Goal: Task Accomplishment & Management: Use online tool/utility

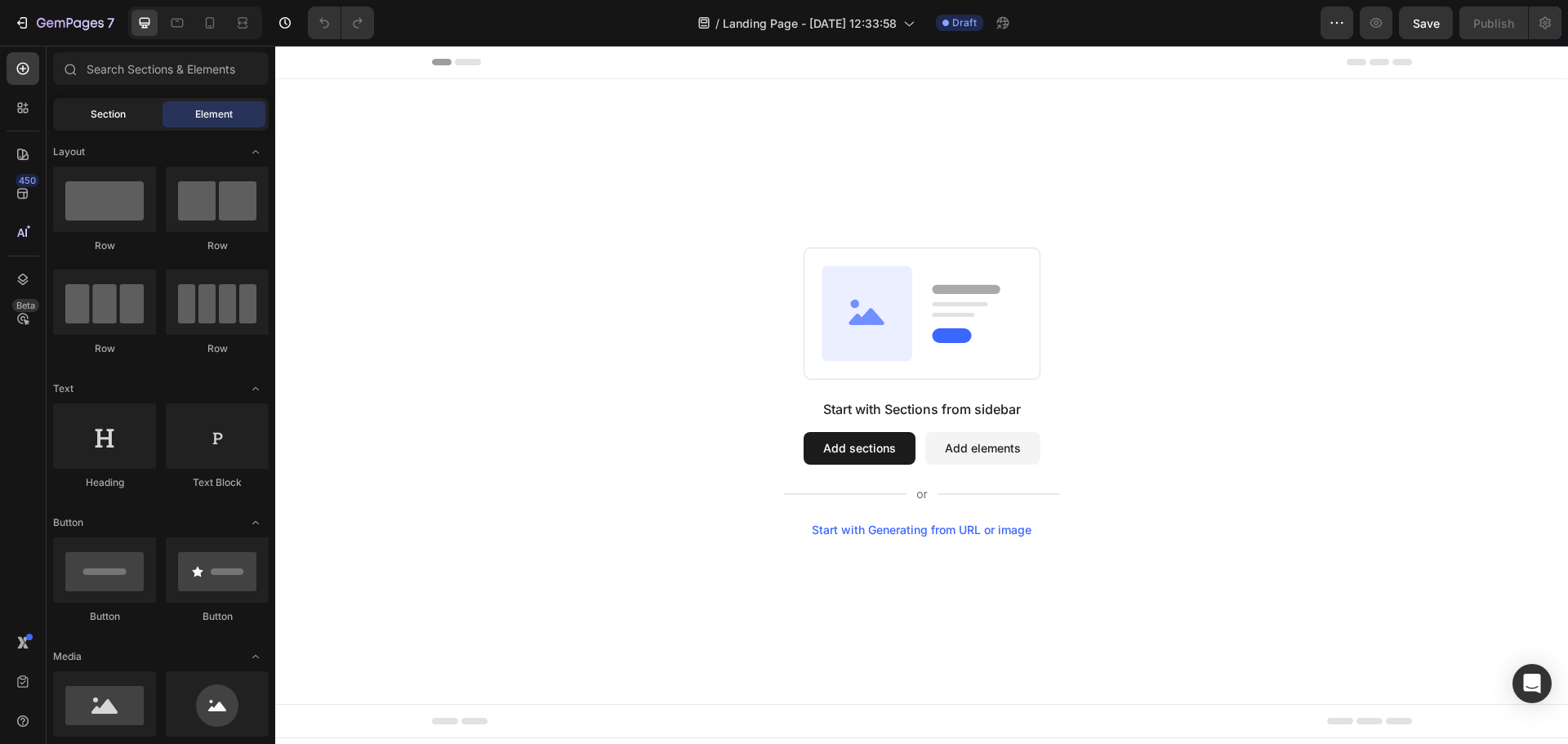
click at [92, 115] on span "Section" at bounding box center [108, 115] width 35 height 15
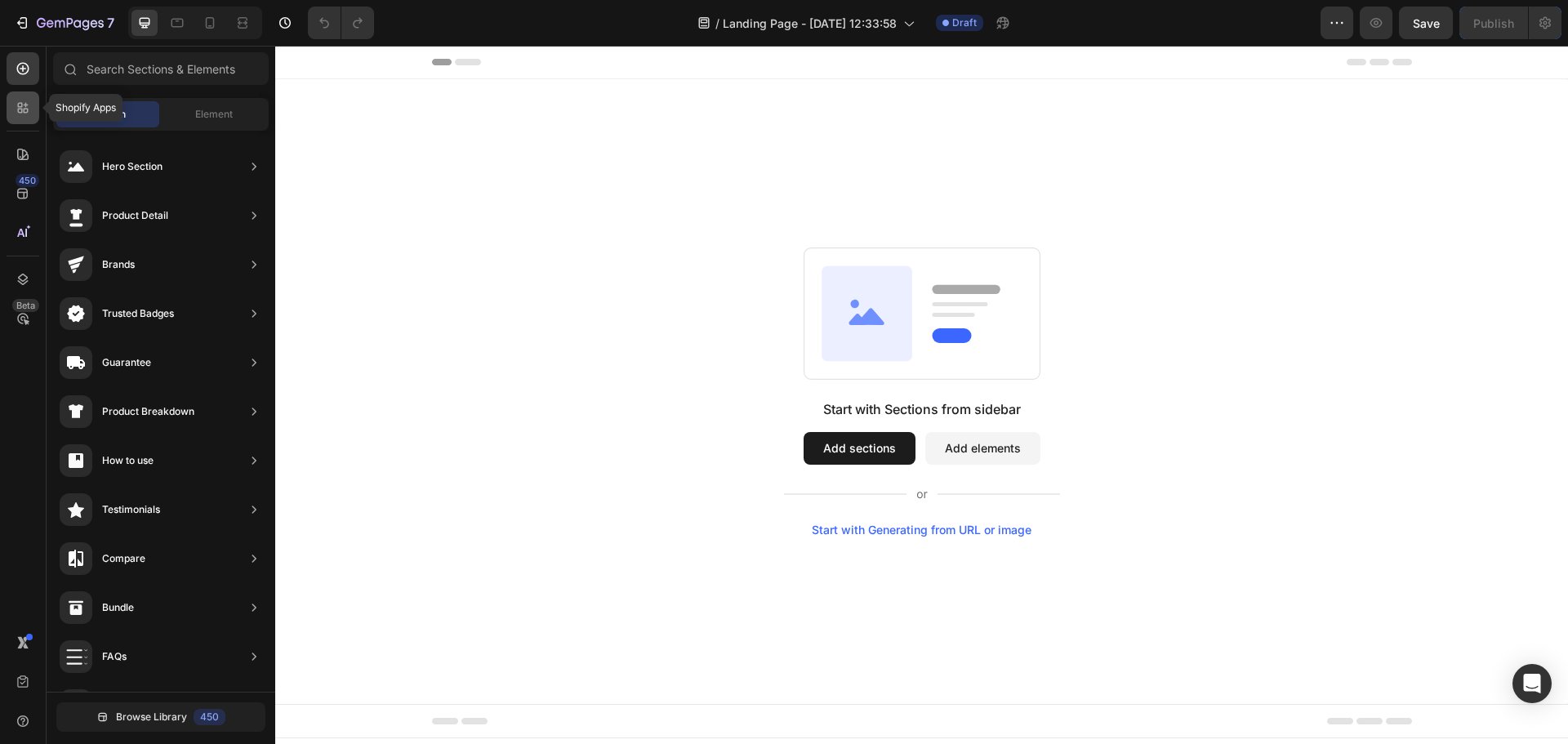
click at [25, 114] on icon at bounding box center [23, 107] width 16 height 16
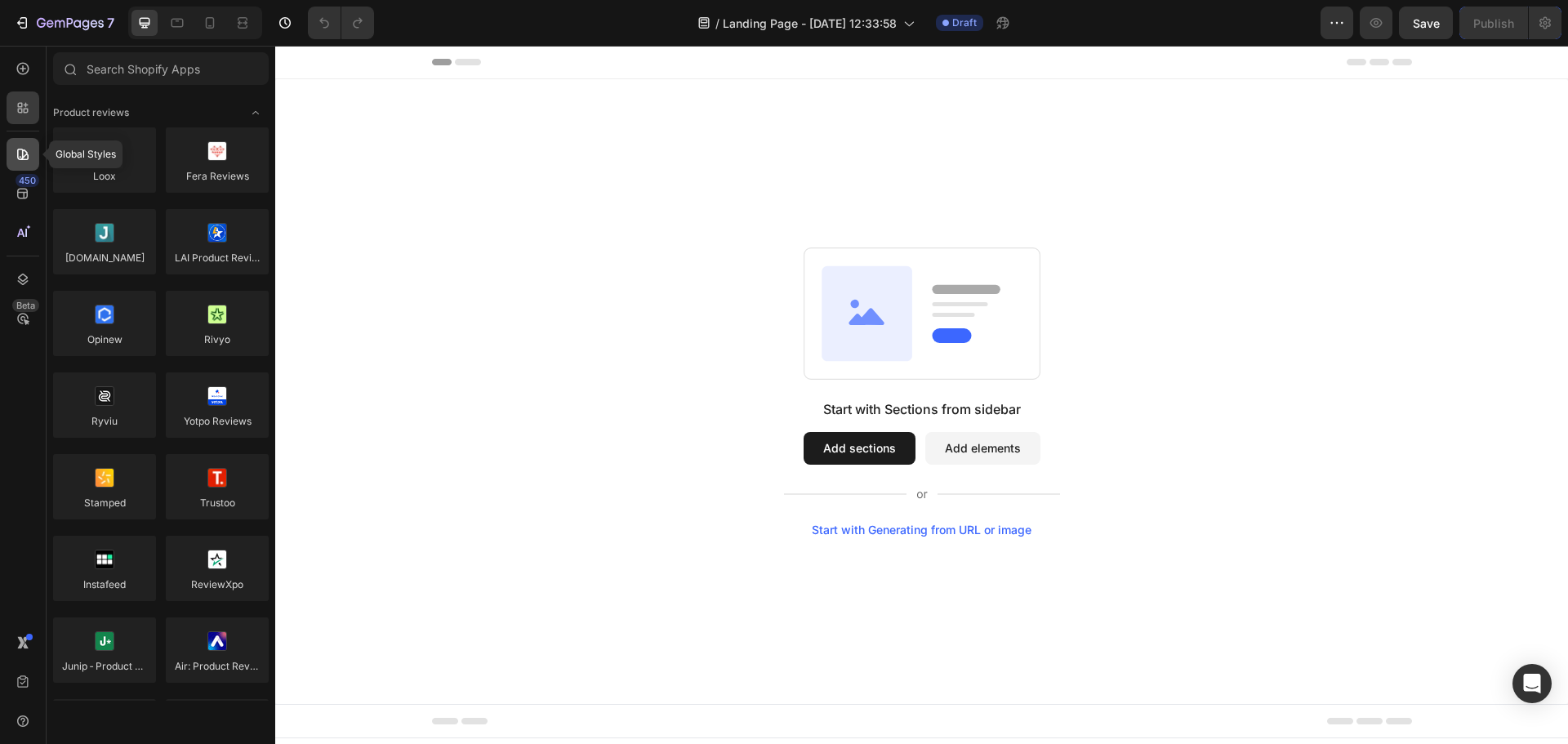
click at [33, 154] on div at bounding box center [23, 154] width 32 height 32
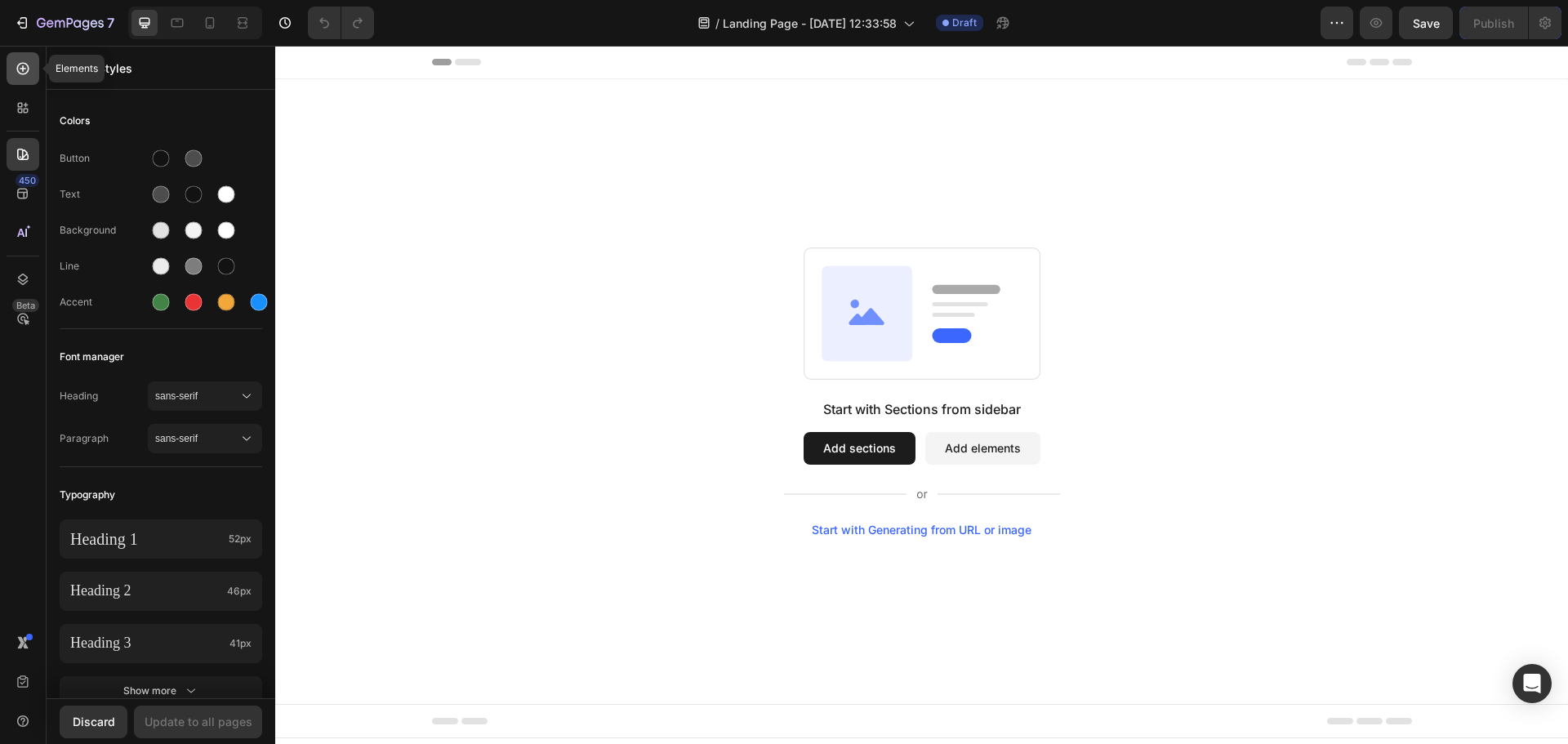
click at [20, 65] on icon at bounding box center [23, 68] width 16 height 16
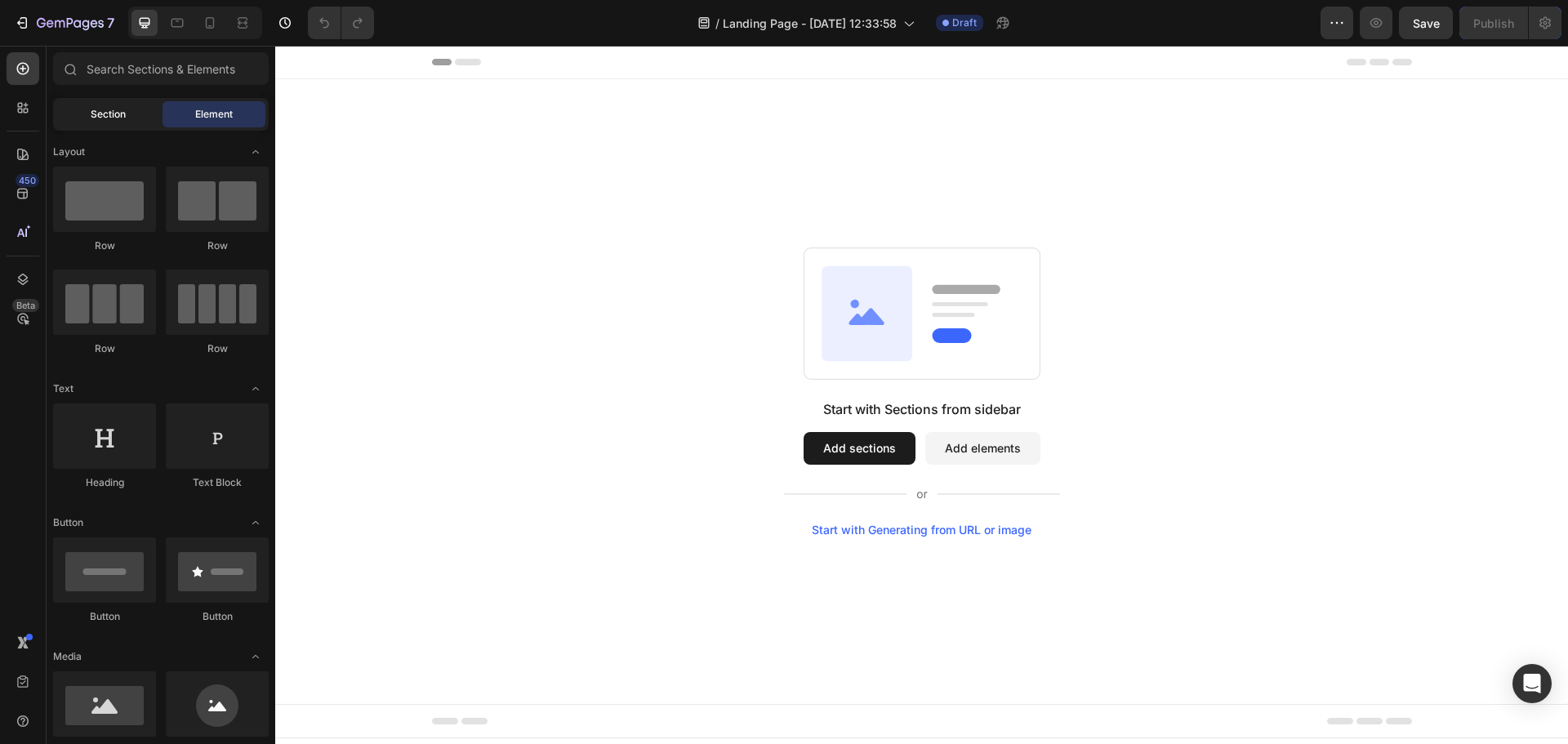
click at [121, 121] on span "Section" at bounding box center [108, 115] width 35 height 15
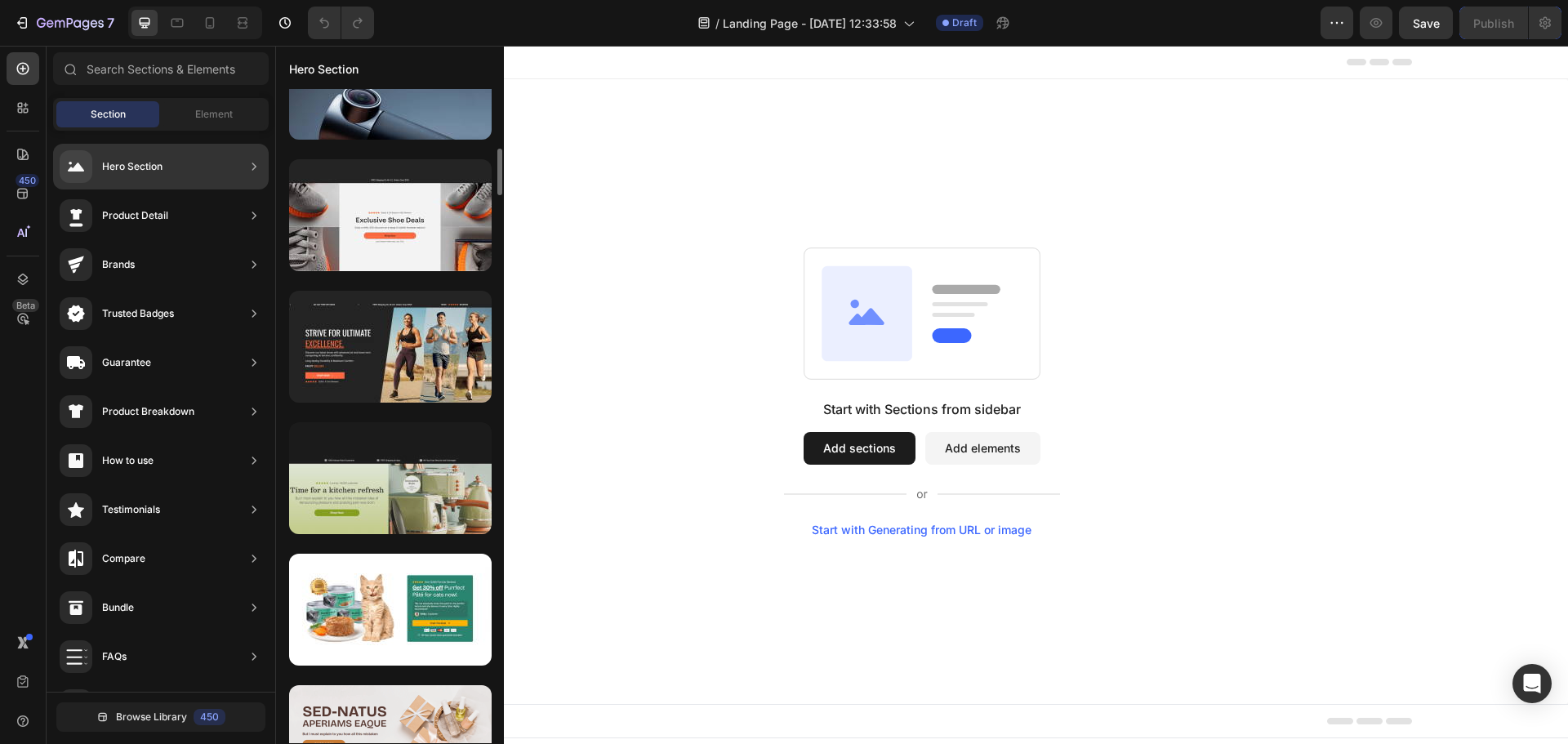
scroll to position [1956, 0]
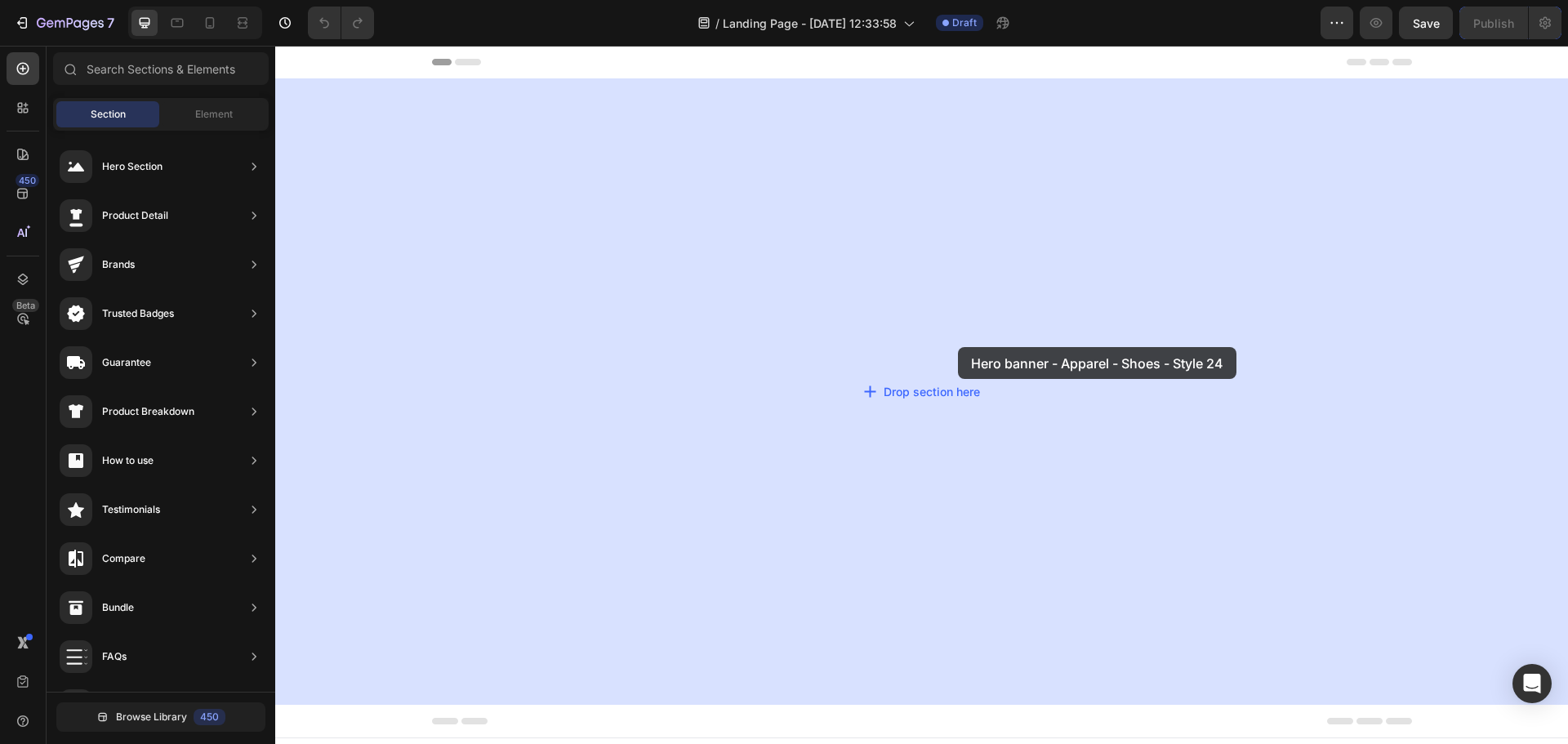
drag, startPoint x: 662, startPoint y: 358, endPoint x: 929, endPoint y: 347, distance: 267.2
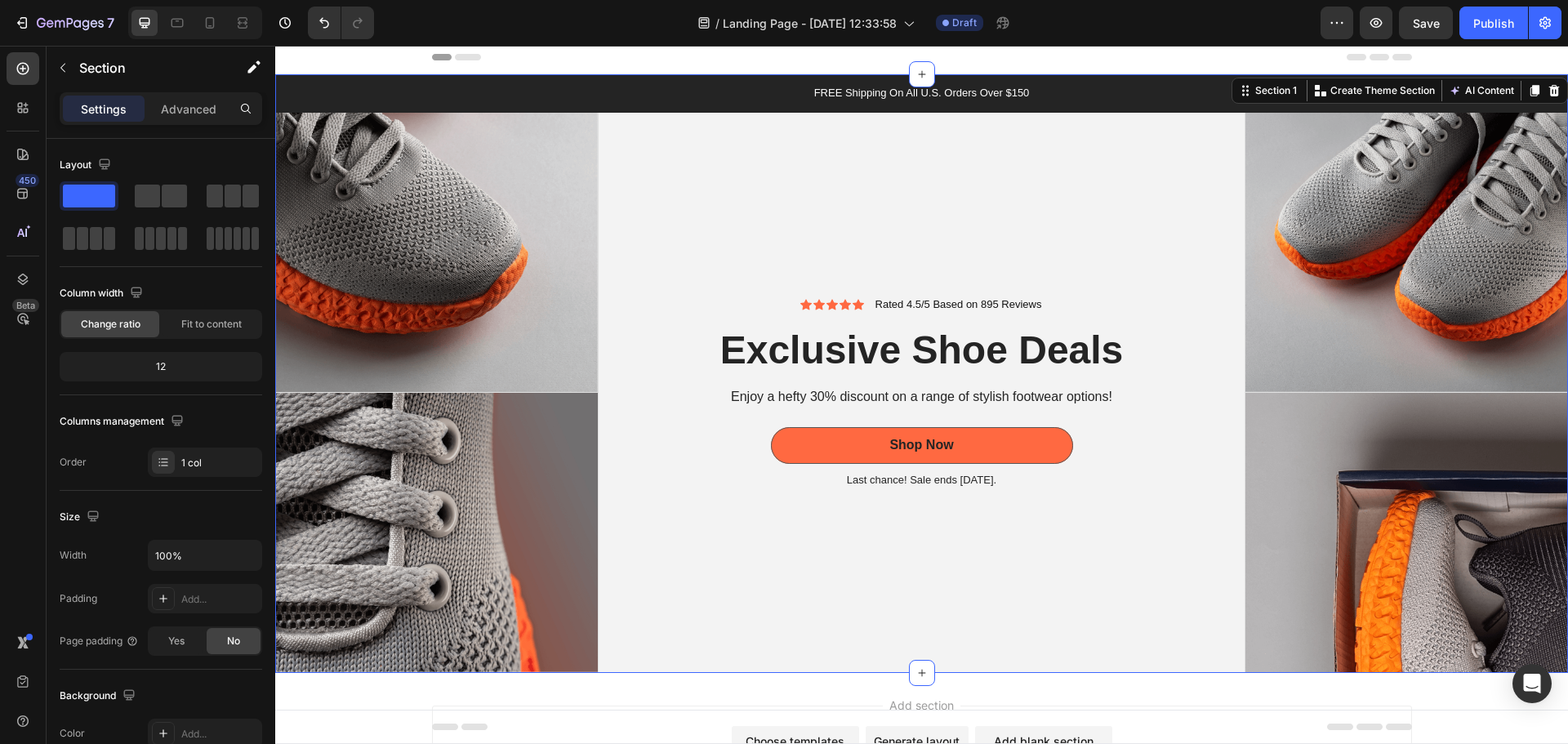
scroll to position [0, 0]
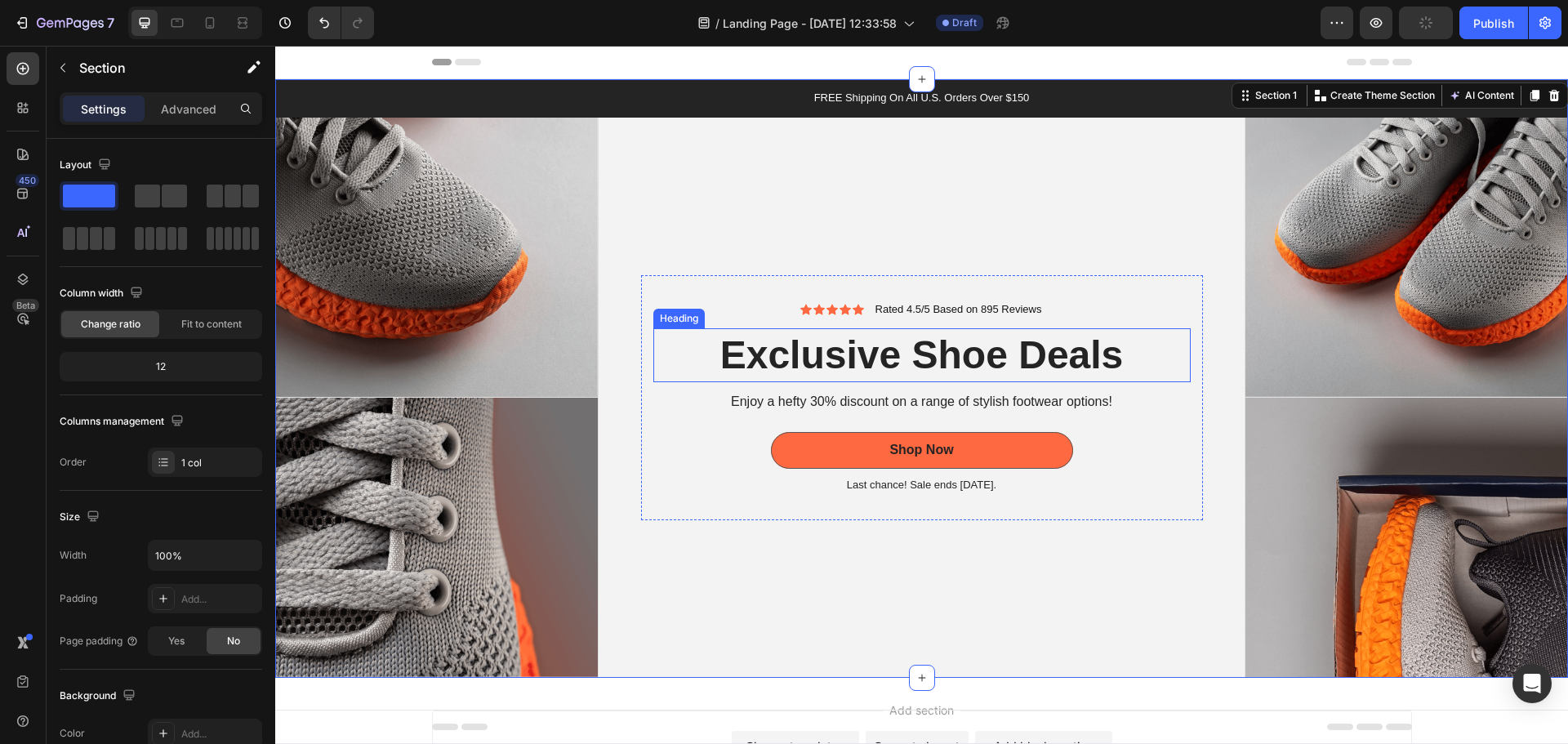
click at [965, 342] on h2 "Exclusive Shoe Deals" at bounding box center [921, 355] width 537 height 54
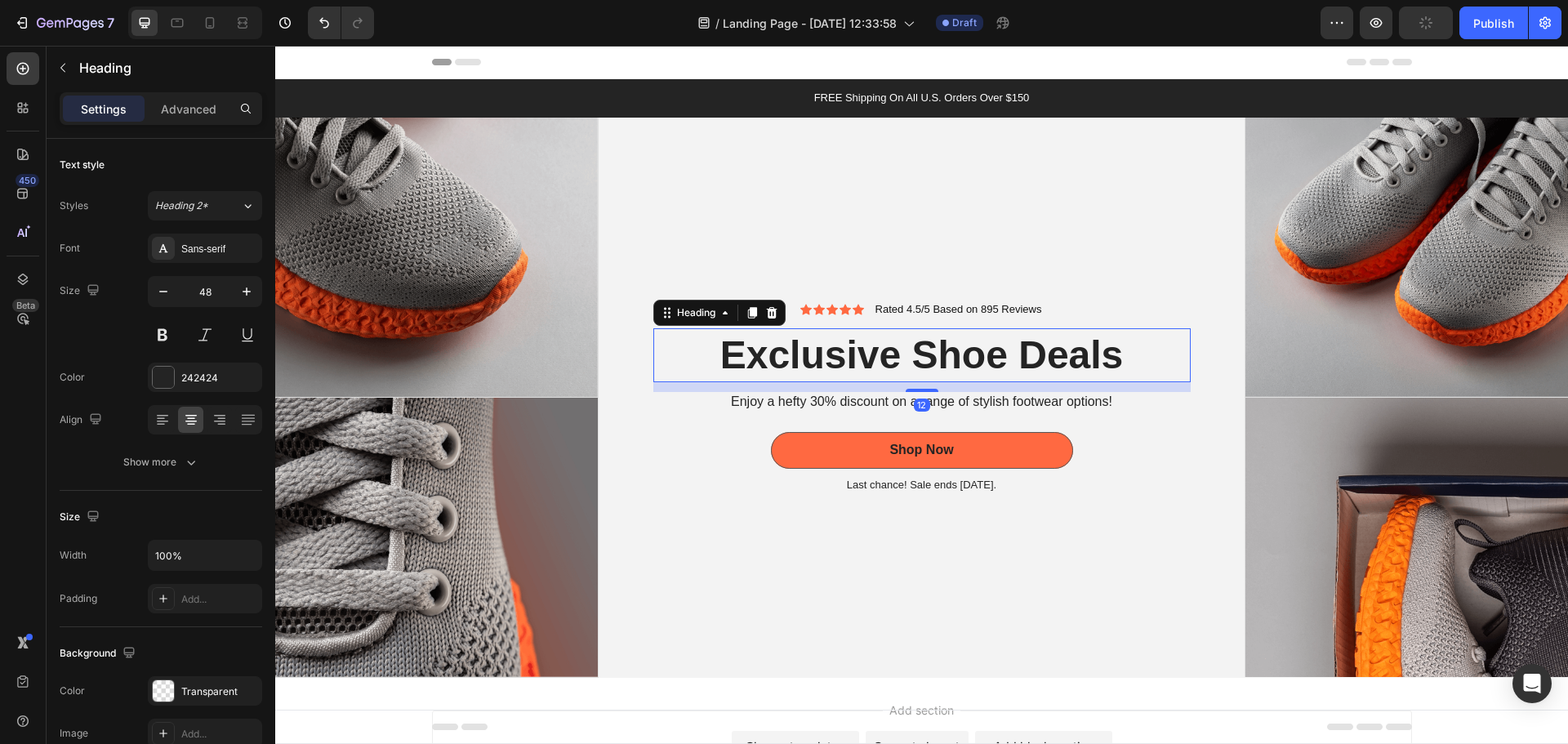
click at [994, 361] on h2 "Exclusive Shoe Deals" at bounding box center [921, 355] width 537 height 54
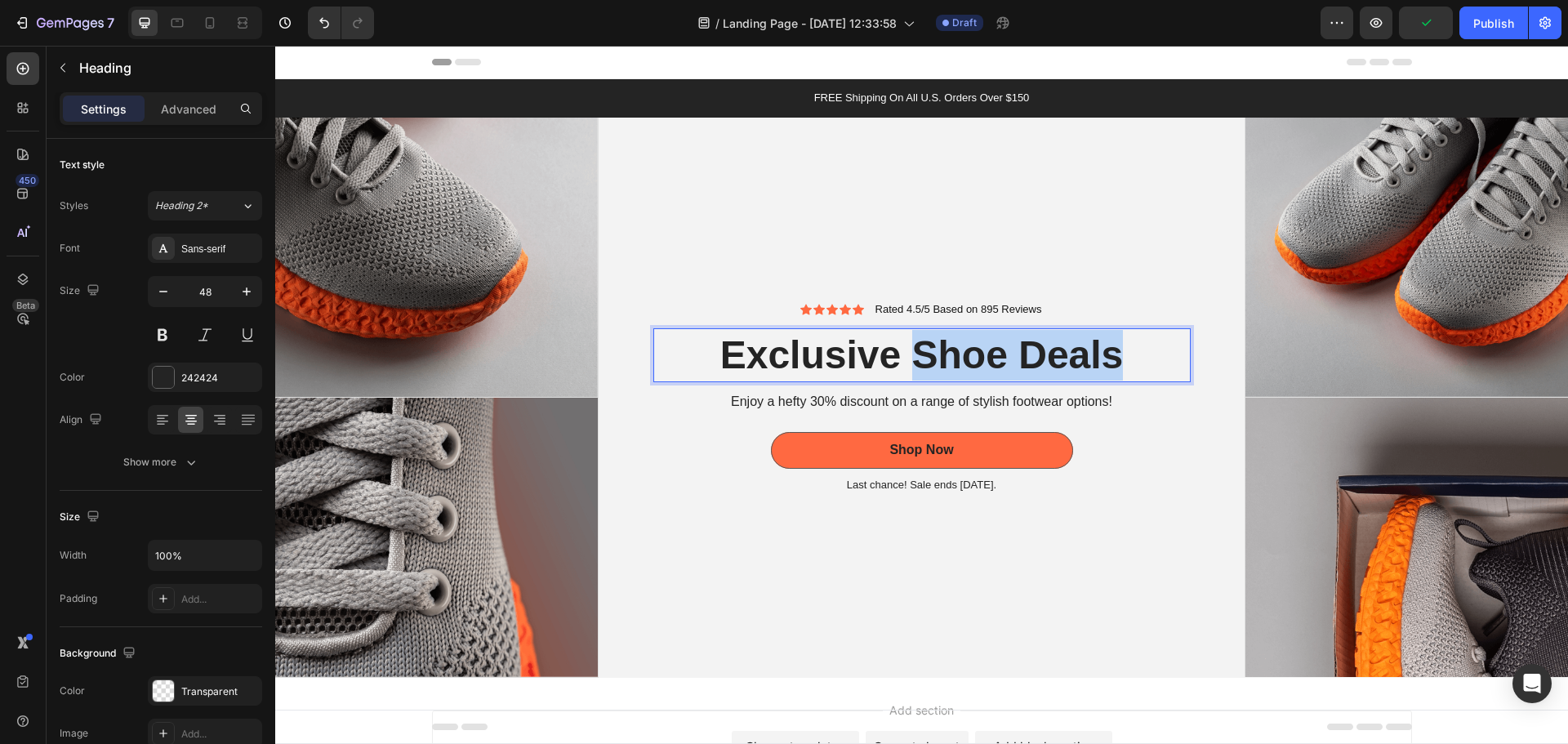
drag, startPoint x: 1119, startPoint y: 353, endPoint x: 902, endPoint y: 360, distance: 217.1
click at [902, 360] on p "Exclusive Shoe Deals" at bounding box center [922, 354] width 534 height 50
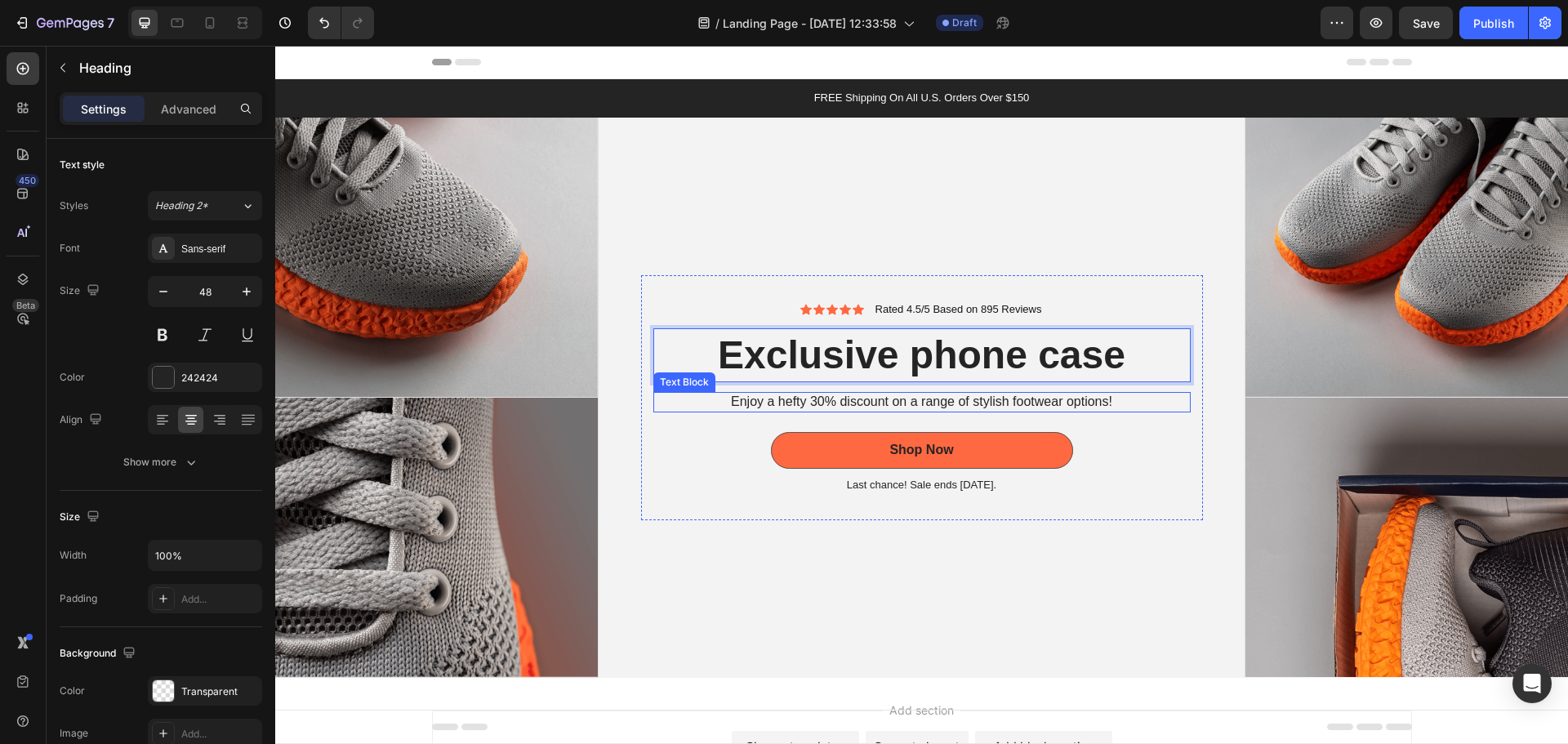
click at [1015, 399] on p "Enjoy a hefty 30% discount on a range of stylish footwear options!" at bounding box center [922, 402] width 534 height 17
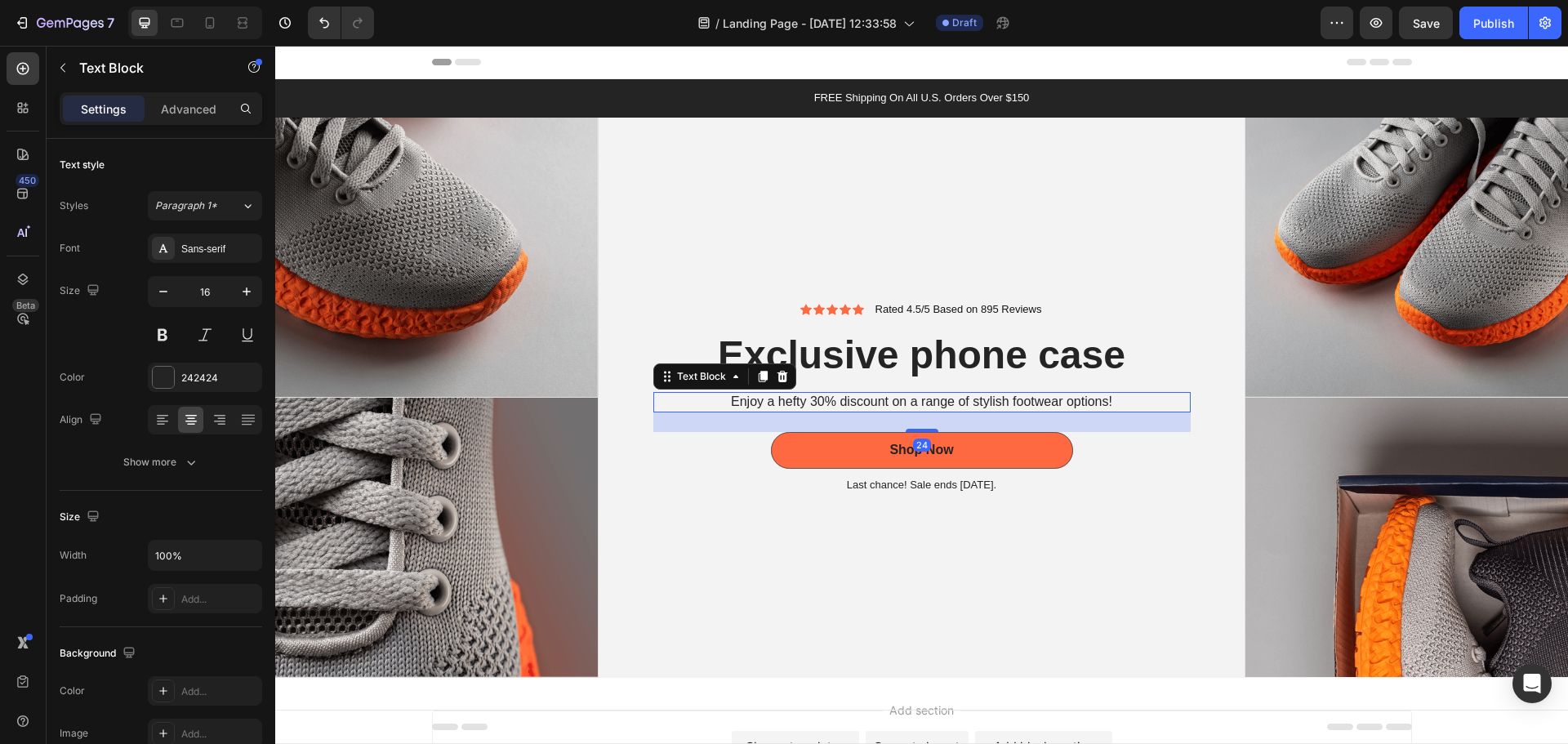
click at [1055, 398] on p "Enjoy a hefty 30% discount on a range of stylish footwear options!" at bounding box center [922, 402] width 534 height 17
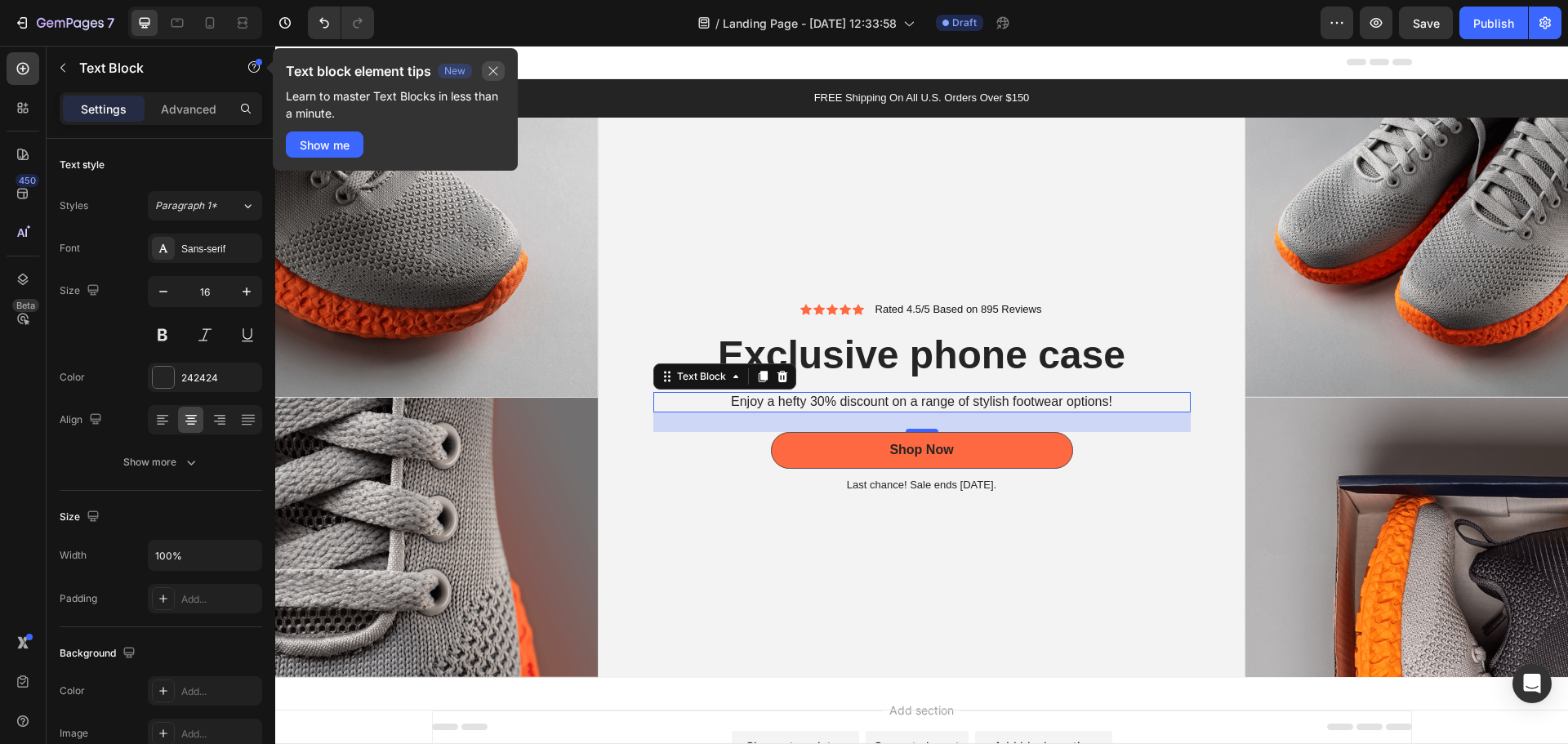
click at [495, 68] on icon "button" at bounding box center [493, 71] width 13 height 13
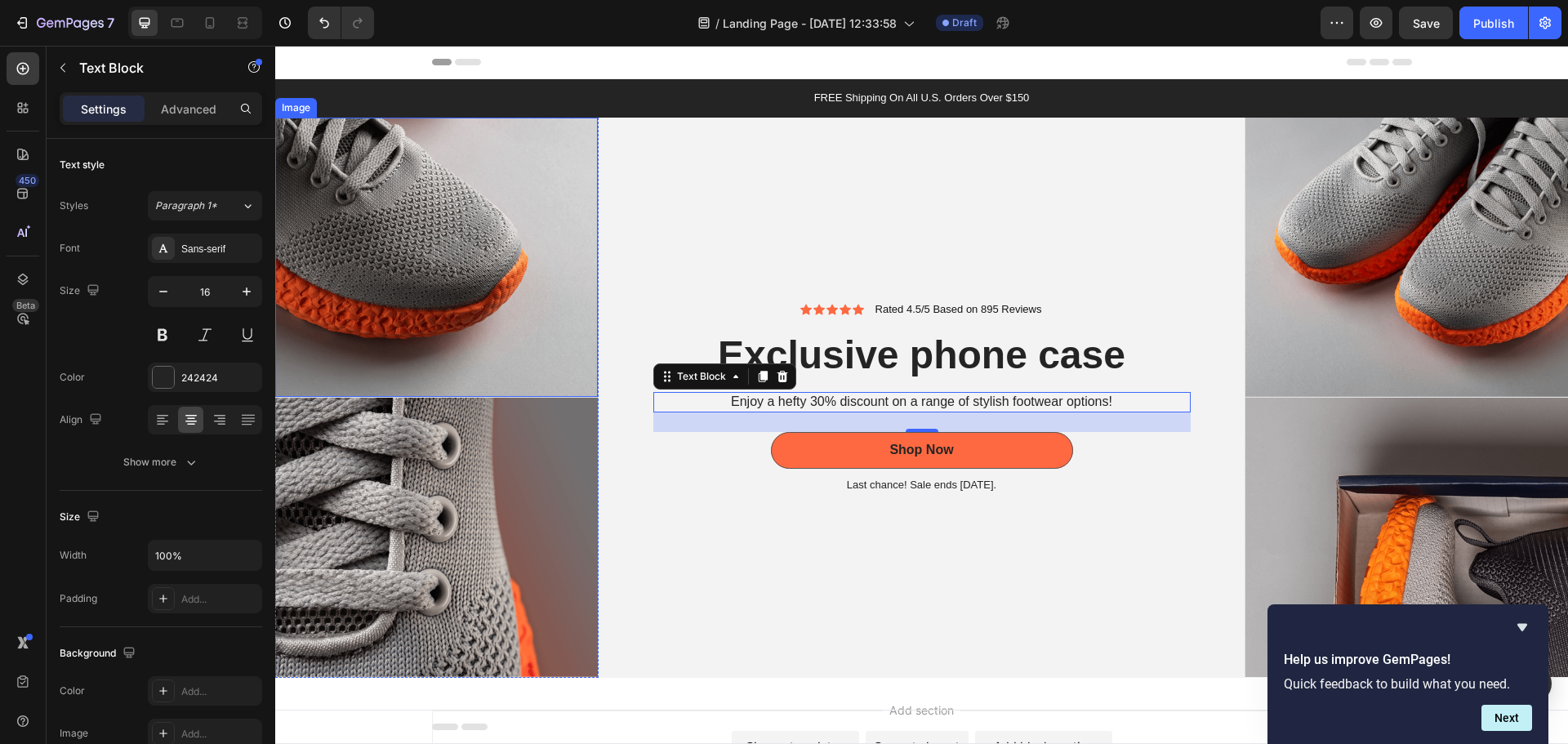
click at [387, 206] on img at bounding box center [437, 257] width 323 height 279
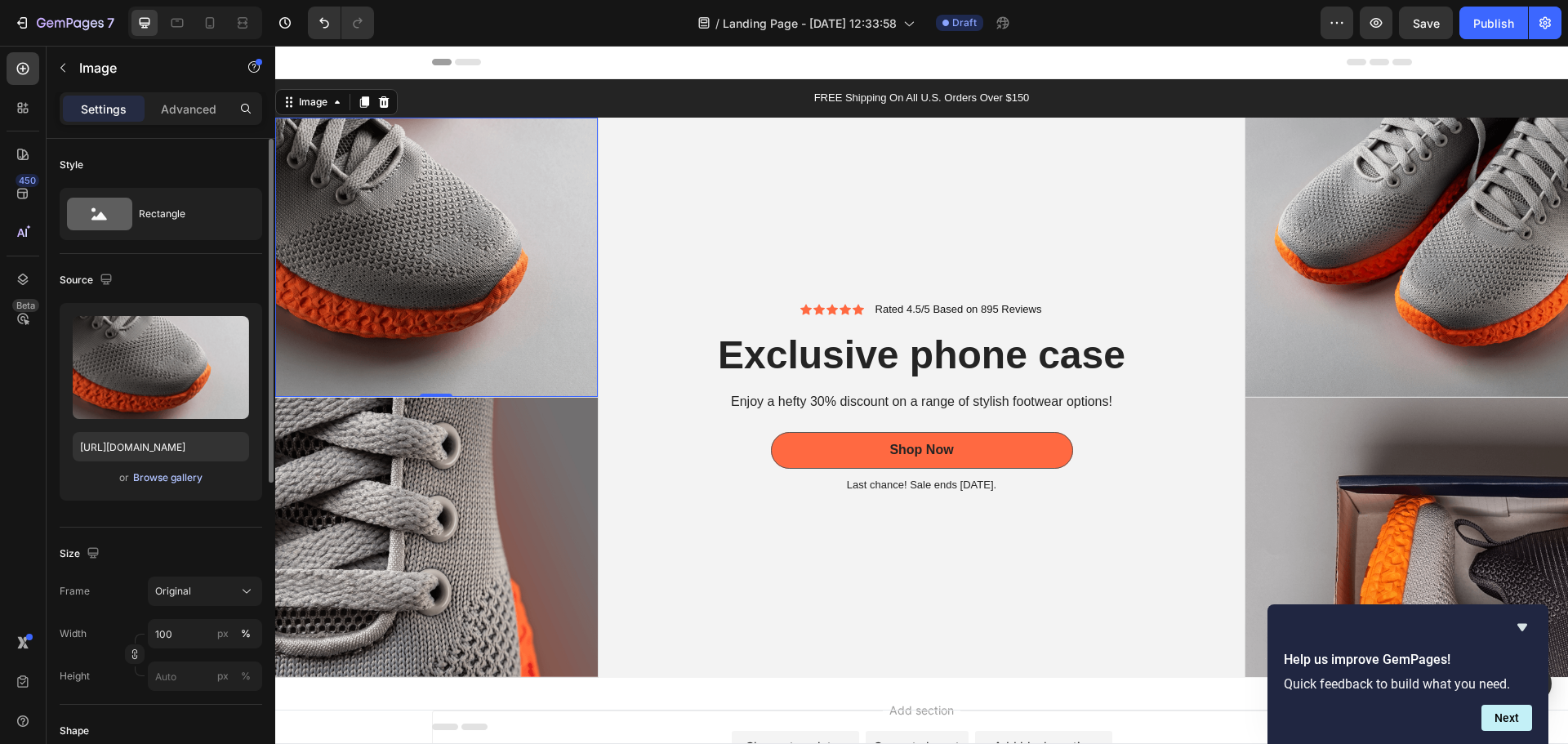
click at [161, 476] on div "Browse gallery" at bounding box center [168, 478] width 69 height 15
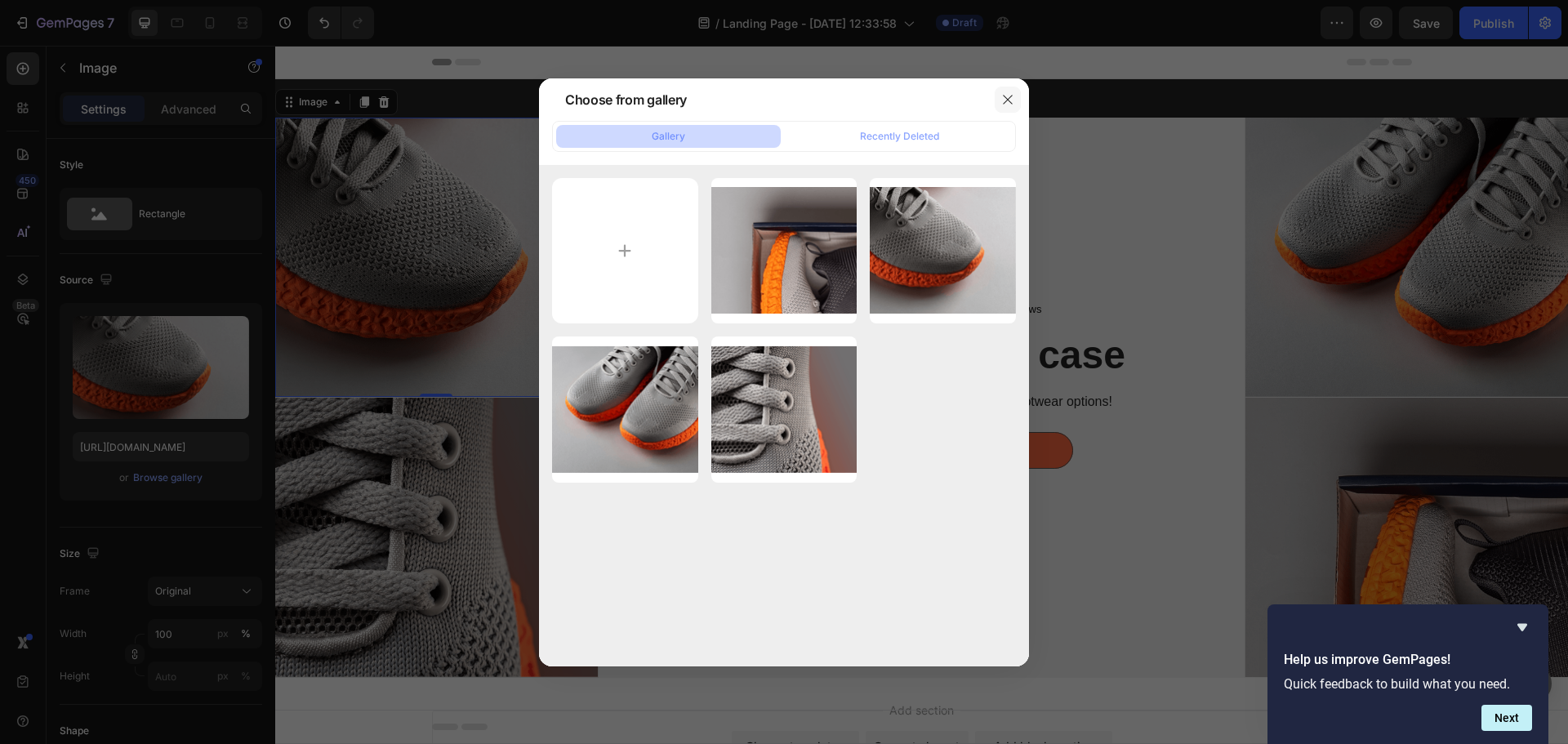
click at [1010, 100] on icon "button" at bounding box center [1007, 99] width 13 height 13
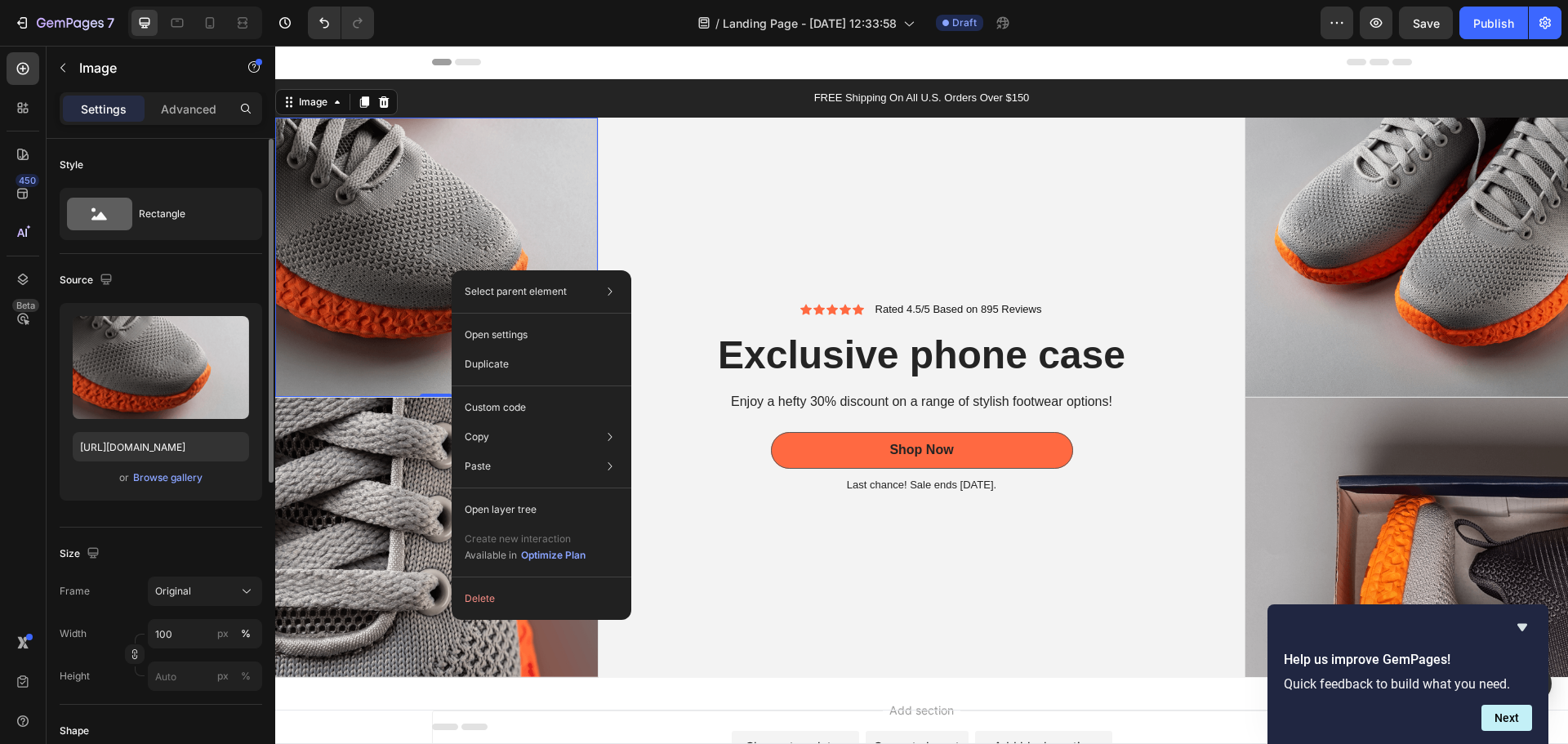
click at [174, 152] on div "Style" at bounding box center [161, 165] width 203 height 27
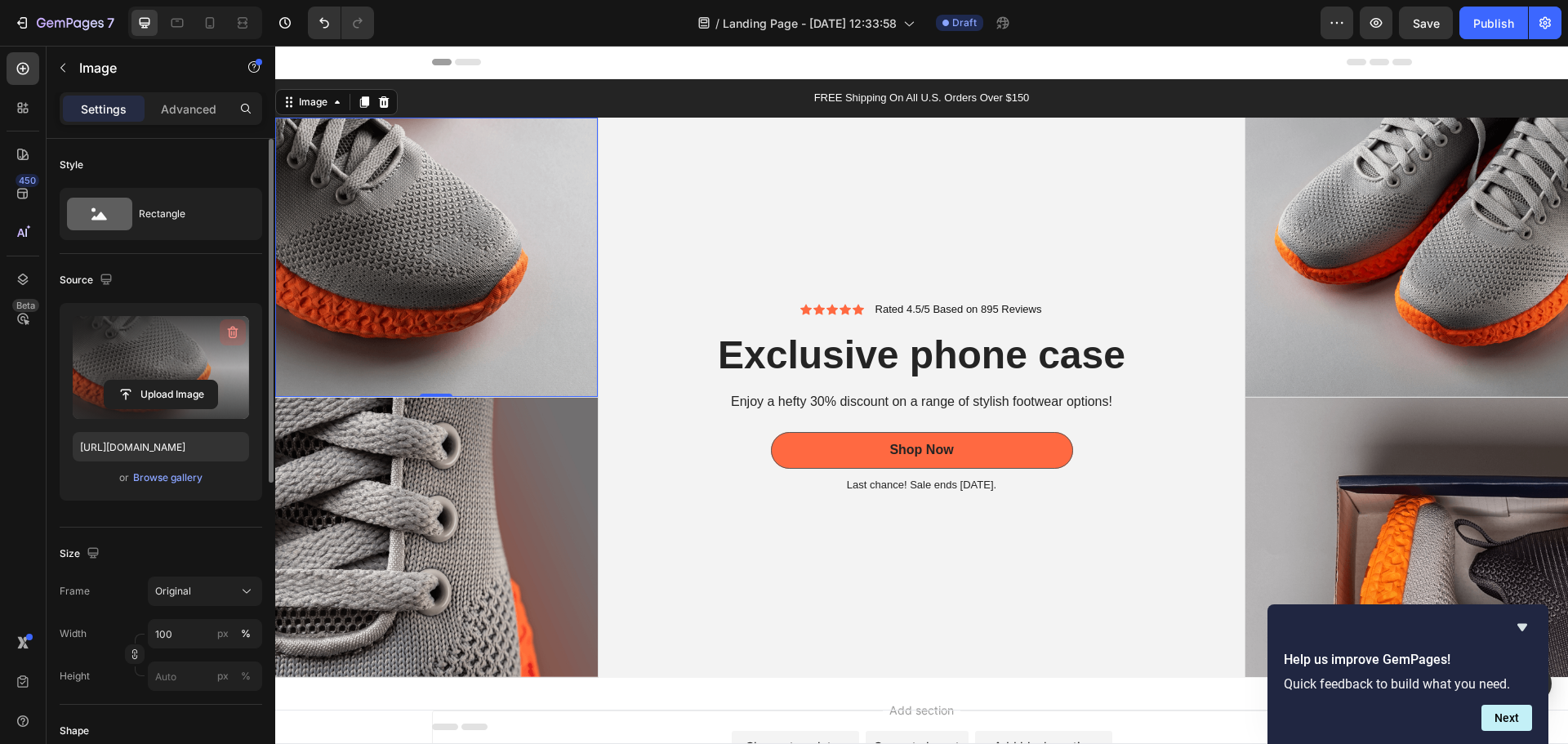
click at [237, 327] on icon "button" at bounding box center [232, 331] width 16 height 16
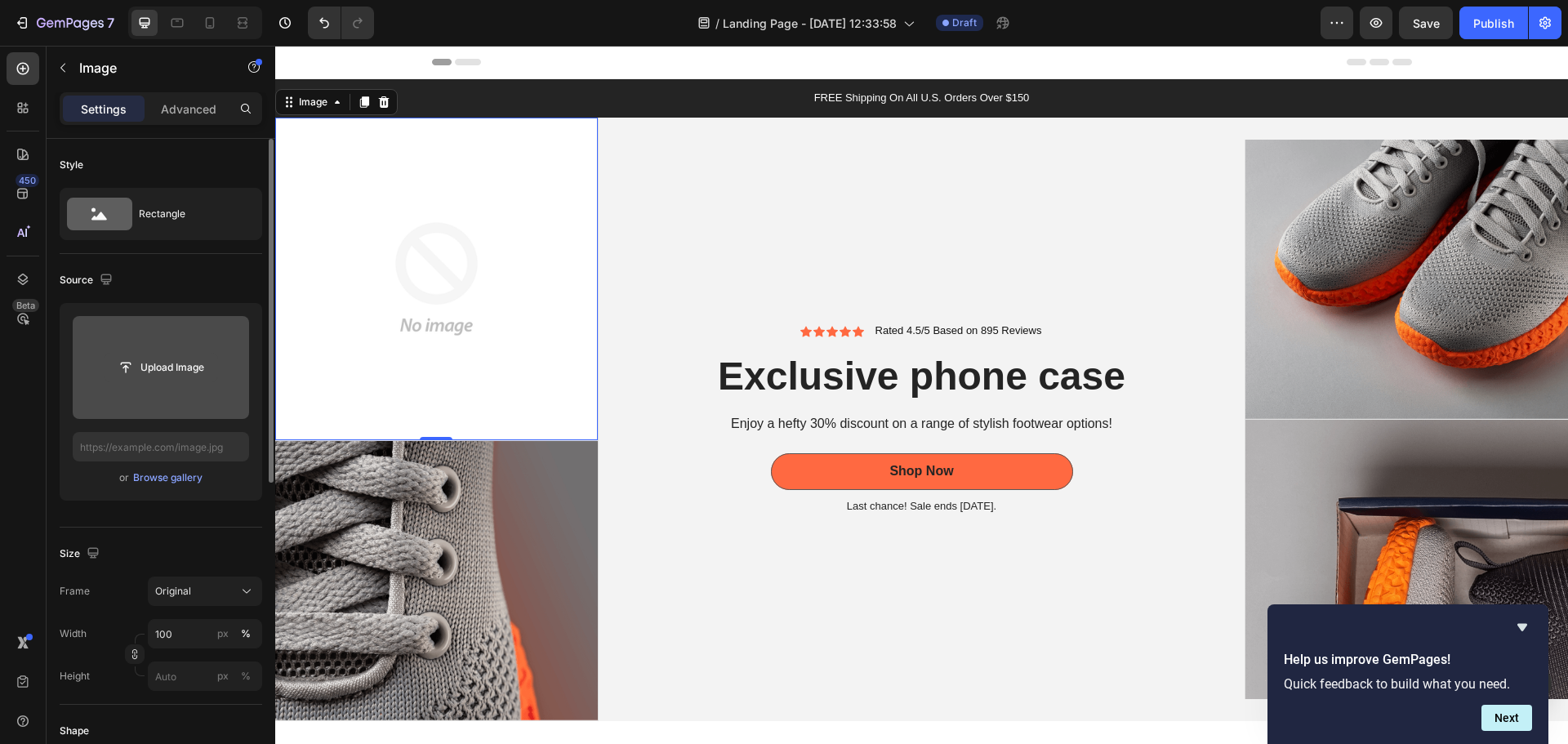
click at [128, 365] on input "file" at bounding box center [160, 366] width 113 height 27
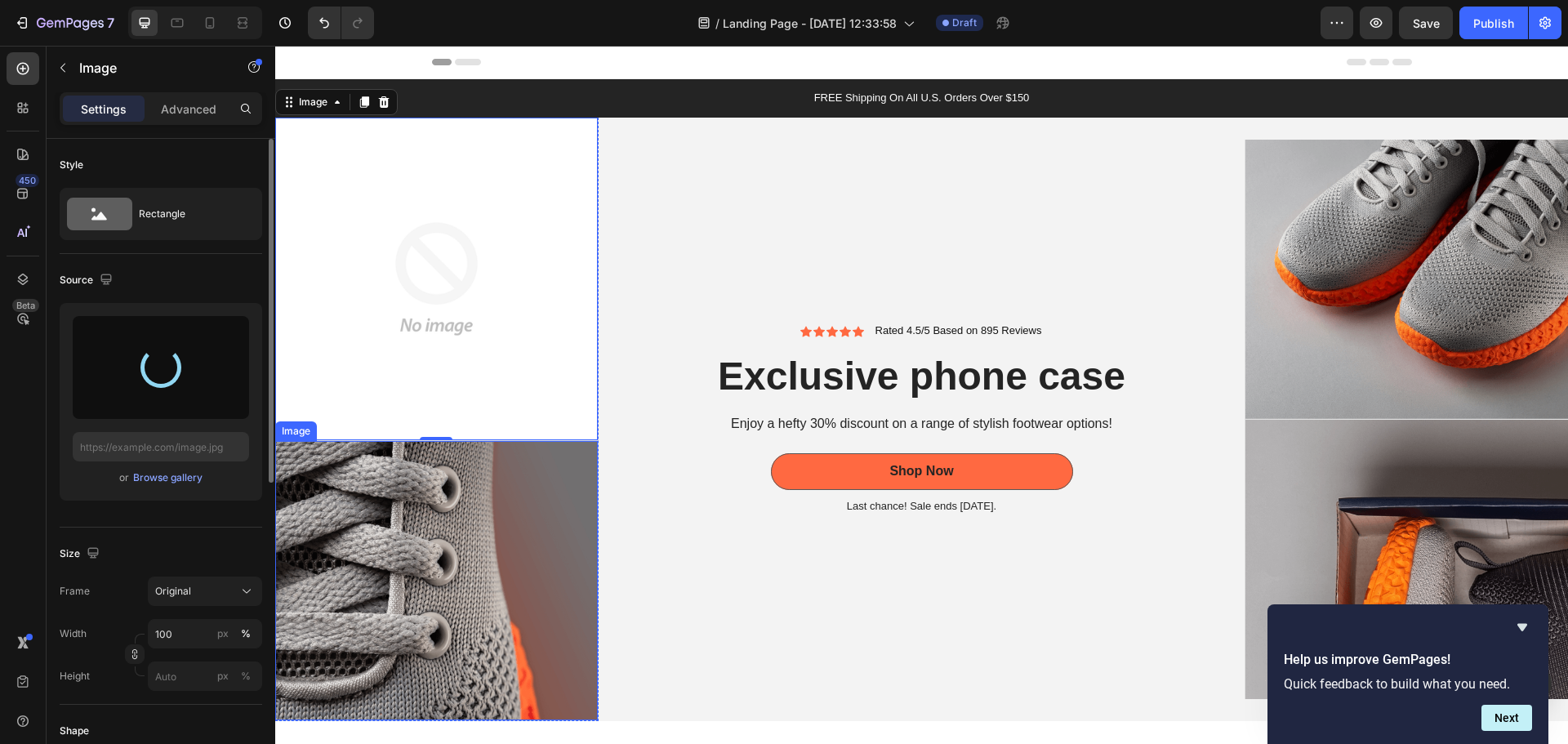
type input "[URL][DOMAIN_NAME]"
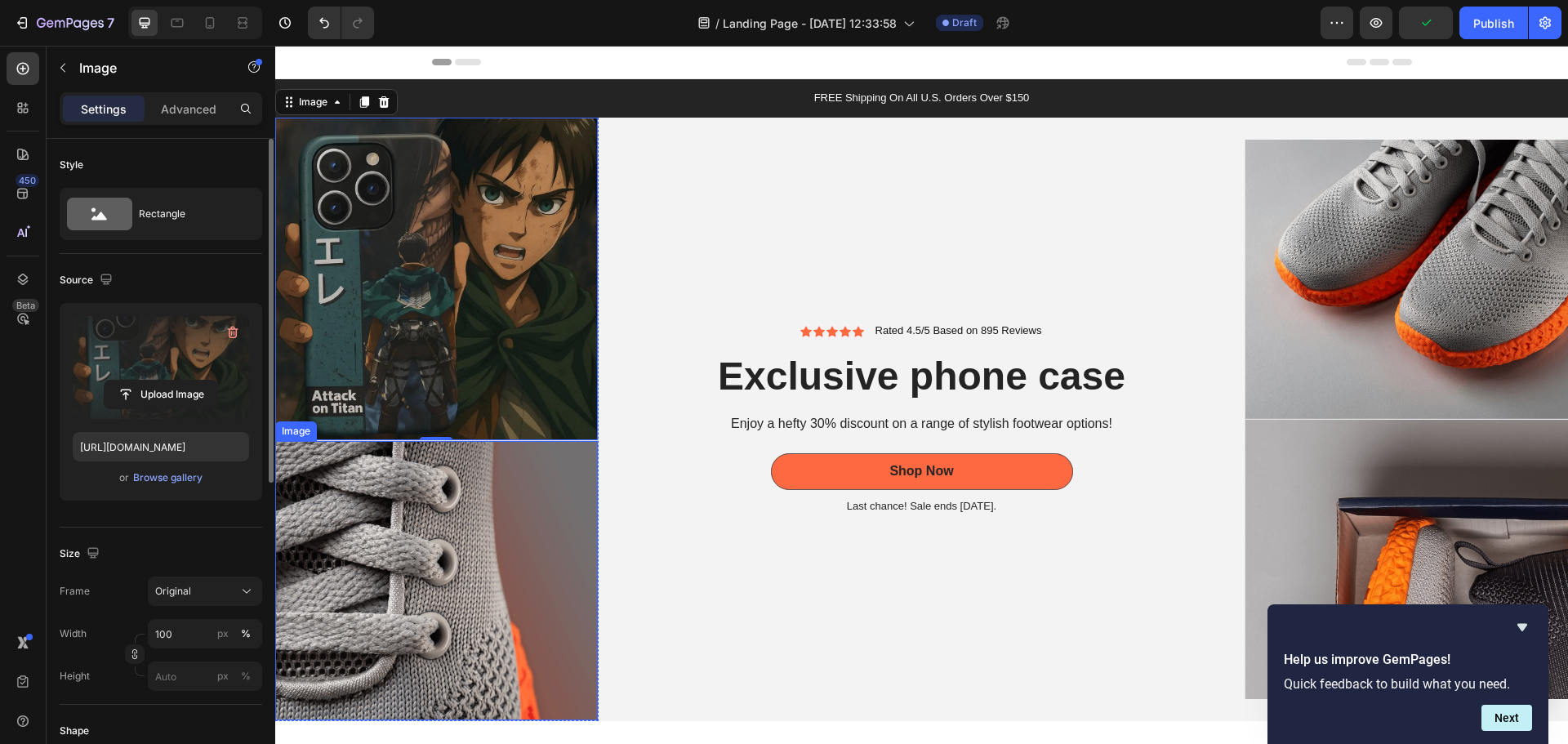
click at [437, 567] on img at bounding box center [437, 580] width 323 height 279
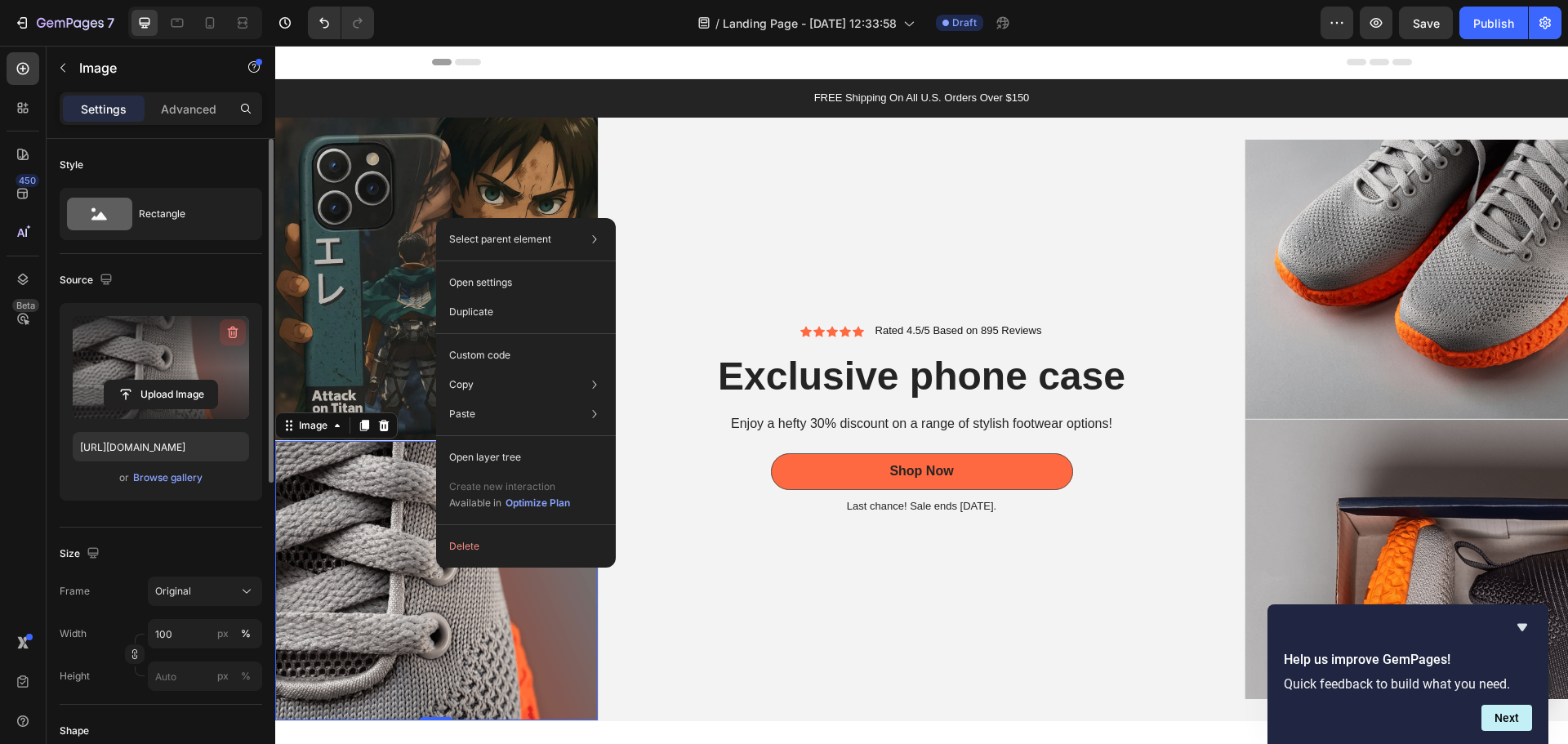
click at [233, 329] on icon "button" at bounding box center [232, 331] width 16 height 16
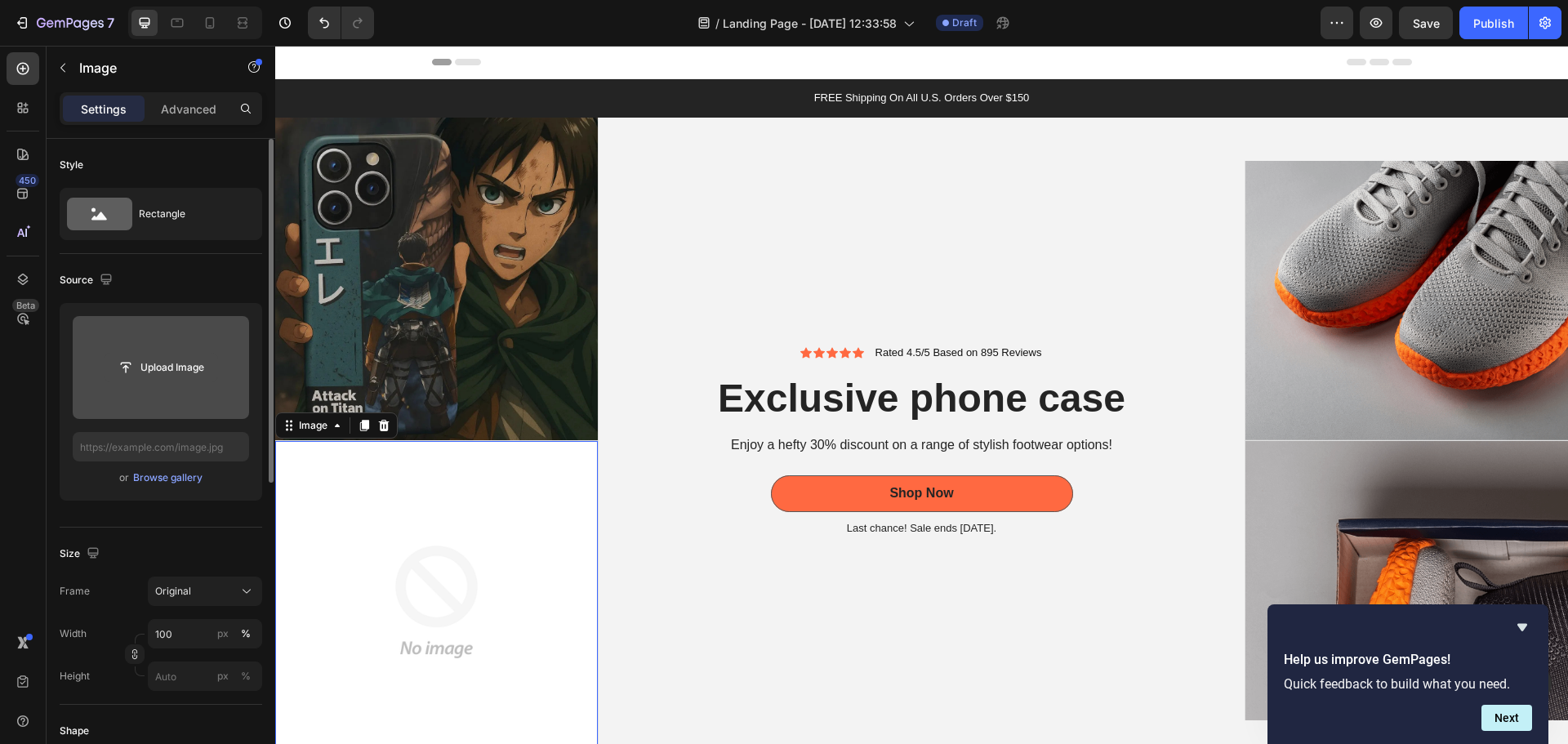
click at [171, 365] on input "file" at bounding box center [160, 366] width 113 height 27
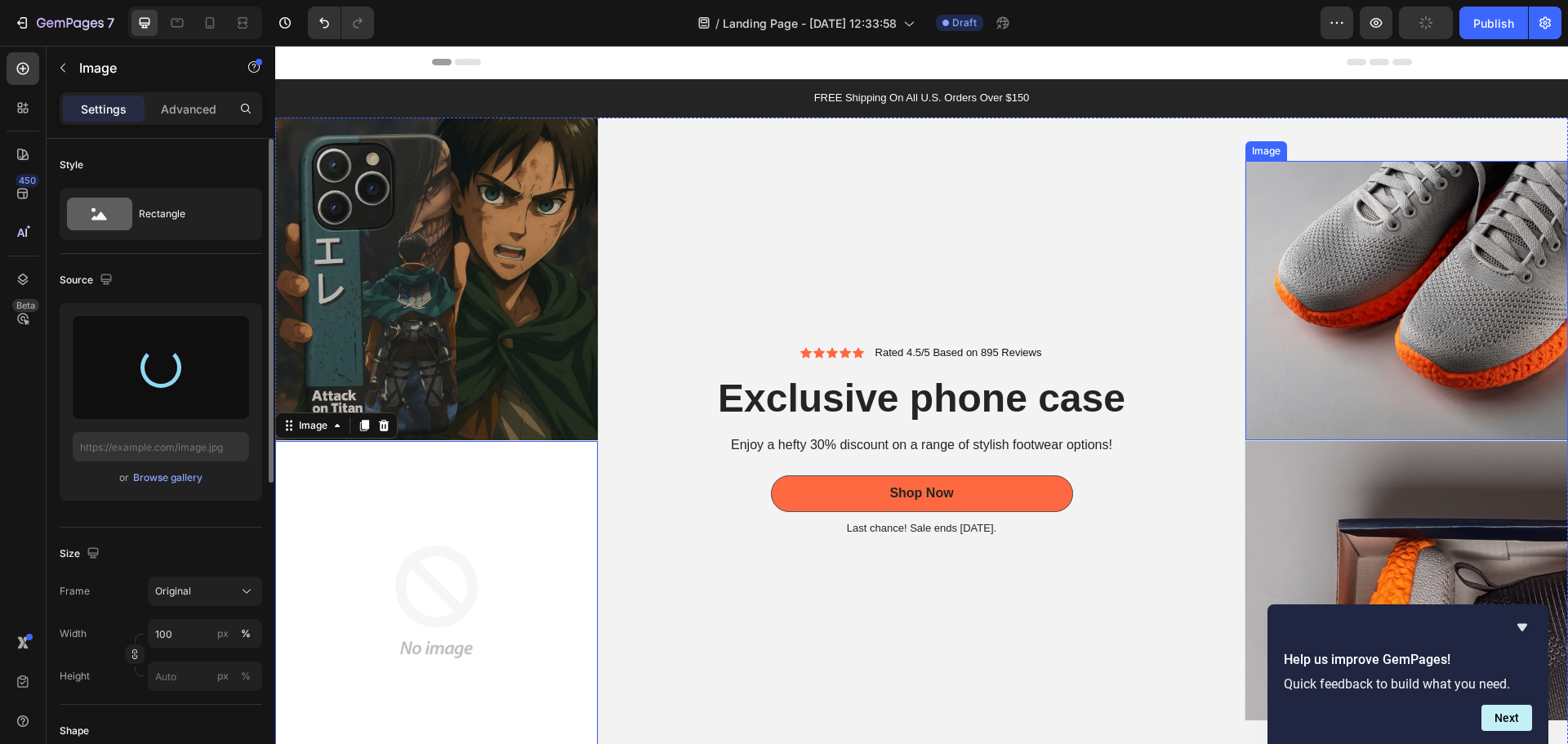
type input "[URL][DOMAIN_NAME]"
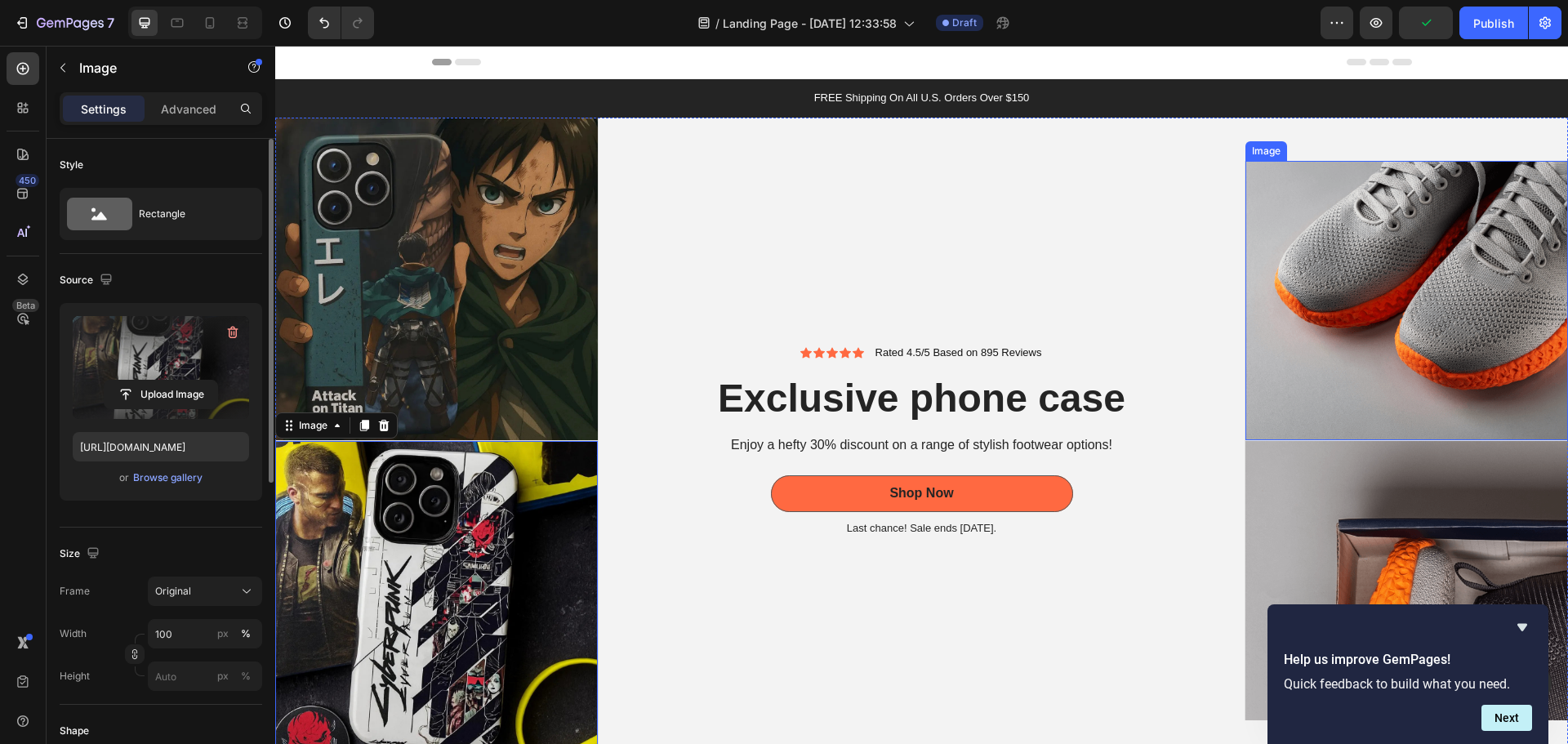
click at [1353, 389] on img at bounding box center [1406, 300] width 323 height 279
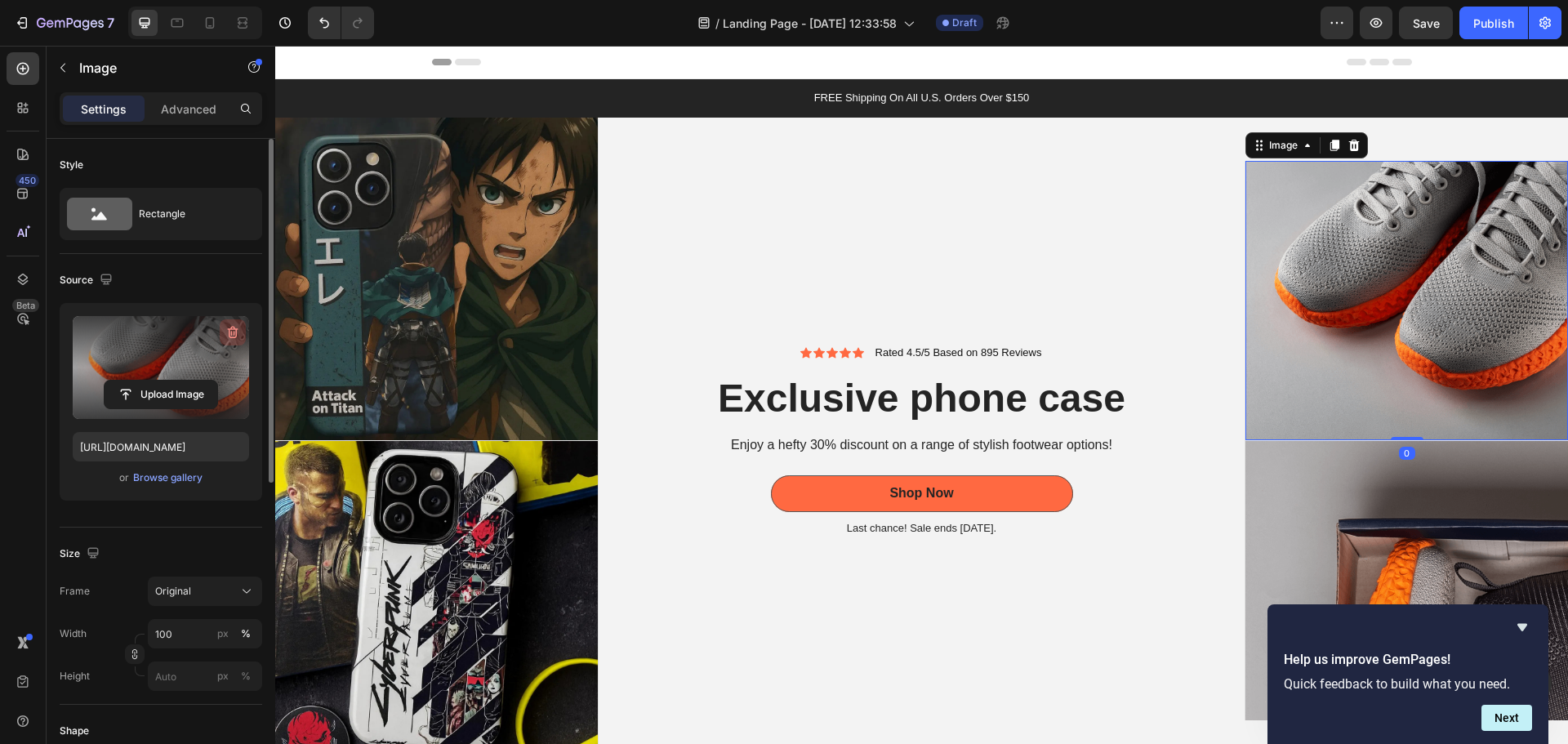
click at [231, 335] on icon "button" at bounding box center [232, 332] width 2 height 5
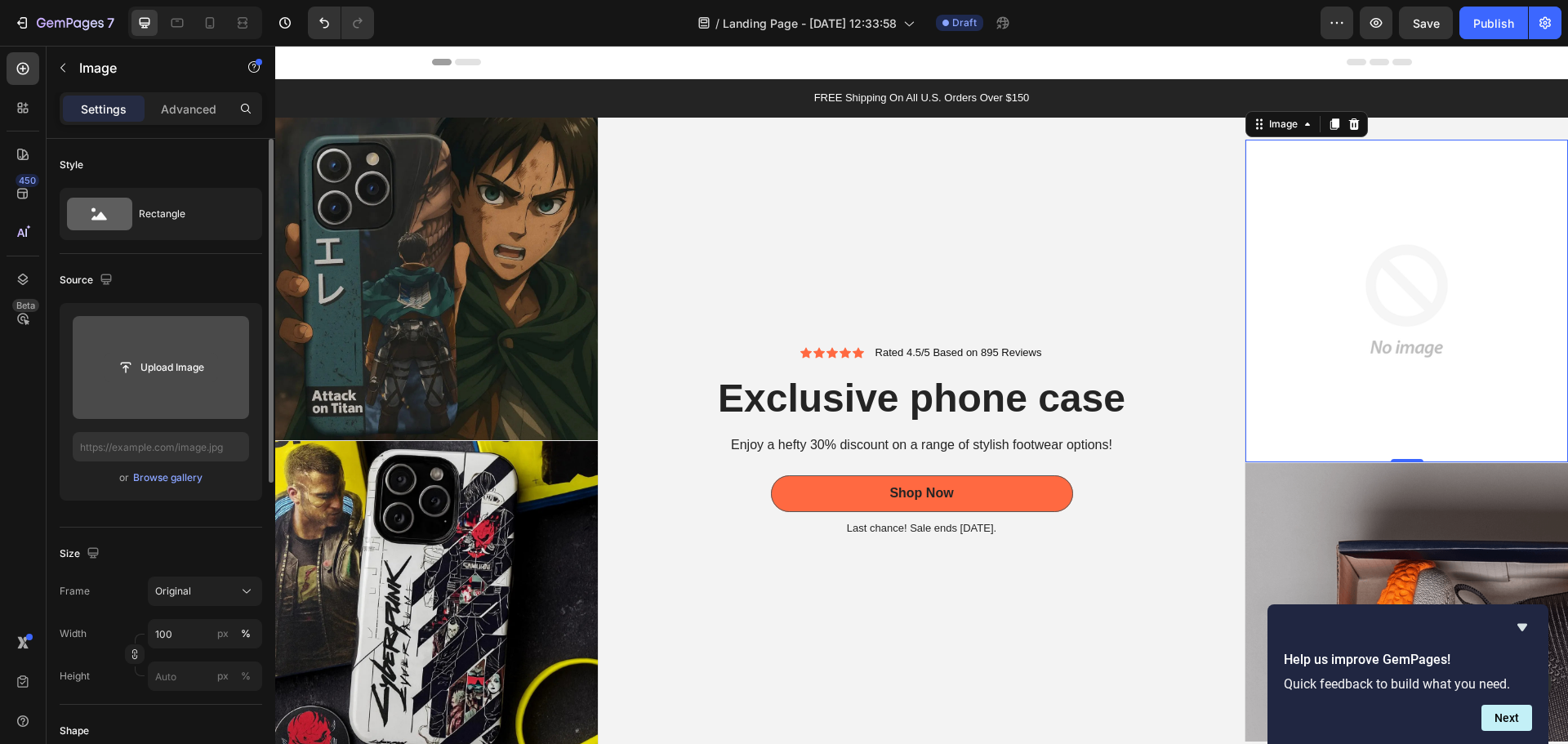
click at [193, 371] on input "file" at bounding box center [160, 366] width 113 height 27
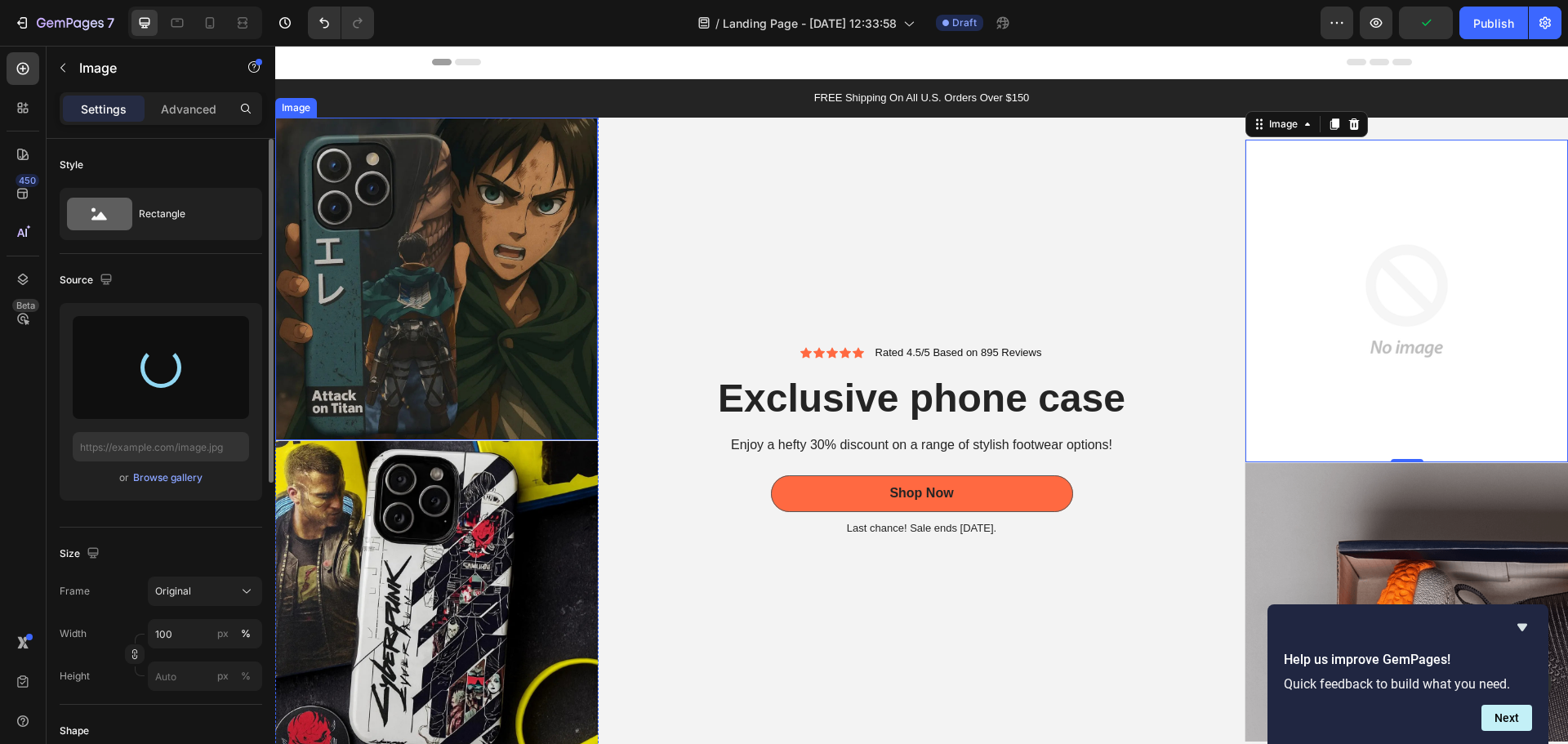
type input "[URL][DOMAIN_NAME]"
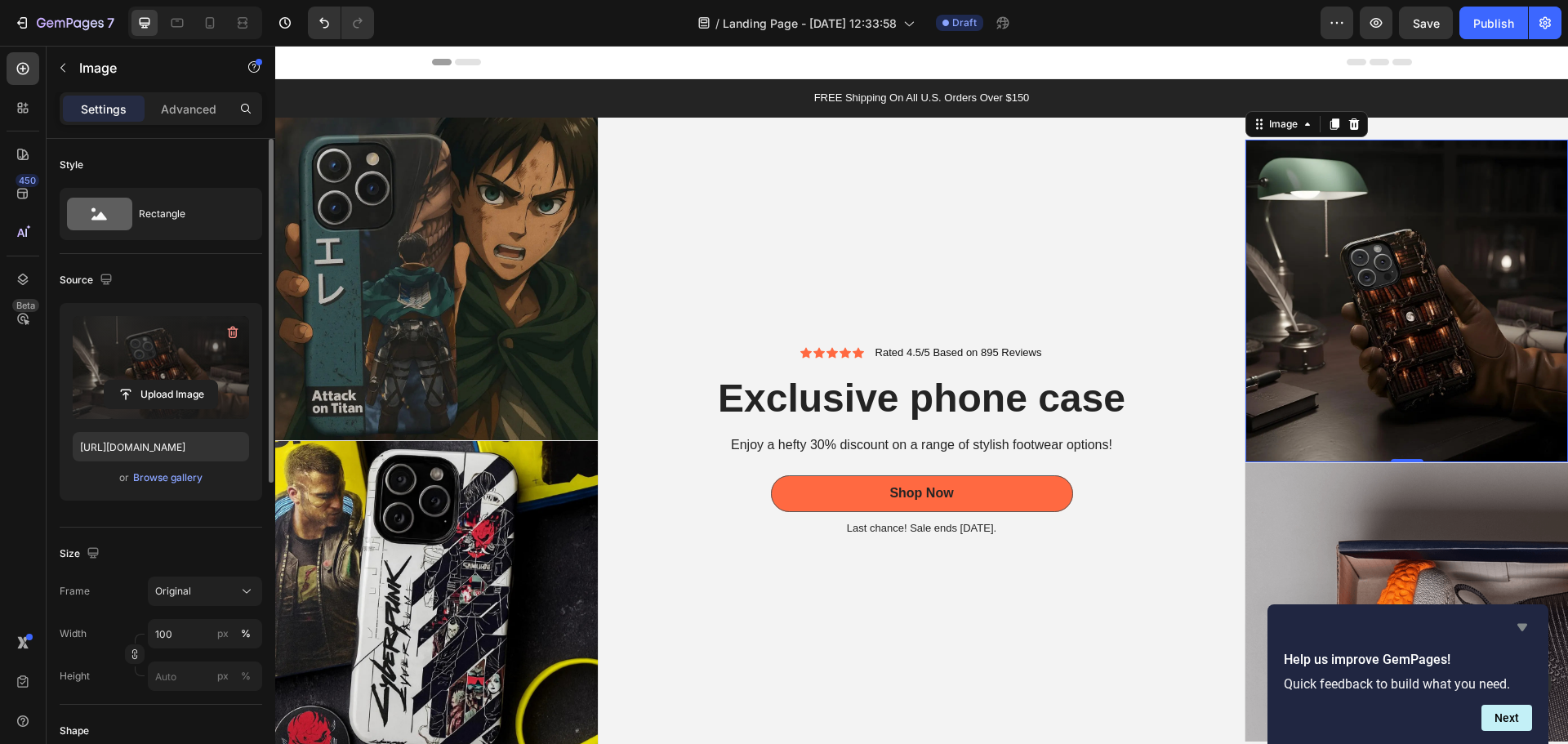
click at [1523, 621] on icon "Hide survey" at bounding box center [1522, 627] width 20 height 20
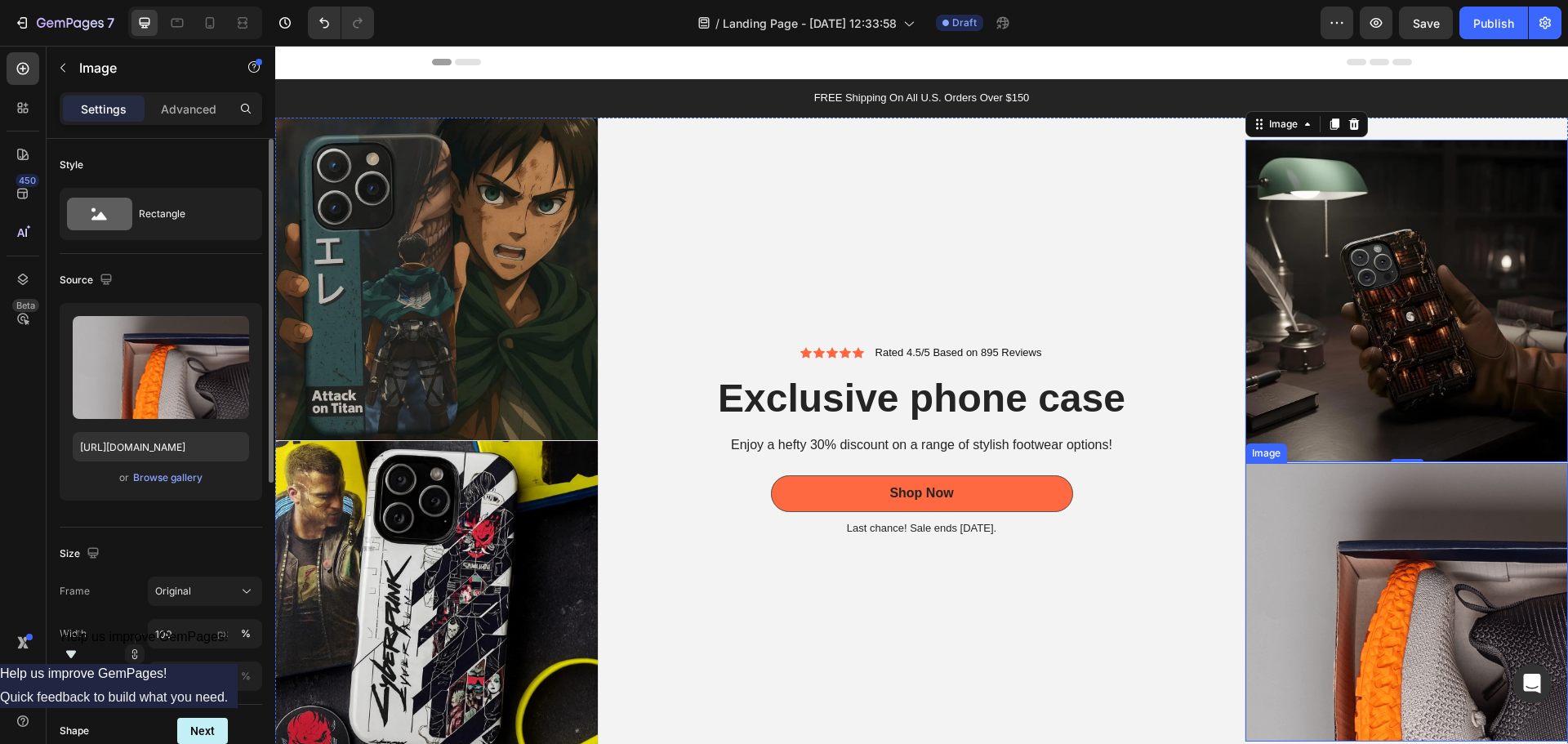
click at [1416, 576] on img at bounding box center [1406, 602] width 323 height 279
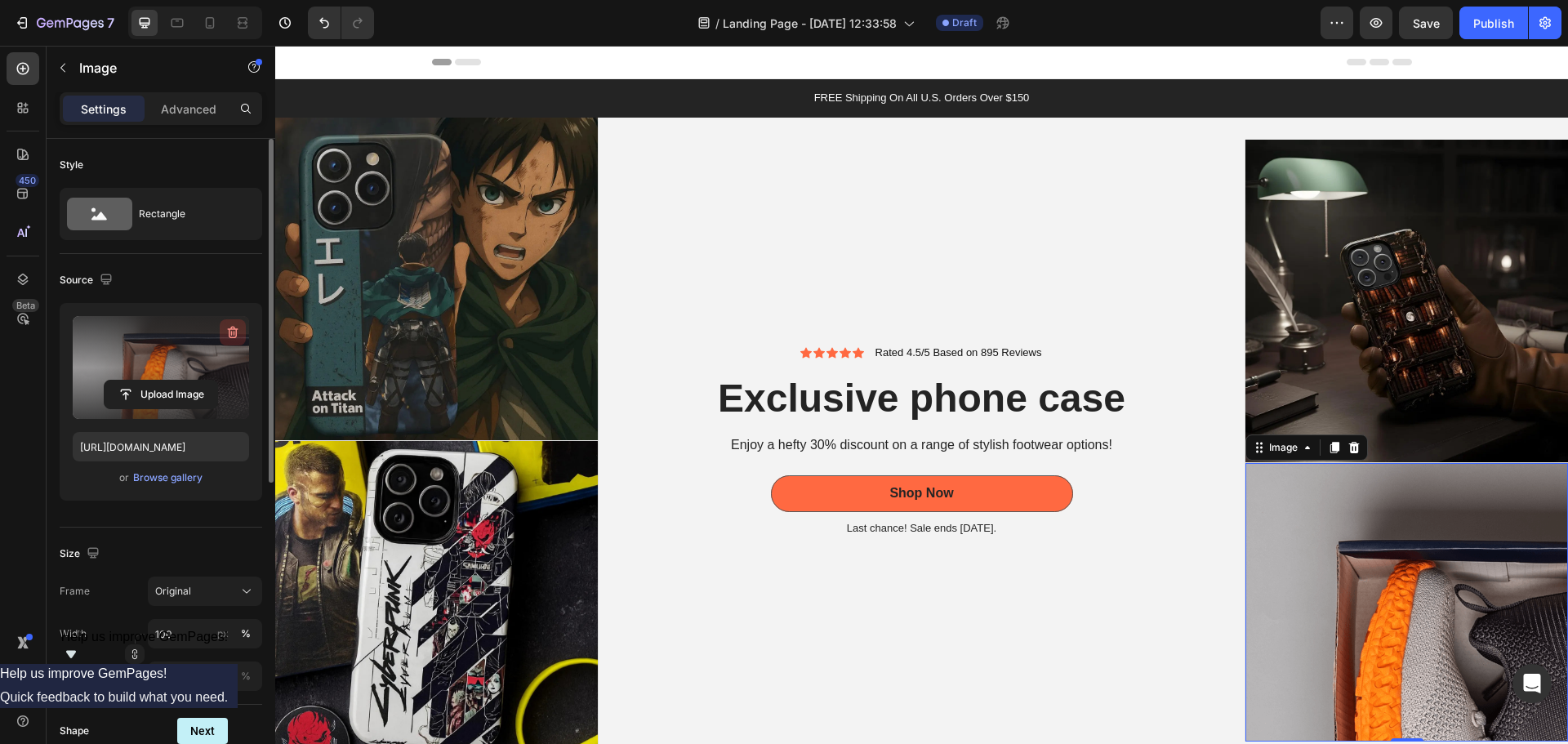
click at [228, 336] on icon "button" at bounding box center [232, 331] width 16 height 16
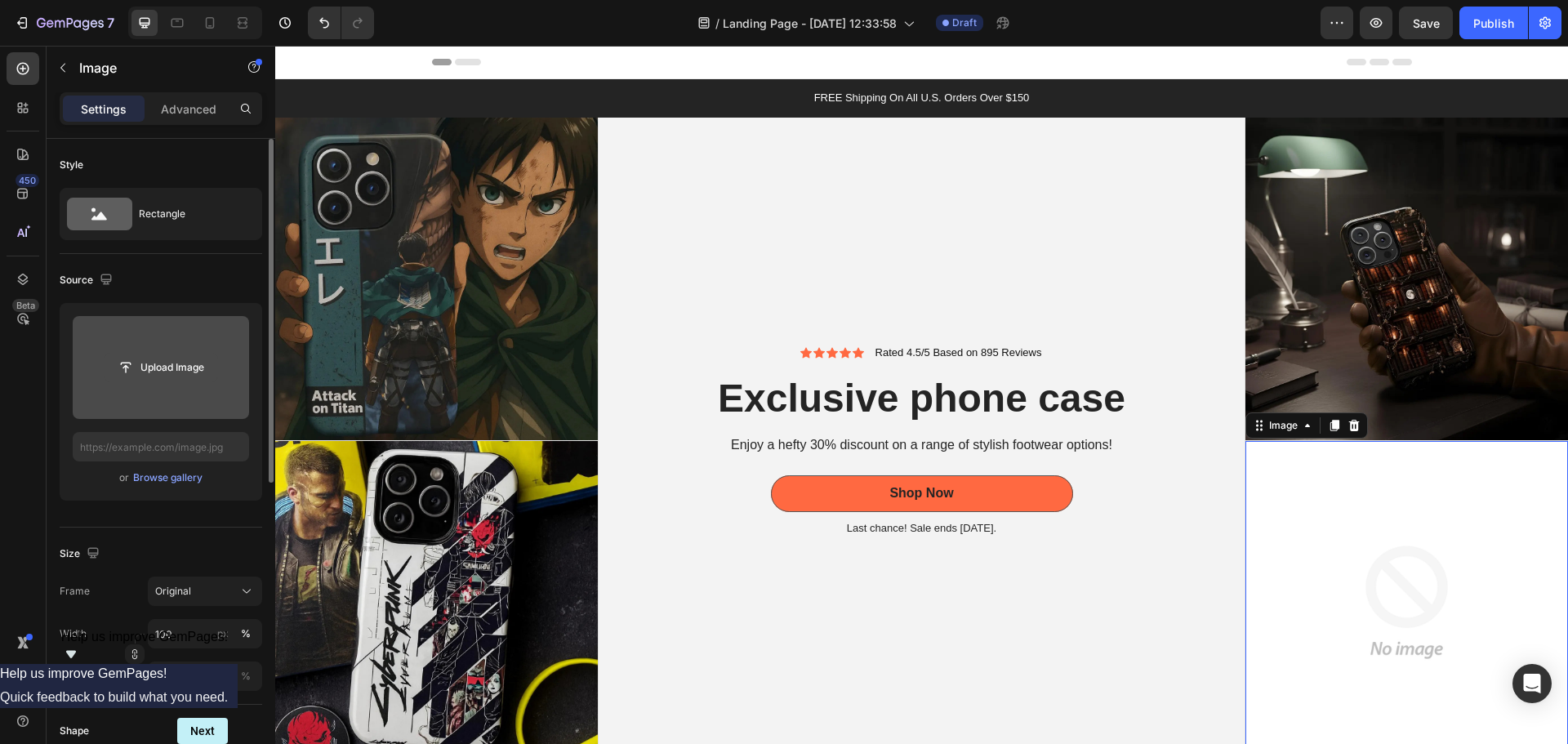
click at [164, 363] on input "file" at bounding box center [160, 366] width 113 height 27
click at [167, 364] on input "file" at bounding box center [160, 366] width 113 height 27
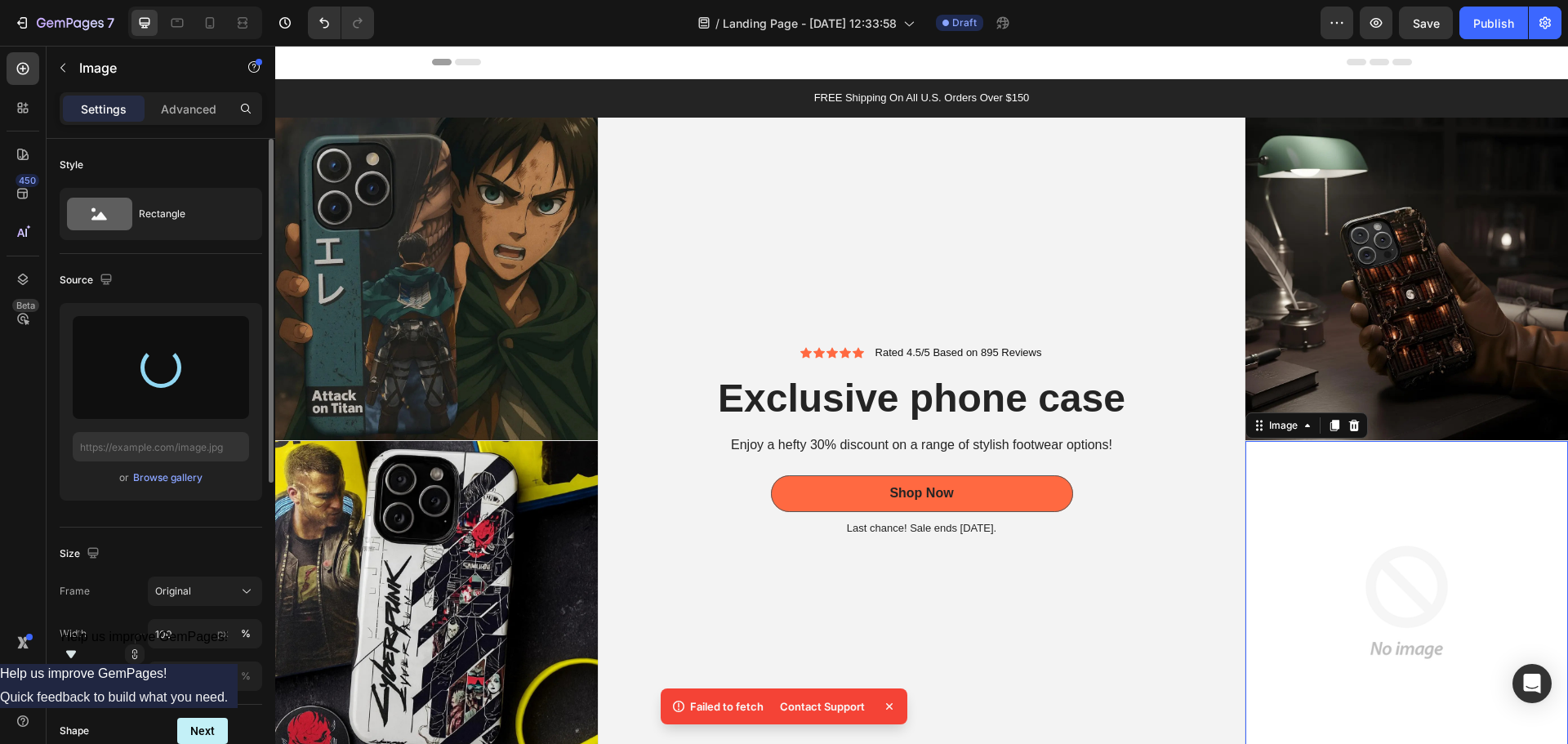
type input "[URL][DOMAIN_NAME]"
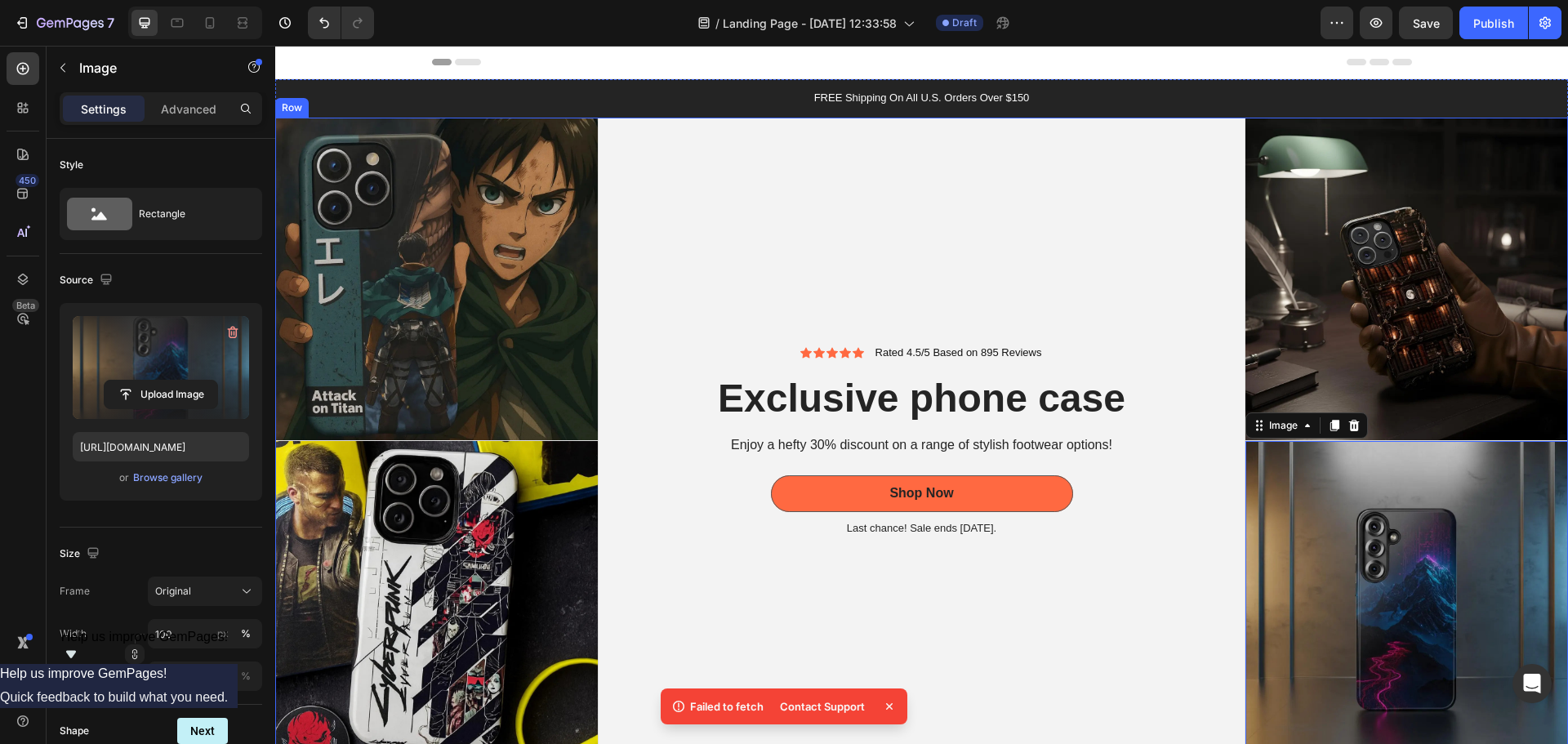
click at [947, 221] on div "Icon Icon Icon Icon Icon Icon List Rated 4.5/5 Based on 895 Reviews Text Block …" at bounding box center [921, 440] width 647 height 647
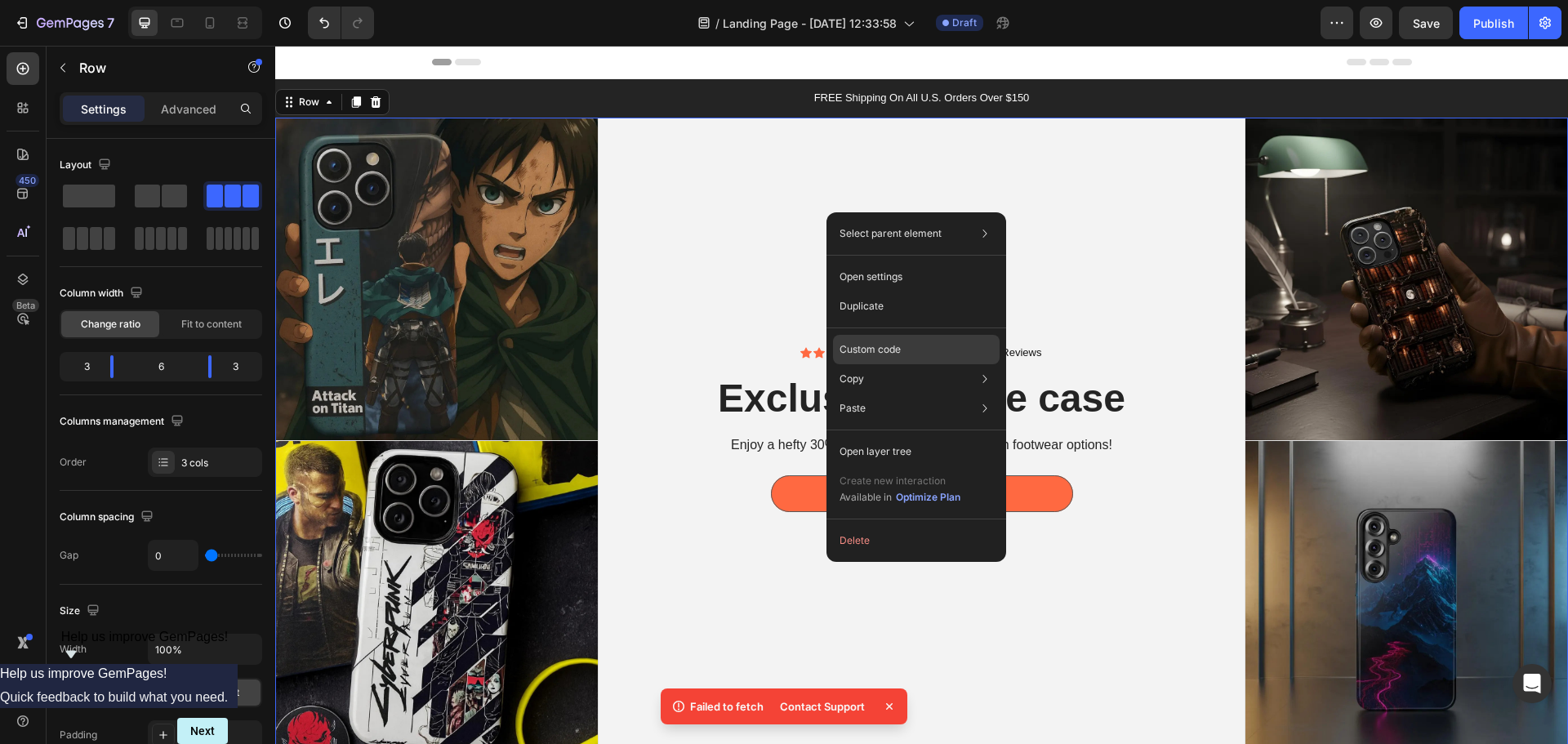
click at [891, 350] on p "Custom code" at bounding box center [870, 349] width 62 height 15
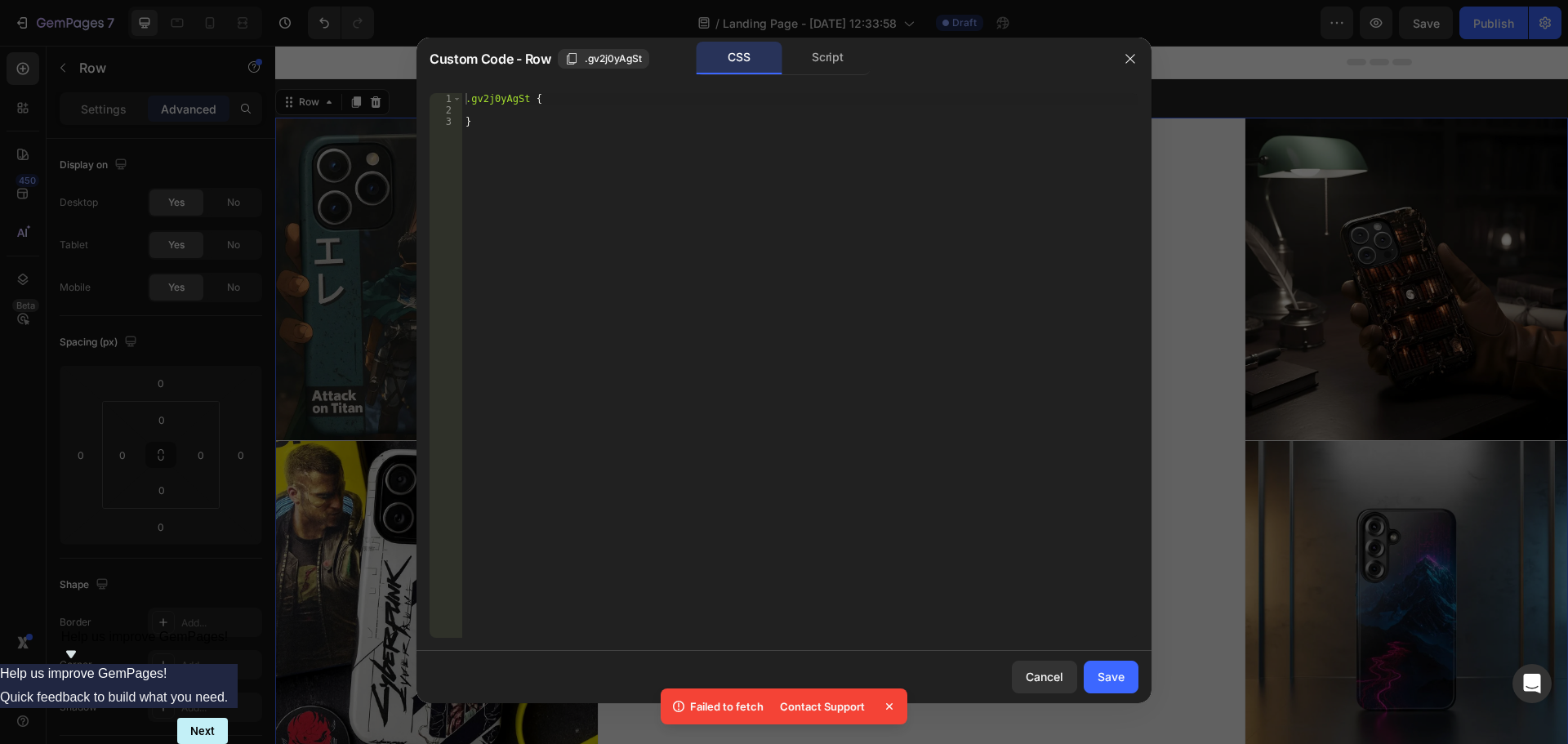
click at [580, 145] on div ".gv2j0yAgSt { }" at bounding box center [800, 376] width 676 height 567
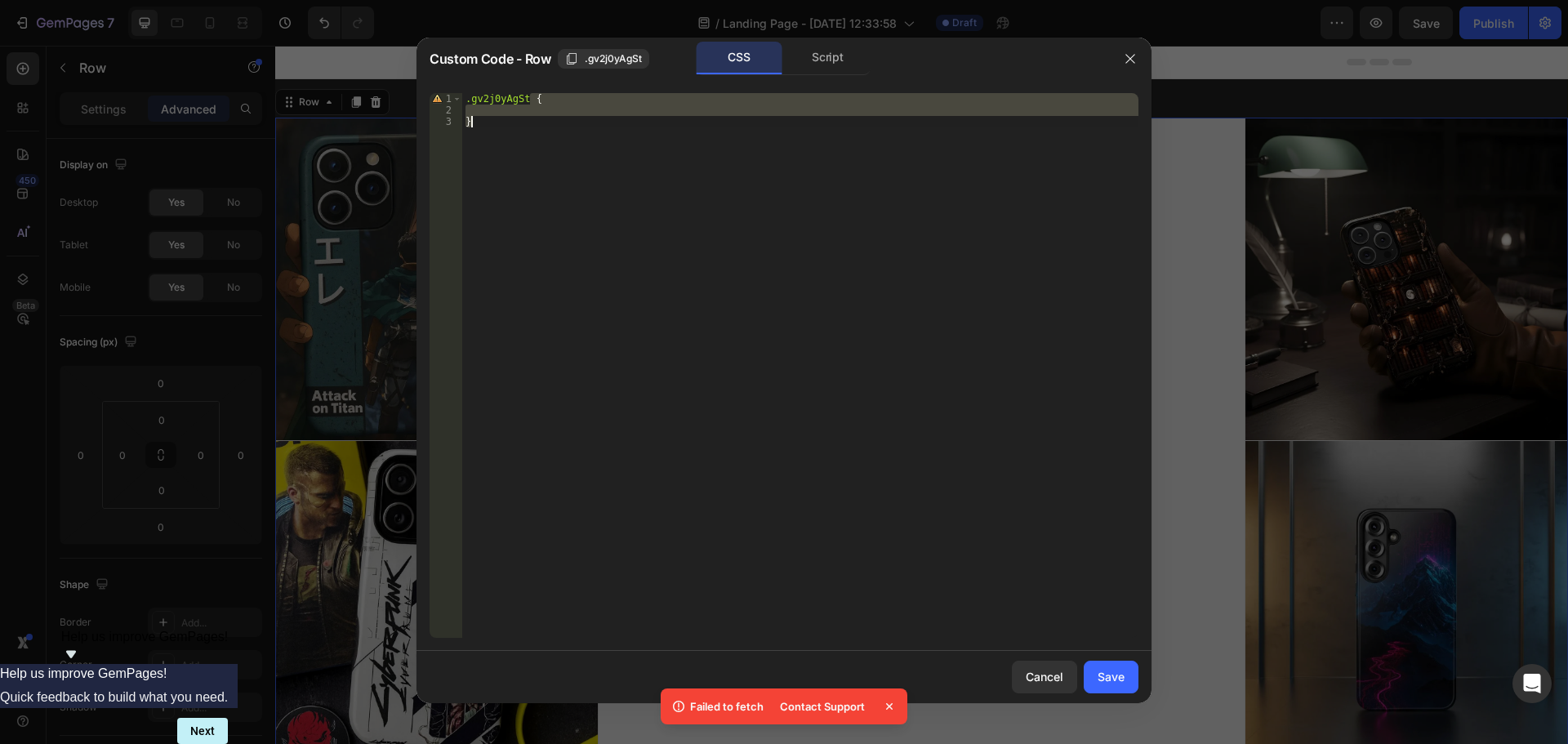
click at [580, 145] on div ".gv2j0yAgSt { }" at bounding box center [800, 376] width 676 height 567
type textarea "}"
click at [580, 145] on div ".gv2j0yAgSt { }" at bounding box center [800, 376] width 676 height 567
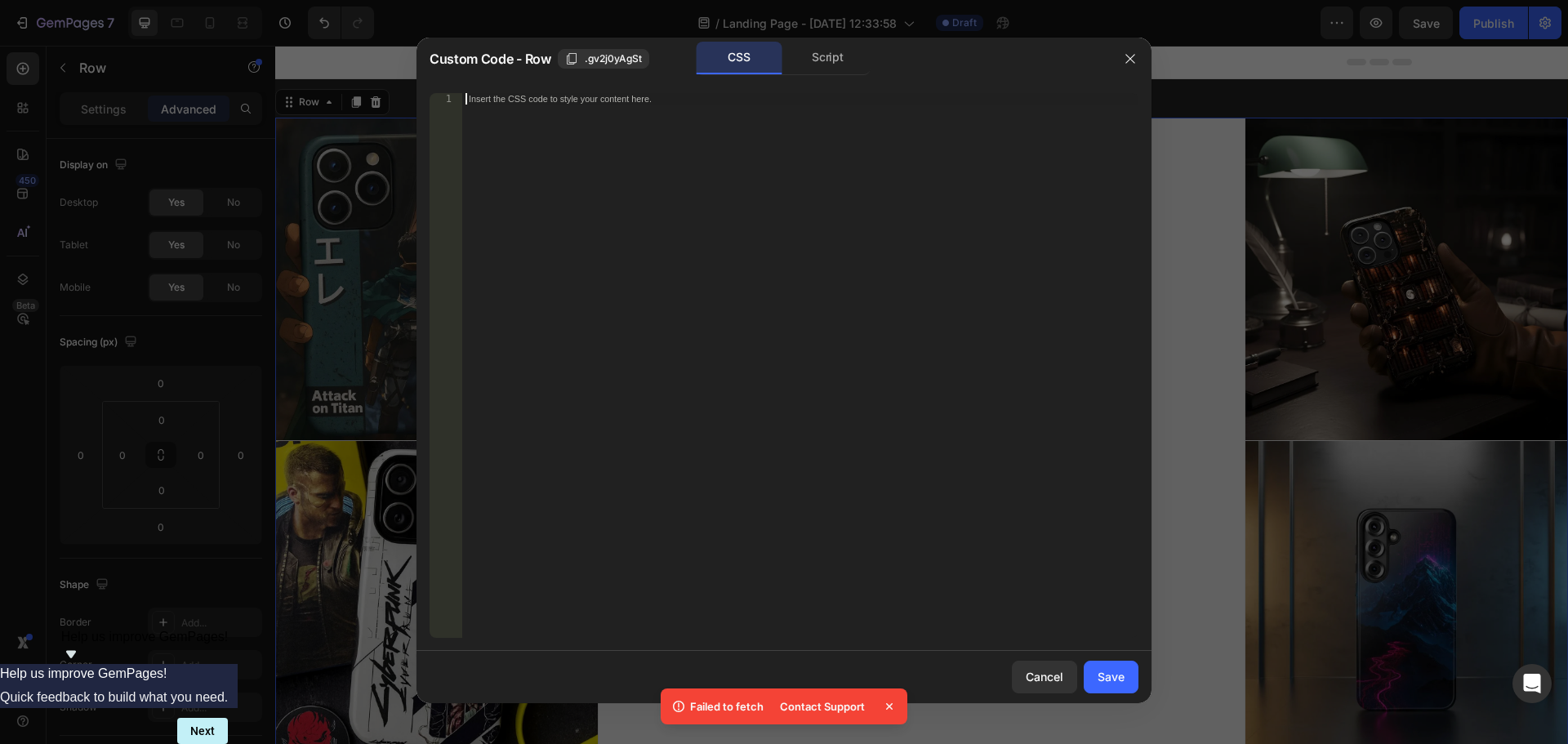
type textarea "g"
type textarea "b"
type textarea "{}"
type textarea "background-color: black;"
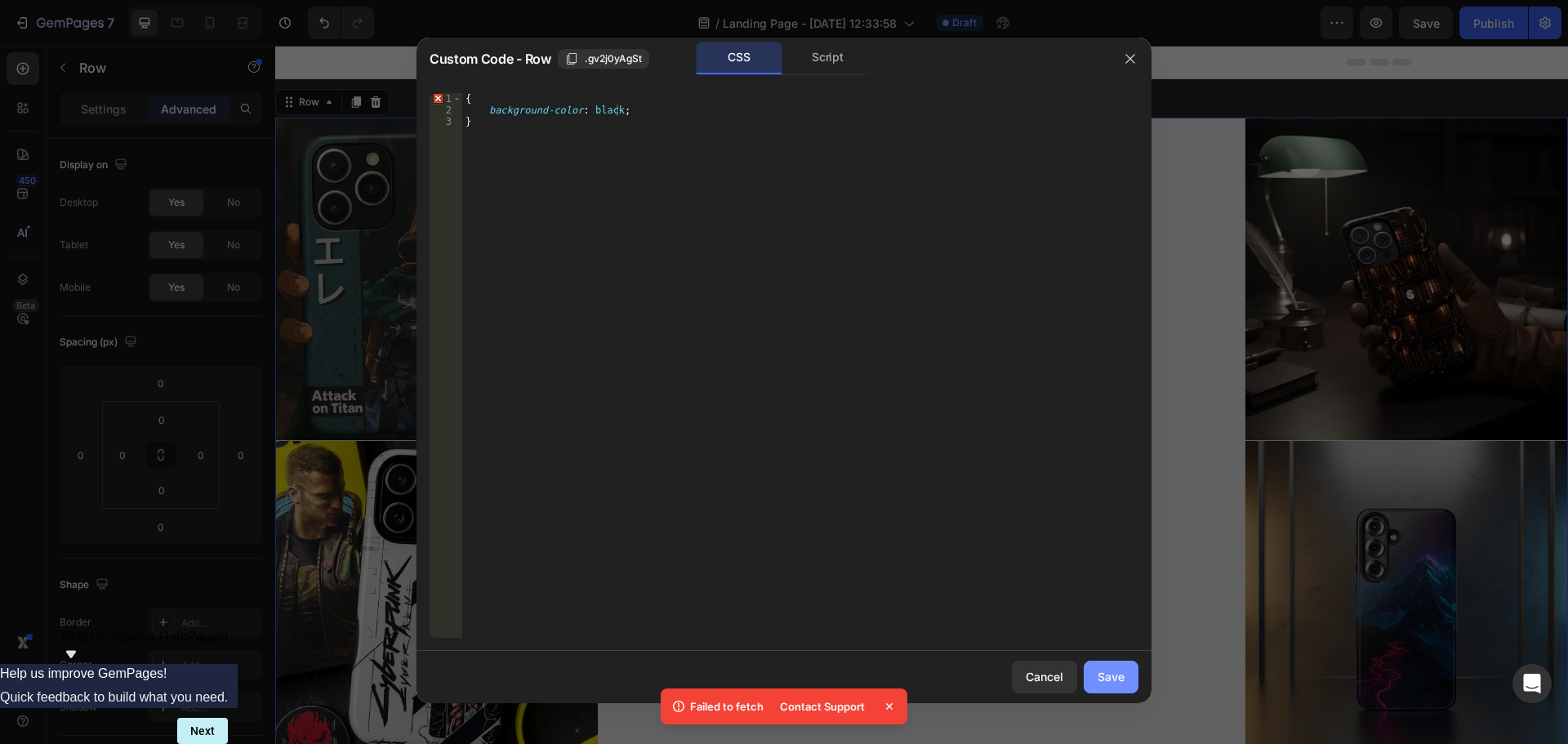
click at [1114, 683] on div "Save" at bounding box center [1111, 676] width 27 height 17
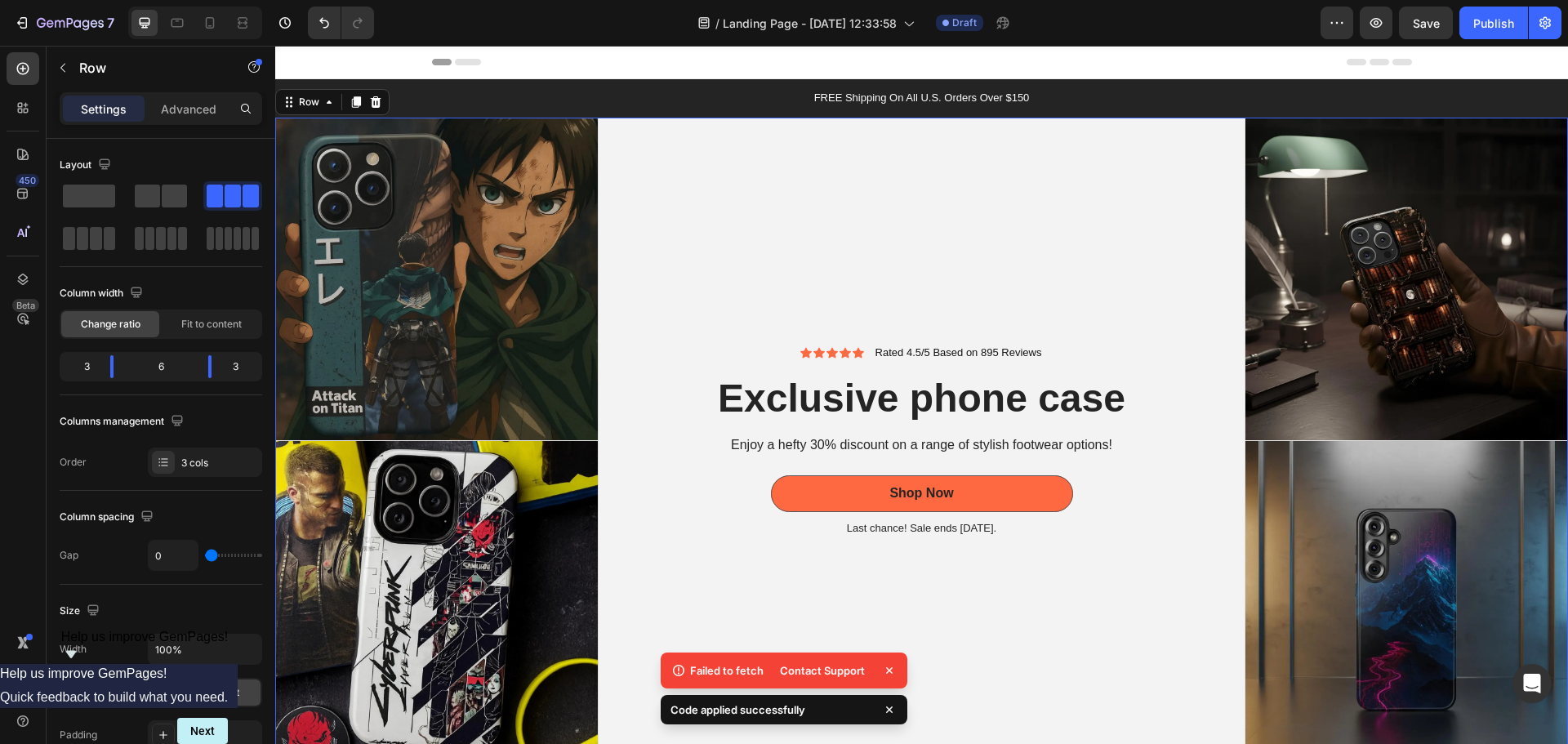
click at [815, 275] on div "Icon Icon Icon Icon Icon Icon List Rated 4.5/5 Based on 895 Reviews Text Block …" at bounding box center [921, 440] width 647 height 647
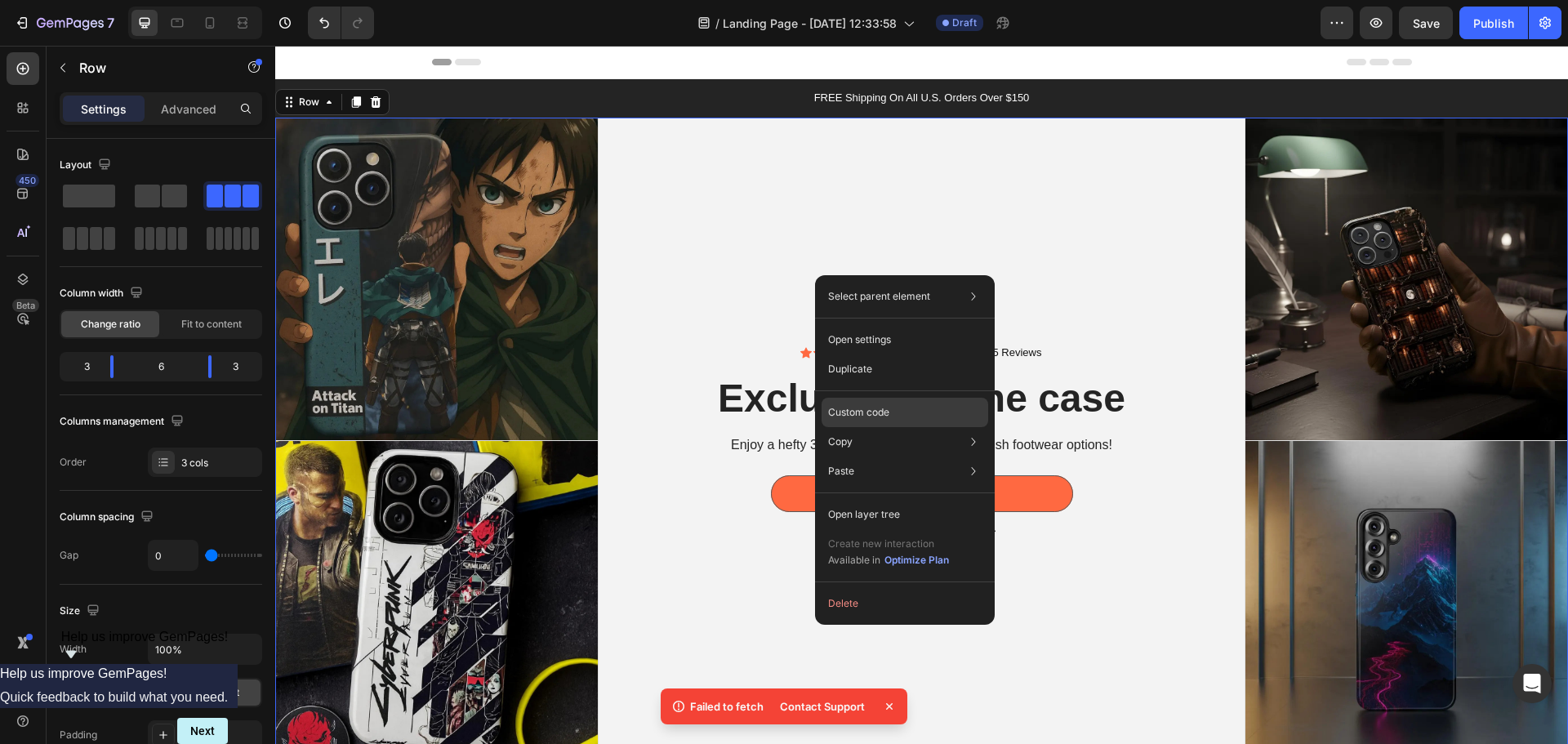
click at [880, 403] on div "Custom code" at bounding box center [905, 412] width 167 height 29
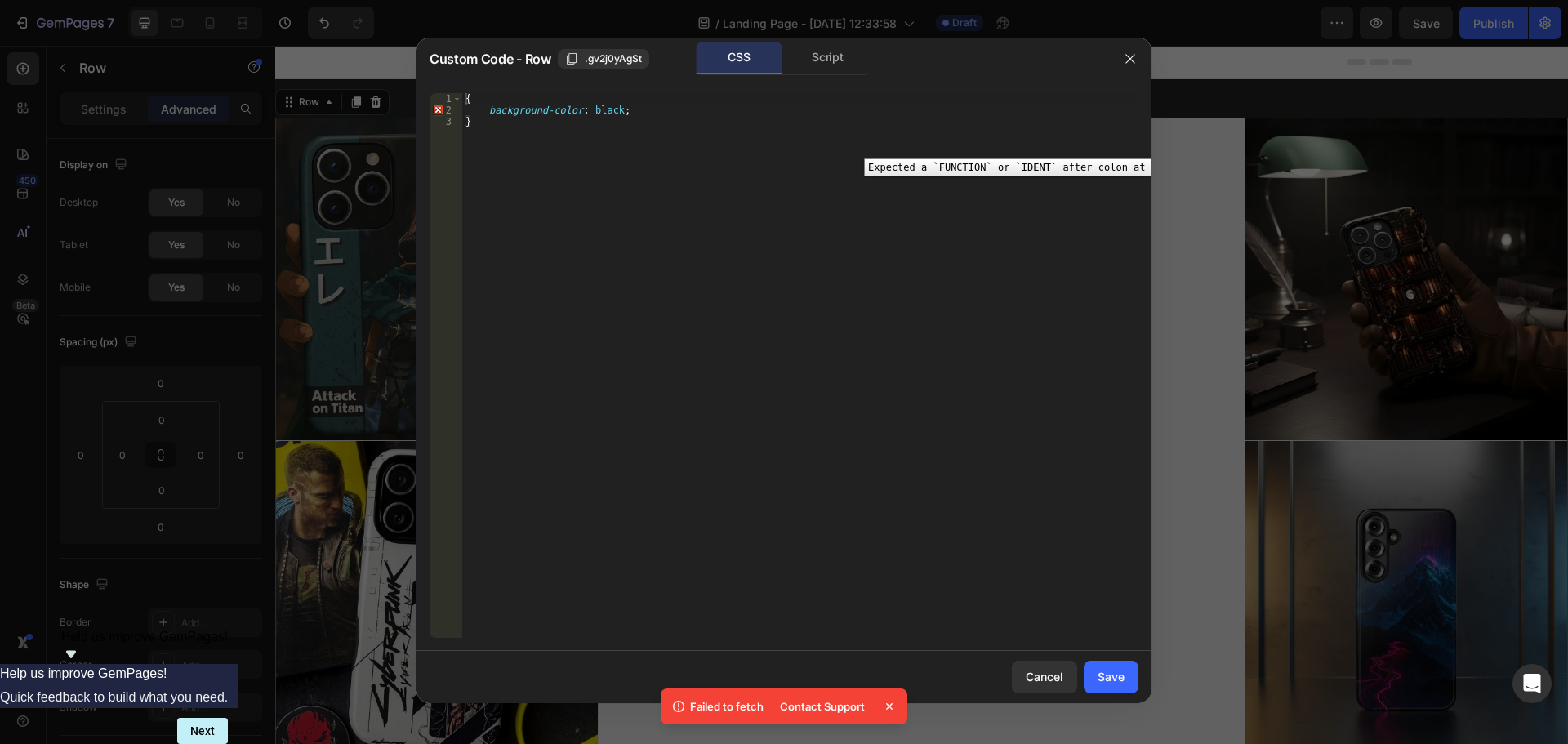
type textarea "{"
click at [436, 109] on div "2" at bounding box center [446, 110] width 32 height 11
click at [456, 98] on span at bounding box center [456, 98] width 9 height 11
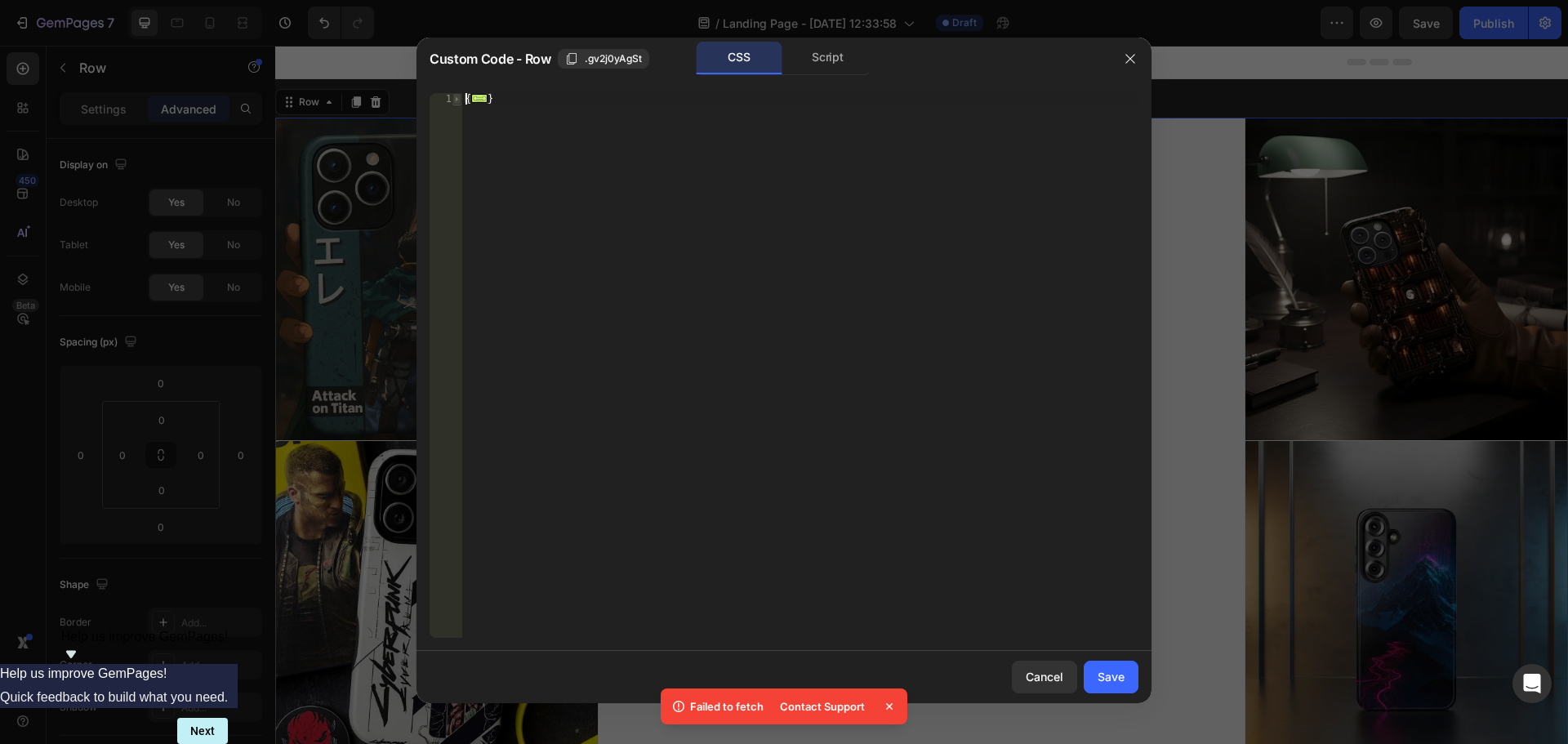
click at [456, 98] on span at bounding box center [456, 98] width 9 height 11
drag, startPoint x: 1141, startPoint y: 59, endPoint x: 864, endPoint y: 13, distance: 280.8
click at [1141, 59] on button "button" at bounding box center [1131, 59] width 27 height 27
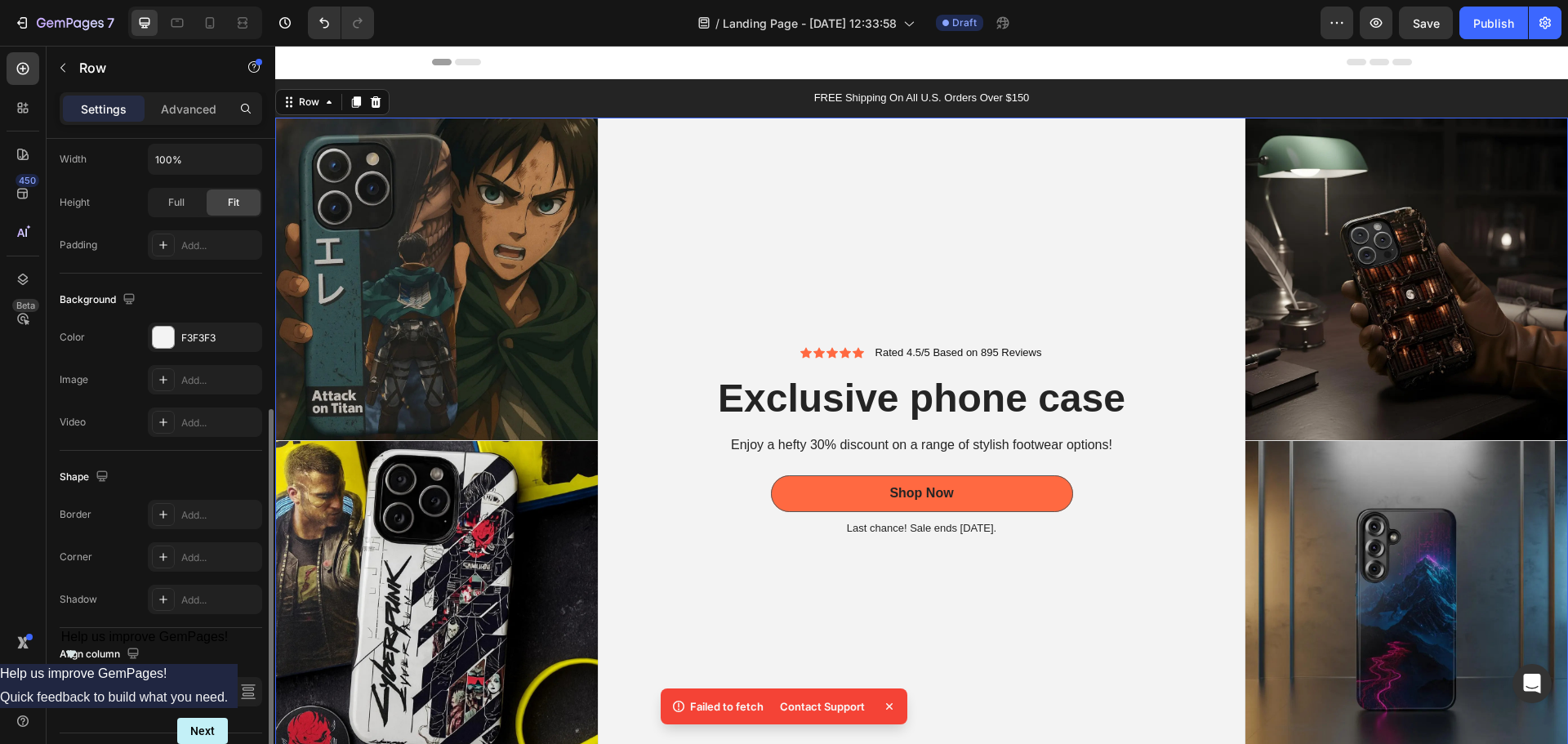
scroll to position [531, 0]
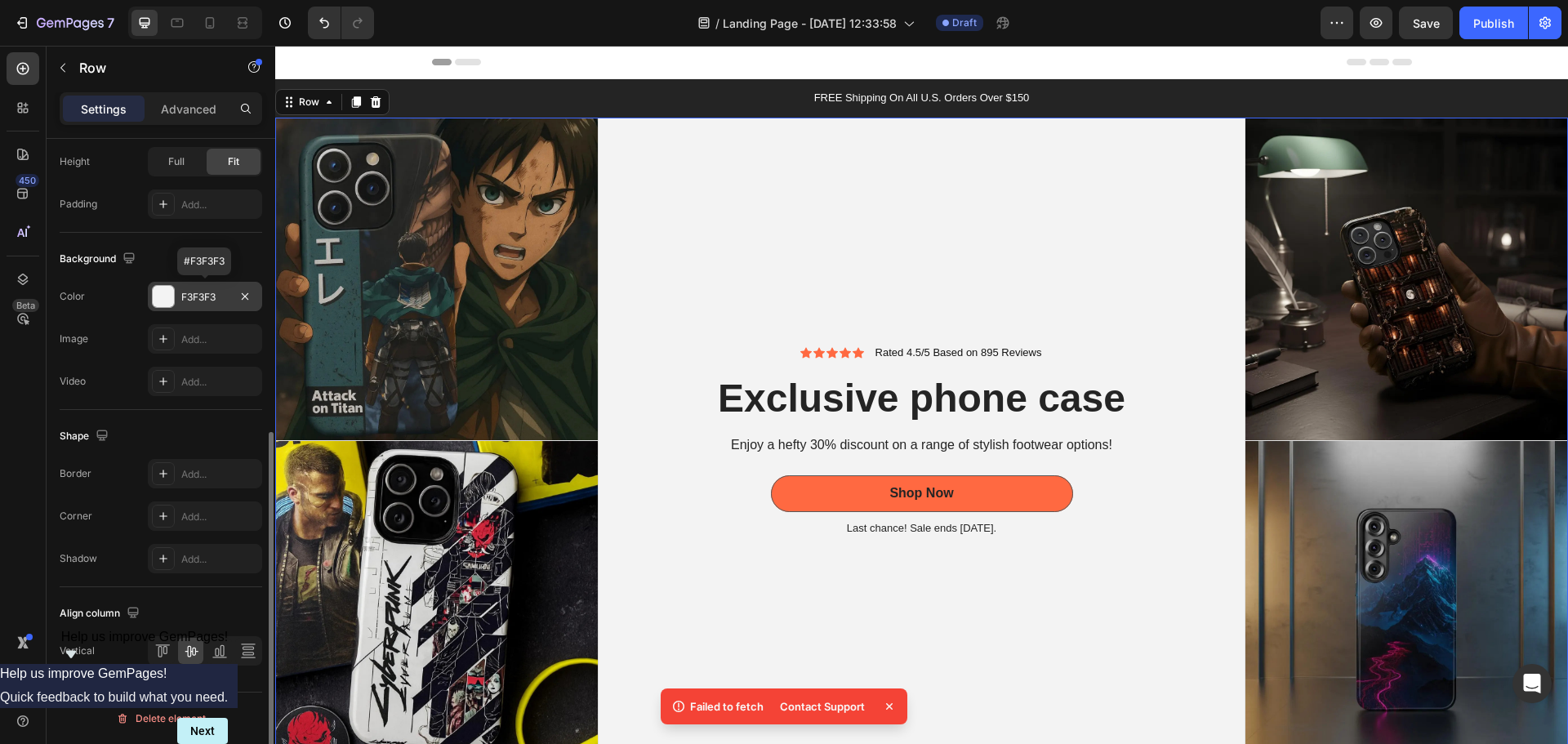
click at [215, 297] on div "F3F3F3" at bounding box center [205, 297] width 47 height 15
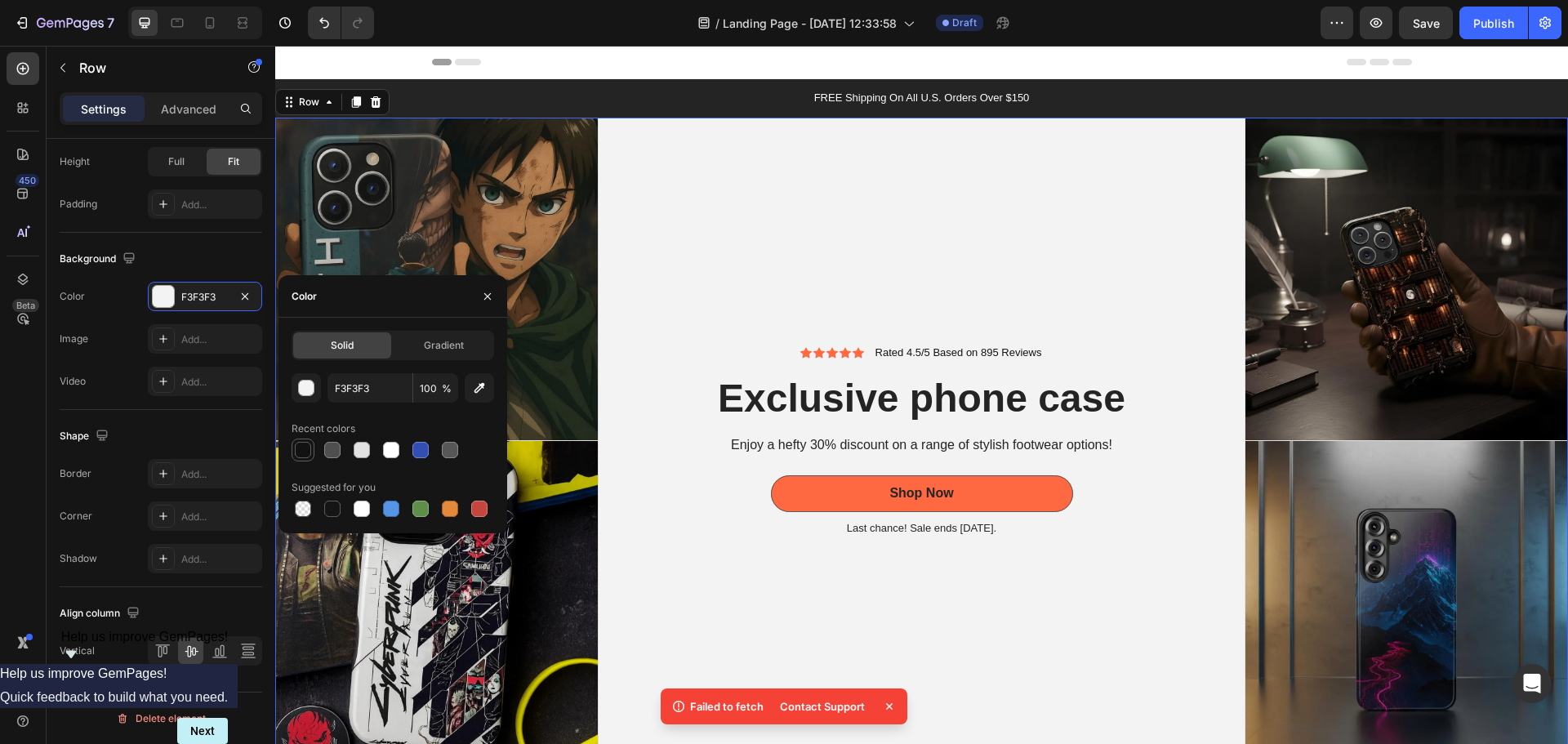
click at [301, 448] on div at bounding box center [302, 450] width 16 height 16
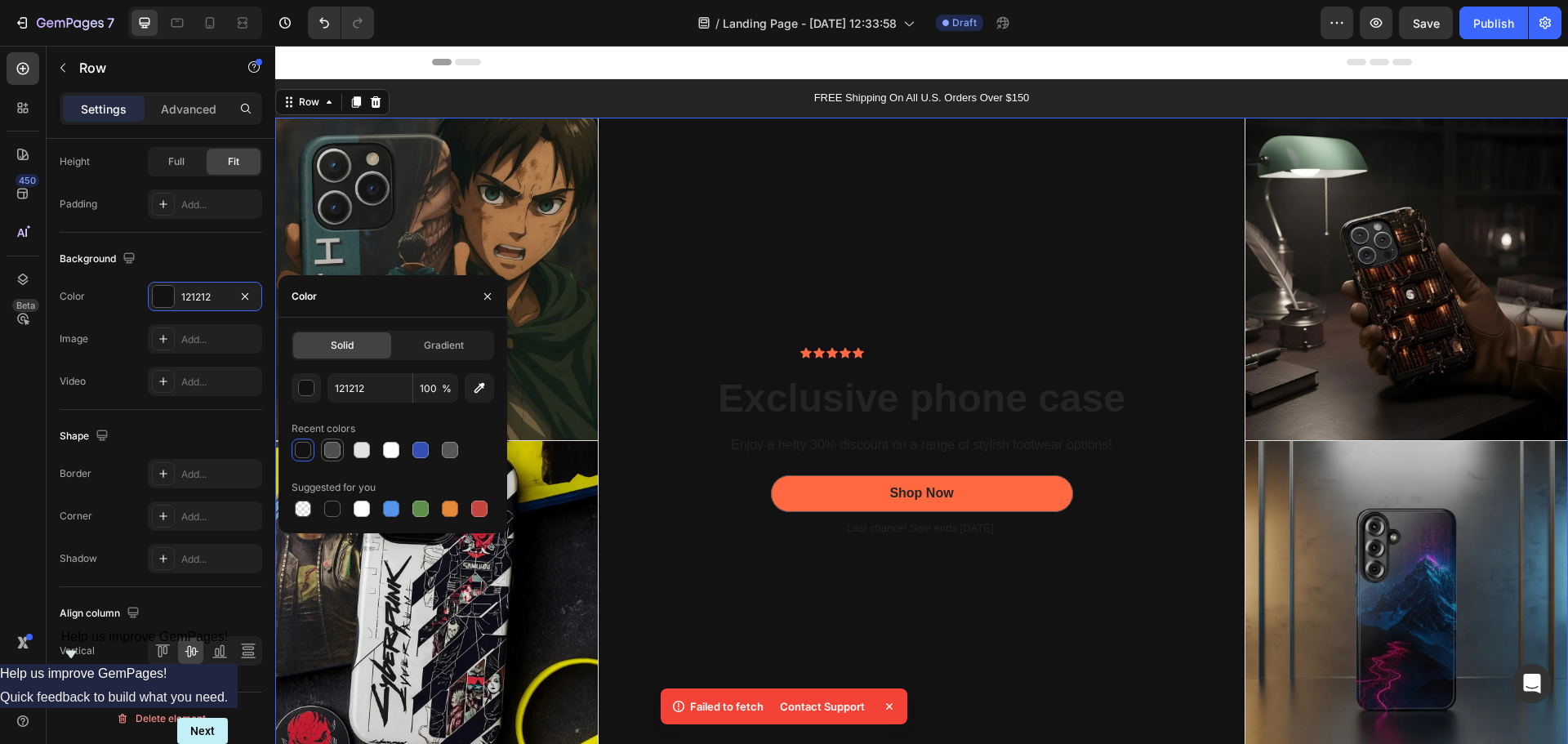
click at [338, 448] on div at bounding box center [331, 450] width 16 height 16
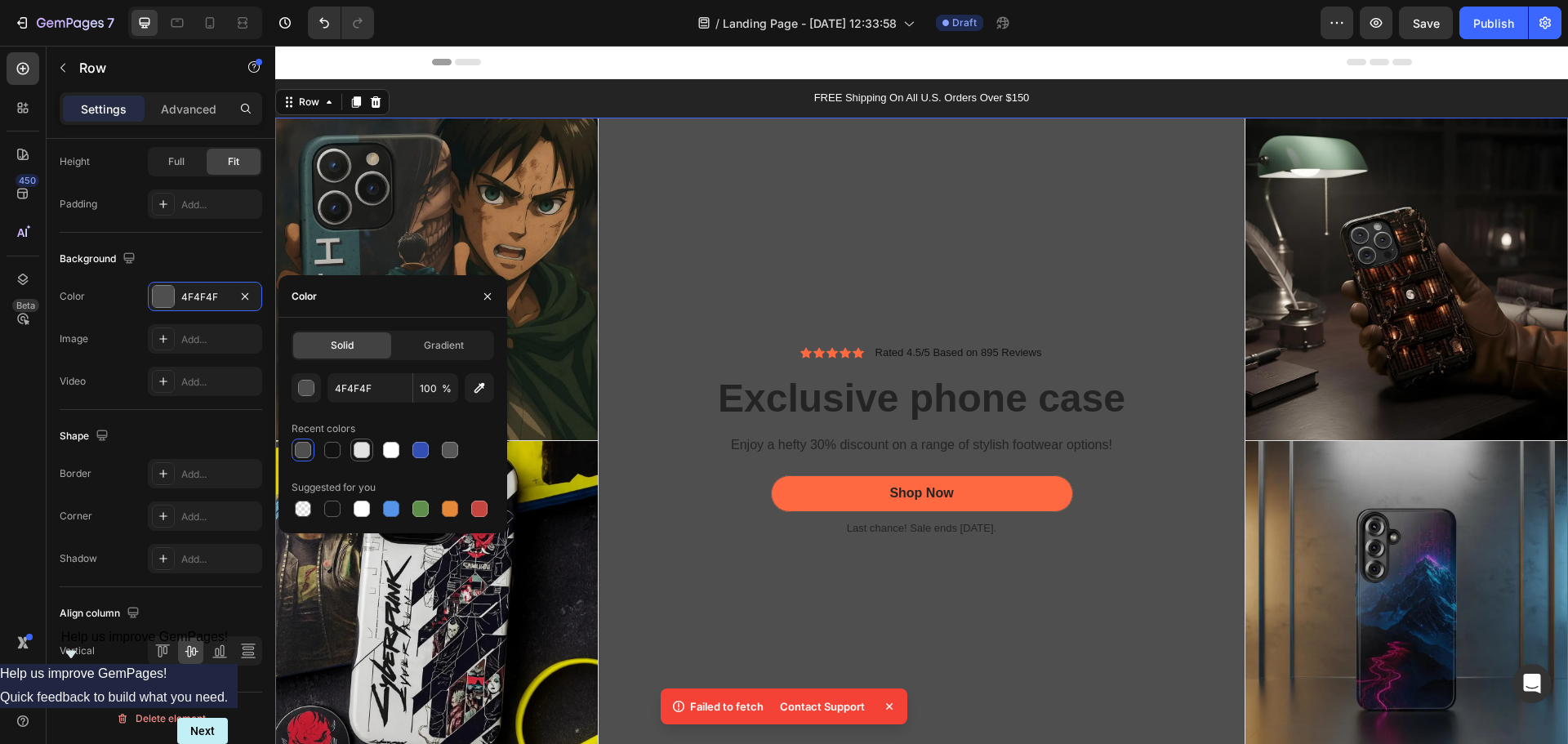
click at [370, 454] on div at bounding box center [362, 450] width 20 height 20
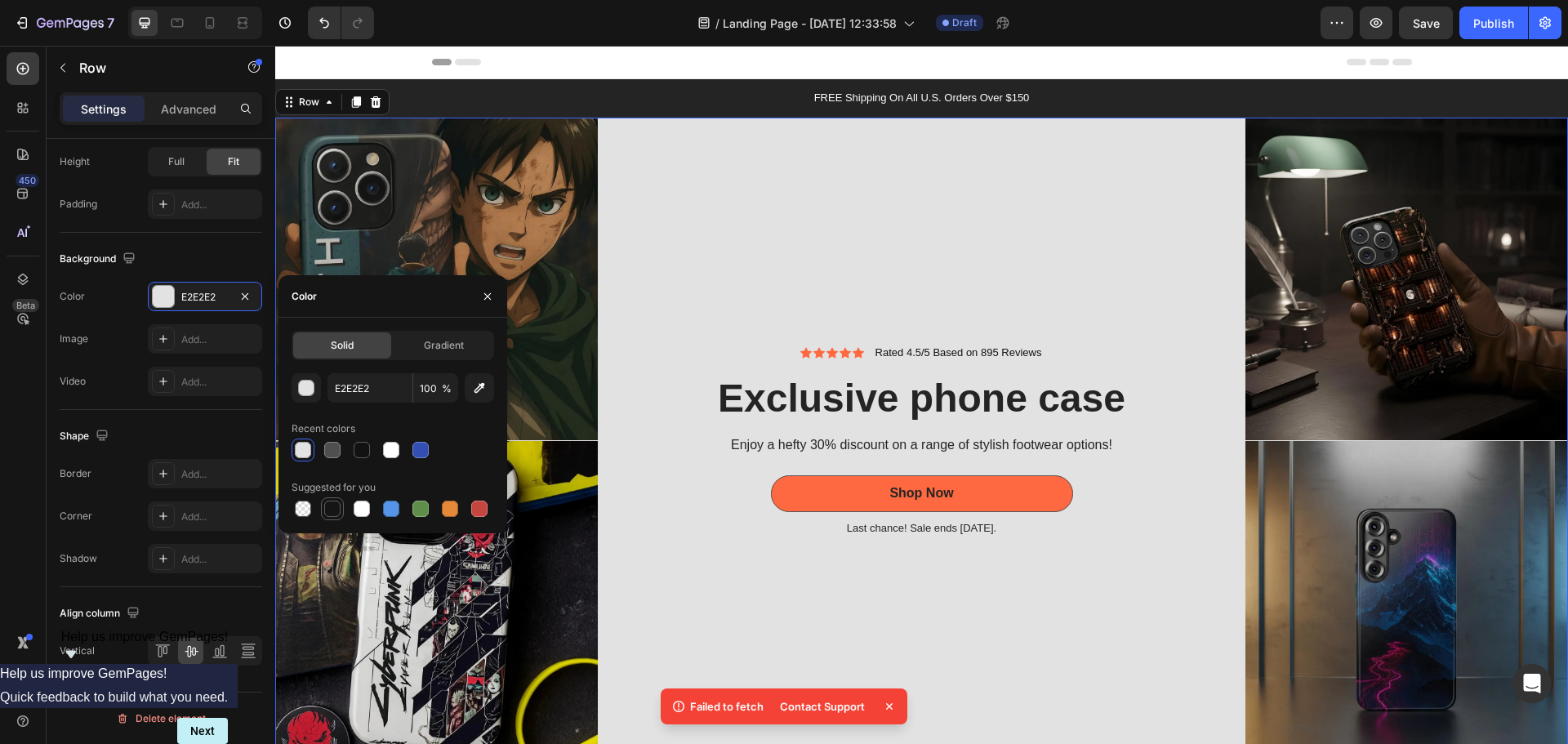
click at [331, 505] on div at bounding box center [331, 508] width 16 height 16
type input "151515"
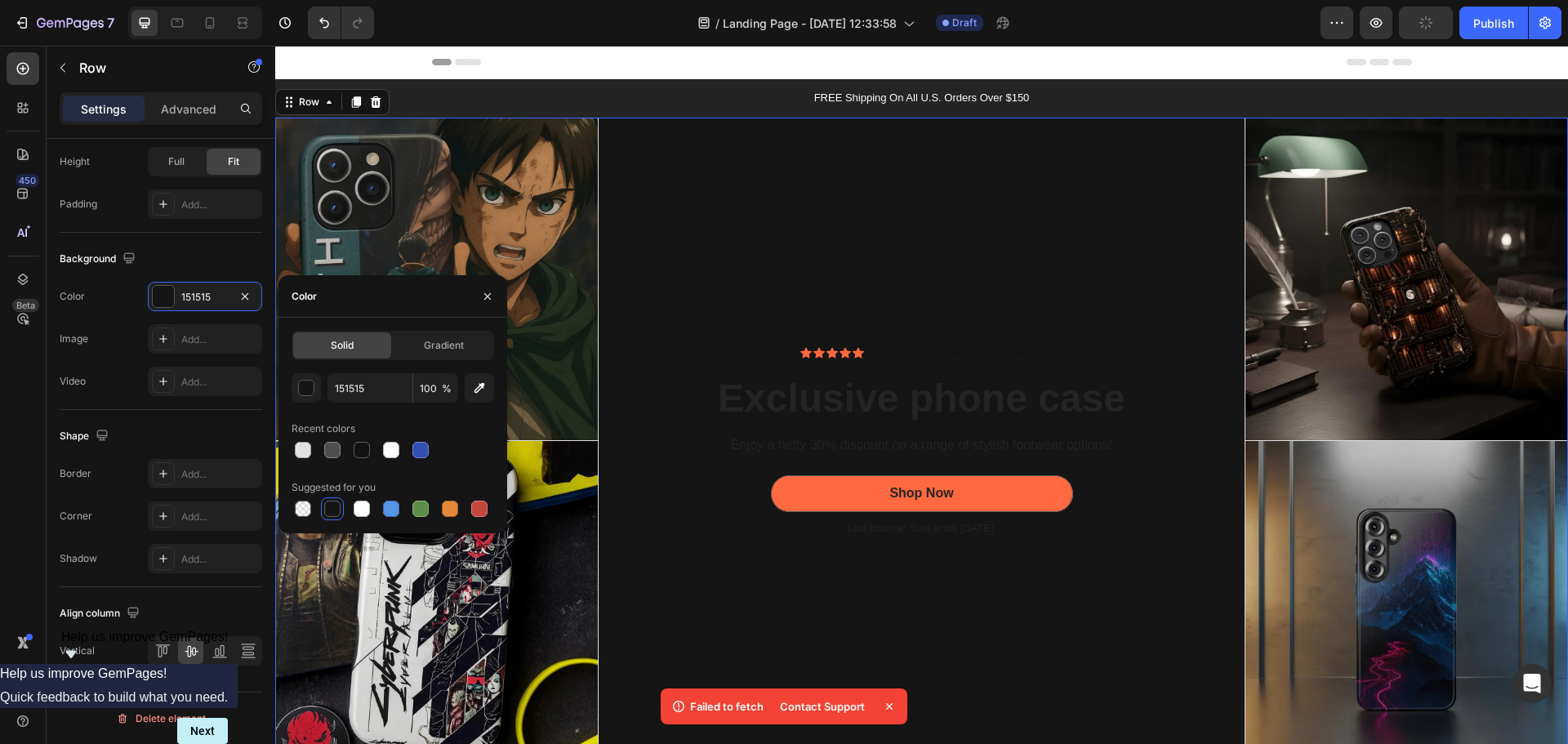
click at [810, 288] on div "Icon Icon Icon Icon Icon Icon List Rated 4.5/5 Based on 895 Reviews Text Block …" at bounding box center [921, 440] width 647 height 647
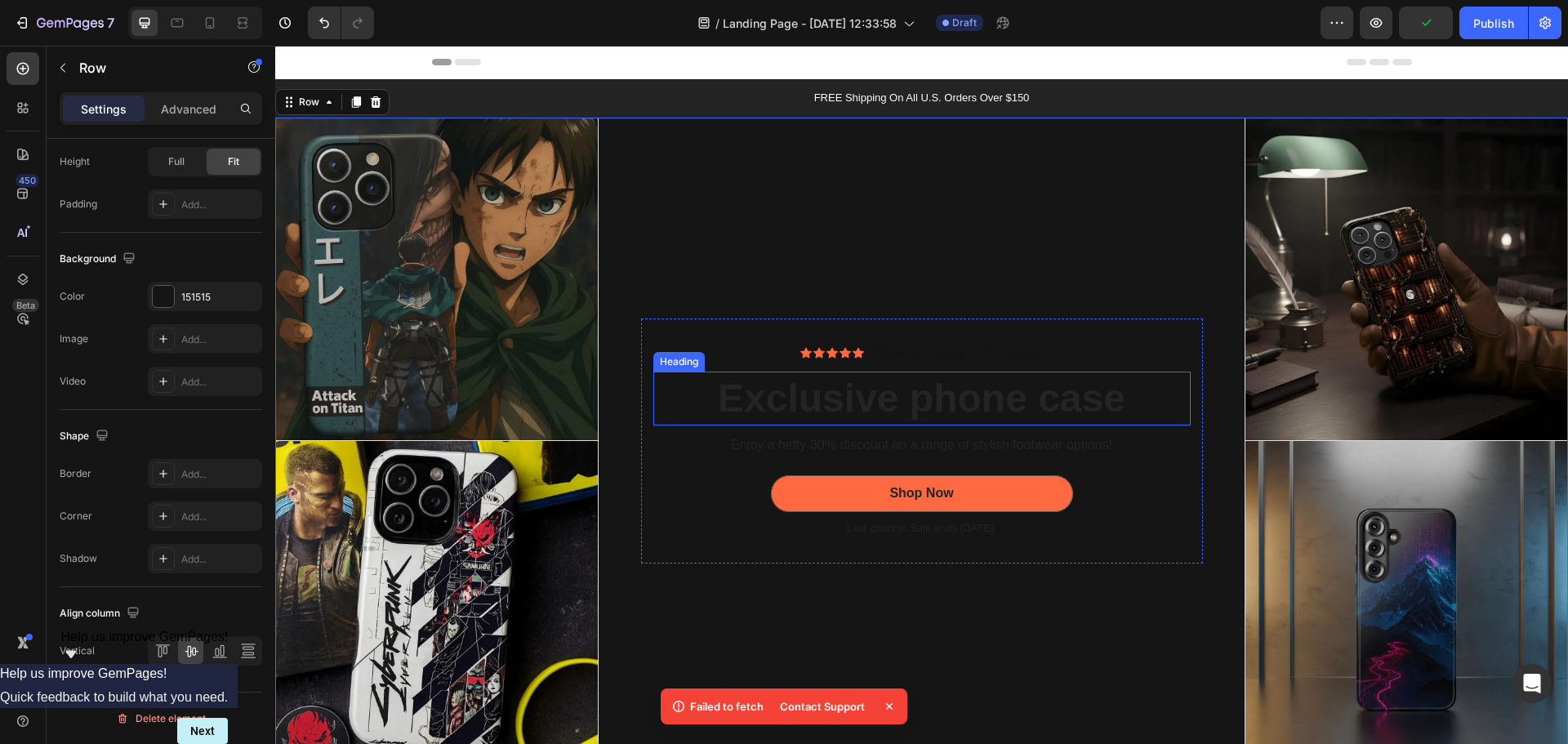
click at [804, 396] on p "Exclusive phone case" at bounding box center [922, 398] width 534 height 50
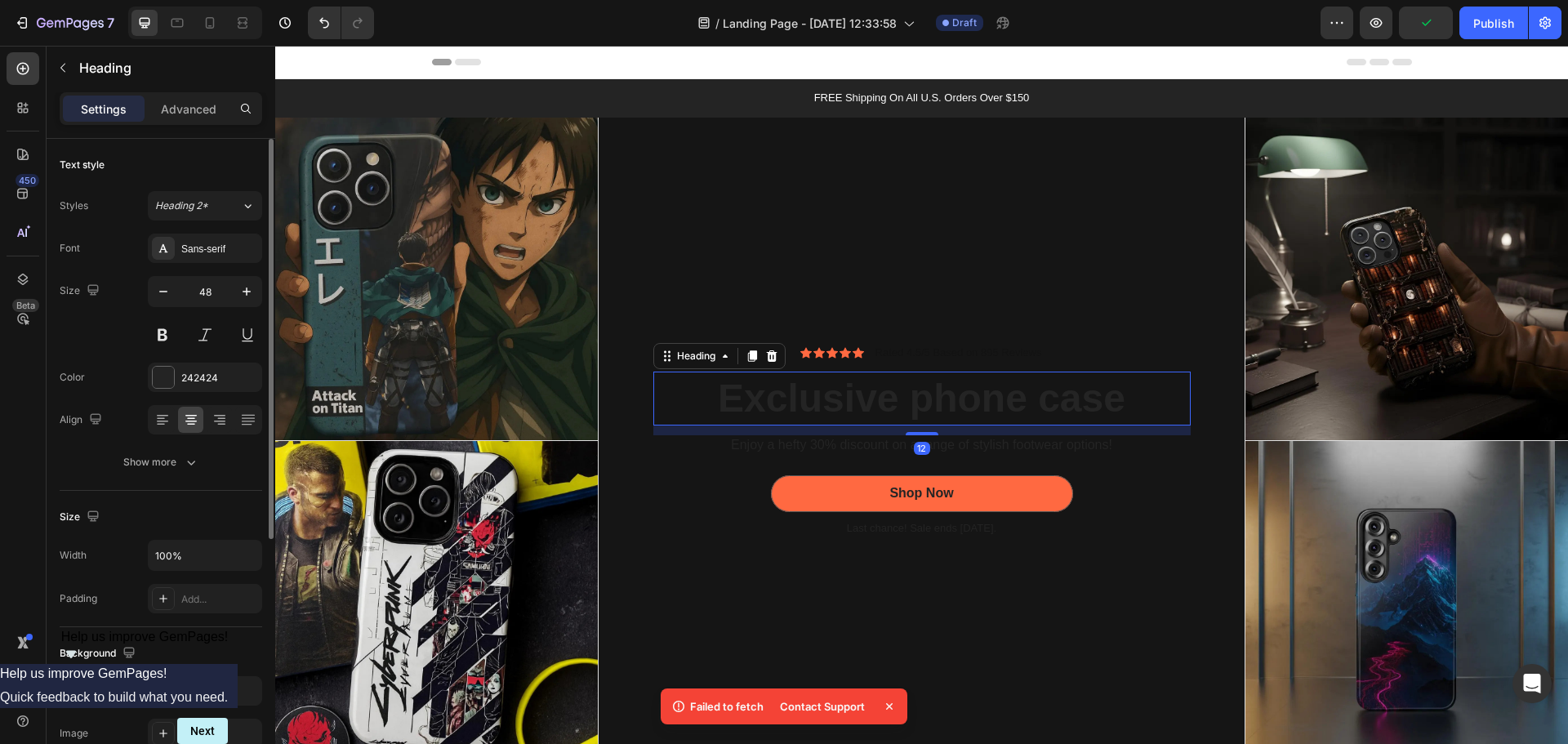
scroll to position [163, 0]
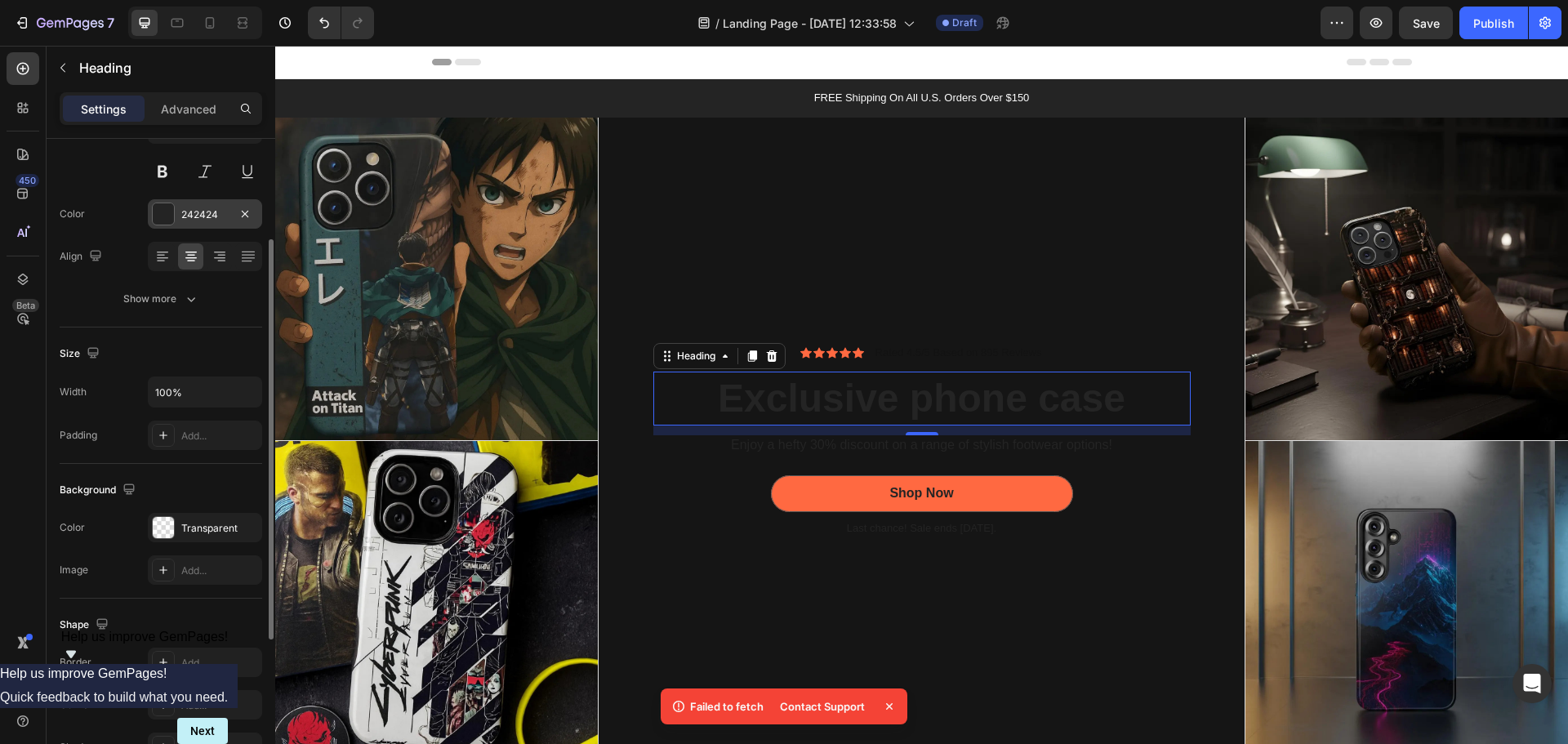
click at [191, 217] on div "242424" at bounding box center [205, 215] width 47 height 15
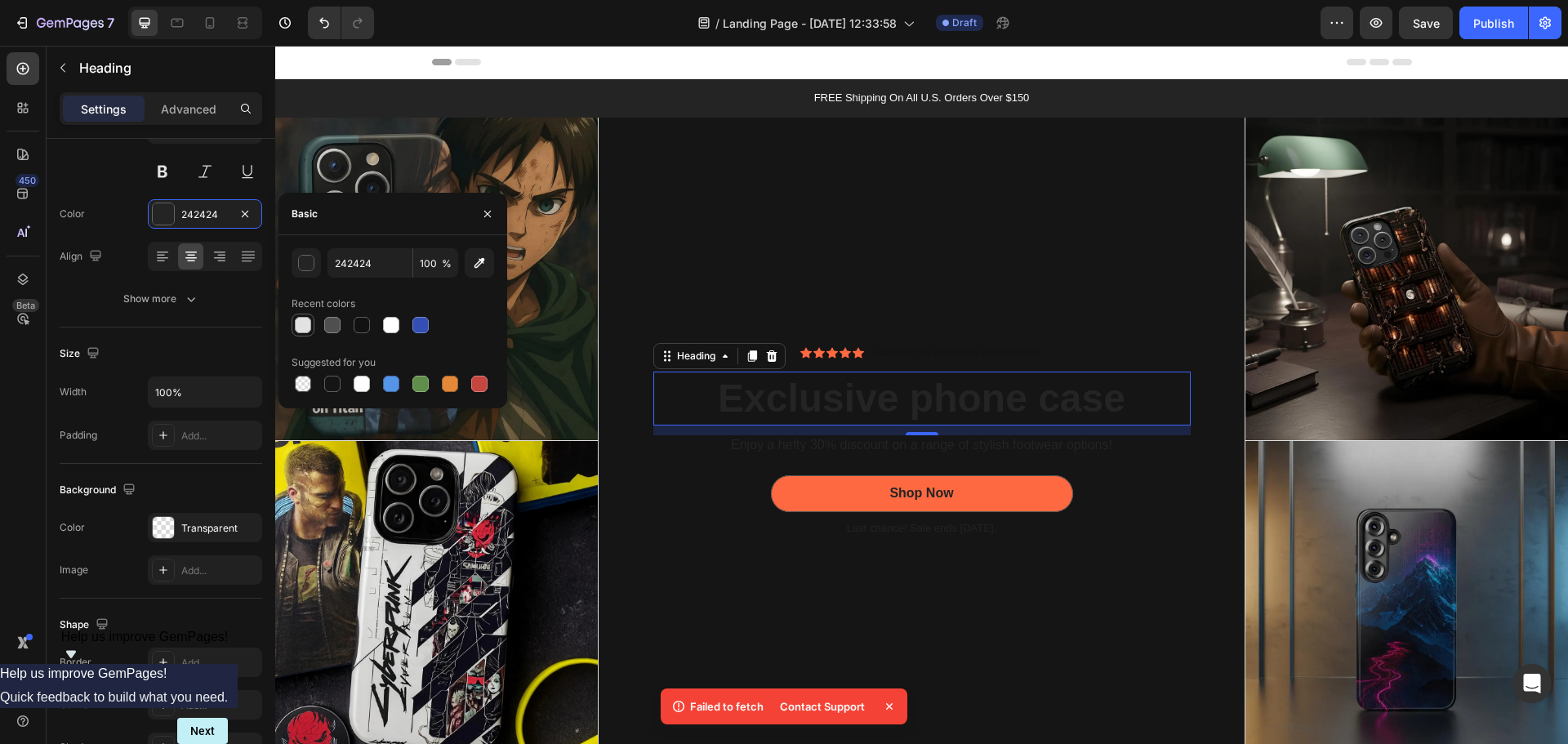
click at [310, 324] on div at bounding box center [302, 325] width 16 height 16
type input "E2E2E2"
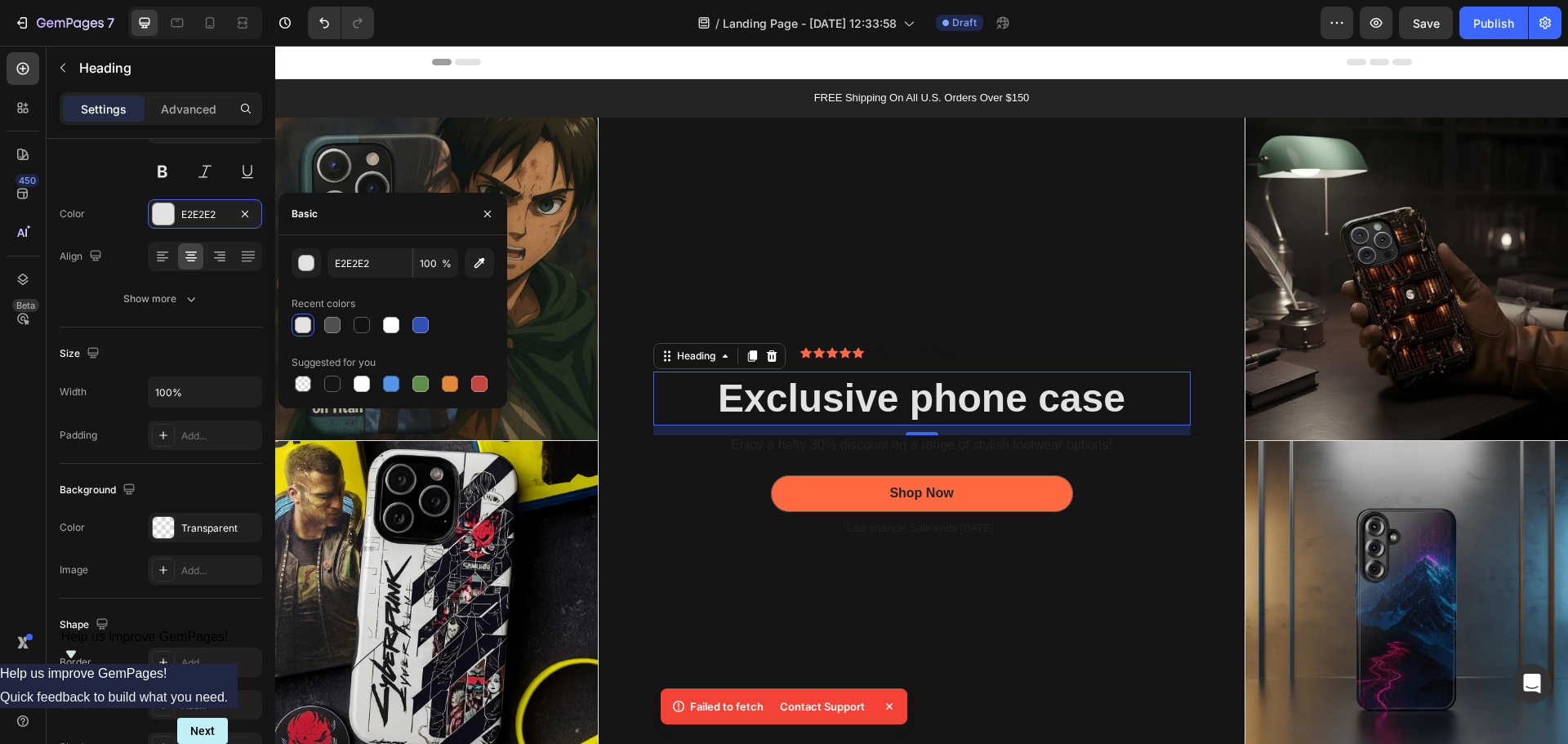
click at [877, 429] on div "12" at bounding box center [921, 430] width 537 height 9
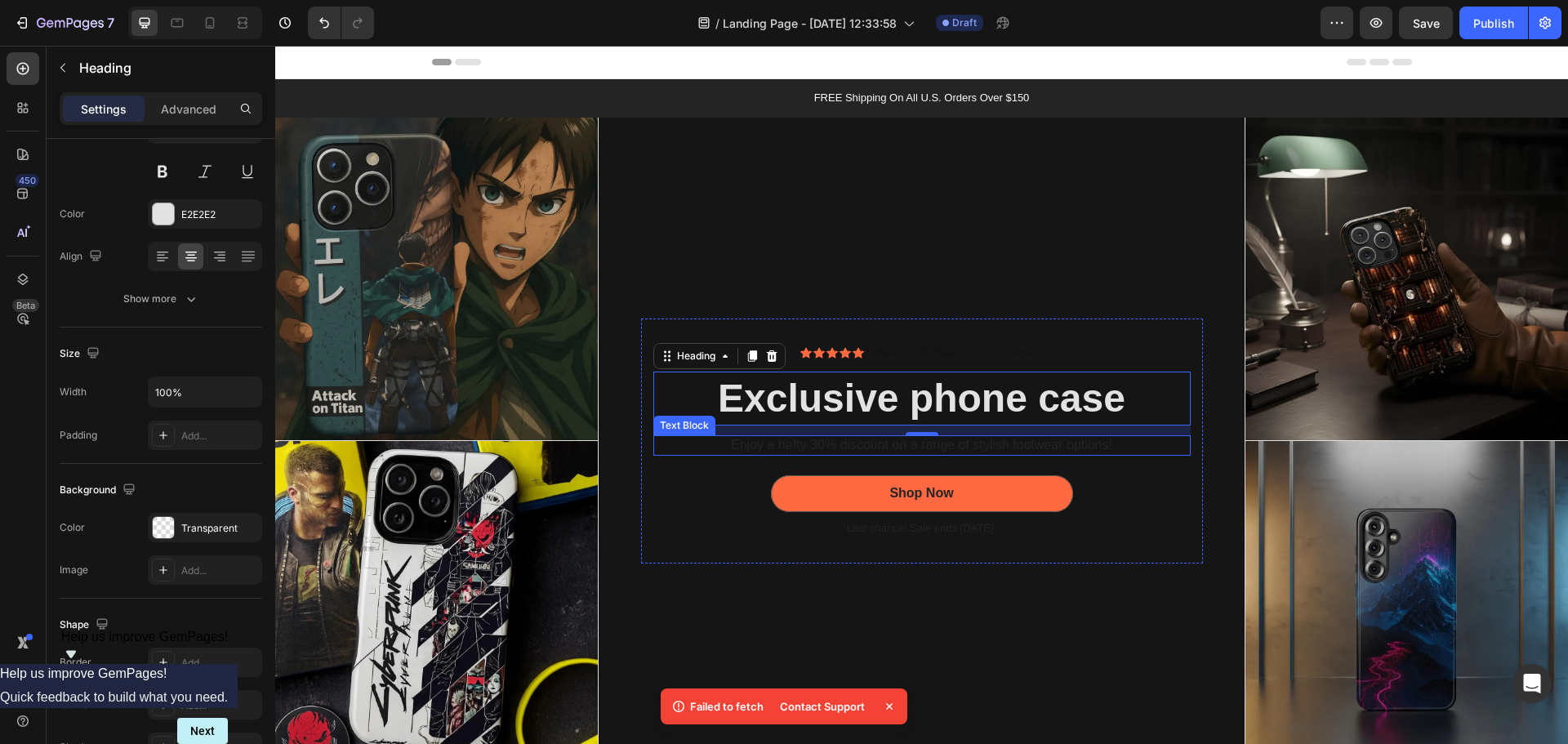
click at [881, 436] on p "Enjoy a hefty 30% discount on a range of stylish footwear options!" at bounding box center [922, 445] width 534 height 17
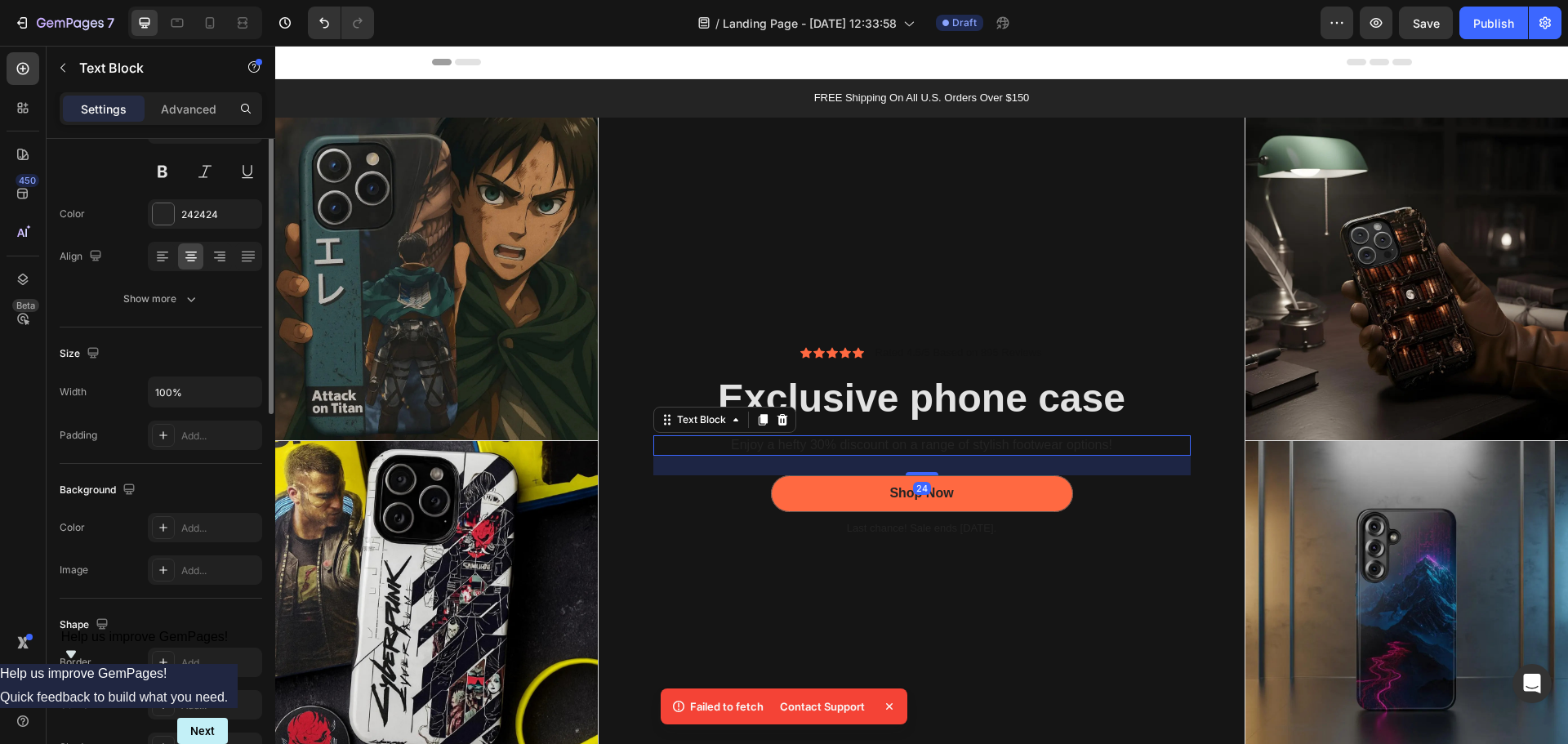
scroll to position [0, 0]
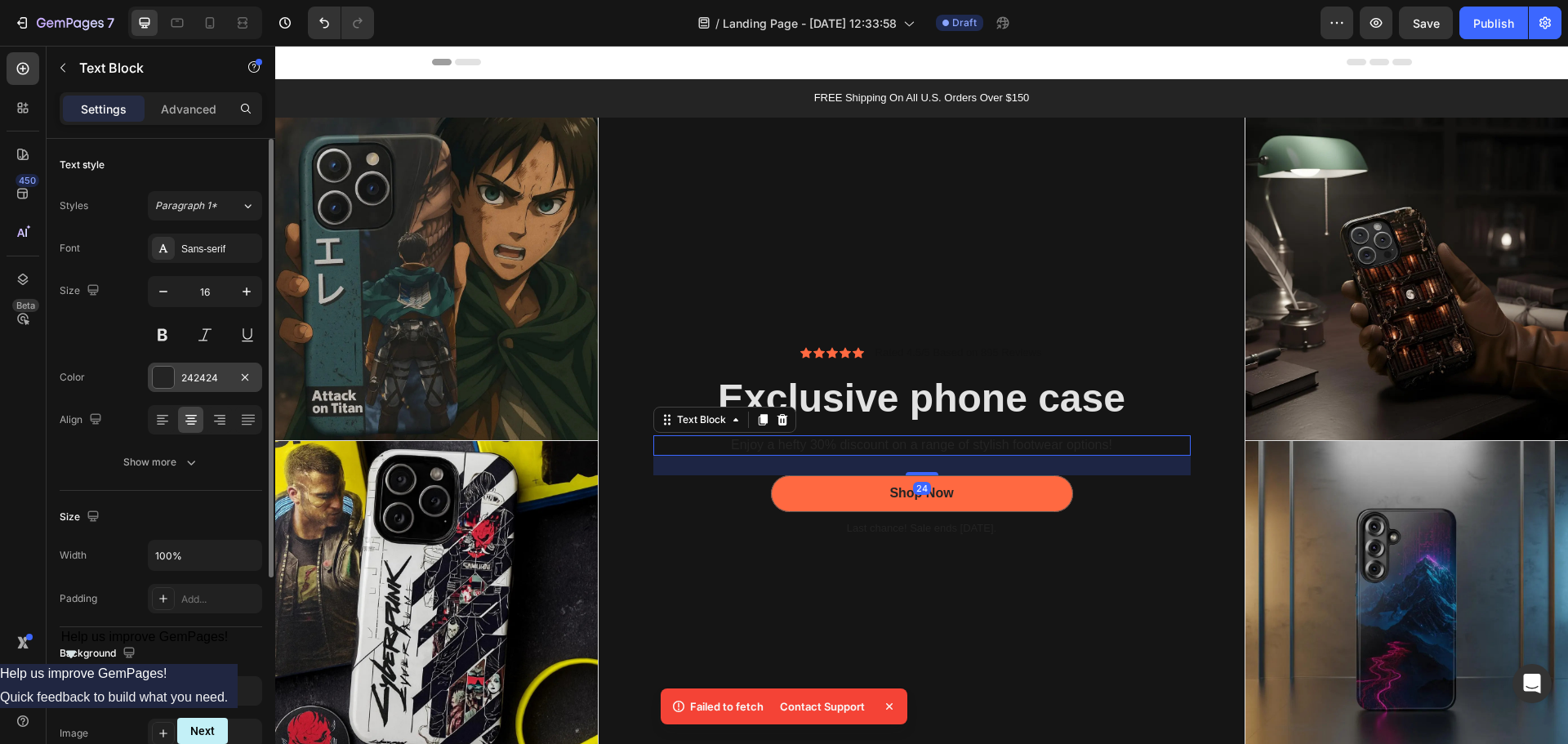
click at [208, 384] on div "242424" at bounding box center [205, 379] width 47 height 15
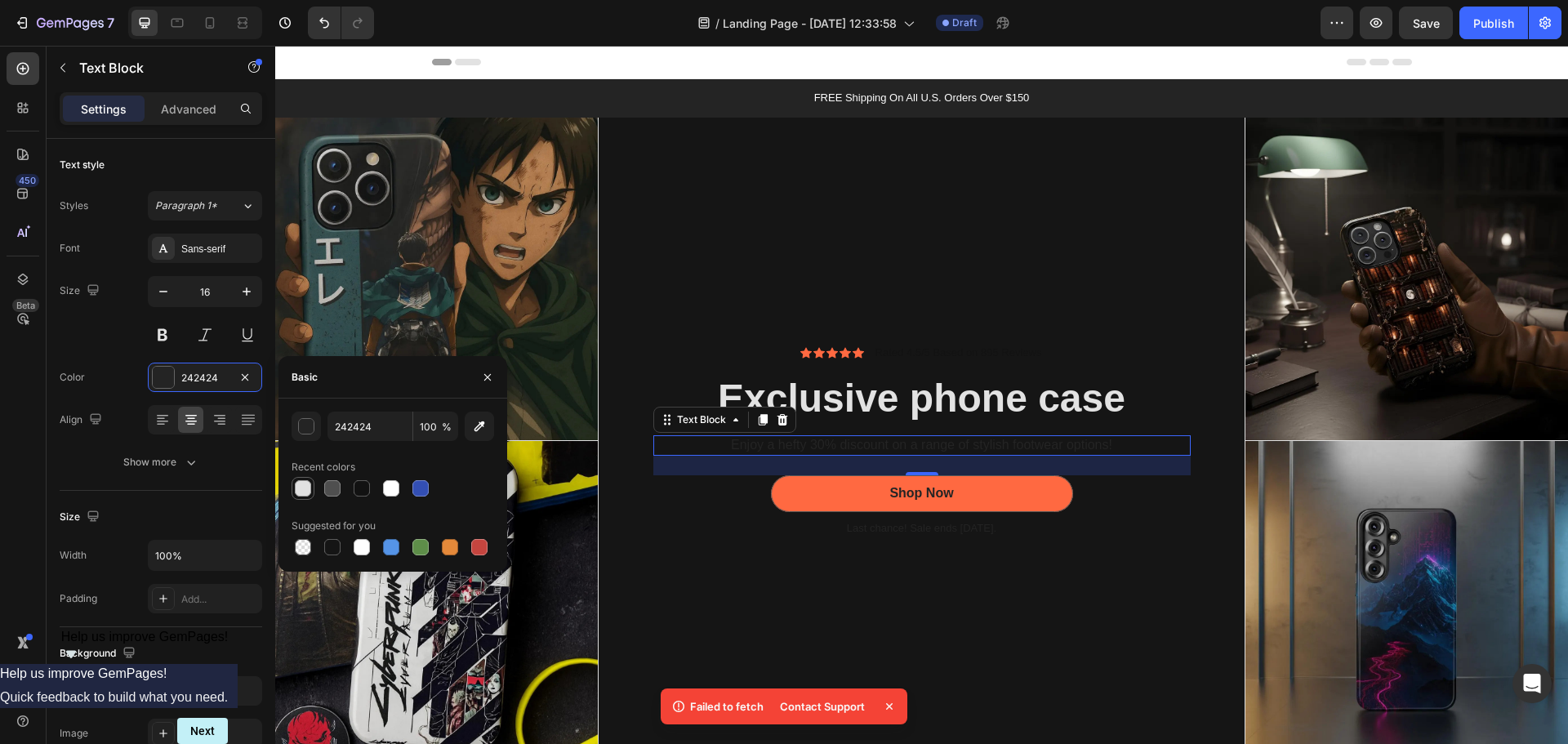
click at [312, 489] on div at bounding box center [303, 488] width 23 height 23
type input "E2E2E2"
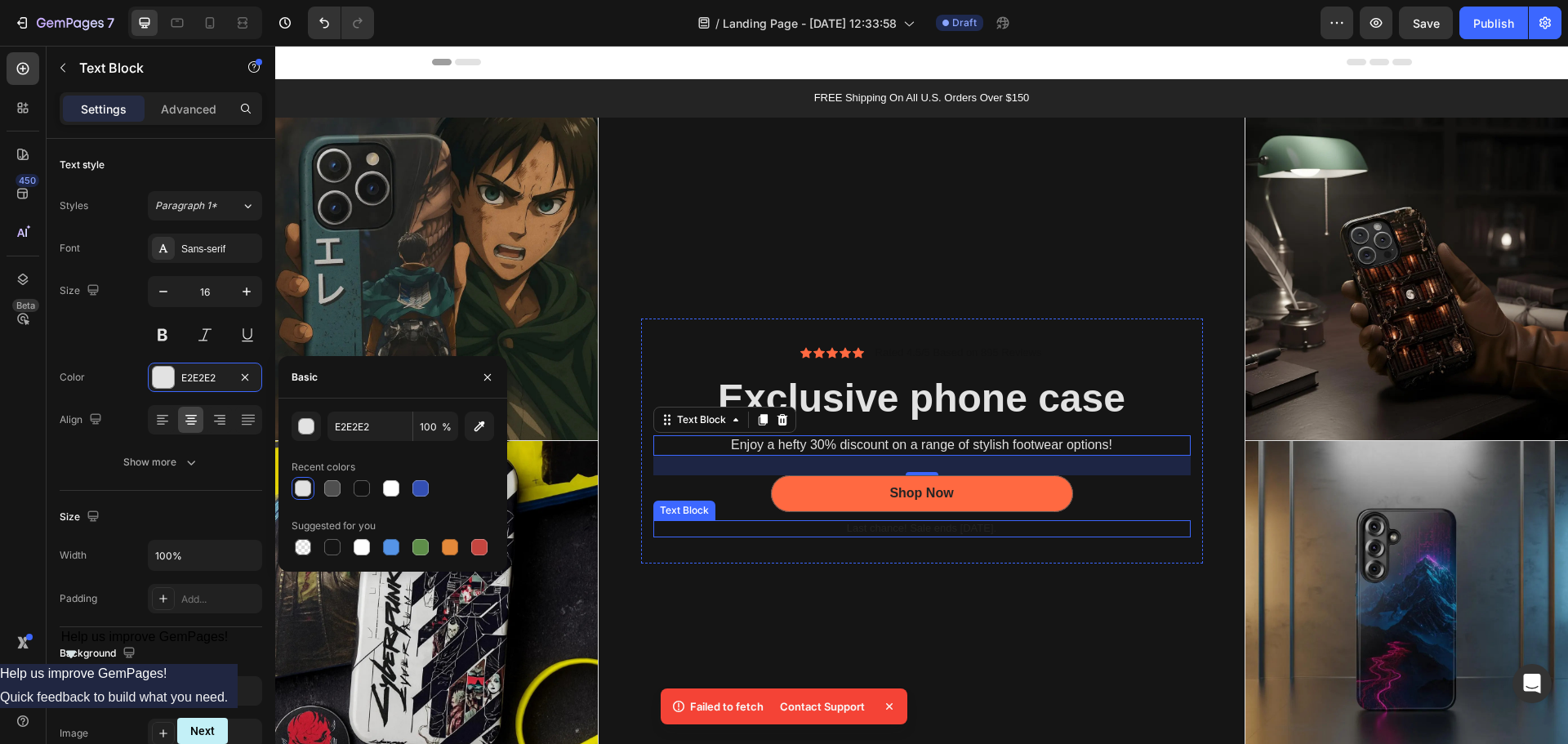
click at [870, 526] on p "Last chance! Sale ends [DATE]." at bounding box center [922, 528] width 534 height 14
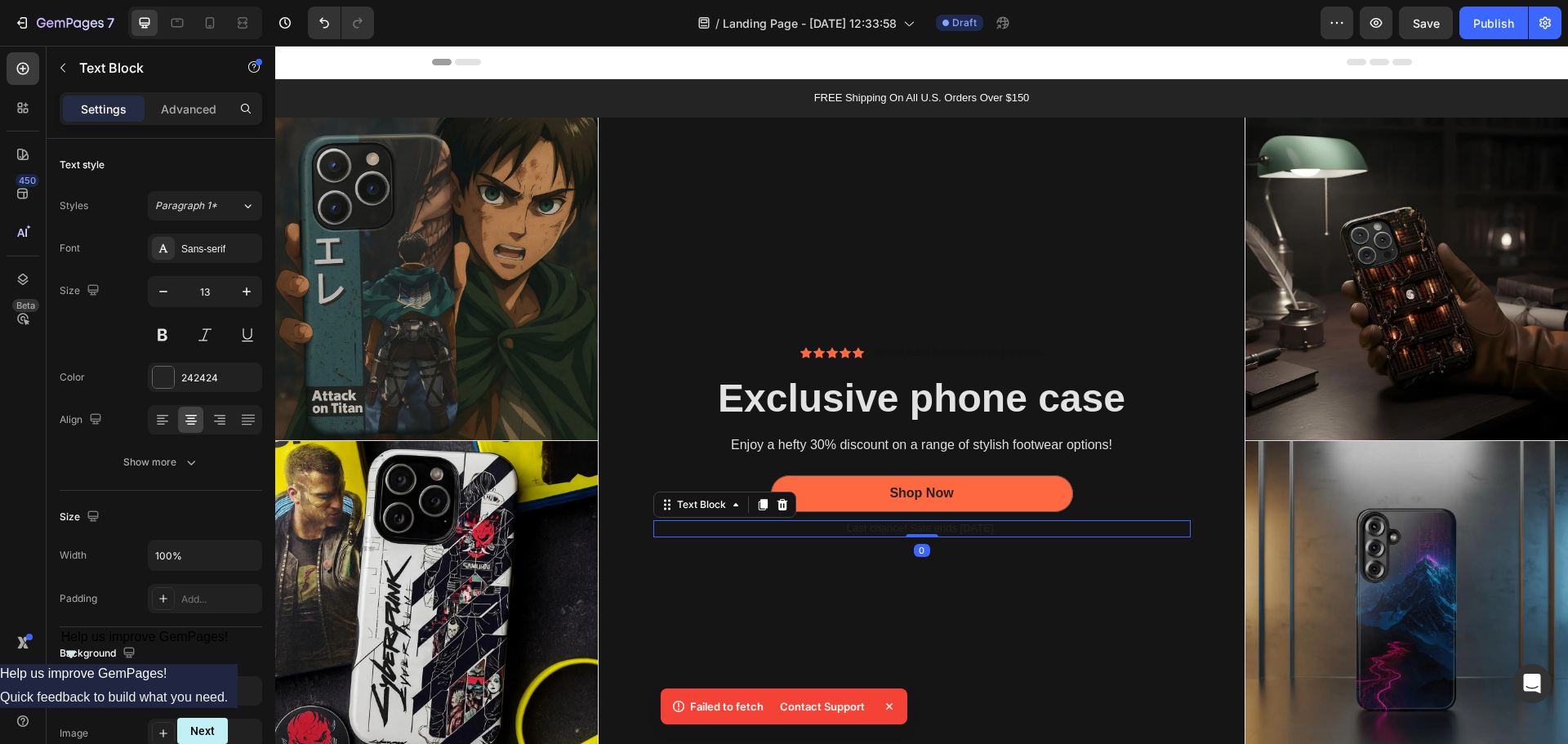
click at [870, 526] on p "Last chance! Sale ends [DATE]." at bounding box center [922, 528] width 534 height 14
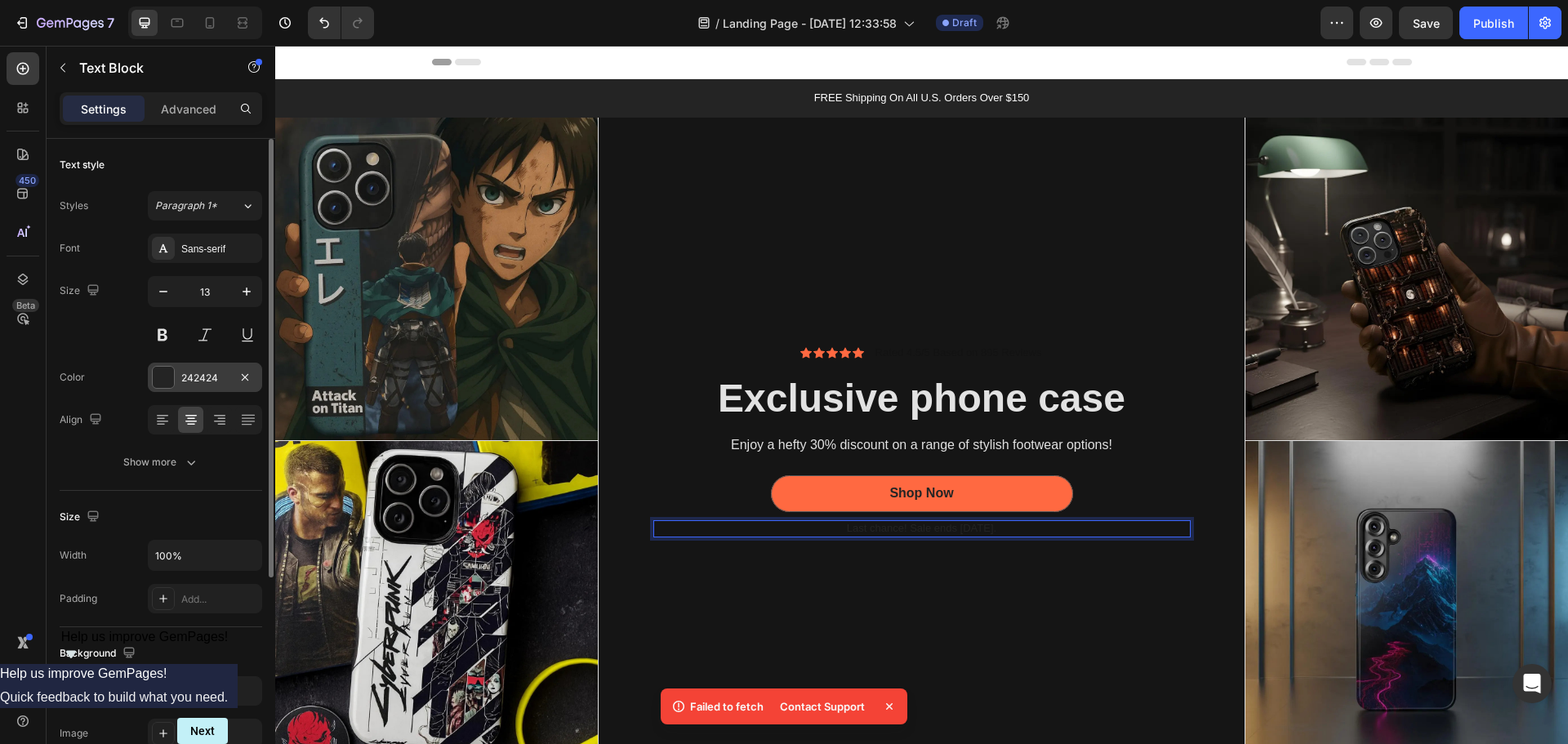
click at [178, 375] on div "242424" at bounding box center [205, 377] width 115 height 29
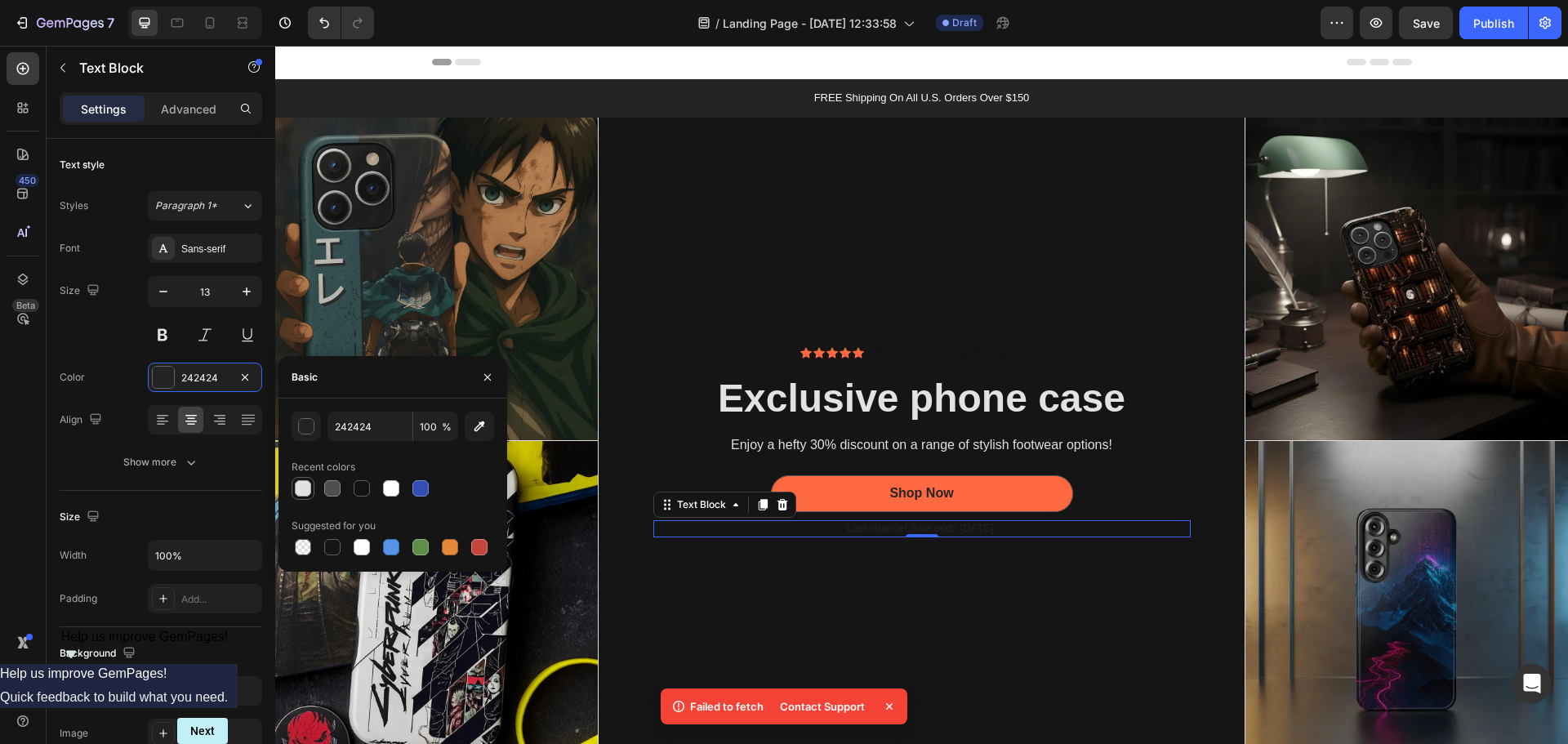
click at [307, 492] on div at bounding box center [302, 487] width 16 height 16
type input "E2E2E2"
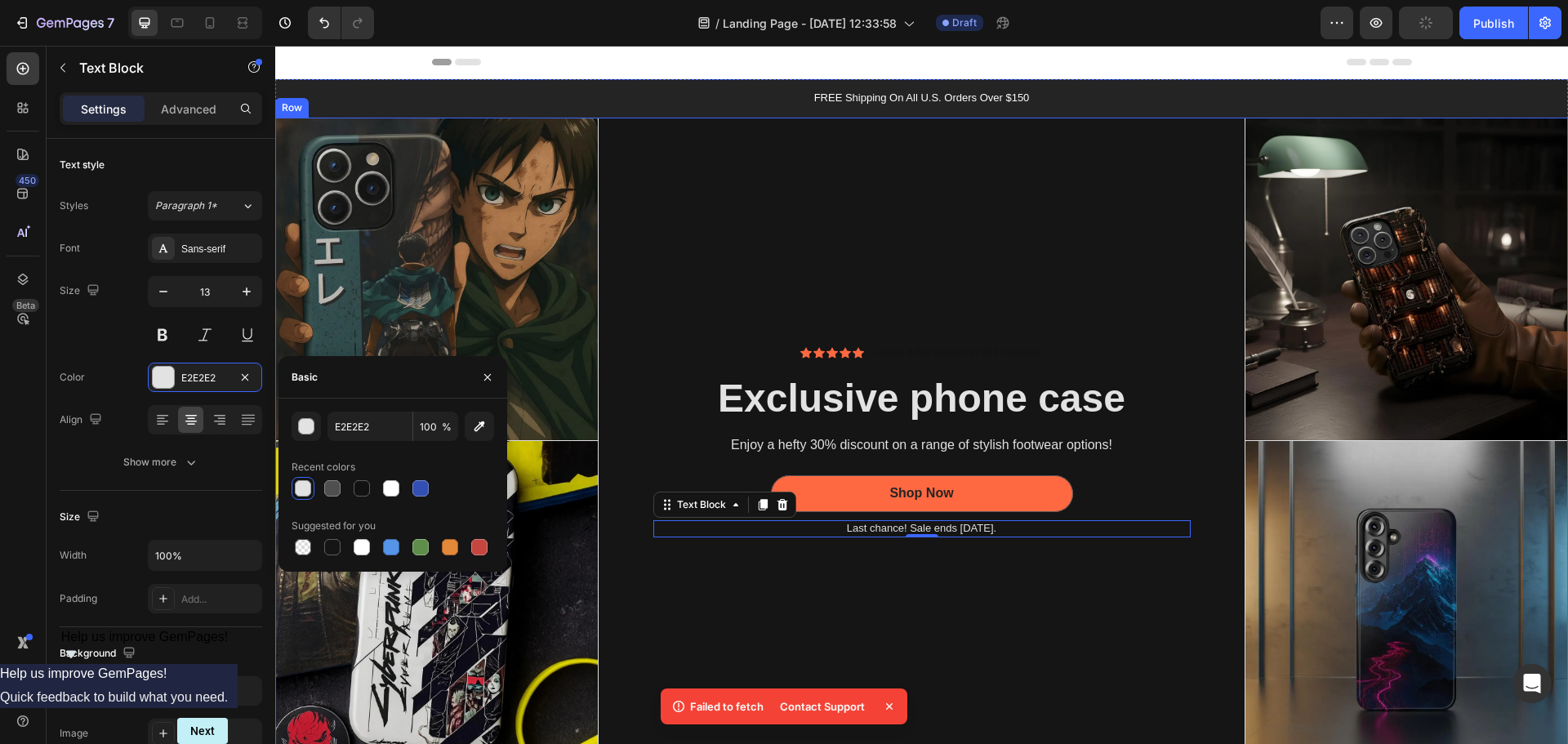
click at [819, 566] on div "Icon Icon Icon Icon Icon Icon List Rated 4.5/5 Based on 895 Reviews Text Block …" at bounding box center [921, 440] width 647 height 647
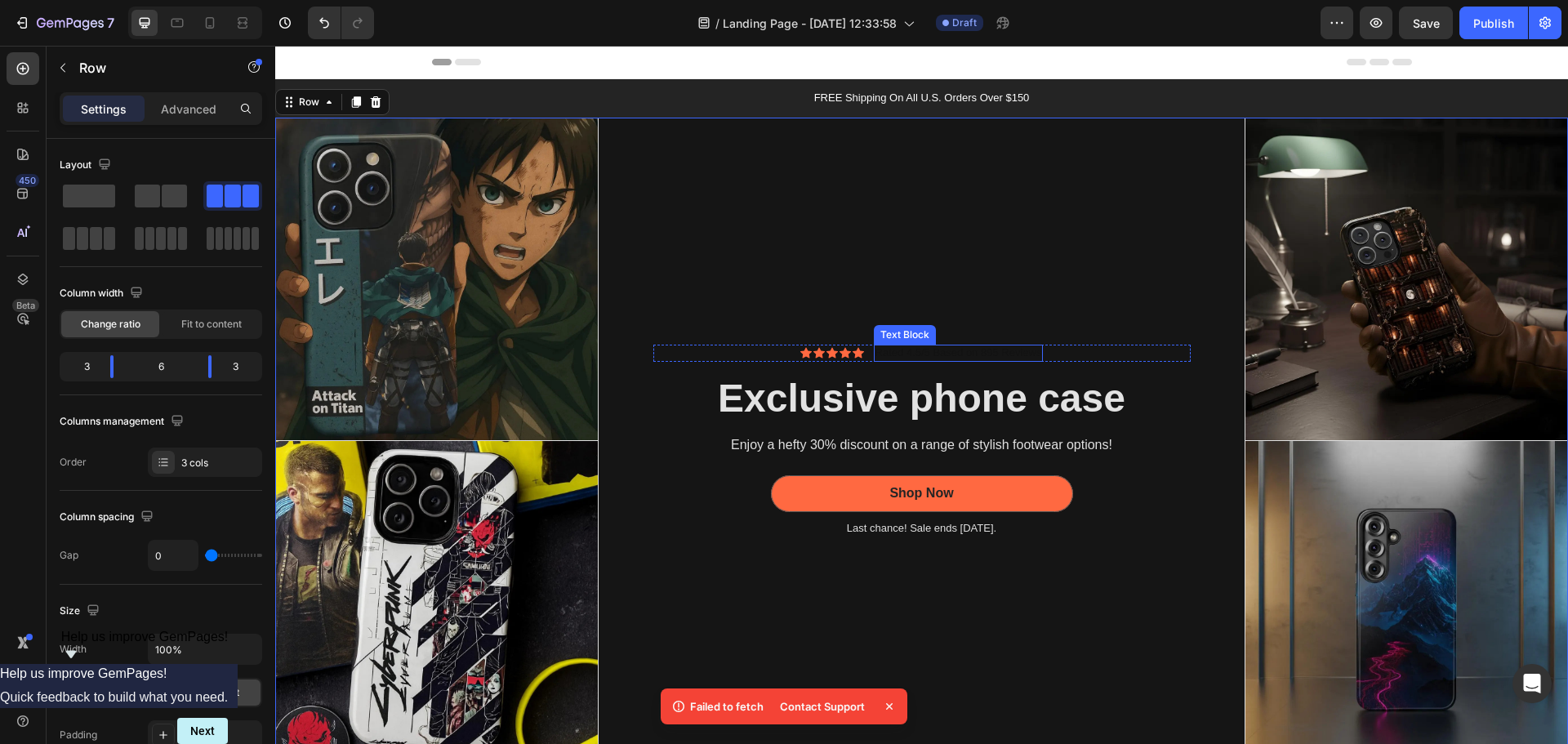
click at [876, 349] on p "Rated 4.5/5 Based on 895 Reviews" at bounding box center [959, 353] width 167 height 14
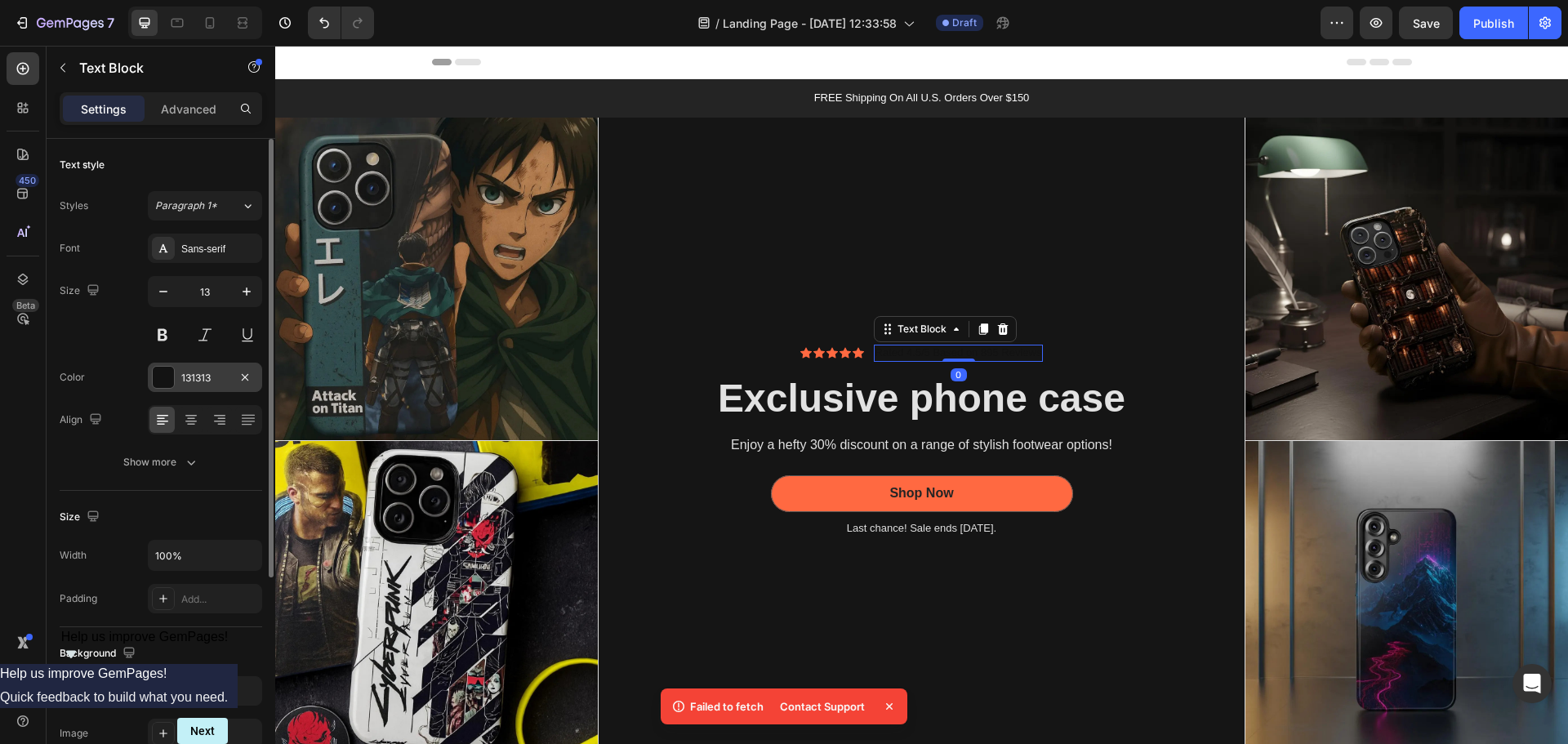
click at [170, 380] on div at bounding box center [163, 377] width 21 height 21
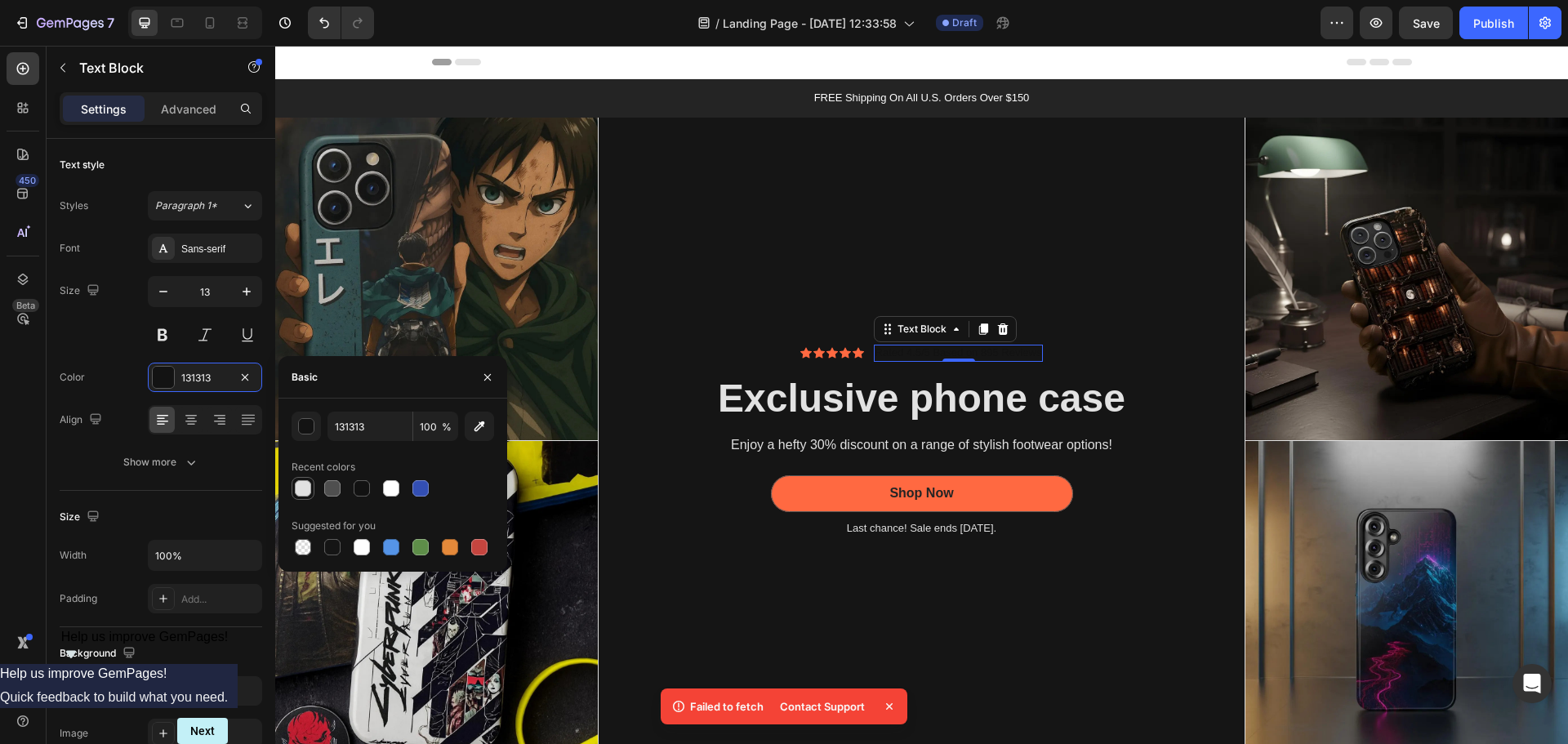
click at [294, 488] on div at bounding box center [303, 487] width 20 height 20
type input "E2E2E2"
click at [763, 345] on div "Icon Icon Icon Icon Icon Icon List Rated 4.5/5 Based on 895 Reviews Text Block …" at bounding box center [921, 353] width 537 height 17
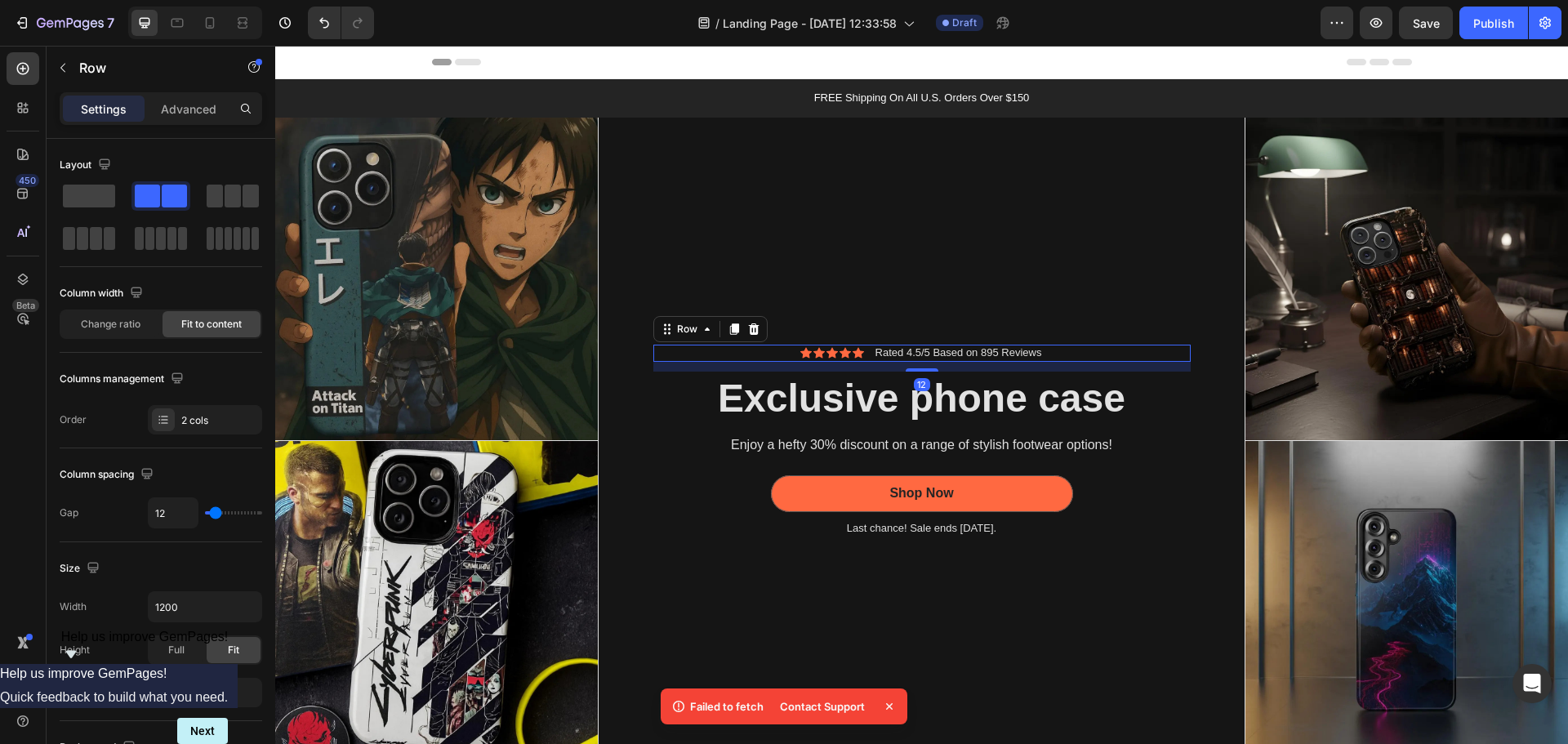
click at [733, 346] on div "Icon Icon Icon Icon Icon Icon List Rated 4.5/5 Based on 895 Reviews Text Block …" at bounding box center [921, 353] width 537 height 17
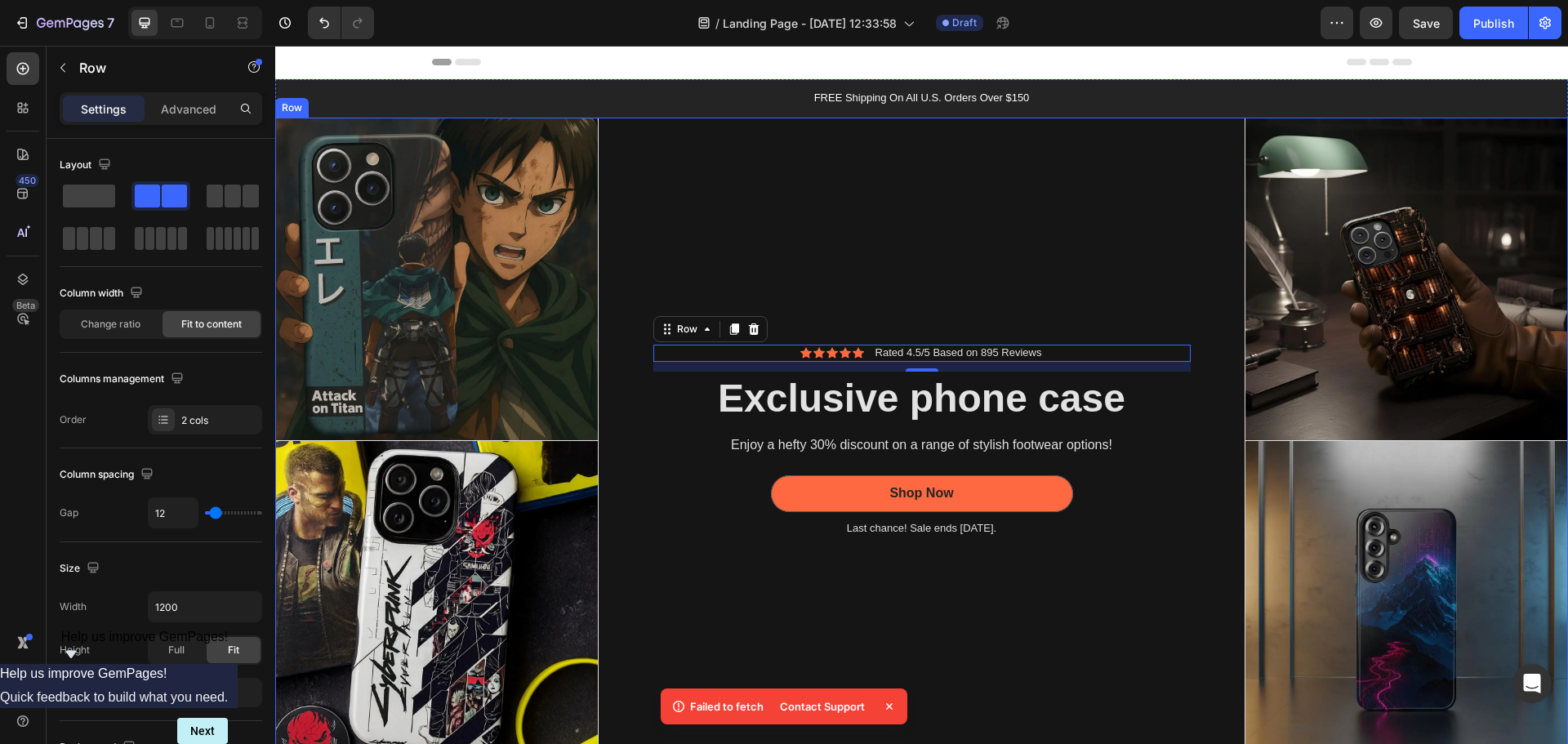
click at [918, 293] on div "Icon Icon Icon Icon Icon Icon List Rated 4.5/5 Based on 895 Reviews Text Block …" at bounding box center [921, 440] width 647 height 647
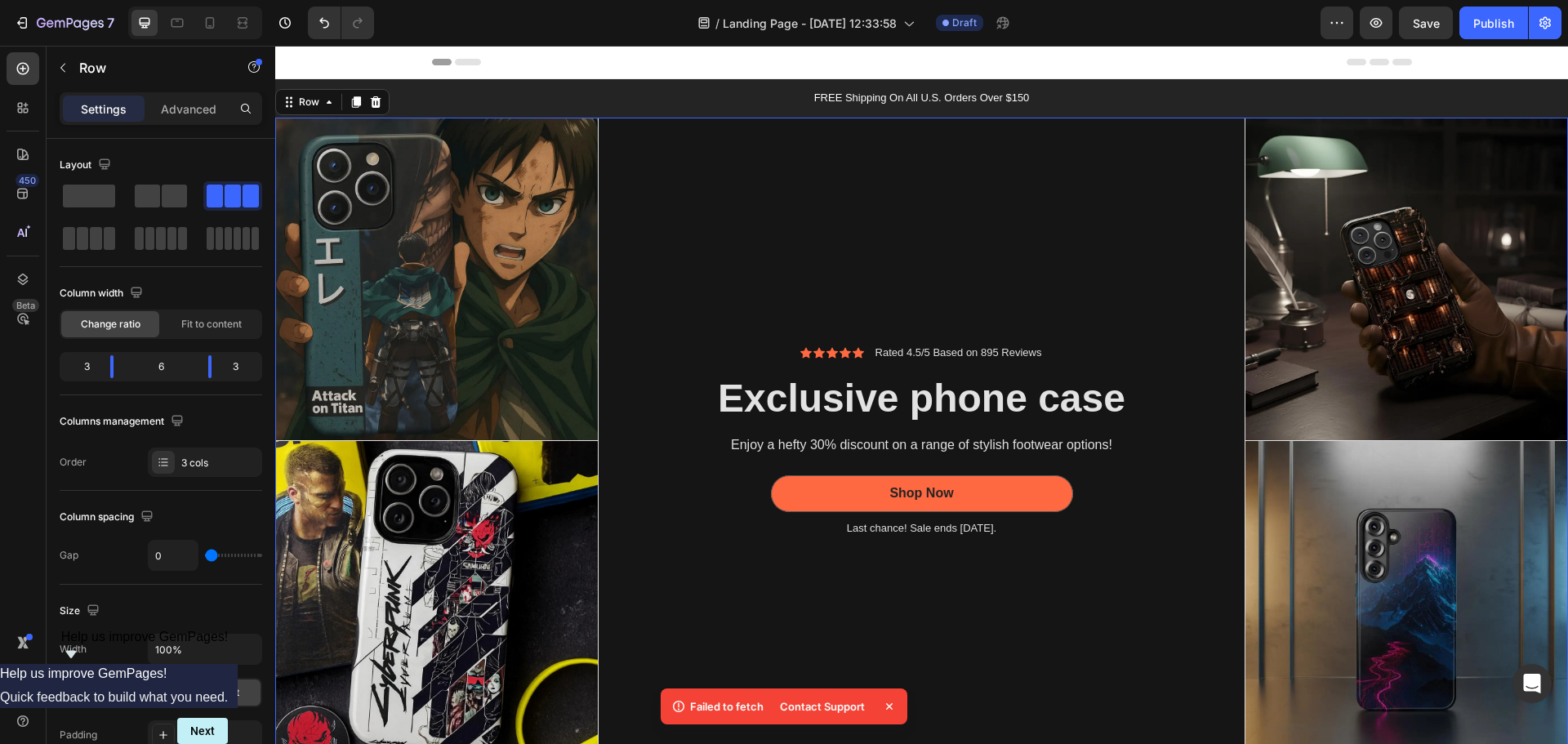
click at [870, 167] on div "Icon Icon Icon Icon Icon Icon List Rated 4.5/5 Based on 895 Reviews Text Block …" at bounding box center [921, 440] width 647 height 647
click at [1372, 24] on icon "button" at bounding box center [1376, 23] width 12 height 9
click at [169, 235] on span at bounding box center [171, 239] width 9 height 23
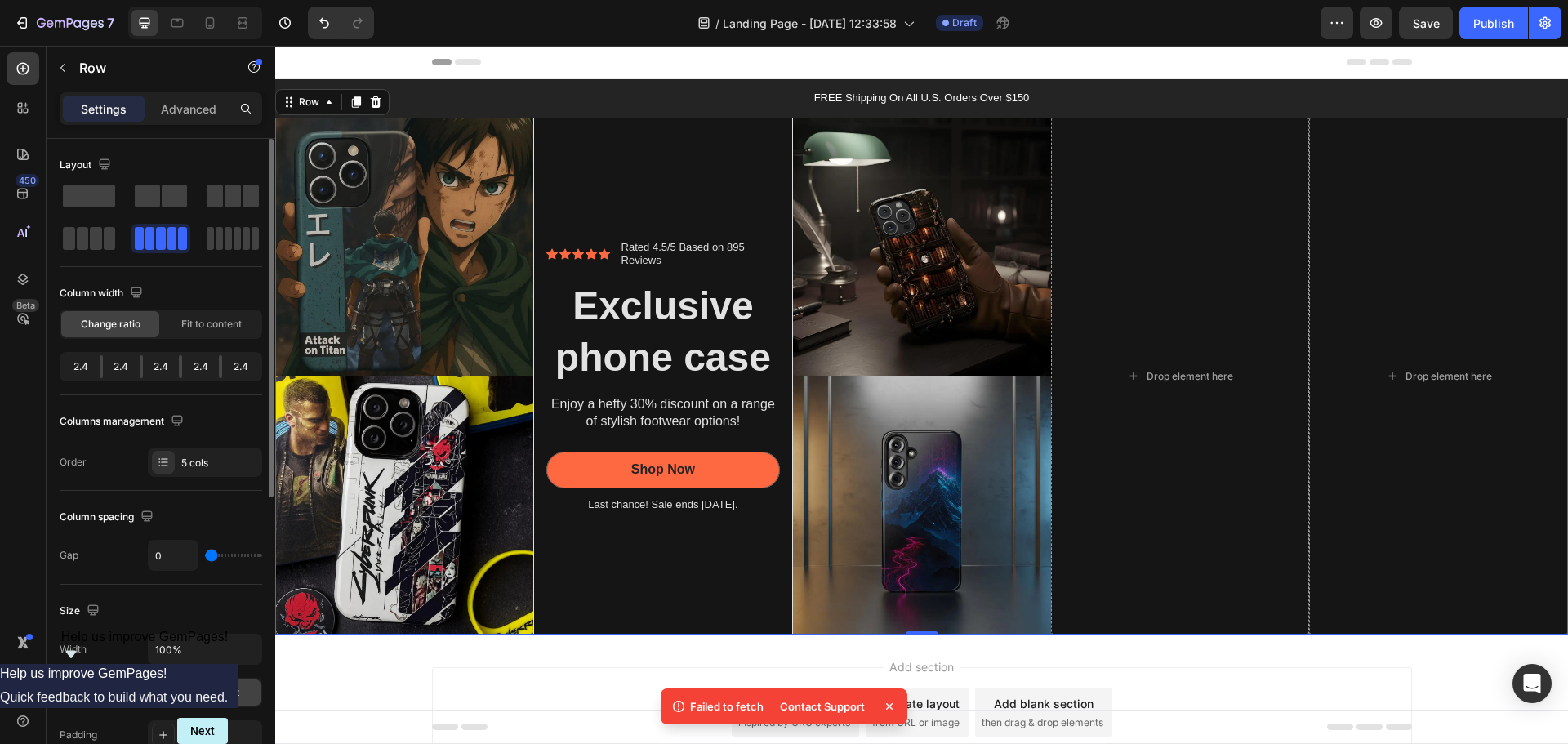
drag, startPoint x: 163, startPoint y: 198, endPoint x: 156, endPoint y: 239, distance: 41.6
click at [163, 198] on span at bounding box center [174, 196] width 26 height 23
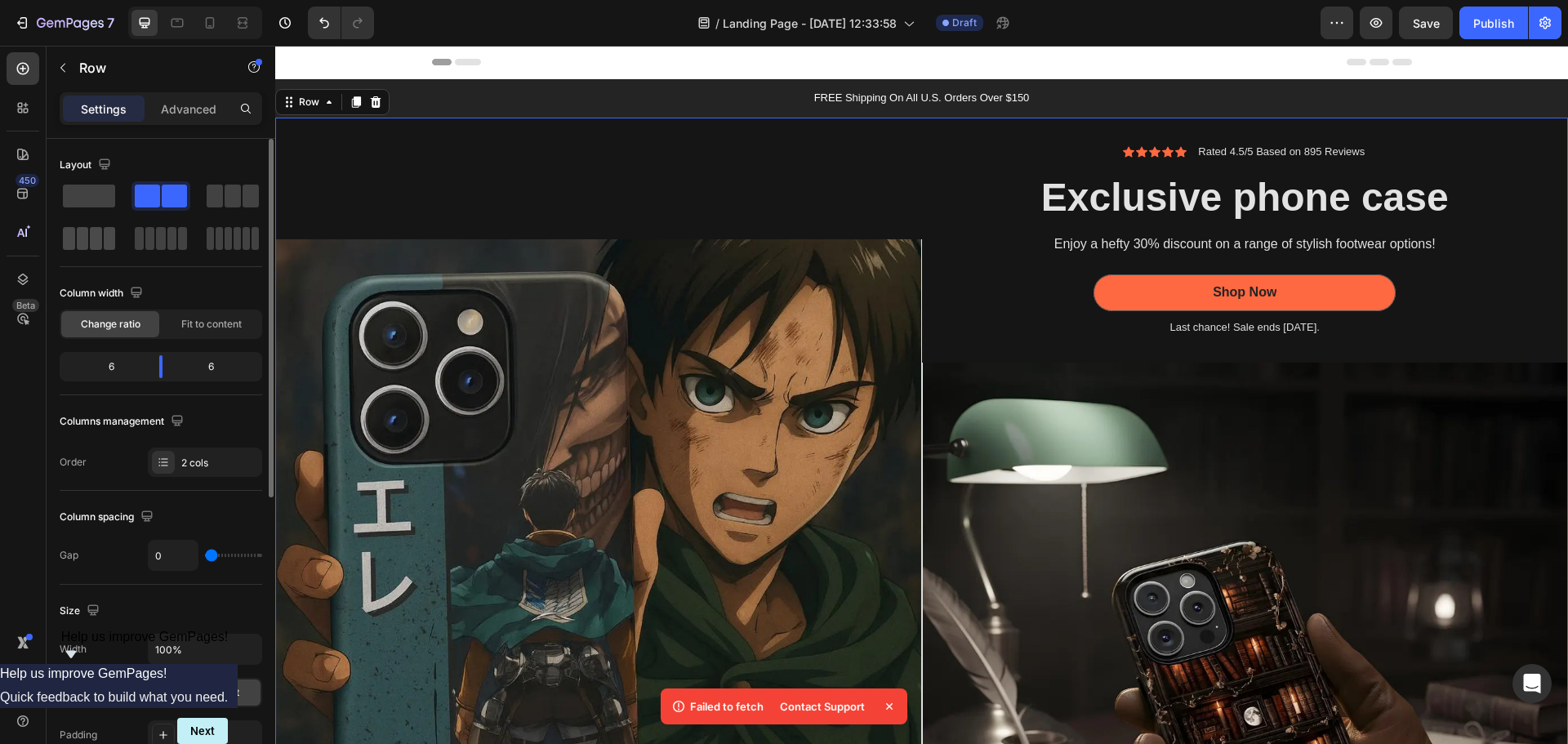
click at [82, 228] on span at bounding box center [82, 239] width 12 height 23
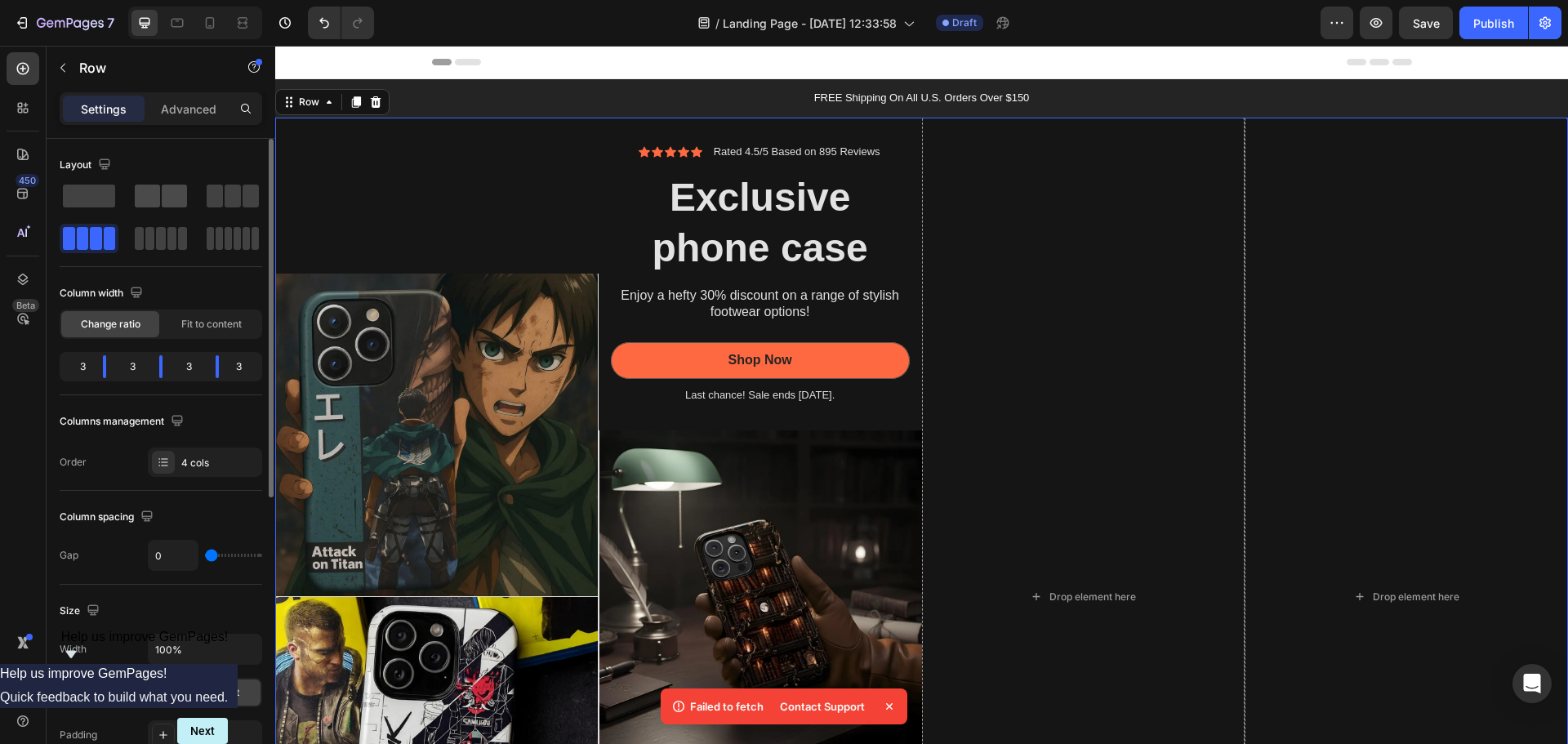
click at [183, 199] on span at bounding box center [174, 196] width 26 height 23
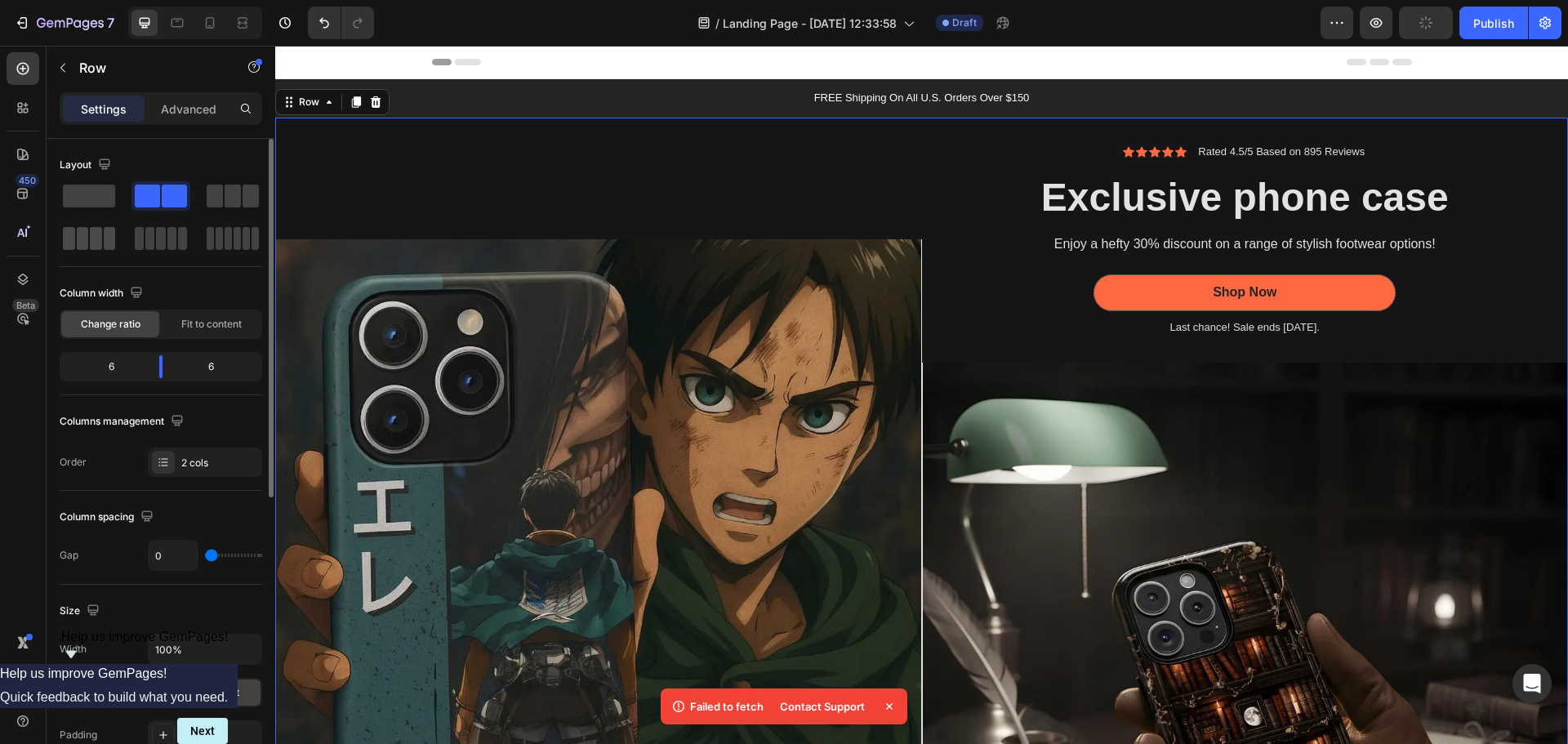
click at [74, 233] on span at bounding box center [68, 239] width 12 height 23
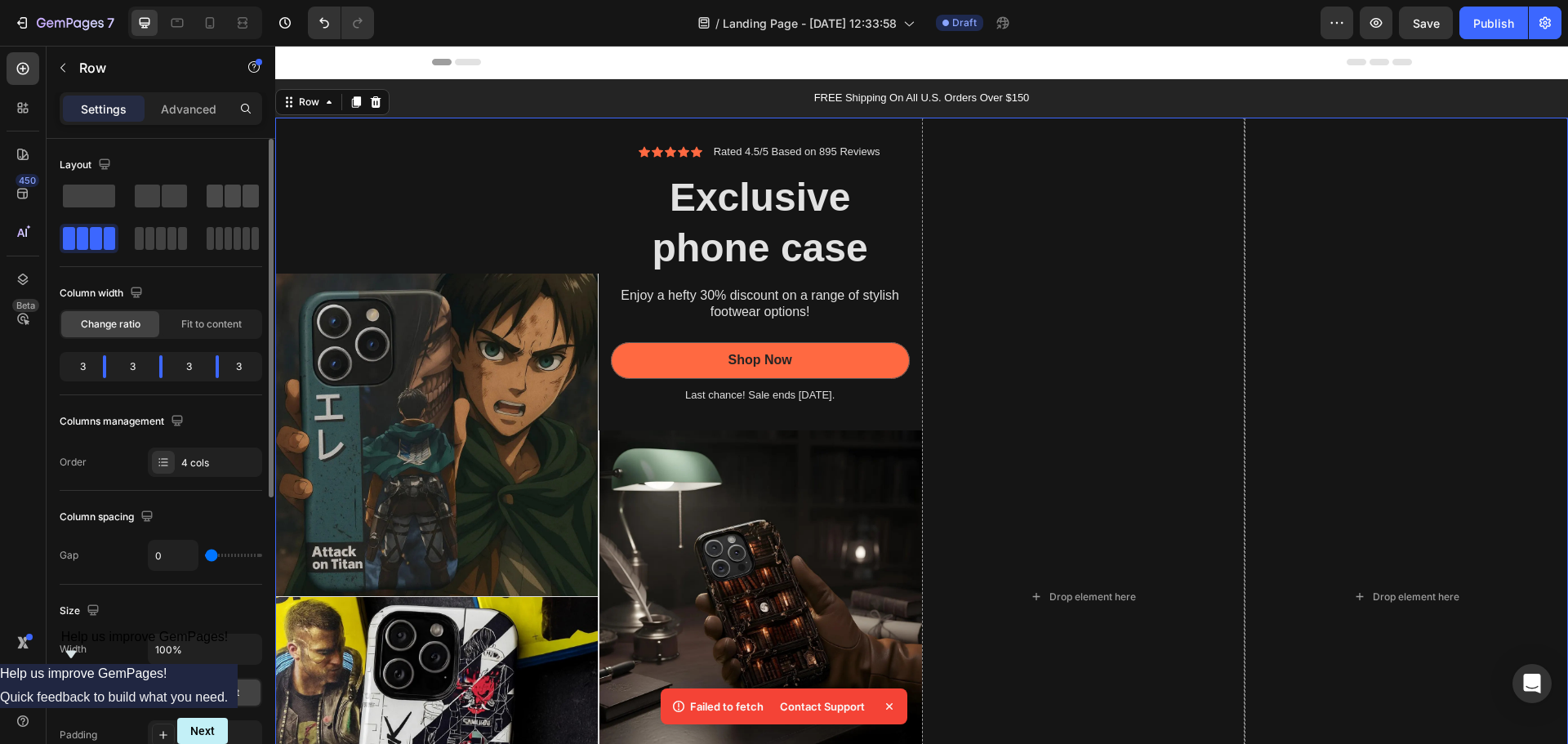
click at [206, 202] on span at bounding box center [214, 196] width 16 height 23
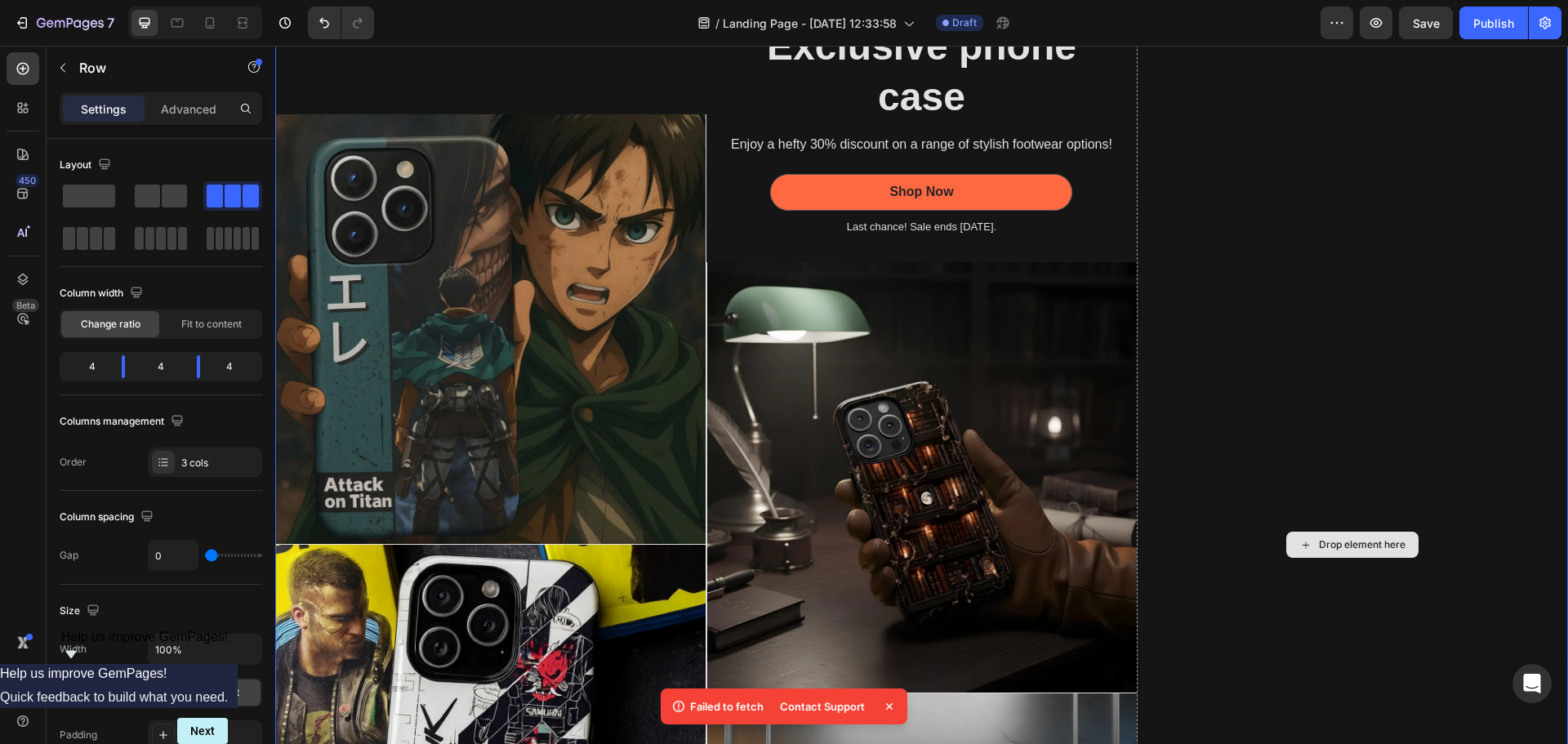
scroll to position [163, 0]
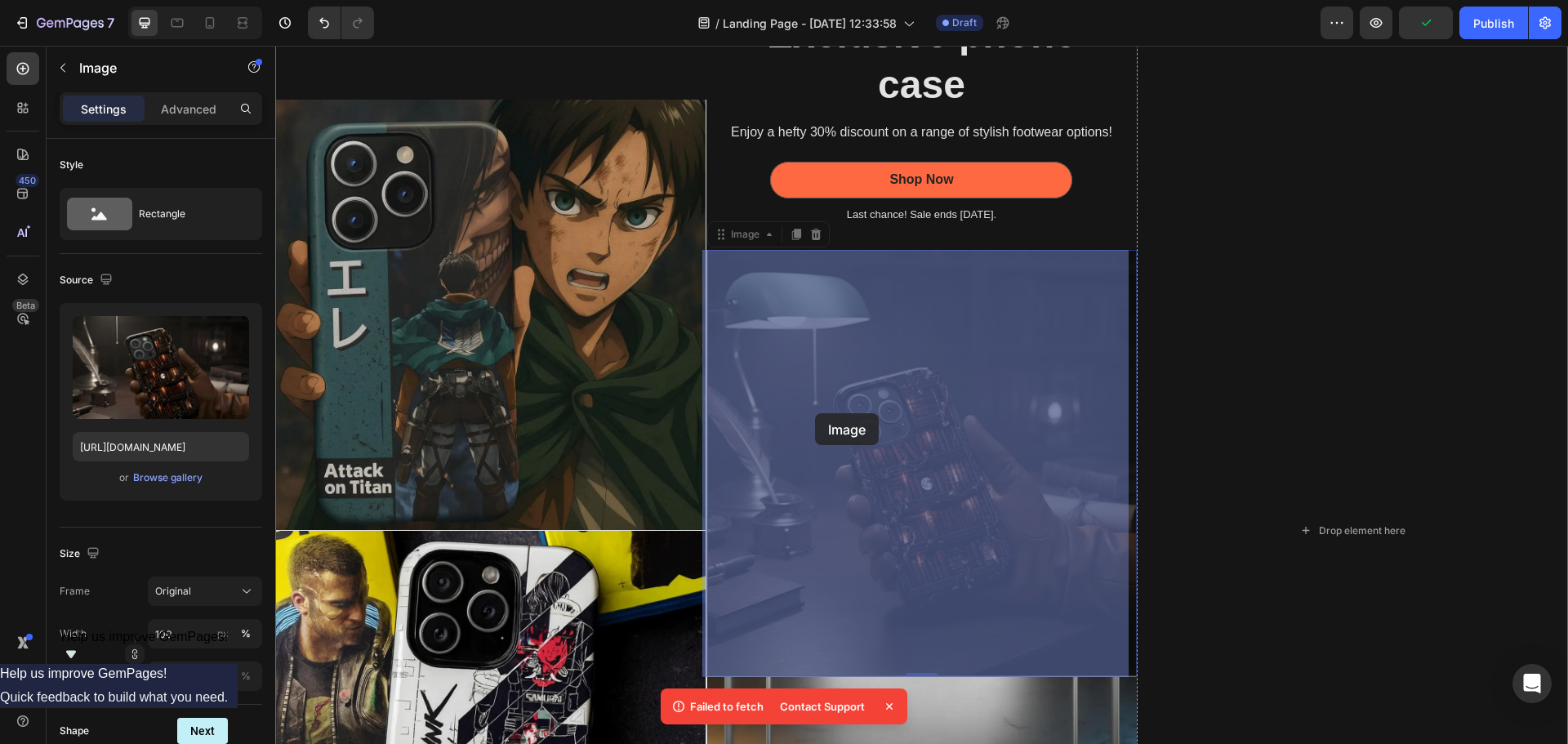
drag, startPoint x: 857, startPoint y: 395, endPoint x: 815, endPoint y: 413, distance: 45.7
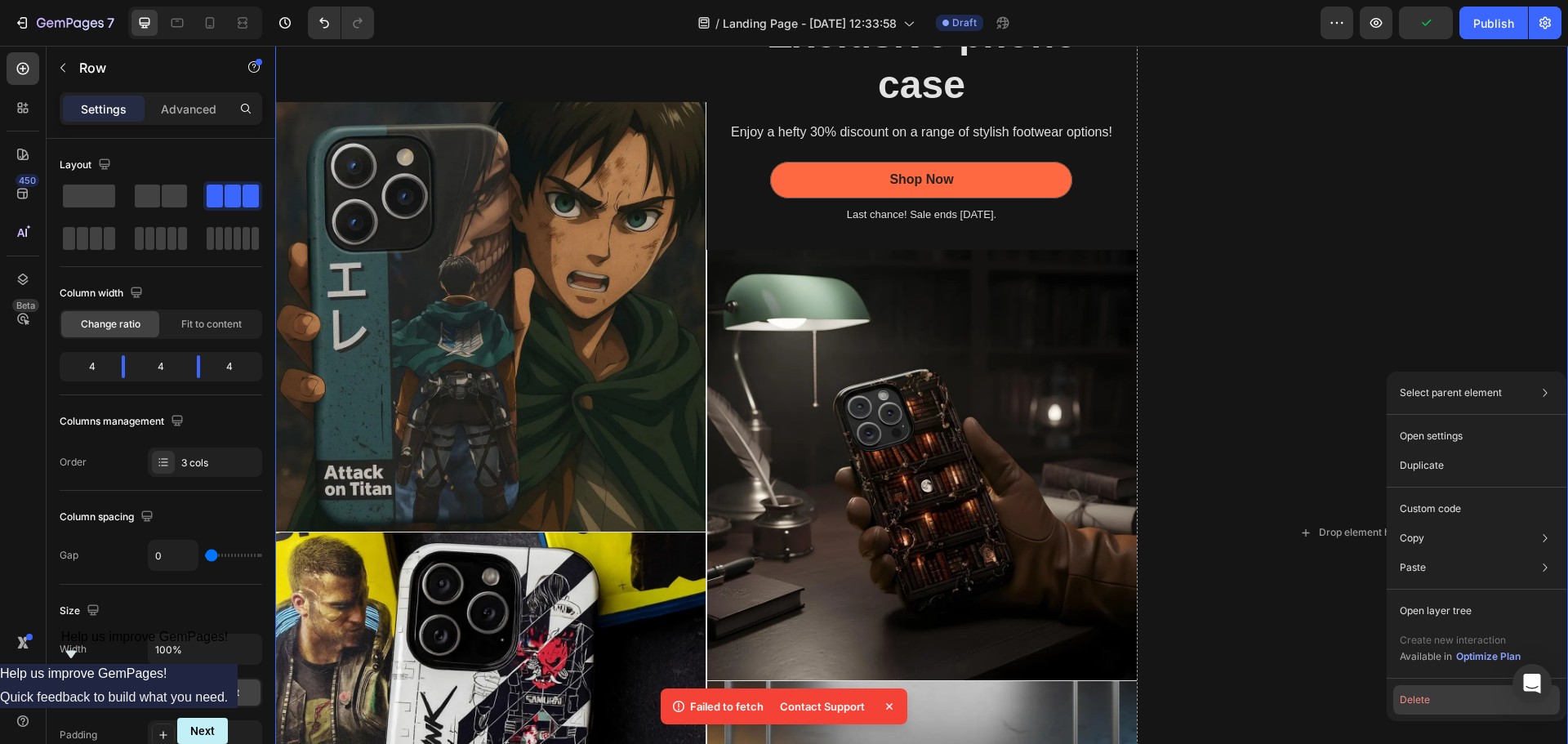
click at [1494, 690] on button "Delete" at bounding box center [1476, 700] width 167 height 29
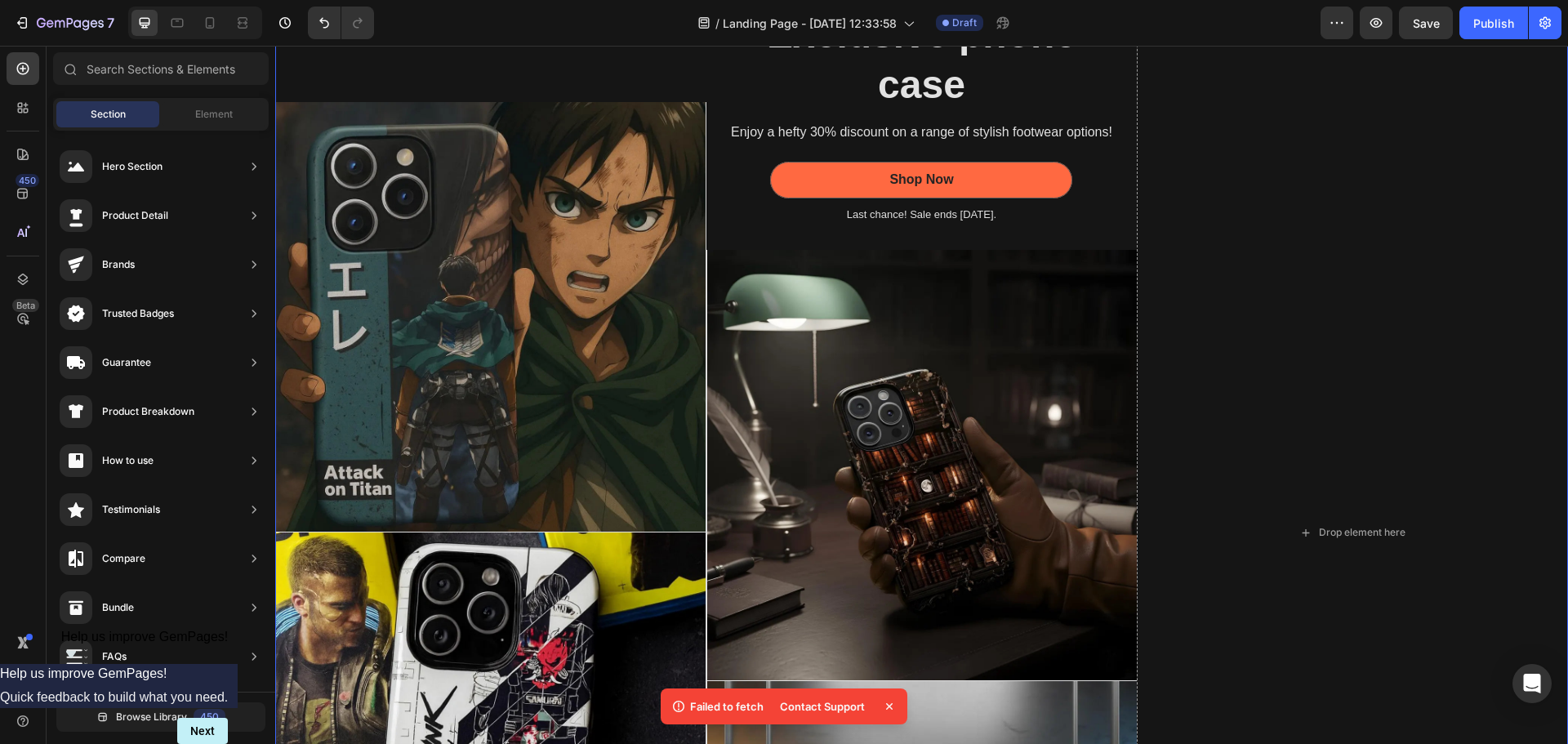
scroll to position [0, 0]
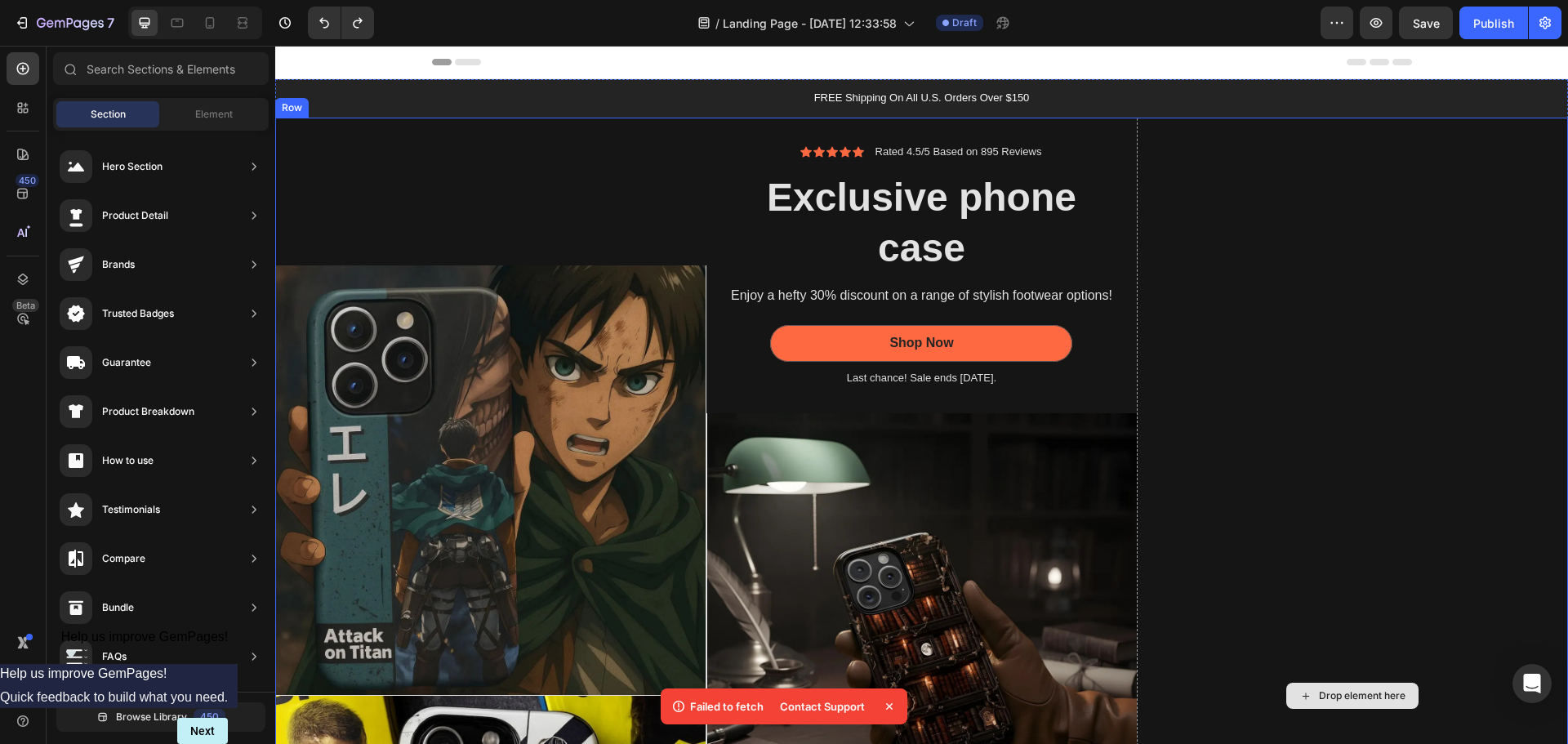
click at [1275, 332] on div "Drop element here" at bounding box center [1352, 696] width 431 height 1157
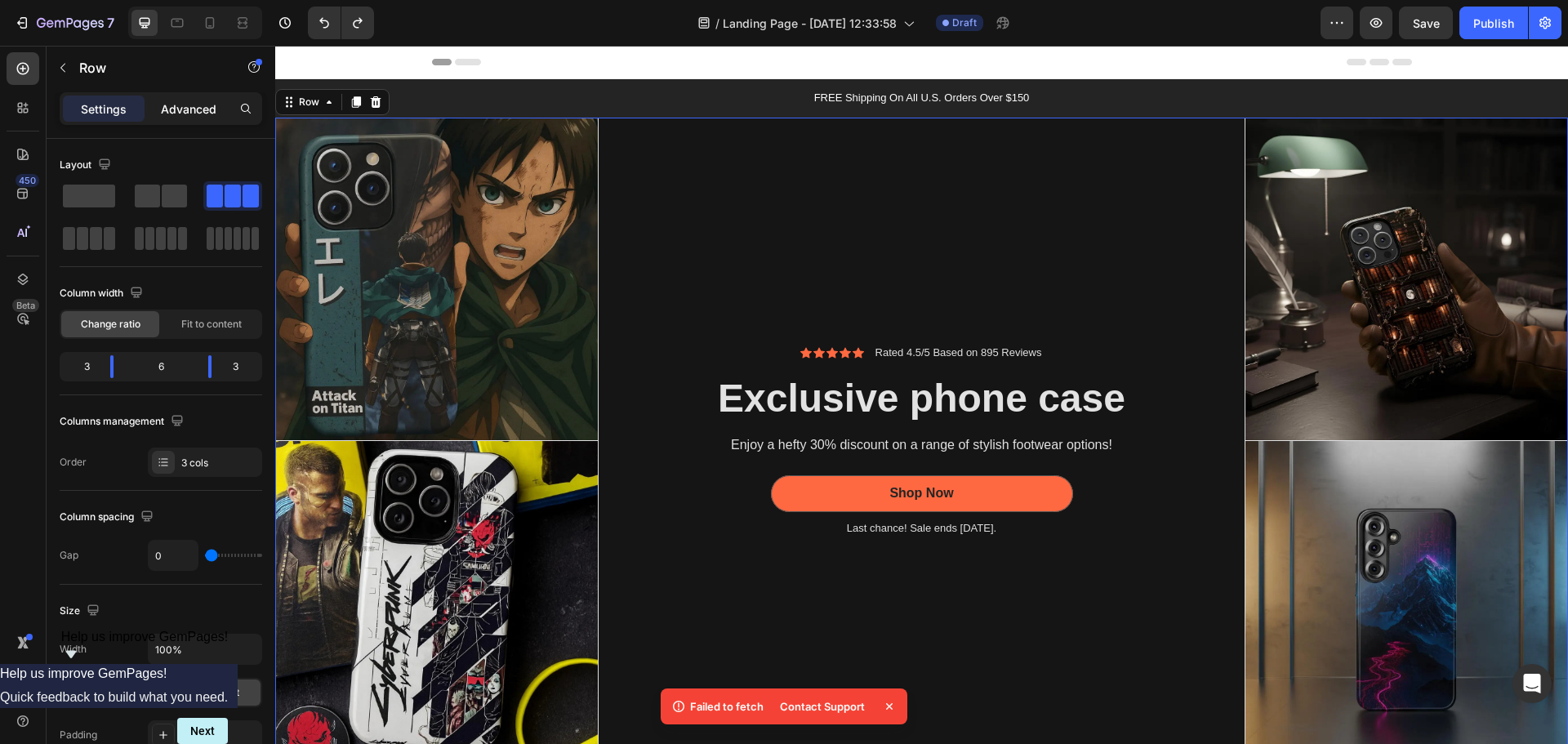
click at [177, 116] on p "Advanced" at bounding box center [188, 109] width 56 height 17
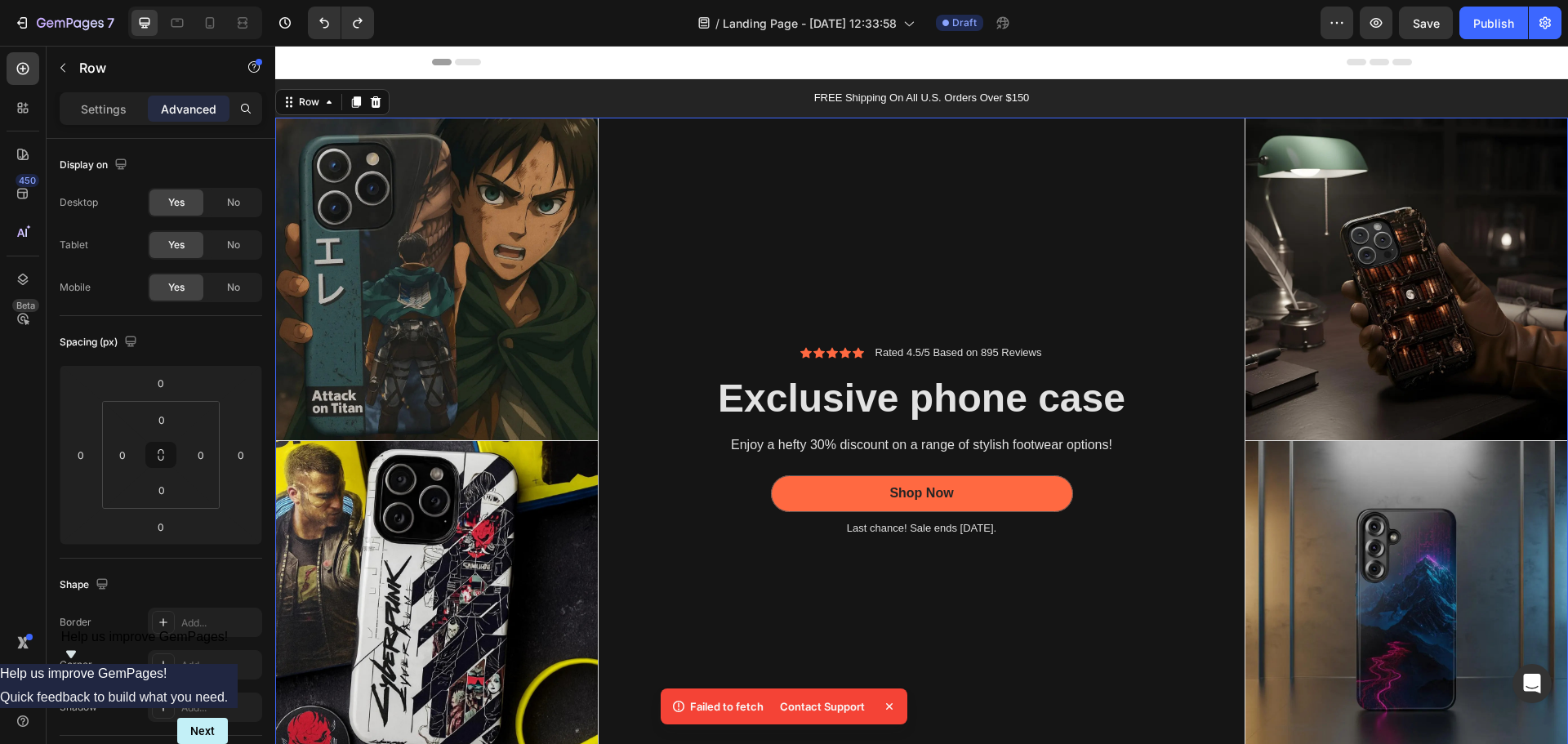
click at [139, 95] on div "Settings Advanced" at bounding box center [161, 108] width 203 height 32
click at [116, 110] on p "Settings" at bounding box center [103, 109] width 45 height 17
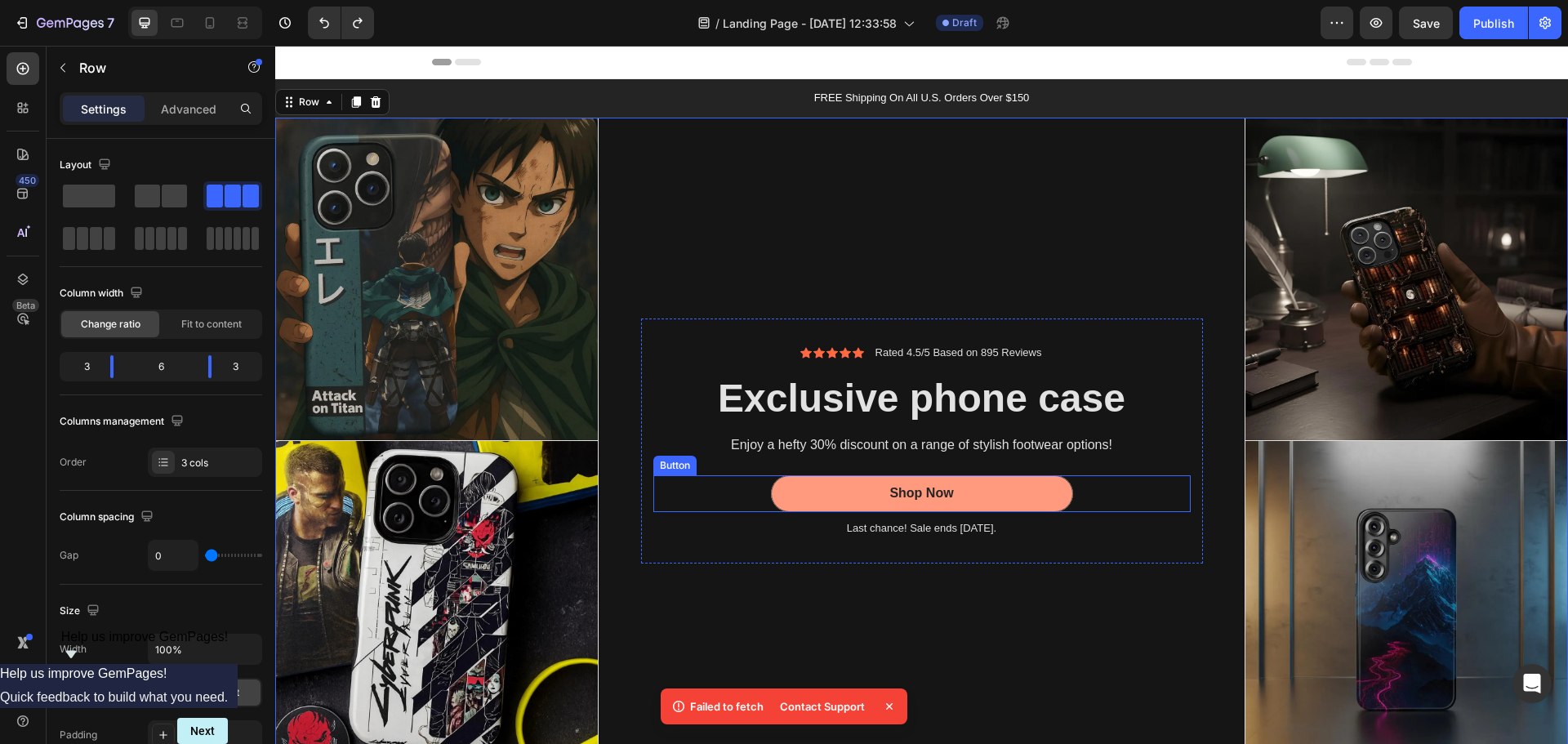
click at [816, 493] on button "Shop Now" at bounding box center [921, 493] width 302 height 37
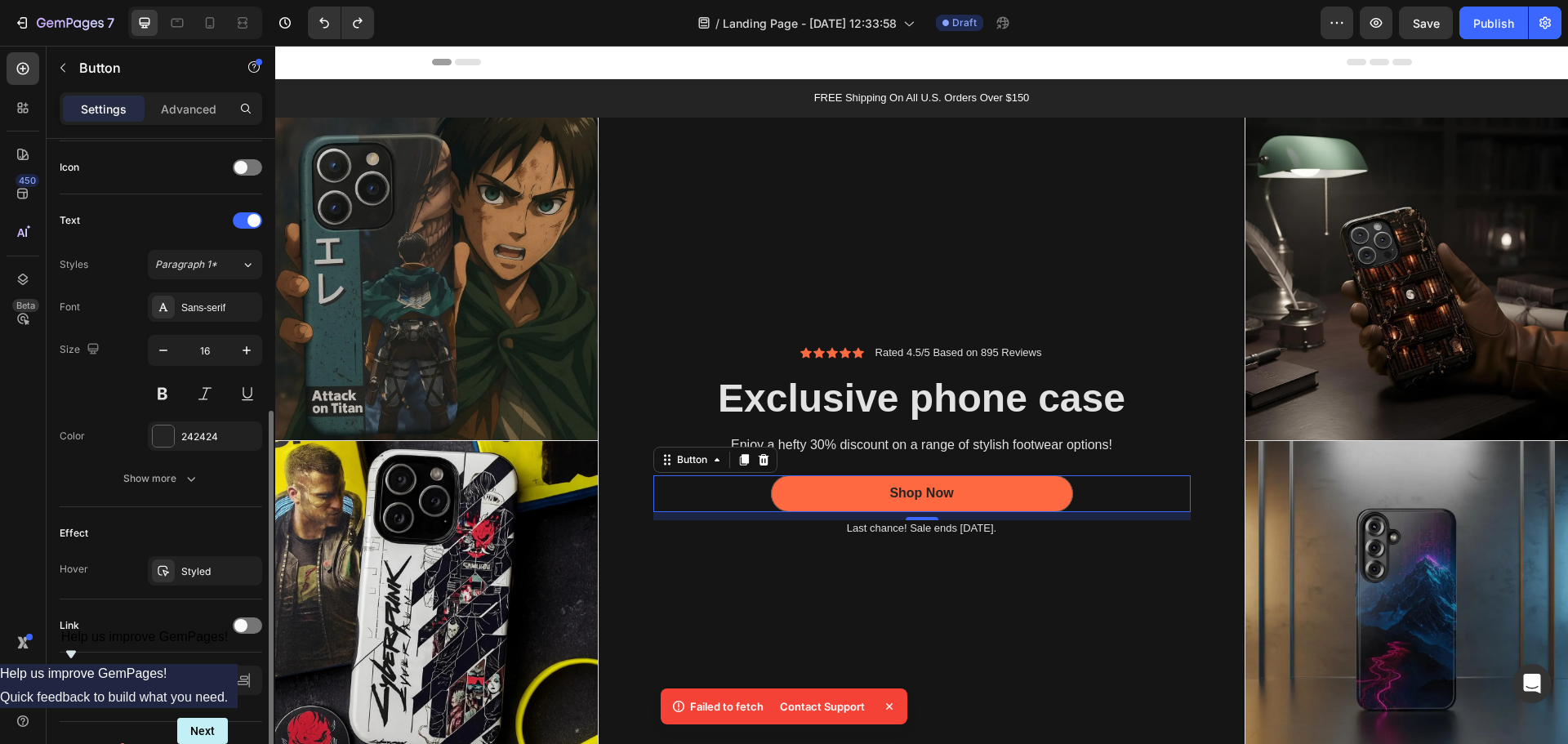
scroll to position [520, 0]
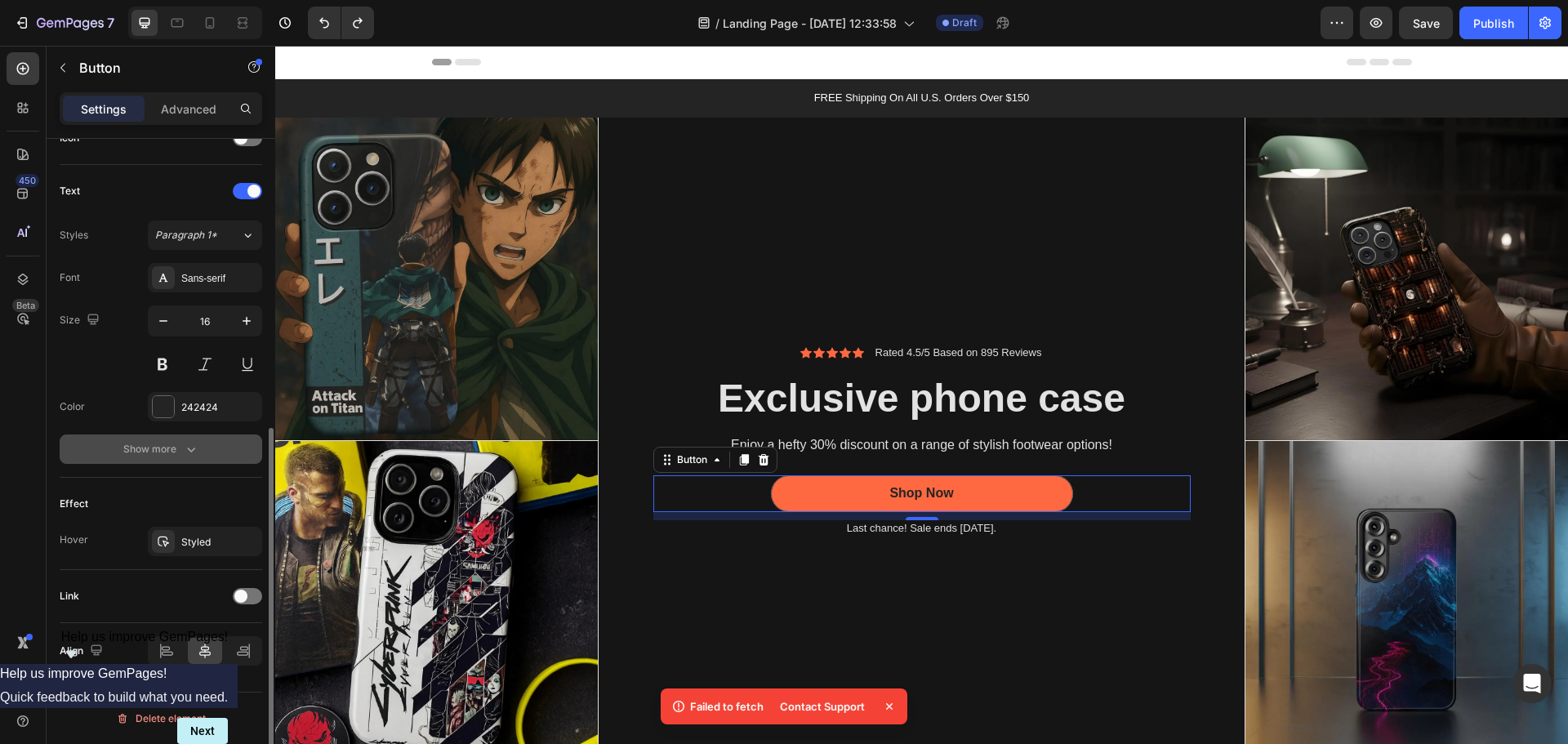
click at [166, 450] on div "Show more" at bounding box center [161, 449] width 76 height 16
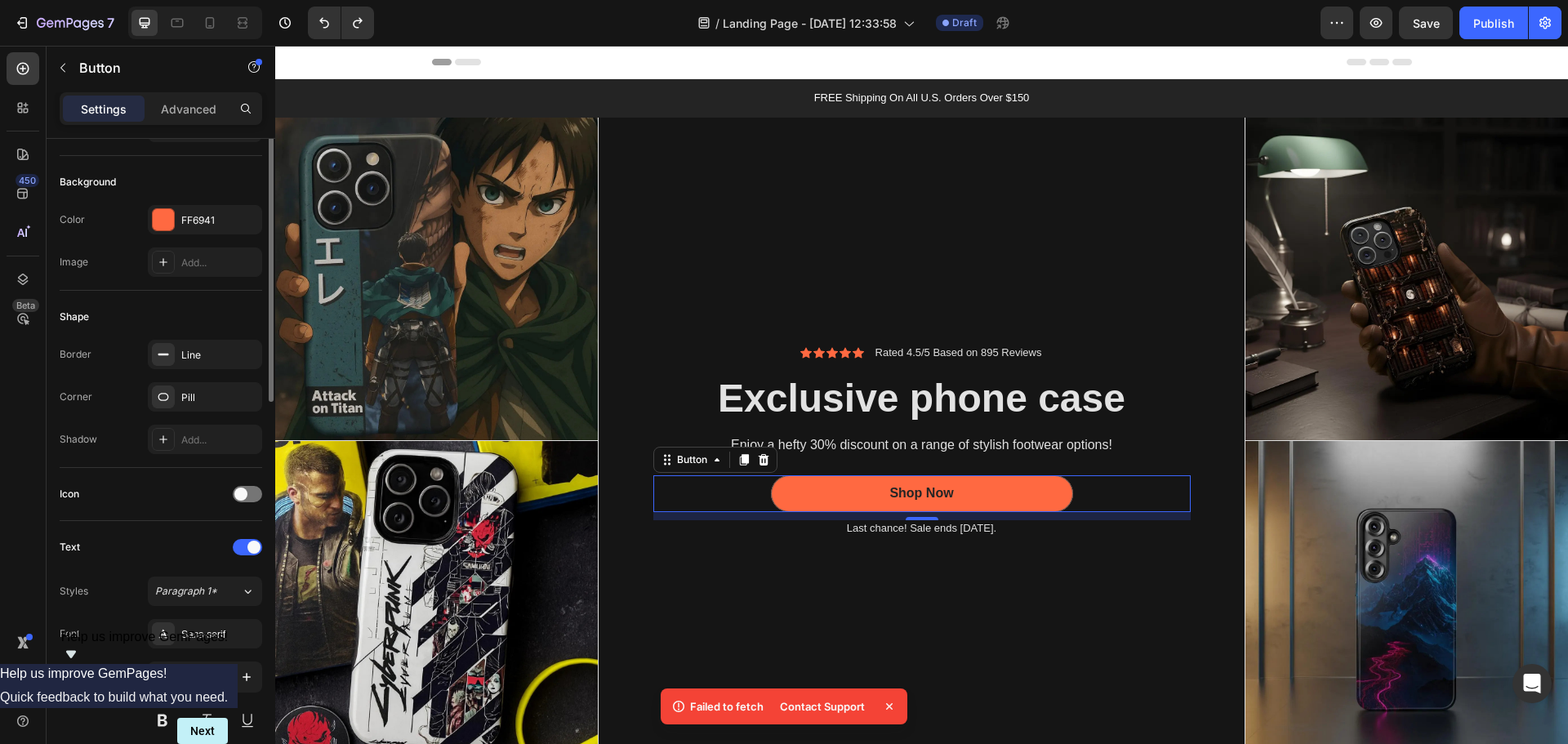
scroll to position [81, 0]
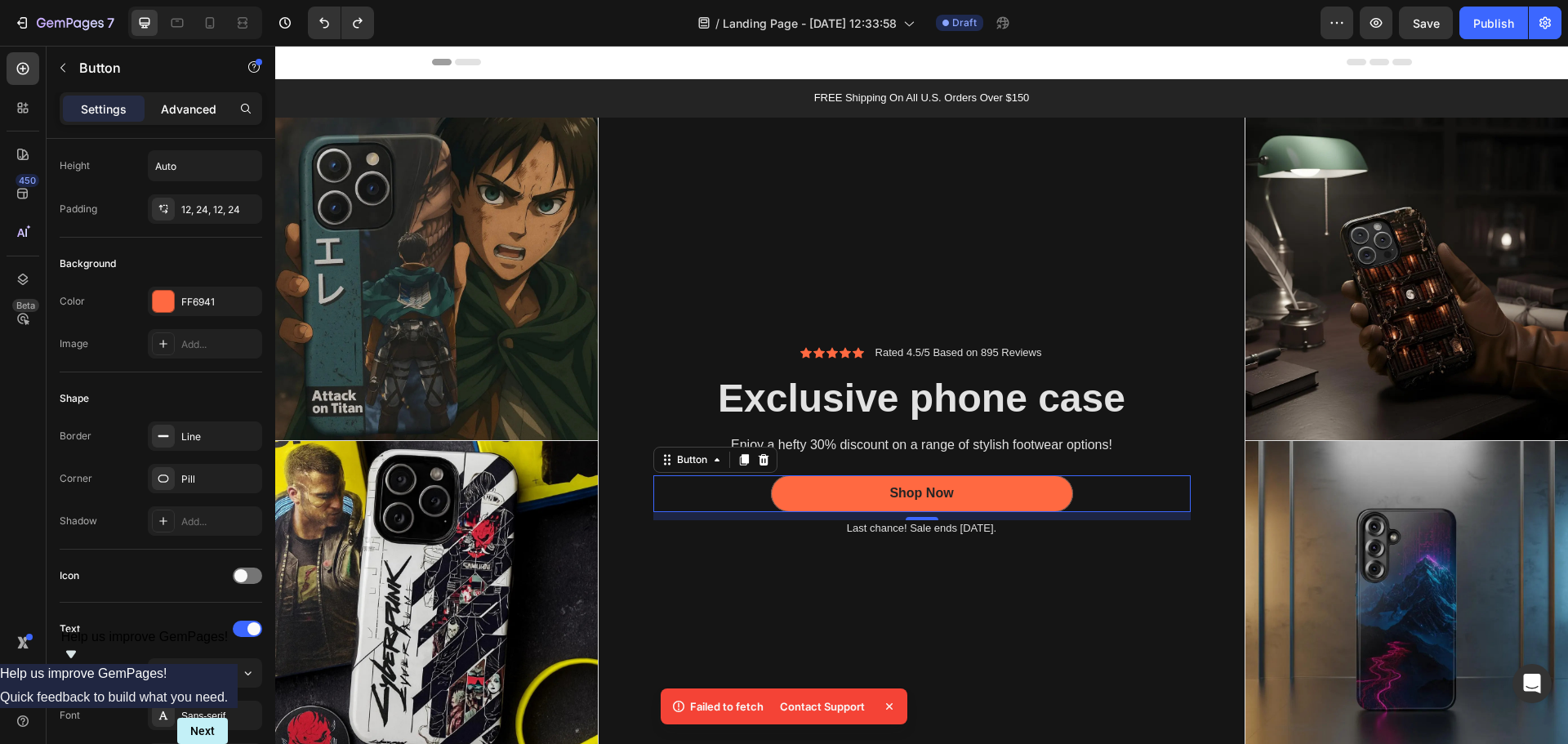
click at [198, 118] on div "Advanced" at bounding box center [188, 109] width 81 height 27
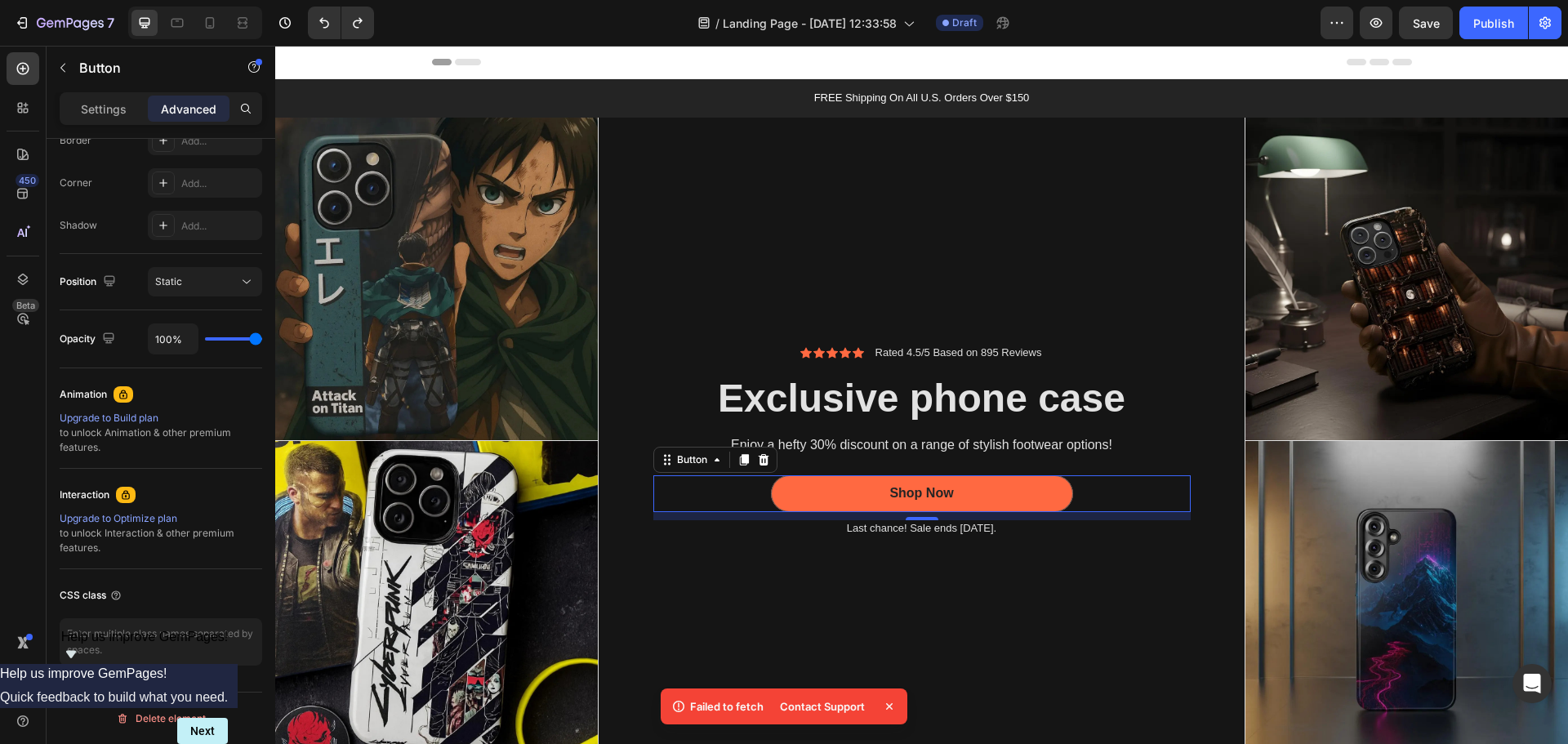
scroll to position [0, 0]
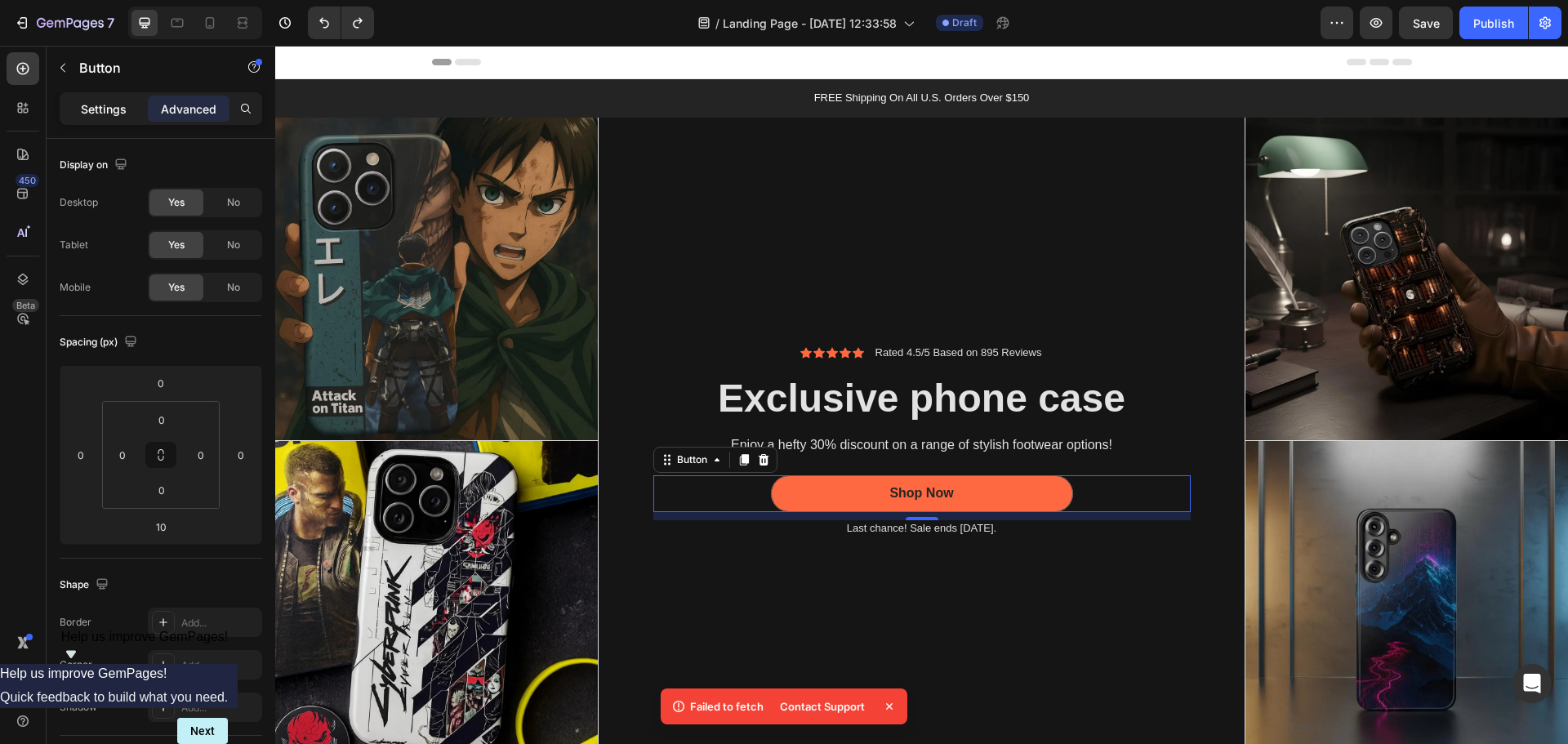
click at [116, 118] on div "Settings" at bounding box center [103, 109] width 81 height 27
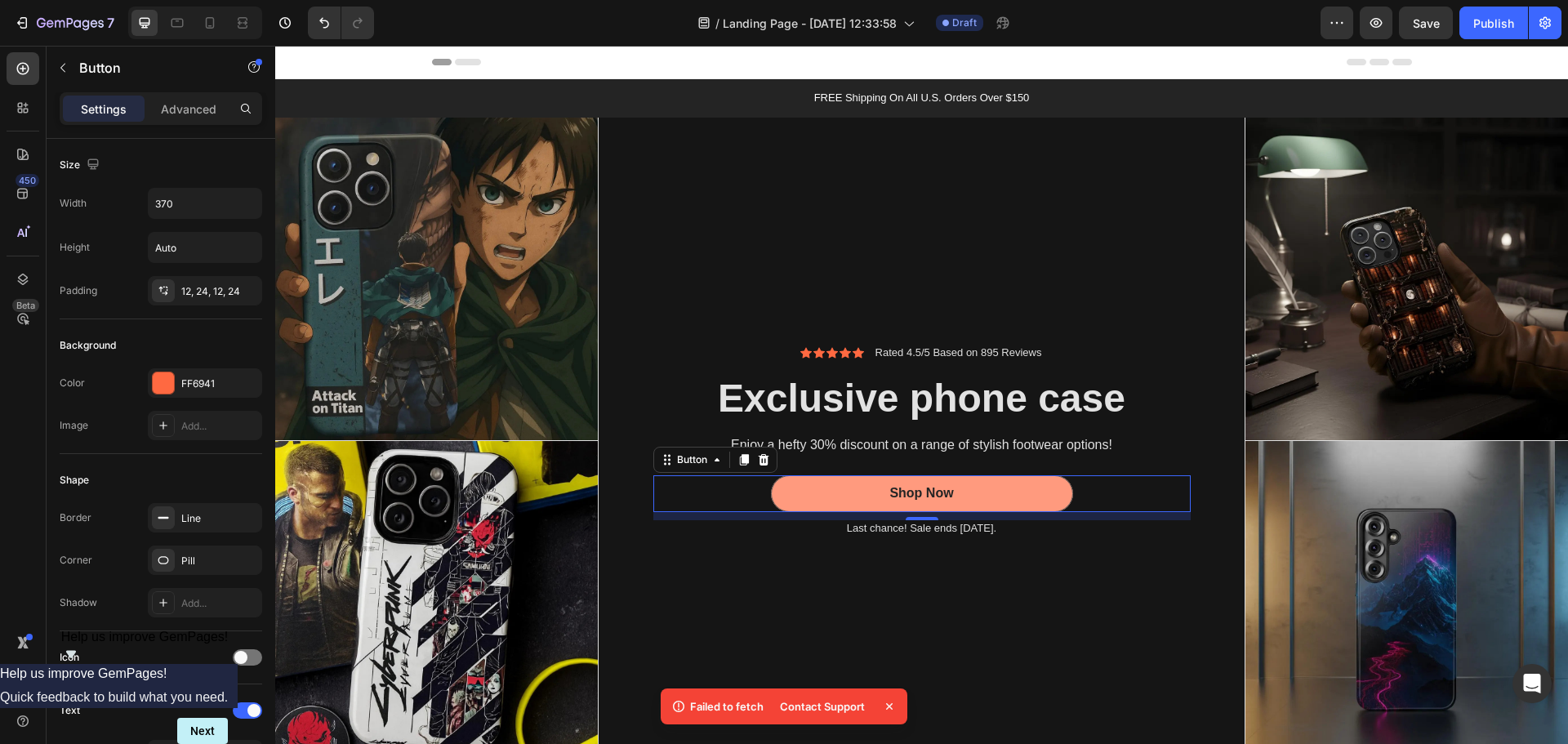
click at [832, 485] on button "Shop Now" at bounding box center [921, 493] width 302 height 37
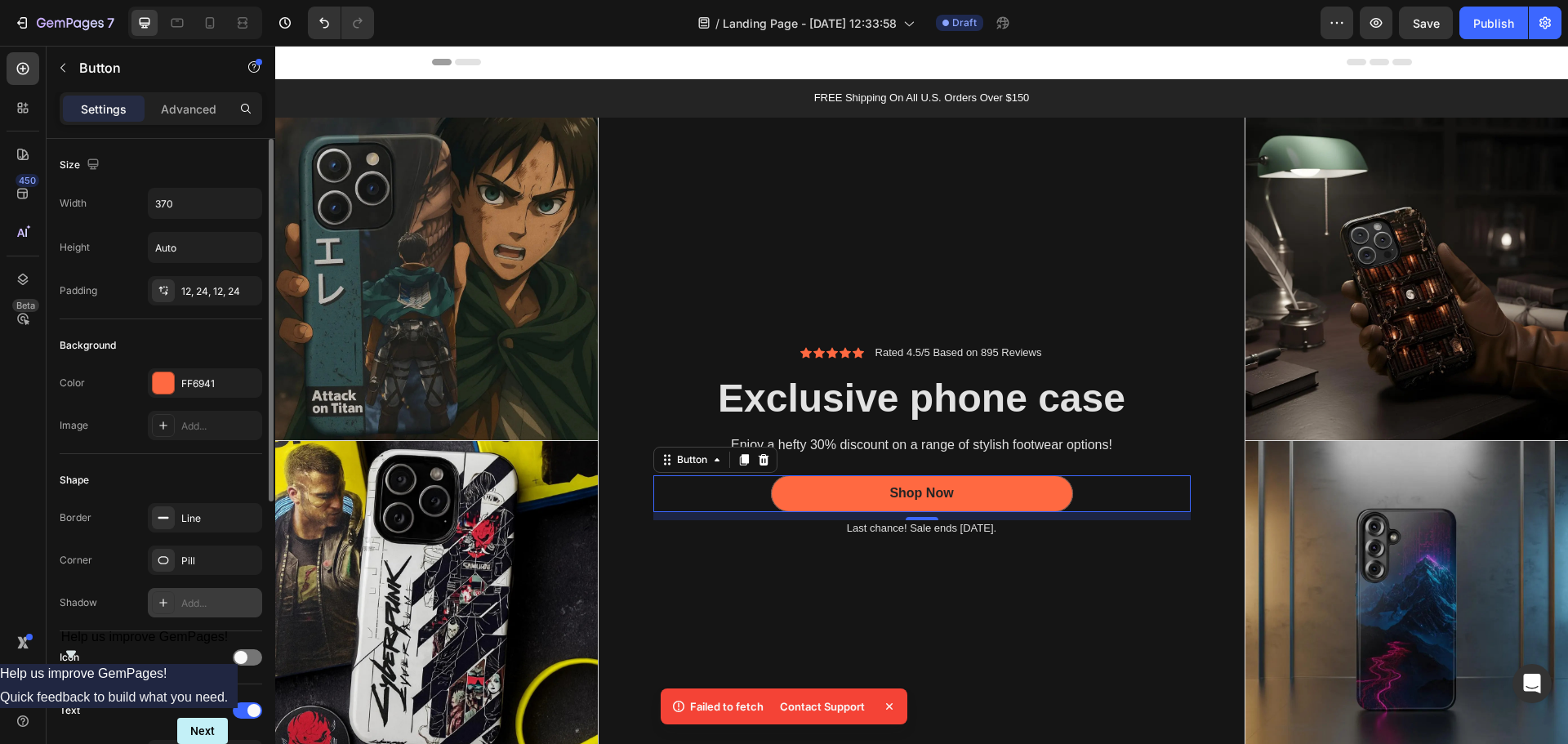
click at [202, 610] on div "Add..." at bounding box center [219, 604] width 77 height 15
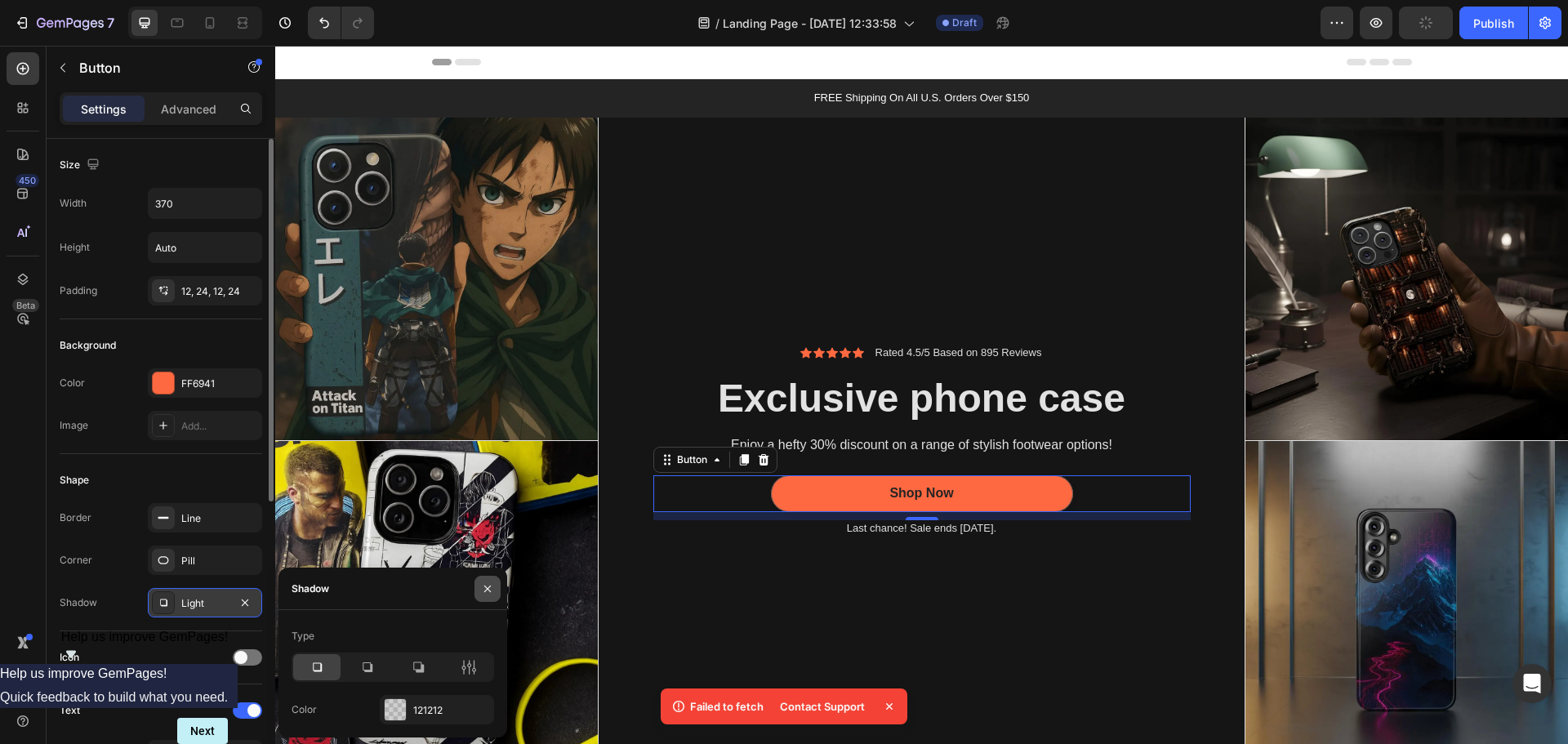
drag, startPoint x: 489, startPoint y: 580, endPoint x: 213, endPoint y: 534, distance: 279.8
click at [489, 580] on button "button" at bounding box center [488, 589] width 27 height 27
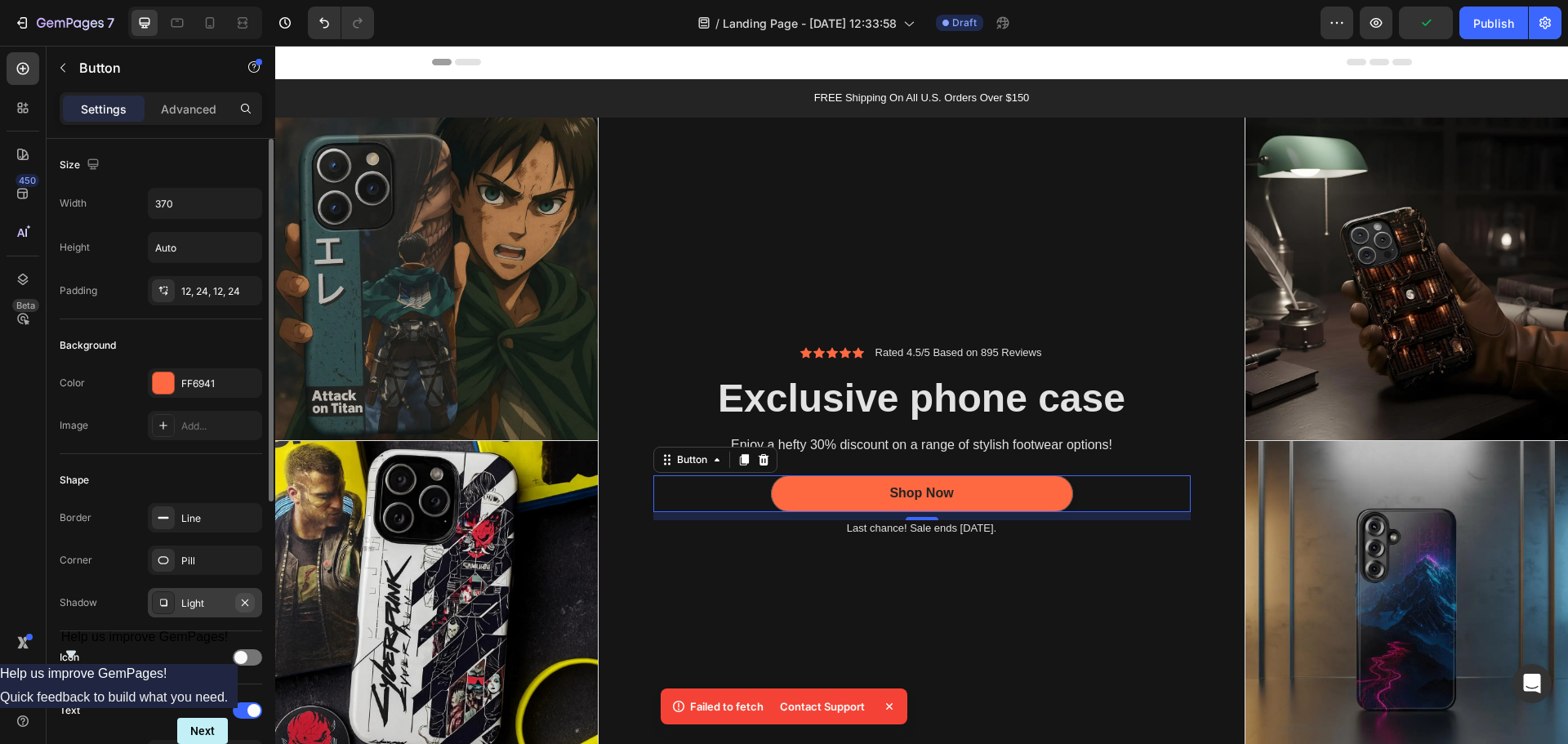
click at [246, 604] on icon "button" at bounding box center [245, 603] width 13 height 13
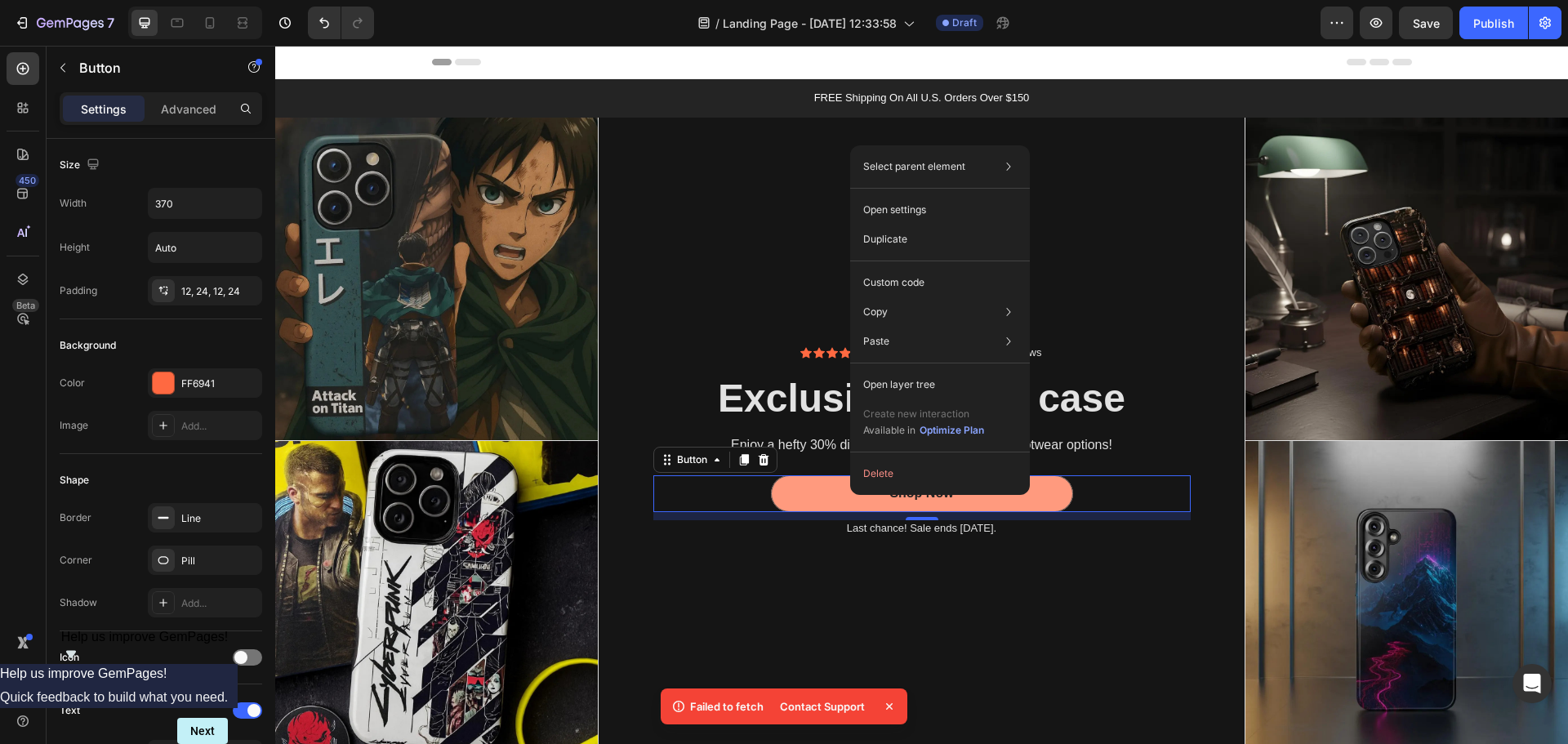
click at [838, 492] on button "Shop Now" at bounding box center [921, 493] width 302 height 37
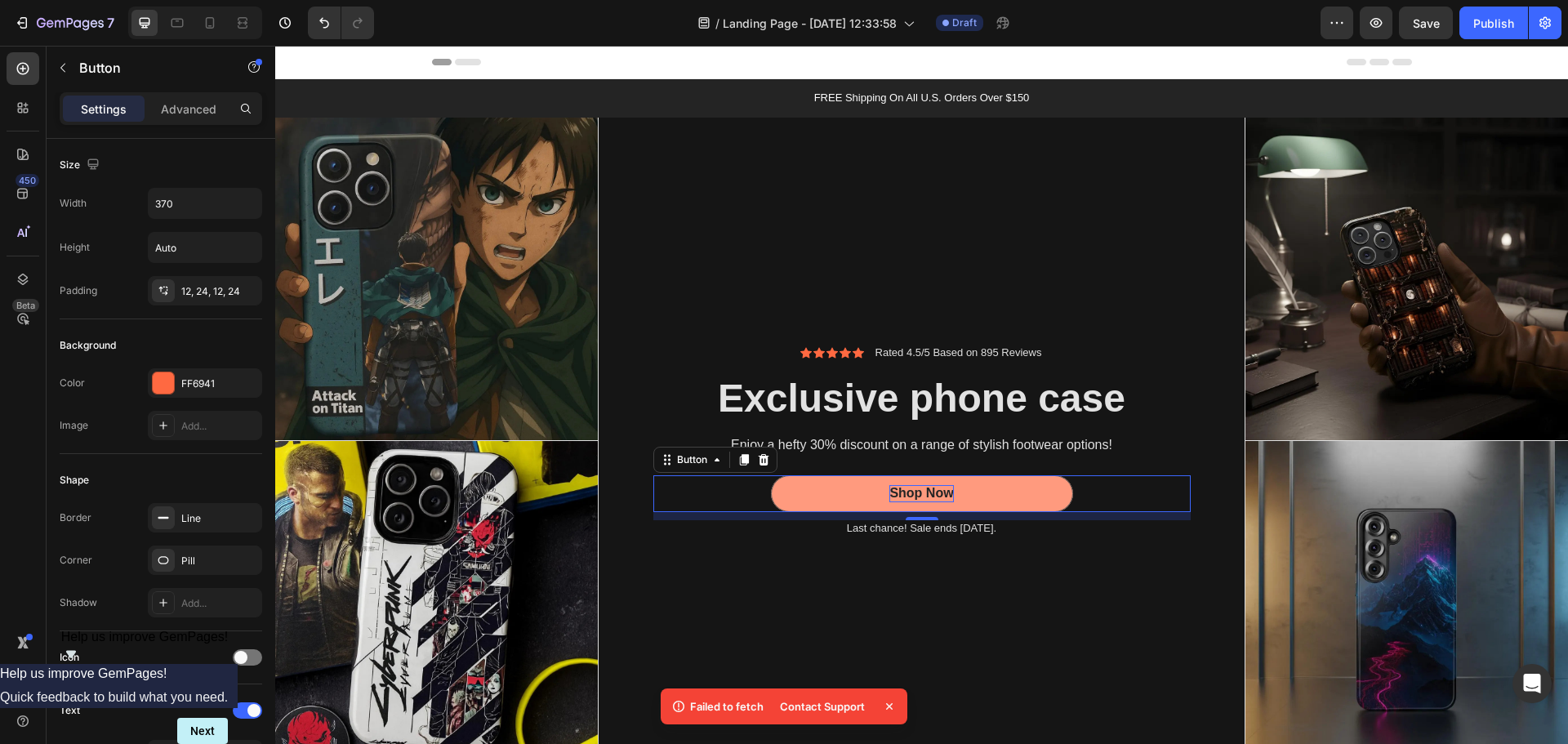
click at [923, 488] on div "Shop Now" at bounding box center [920, 493] width 63 height 17
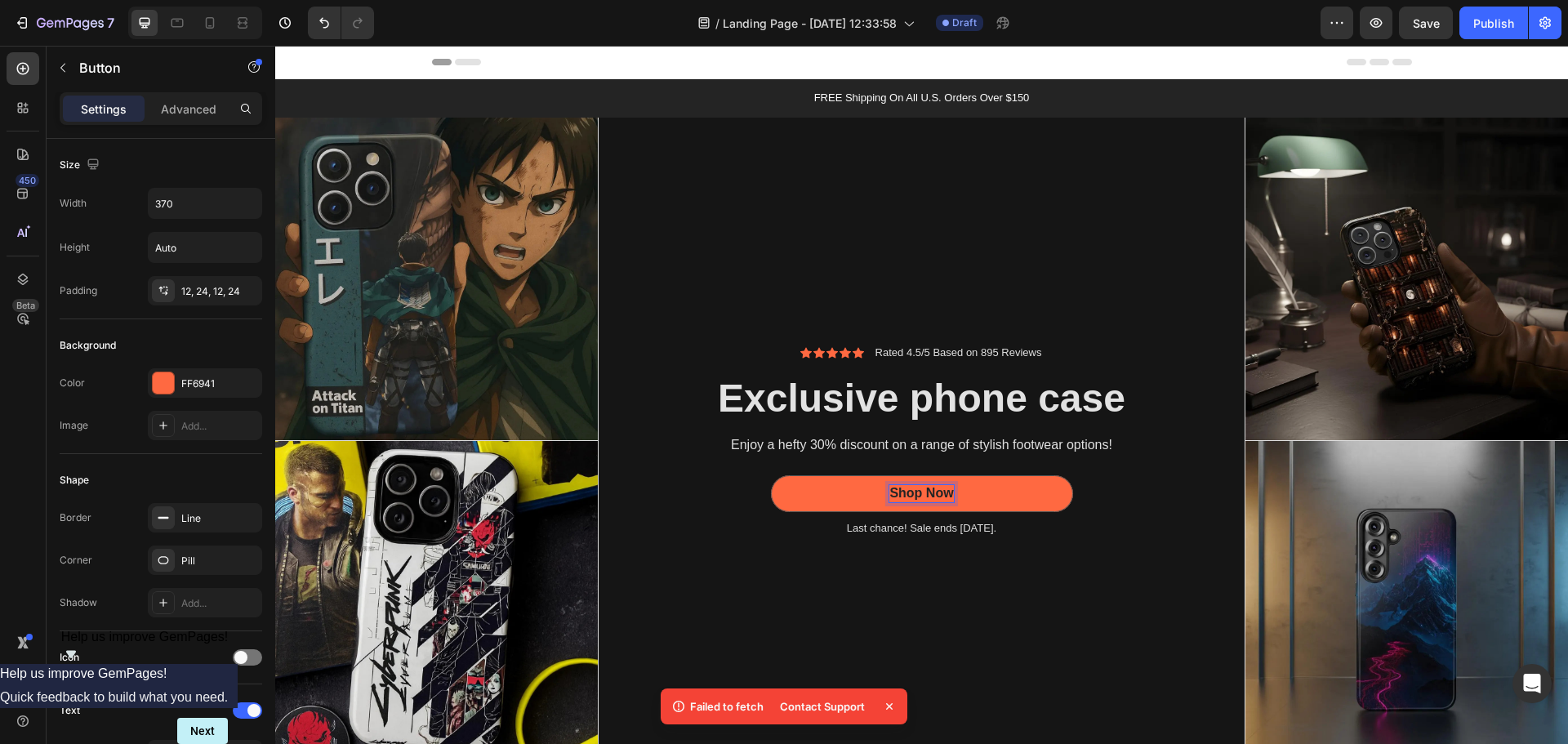
click at [681, 702] on icon at bounding box center [678, 705] width 16 height 16
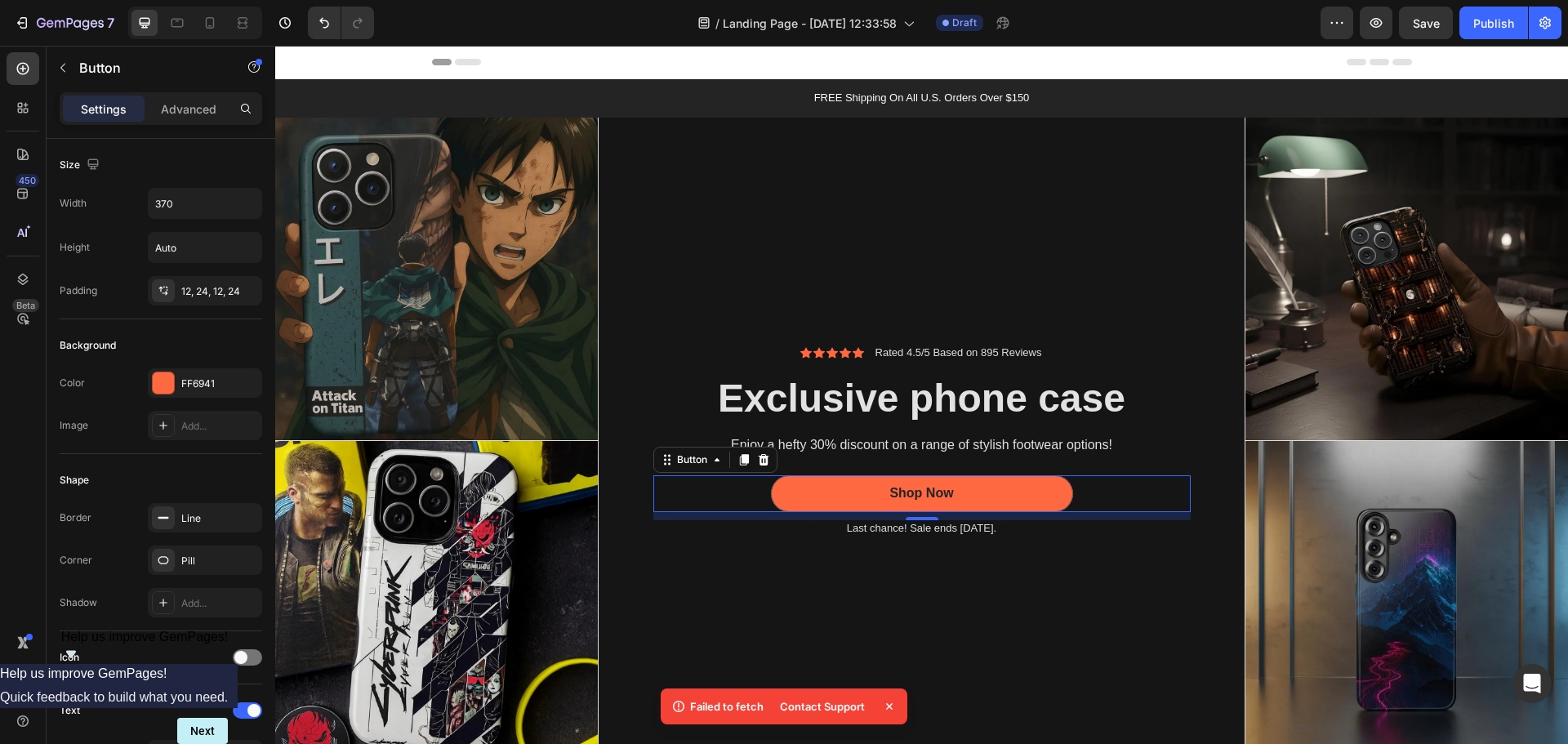
click at [893, 704] on icon at bounding box center [889, 705] width 16 height 16
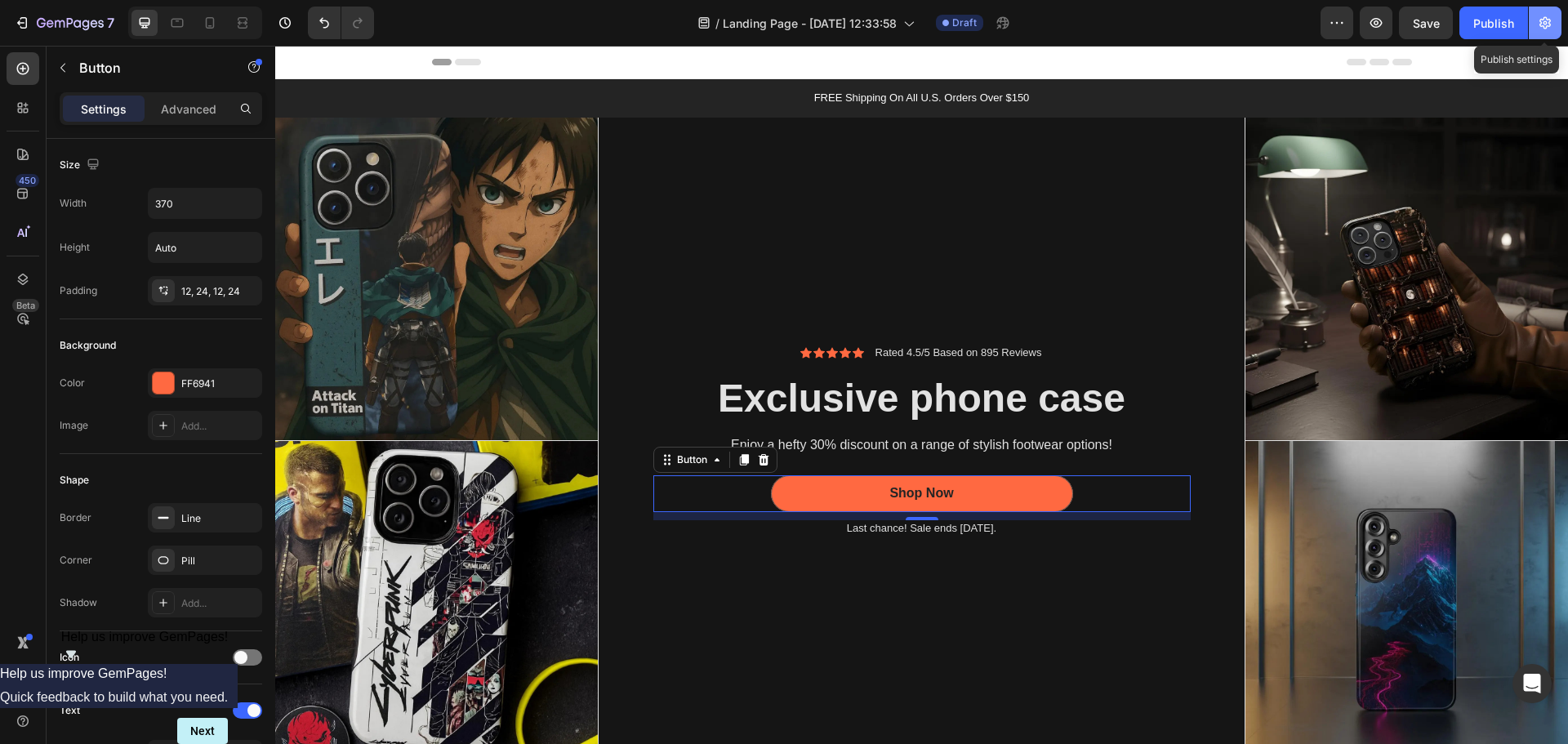
click at [1541, 22] on icon "button" at bounding box center [1545, 23] width 11 height 12
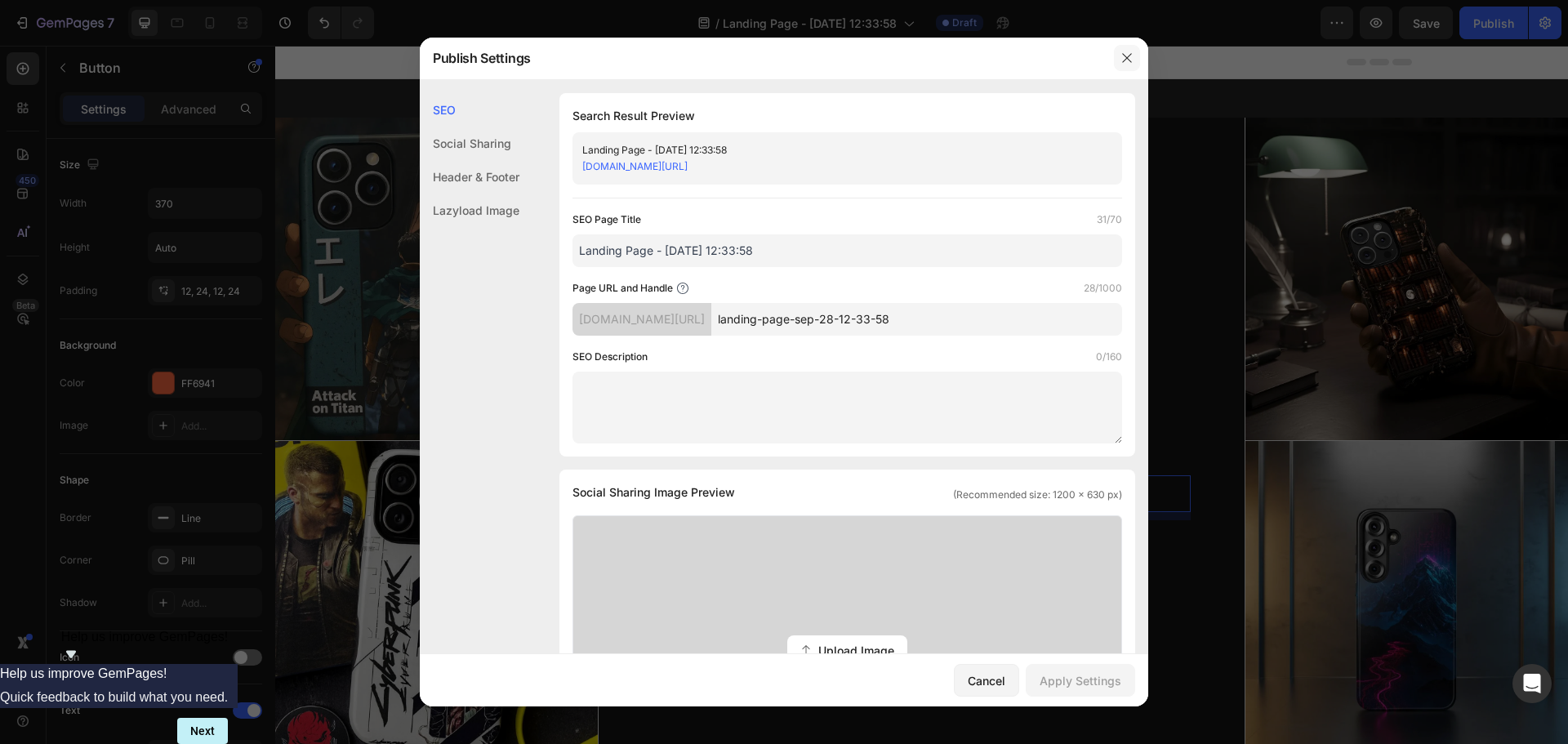
drag, startPoint x: 1131, startPoint y: 57, endPoint x: 1104, endPoint y: 5, distance: 58.6
click at [1131, 57] on icon "button" at bounding box center [1127, 58] width 13 height 13
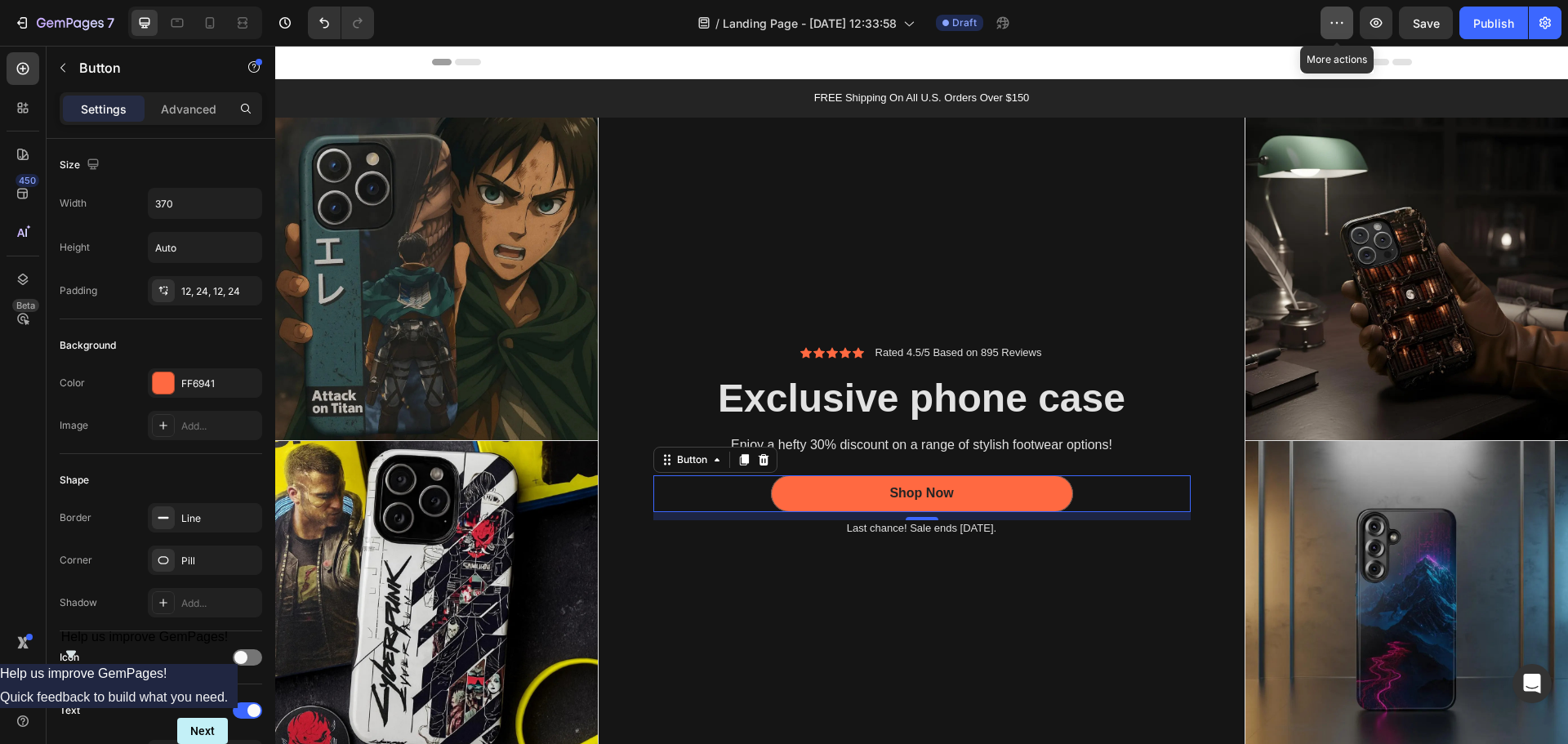
click at [1323, 21] on button "button" at bounding box center [1337, 23] width 32 height 32
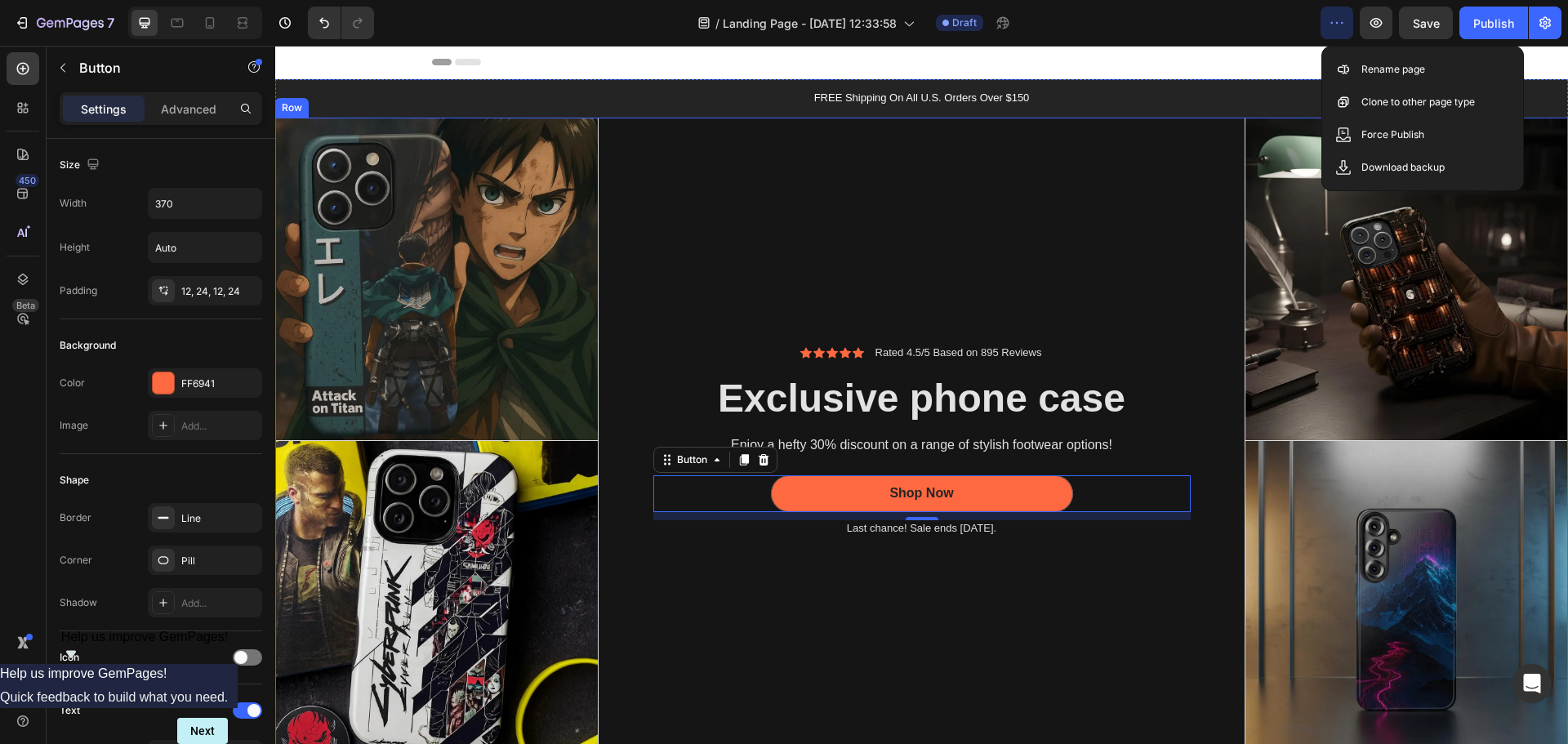
click at [815, 646] on div "Icon Icon Icon Icon Icon Icon List Rated 4.5/5 Based on 895 Reviews Text Block …" at bounding box center [921, 440] width 647 height 647
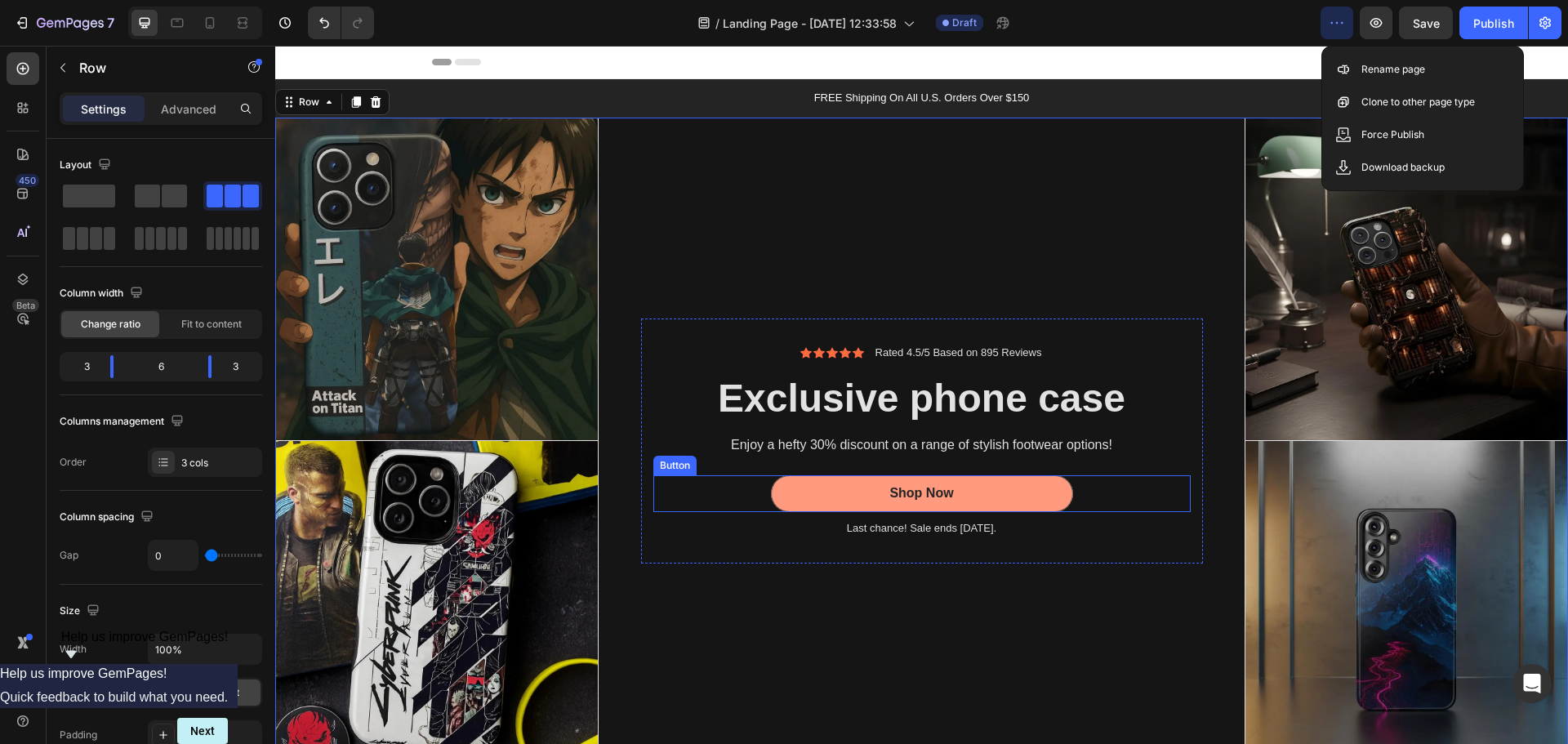
click at [807, 499] on button "Shop Now" at bounding box center [921, 493] width 302 height 37
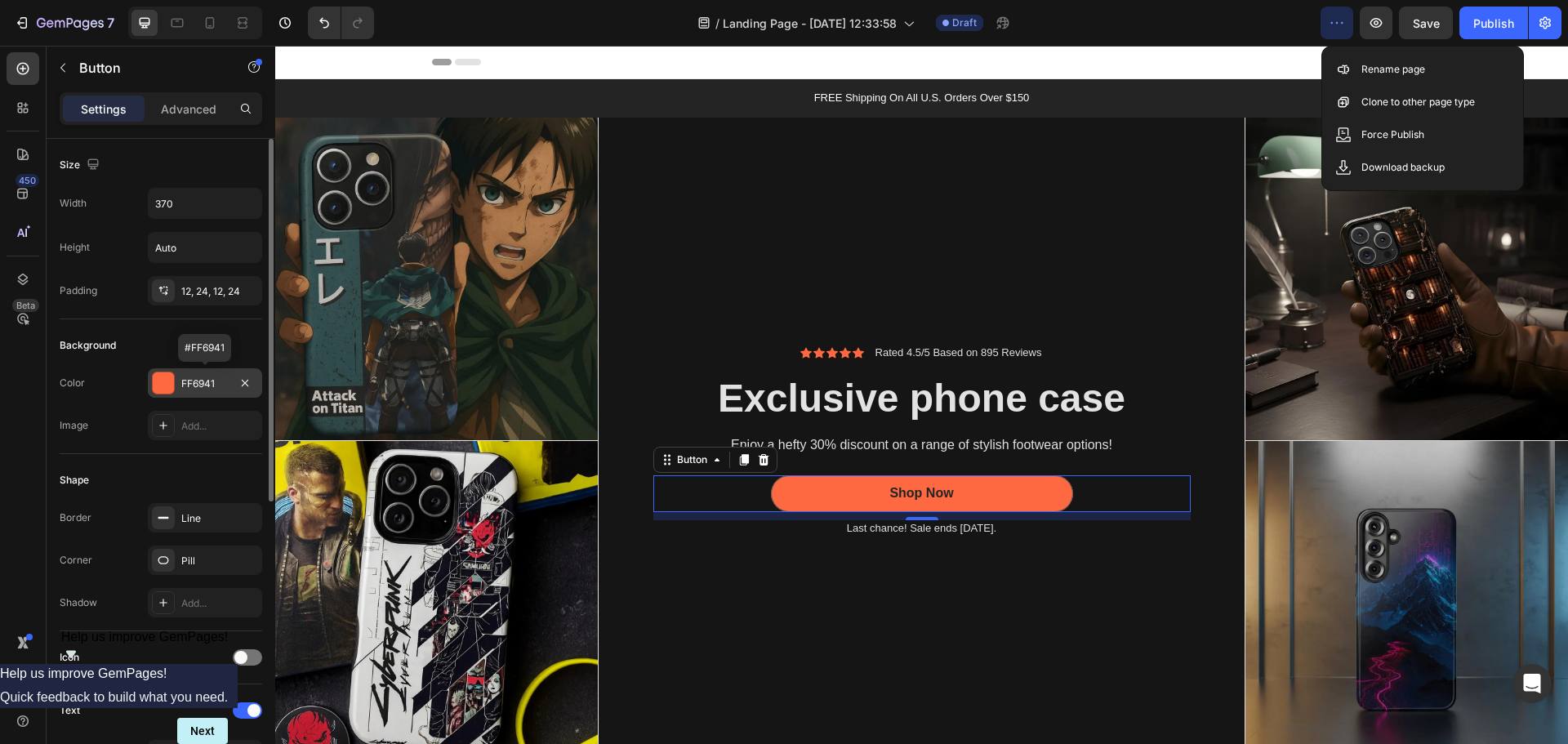
click at [213, 385] on div "FF6941" at bounding box center [205, 384] width 47 height 15
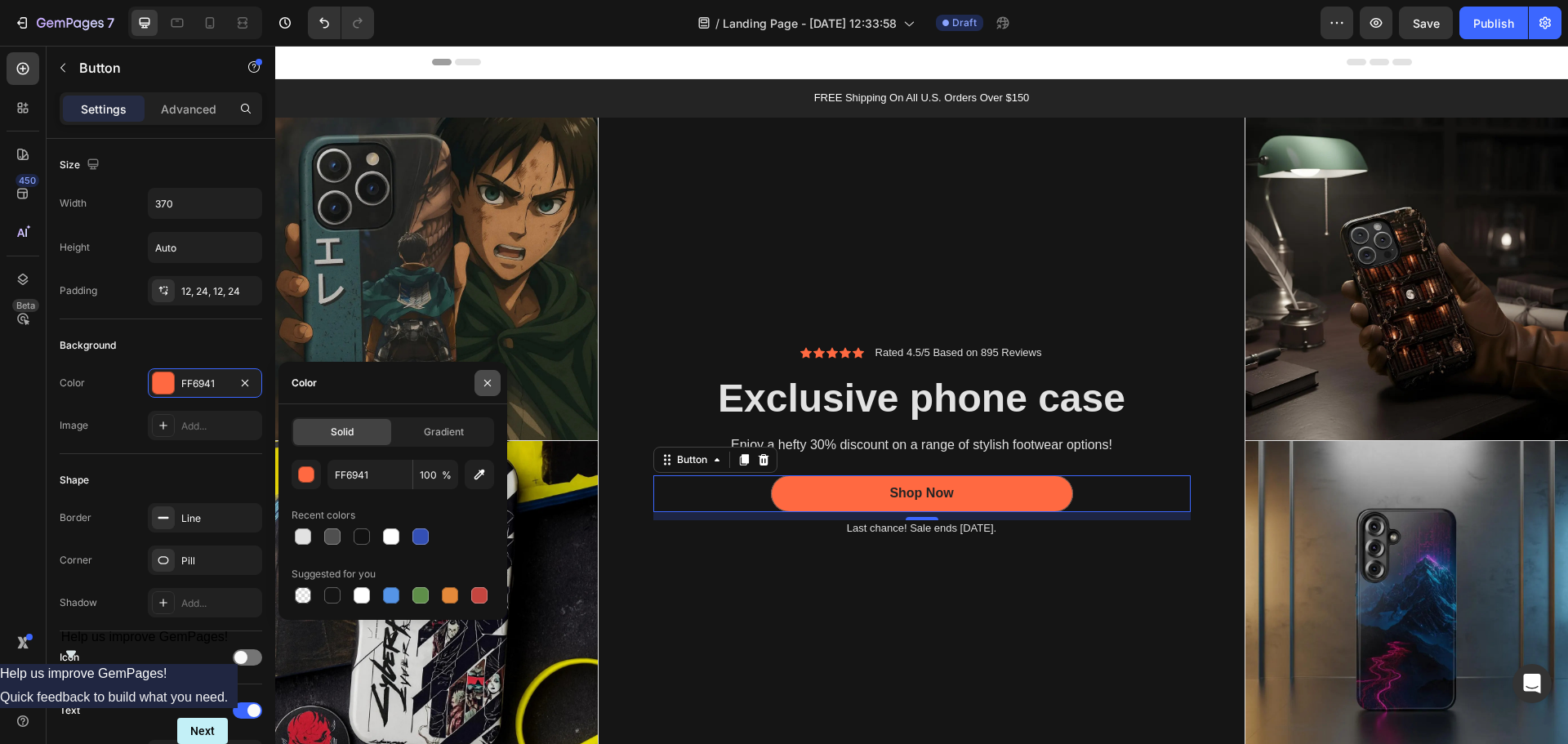
click at [490, 383] on icon "button" at bounding box center [488, 383] width 13 height 13
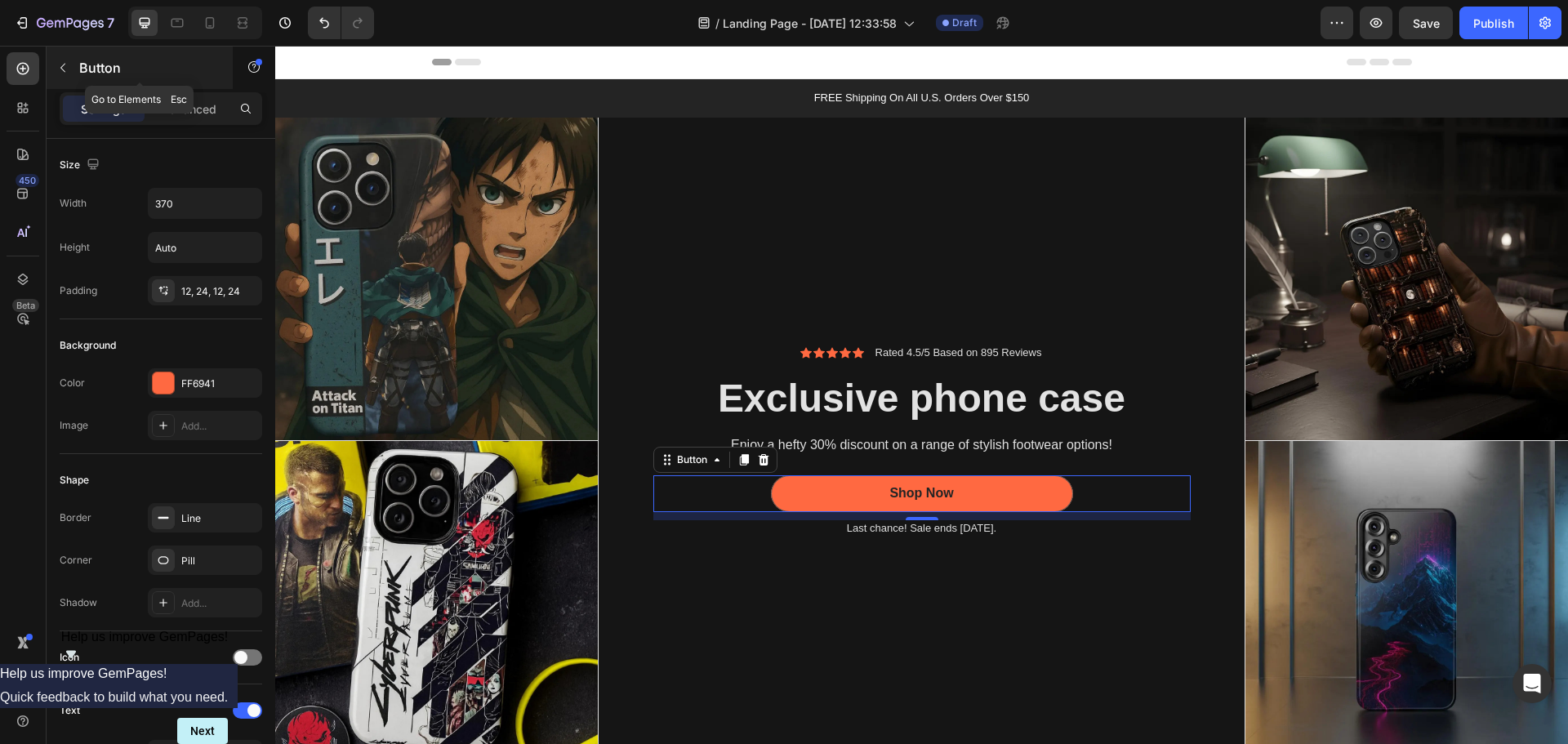
click at [74, 61] on button "button" at bounding box center [63, 68] width 27 height 27
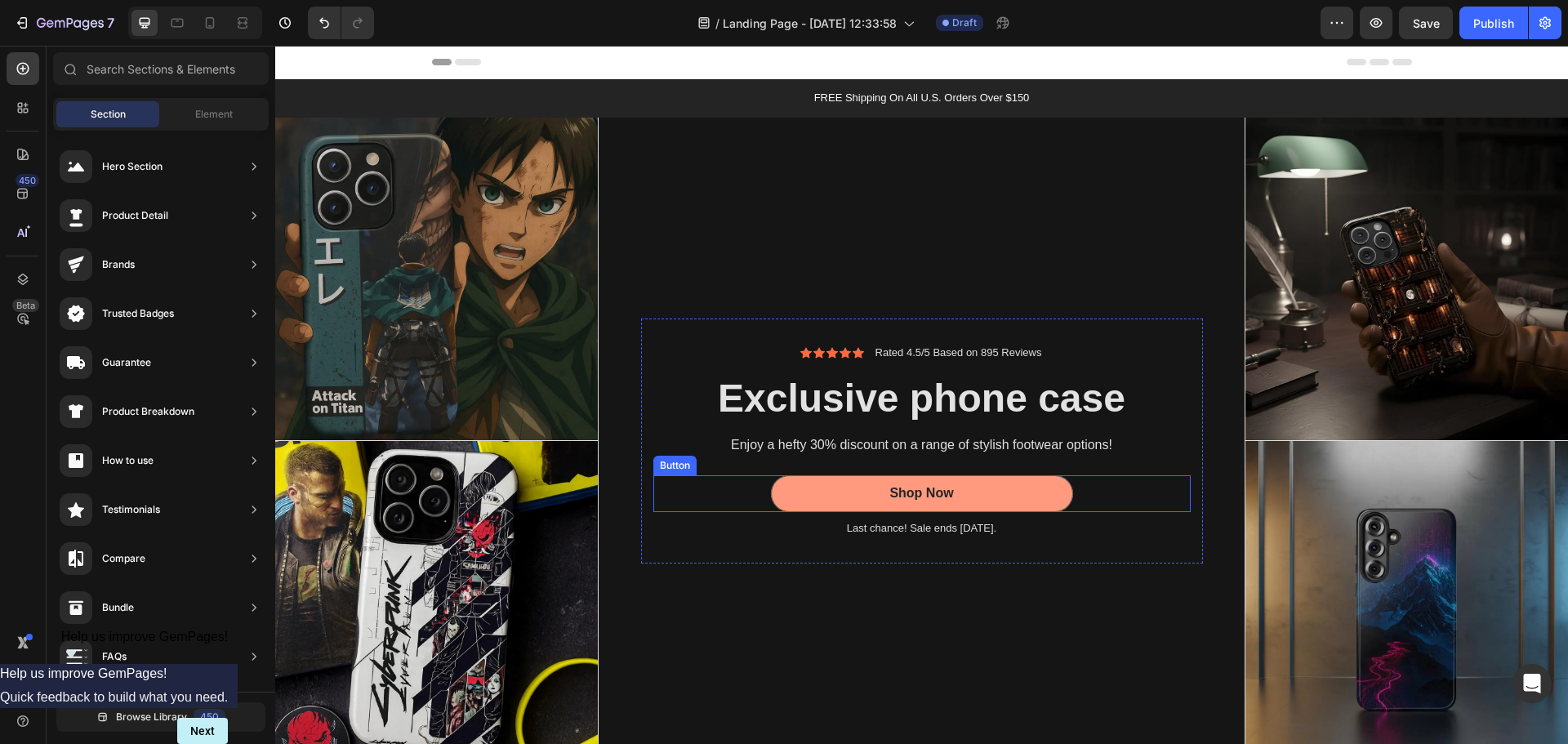
click at [869, 484] on button "Shop Now" at bounding box center [921, 493] width 302 height 37
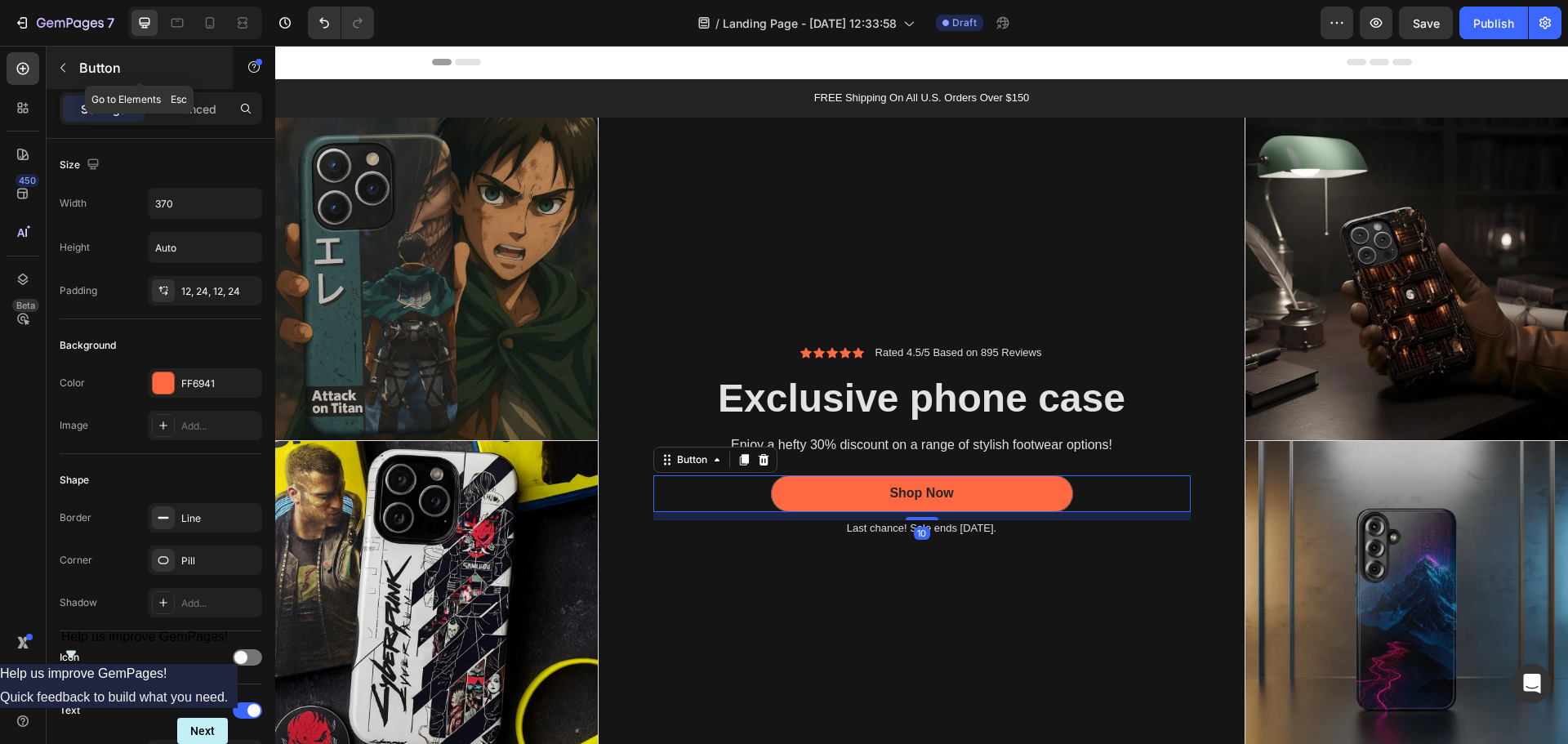
click at [83, 69] on p "Button" at bounding box center [149, 67] width 139 height 20
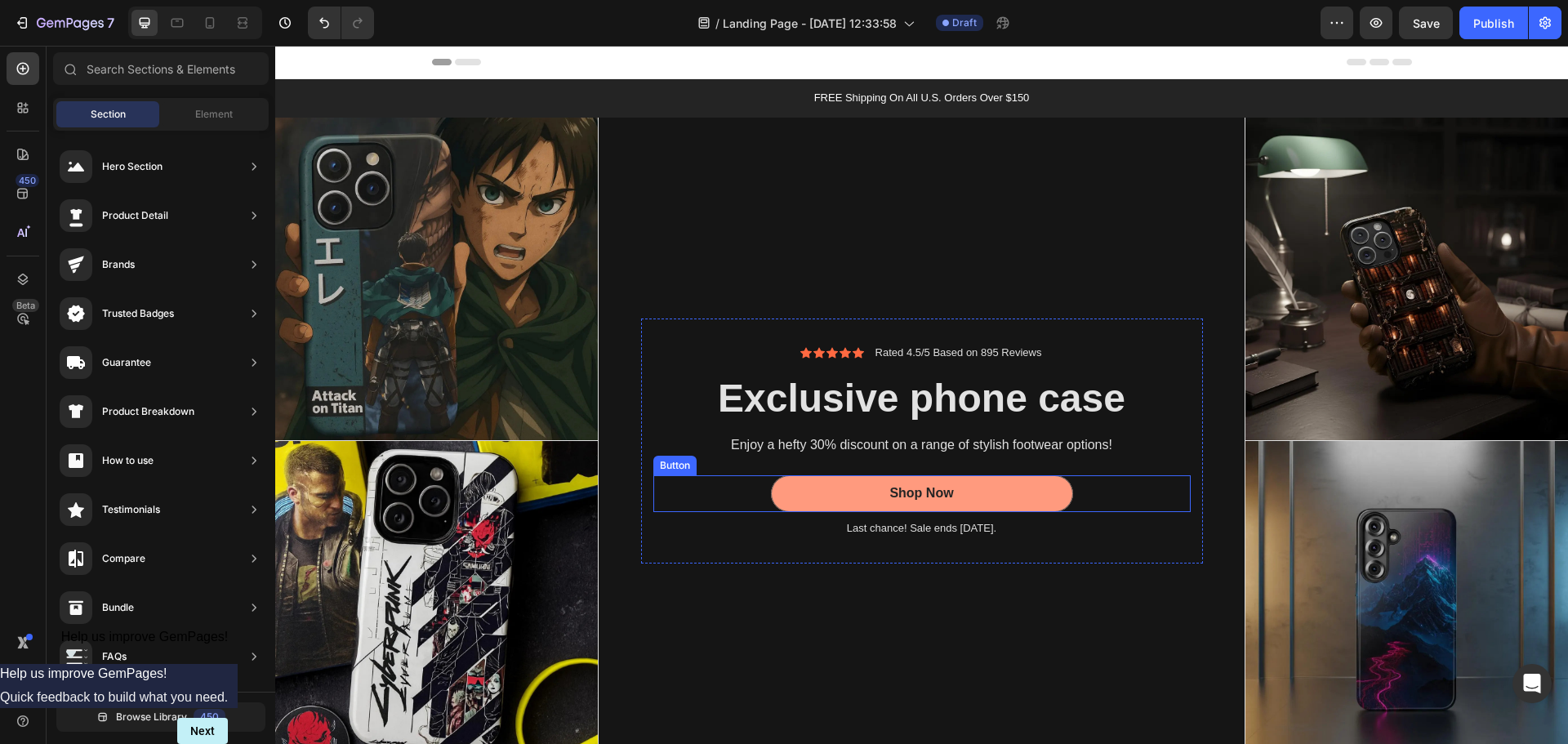
click at [879, 487] on button "Shop Now" at bounding box center [921, 493] width 302 height 37
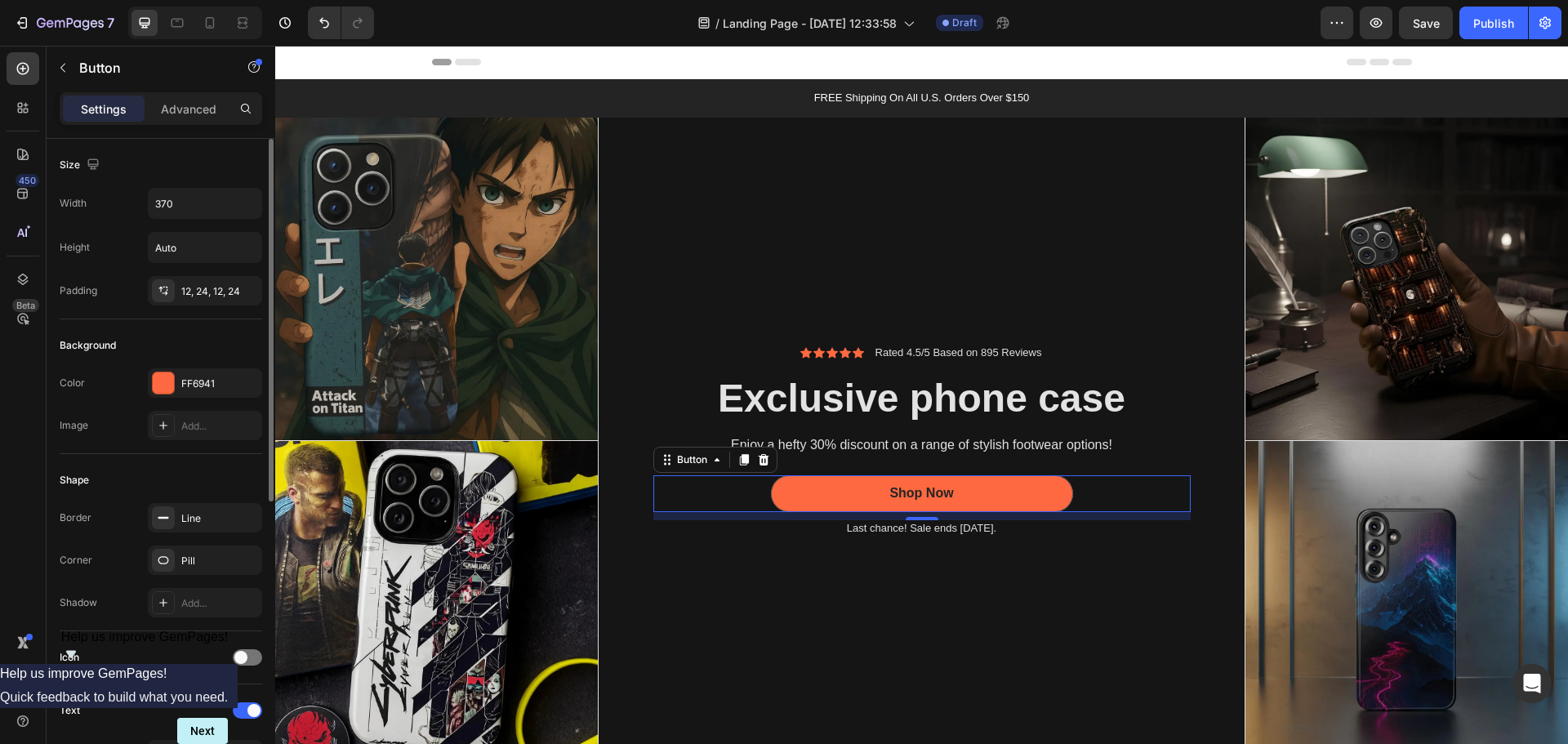
drag, startPoint x: 148, startPoint y: 353, endPoint x: 134, endPoint y: 364, distance: 17.8
click at [134, 364] on div "Background Color FF6941 Image Add..." at bounding box center [161, 386] width 203 height 134
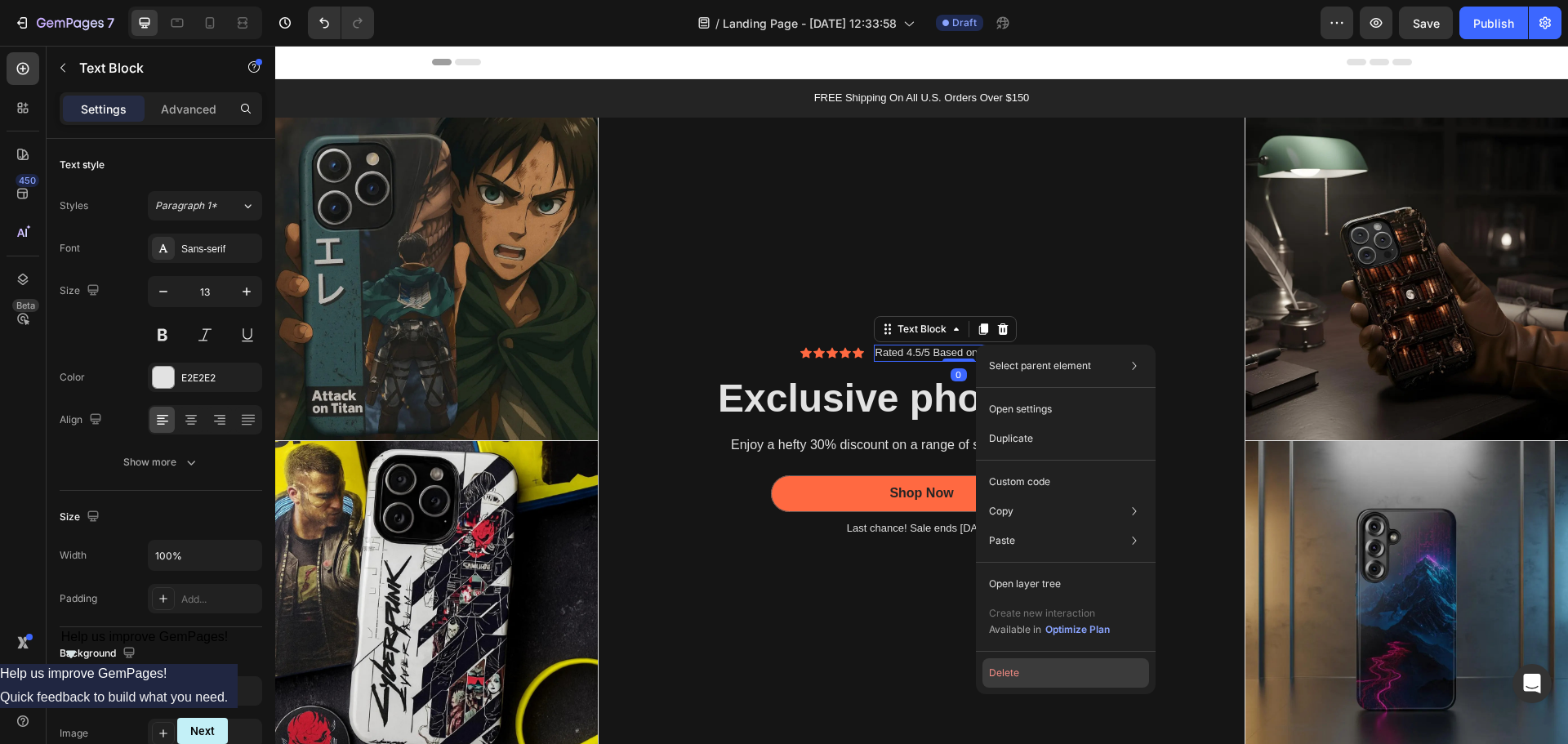
click at [1125, 667] on button "Delete" at bounding box center [1066, 672] width 167 height 29
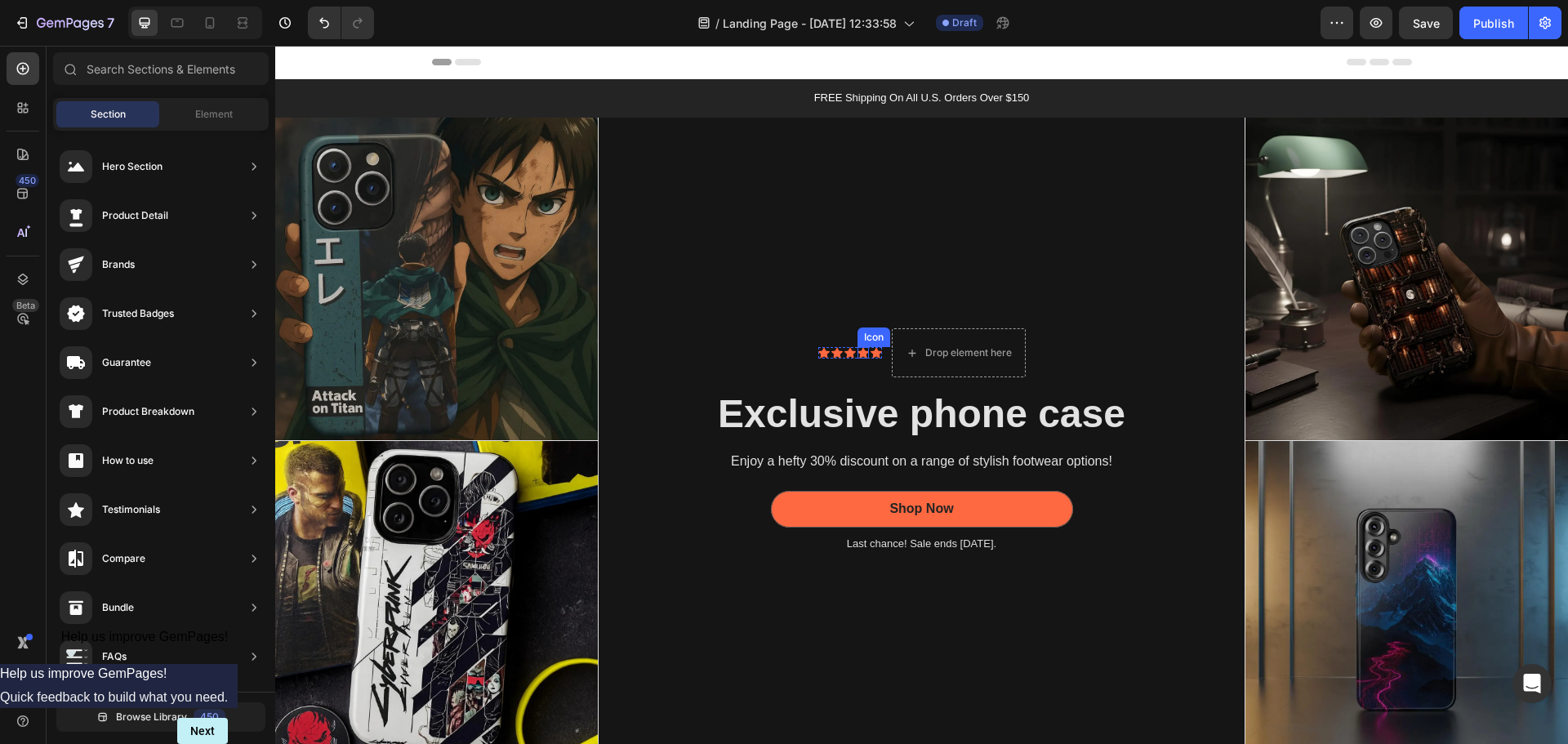
click at [859, 347] on icon at bounding box center [864, 353] width 11 height 11
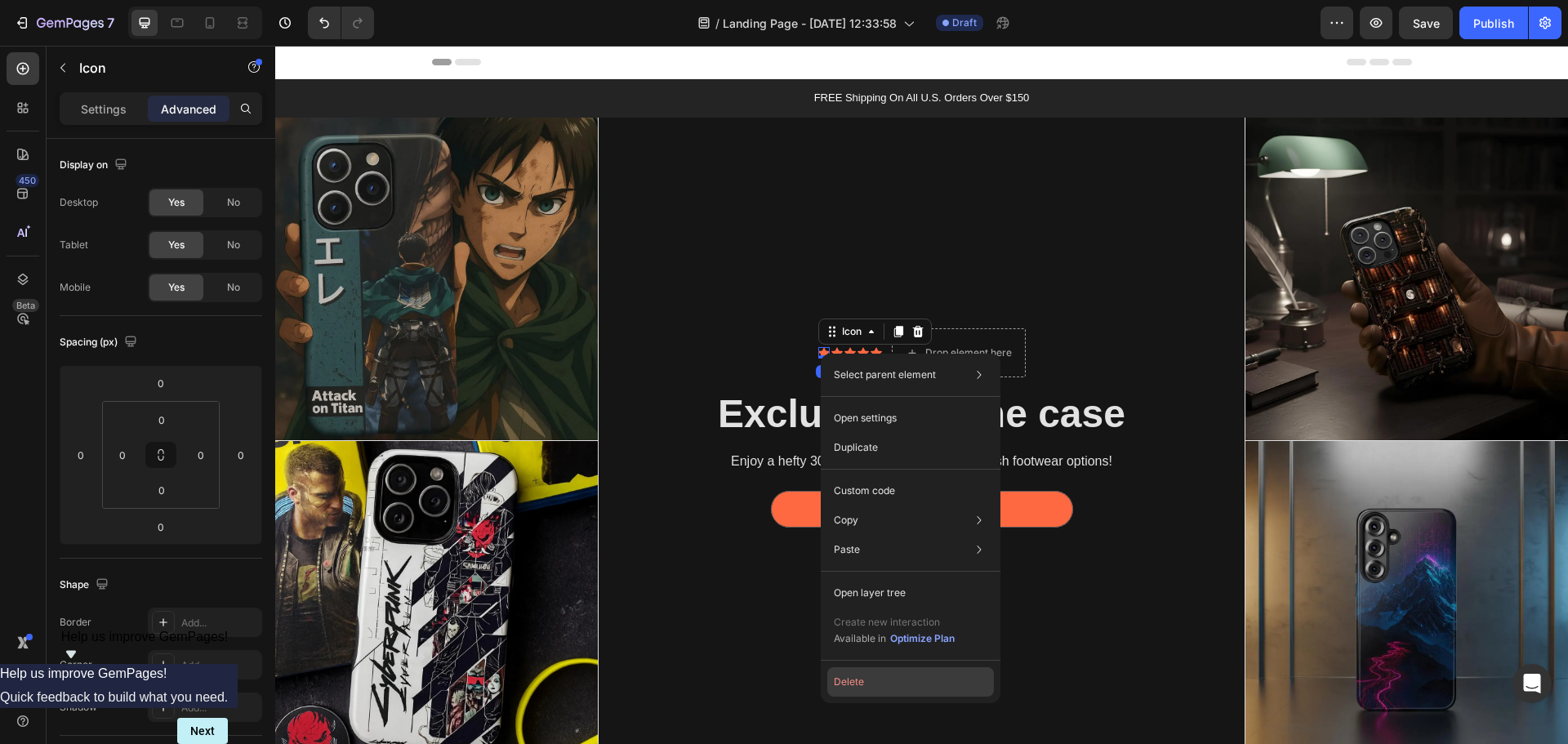
click at [923, 676] on button "Delete" at bounding box center [911, 682] width 167 height 29
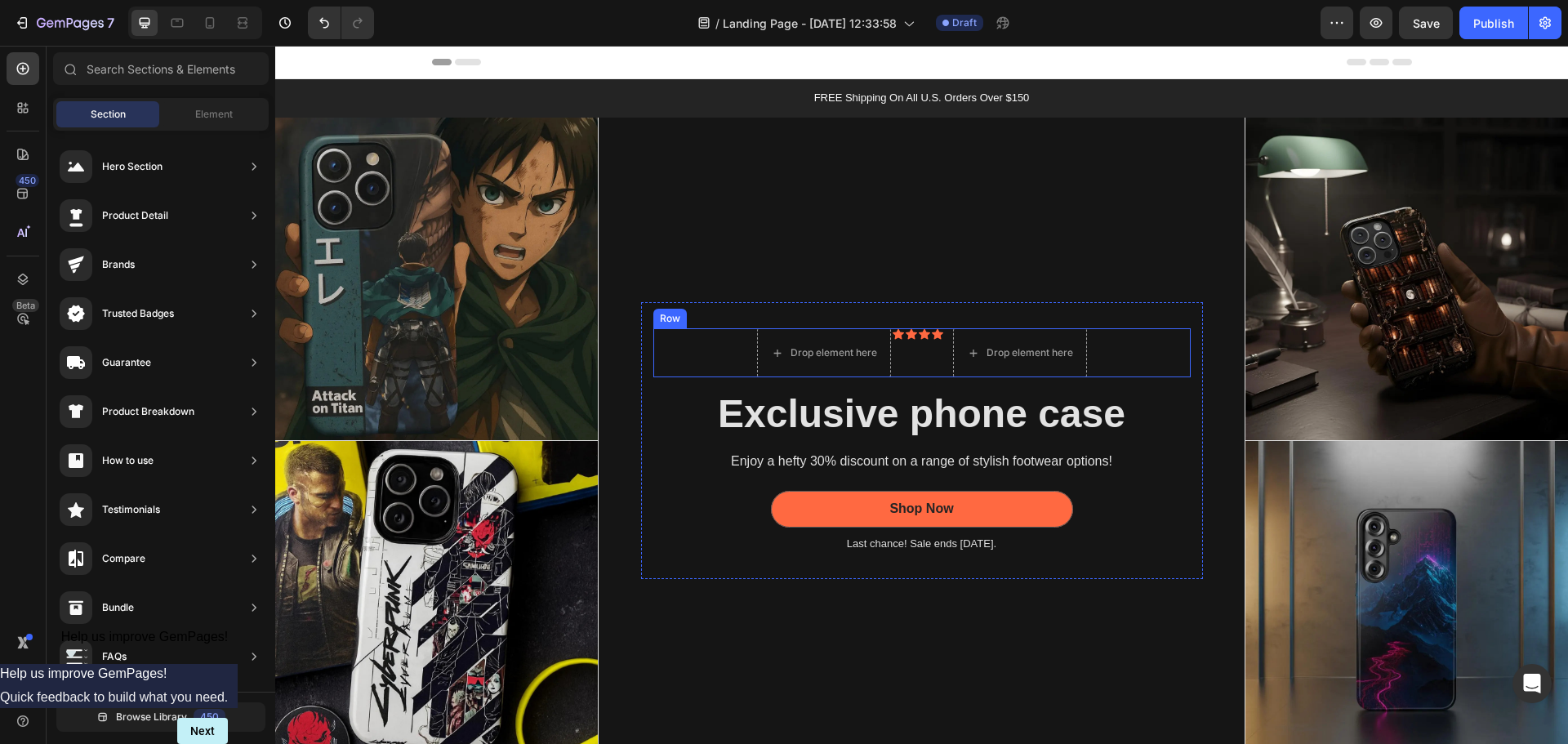
click at [1123, 348] on div "Drop element here Icon Icon Icon Icon Icon List Drop element here Row" at bounding box center [921, 353] width 537 height 49
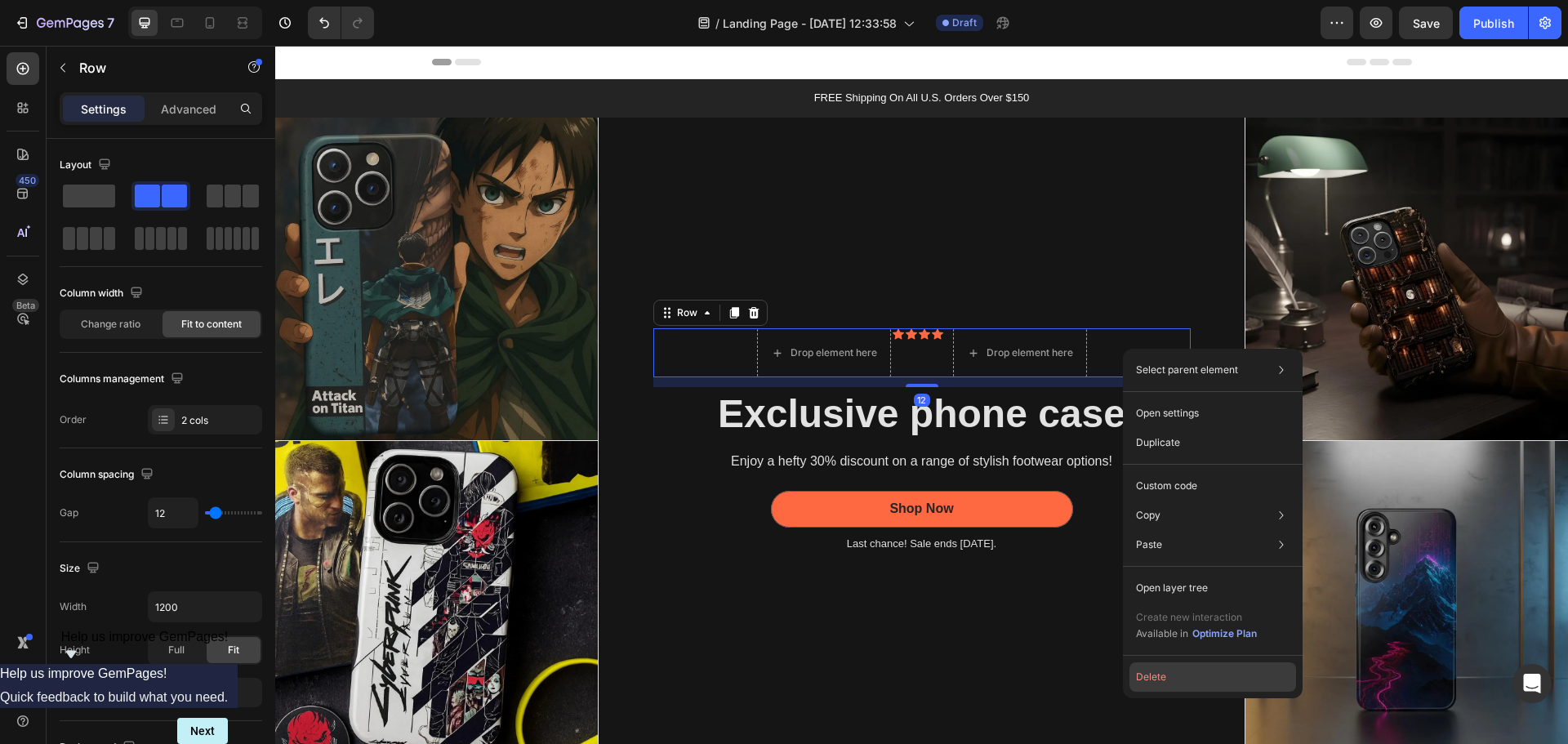
click at [1168, 668] on button "Delete" at bounding box center [1213, 676] width 167 height 29
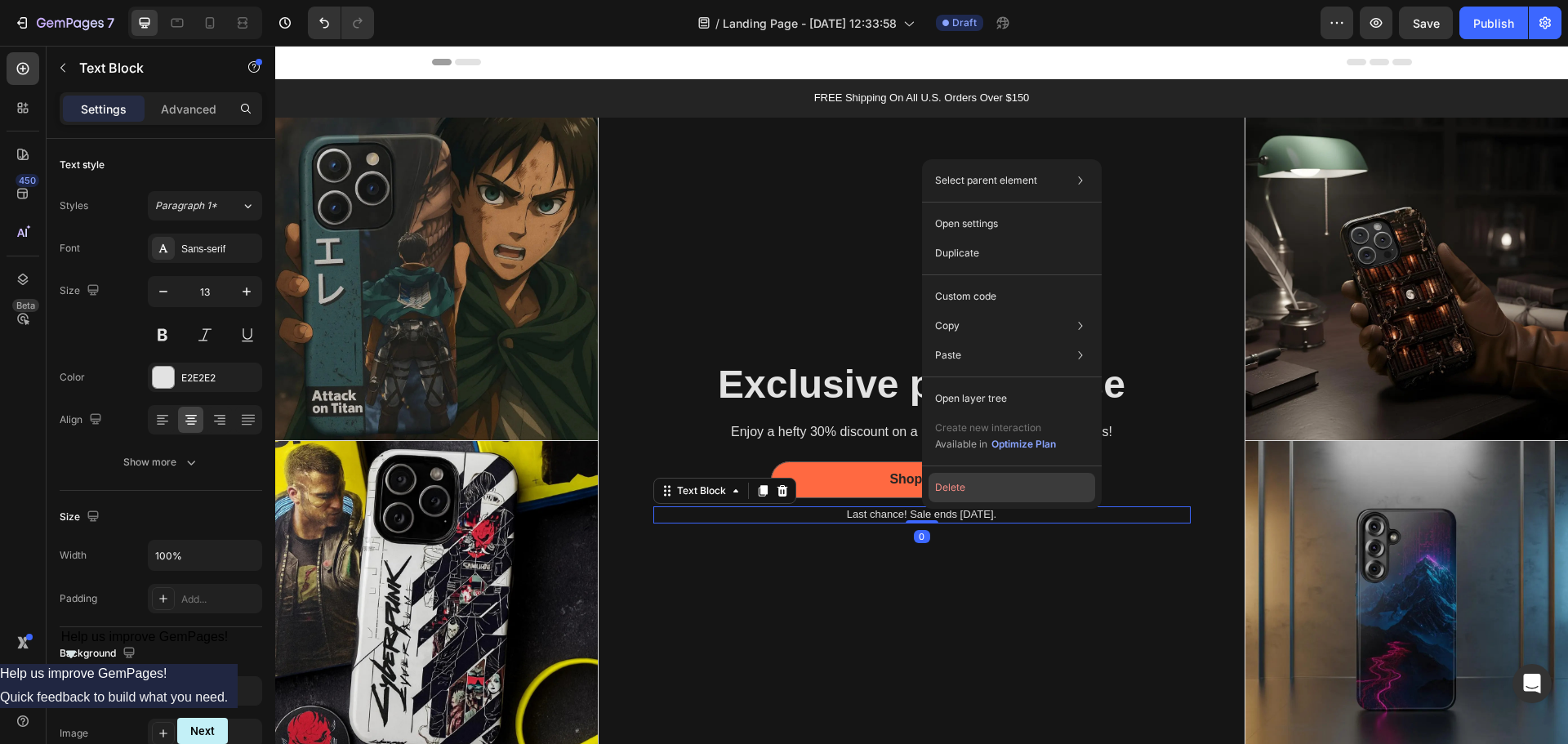
click at [947, 492] on button "Delete" at bounding box center [1012, 487] width 167 height 29
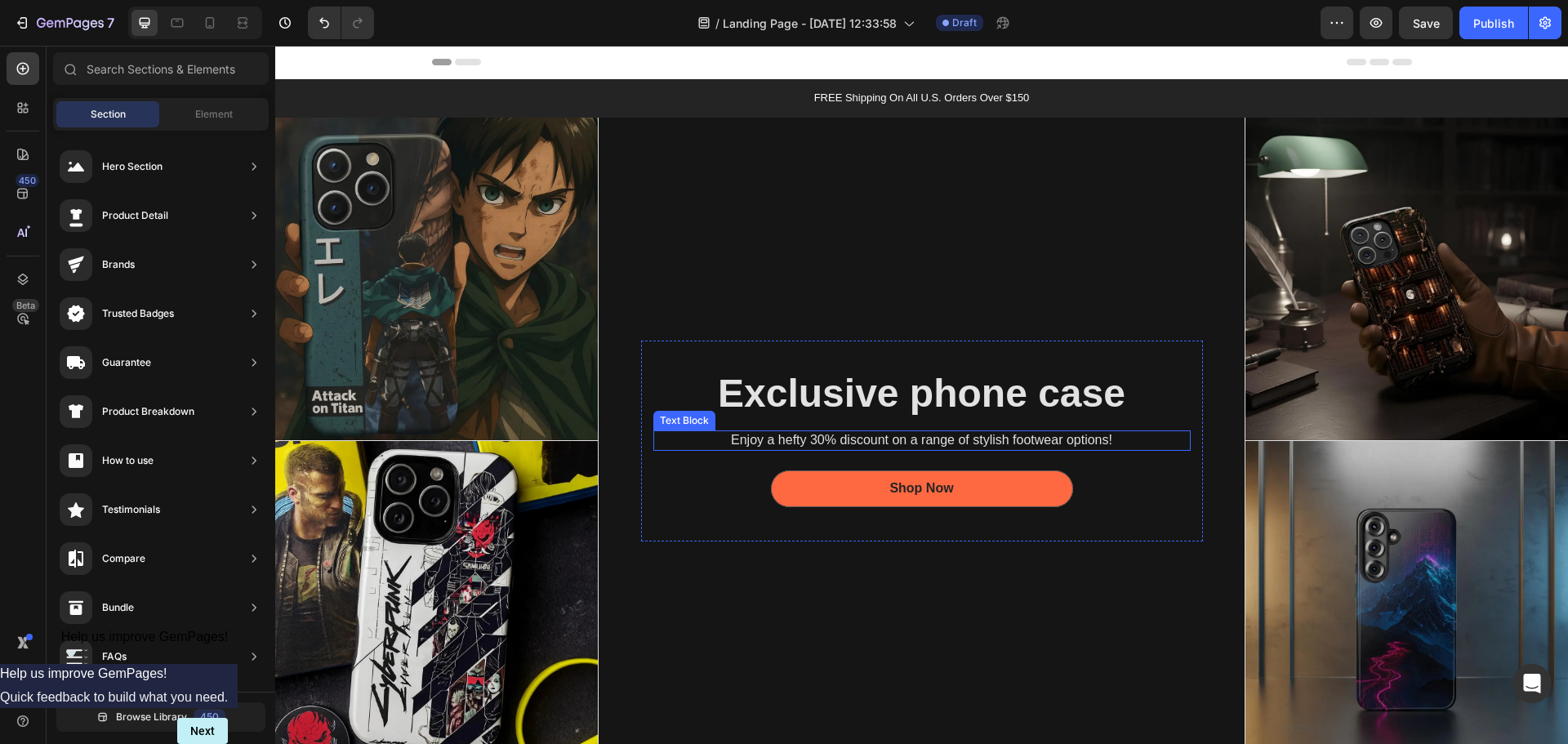
click at [933, 437] on p "Enjoy a hefty 30% discount on a range of stylish footwear options!" at bounding box center [922, 440] width 534 height 17
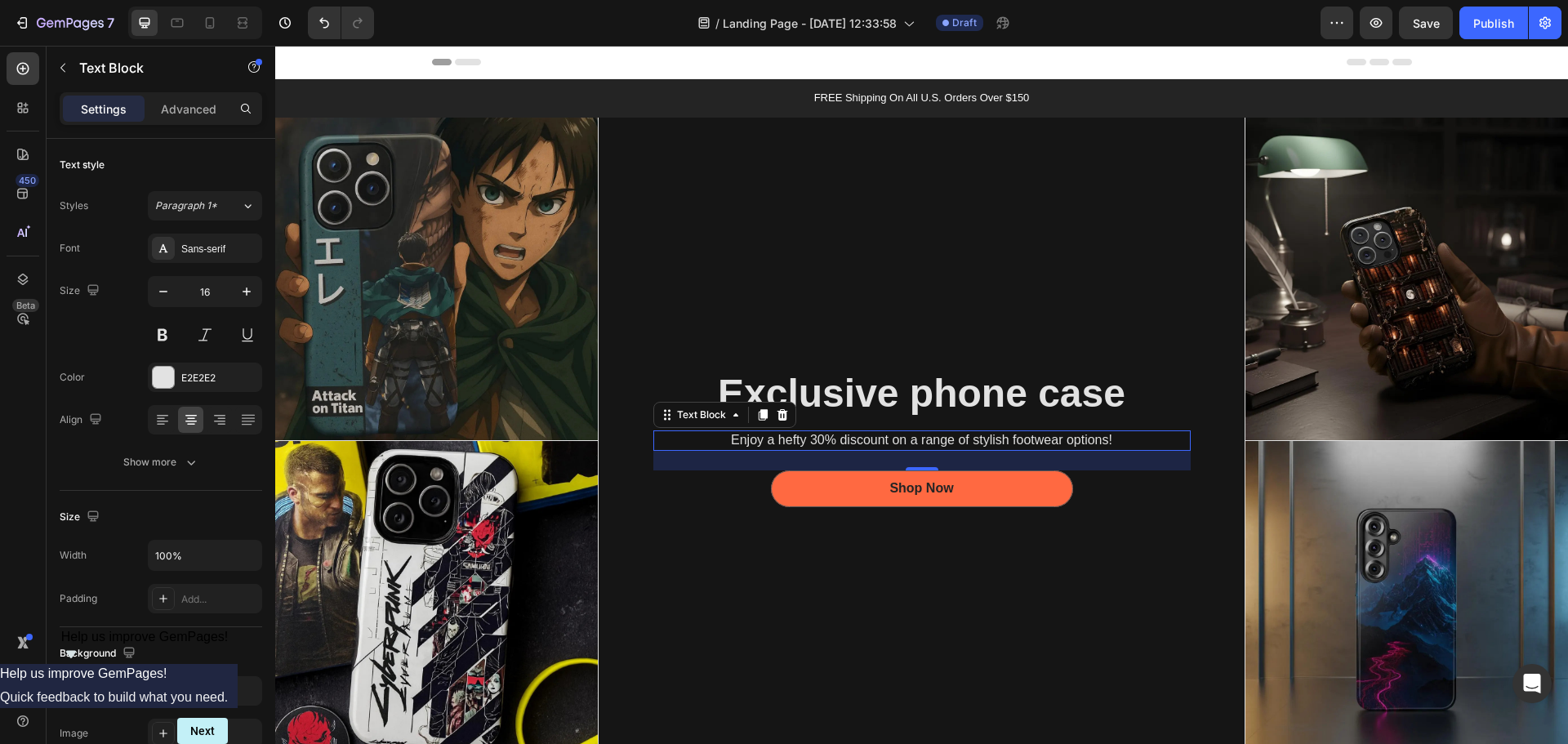
click at [1044, 436] on p "Enjoy a hefty 30% discount on a range of stylish footwear options!" at bounding box center [922, 440] width 534 height 17
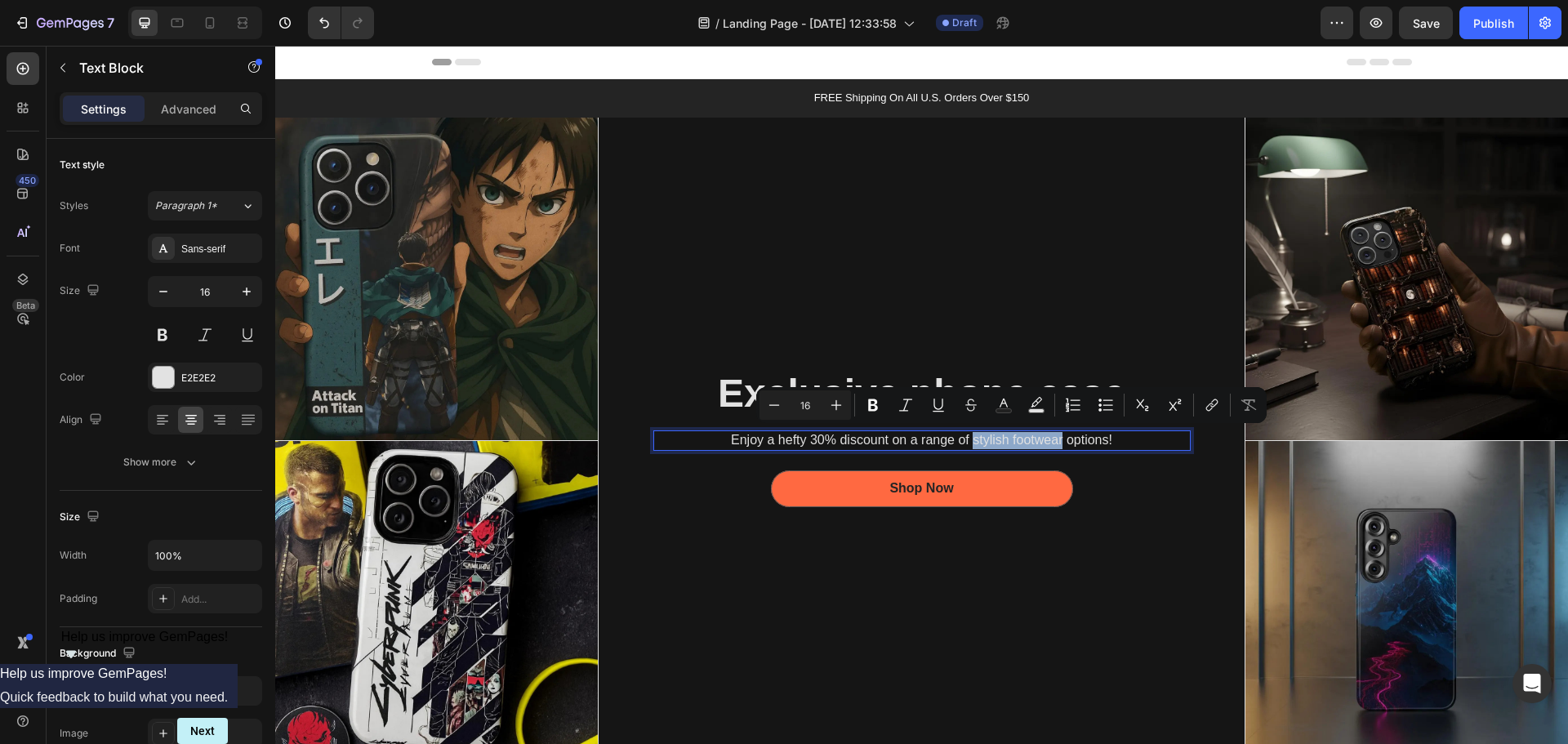
drag, startPoint x: 1055, startPoint y: 434, endPoint x: 968, endPoint y: 438, distance: 87.1
click at [968, 438] on p "Enjoy a hefty 30% discount on a range of stylish footwear options!" at bounding box center [922, 440] width 534 height 17
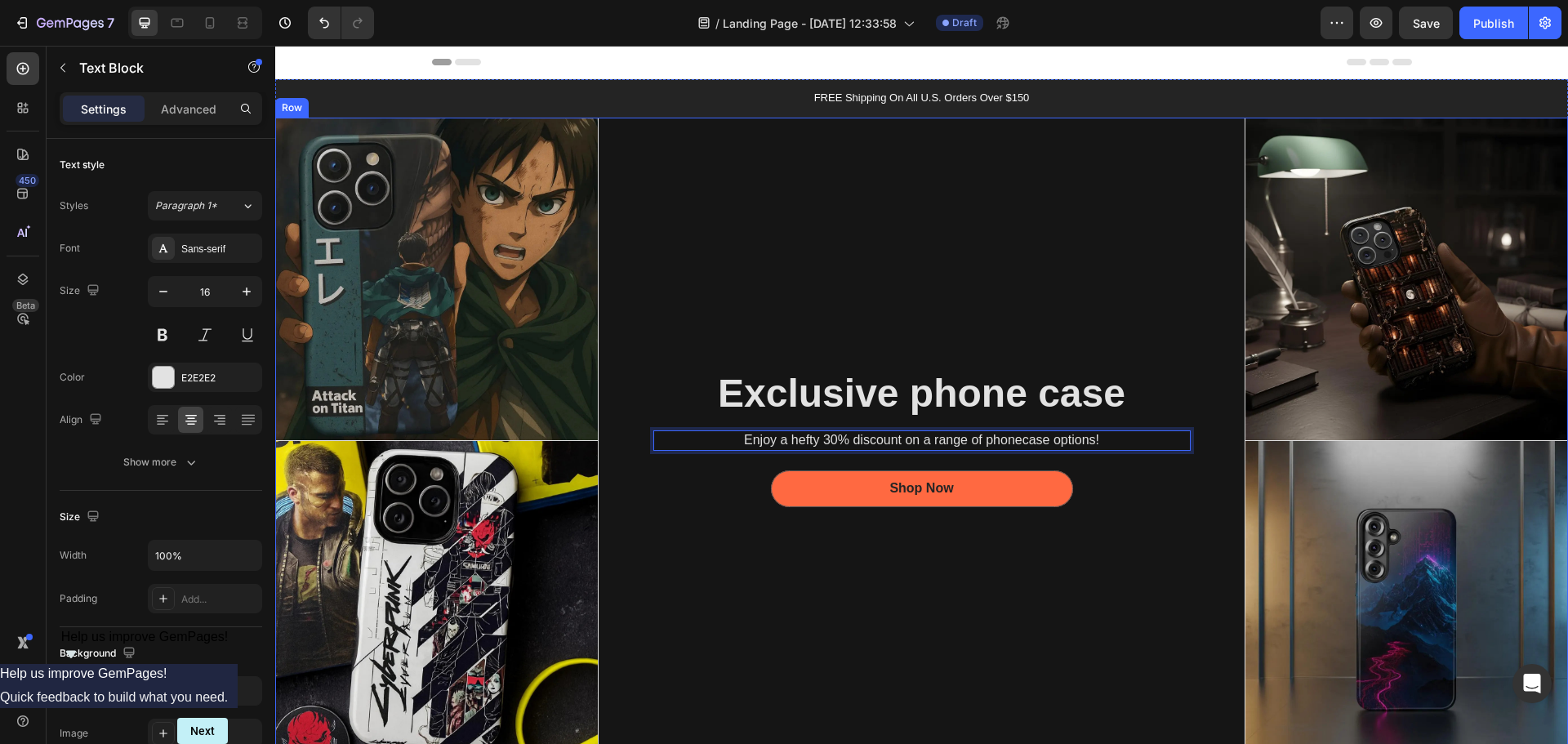
click at [939, 578] on div "Exclusive phone case Heading Enjoy a hefty 30% discount on a range of phonecase…" at bounding box center [921, 440] width 647 height 647
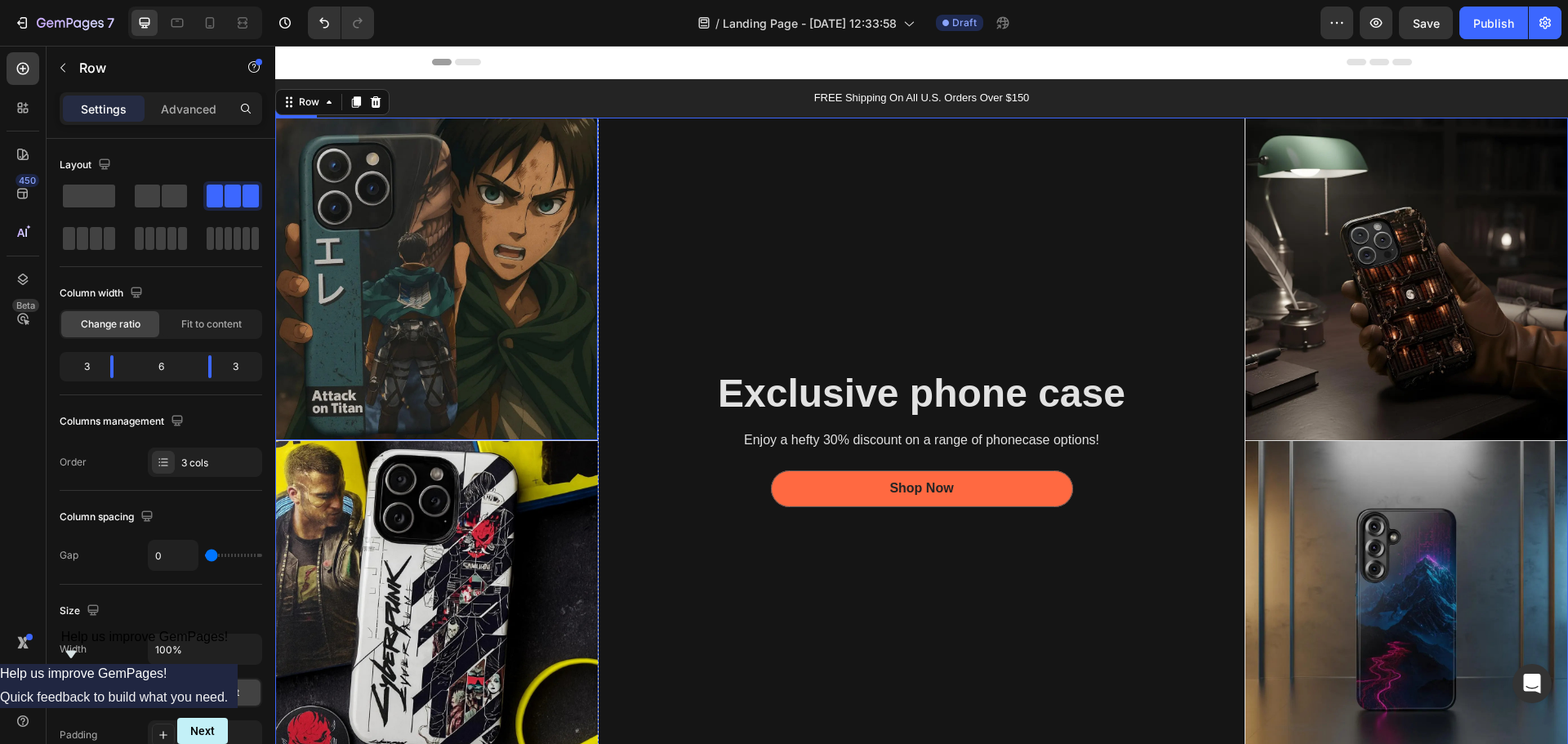
click at [392, 356] on img at bounding box center [437, 278] width 323 height 323
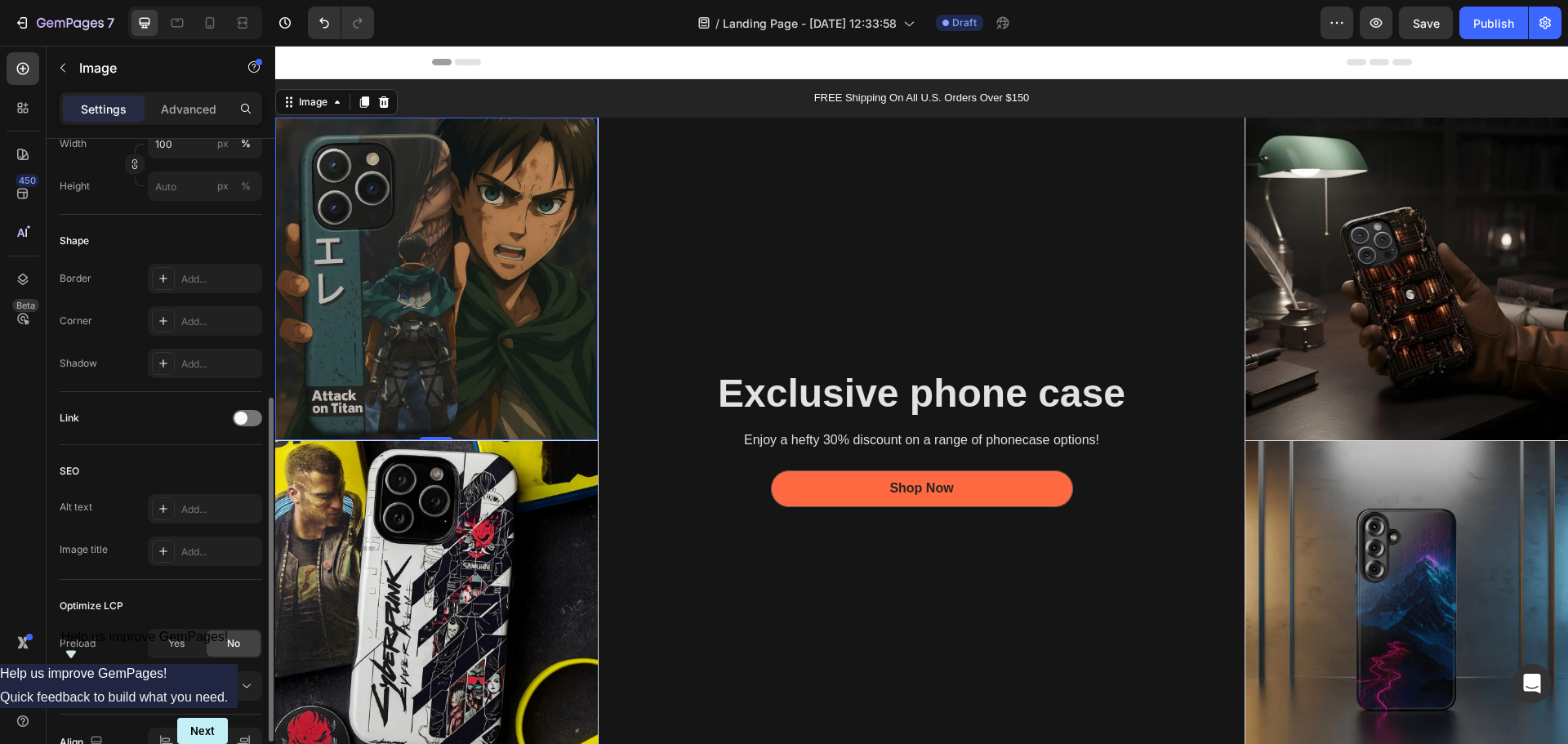
scroll to position [572, 0]
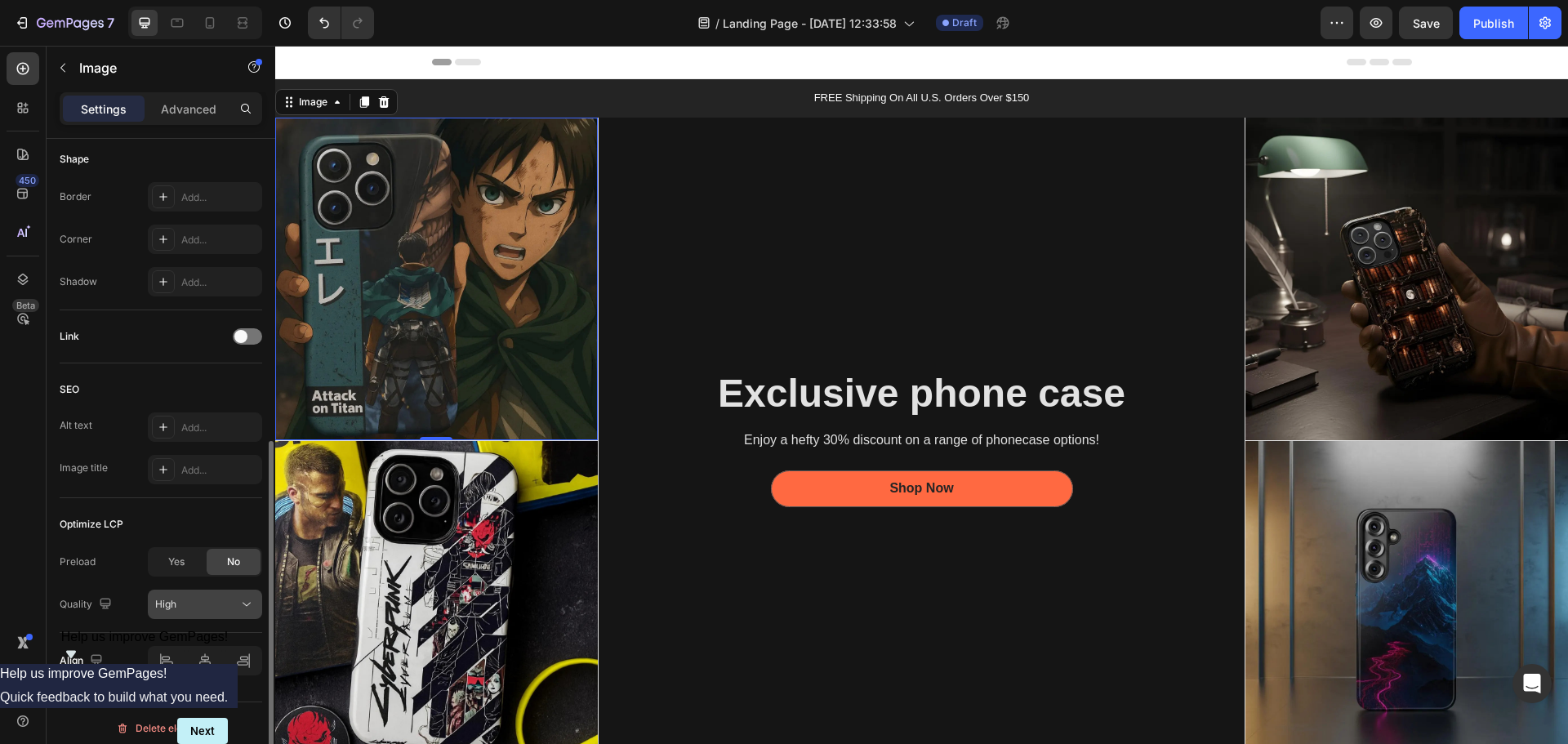
click at [191, 601] on div "High" at bounding box center [197, 604] width 83 height 15
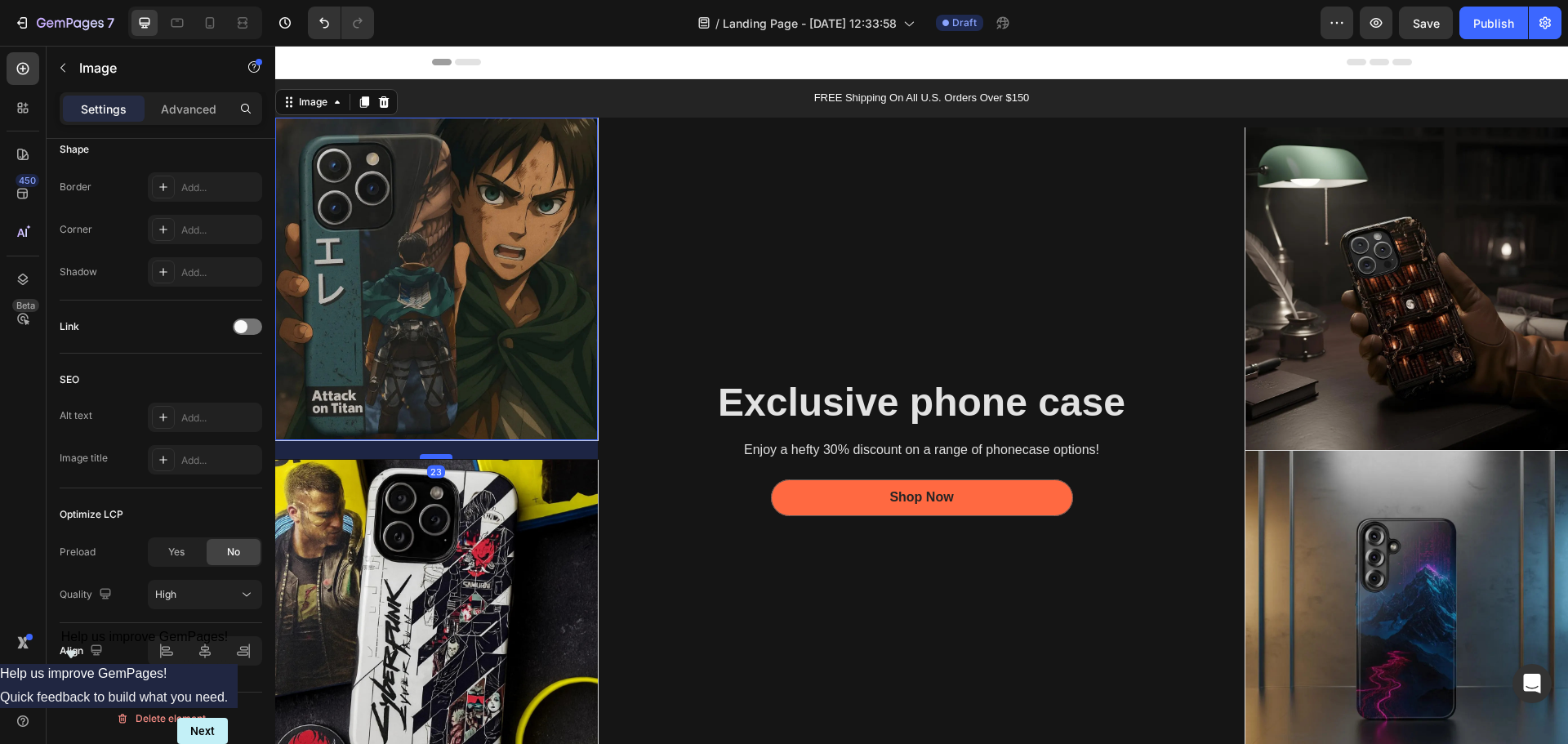
drag, startPoint x: 437, startPoint y: 434, endPoint x: 438, endPoint y: 452, distance: 18.0
click at [438, 454] on div at bounding box center [436, 456] width 32 height 5
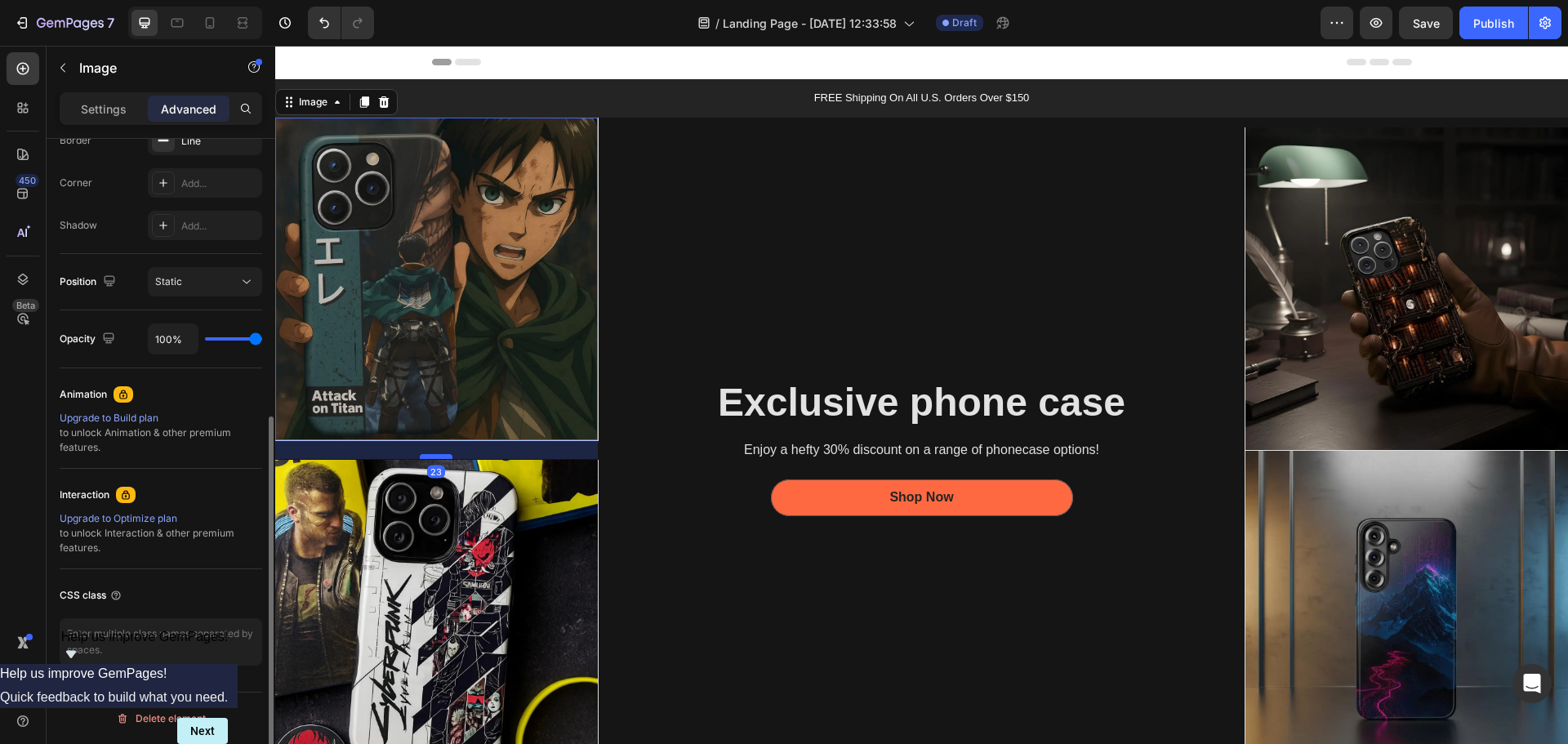
scroll to position [482, 0]
click at [490, 444] on div "23" at bounding box center [437, 450] width 323 height 19
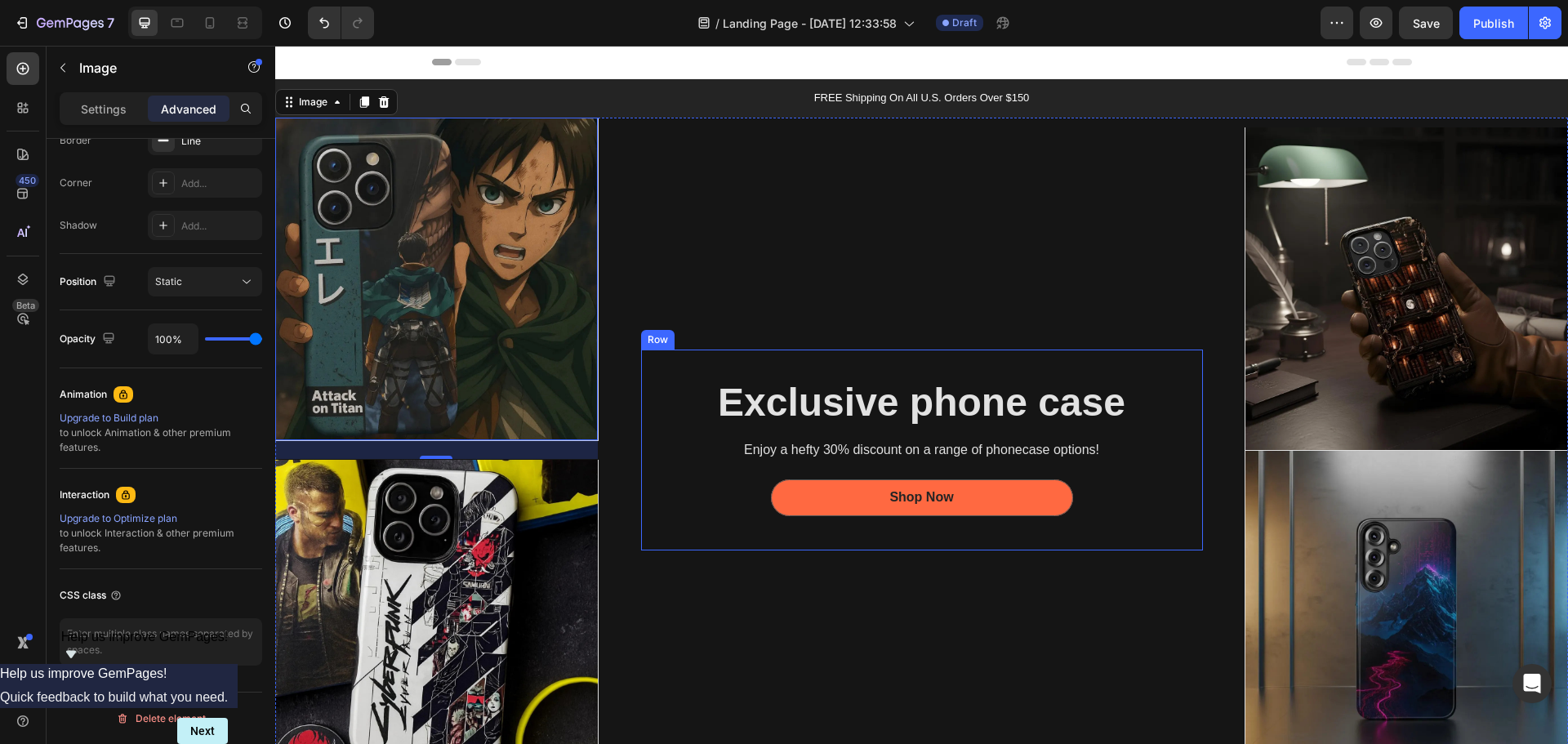
click at [655, 329] on div "Row" at bounding box center [657, 339] width 33 height 20
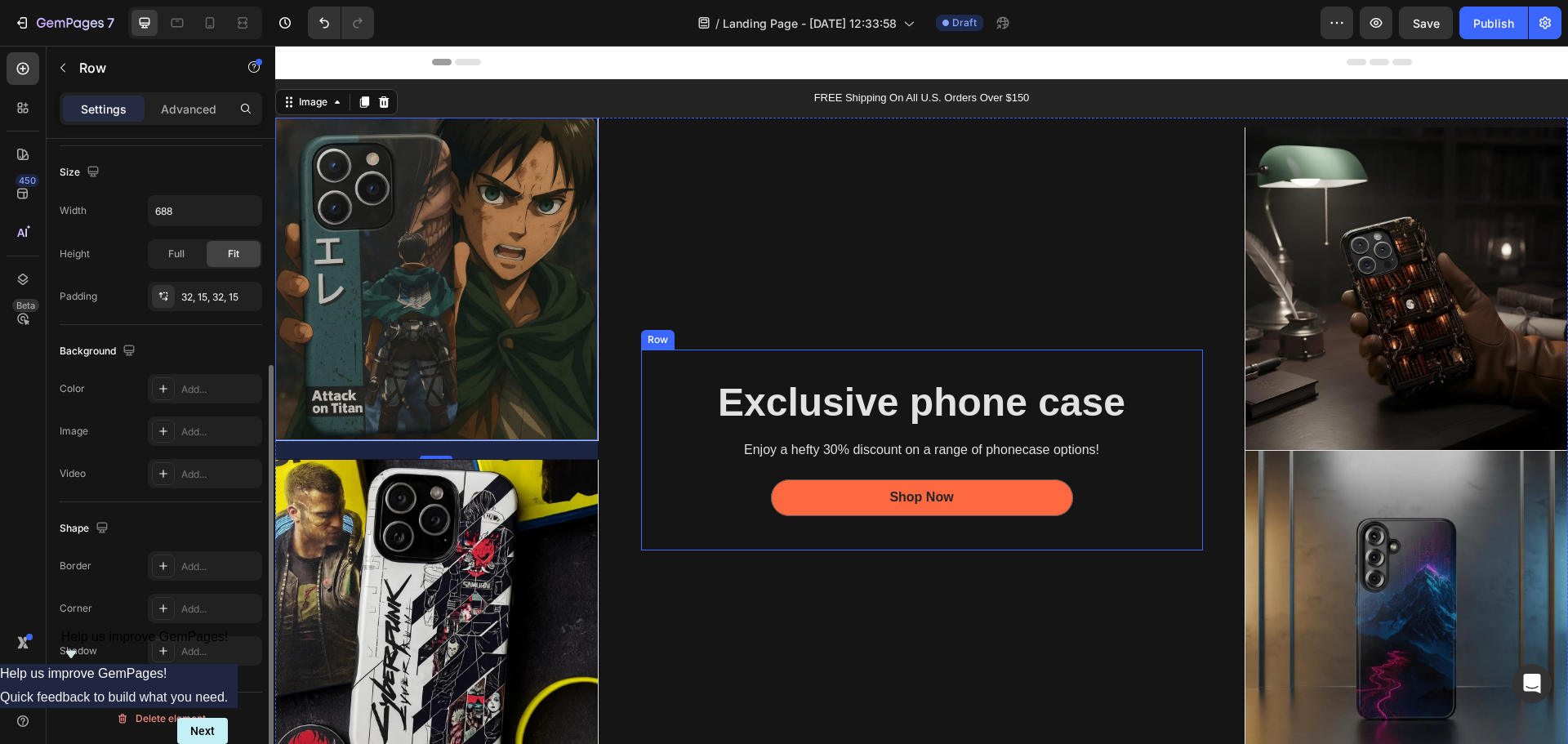
scroll to position [0, 0]
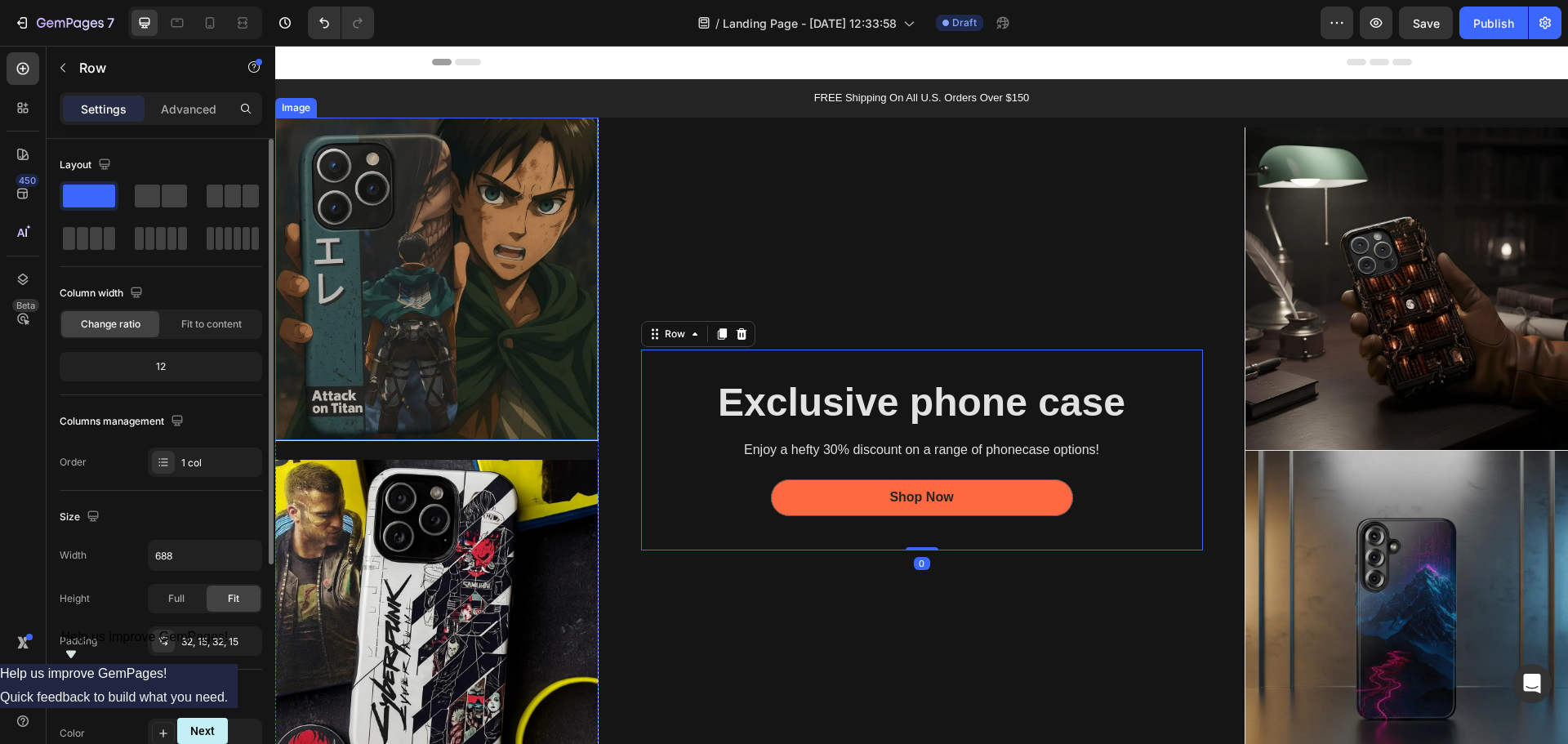
click at [476, 329] on img at bounding box center [437, 278] width 323 height 323
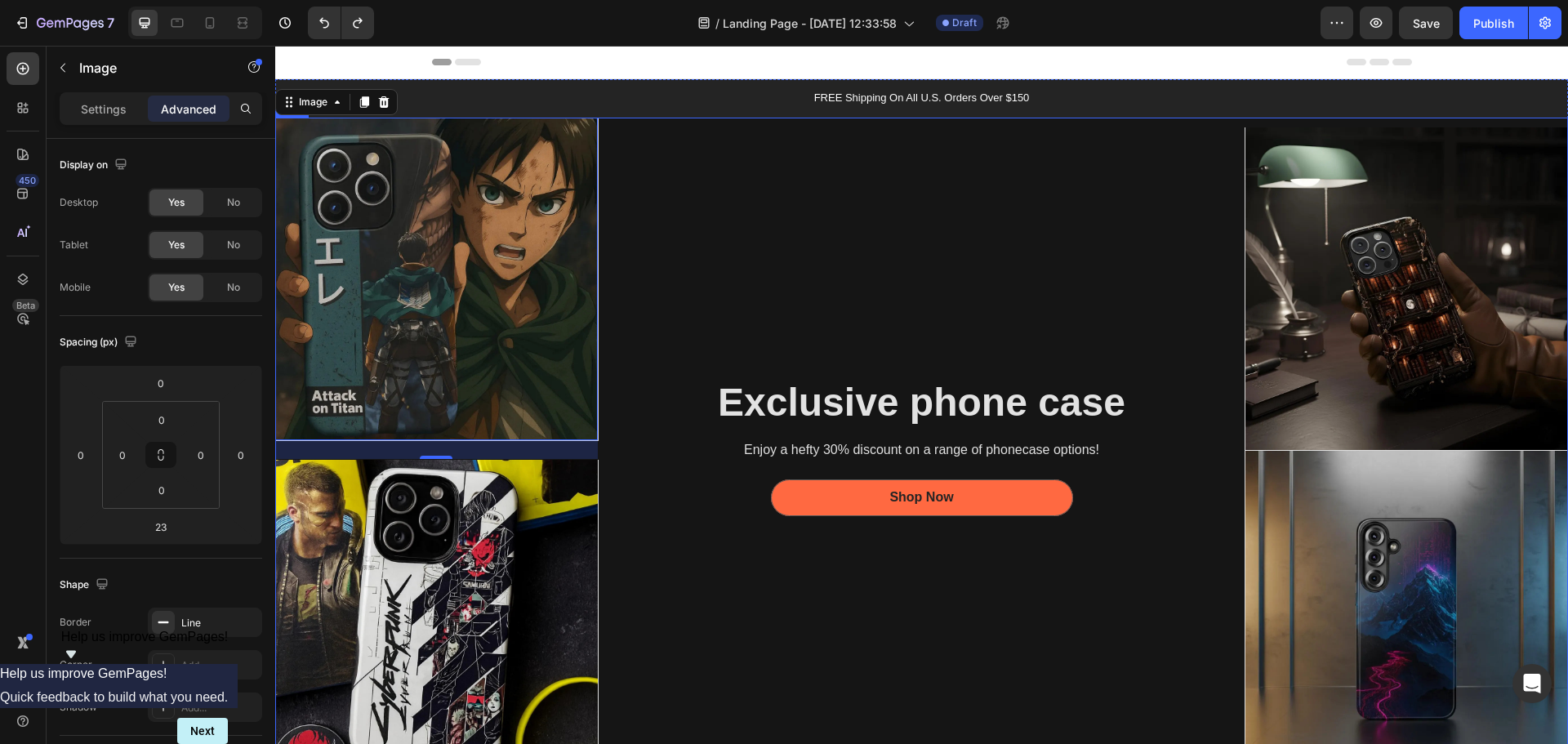
click at [684, 605] on div "Exclusive phone case Heading Enjoy a hefty 30% discount on a range of phonecase…" at bounding box center [921, 450] width 647 height 665
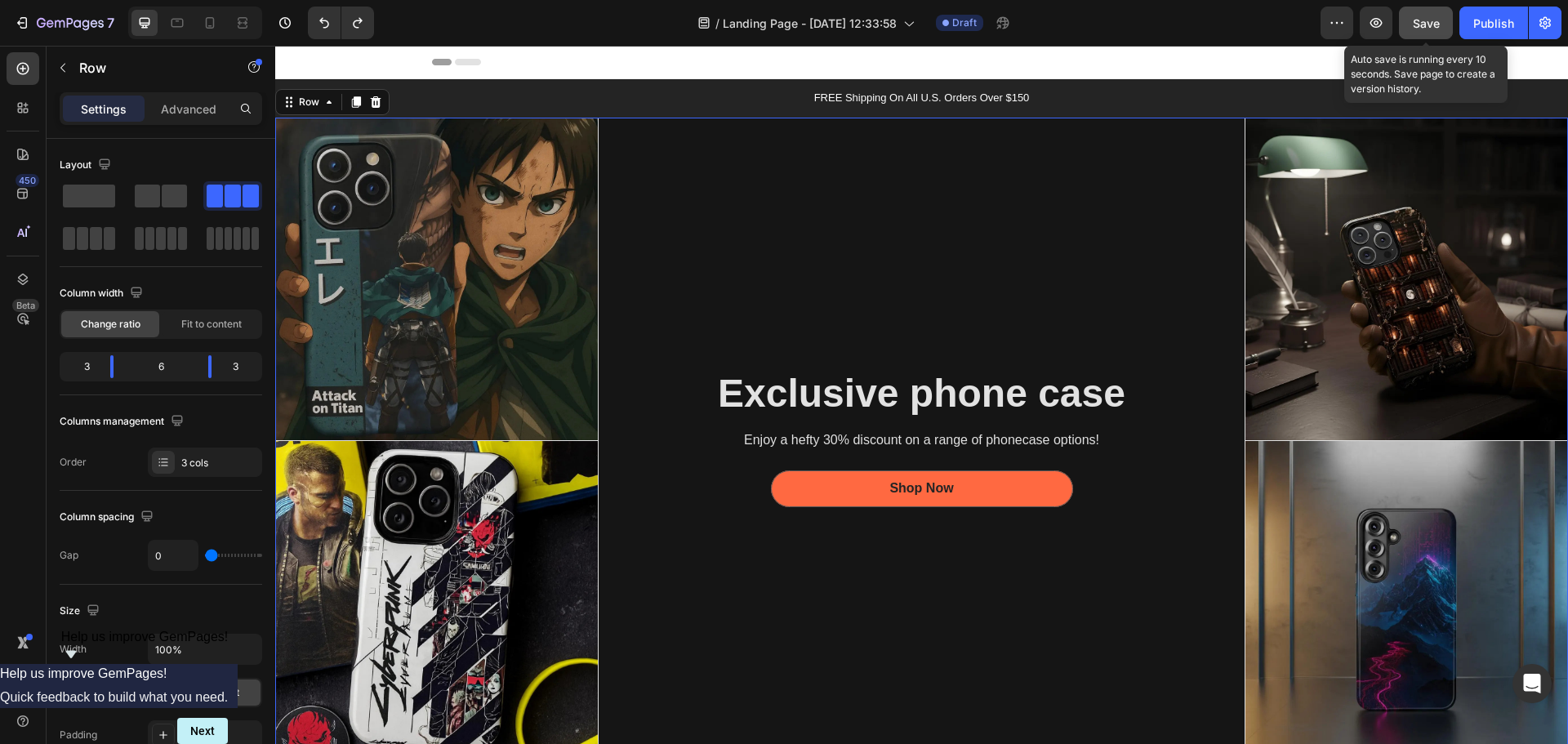
click at [1417, 25] on span "Save" at bounding box center [1426, 23] width 27 height 14
click at [472, 62] on icon at bounding box center [468, 62] width 27 height 7
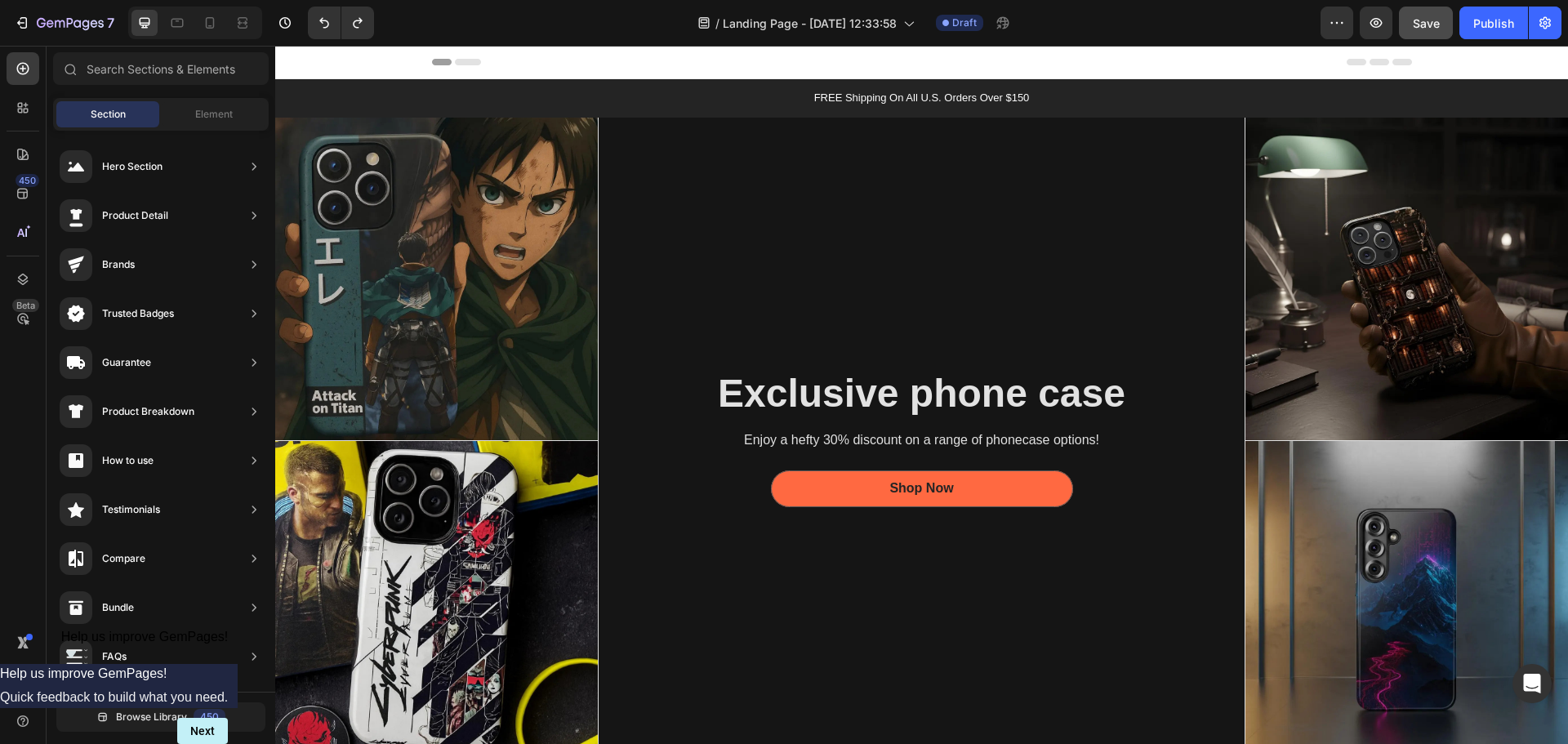
click at [466, 62] on icon at bounding box center [468, 62] width 27 height 7
click at [442, 62] on icon at bounding box center [441, 62] width 20 height 7
click at [23, 181] on div "450" at bounding box center [27, 181] width 24 height 13
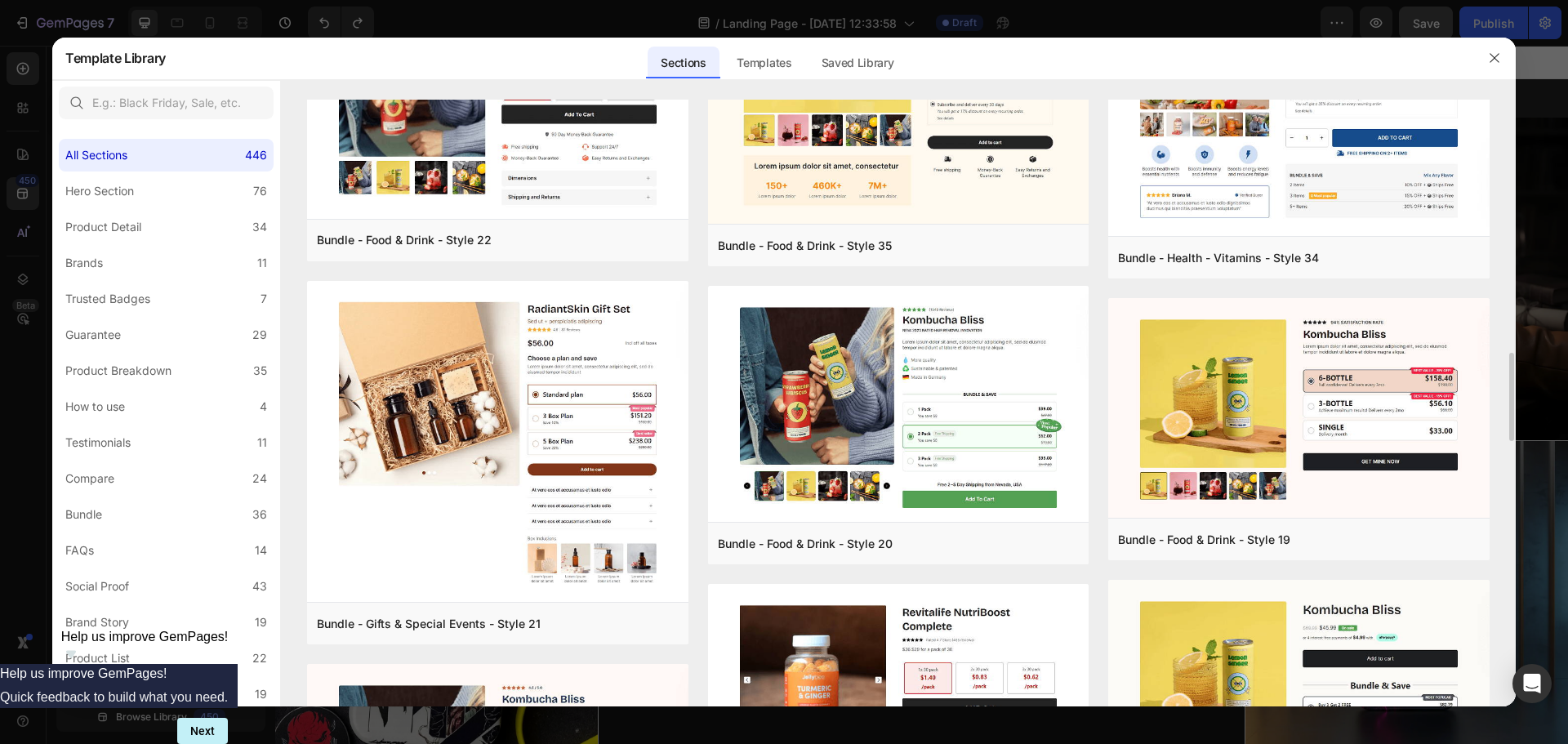
scroll to position [2312, 0]
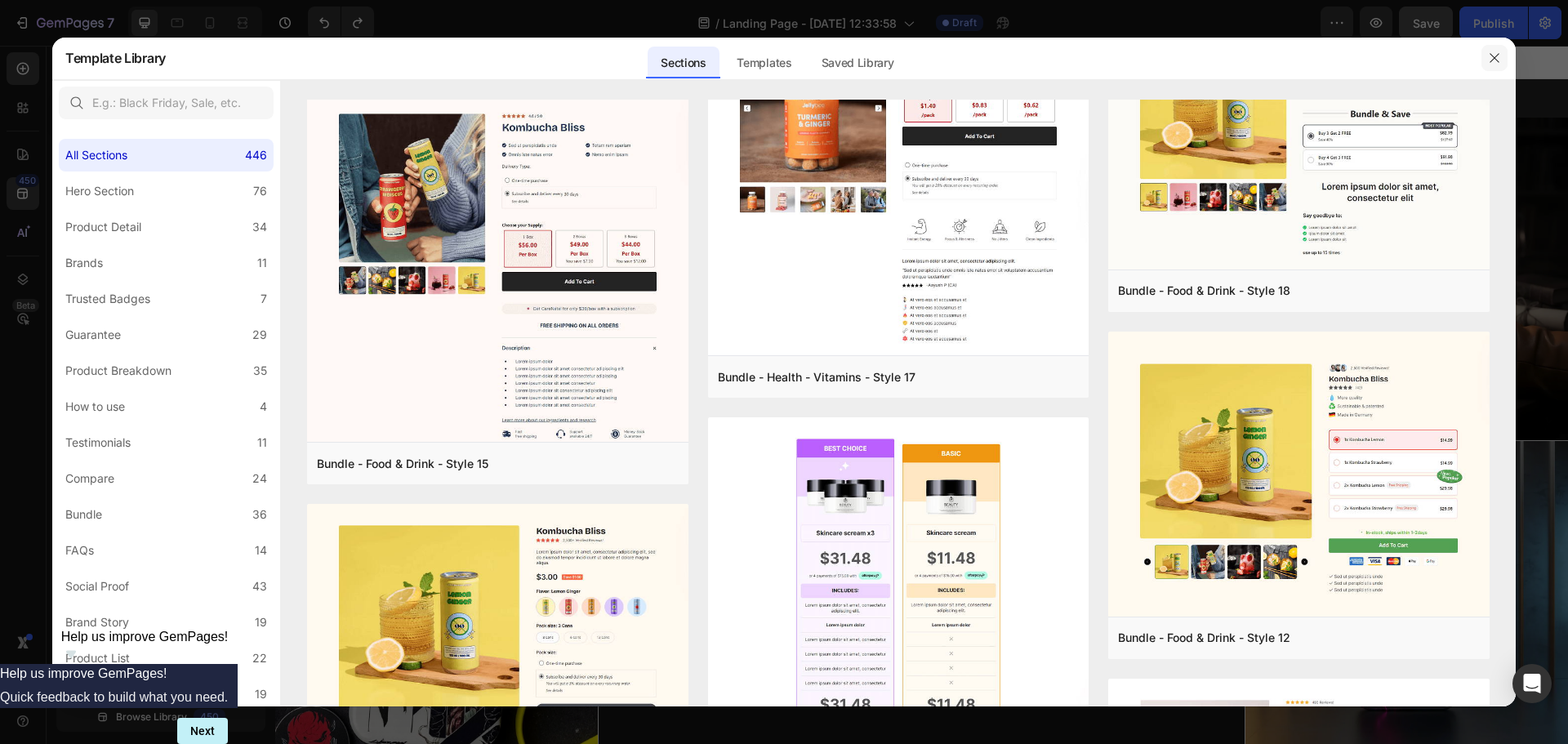
click at [1494, 64] on icon "button" at bounding box center [1494, 58] width 13 height 13
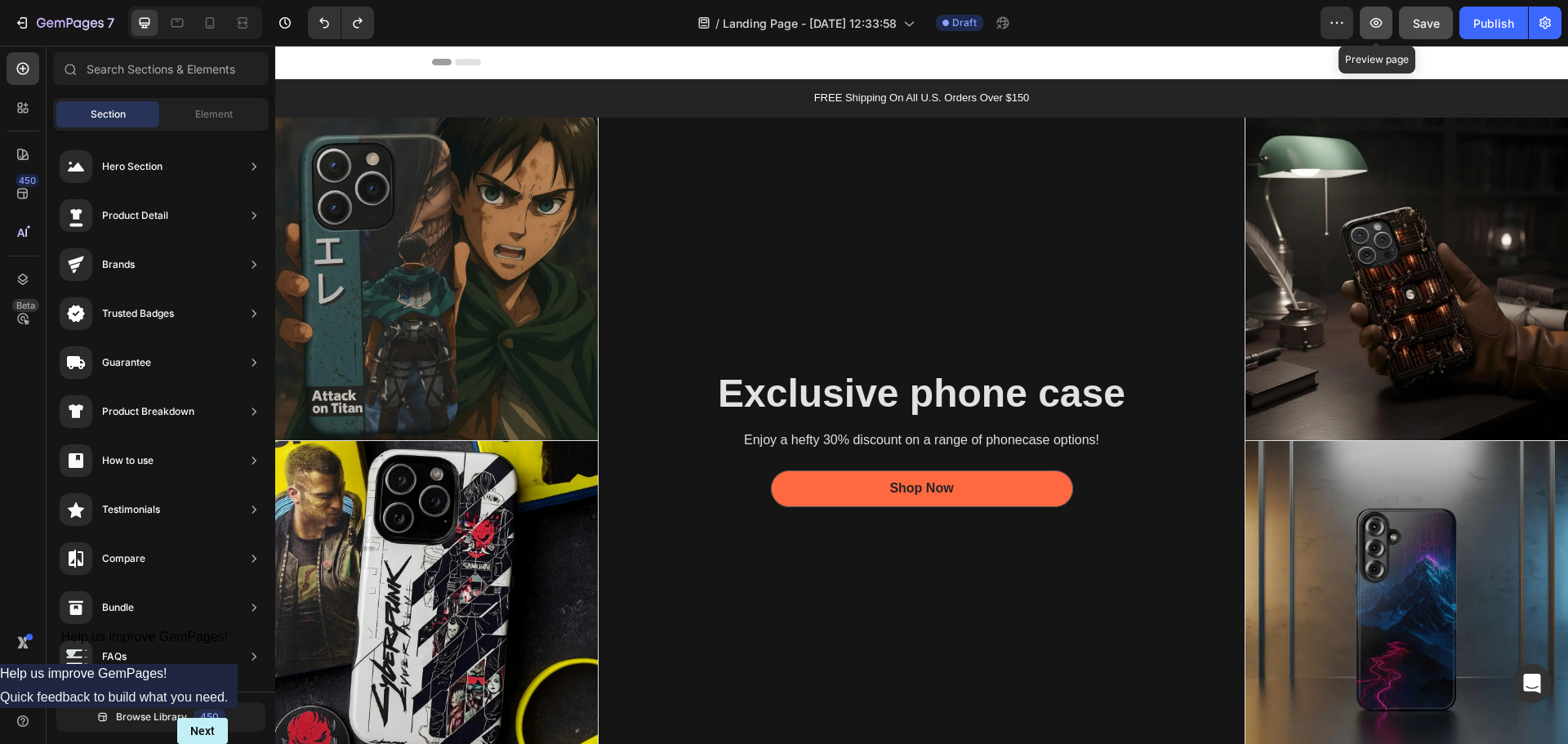
click at [1380, 16] on icon "button" at bounding box center [1376, 23] width 16 height 16
click at [216, 132] on div "Hero Section Product Detail Brands Trusted Badges Guarantee Product Breakdown H…" at bounding box center [160, 604] width 228 height 947
click at [209, 118] on span "Element" at bounding box center [214, 115] width 38 height 15
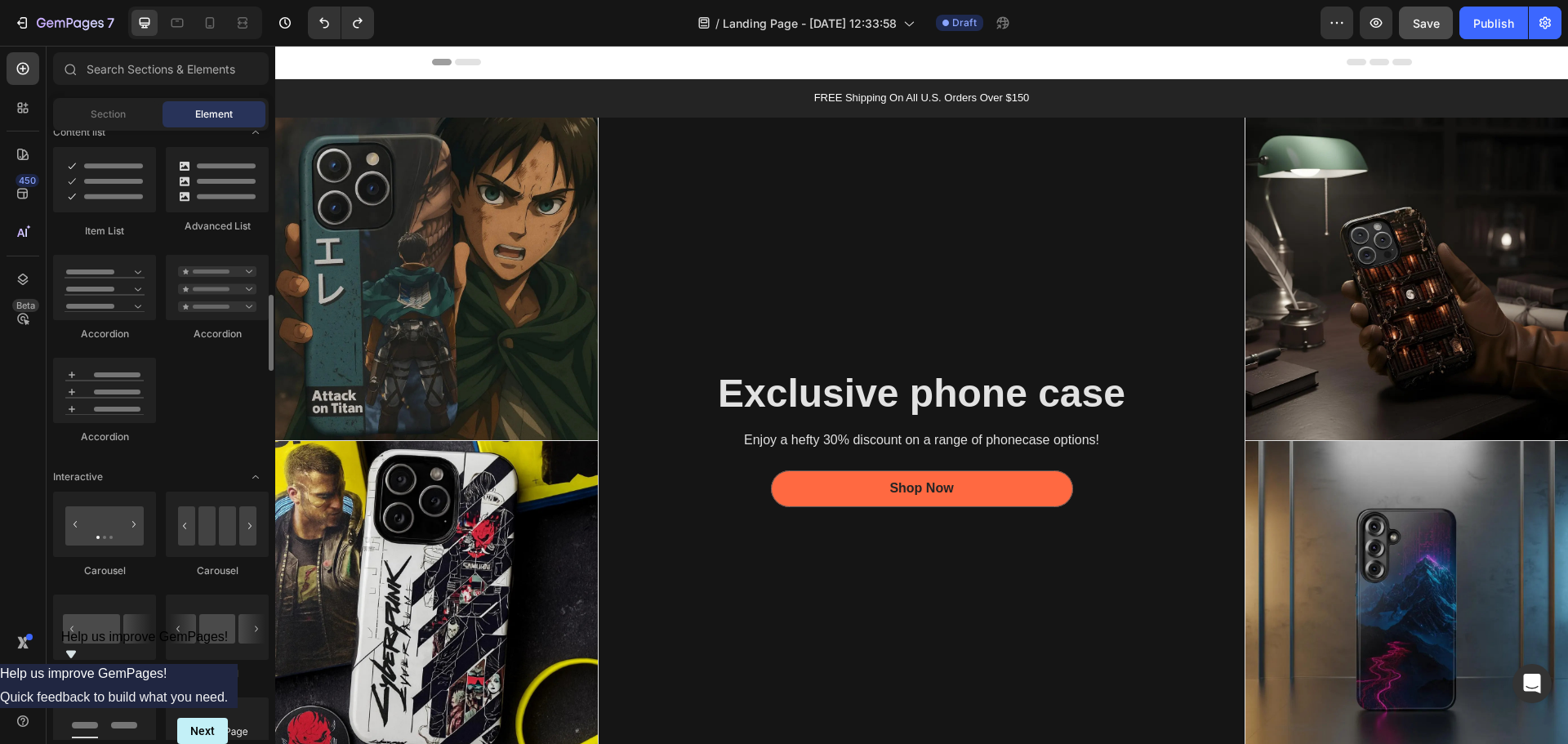
scroll to position [1714, 0]
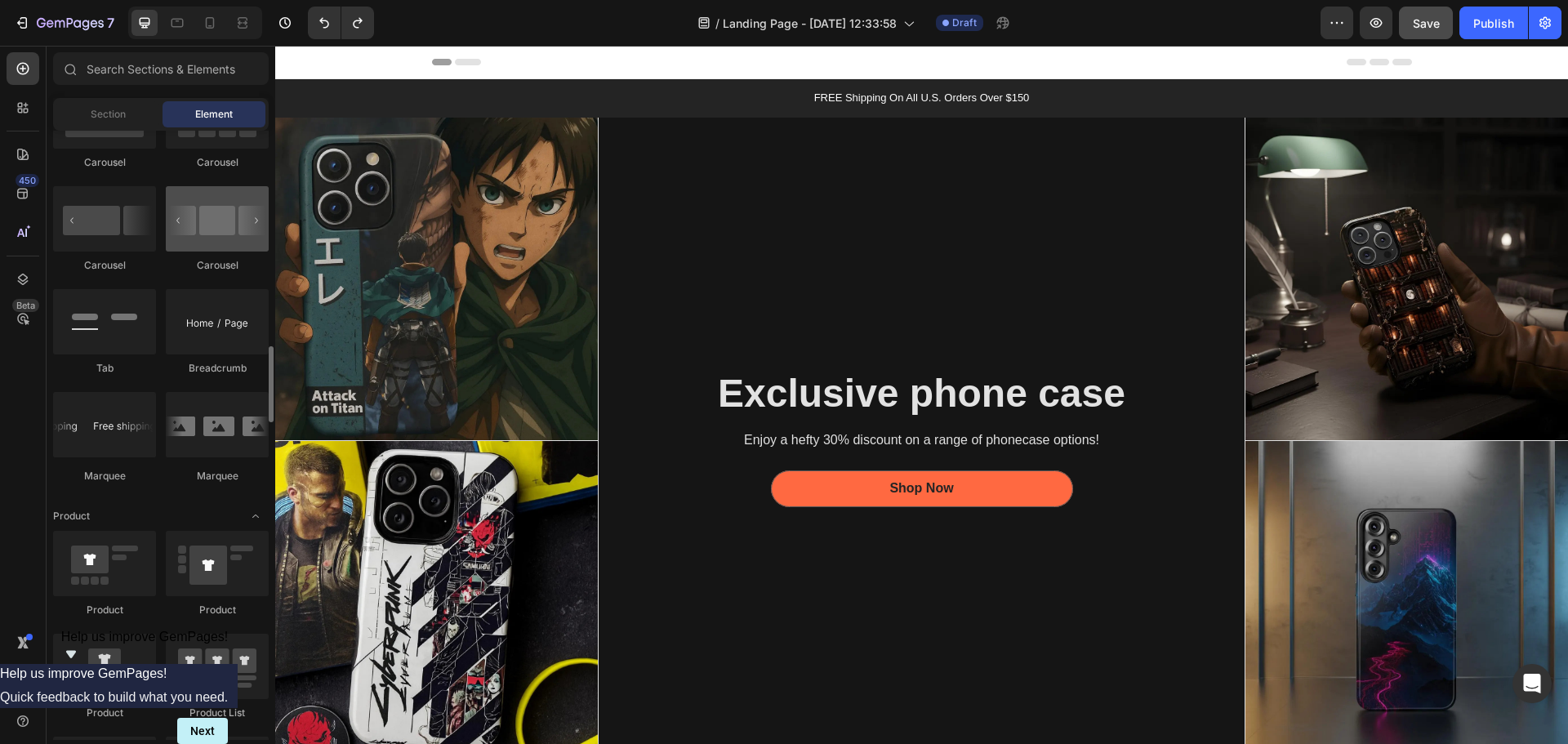
click at [222, 245] on div at bounding box center [217, 219] width 103 height 65
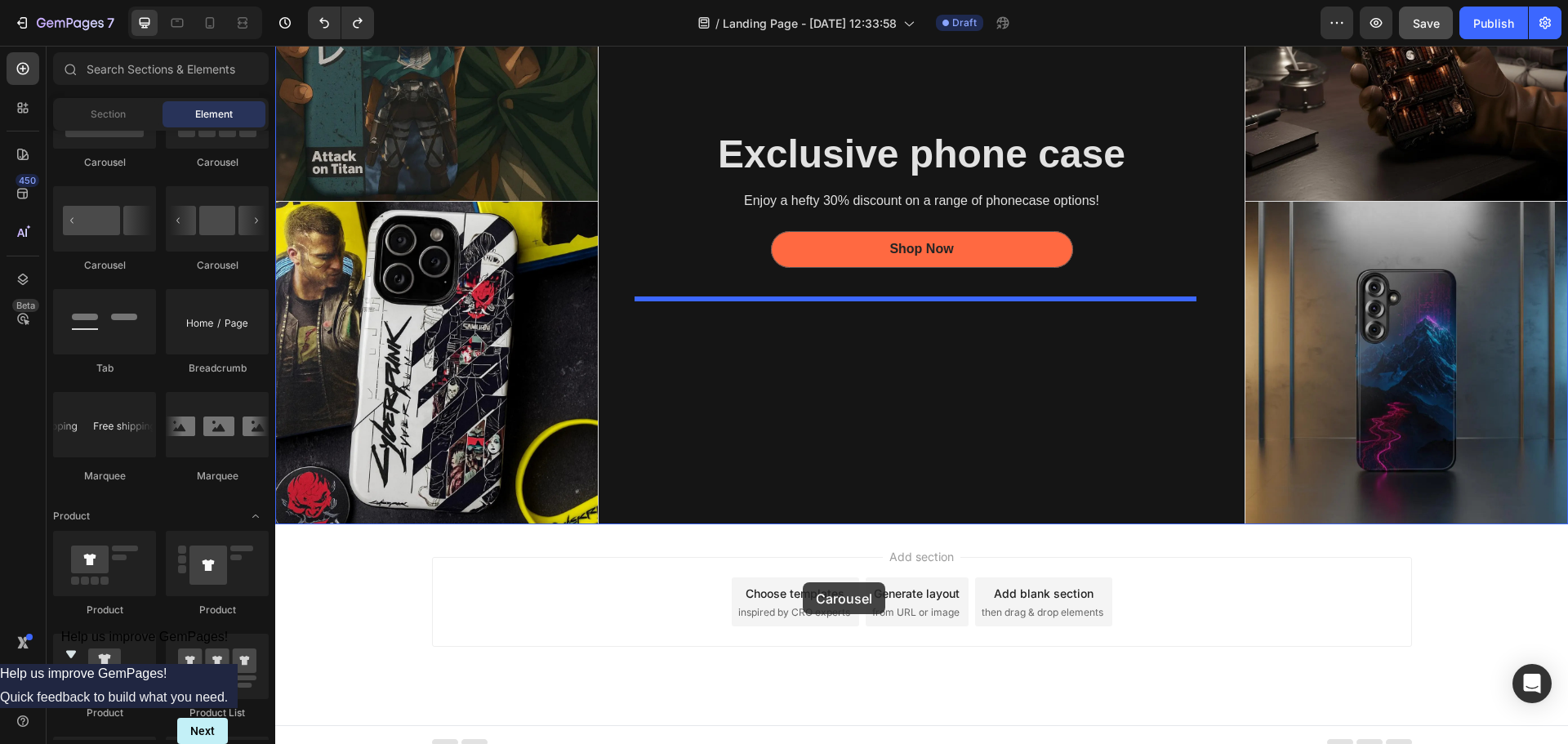
scroll to position [249, 0]
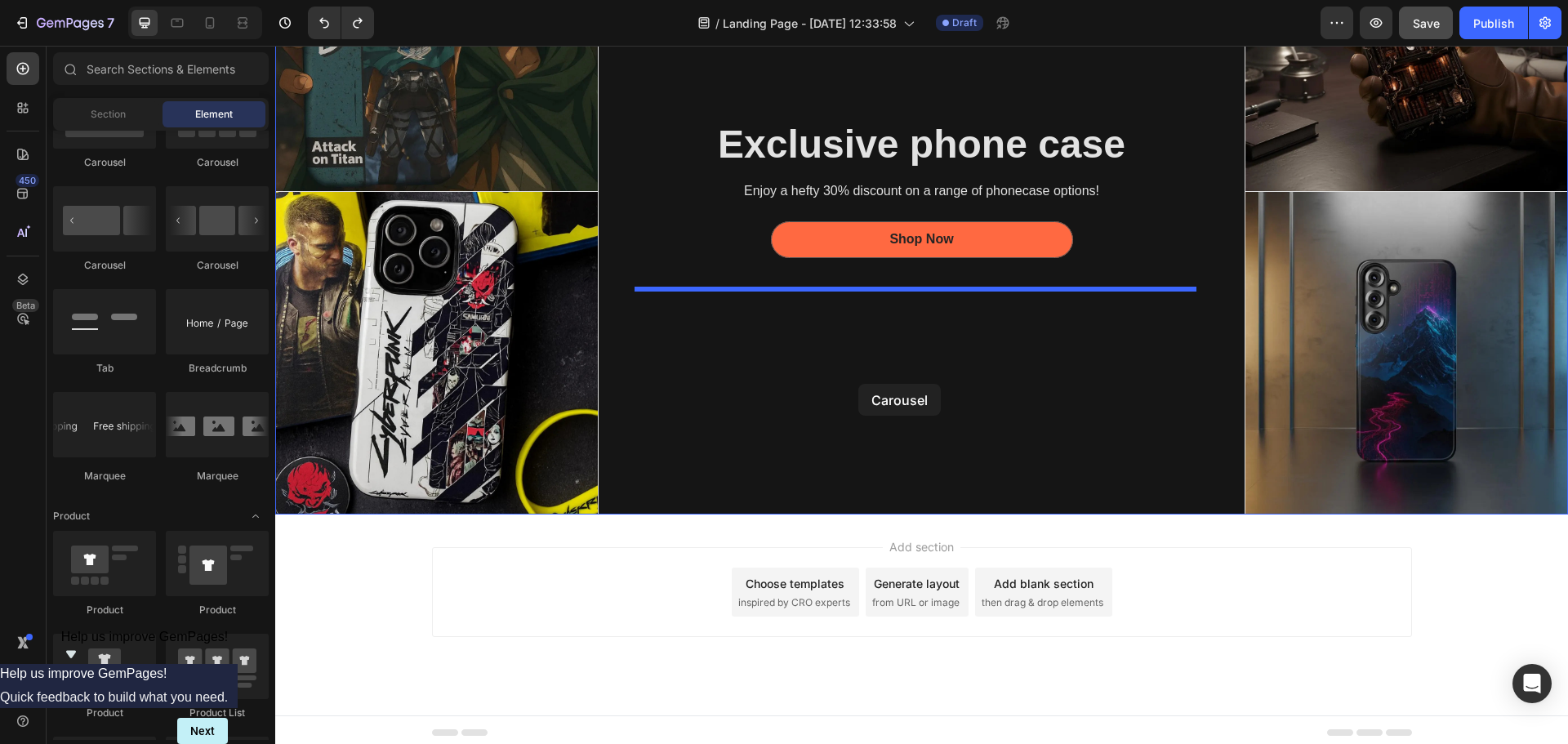
drag, startPoint x: 479, startPoint y: 270, endPoint x: 858, endPoint y: 383, distance: 395.5
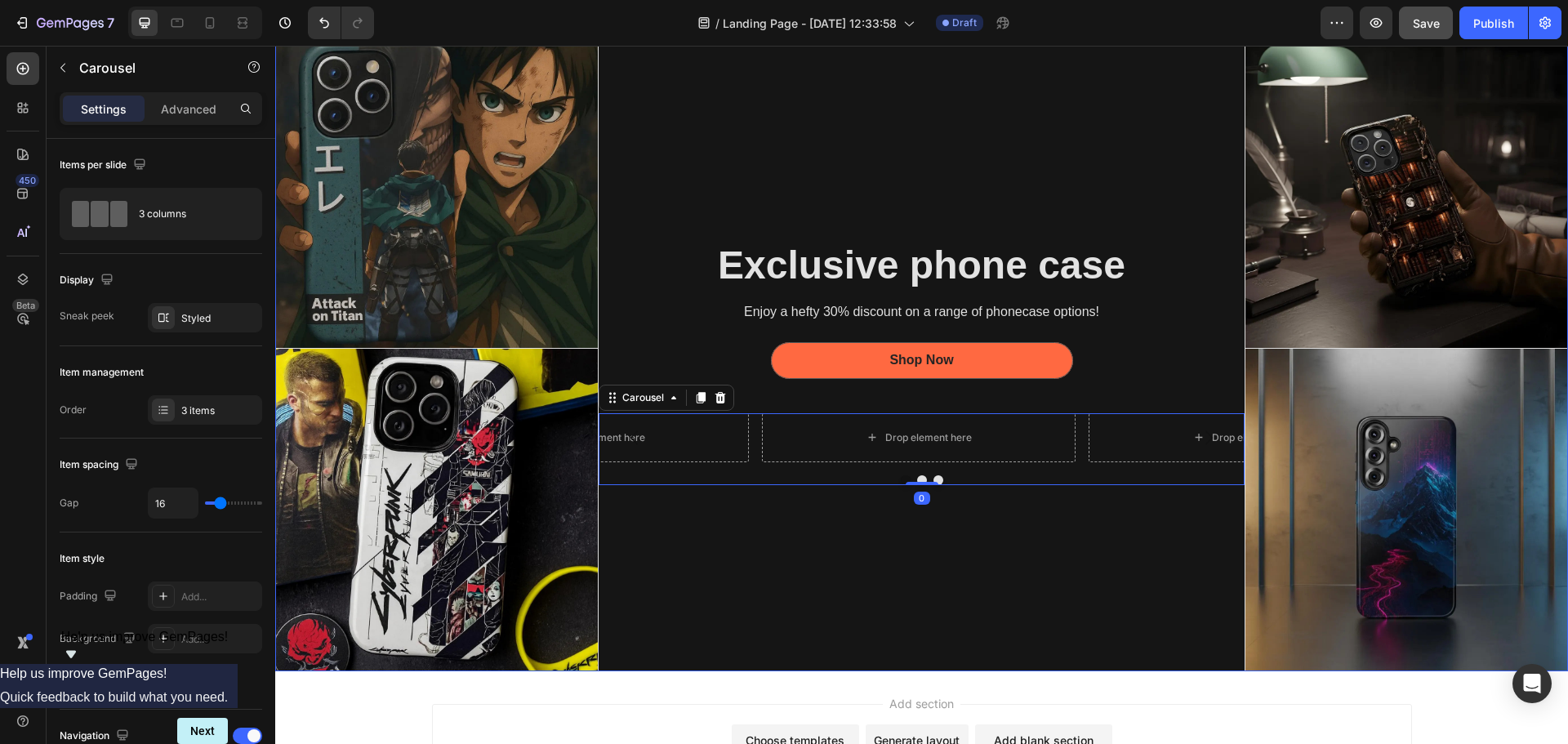
scroll to position [86, 0]
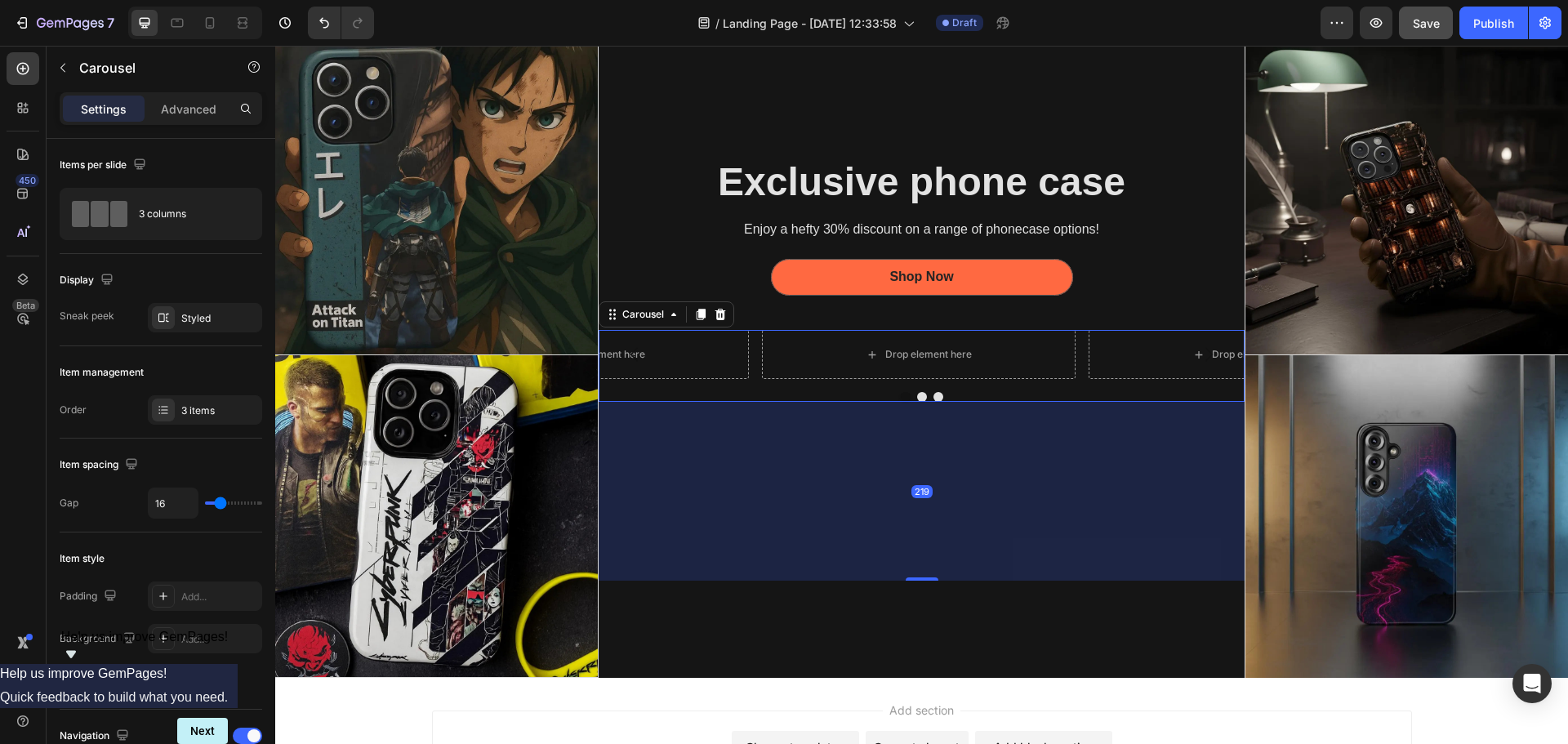
drag, startPoint x: 911, startPoint y: 485, endPoint x: 925, endPoint y: 664, distance: 179.5
click at [925, 664] on div "Exclusive phone case Heading Enjoy a hefty 30% discount on a range of phonecase…" at bounding box center [921, 355] width 647 height 647
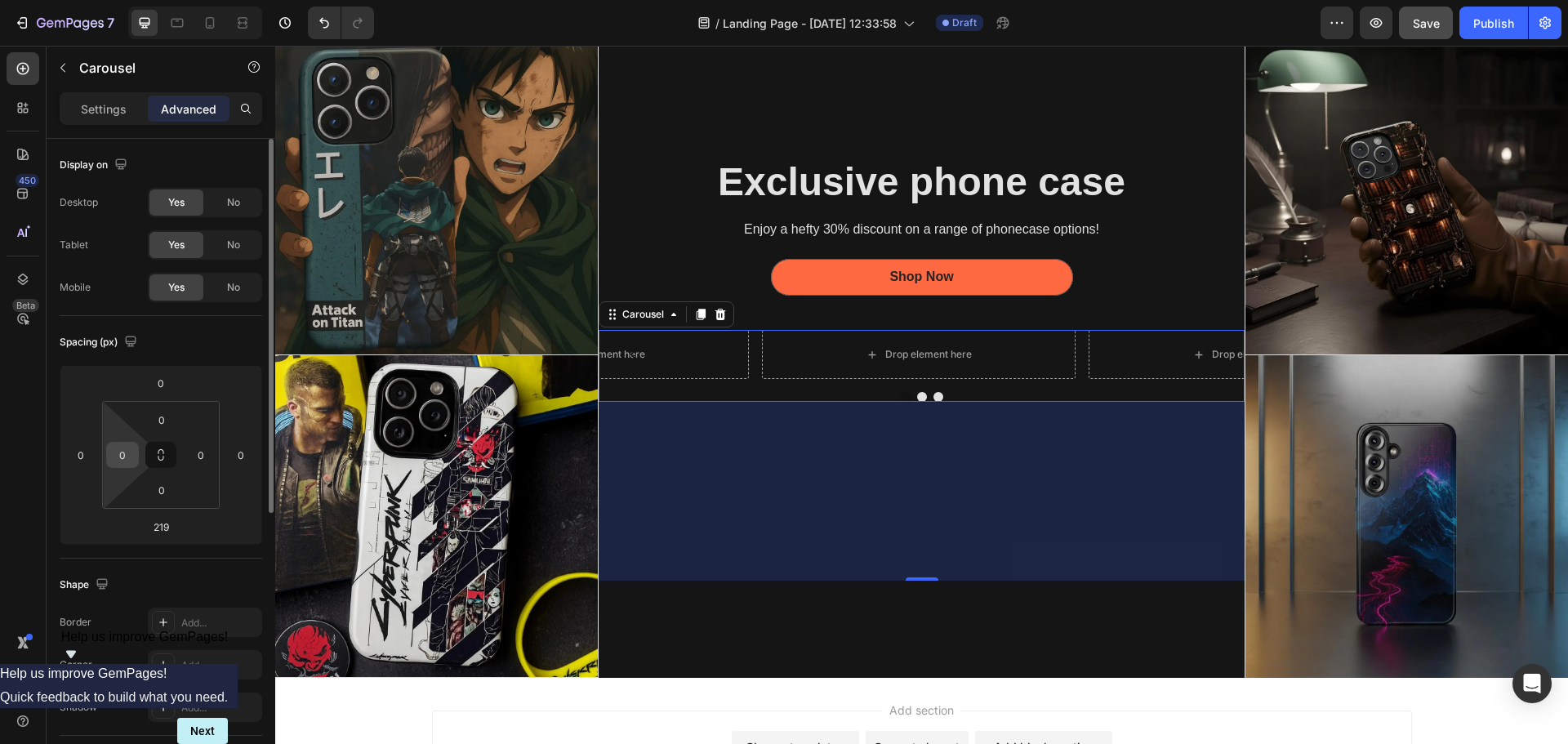
click at [119, 445] on input "0" at bounding box center [122, 454] width 25 height 25
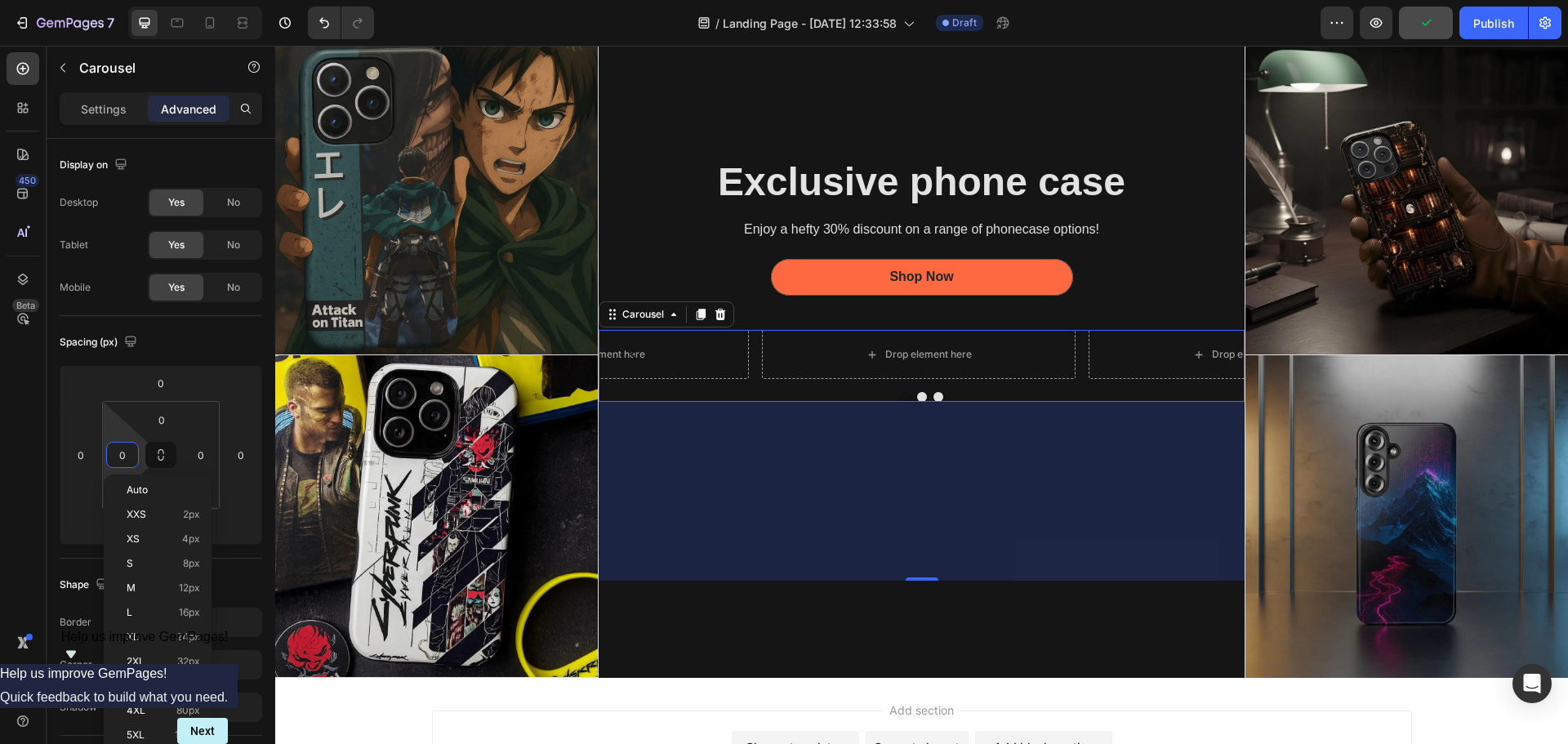
click at [886, 527] on div "219" at bounding box center [921, 490] width 647 height 179
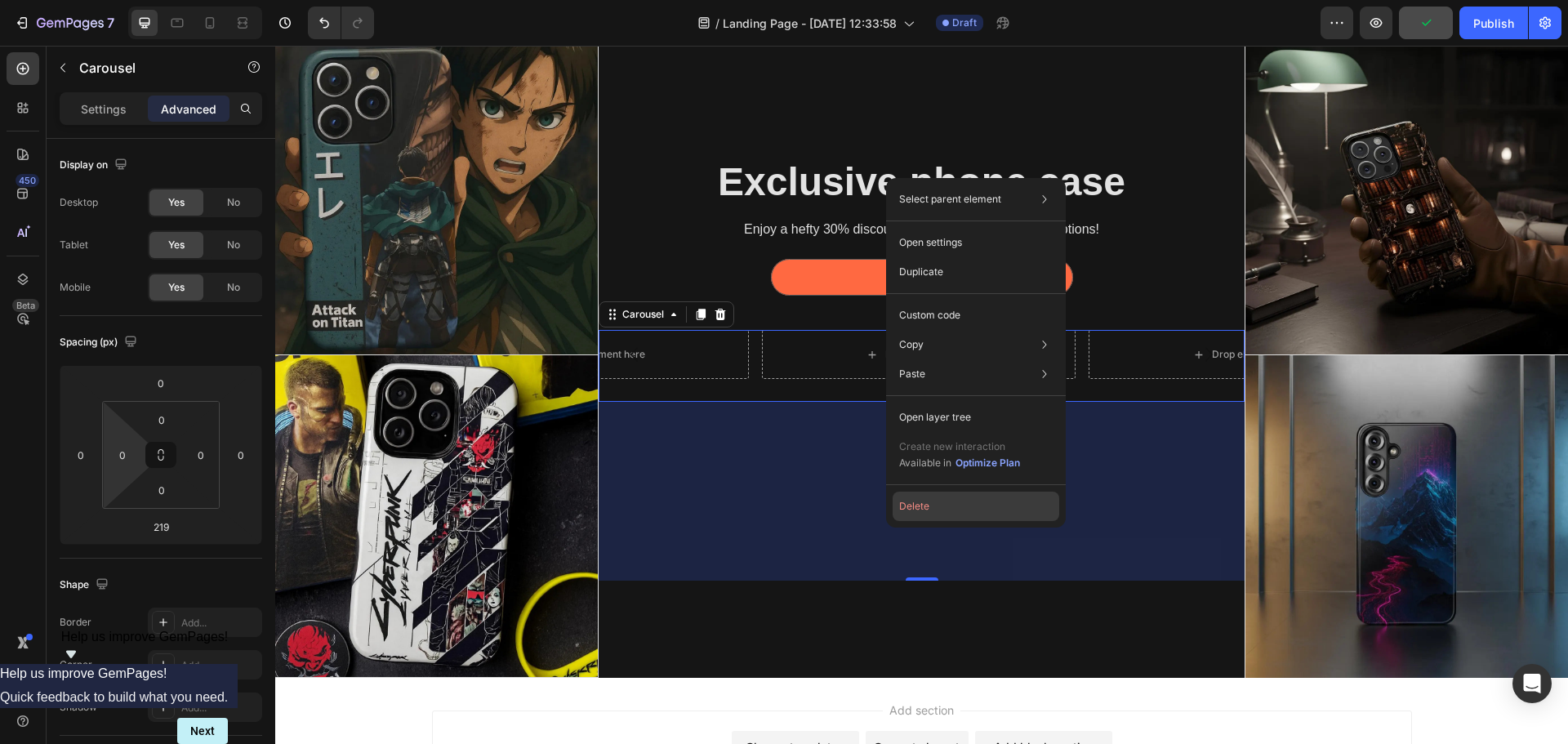
click at [911, 513] on button "Delete" at bounding box center [976, 505] width 167 height 29
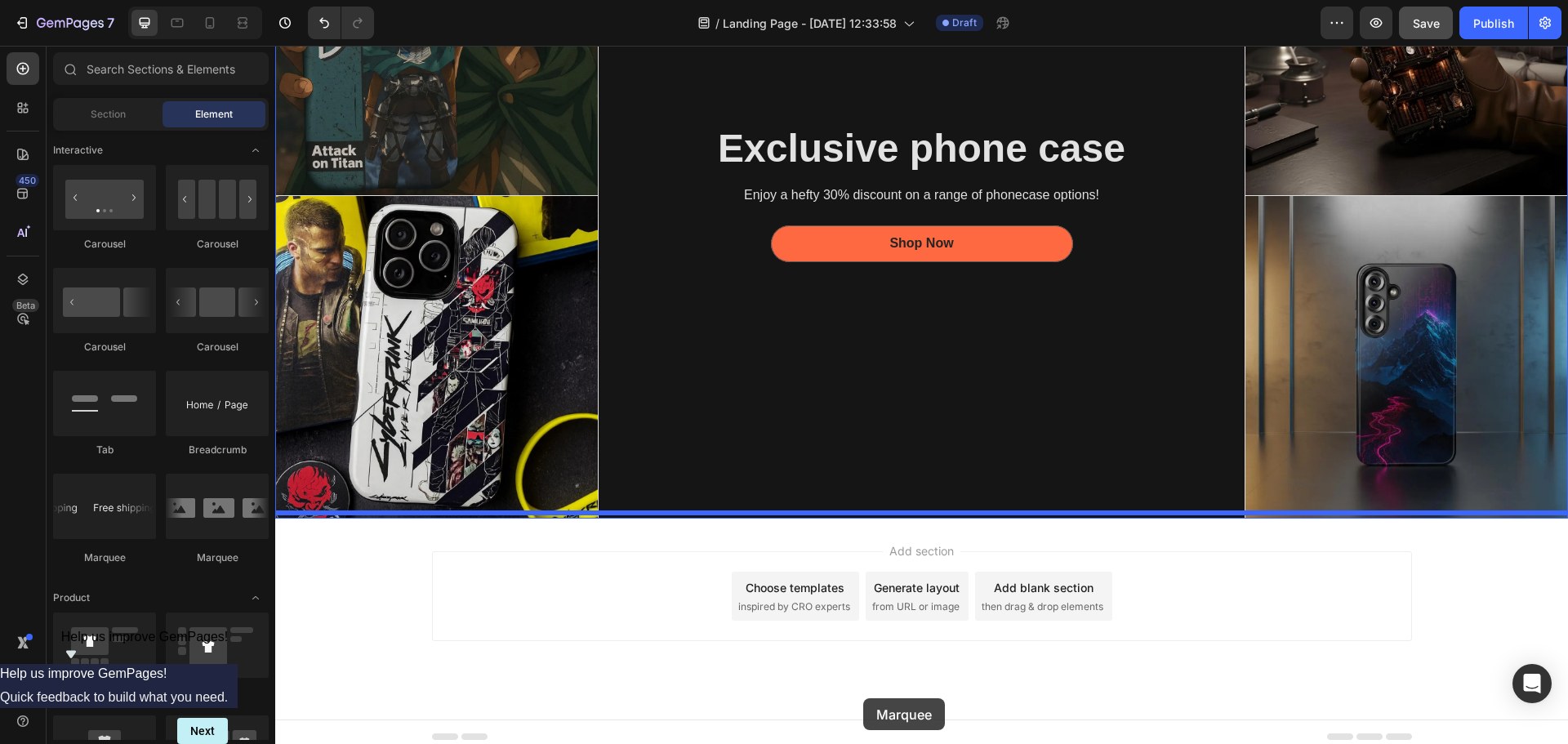
scroll to position [249, 0]
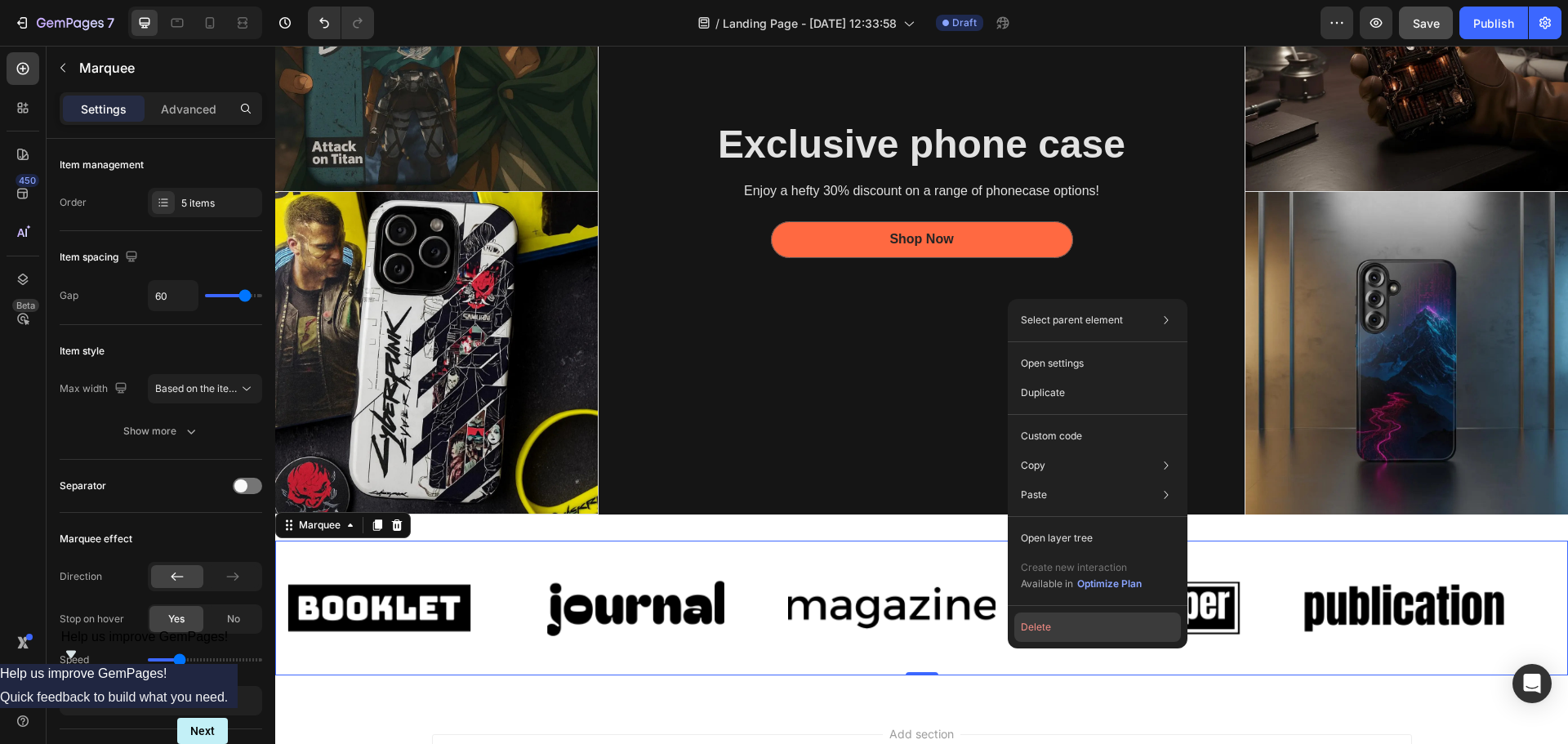
click at [1025, 622] on button "Delete" at bounding box center [1097, 627] width 167 height 29
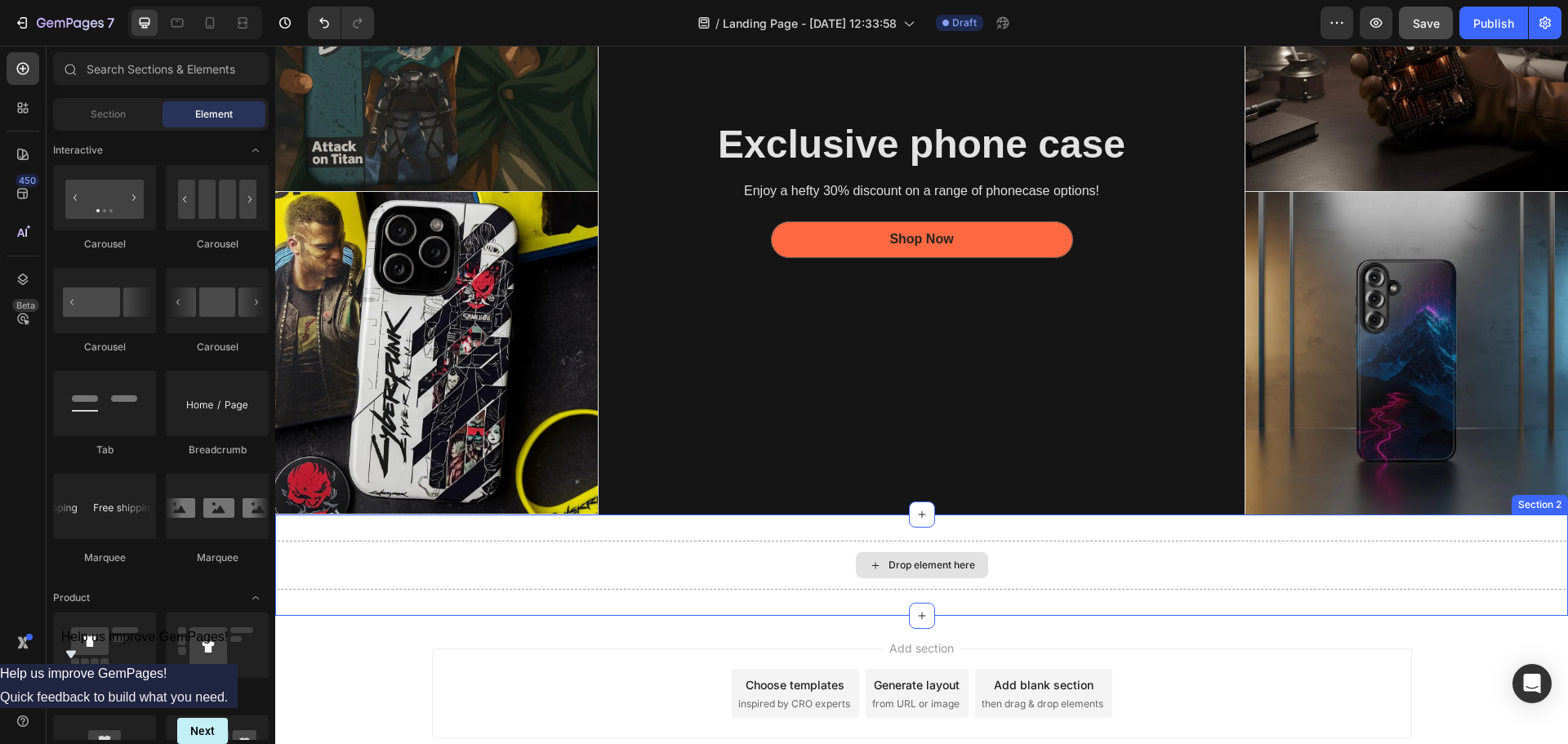
click at [926, 564] on div "Drop element here" at bounding box center [931, 565] width 86 height 13
click at [916, 609] on icon at bounding box center [922, 615] width 13 height 13
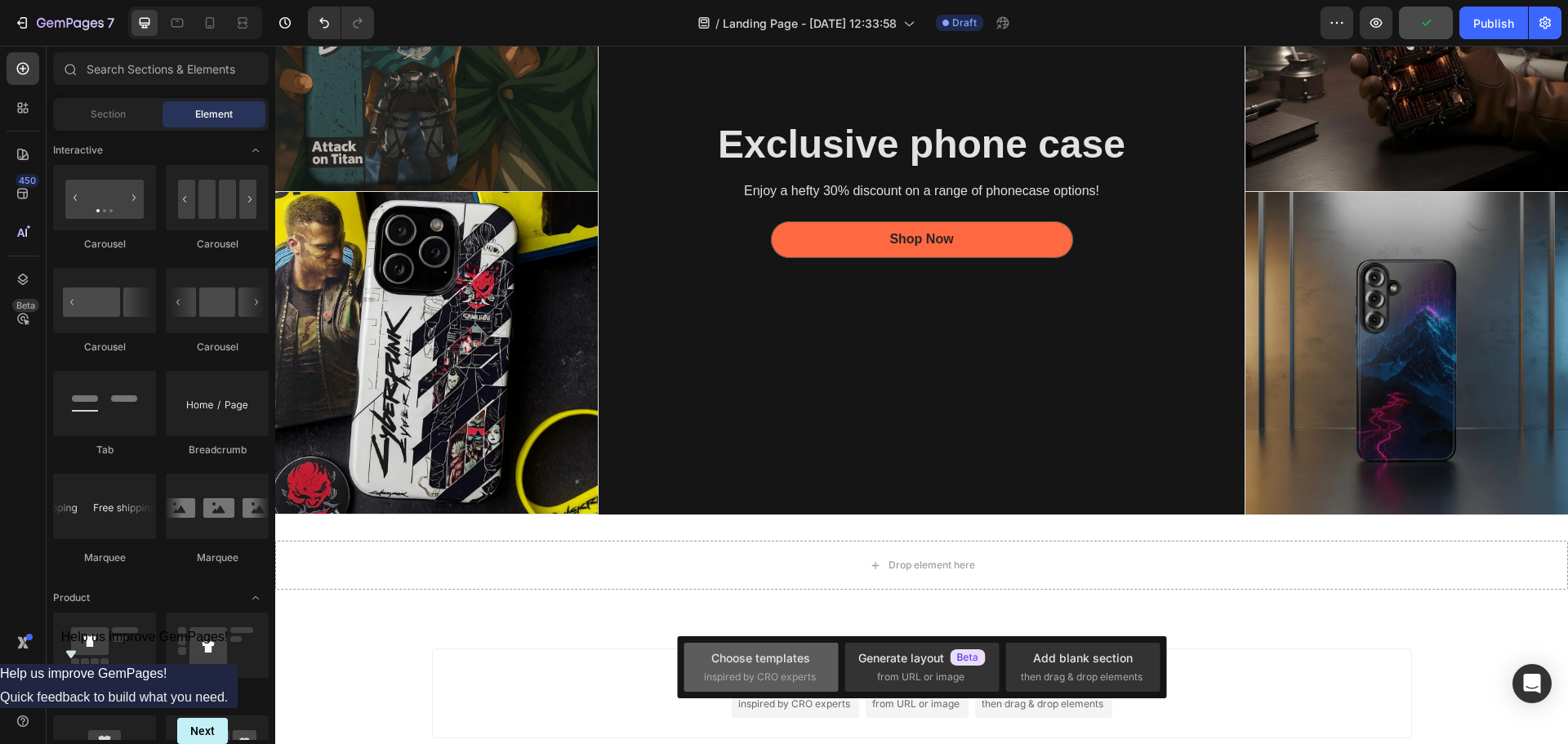
click at [771, 677] on span "inspired by CRO experts" at bounding box center [759, 677] width 112 height 15
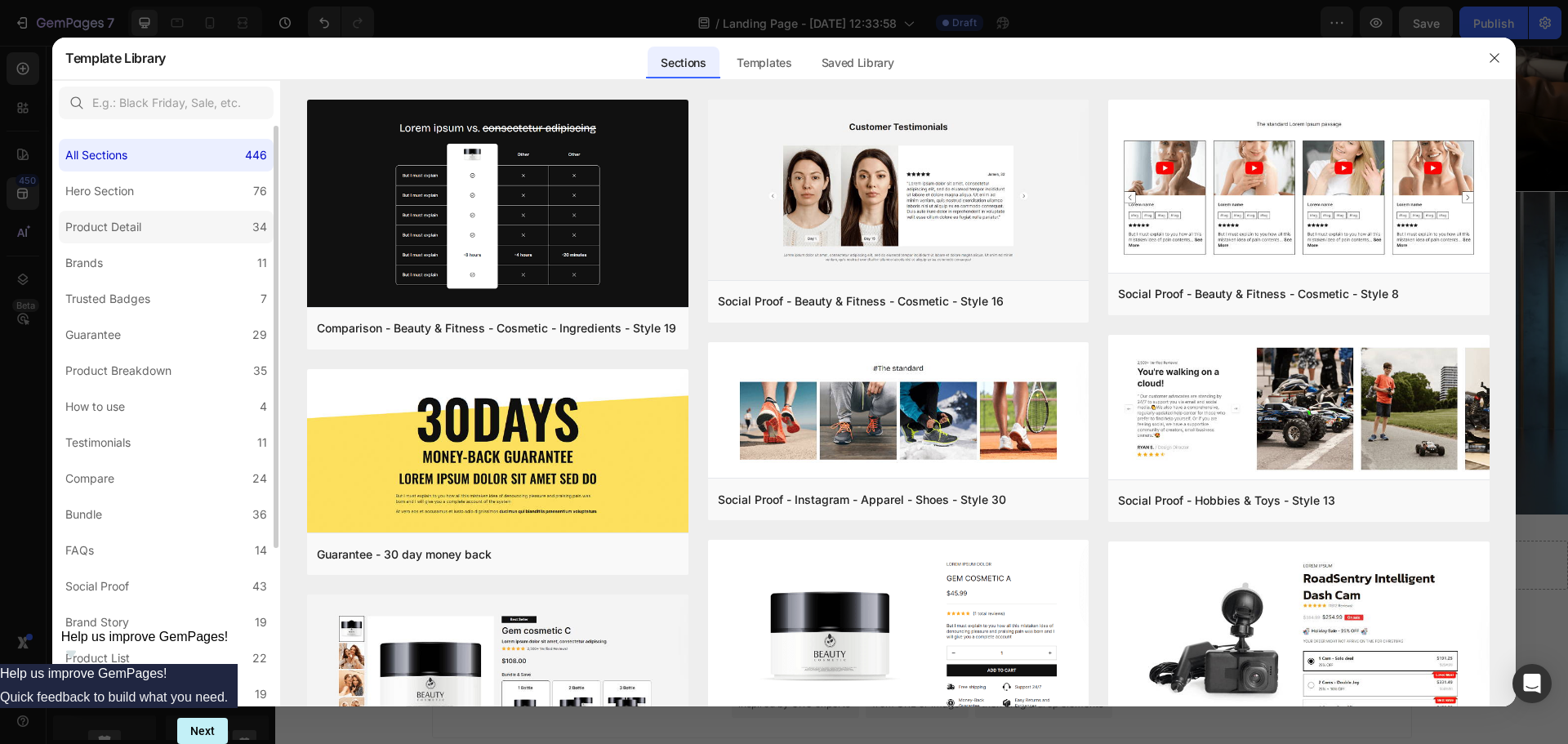
click at [125, 227] on div "Product Detail" at bounding box center [103, 226] width 76 height 20
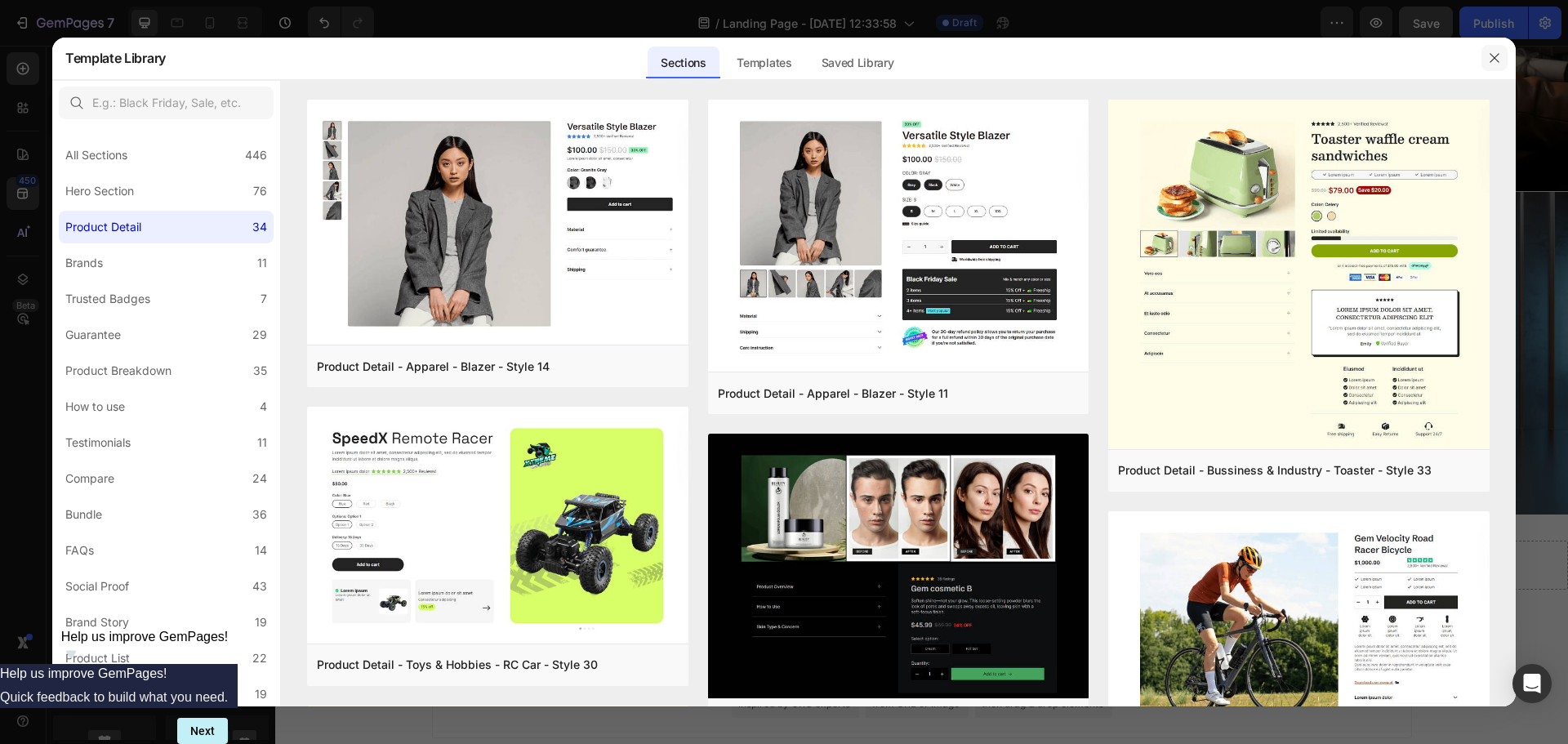
click at [1493, 68] on button "button" at bounding box center [1494, 58] width 27 height 27
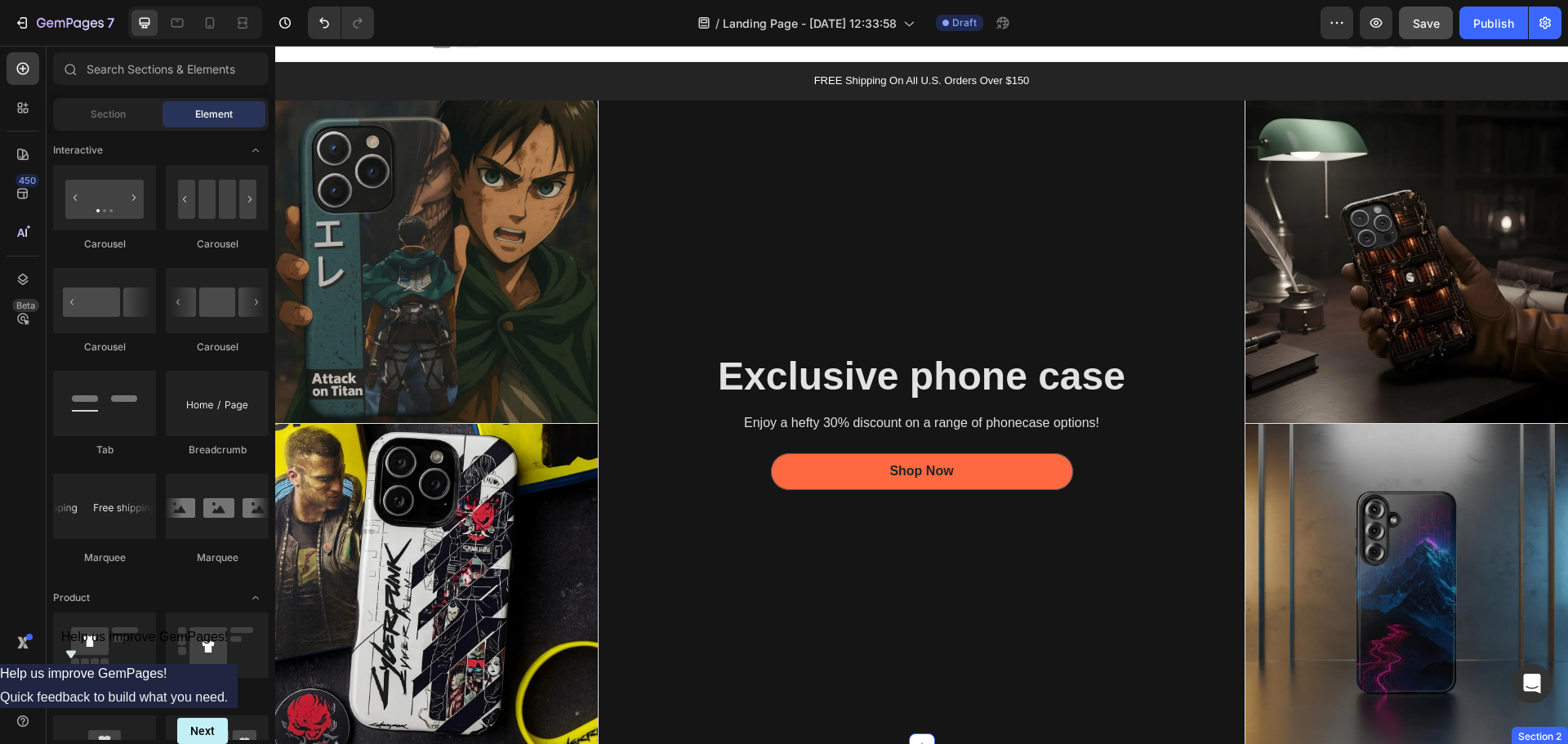
scroll to position [0, 0]
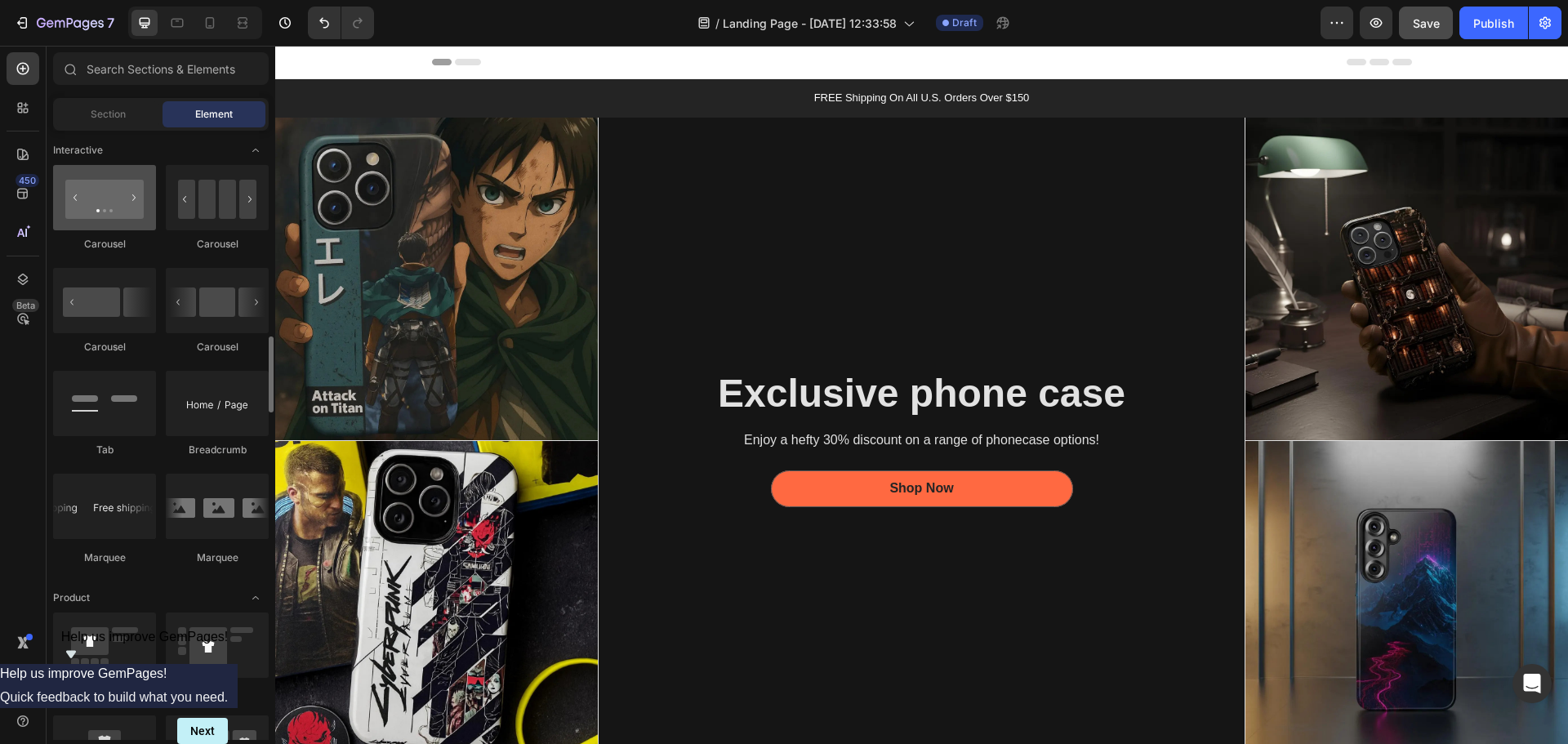
click at [79, 195] on div at bounding box center [104, 197] width 103 height 65
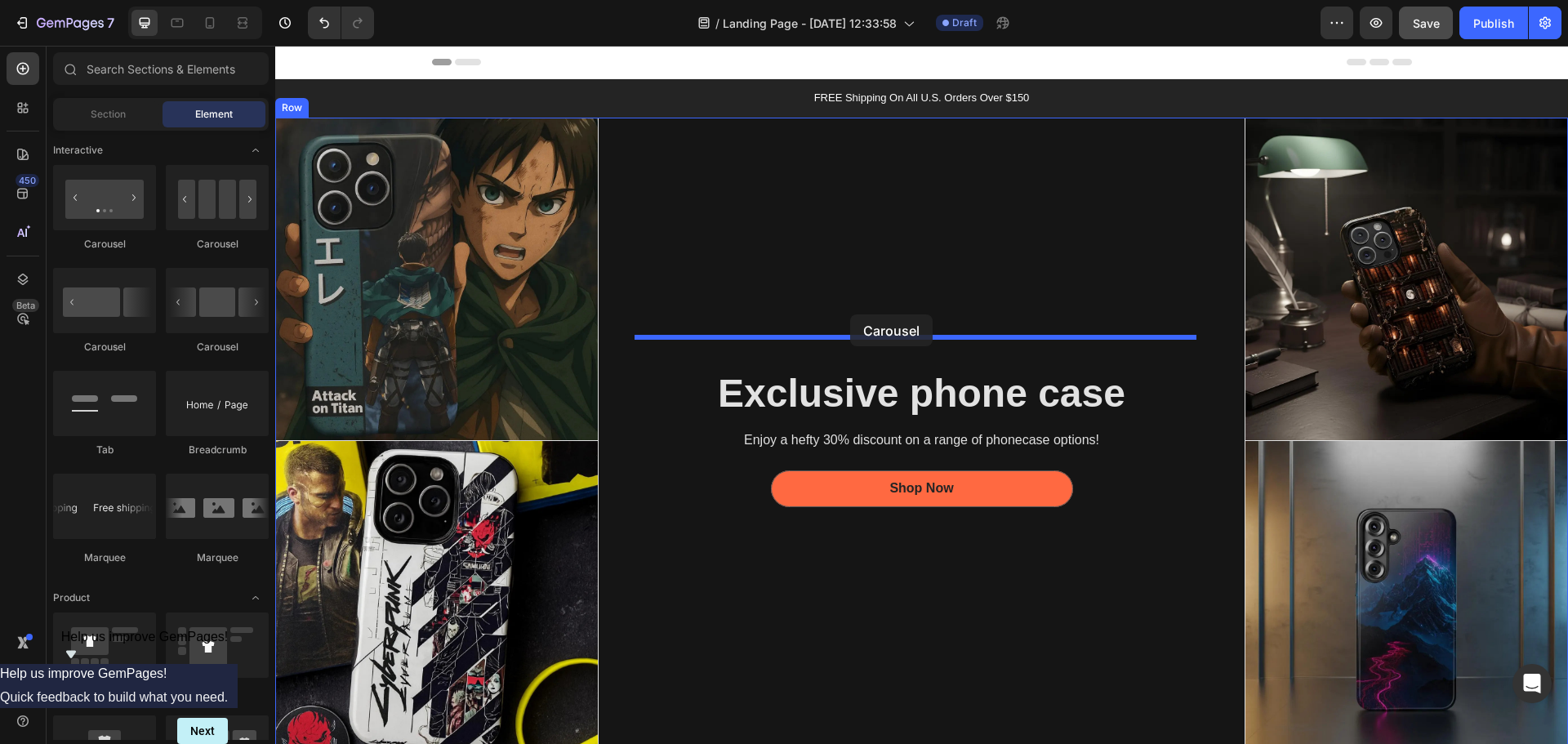
drag, startPoint x: 376, startPoint y: 252, endPoint x: 850, endPoint y: 314, distance: 478.0
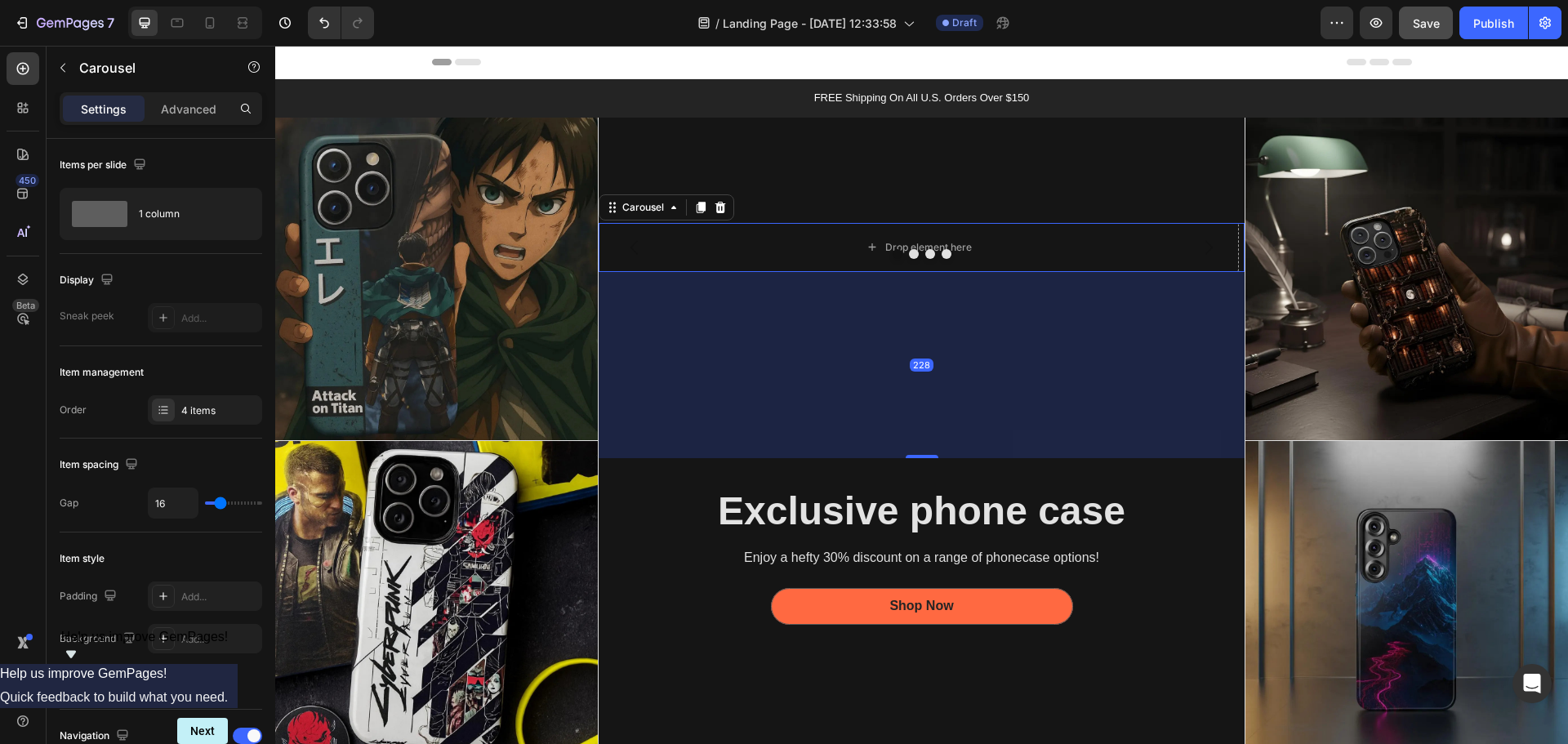
drag, startPoint x: 916, startPoint y: 364, endPoint x: 935, endPoint y: 540, distance: 177.0
click at [934, 540] on div "Drop element here Drop element here Drop element here Drop element here Carouse…" at bounding box center [921, 440] width 647 height 647
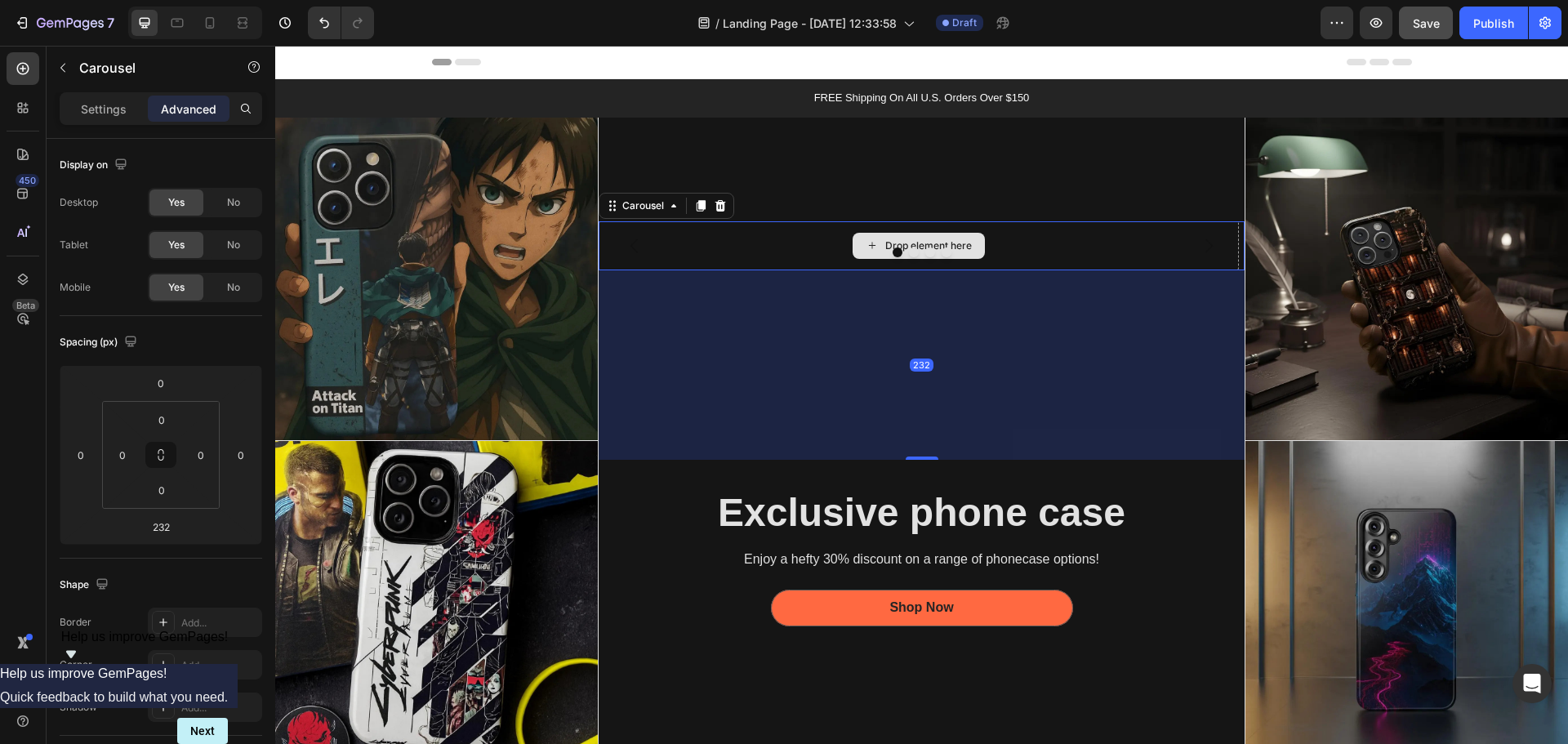
click at [931, 239] on div "Drop element here" at bounding box center [928, 246] width 86 height 13
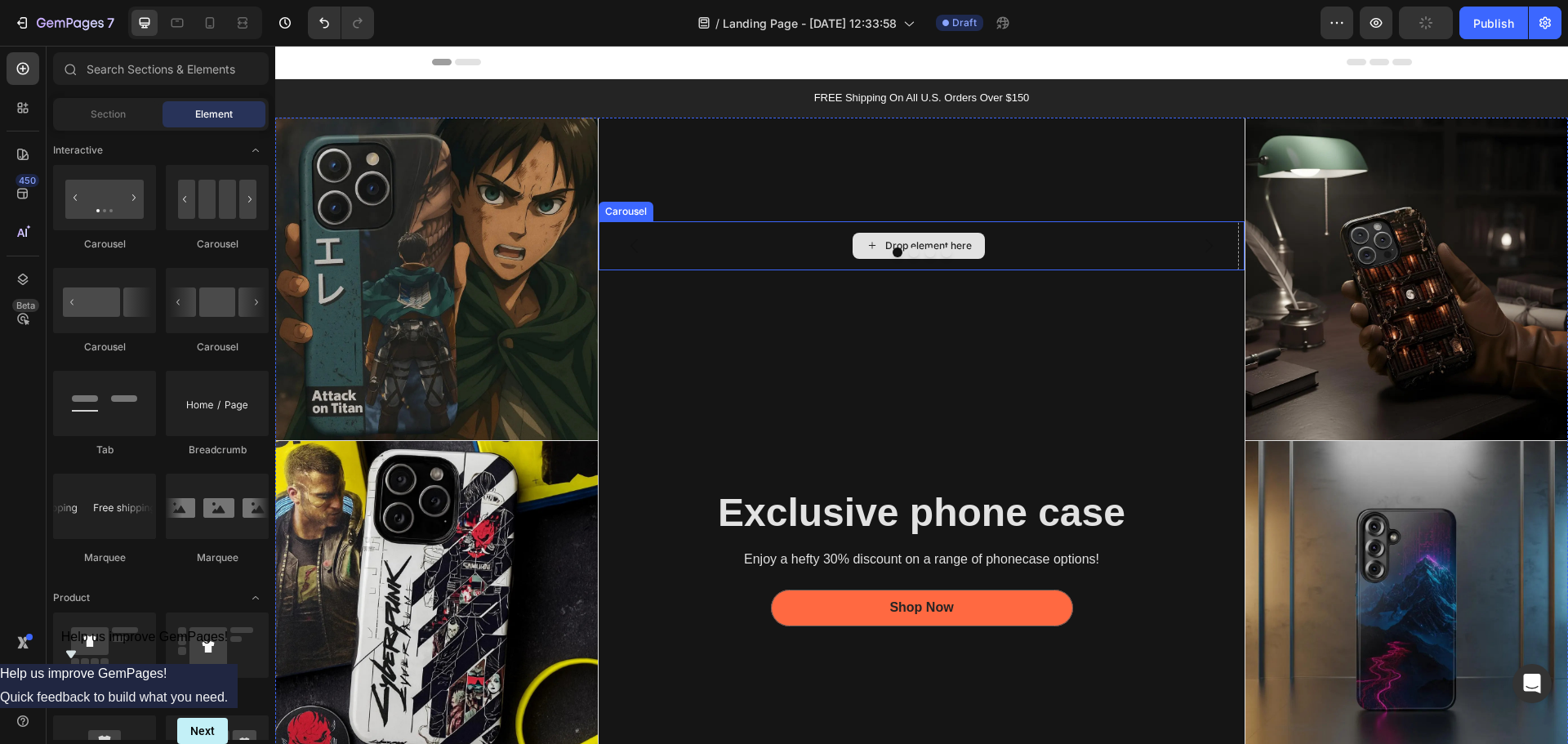
click at [865, 240] on icon at bounding box center [872, 245] width 13 height 14
click at [900, 239] on div "Drop element here" at bounding box center [928, 246] width 86 height 13
click at [909, 247] on button "Dot" at bounding box center [914, 252] width 9 height 9
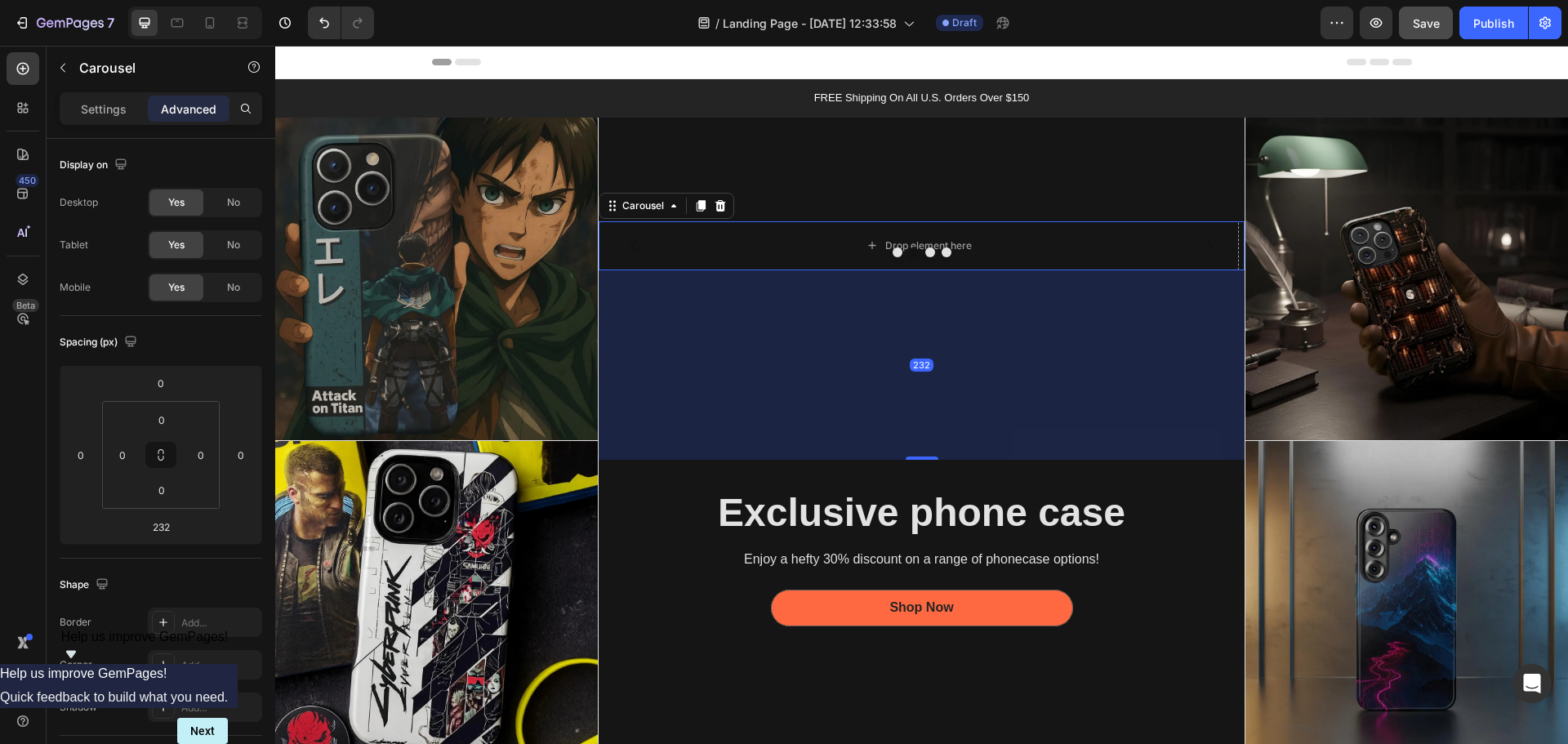
click at [911, 393] on div "232" at bounding box center [921, 364] width 647 height 189
click at [912, 363] on div "232" at bounding box center [921, 365] width 24 height 13
click at [956, 362] on div "232" at bounding box center [921, 364] width 647 height 189
click at [672, 199] on icon at bounding box center [674, 205] width 13 height 13
click at [1065, 241] on div "Drop element here" at bounding box center [918, 246] width 640 height 49
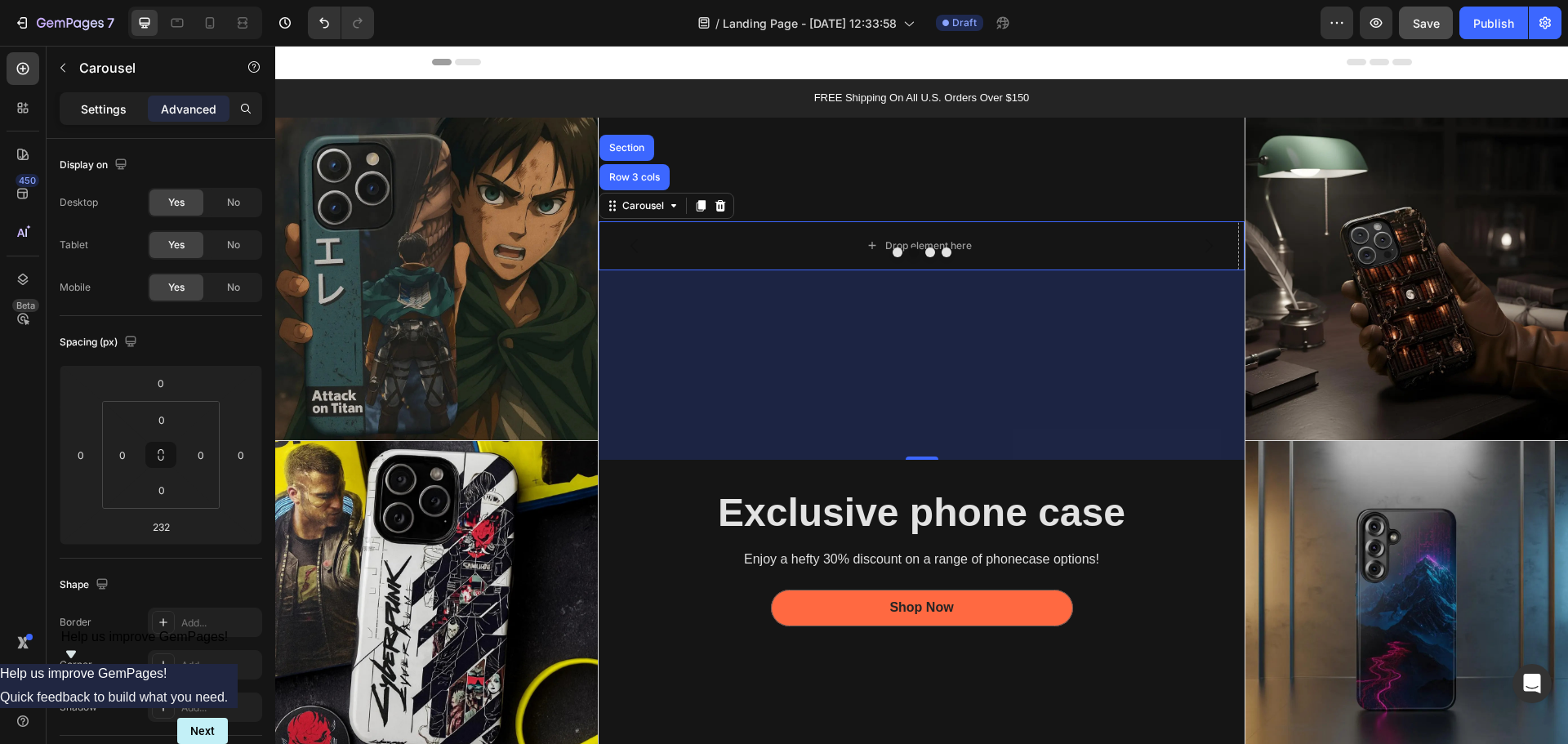
click at [126, 112] on p "Settings" at bounding box center [103, 109] width 45 height 17
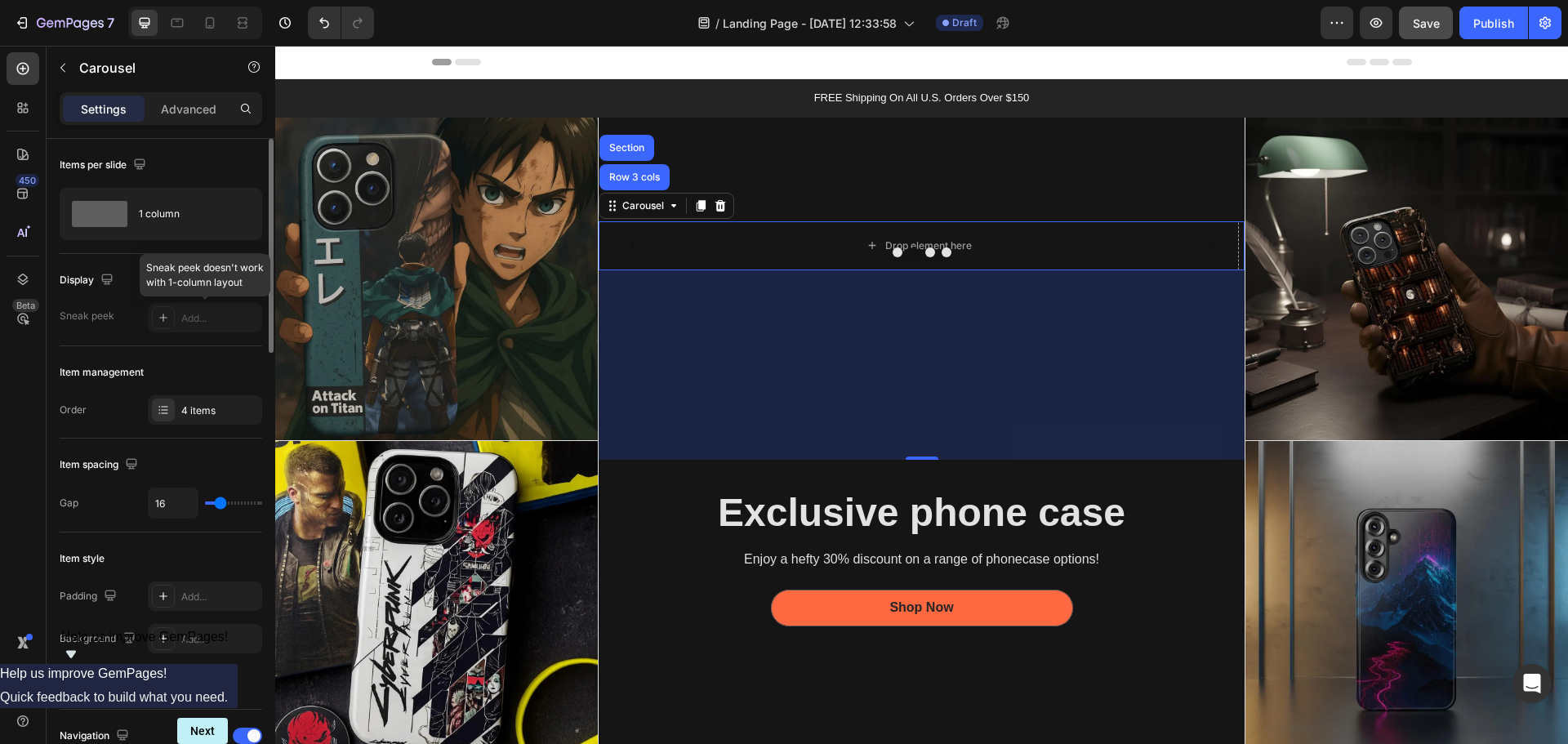
click at [169, 319] on div at bounding box center [205, 317] width 115 height 29
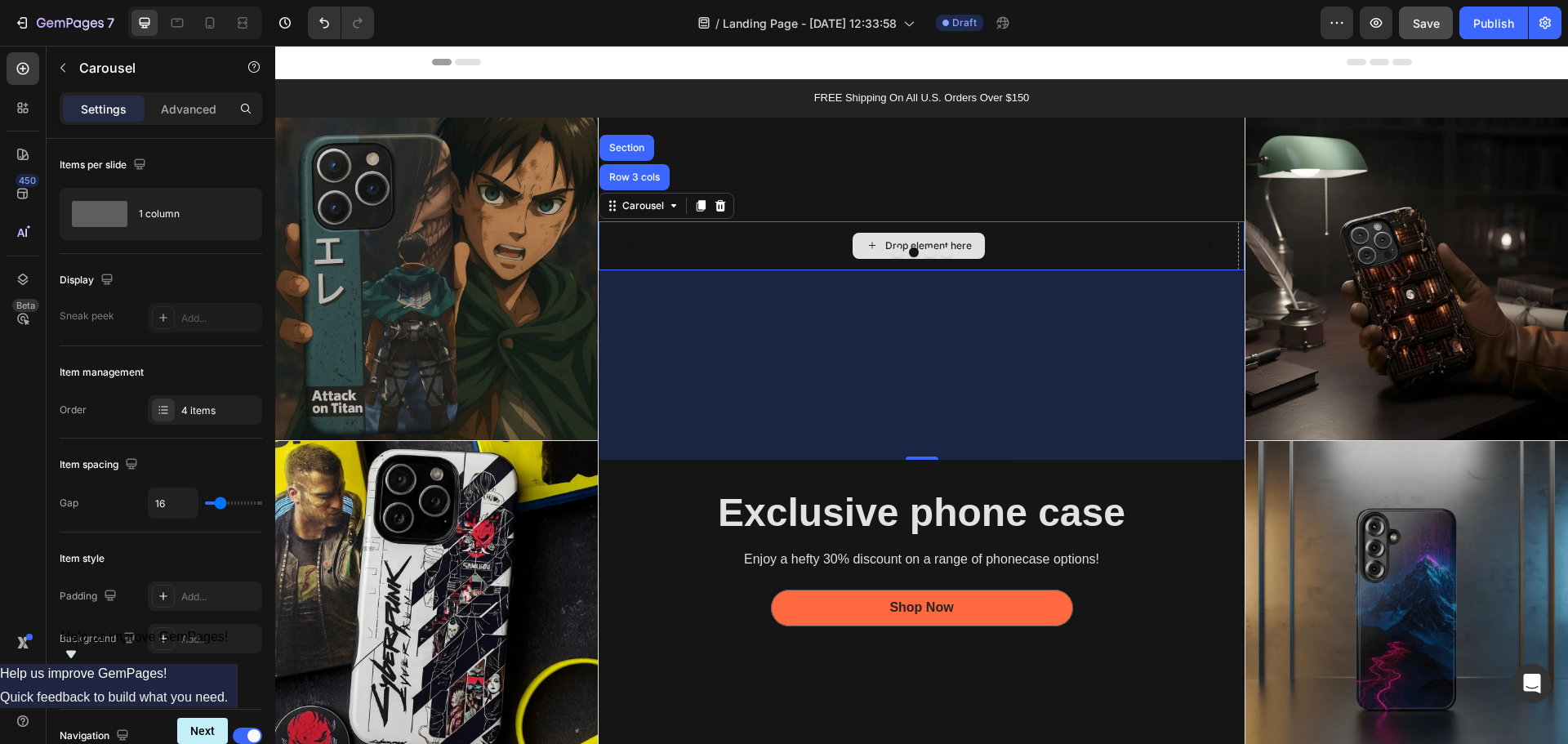
click at [1056, 228] on div "Drop element here" at bounding box center [918, 246] width 640 height 49
click at [925, 247] on button "Dot" at bounding box center [930, 252] width 9 height 9
click at [893, 247] on button "Dot" at bounding box center [898, 252] width 9 height 9
click at [714, 204] on icon at bounding box center [721, 205] width 13 height 13
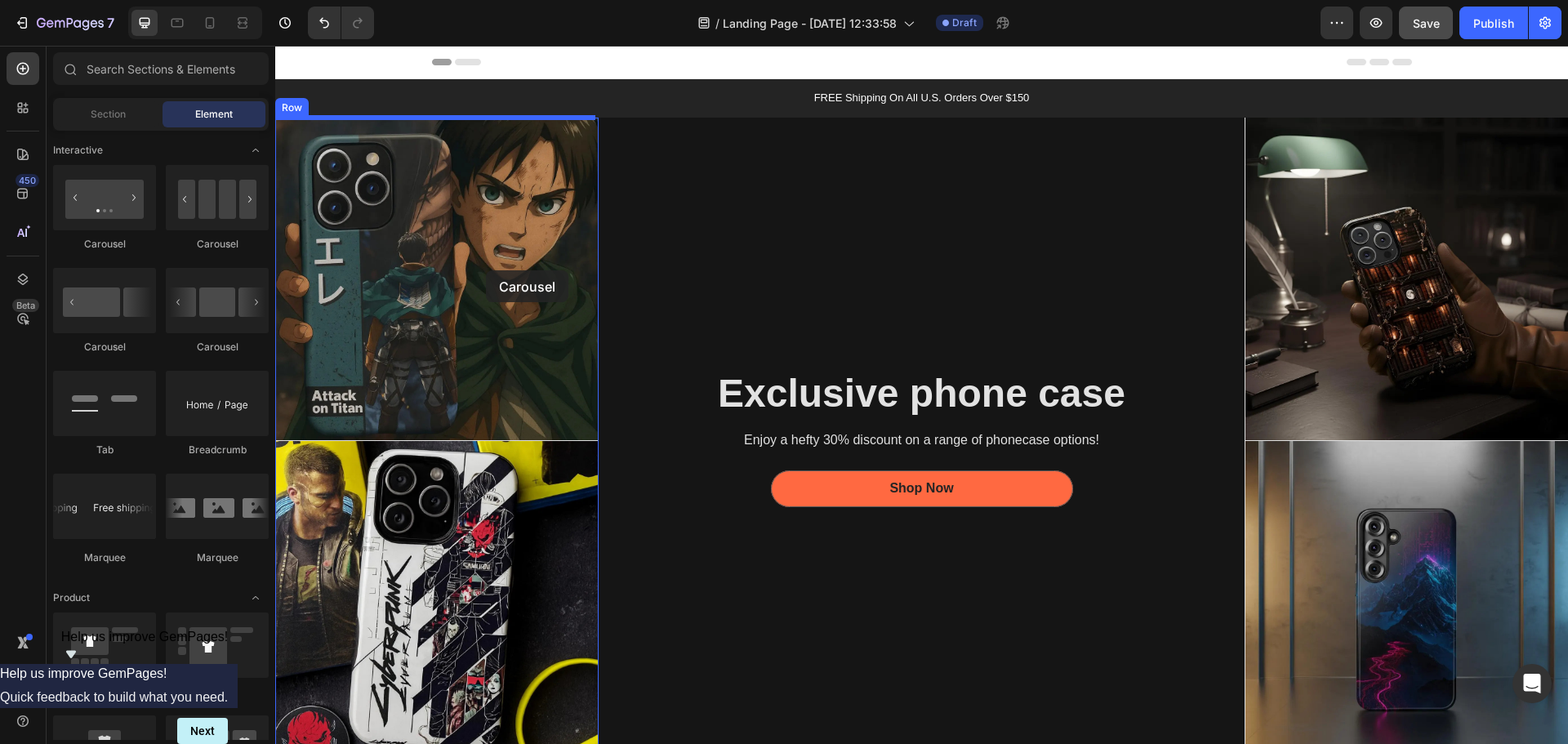
drag, startPoint x: 489, startPoint y: 260, endPoint x: 486, endPoint y: 270, distance: 10.4
click at [489, 315] on img at bounding box center [437, 278] width 323 height 323
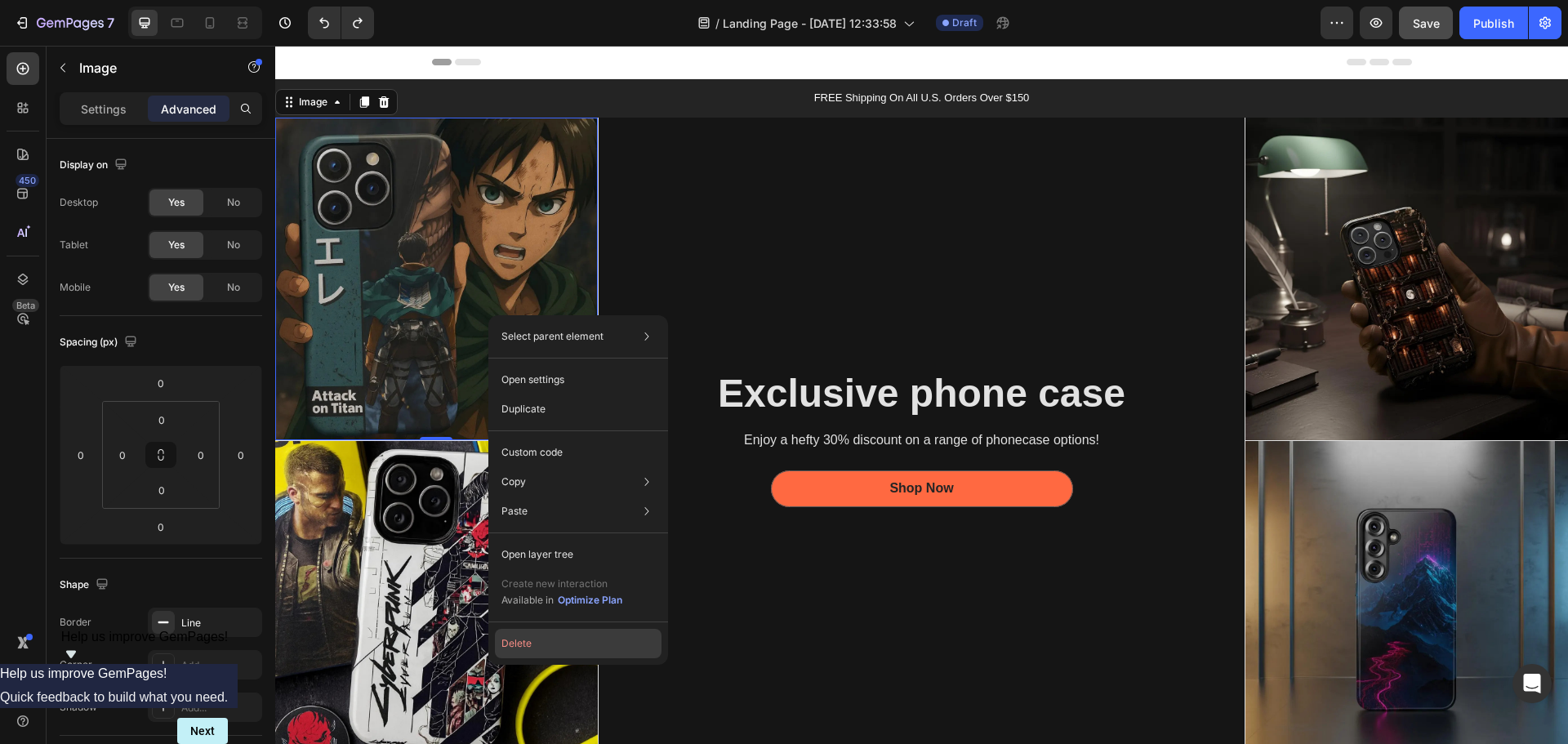
click at [579, 652] on button "Delete" at bounding box center [579, 643] width 167 height 29
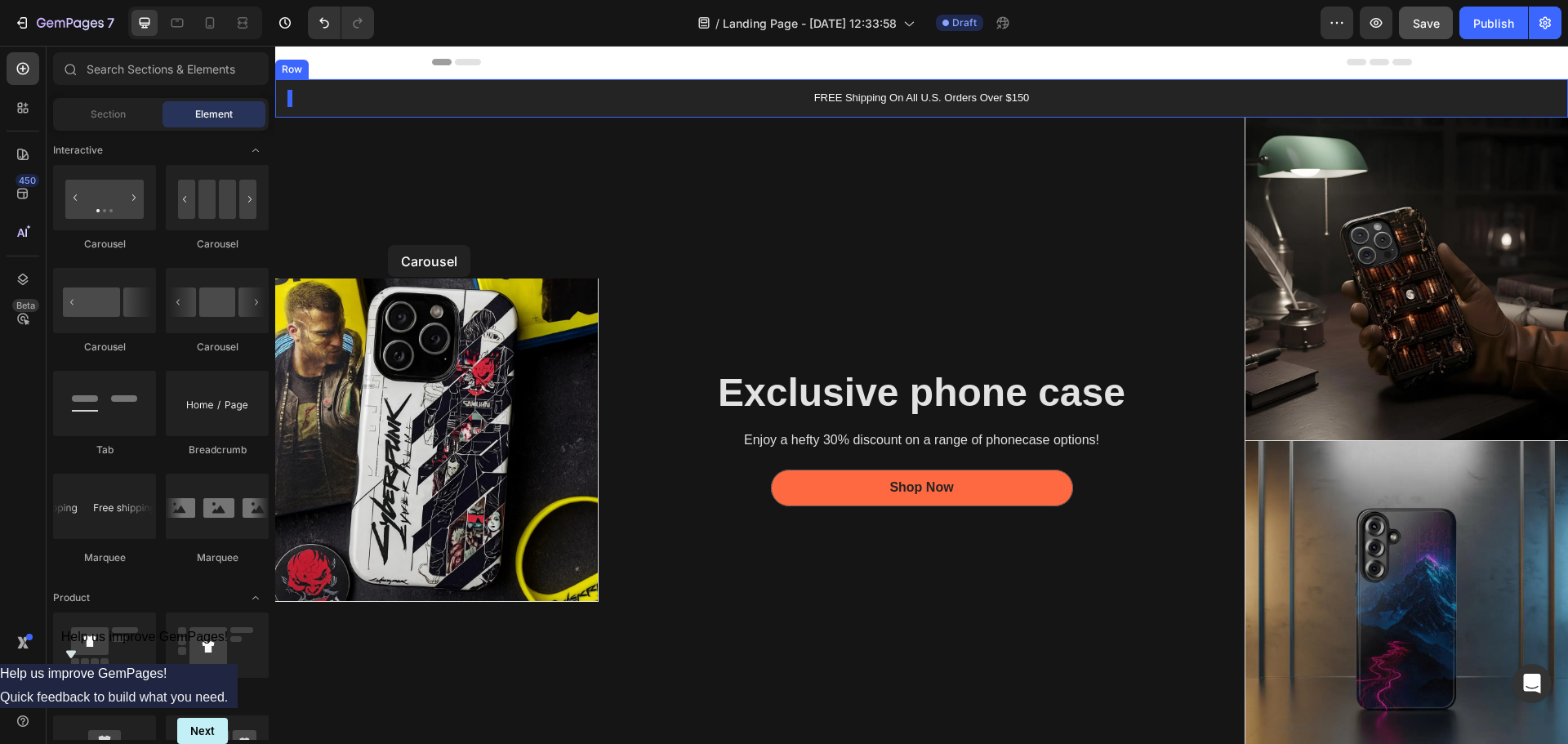
drag, startPoint x: 371, startPoint y: 249, endPoint x: 388, endPoint y: 245, distance: 17.5
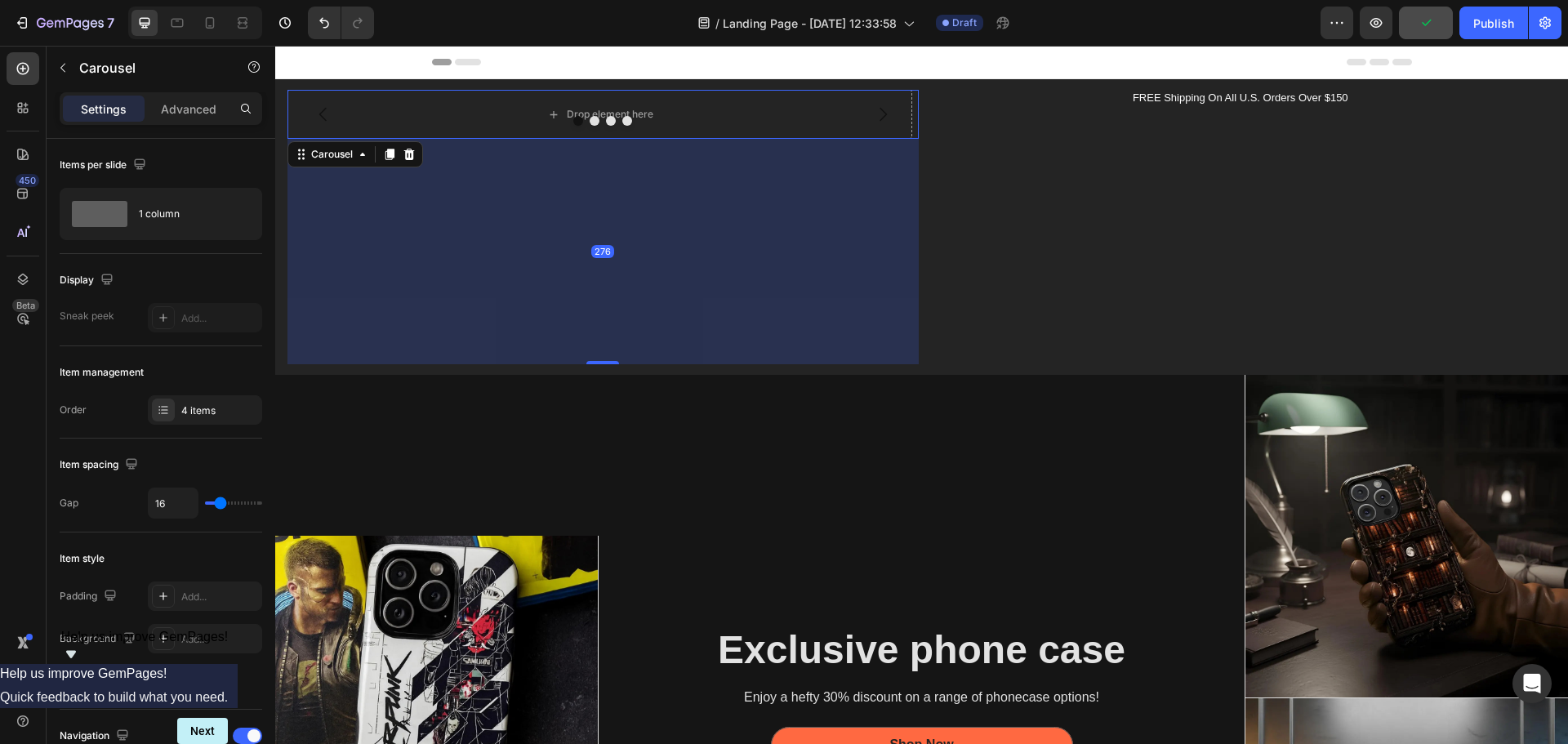
drag, startPoint x: 600, startPoint y: 135, endPoint x: 562, endPoint y: 361, distance: 229.2
click at [562, 139] on div "276" at bounding box center [603, 139] width 632 height 0
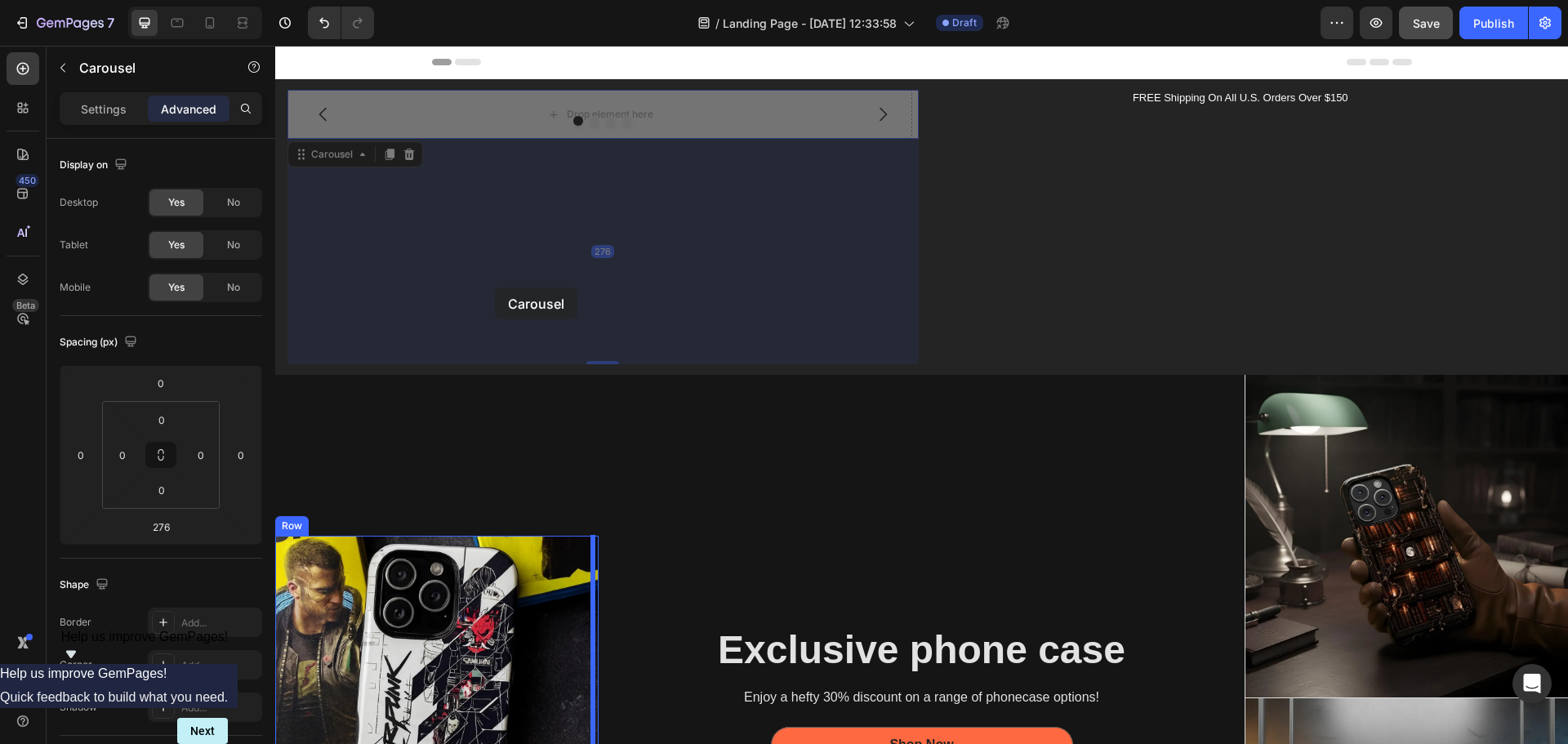
drag, startPoint x: 691, startPoint y: 126, endPoint x: 335, endPoint y: 424, distance: 464.3
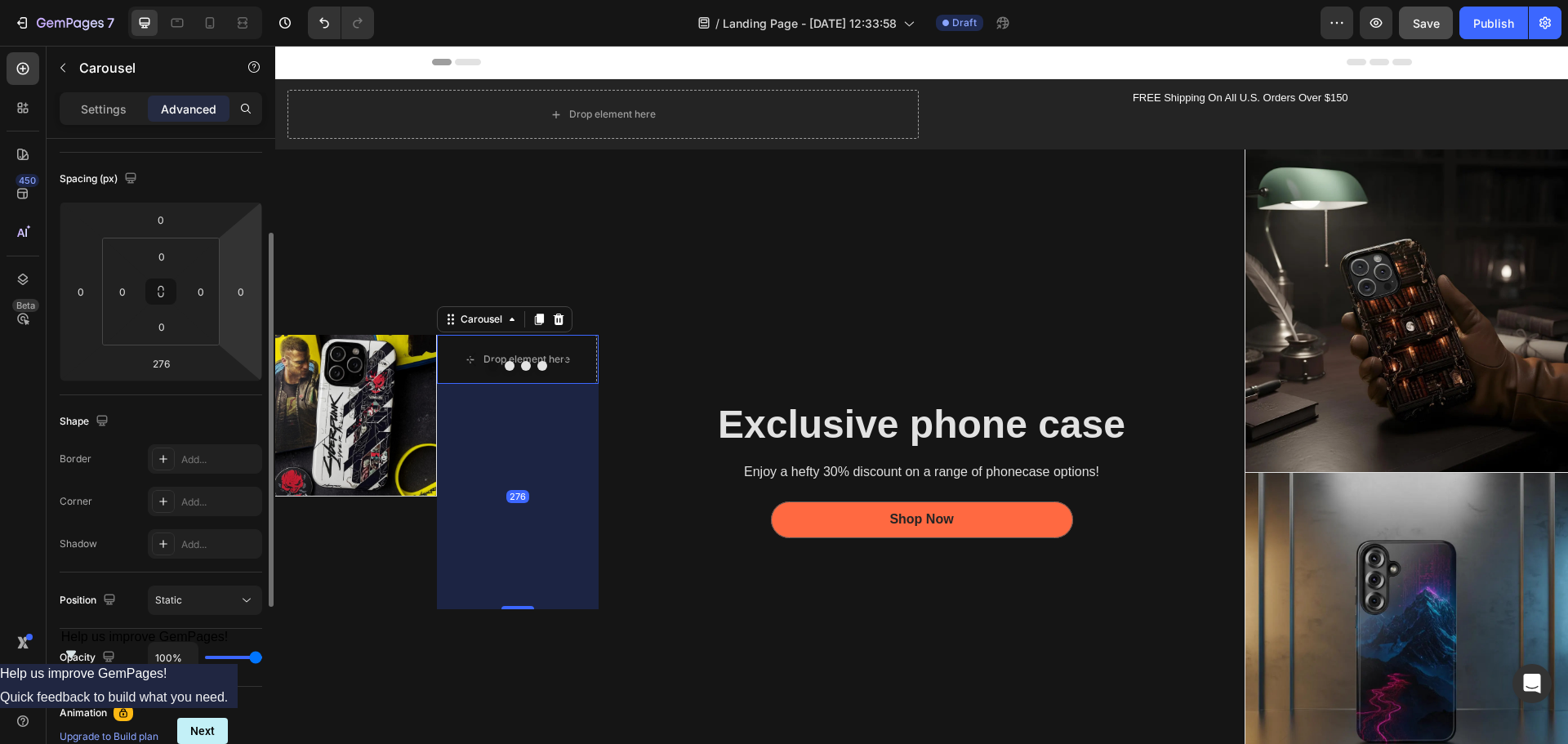
scroll to position [408, 0]
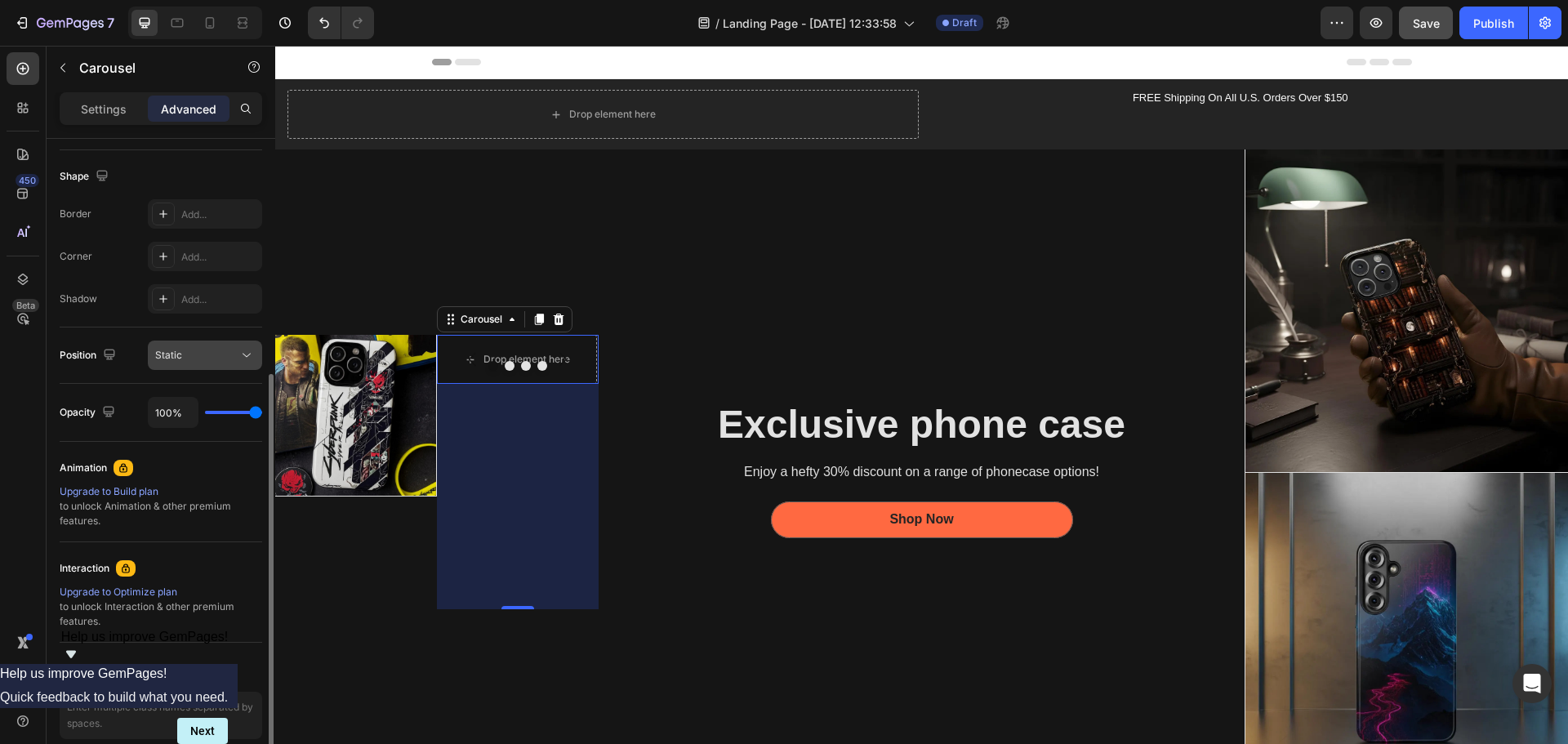
click at [250, 358] on icon at bounding box center [246, 355] width 16 height 16
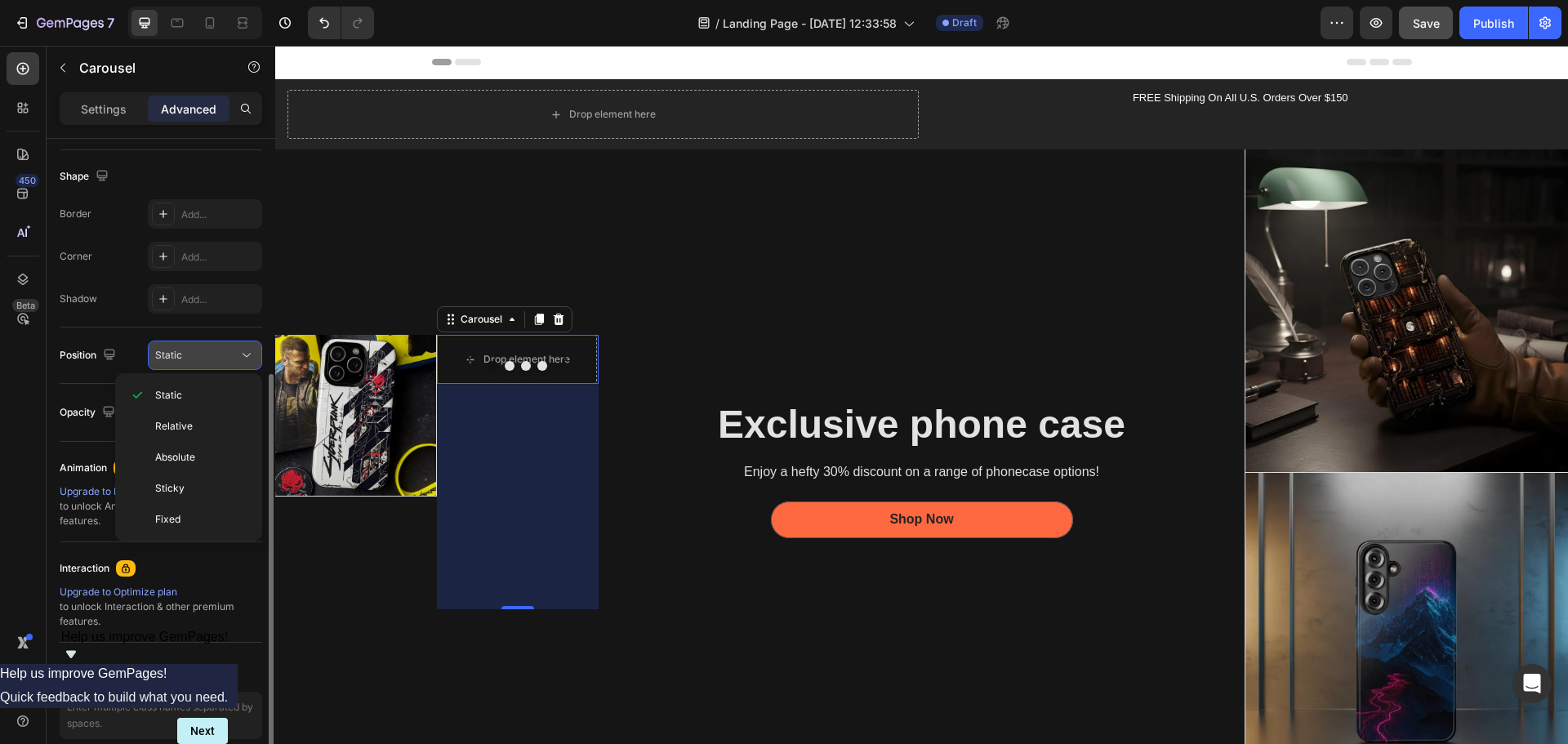
click at [250, 358] on icon at bounding box center [246, 355] width 16 height 16
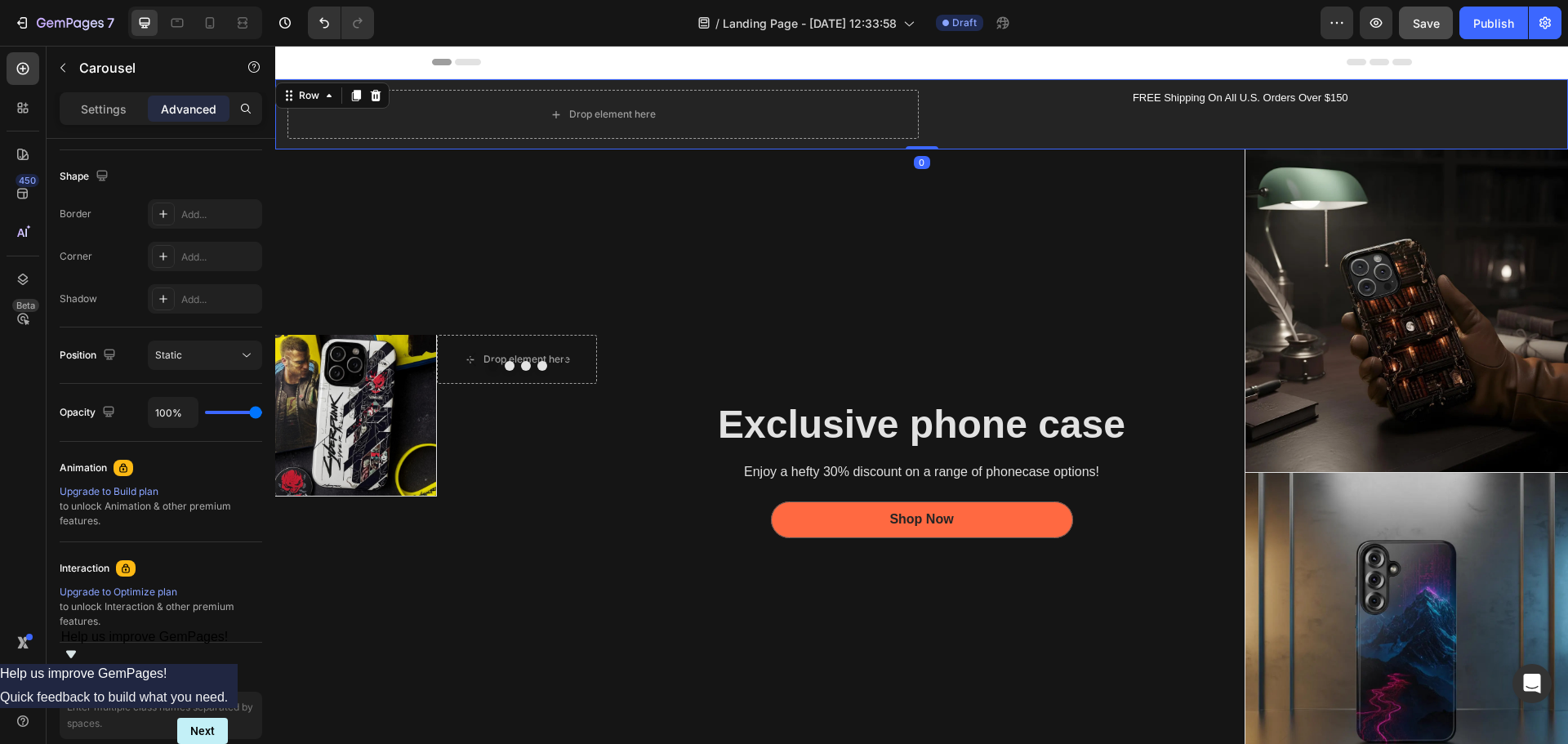
scroll to position [0, 0]
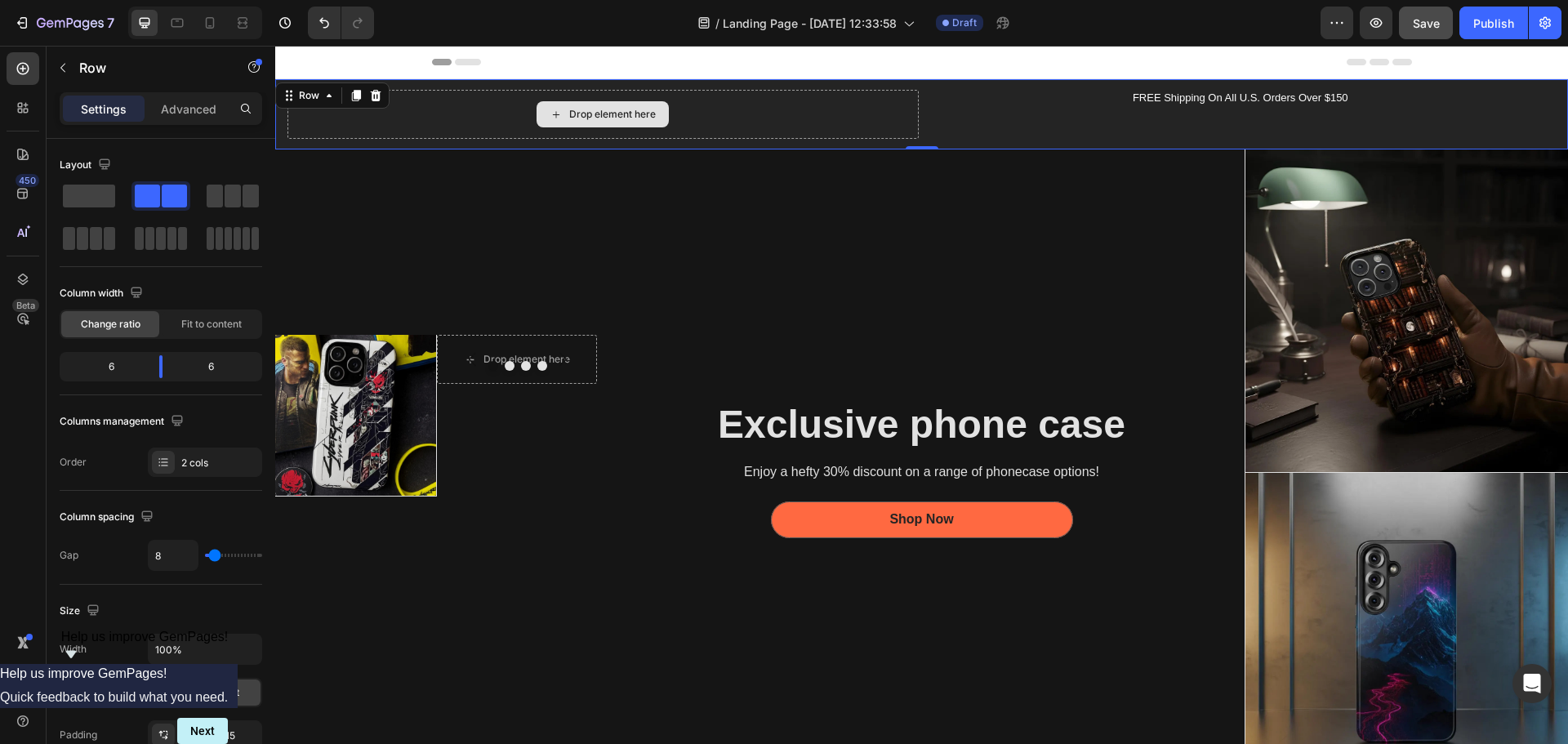
drag, startPoint x: 353, startPoint y: 93, endPoint x: 469, endPoint y: 98, distance: 116.1
click at [469, 98] on div "Drop element here FREE Shipping On All U.S. Orders Over $150 Text Block Row 0" at bounding box center [921, 115] width 1292 height 70
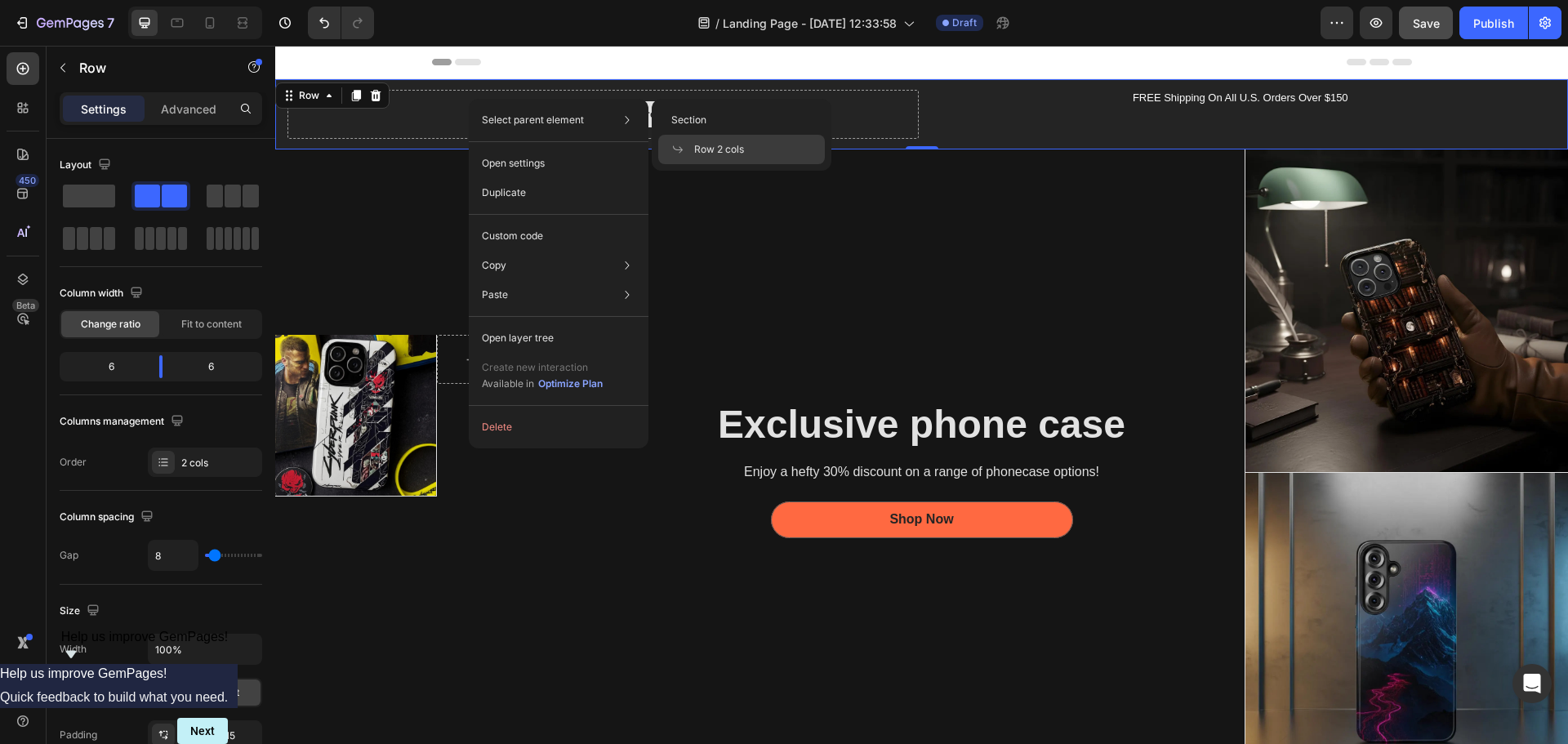
click at [454, 117] on div "Drop element here" at bounding box center [603, 115] width 632 height 49
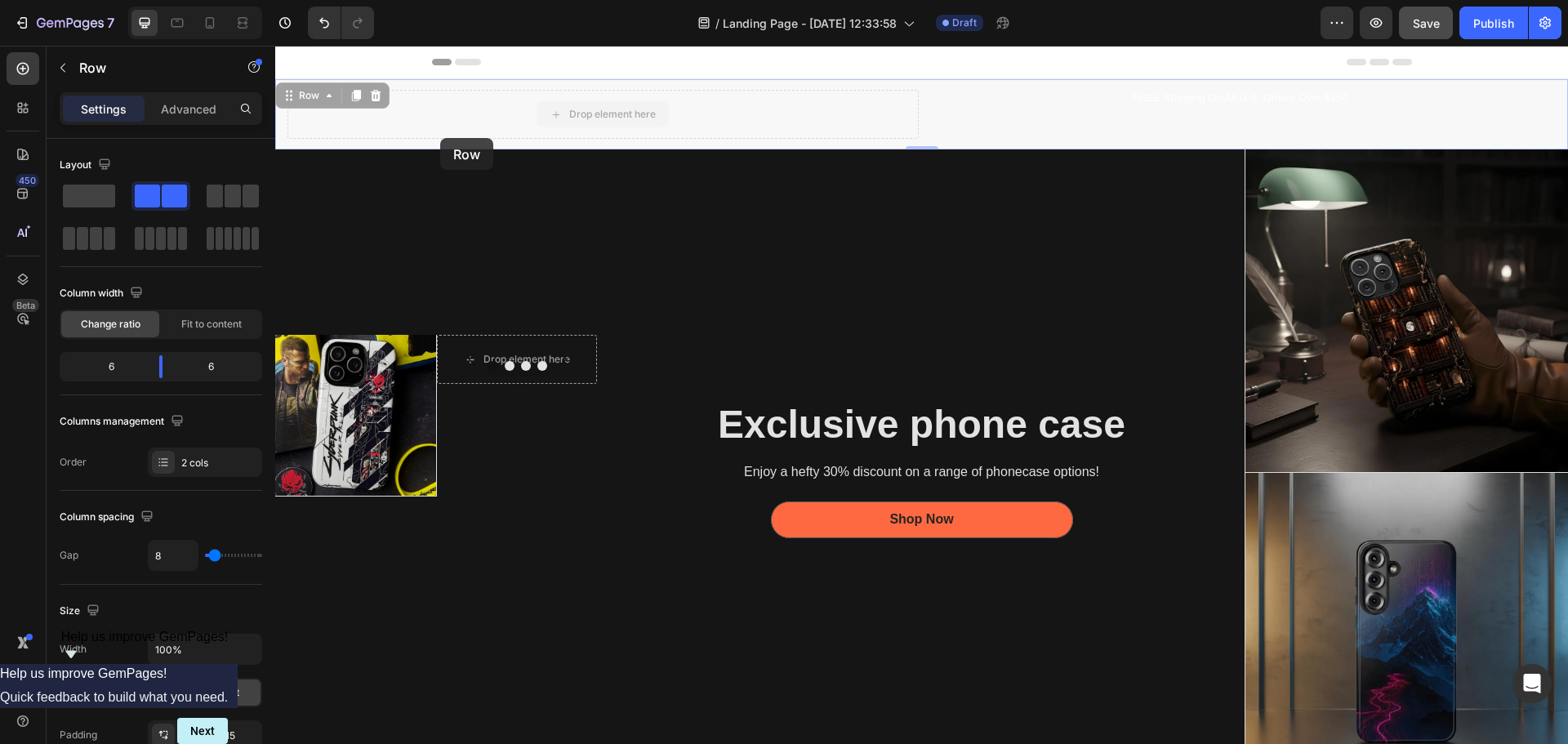
drag, startPoint x: 513, startPoint y: 89, endPoint x: 587, endPoint y: 135, distance: 87.1
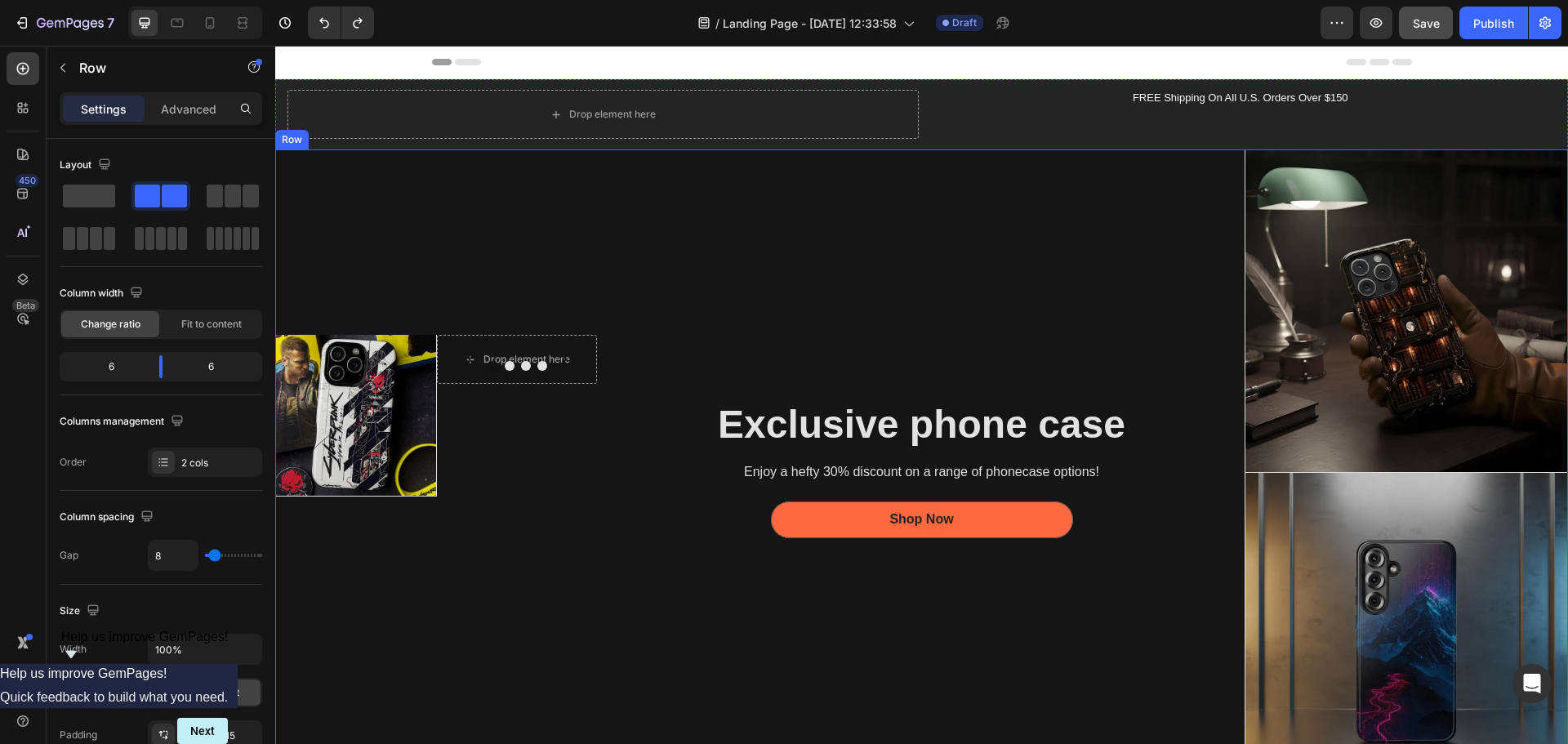
click at [619, 540] on div "Exclusive phone case Heading Enjoy a hefty 30% discount on a range of phonecase…" at bounding box center [921, 472] width 647 height 646
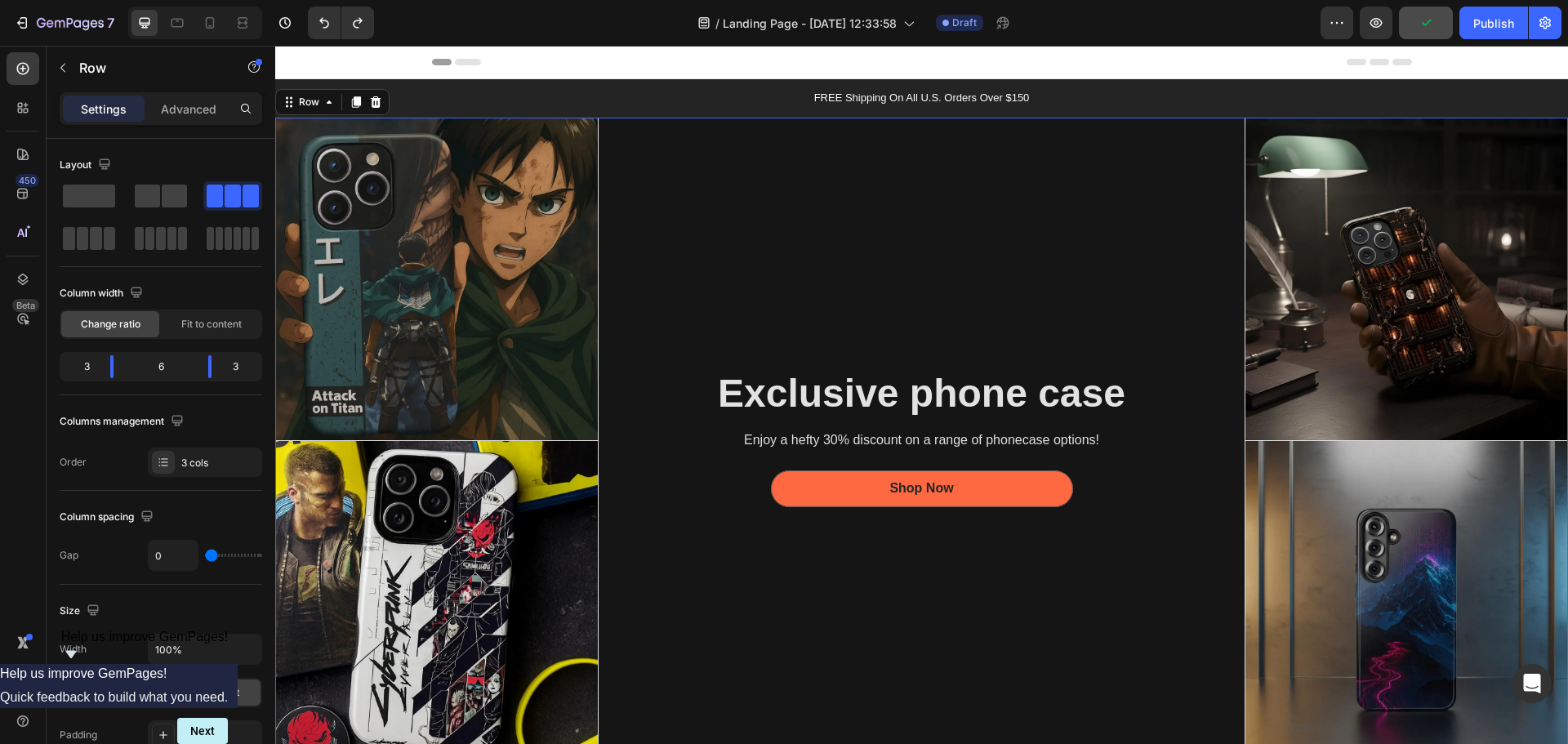
click at [619, 541] on div "Exclusive phone case Heading Enjoy a hefty 30% discount on a range of phonecase…" at bounding box center [921, 440] width 647 height 647
click at [34, 683] on div at bounding box center [23, 682] width 32 height 32
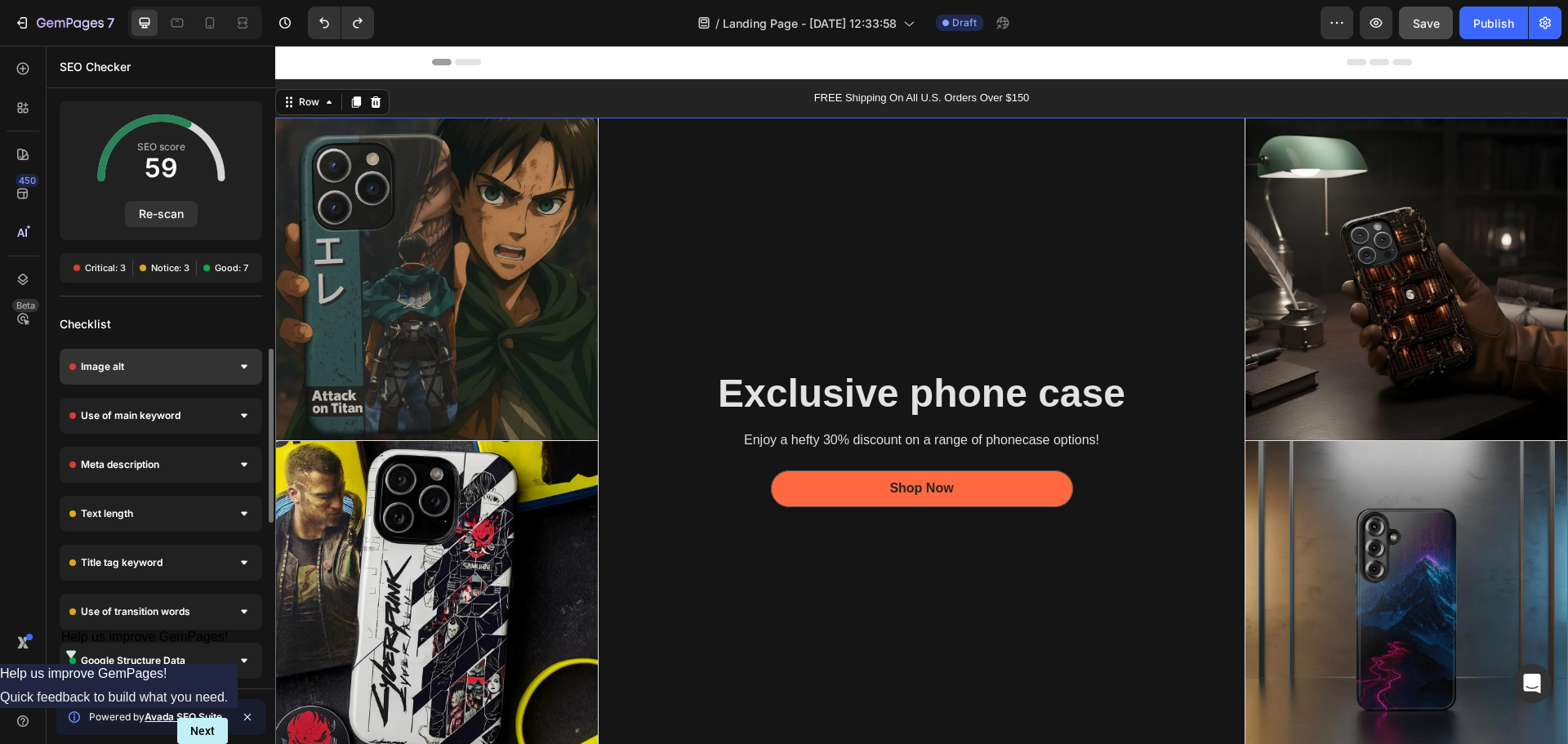
click at [256, 375] on div "Image alt" at bounding box center [161, 366] width 203 height 36
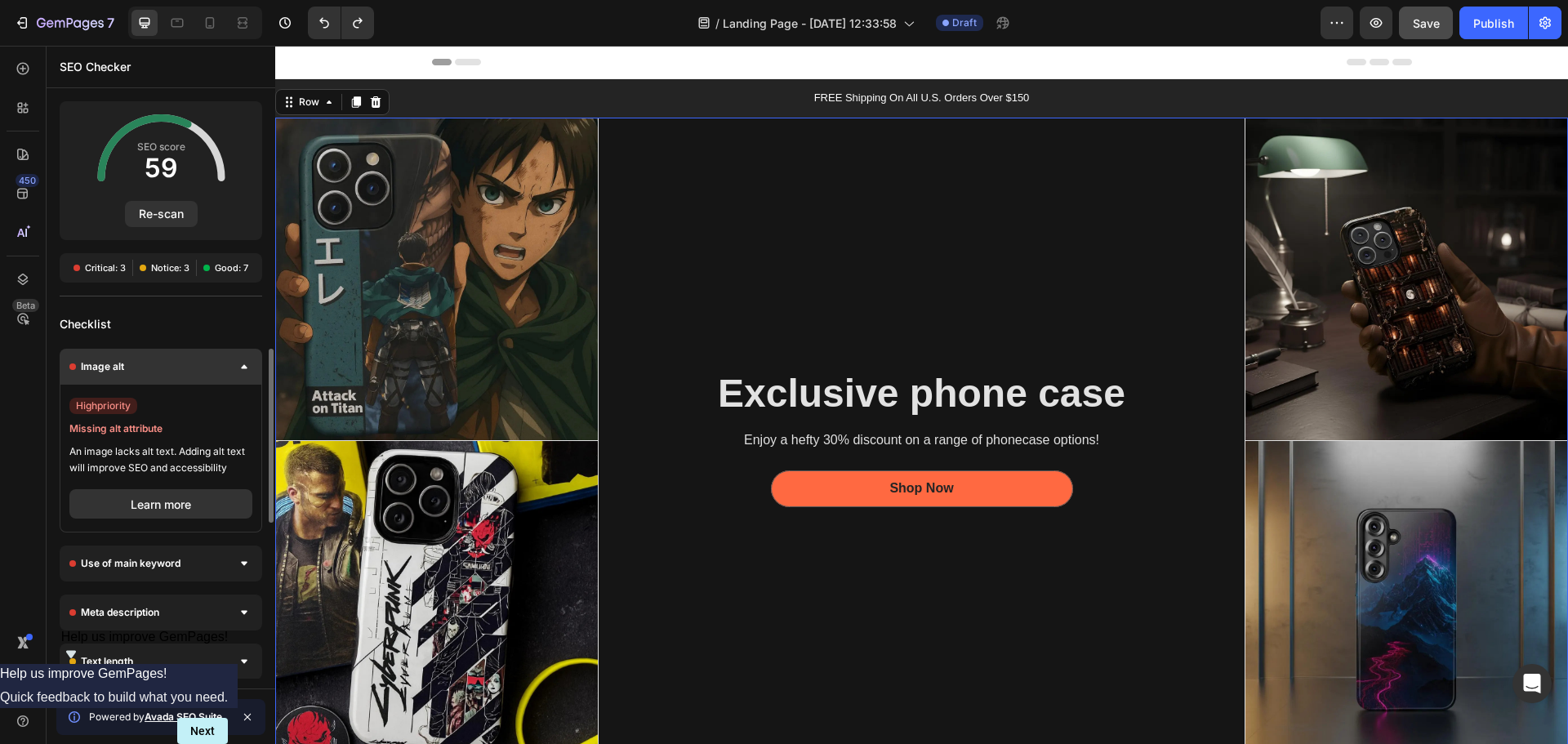
click at [250, 371] on div at bounding box center [243, 366] width 16 height 16
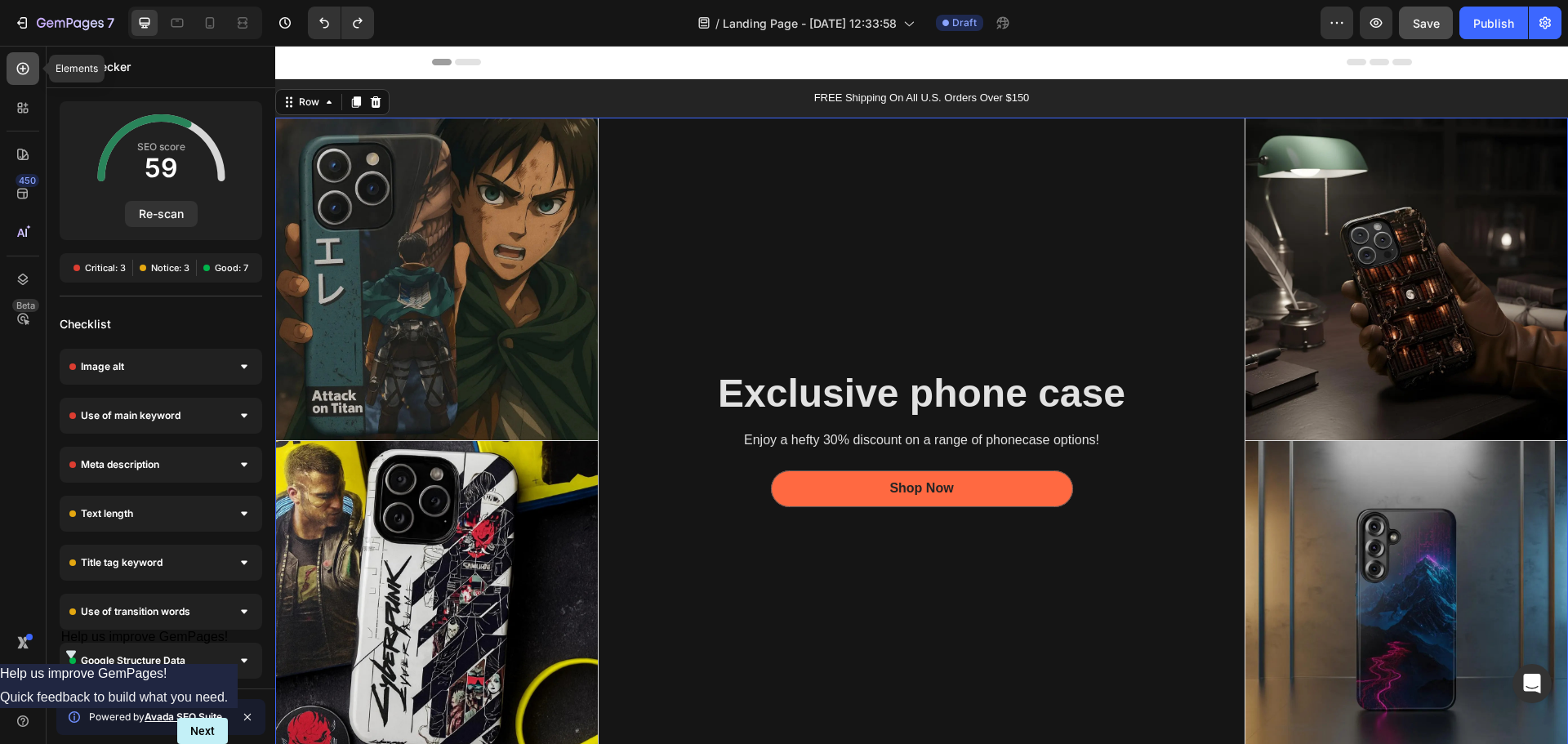
click at [20, 74] on icon at bounding box center [23, 68] width 12 height 12
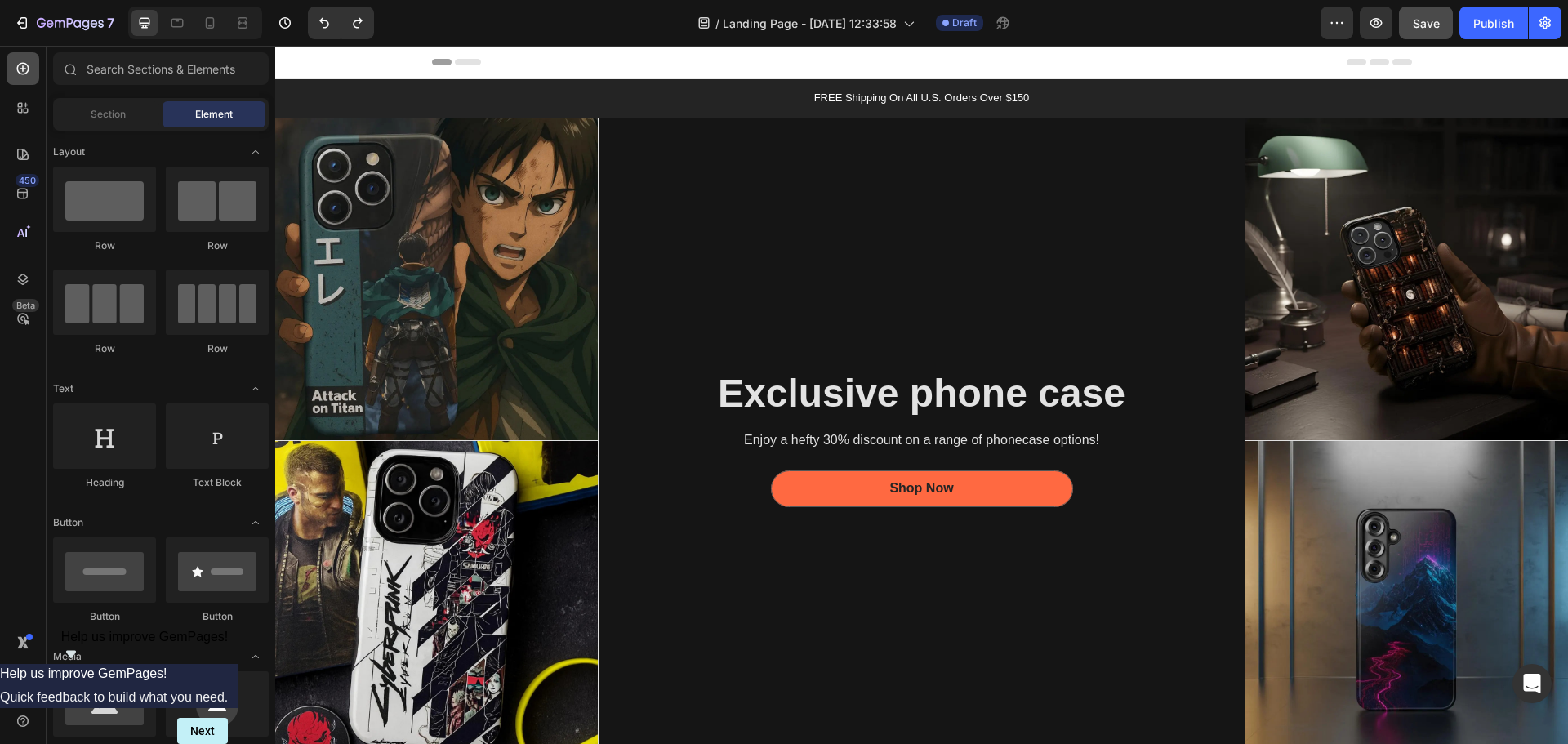
scroll to position [1633, 0]
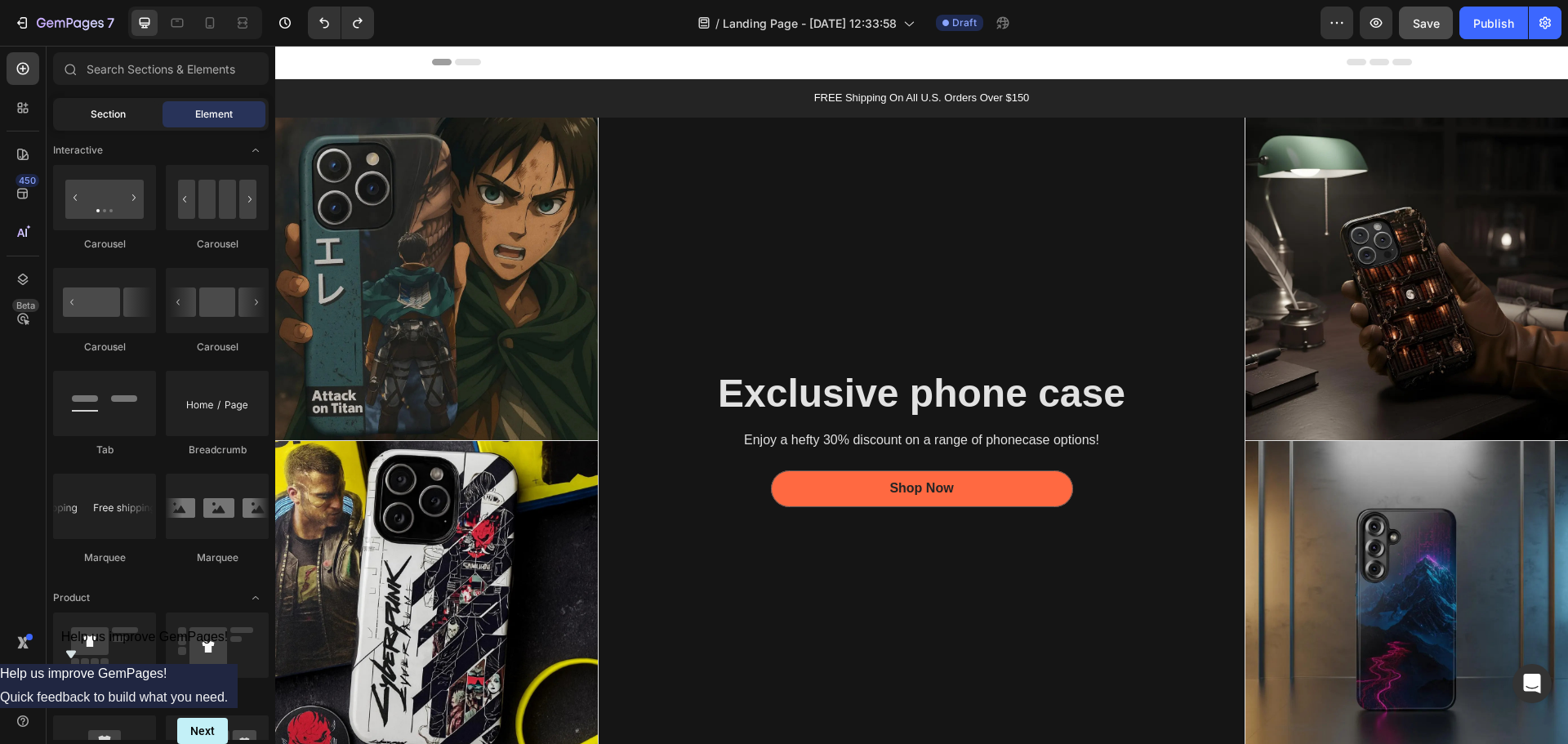
click at [100, 115] on span "Section" at bounding box center [108, 115] width 35 height 15
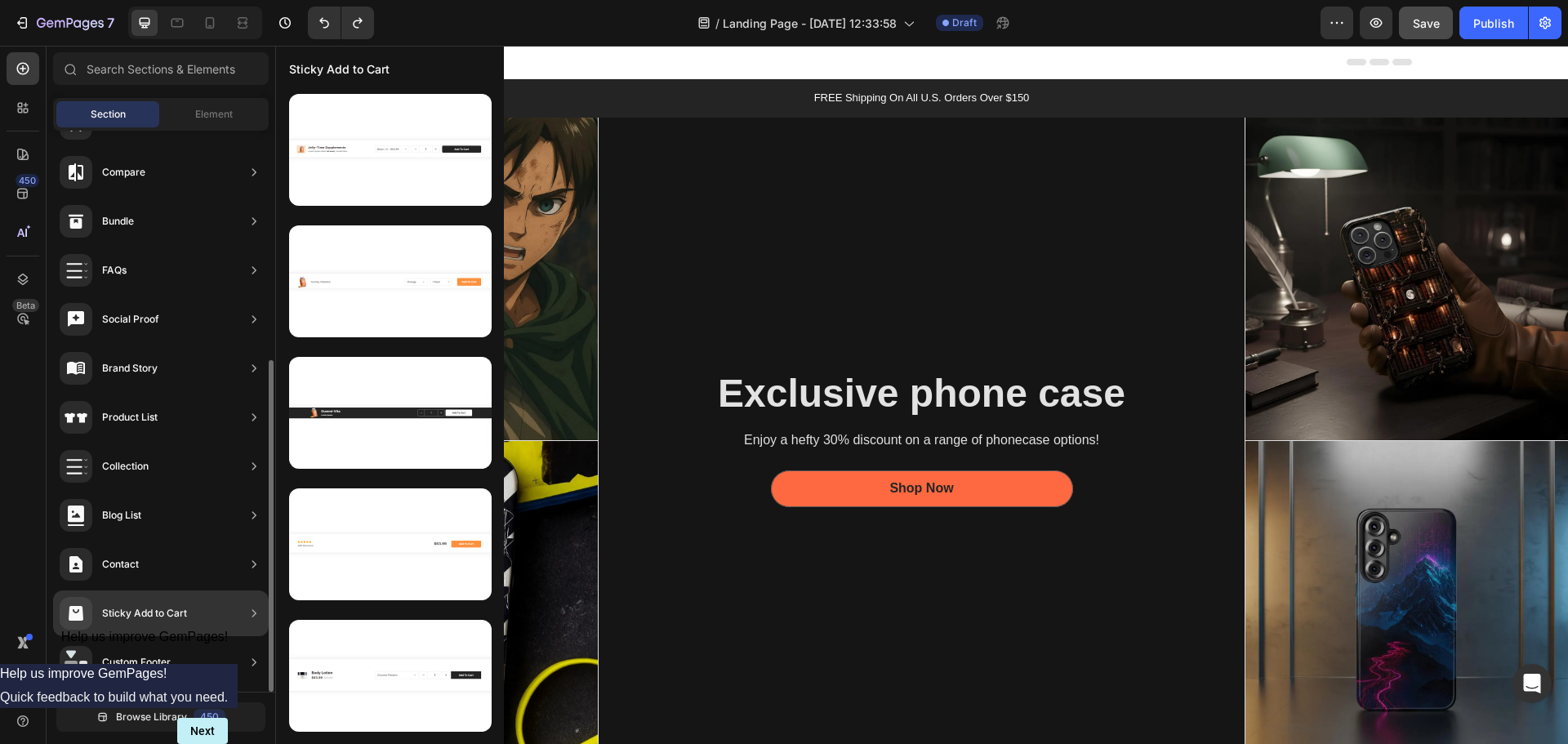
scroll to position [0, 0]
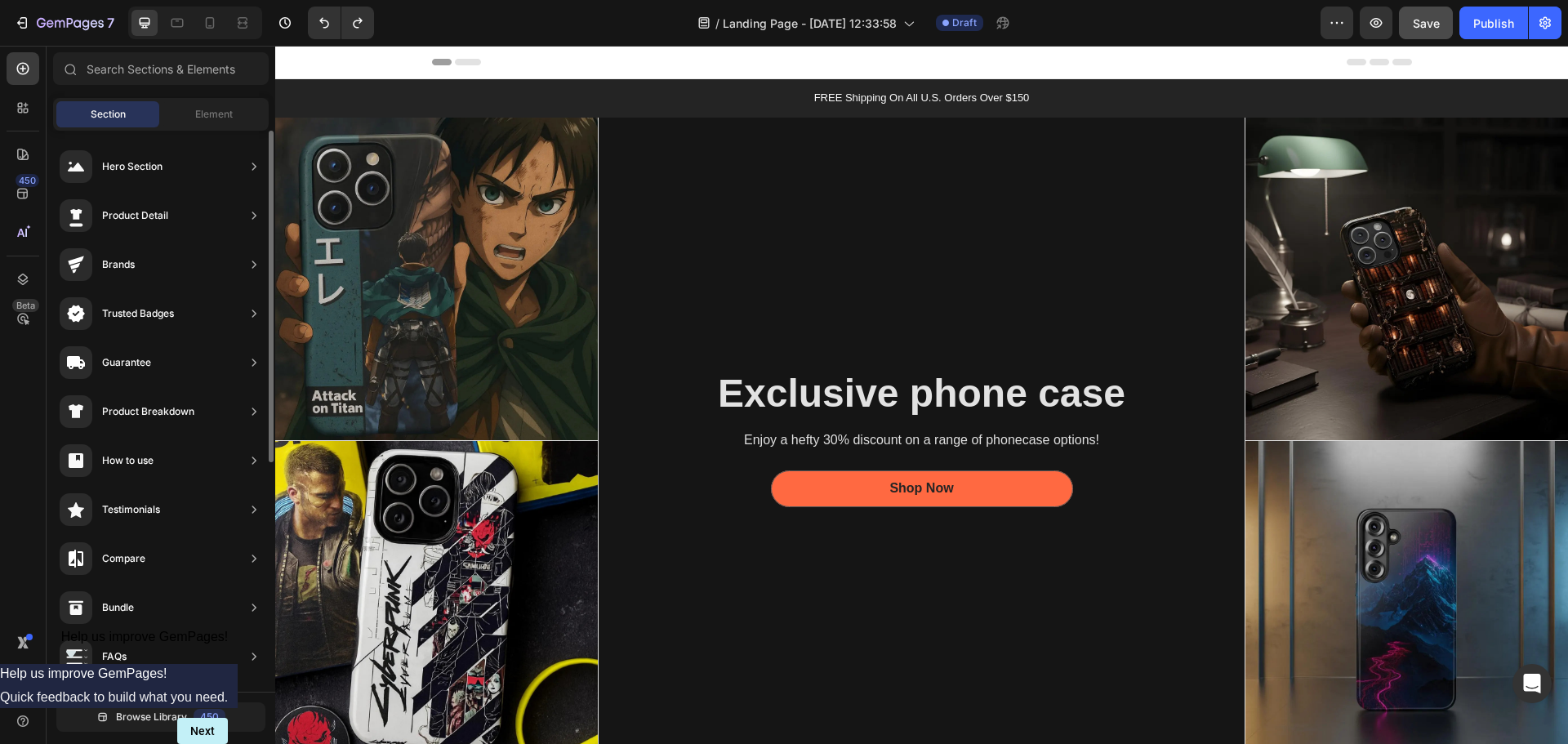
click at [209, 129] on div "Section Element" at bounding box center [161, 114] width 216 height 32
click at [207, 122] on div "Element" at bounding box center [214, 115] width 103 height 27
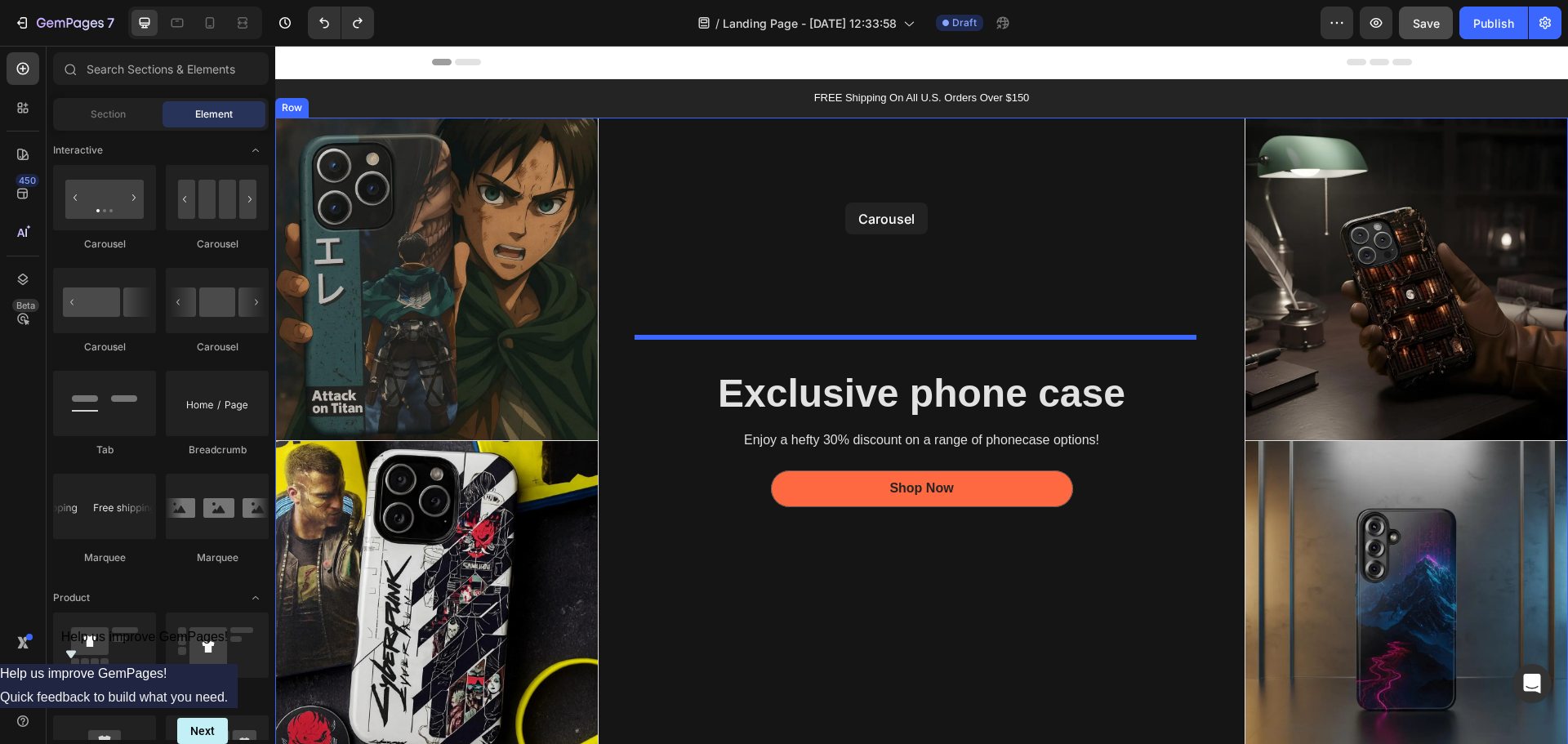
drag, startPoint x: 716, startPoint y: 222, endPoint x: 846, endPoint y: 203, distance: 131.4
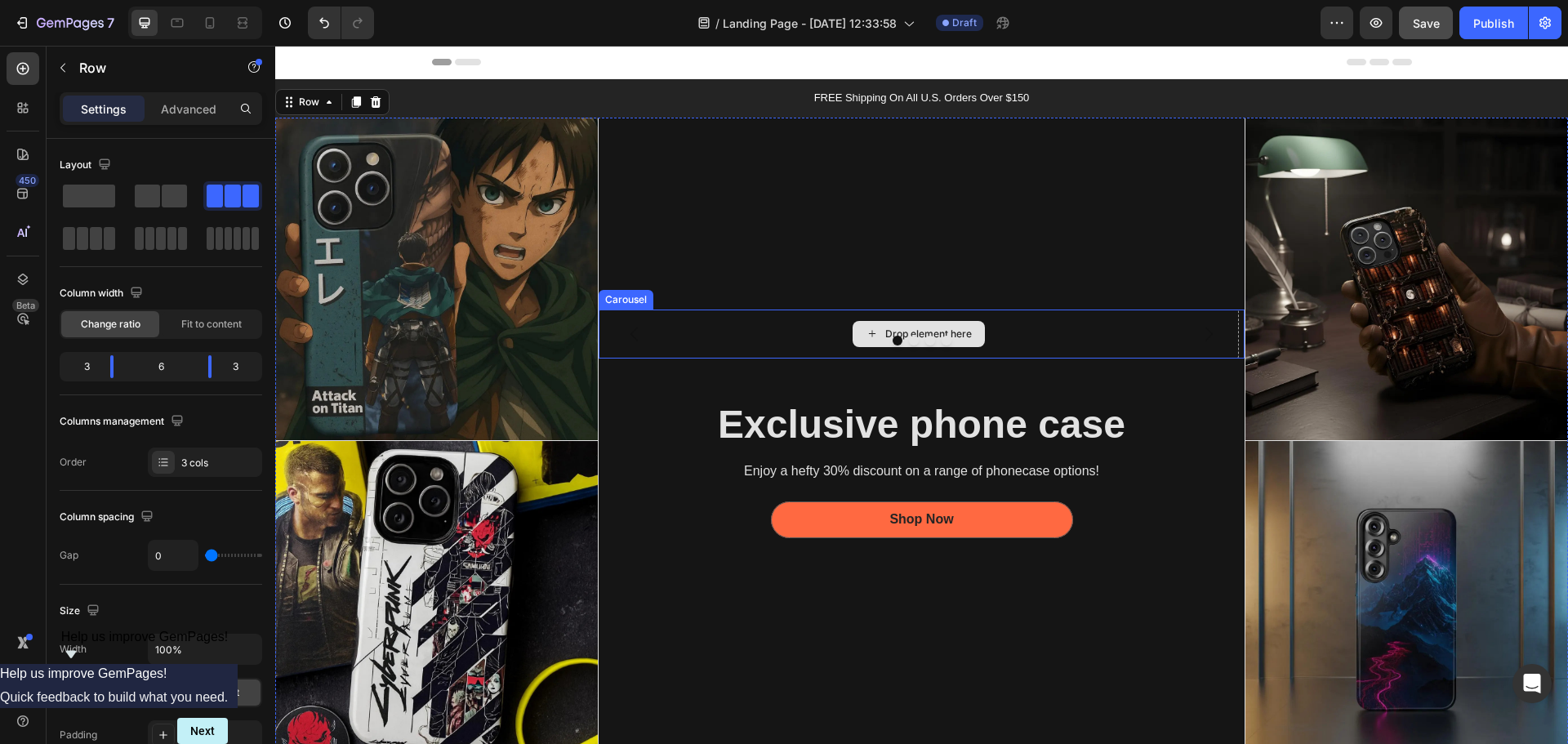
click at [902, 311] on div "Drop element here" at bounding box center [918, 334] width 640 height 49
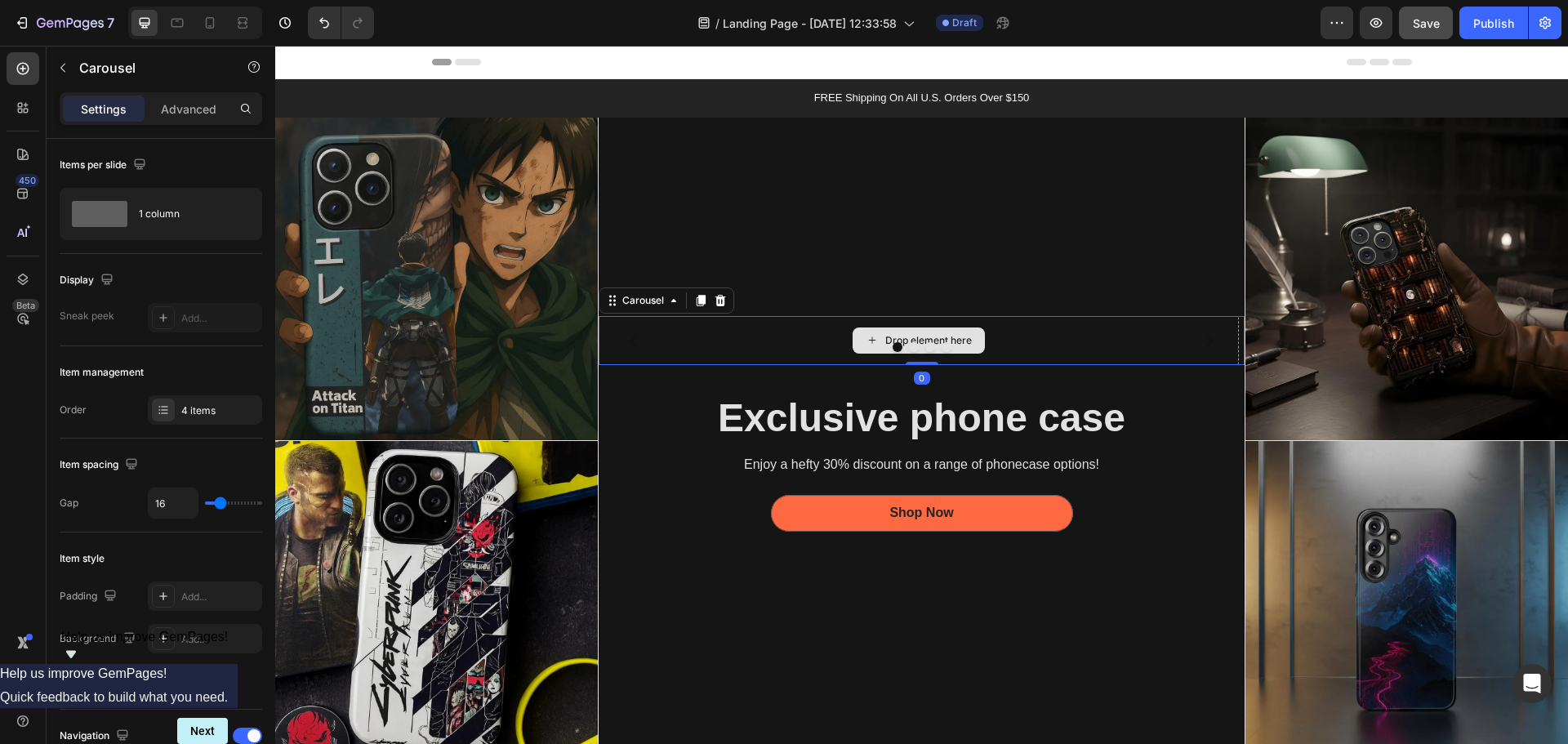
drag, startPoint x: 918, startPoint y: 367, endPoint x: 923, endPoint y: 328, distance: 39.3
click at [923, 328] on div "Drop element here Drop element here Drop element here Drop element here Carouse…" at bounding box center [921, 341] width 647 height 49
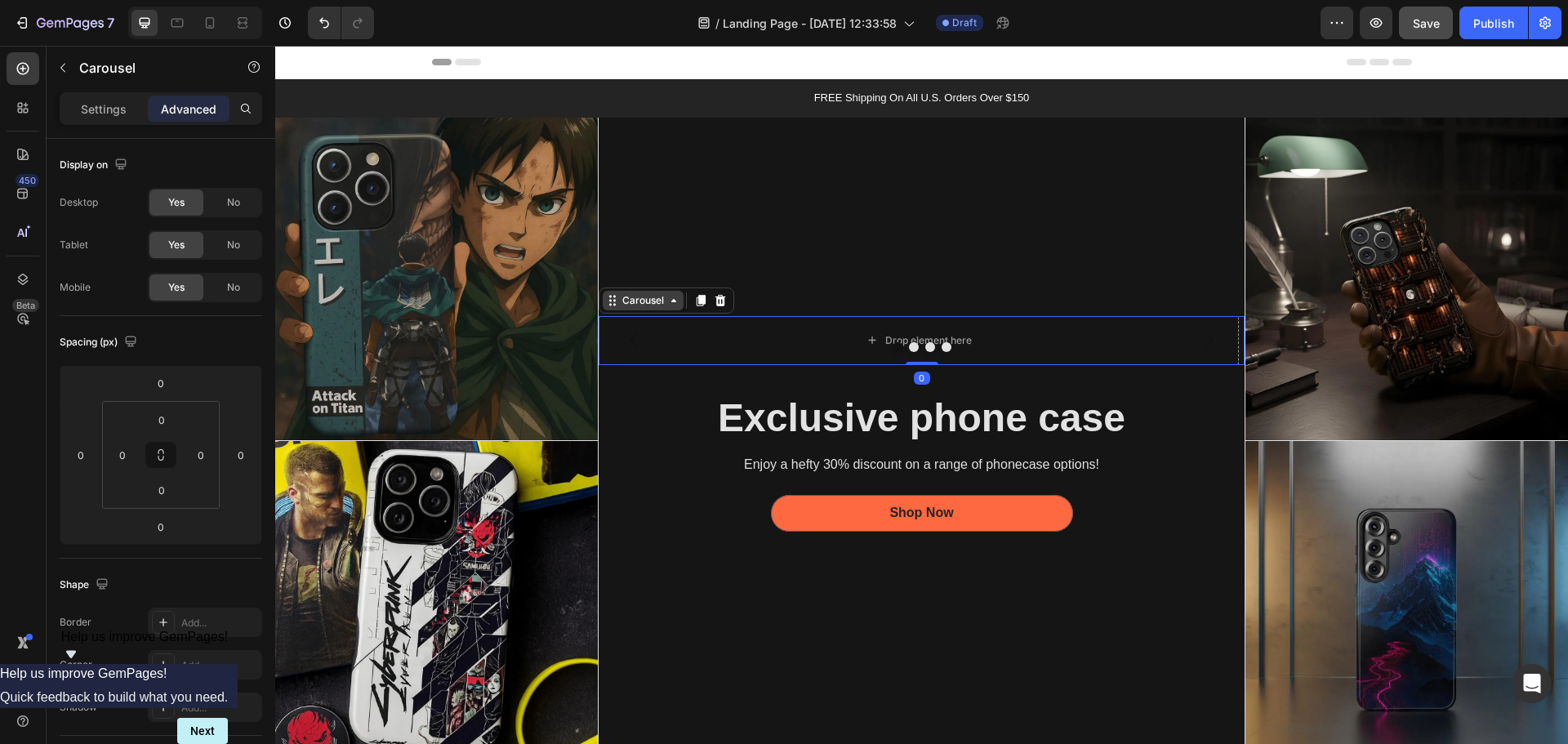
click at [671, 303] on icon at bounding box center [674, 300] width 13 height 13
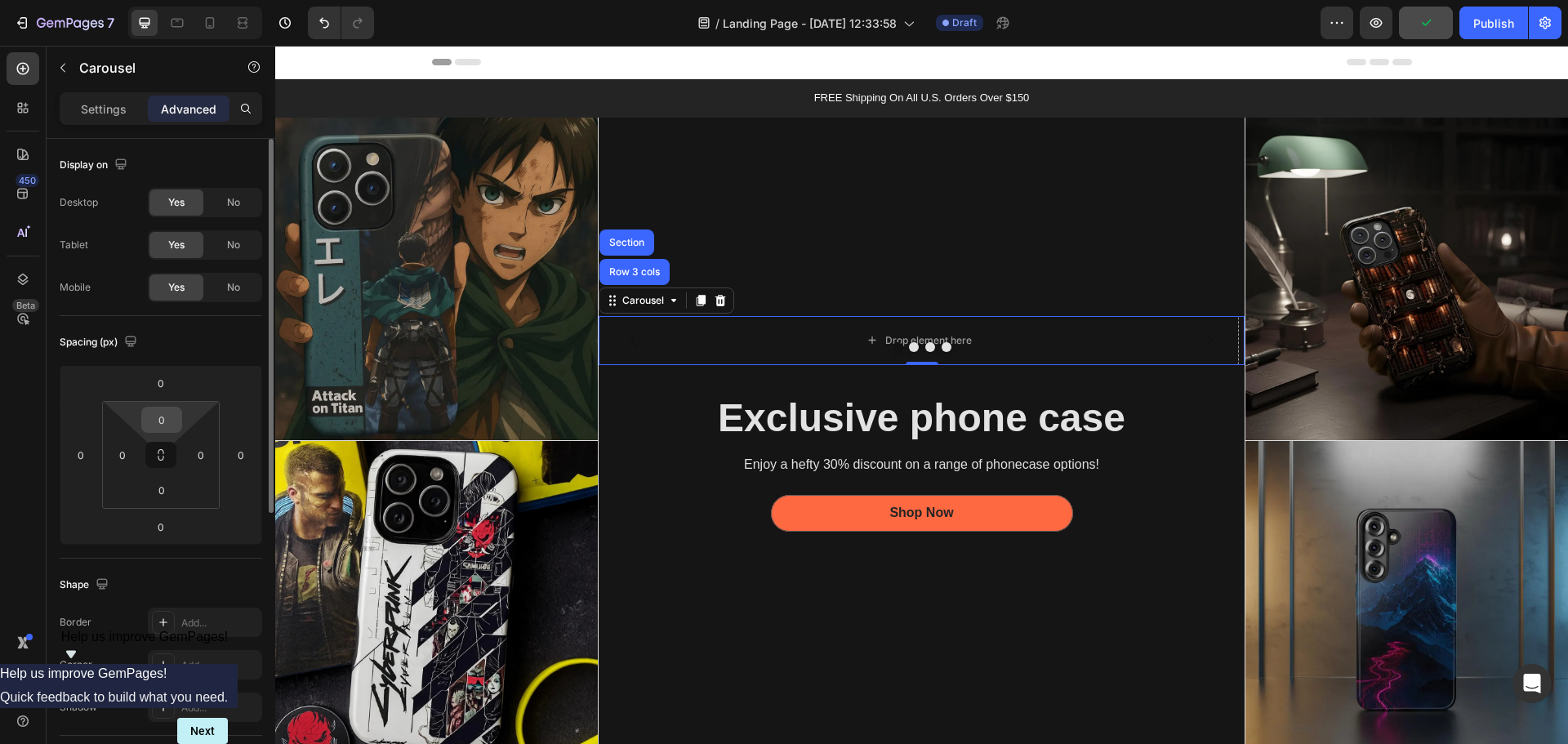
click at [150, 418] on input "0" at bounding box center [162, 419] width 32 height 25
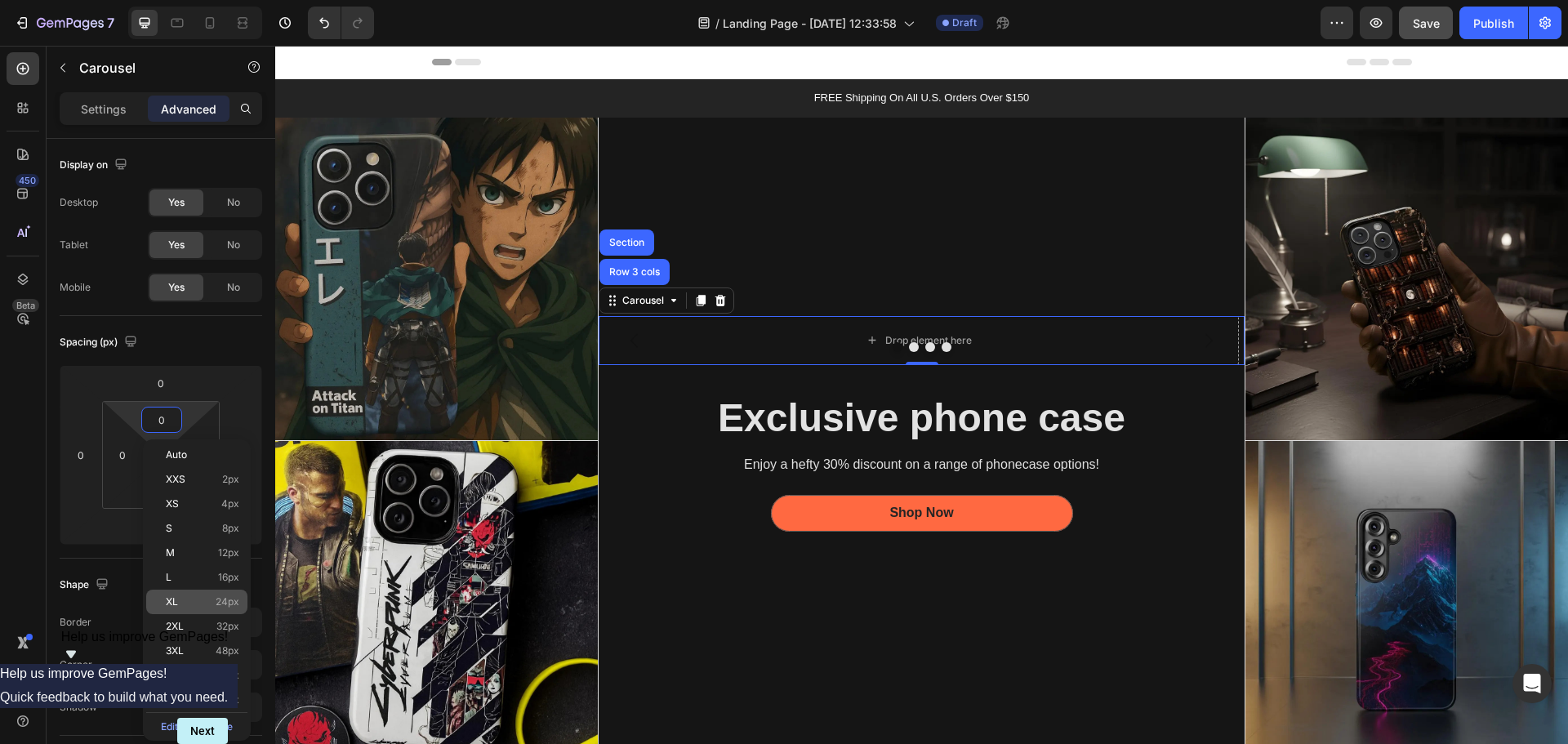
click at [180, 609] on div "XL 24px" at bounding box center [196, 602] width 101 height 25
type input "24"
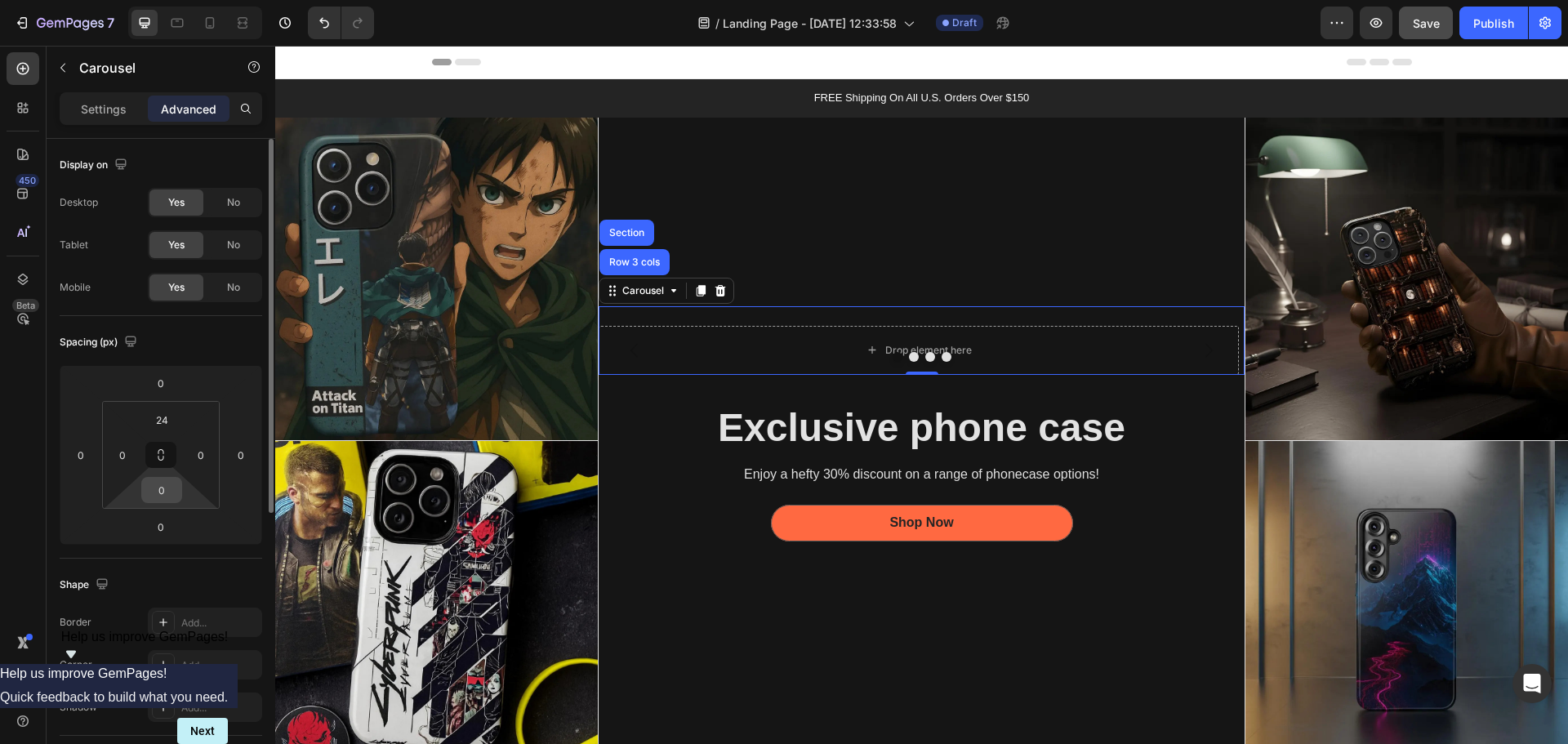
click at [158, 499] on input "0" at bounding box center [162, 490] width 32 height 25
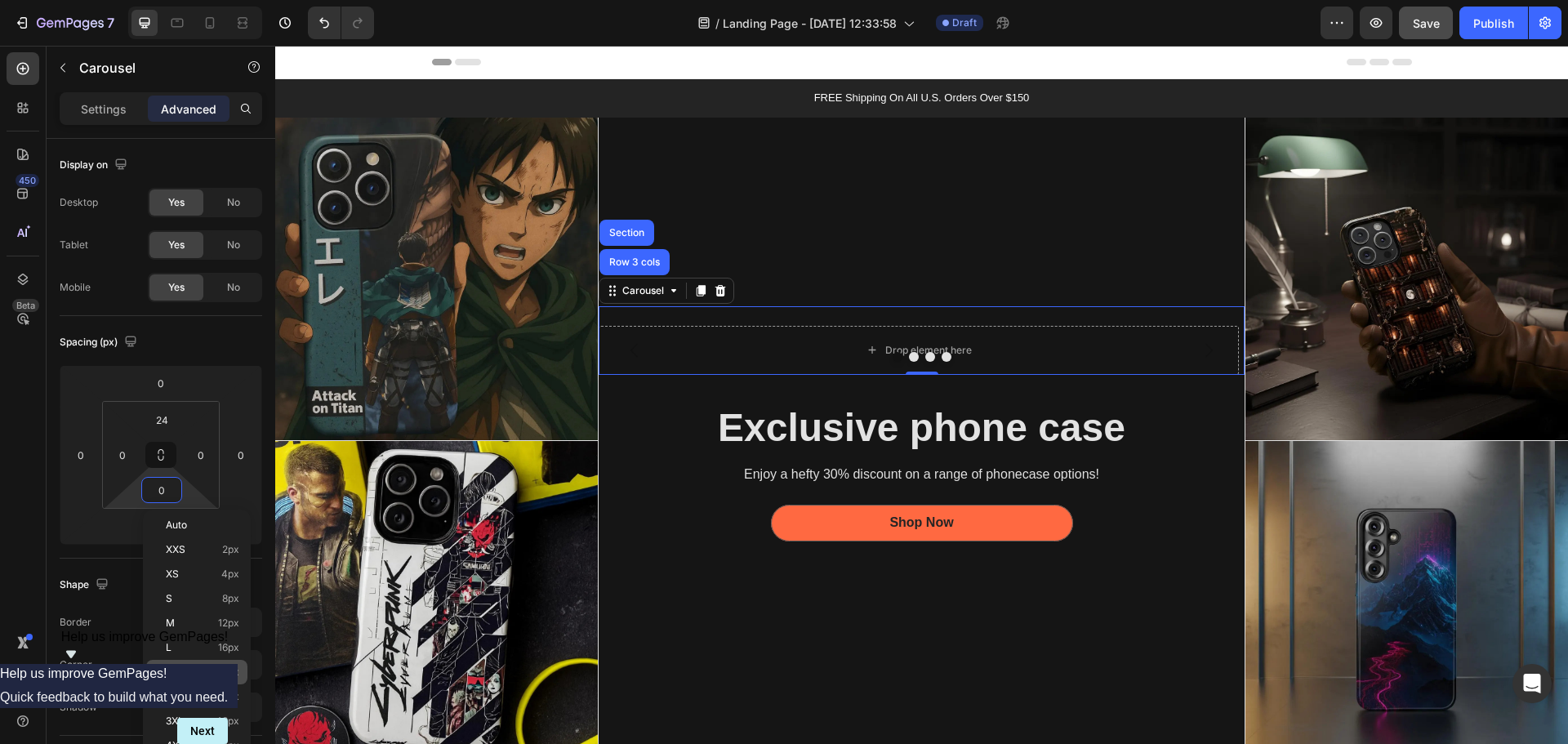
click at [187, 667] on p "XL 24px" at bounding box center [203, 672] width 74 height 11
type input "24"
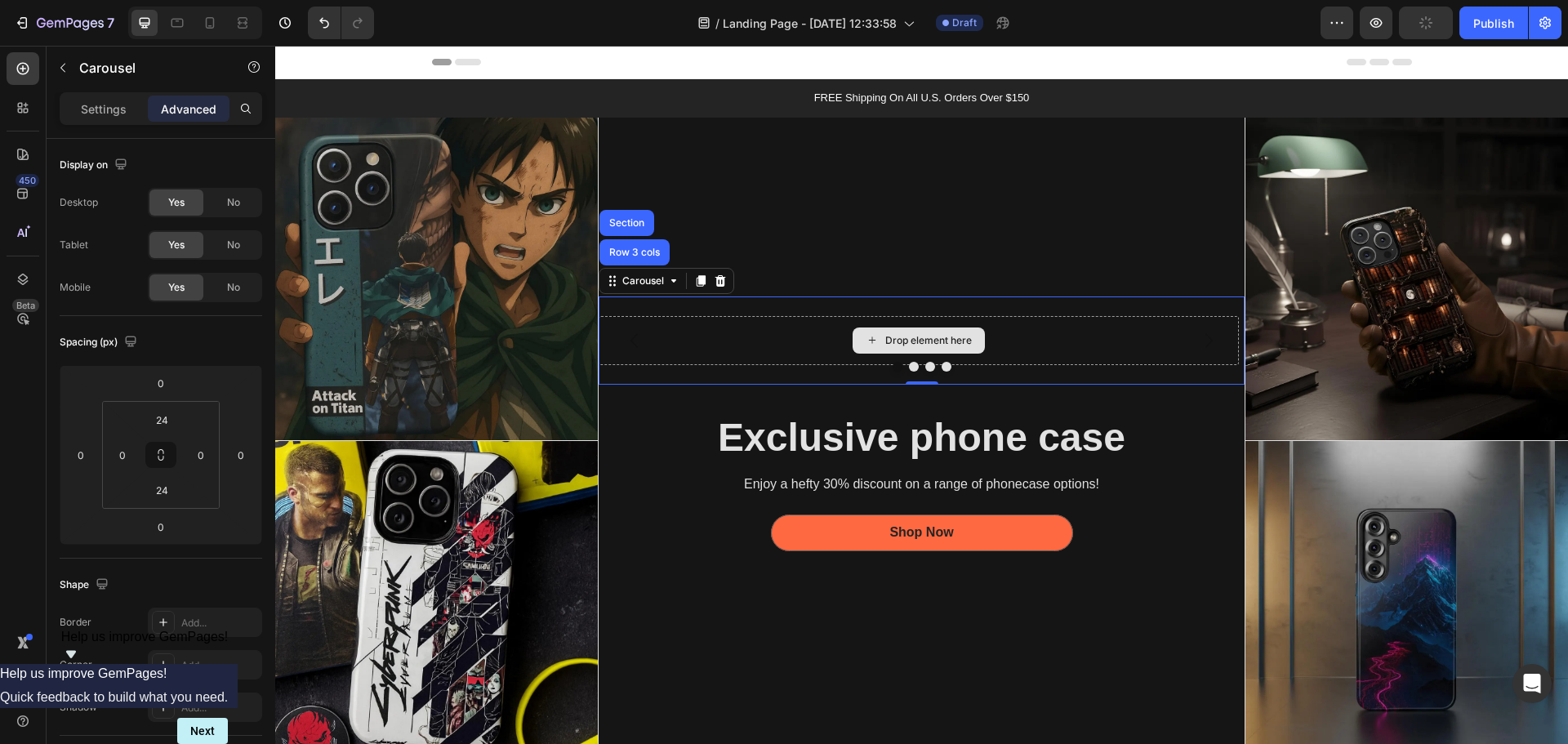
click at [923, 334] on div "Drop element here" at bounding box center [928, 341] width 86 height 13
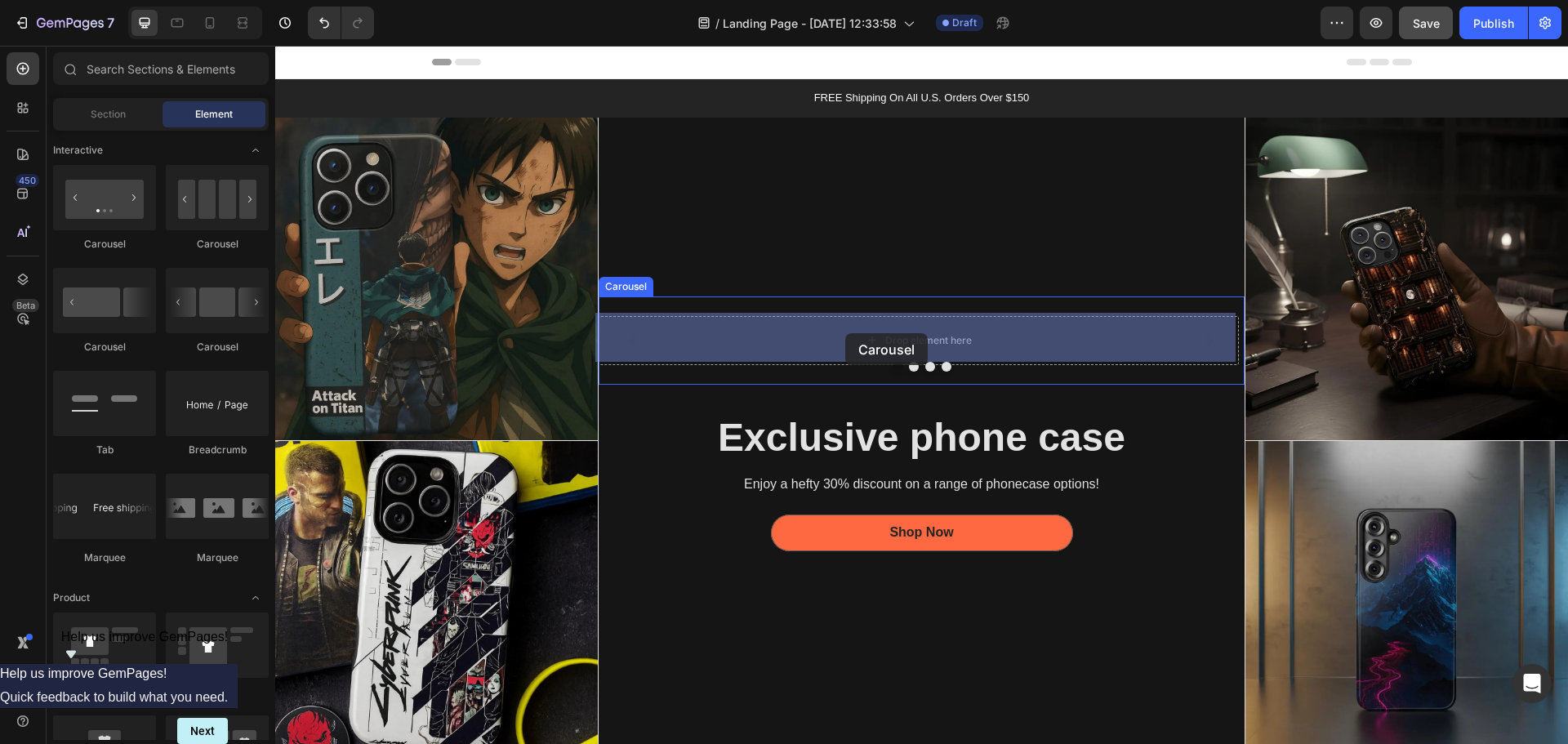
drag, startPoint x: 391, startPoint y: 256, endPoint x: 846, endPoint y: 333, distance: 461.5
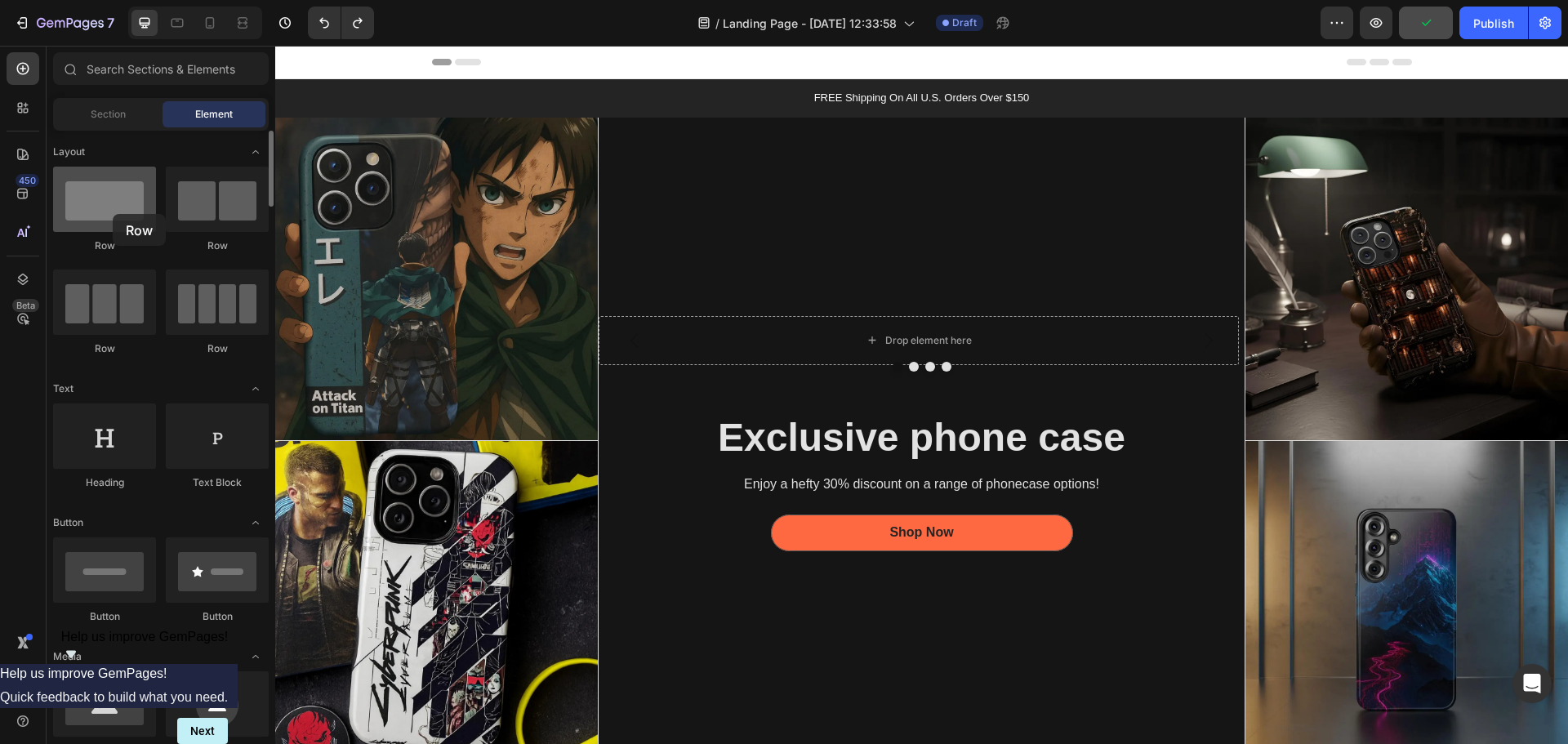
drag, startPoint x: 101, startPoint y: 221, endPoint x: 113, endPoint y: 214, distance: 13.9
click at [113, 214] on div at bounding box center [104, 199] width 103 height 65
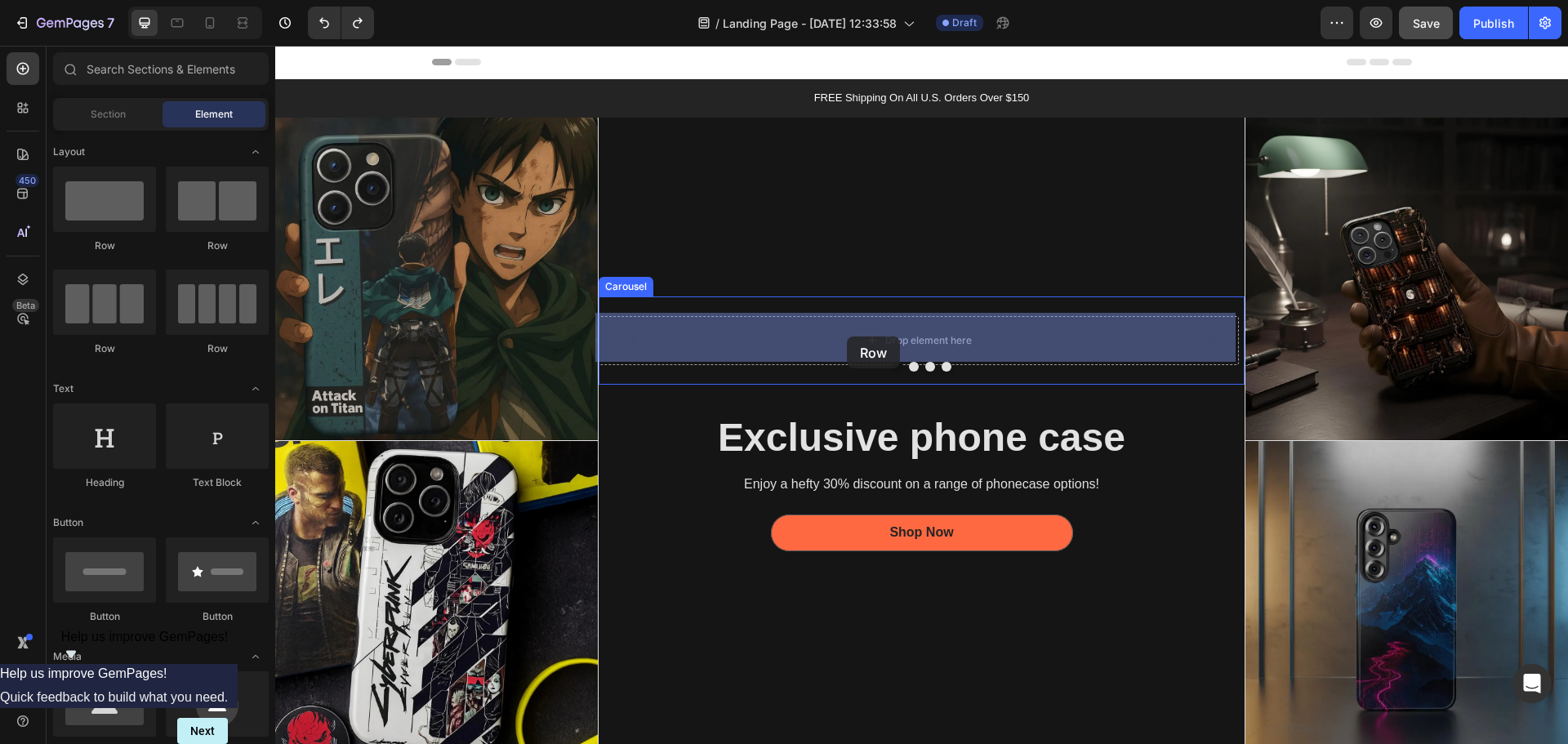
drag, startPoint x: 408, startPoint y: 348, endPoint x: 846, endPoint y: 336, distance: 438.2
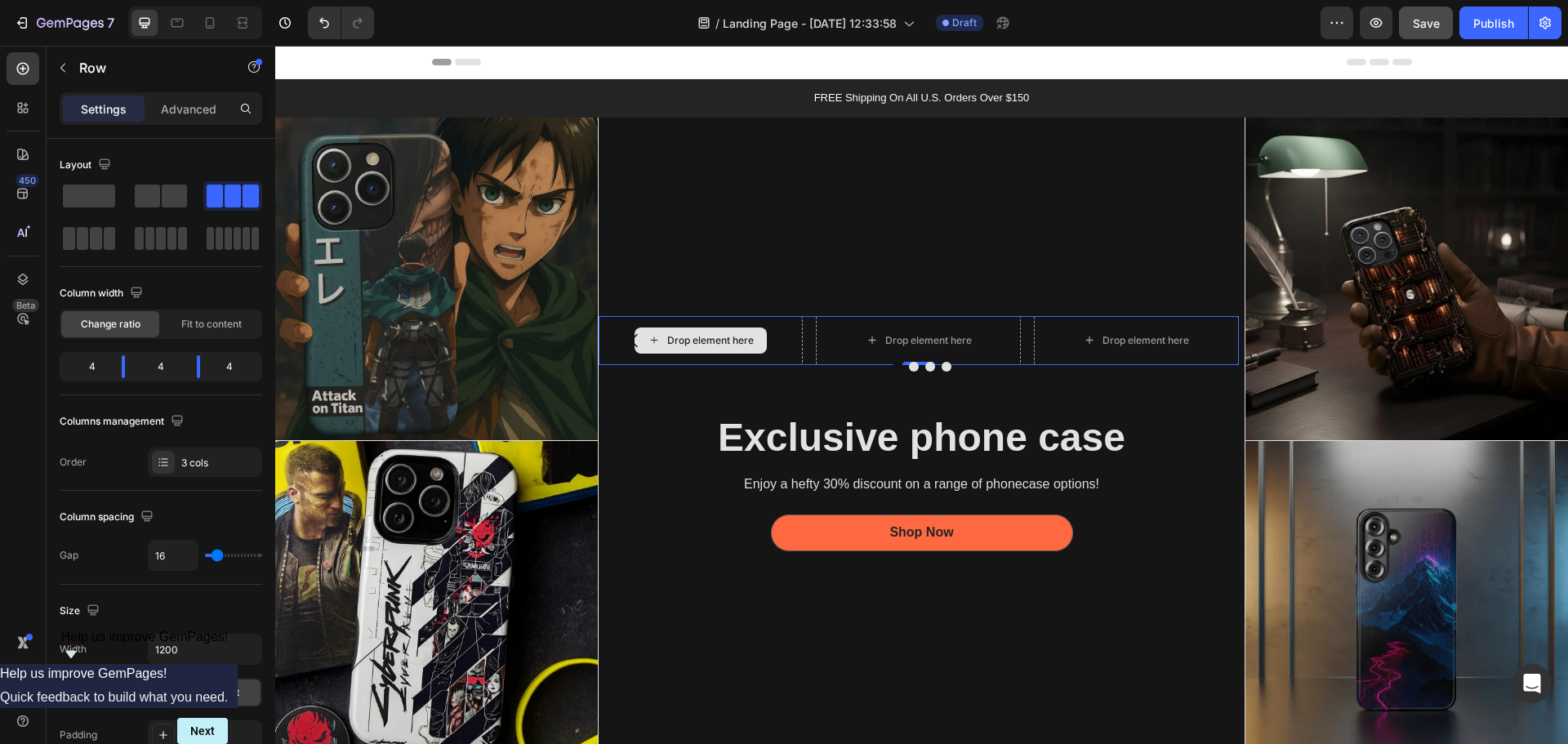
click at [659, 345] on div "Drop element here" at bounding box center [701, 341] width 133 height 27
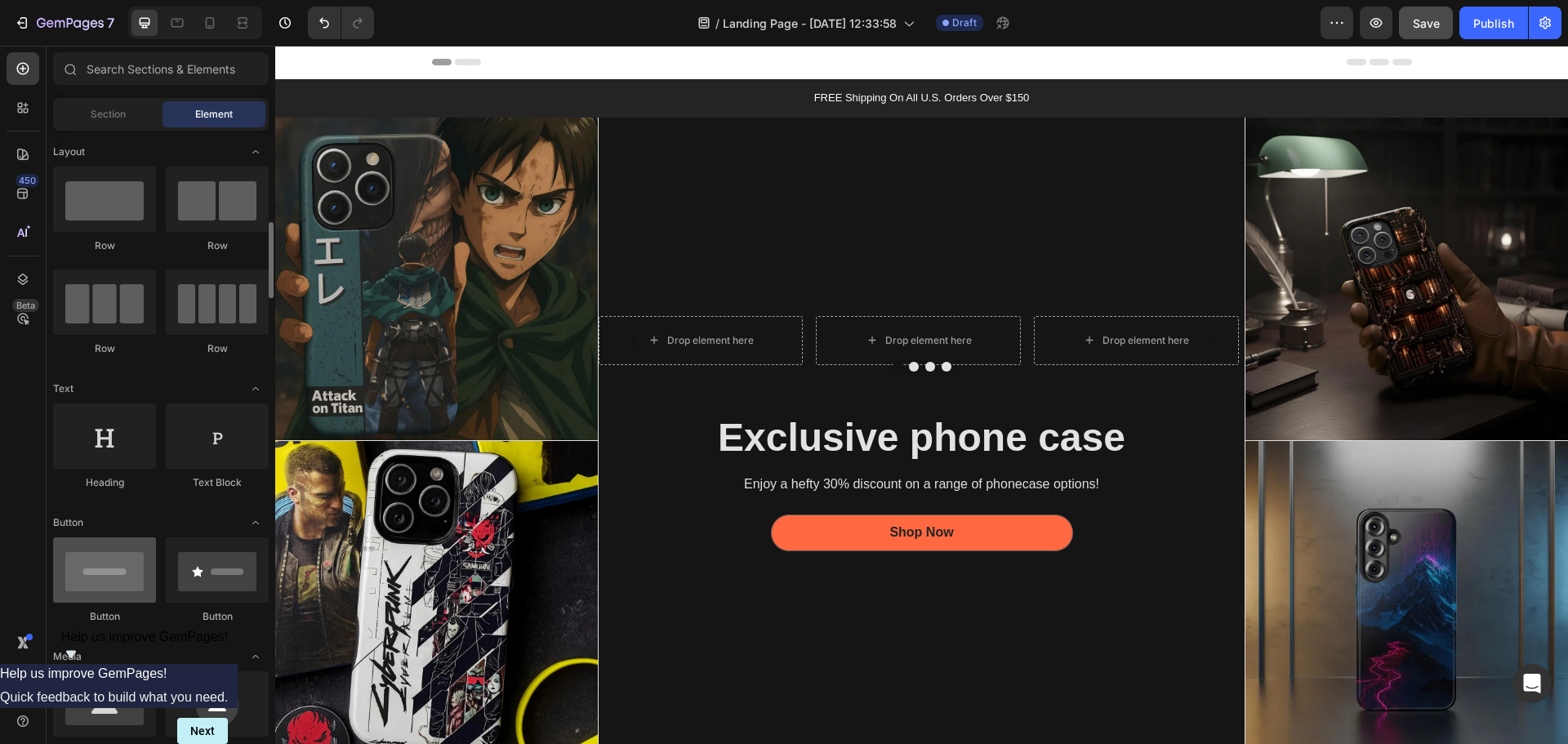
scroll to position [81, 0]
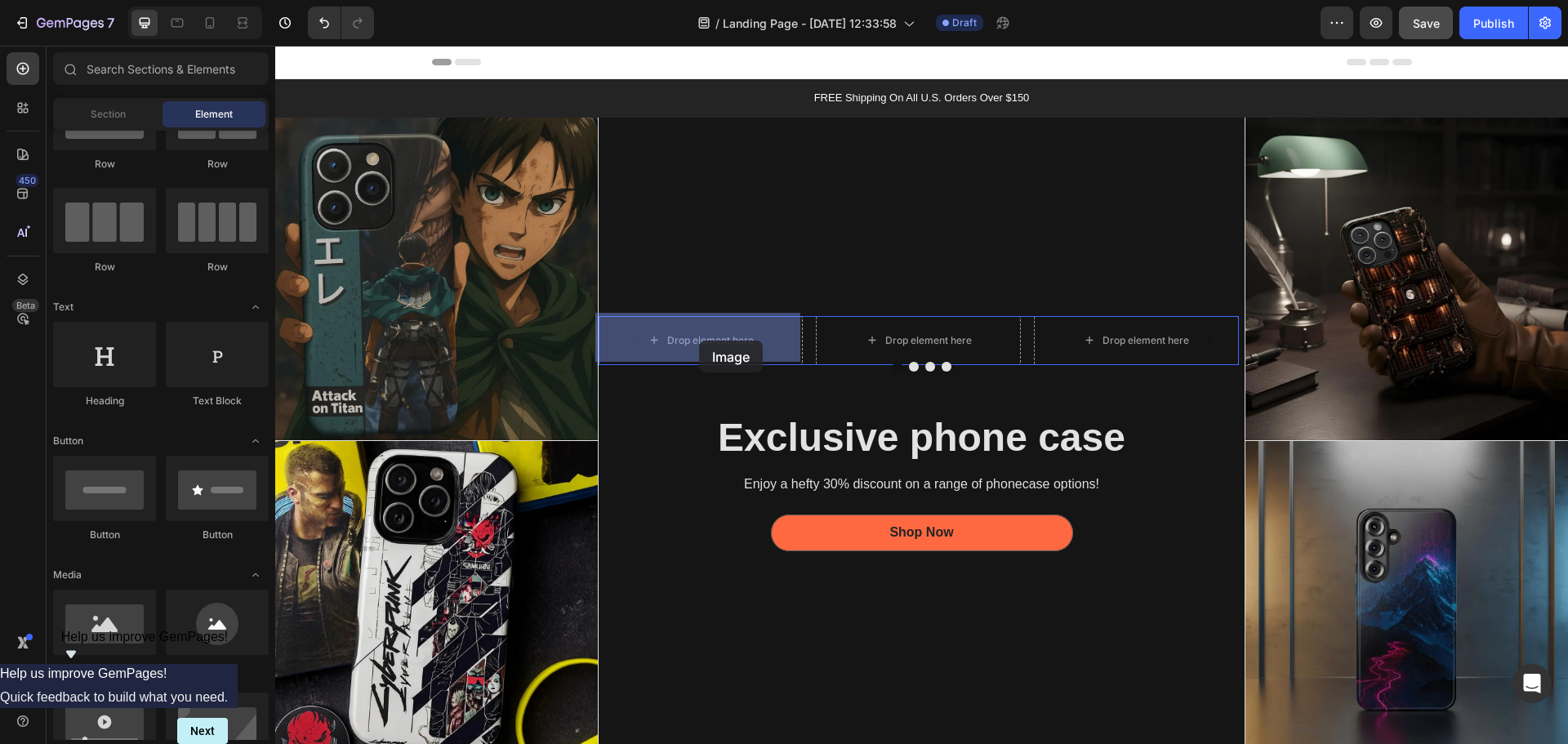
drag, startPoint x: 497, startPoint y: 446, endPoint x: 691, endPoint y: 351, distance: 216.0
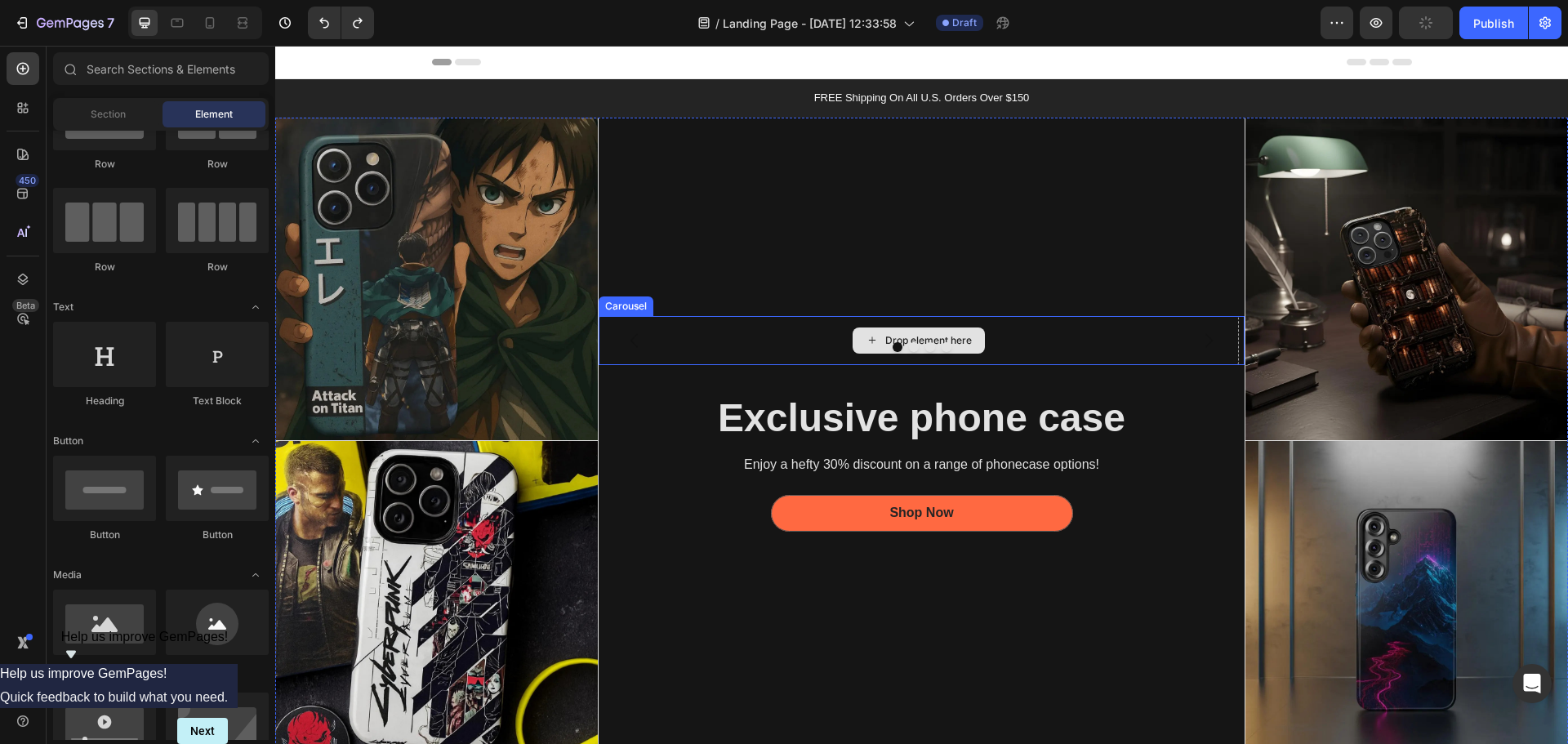
click at [755, 330] on div "Drop element here" at bounding box center [918, 341] width 640 height 49
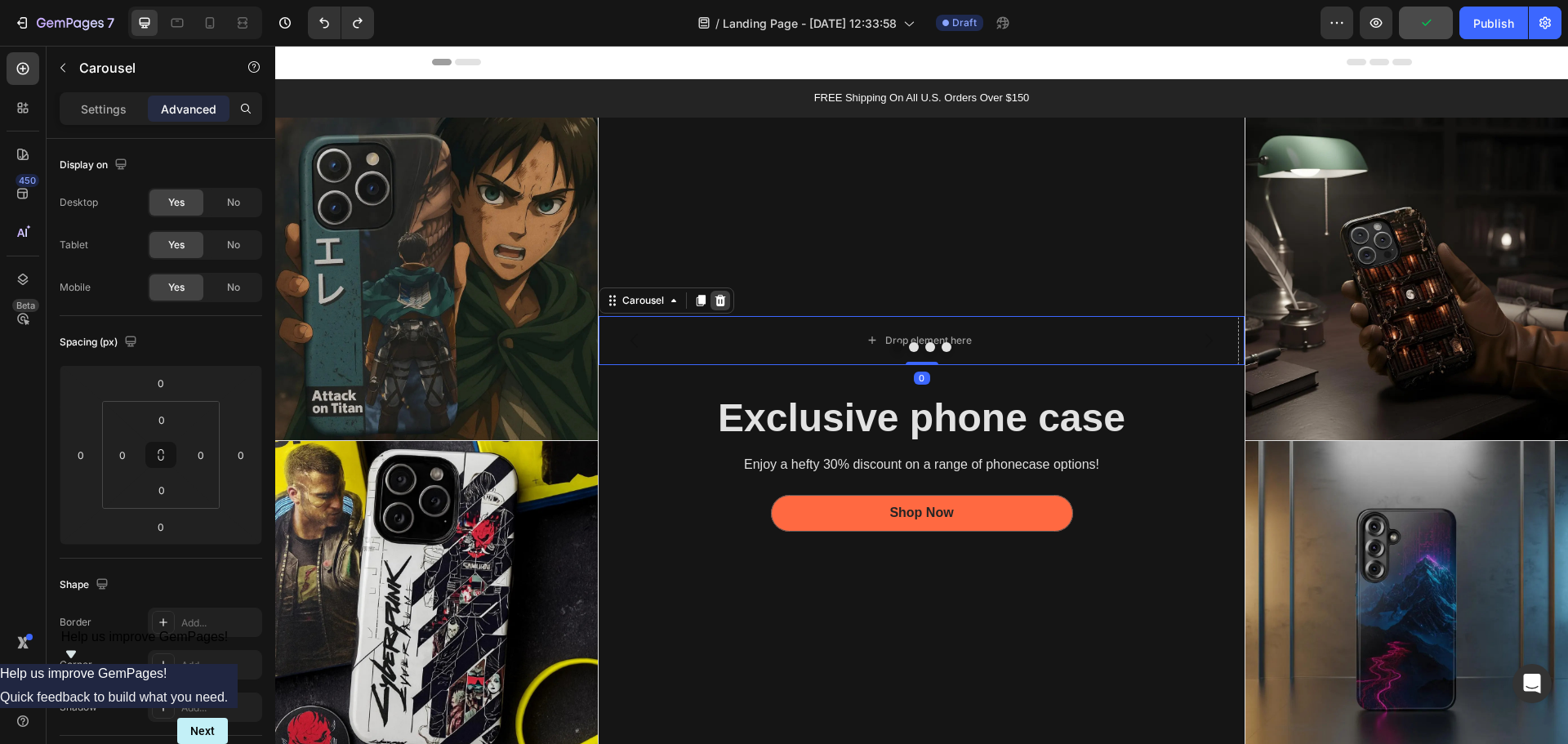
click at [715, 301] on icon at bounding box center [720, 300] width 10 height 11
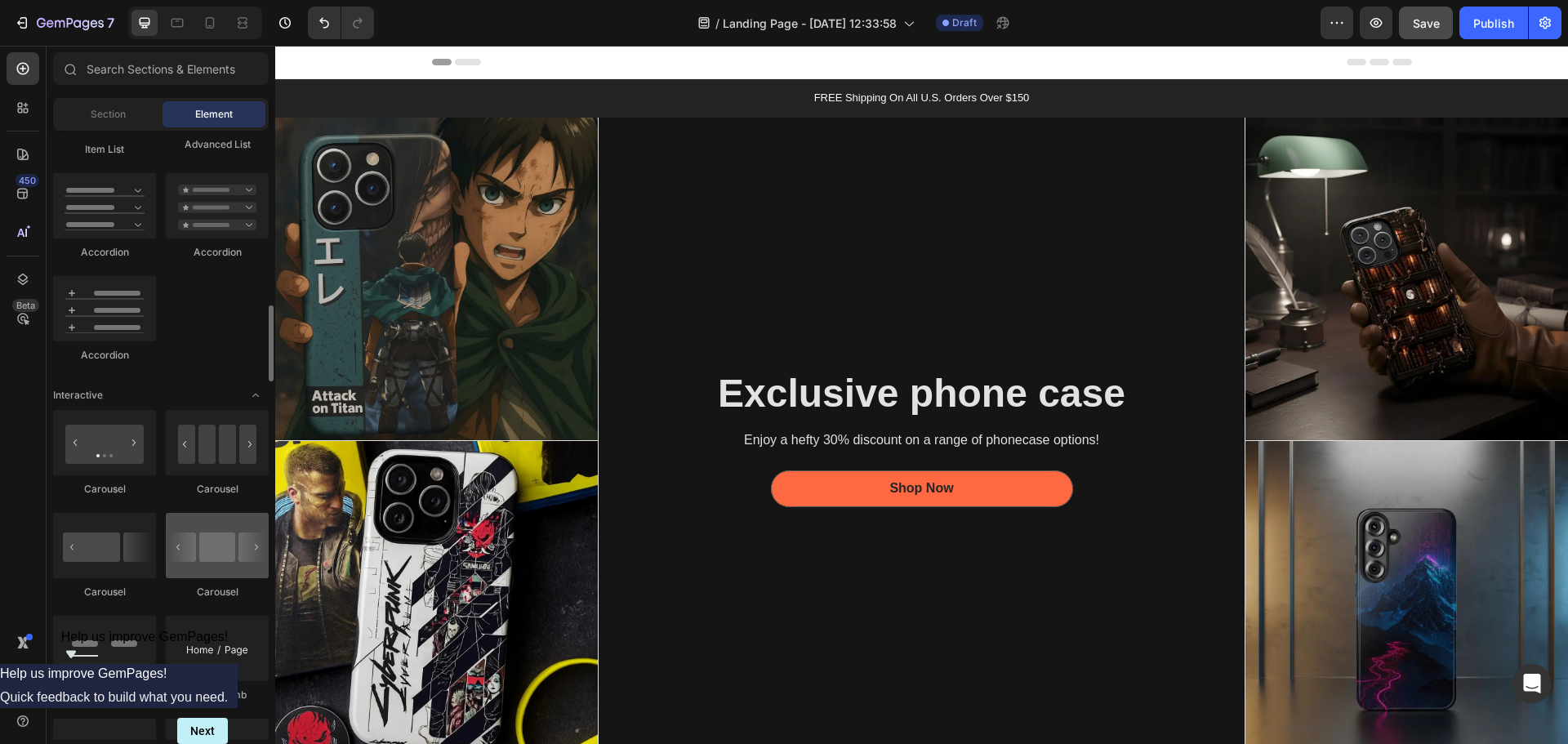
scroll to position [1469, 0]
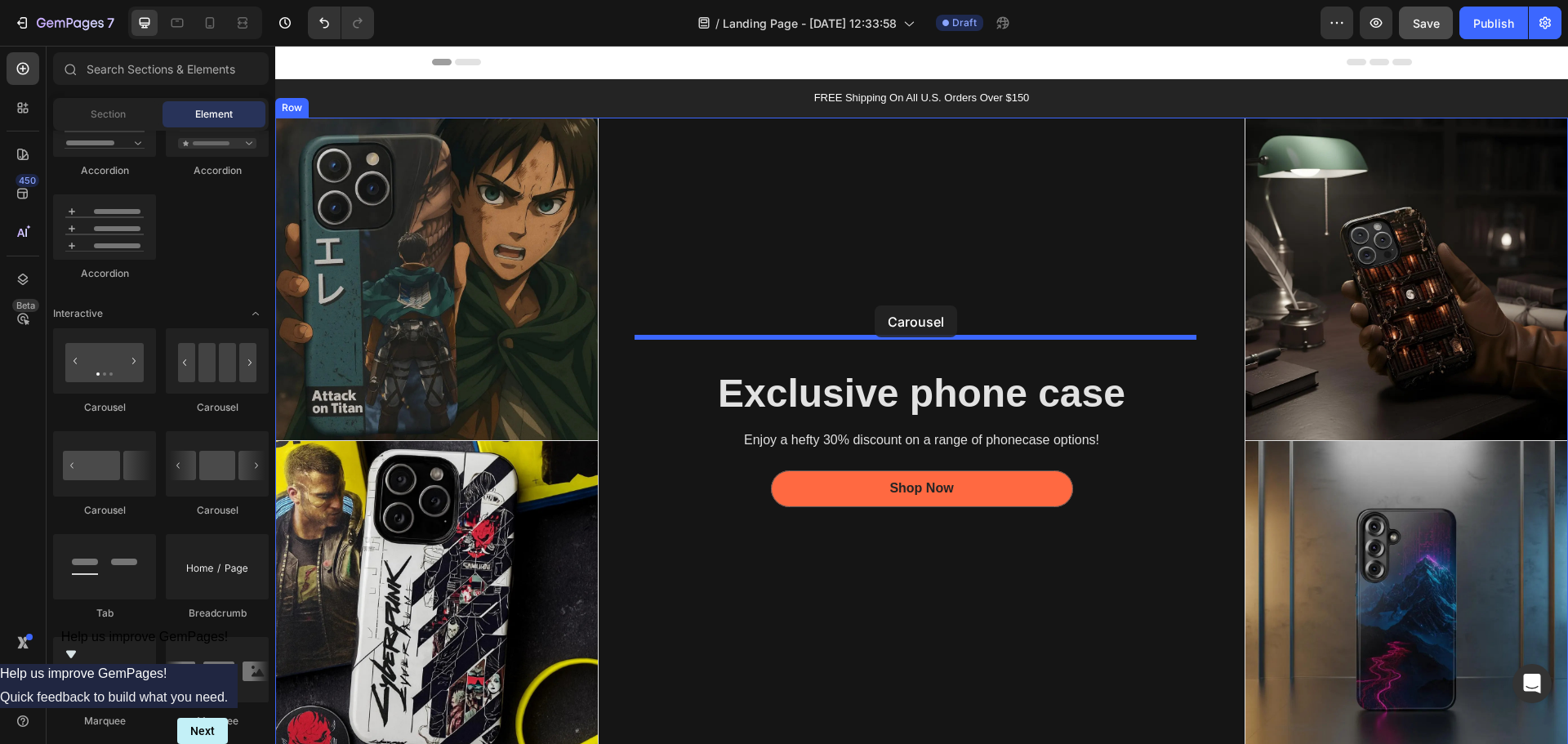
drag, startPoint x: 378, startPoint y: 424, endPoint x: 875, endPoint y: 306, distance: 510.8
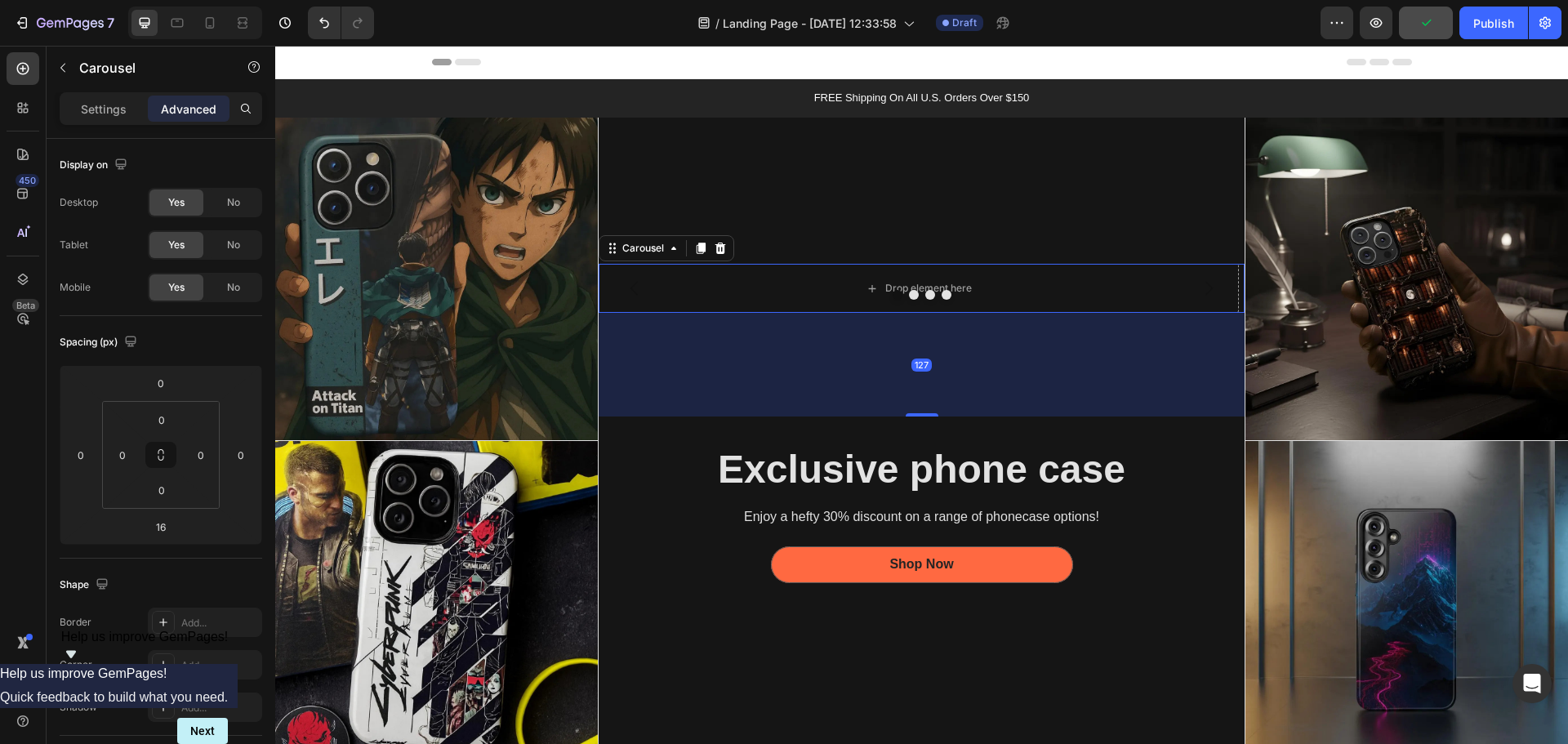
drag, startPoint x: 915, startPoint y: 366, endPoint x: 907, endPoint y: 457, distance: 91.4
click at [907, 457] on div "Drop element here Drop element here Drop element here Drop element here Carouse…" at bounding box center [921, 440] width 647 height 647
type input "127"
click at [122, 117] on div "Settings" at bounding box center [103, 109] width 81 height 27
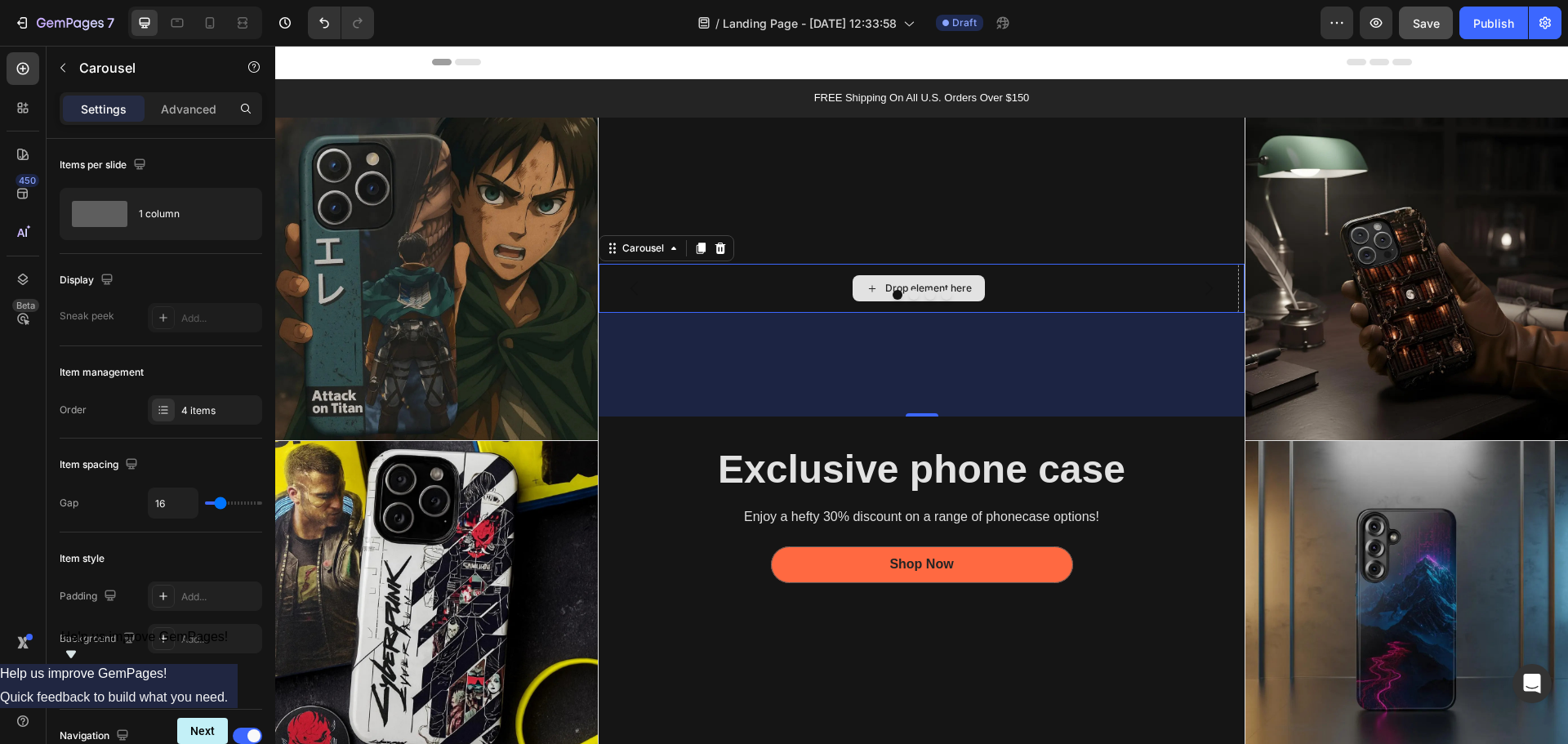
click at [893, 284] on div "Drop element here" at bounding box center [928, 289] width 86 height 13
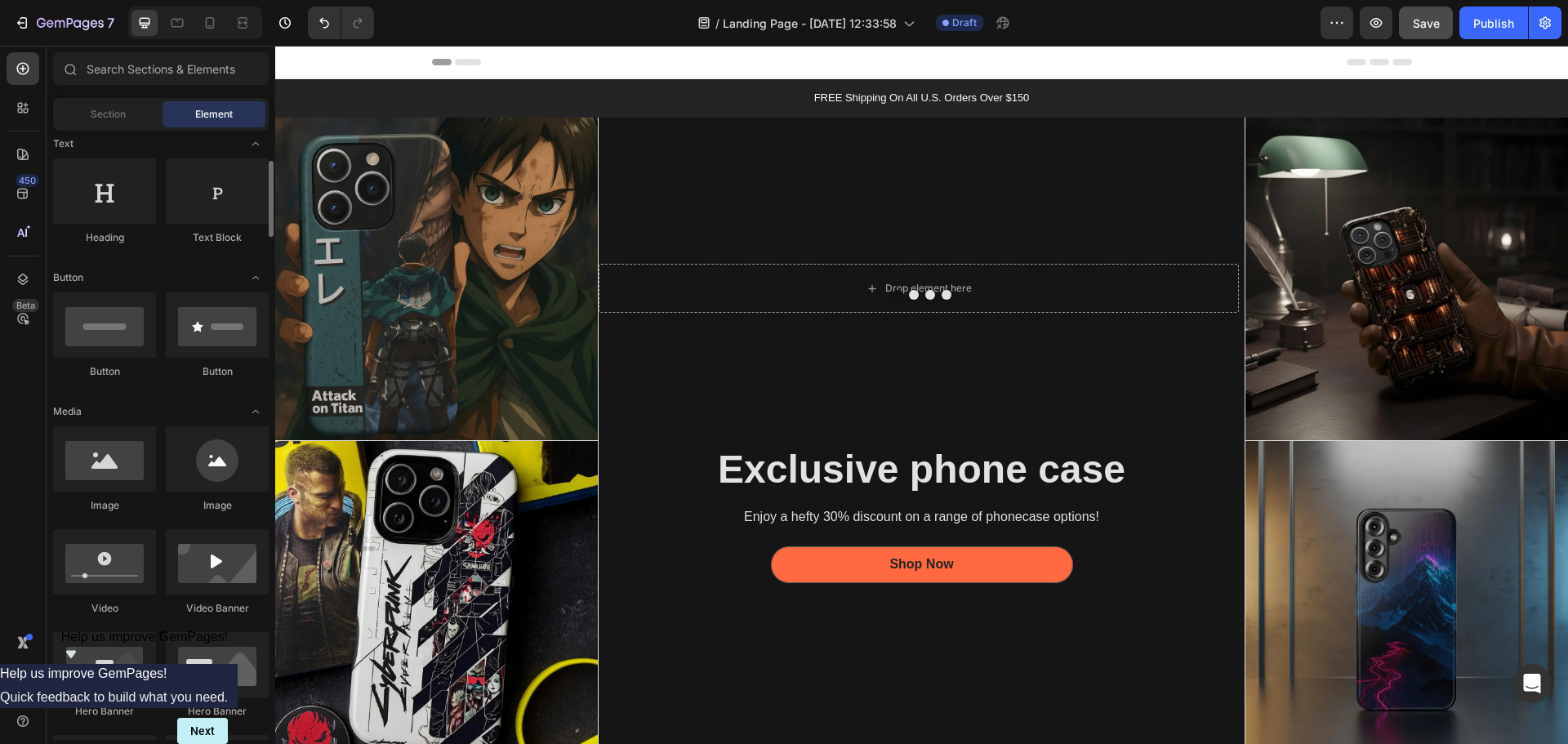
scroll to position [0, 0]
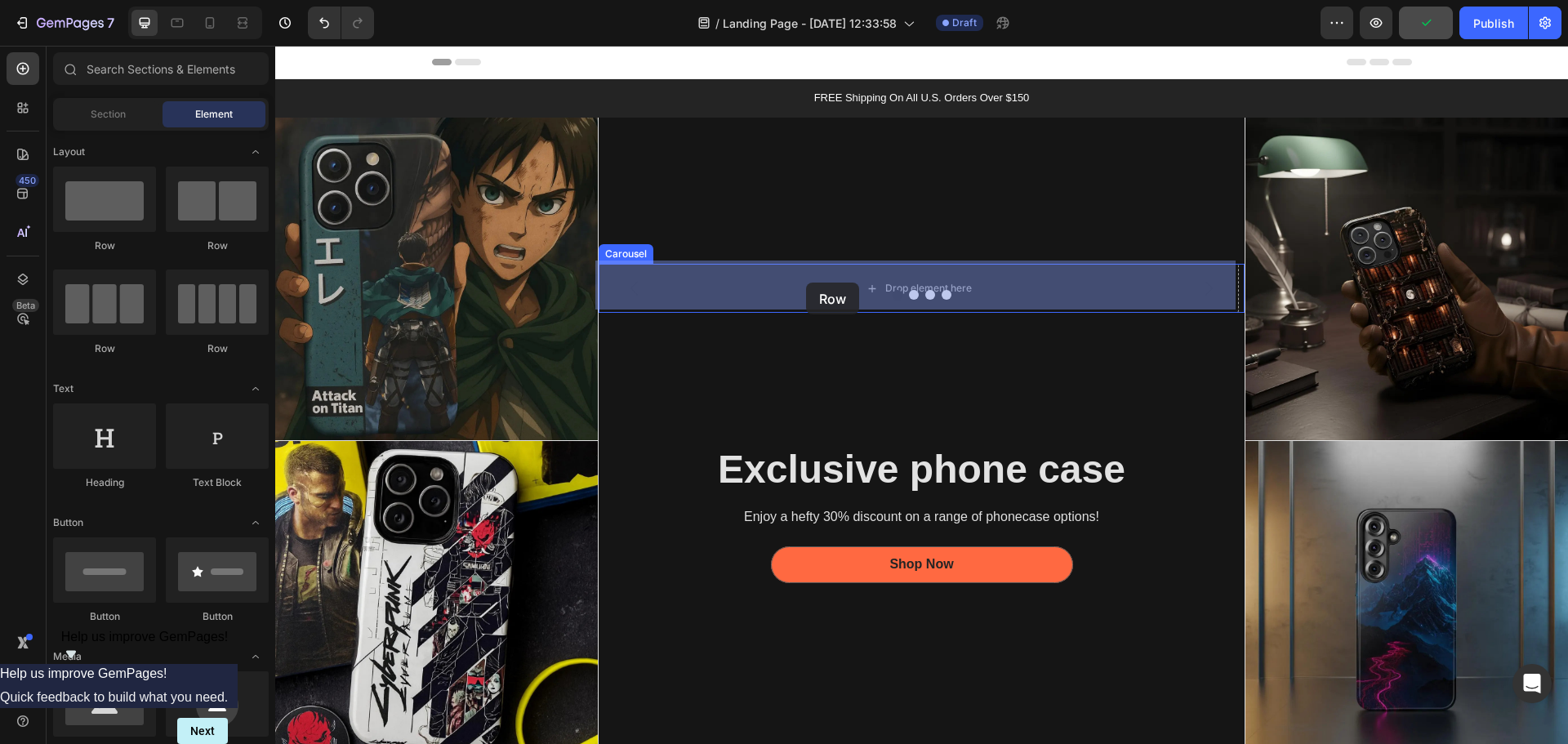
drag, startPoint x: 498, startPoint y: 367, endPoint x: 806, endPoint y: 282, distance: 319.5
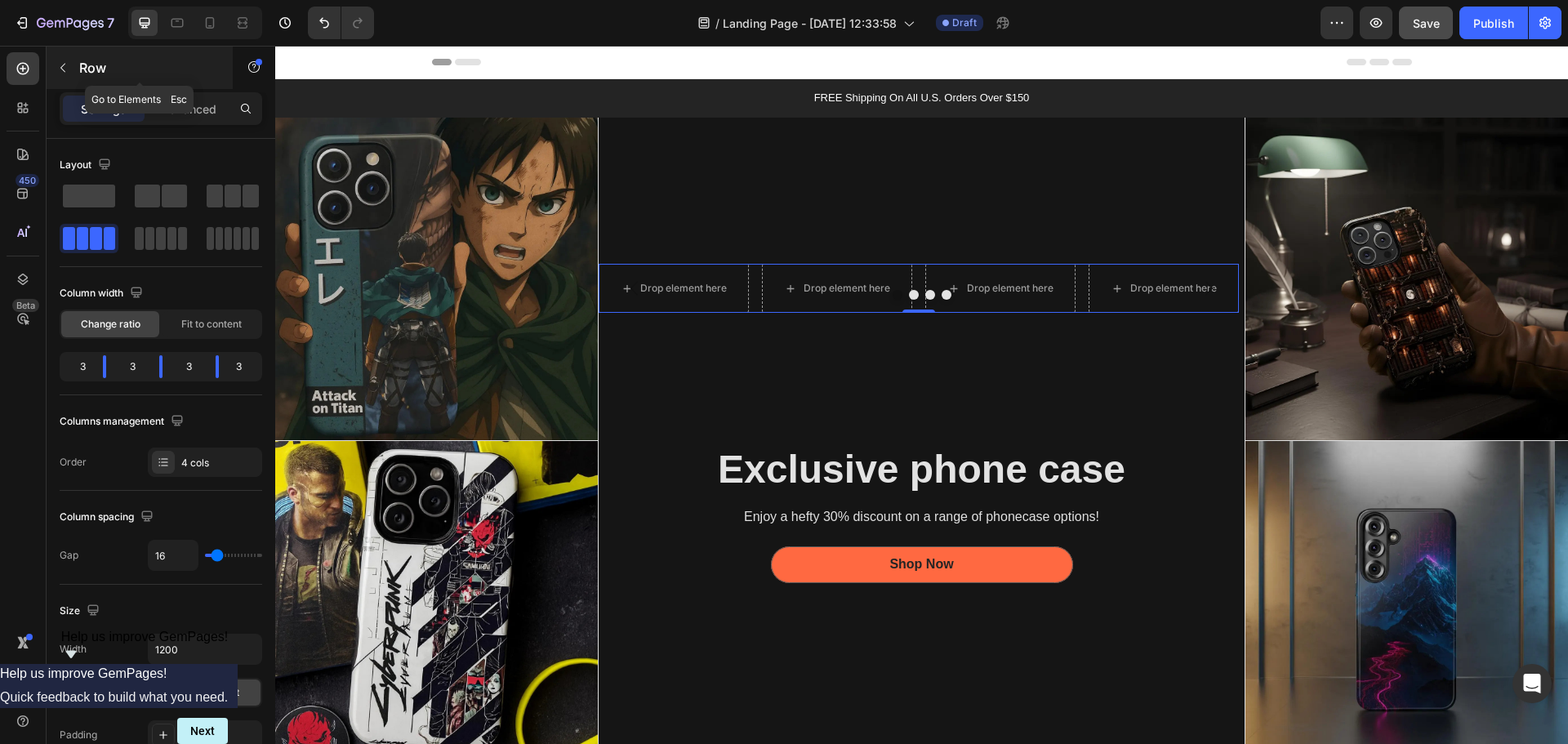
click at [94, 70] on p "Row" at bounding box center [149, 67] width 139 height 20
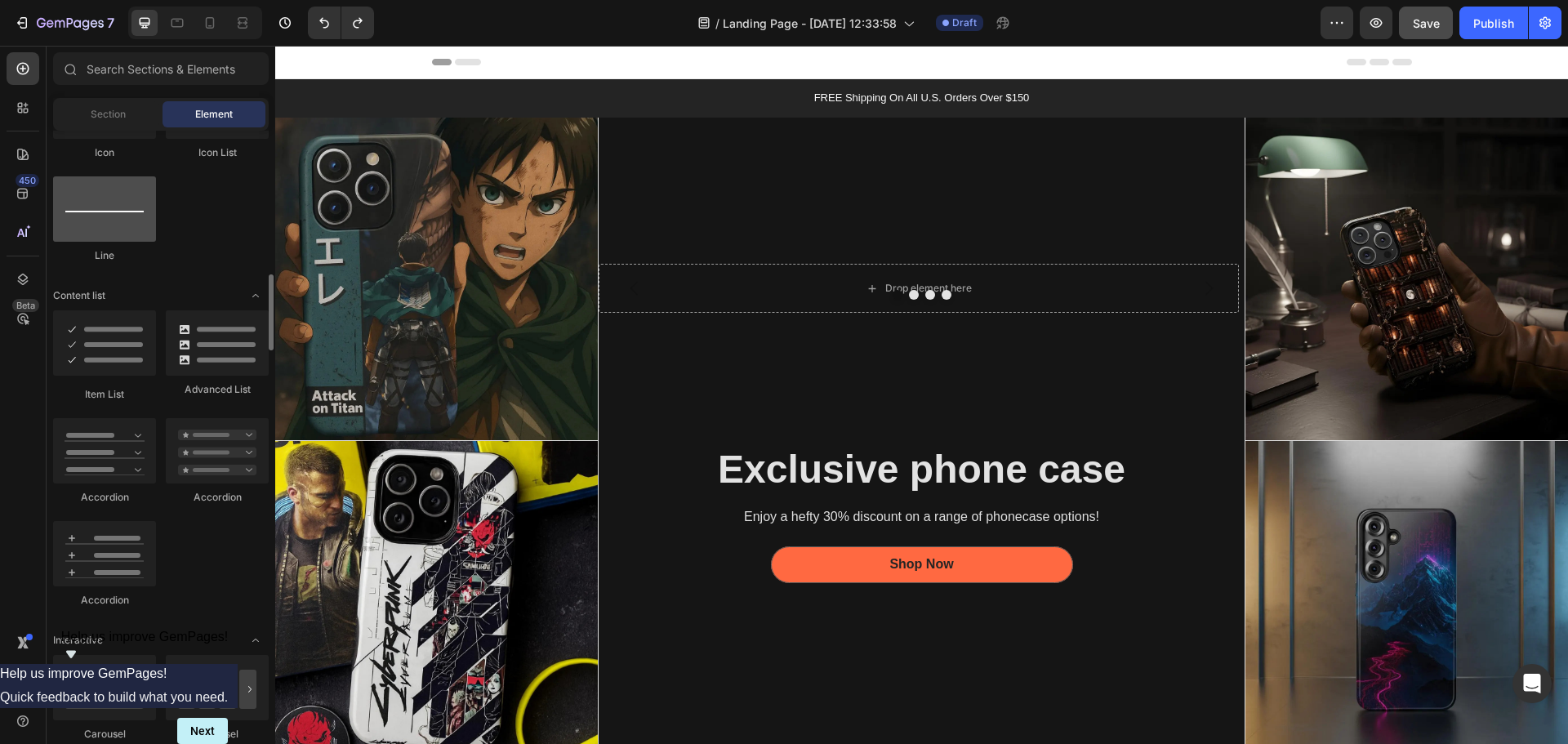
scroll to position [1388, 0]
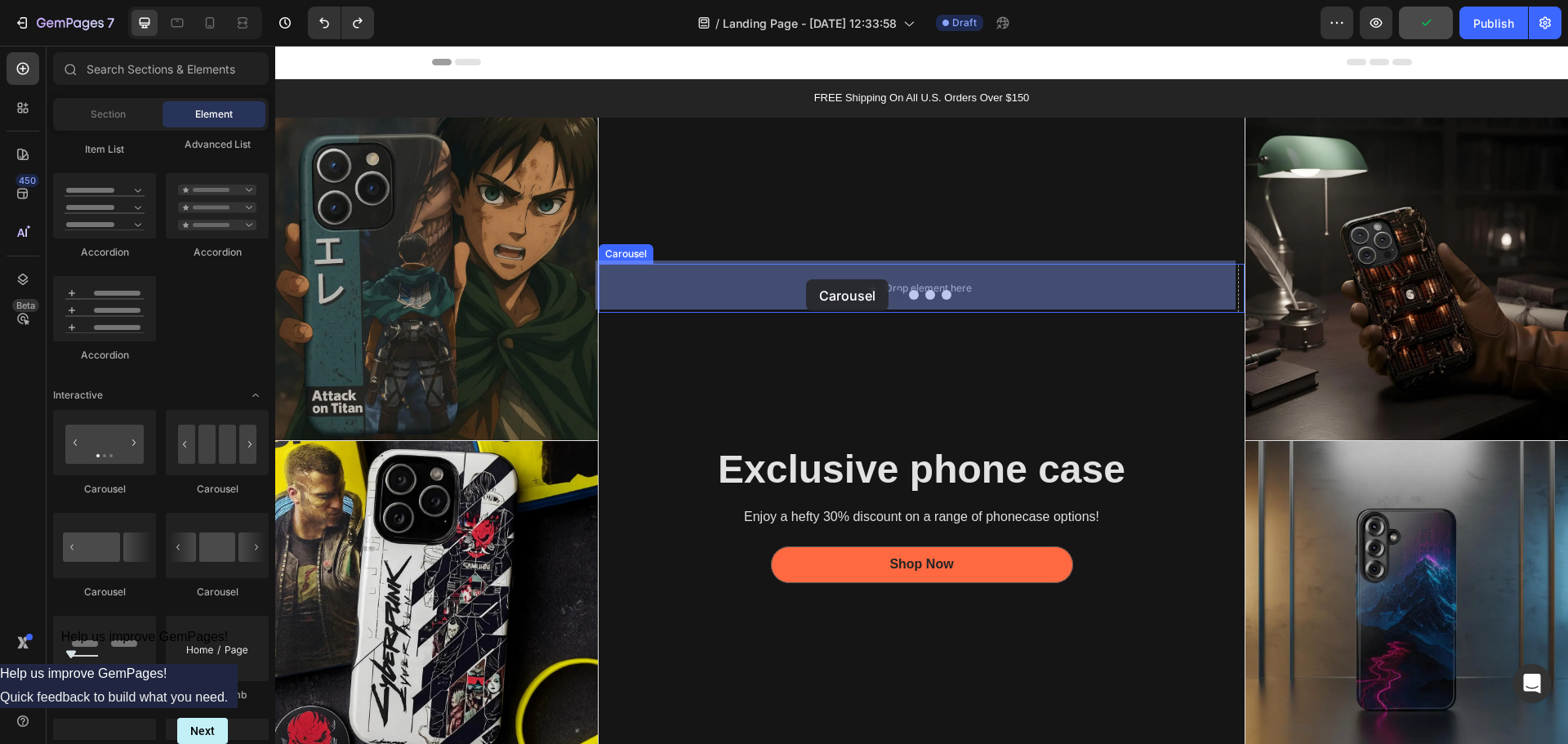
drag, startPoint x: 384, startPoint y: 508, endPoint x: 776, endPoint y: 305, distance: 441.4
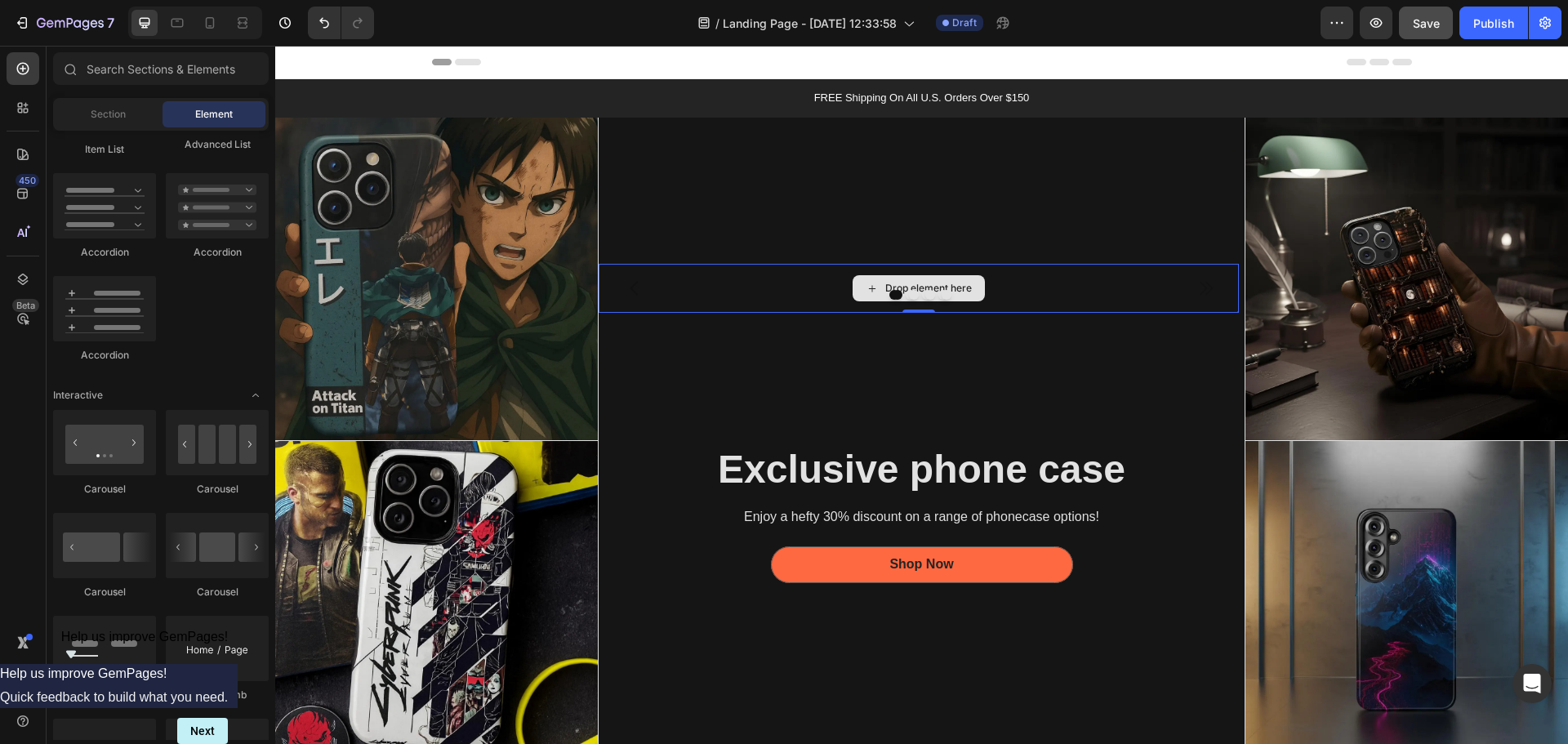
click at [869, 282] on icon at bounding box center [872, 289] width 13 height 14
click at [865, 284] on icon at bounding box center [872, 289] width 13 height 14
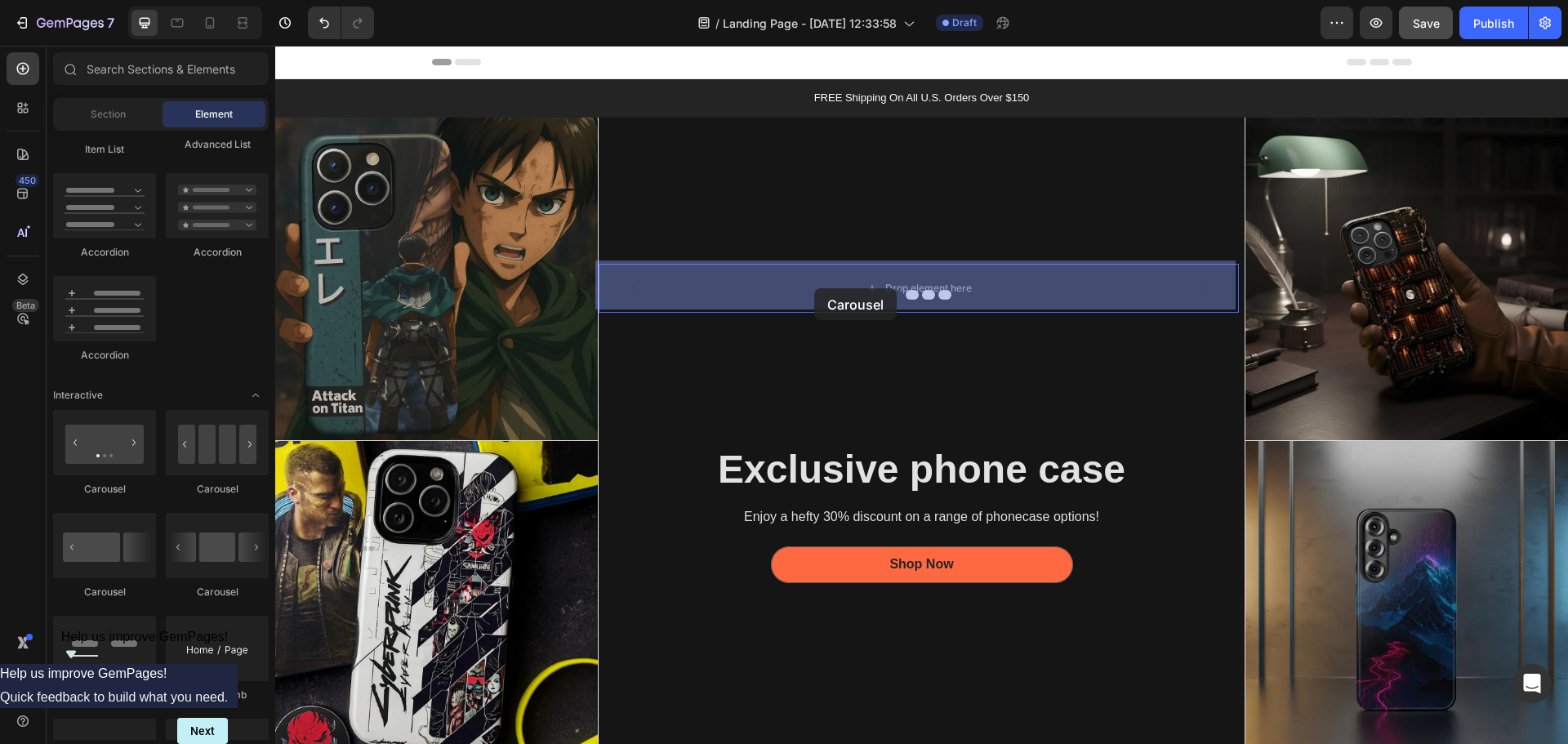
drag, startPoint x: 389, startPoint y: 401, endPoint x: 789, endPoint y: 308, distance: 410.7
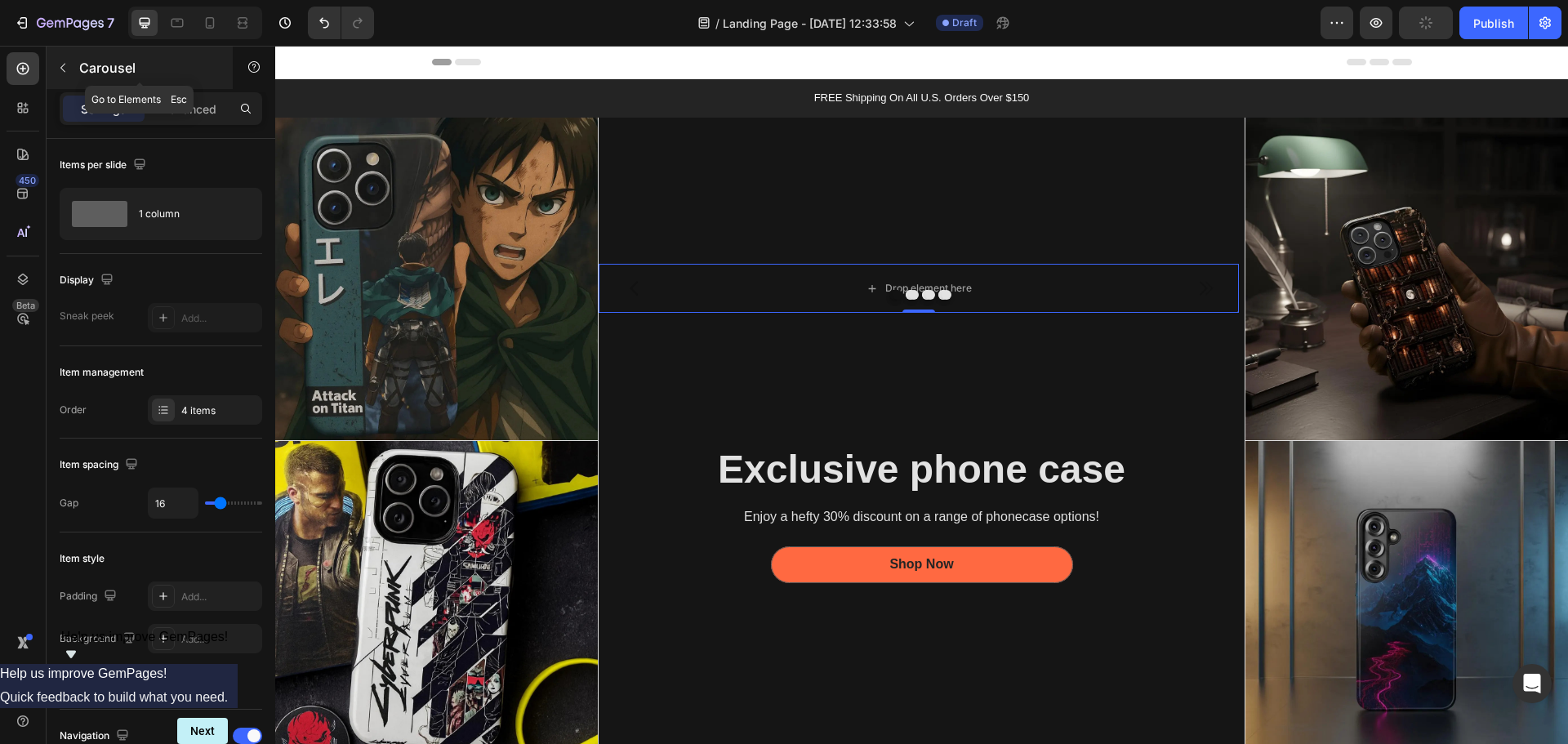
click at [102, 75] on p "Carousel" at bounding box center [149, 67] width 139 height 20
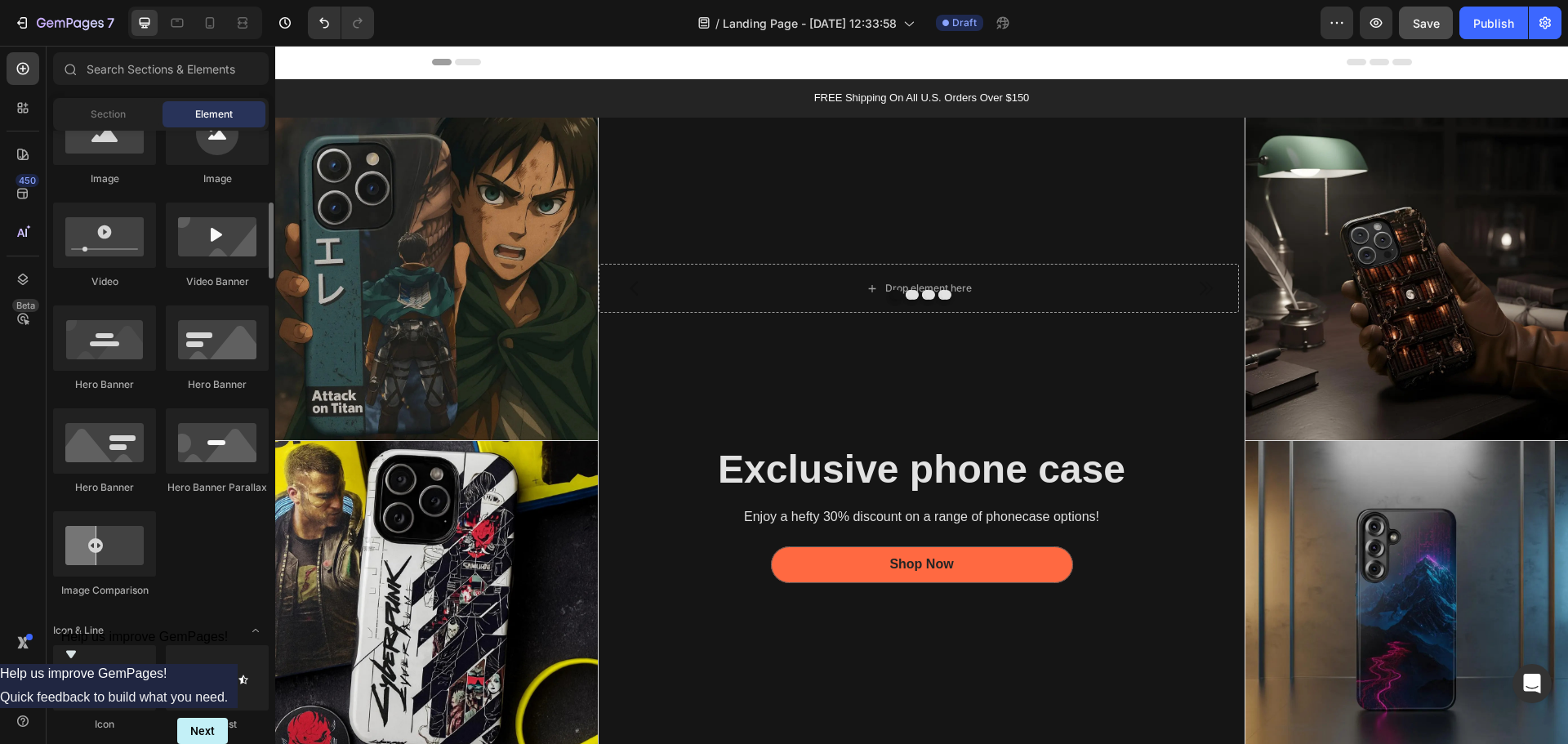
scroll to position [489, 0]
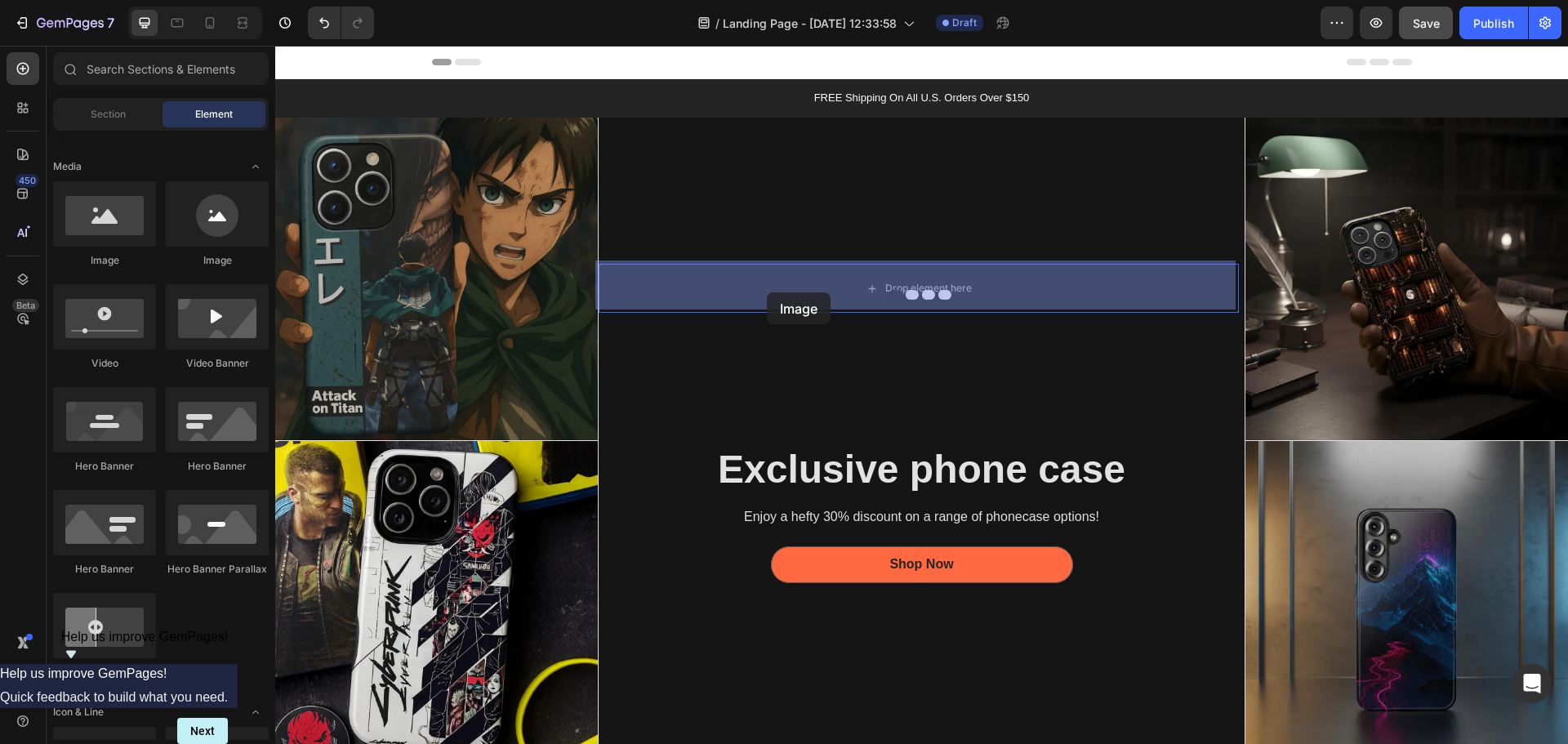
drag, startPoint x: 388, startPoint y: 292, endPoint x: 767, endPoint y: 292, distance: 379.0
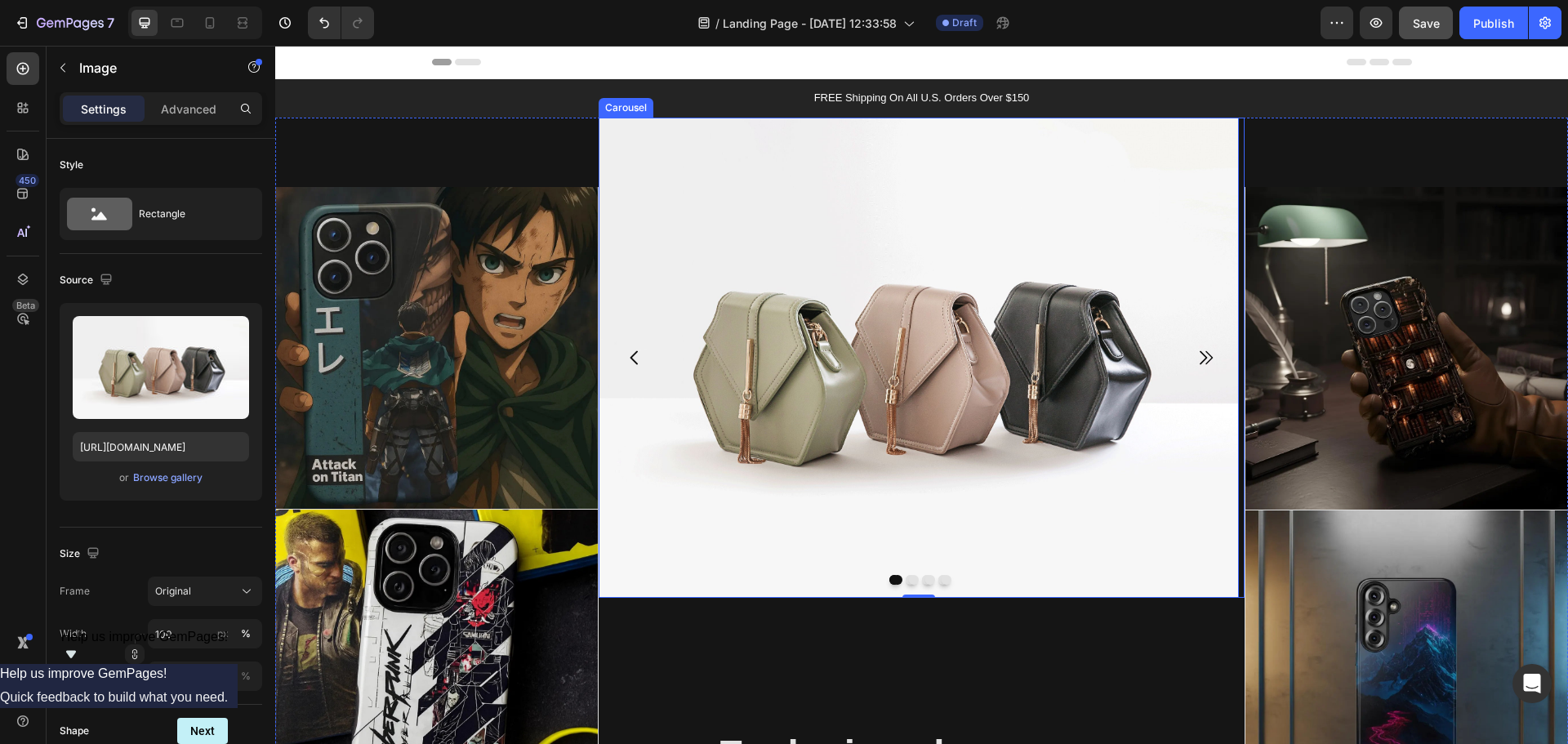
click at [1199, 354] on icon "Carousel Next Arrow" at bounding box center [1208, 357] width 20 height 20
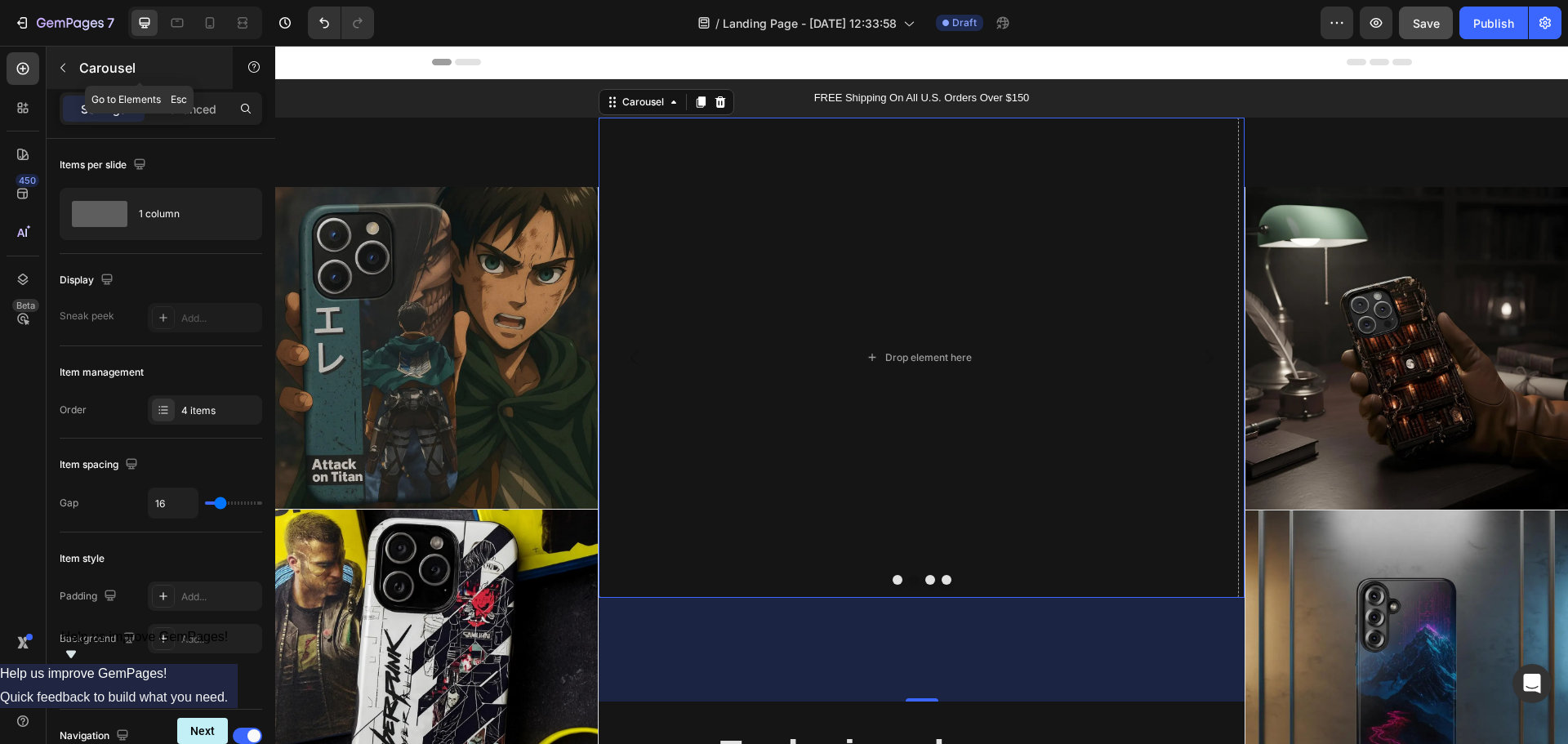
click at [102, 65] on p "Carousel" at bounding box center [149, 67] width 139 height 20
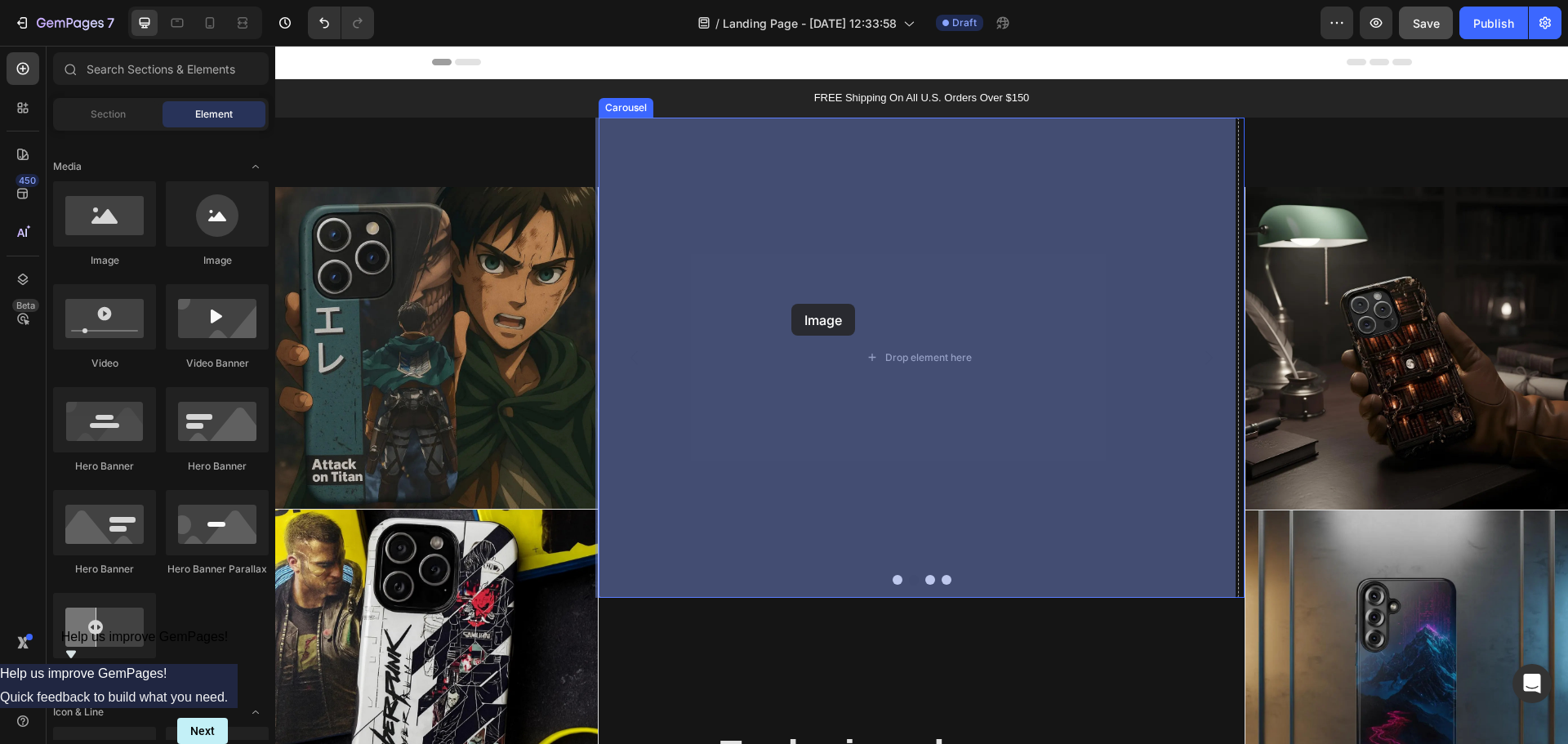
drag, startPoint x: 378, startPoint y: 260, endPoint x: 799, endPoint y: 306, distance: 423.5
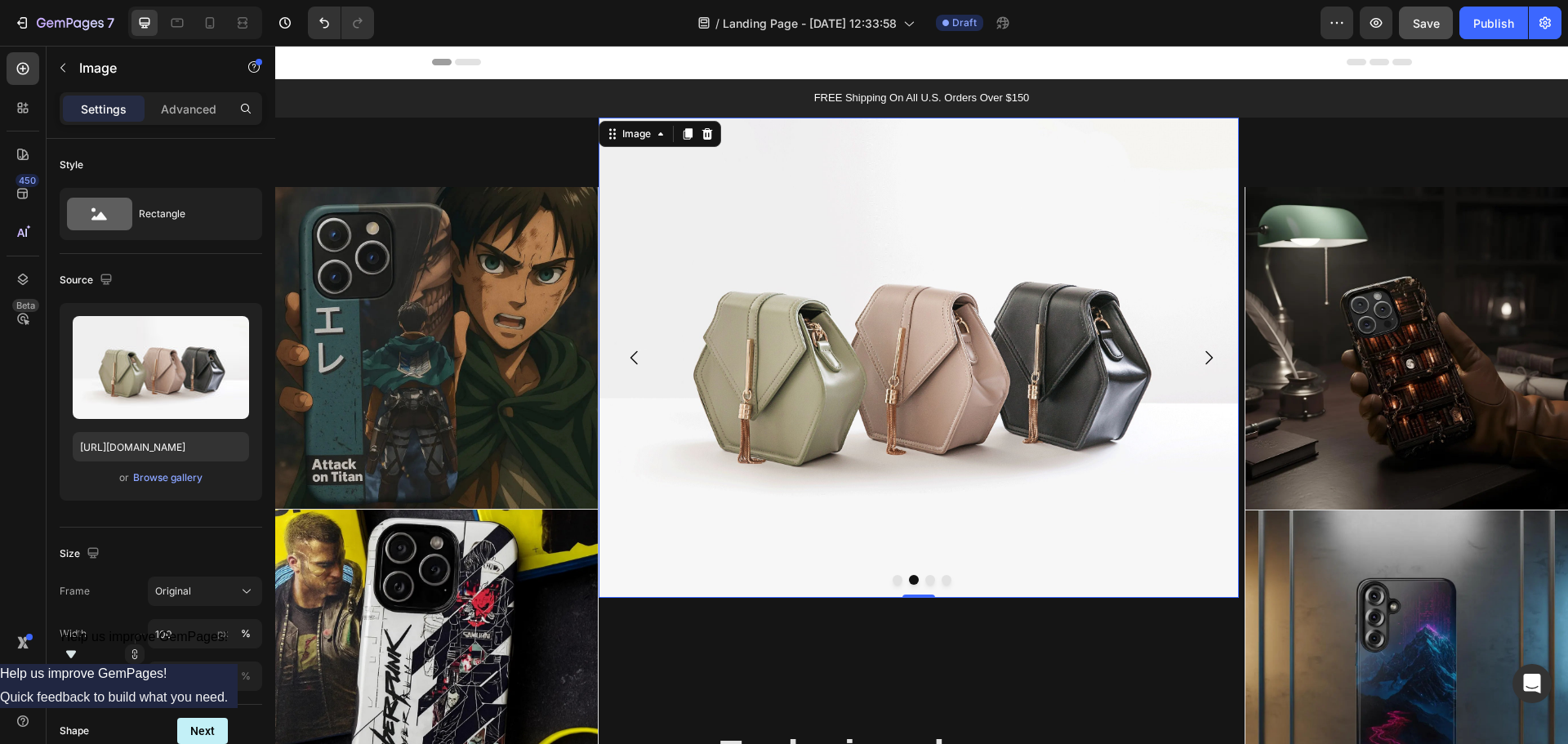
click at [1208, 384] on img at bounding box center [918, 357] width 640 height 480
click at [1203, 371] on button "Carousel Next Arrow" at bounding box center [1208, 358] width 45 height 45
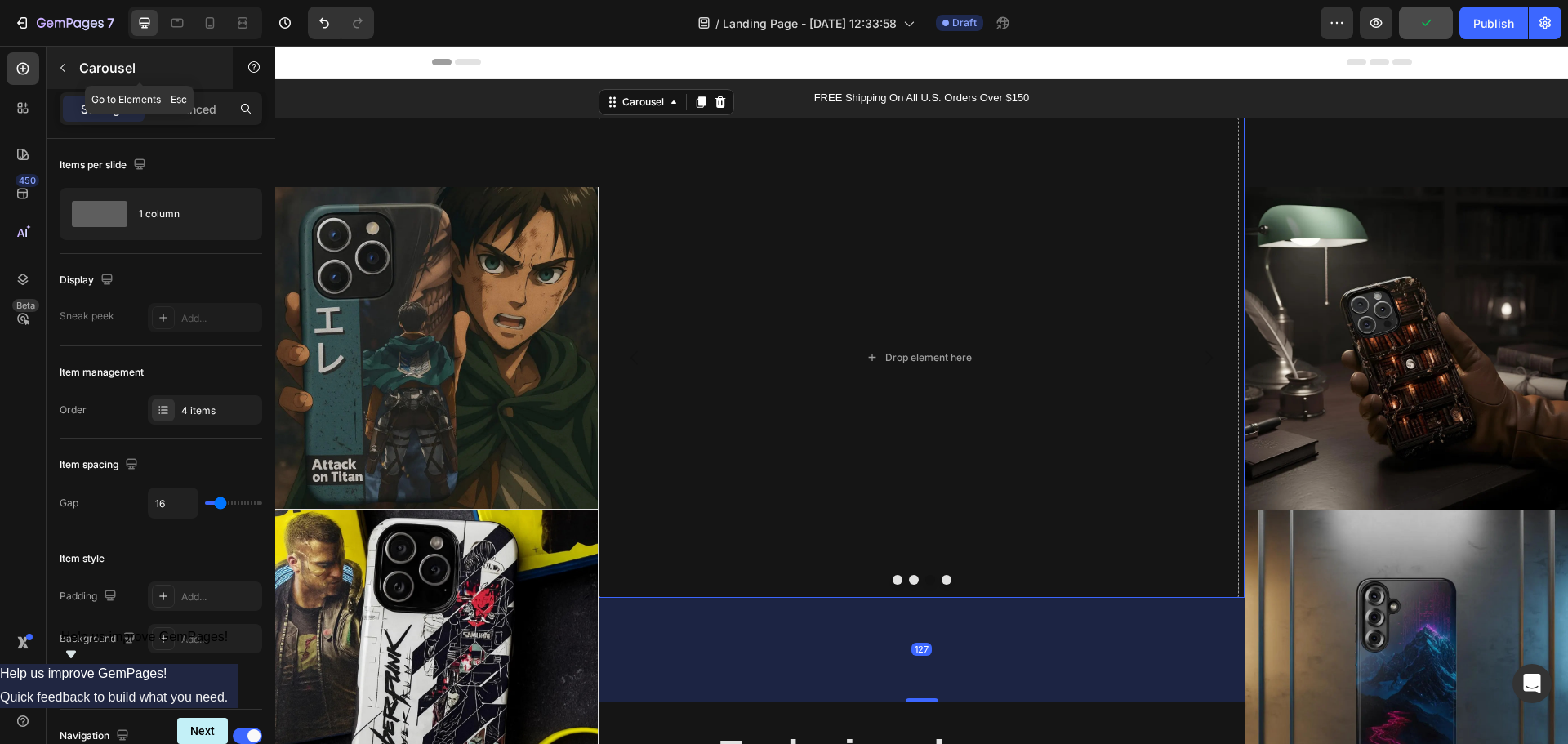
click at [68, 70] on icon "button" at bounding box center [63, 68] width 13 height 13
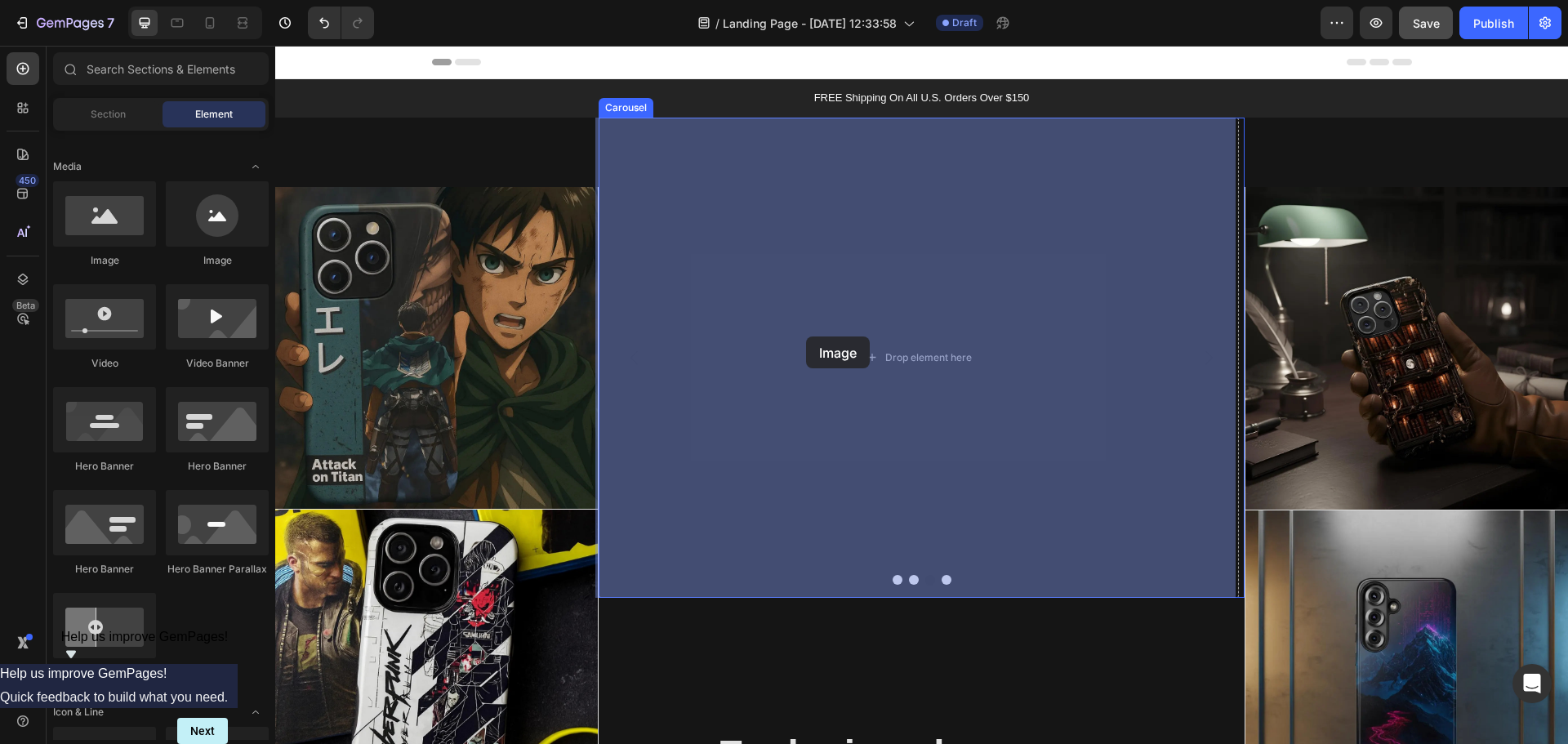
drag, startPoint x: 520, startPoint y: 279, endPoint x: 804, endPoint y: 336, distance: 289.7
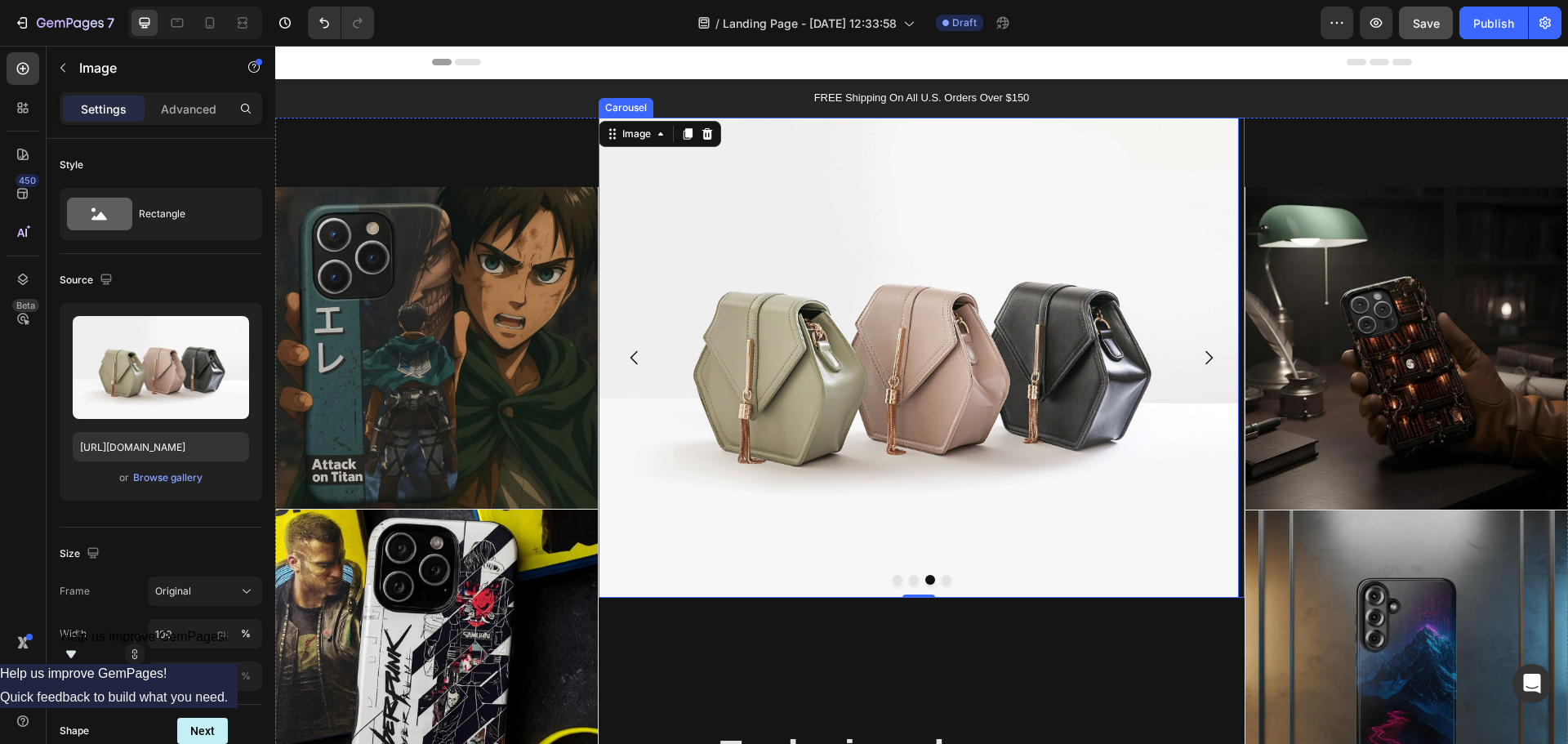
click at [1206, 358] on icon "Carousel Next Arrow" at bounding box center [1208, 357] width 20 height 20
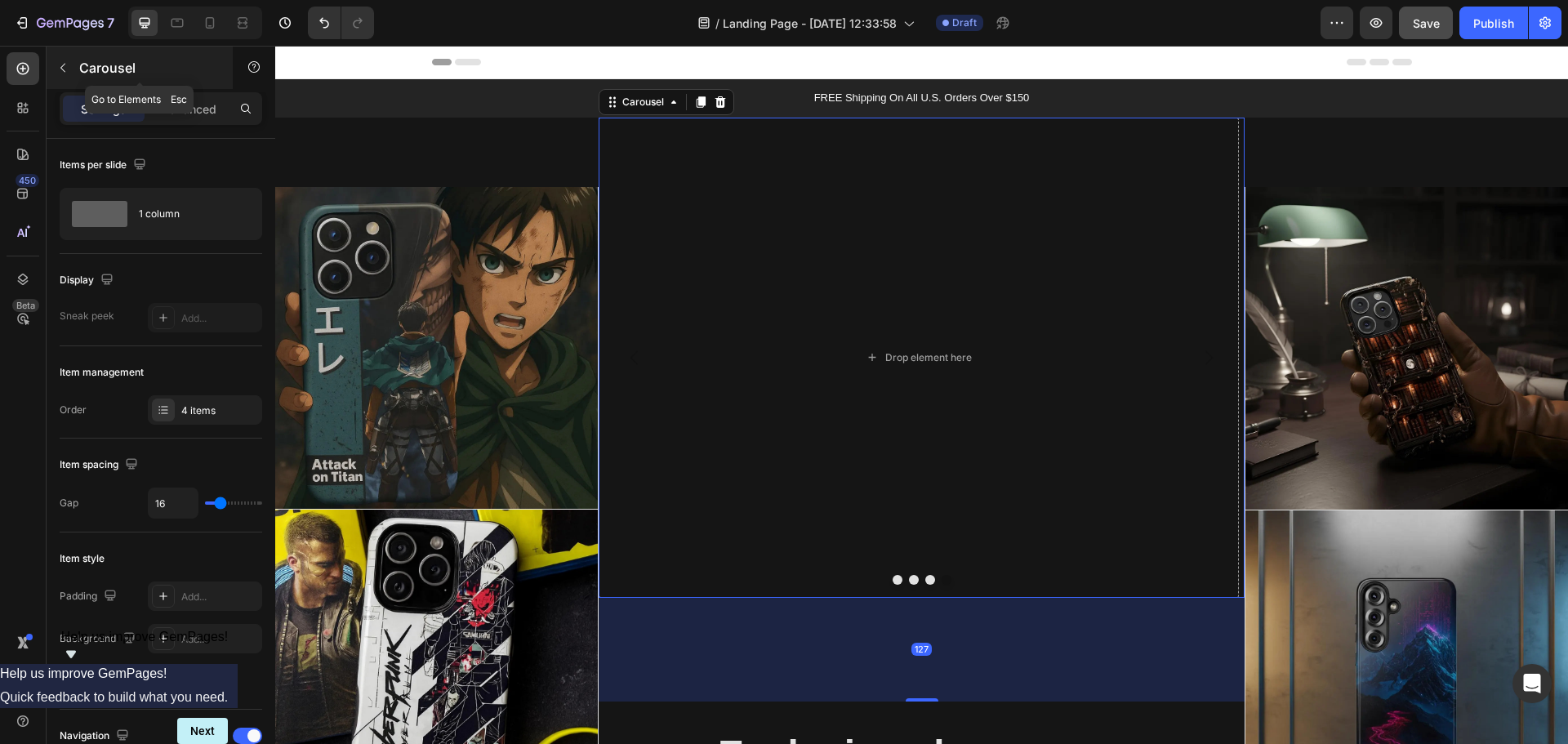
click at [69, 70] on button "button" at bounding box center [63, 68] width 27 height 27
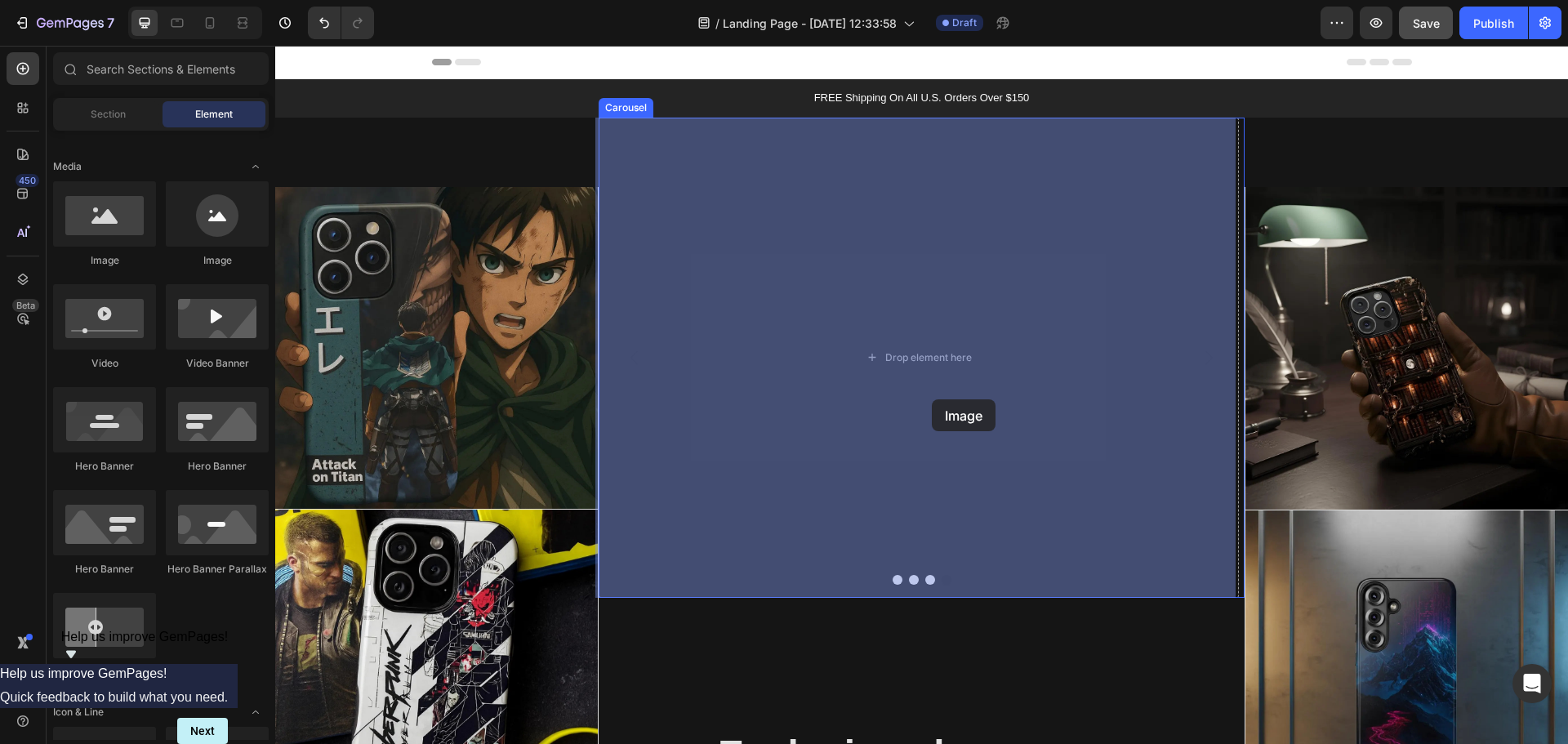
drag, startPoint x: 376, startPoint y: 278, endPoint x: 932, endPoint y: 399, distance: 569.0
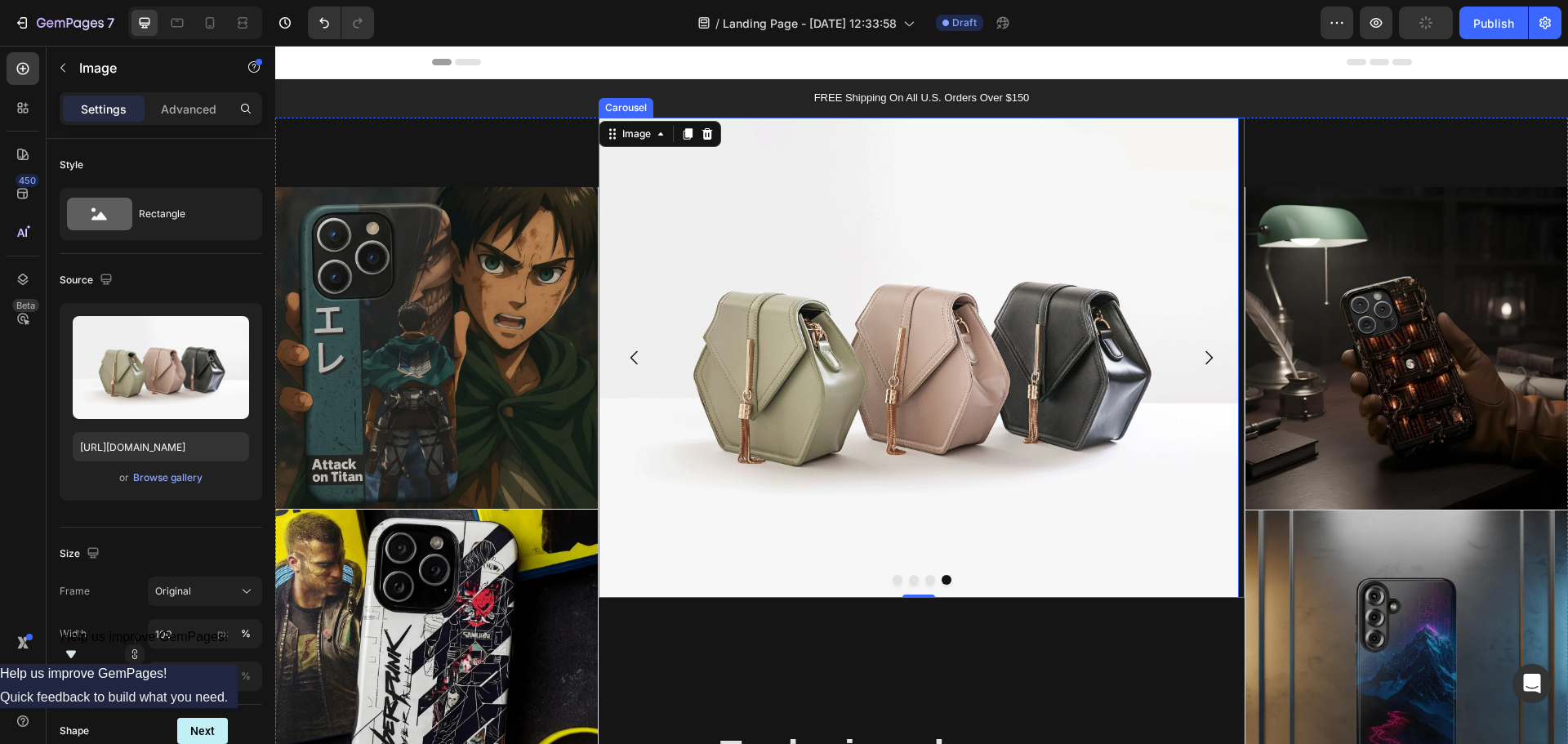
click at [625, 360] on icon "Carousel Back Arrow" at bounding box center [634, 357] width 20 height 20
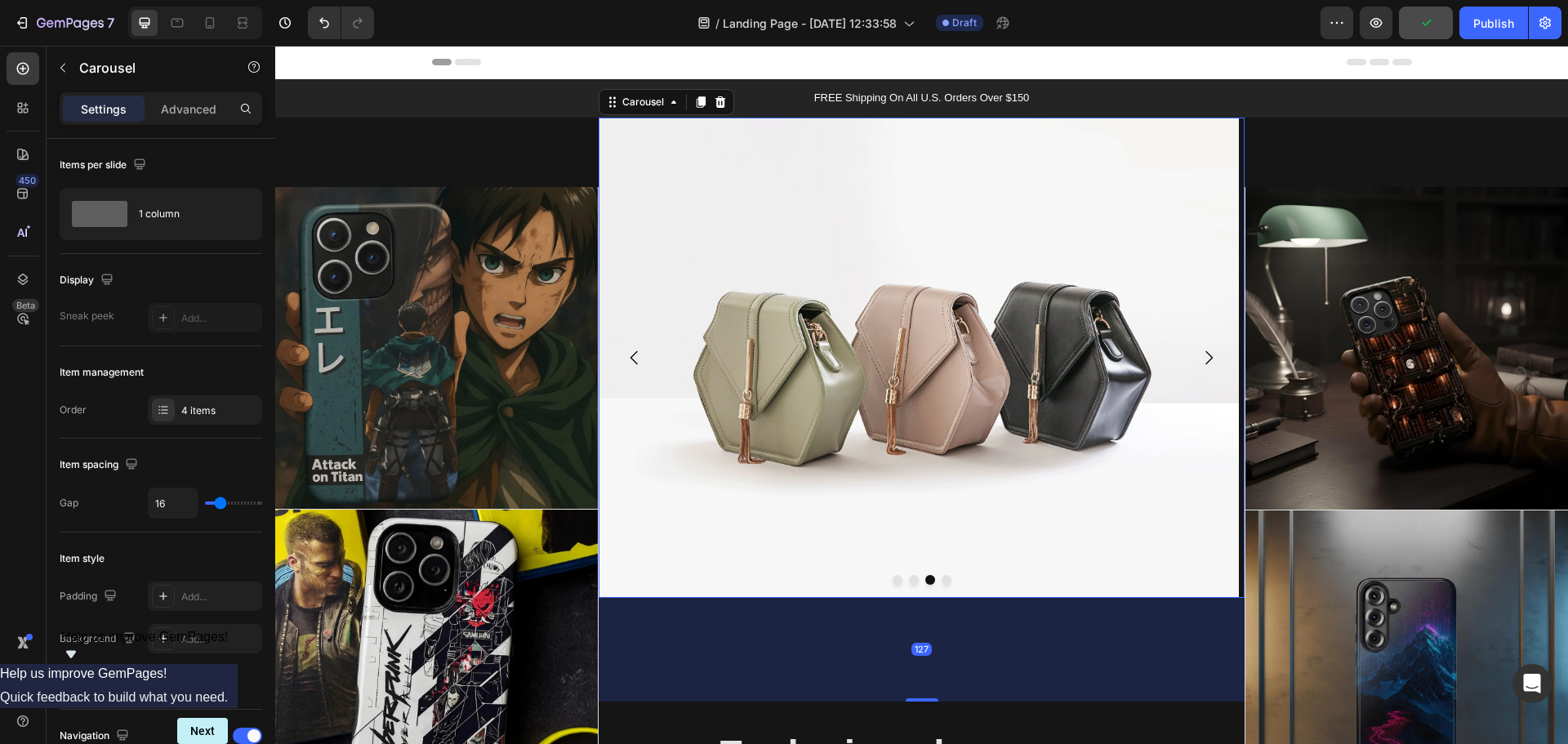
click at [625, 360] on icon "Carousel Back Arrow" at bounding box center [634, 357] width 20 height 20
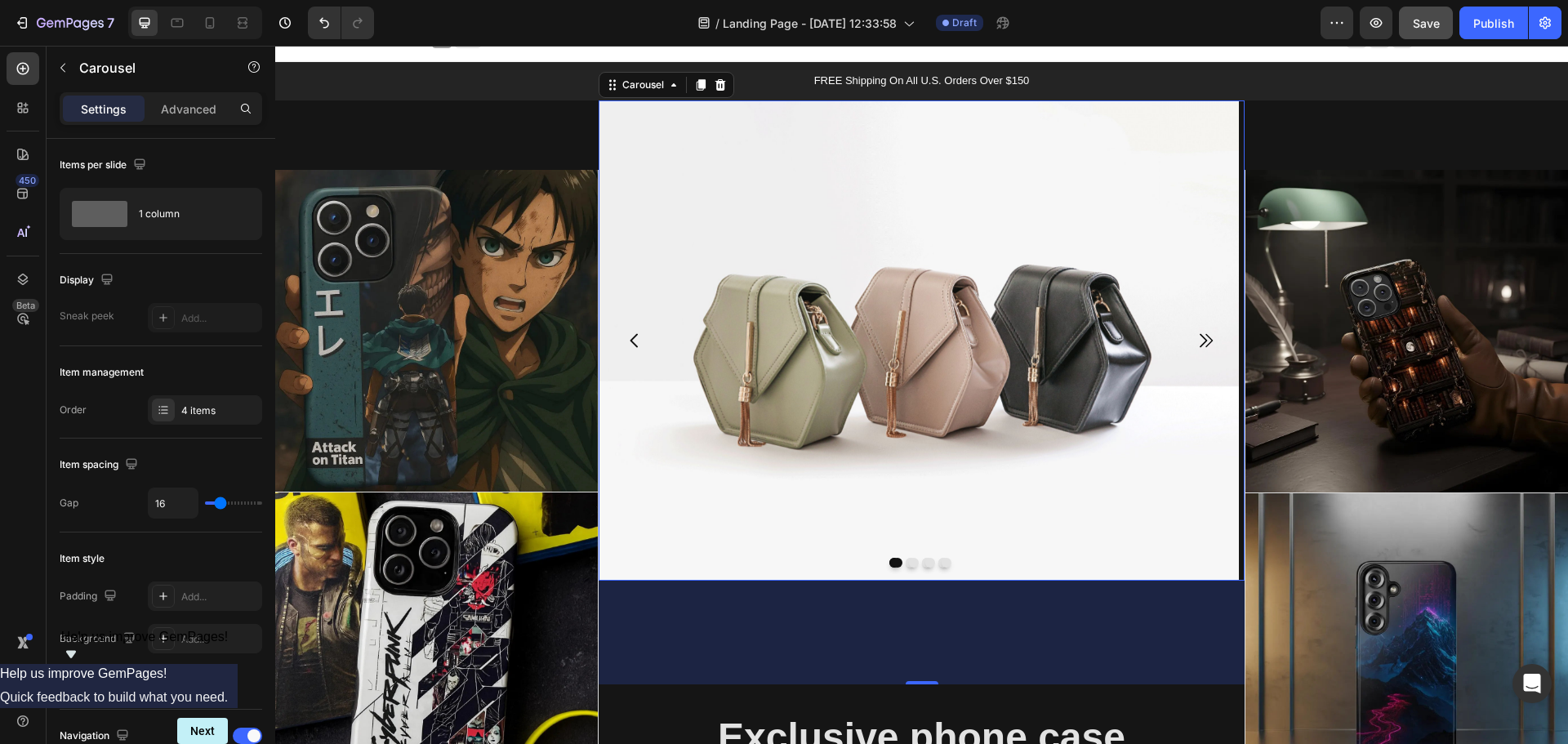
scroll to position [0, 0]
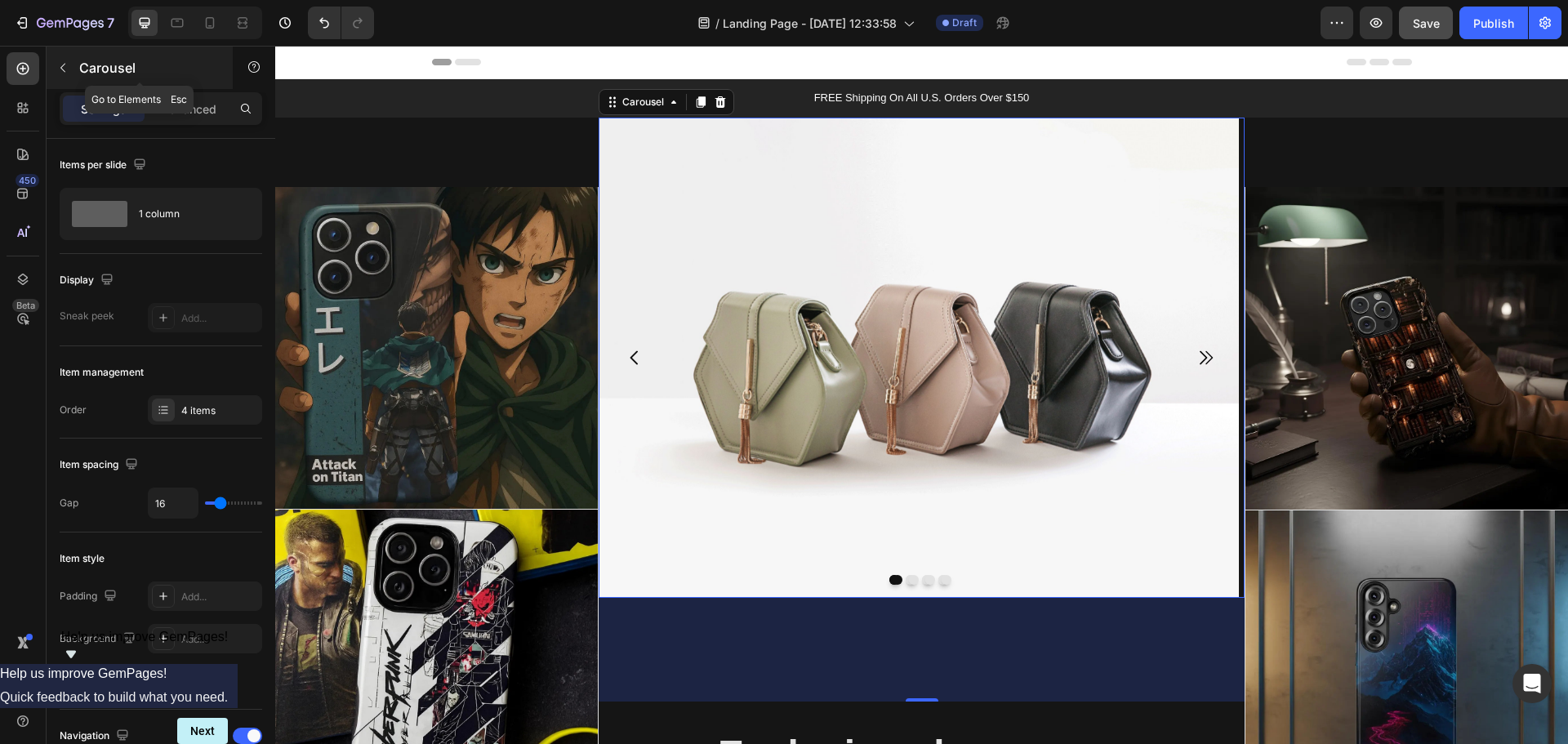
click at [107, 61] on p "Carousel" at bounding box center [149, 67] width 139 height 20
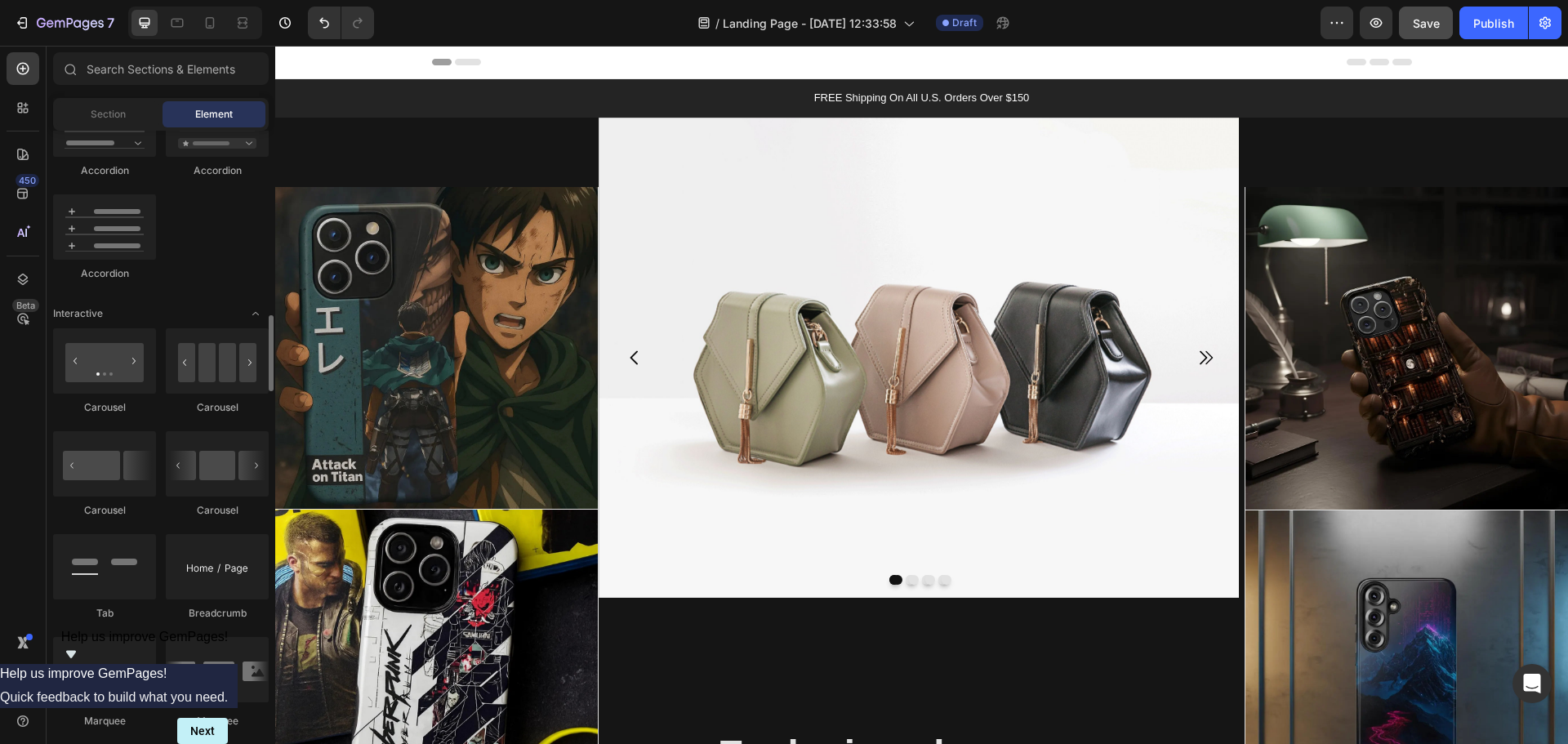
scroll to position [1551, 0]
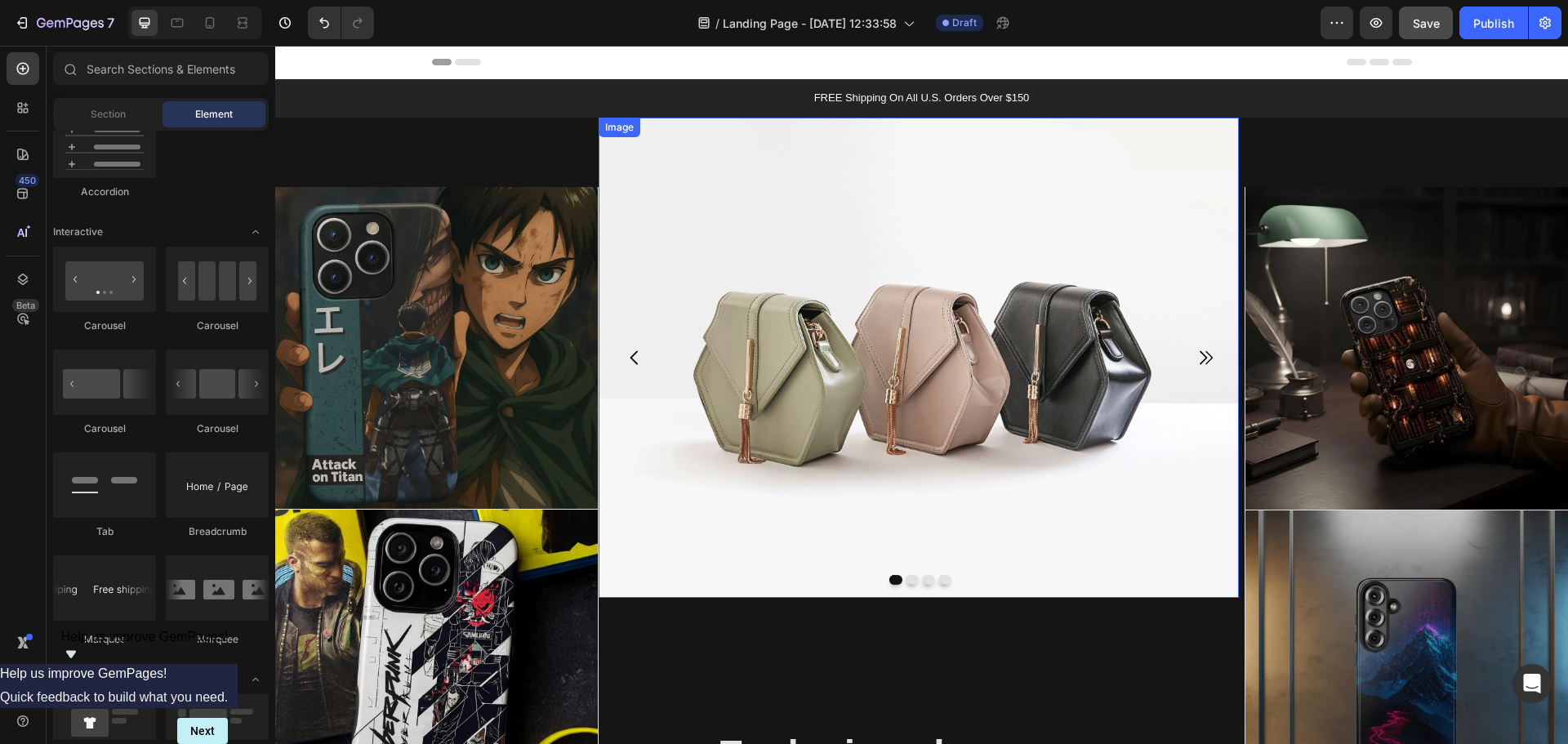
click at [900, 551] on img at bounding box center [918, 357] width 640 height 480
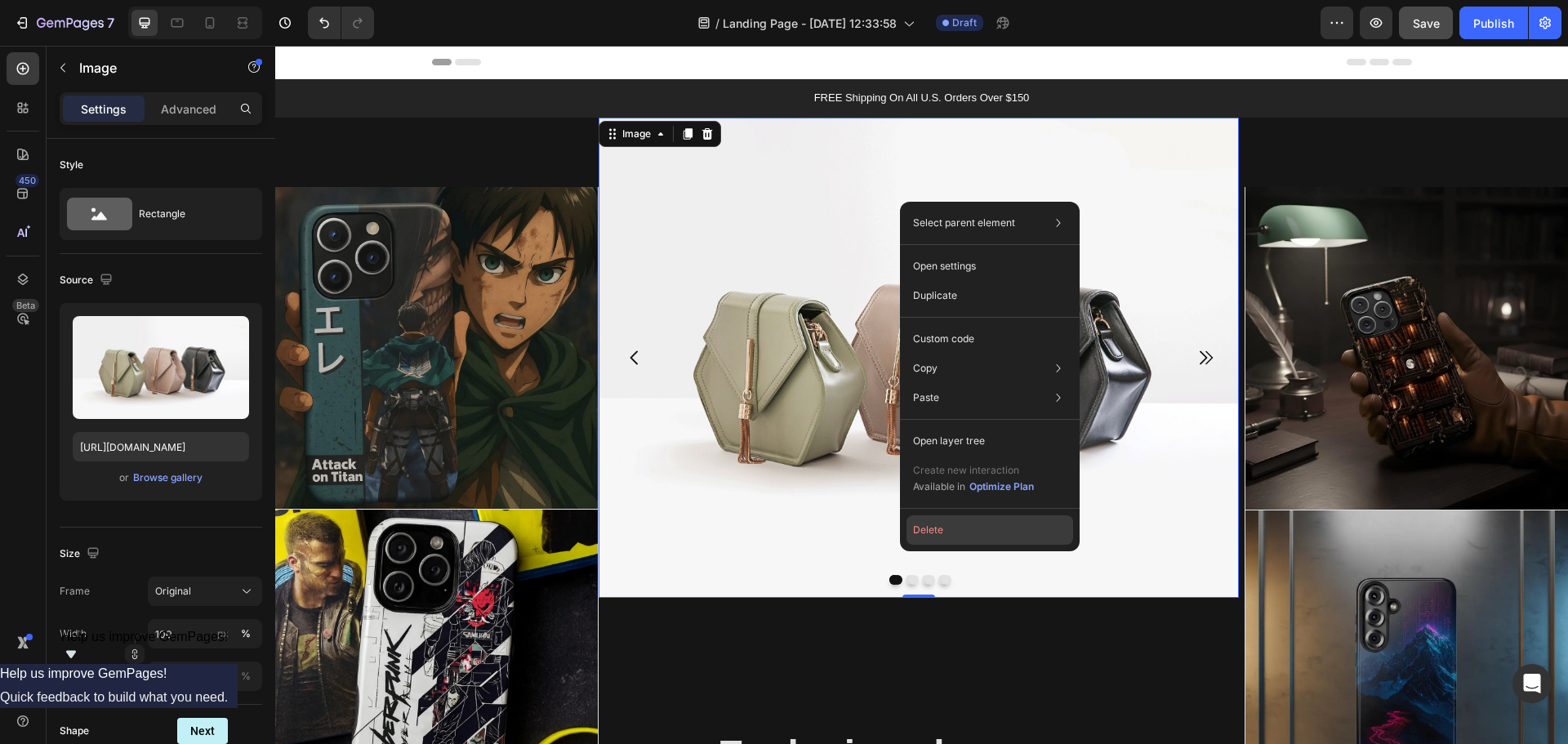
click at [945, 531] on button "Delete" at bounding box center [989, 529] width 167 height 29
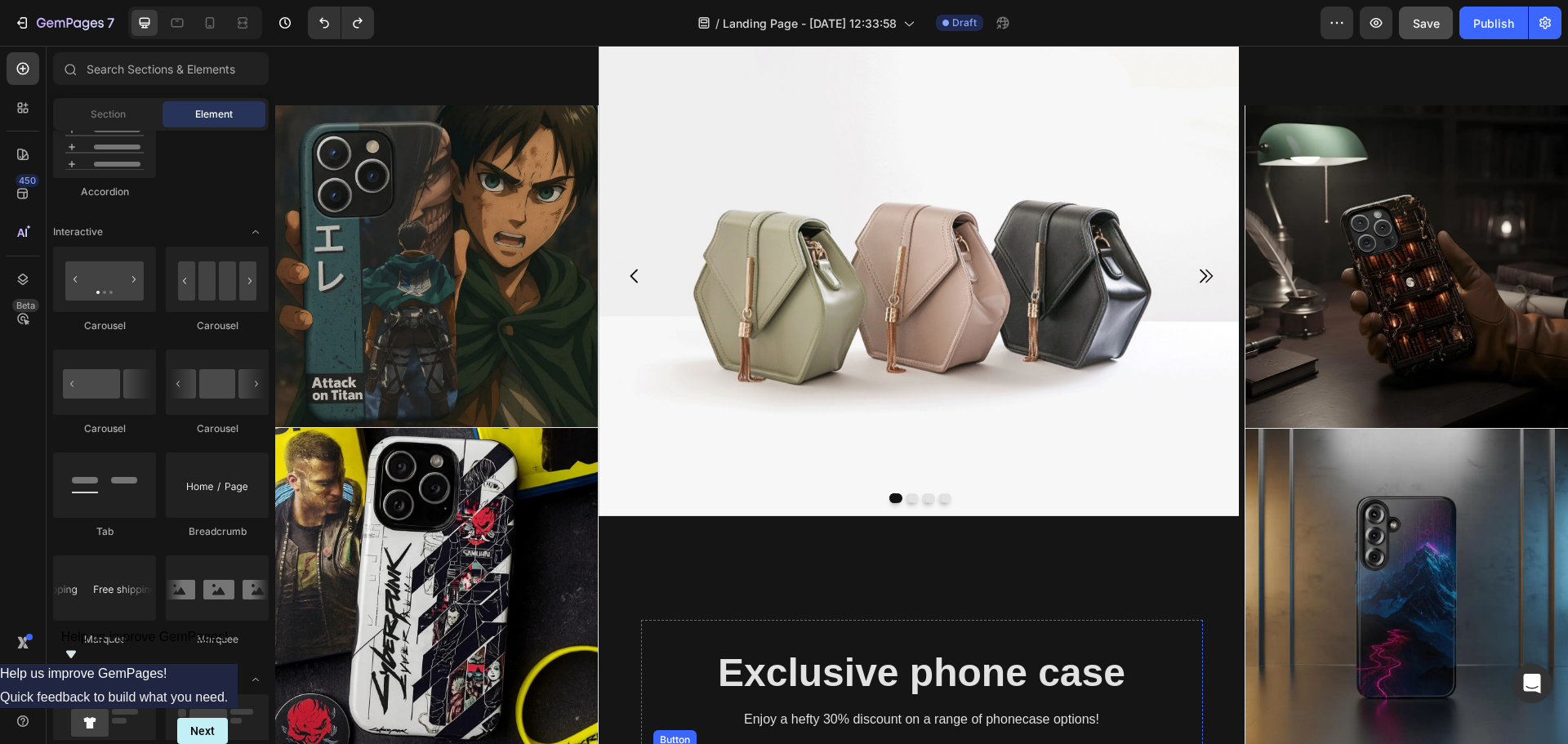
scroll to position [9, 0]
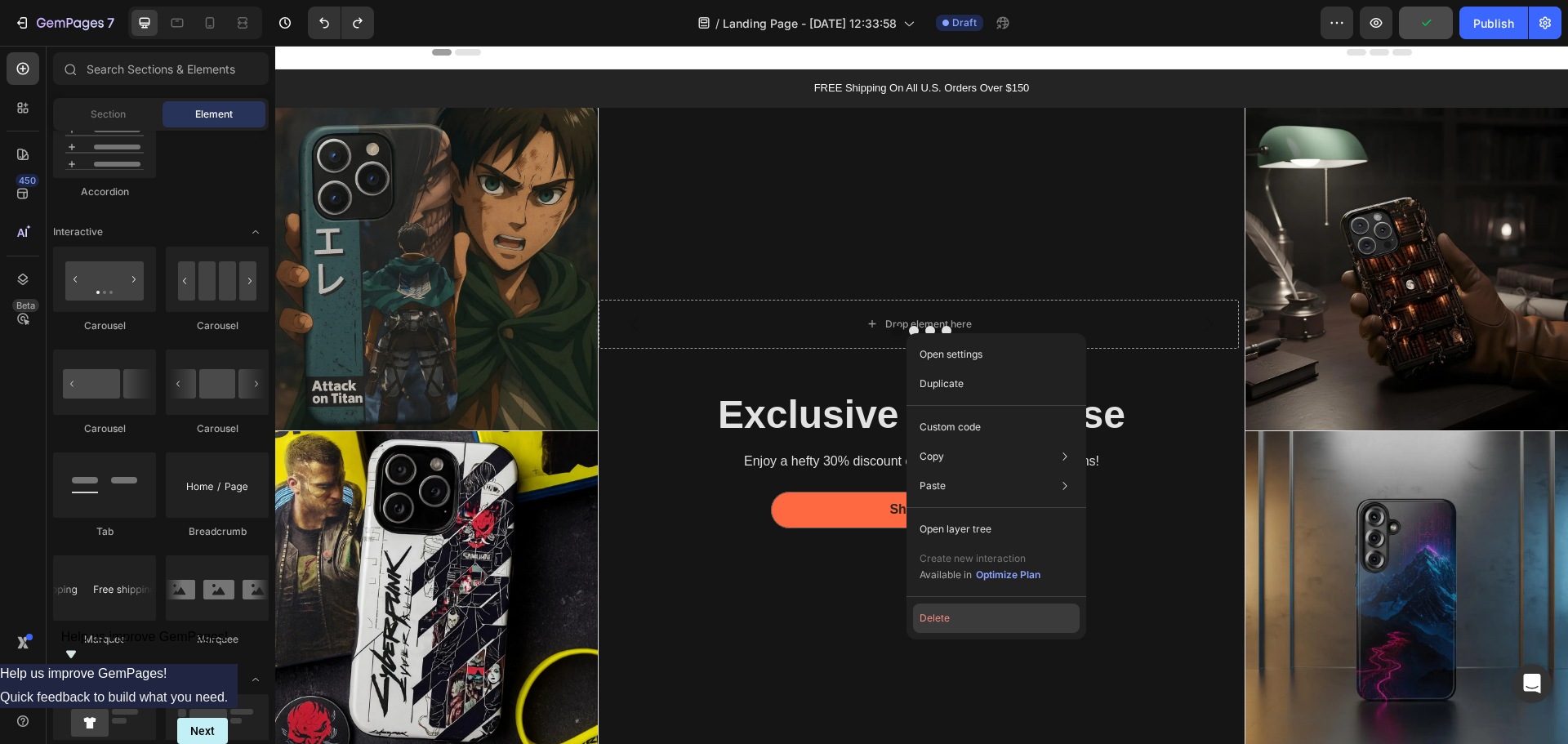
click at [1024, 604] on button "Delete" at bounding box center [996, 617] width 167 height 29
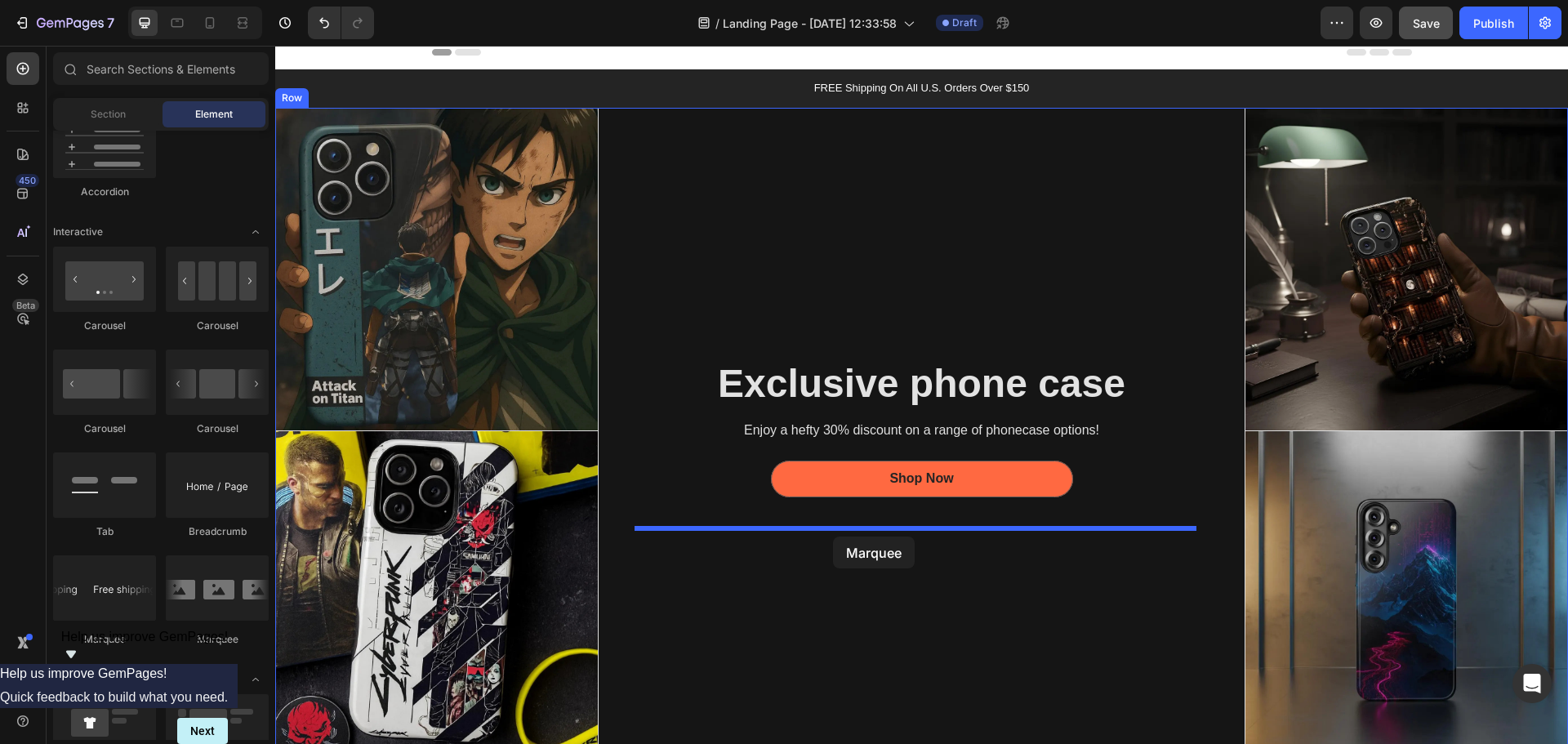
drag, startPoint x: 501, startPoint y: 638, endPoint x: 833, endPoint y: 537, distance: 347.0
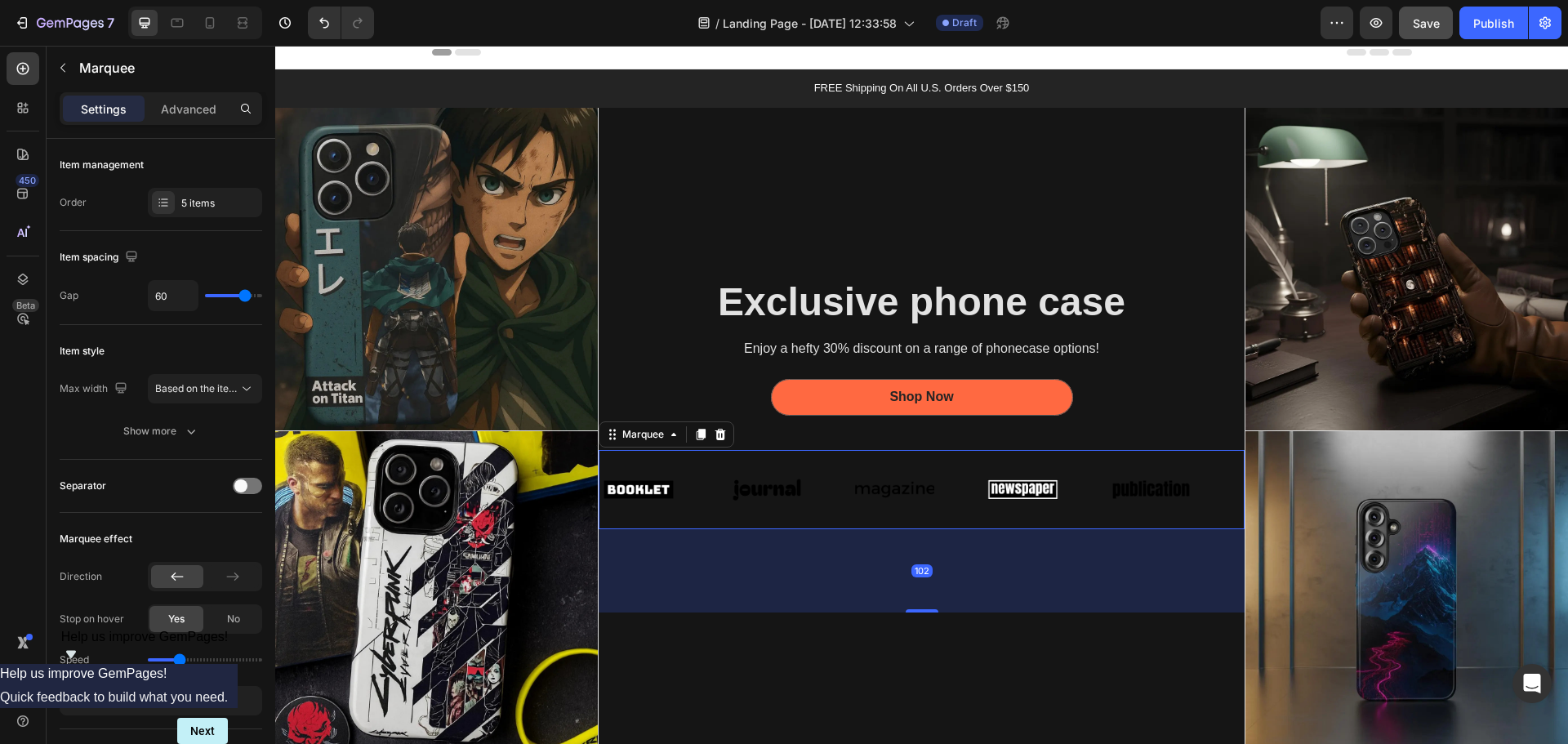
drag, startPoint x: 915, startPoint y: 563, endPoint x: 911, endPoint y: 647, distance: 84.1
click at [911, 647] on div "Exclusive phone case Heading Enjoy a hefty 30% discount on a range of phonecase…" at bounding box center [921, 431] width 647 height 647
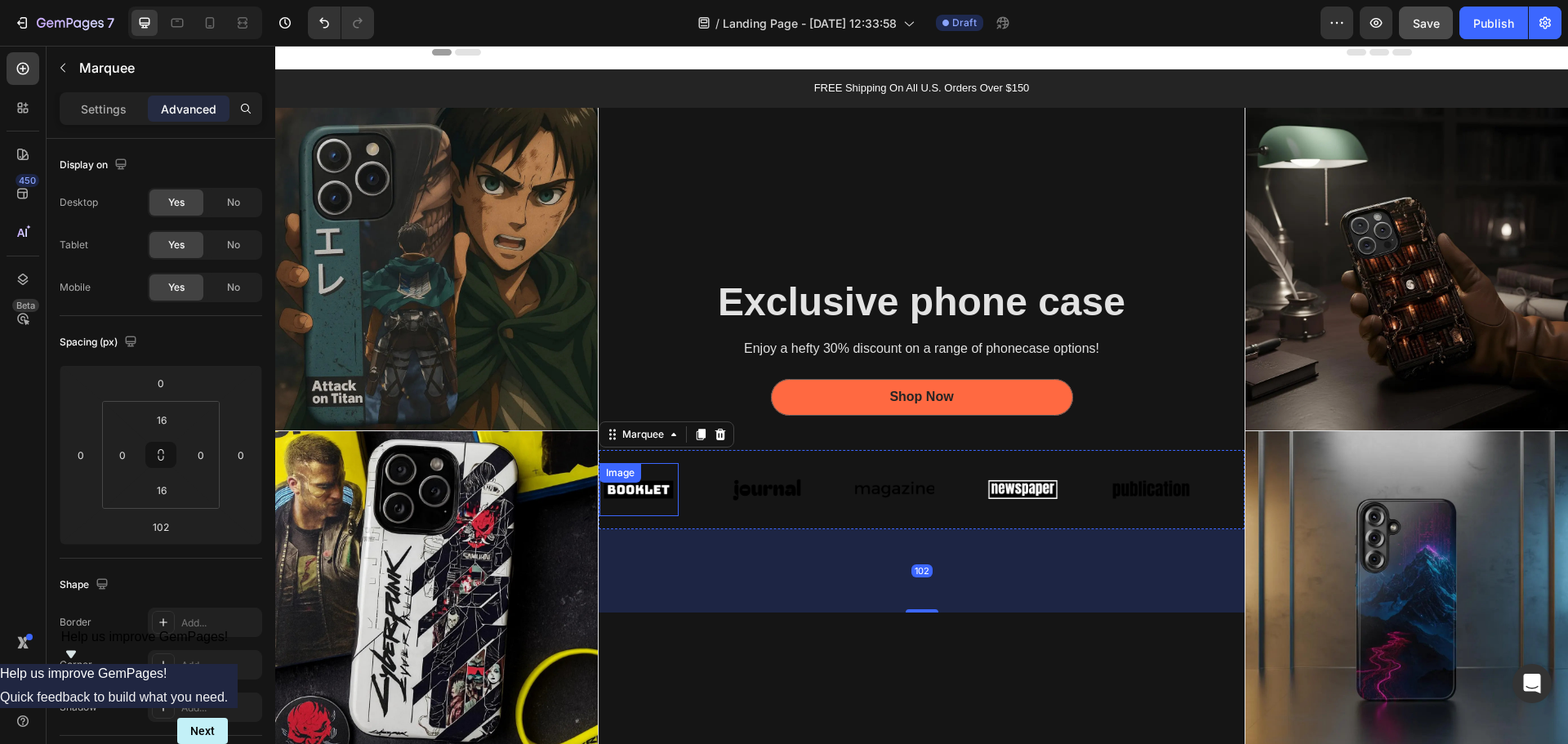
click at [650, 494] on img at bounding box center [639, 488] width 80 height 33
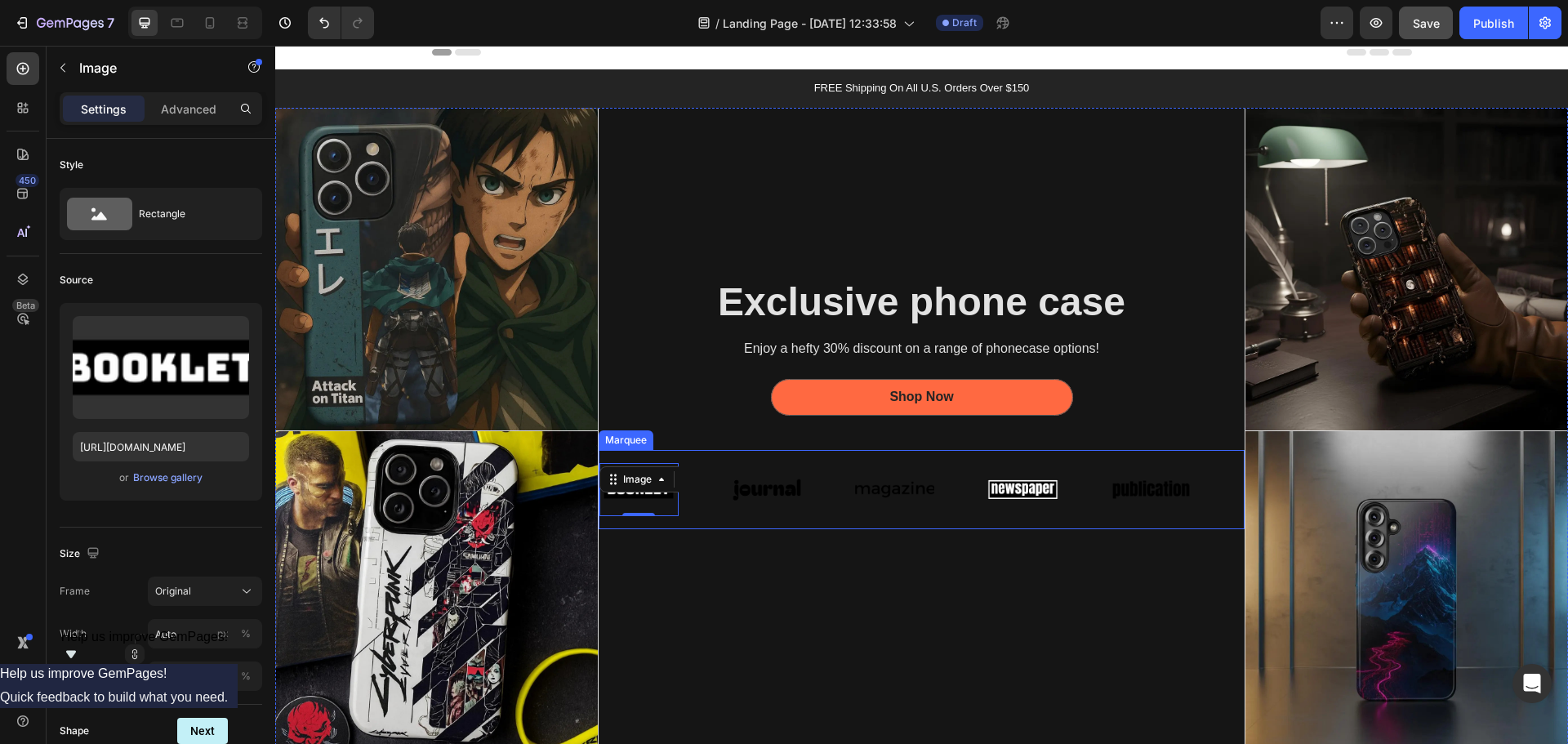
click at [815, 513] on div "Image 0 Image Image Image Image Image 0 Image Image Image Image Marquee" at bounding box center [921, 489] width 647 height 80
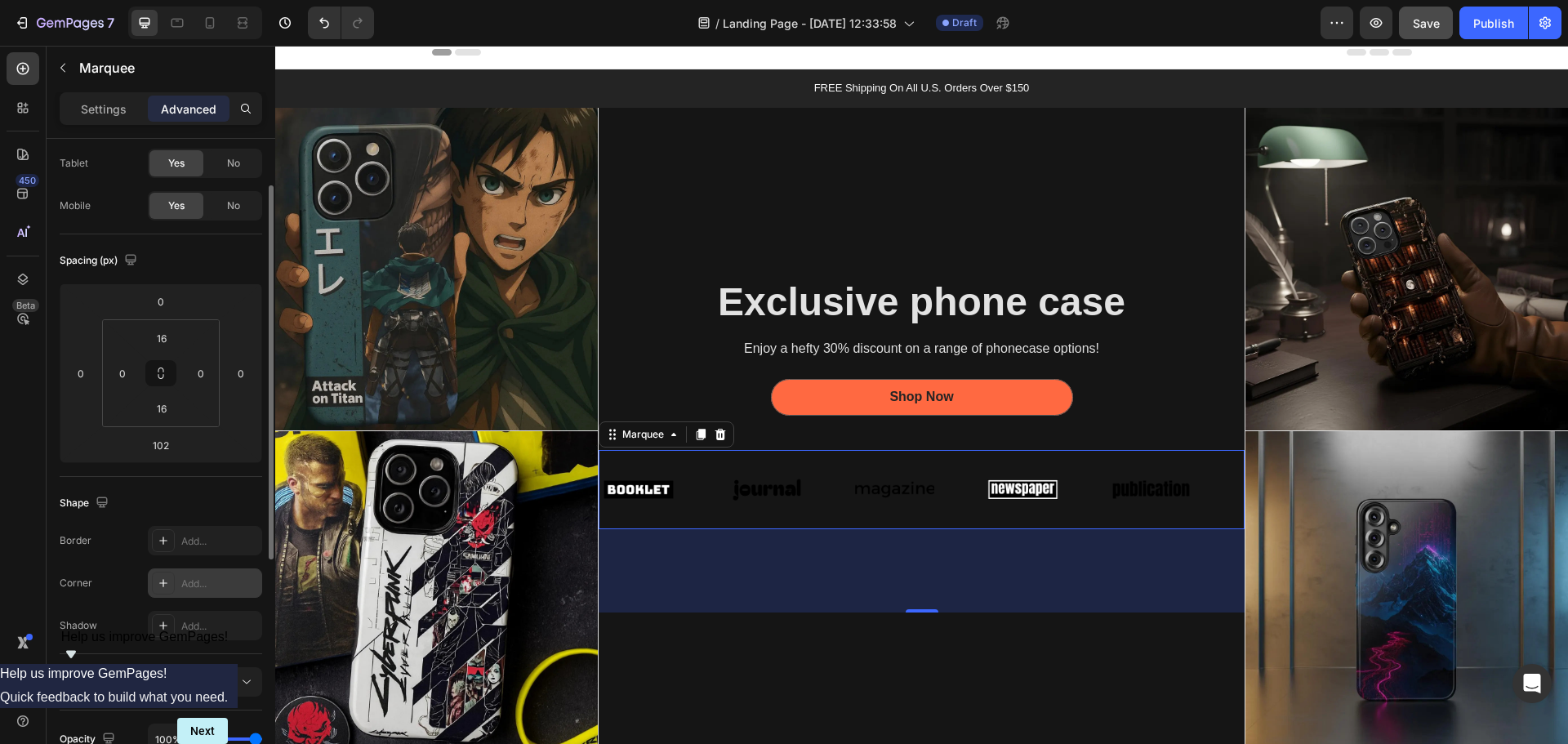
scroll to position [163, 0]
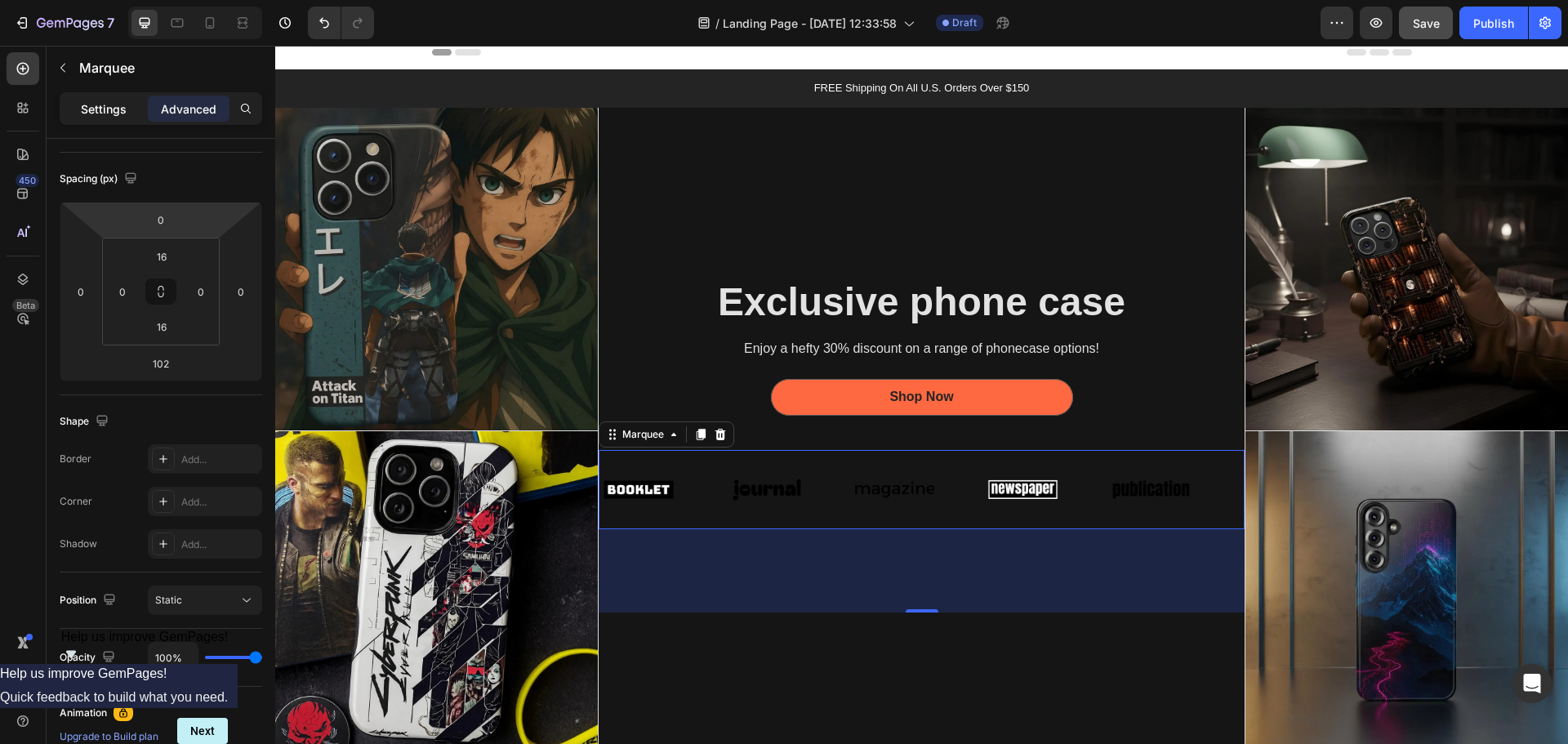
click at [98, 117] on div "Settings" at bounding box center [103, 109] width 81 height 27
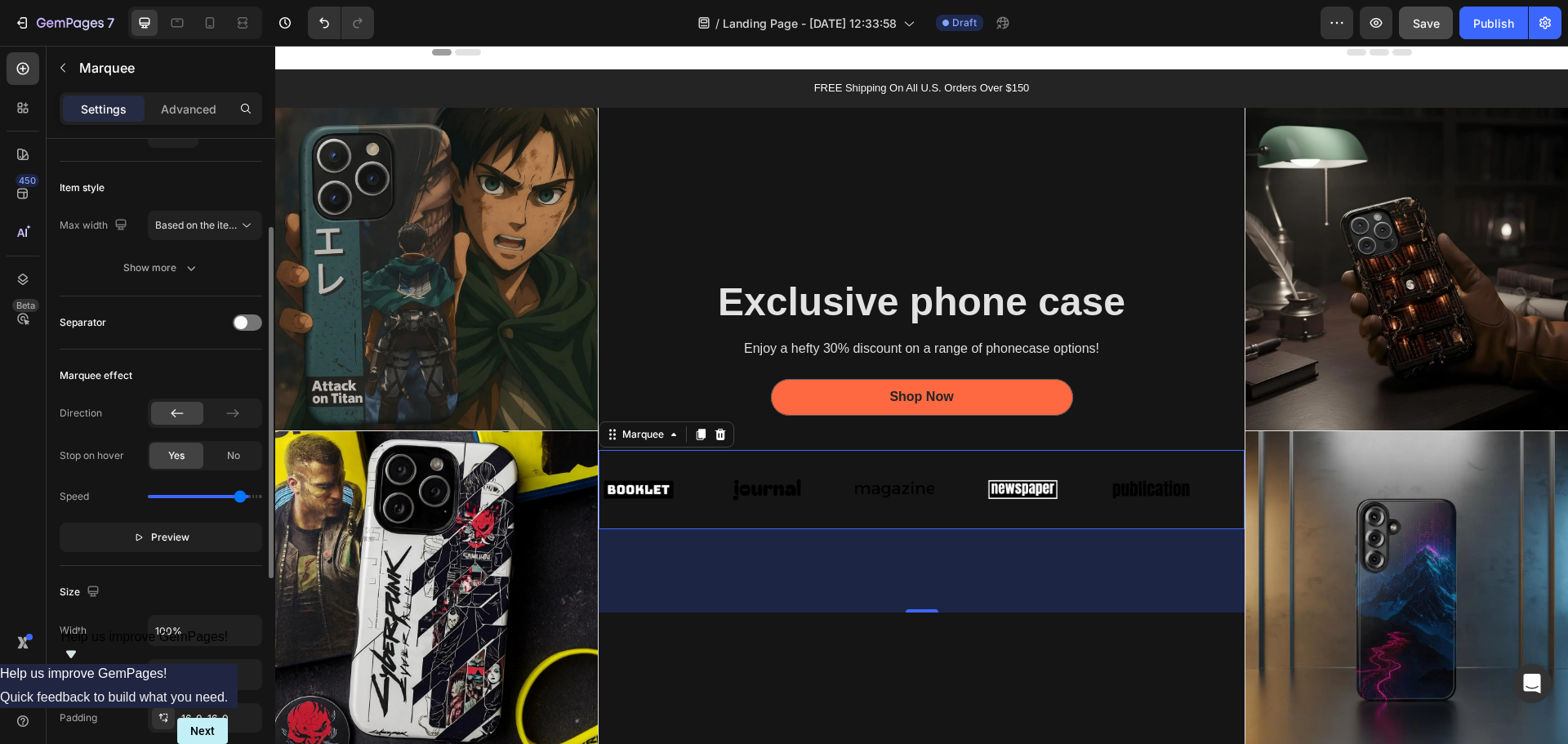
drag, startPoint x: 178, startPoint y: 491, endPoint x: 240, endPoint y: 506, distance: 63.8
click at [240, 498] on input "range" at bounding box center [205, 496] width 115 height 3
click at [211, 494] on div "Speed" at bounding box center [161, 497] width 203 height 27
drag, startPoint x: 236, startPoint y: 498, endPoint x: 176, endPoint y: 500, distance: 60.0
type input "0.9"
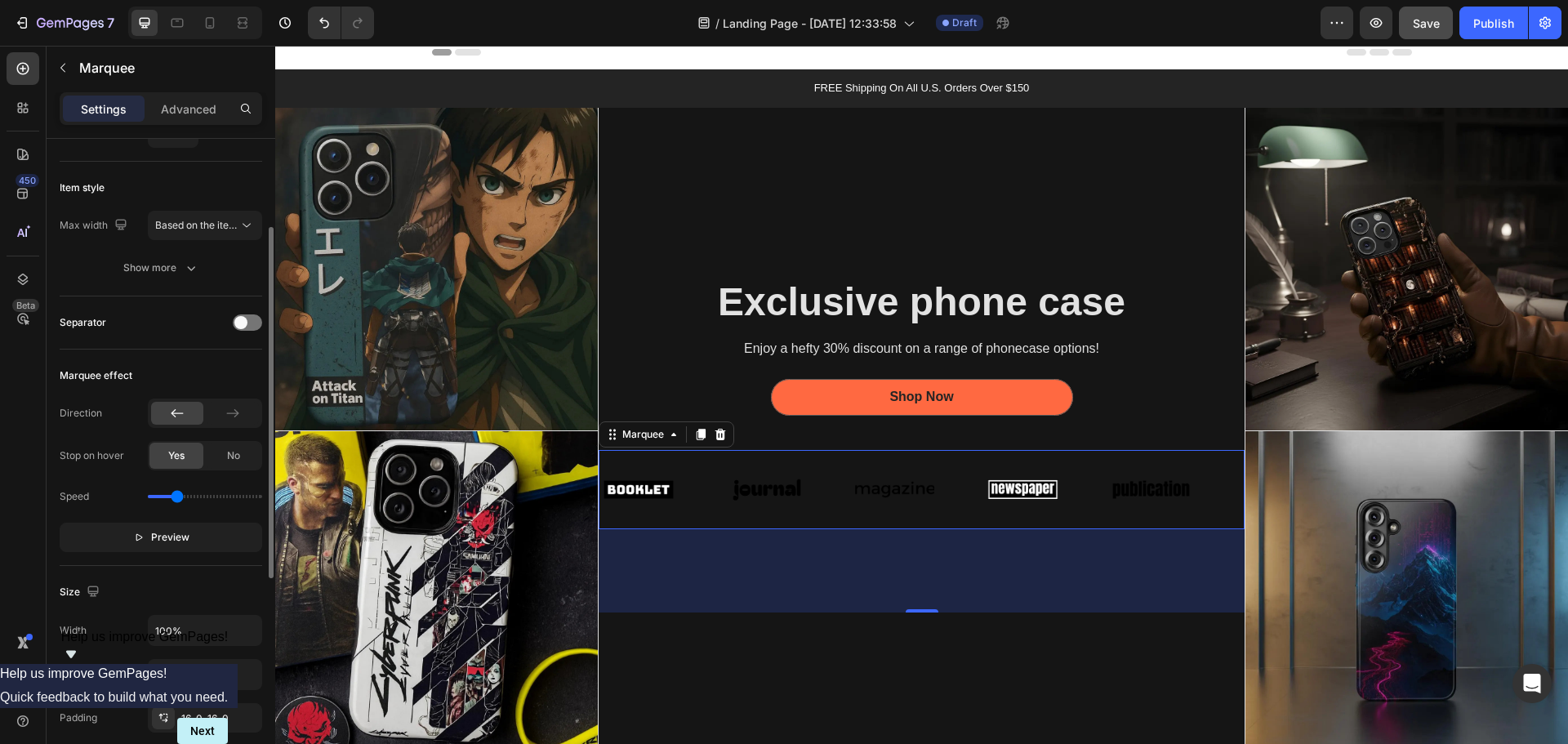
click at [176, 498] on input "range" at bounding box center [205, 496] width 115 height 3
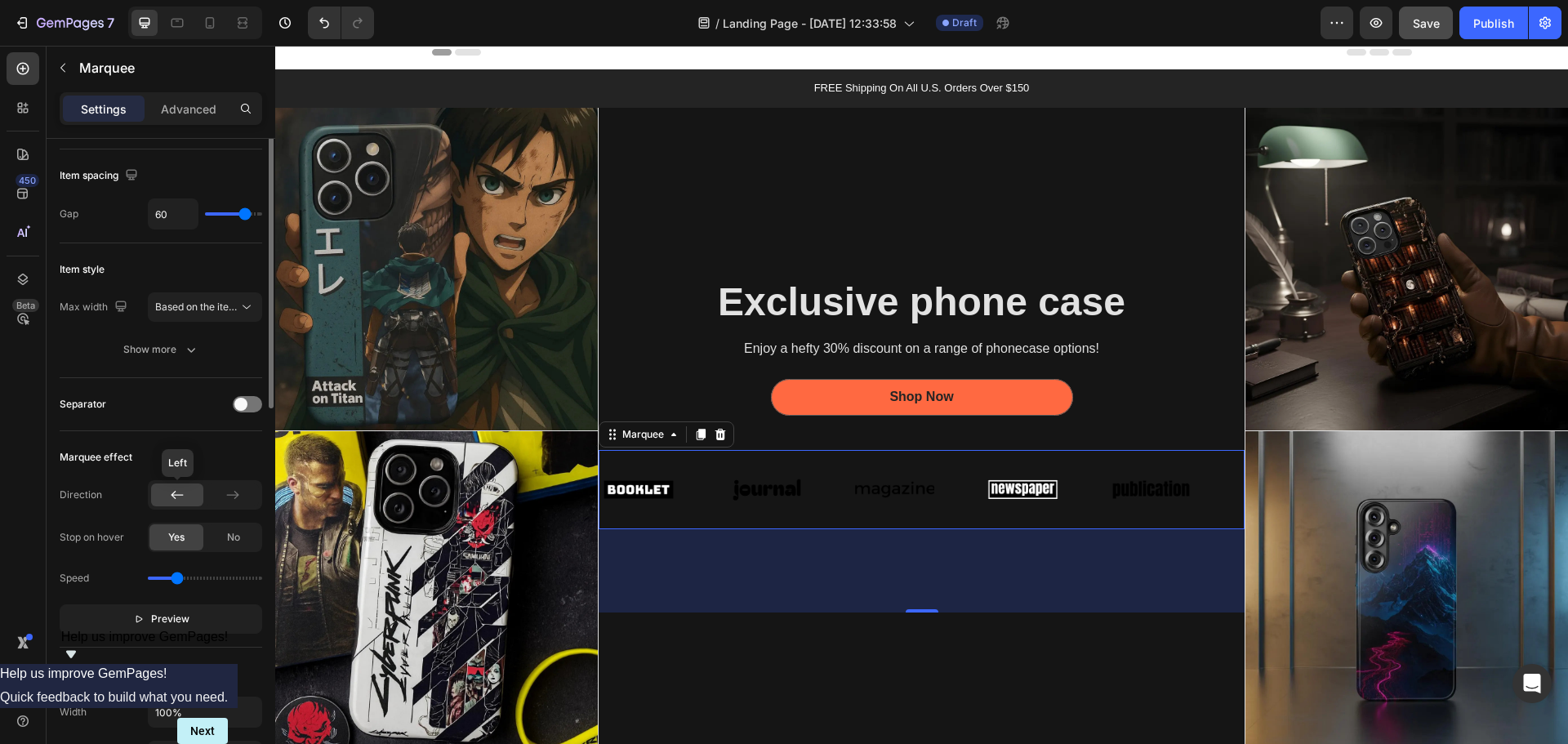
scroll to position [0, 0]
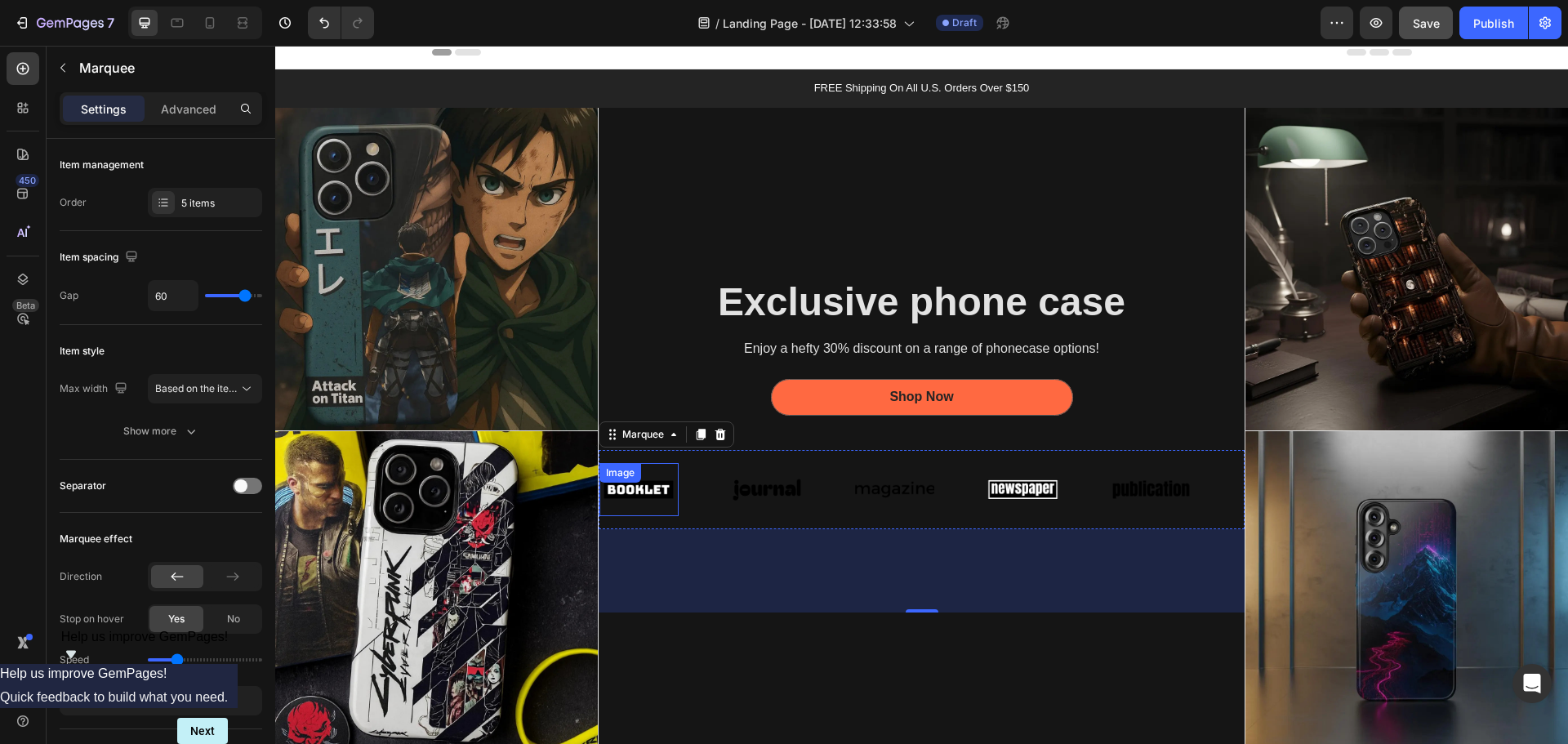
click at [631, 484] on div "Image" at bounding box center [592, 489] width 80 height 53
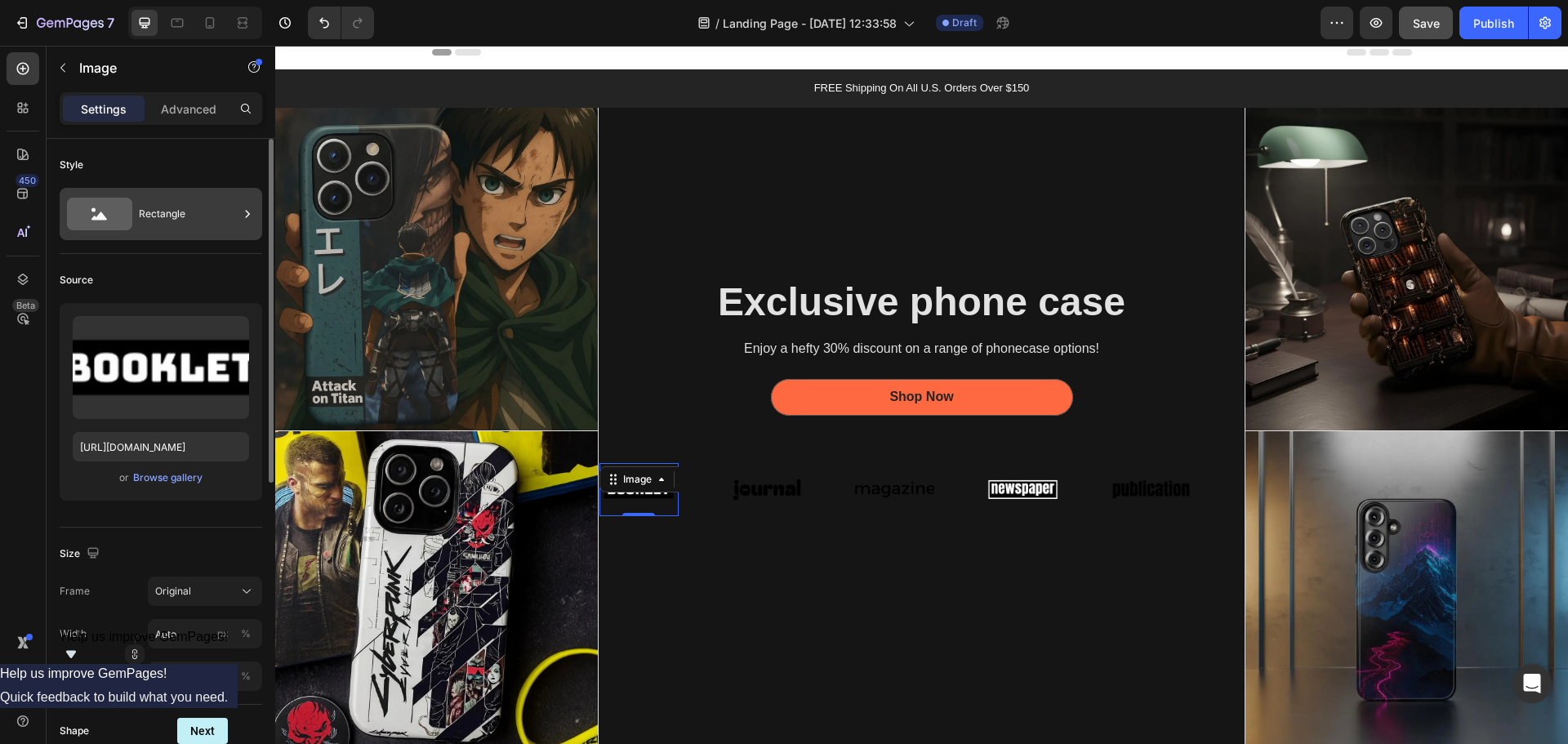
click at [235, 211] on div "Rectangle" at bounding box center [188, 214] width 99 height 38
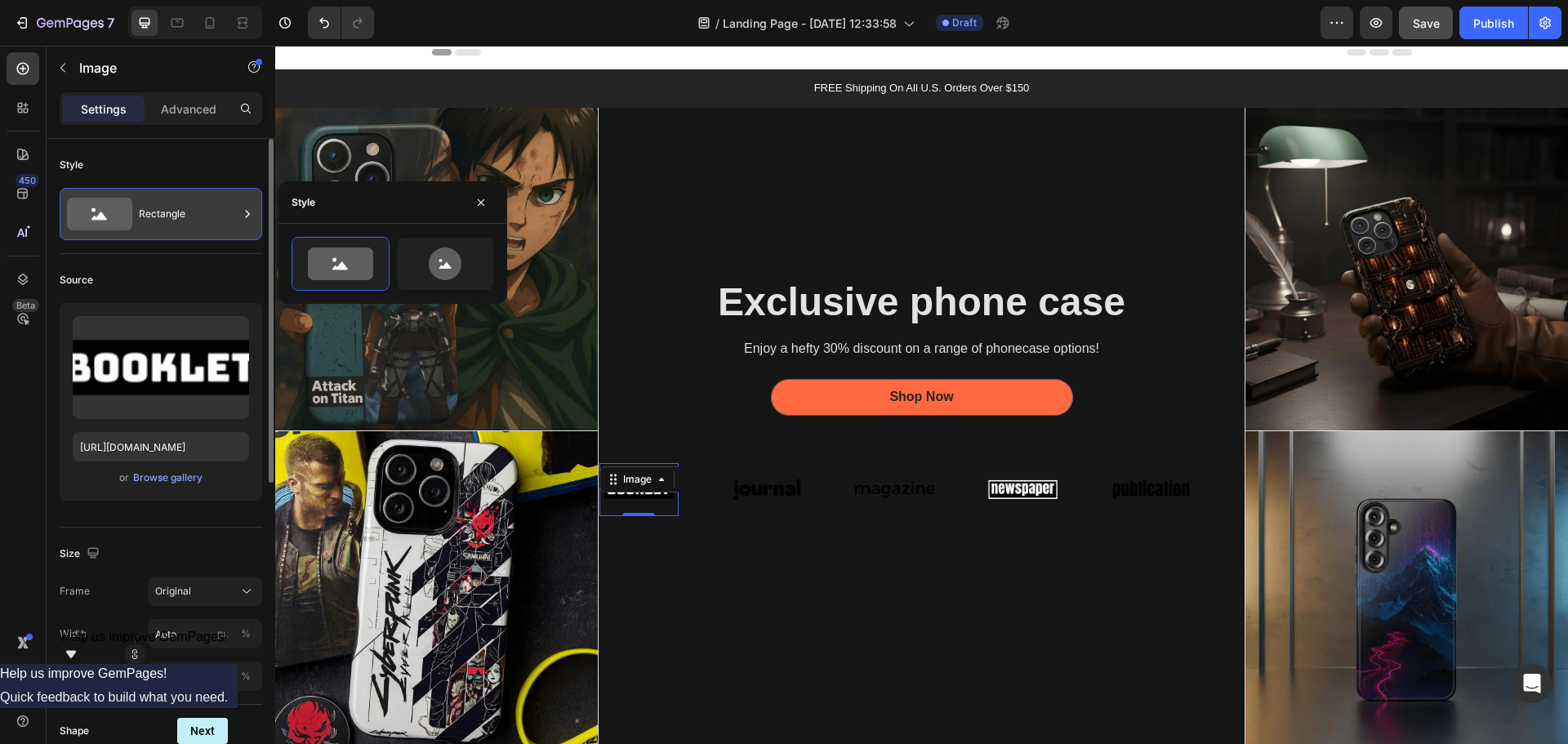
click at [235, 211] on div "Rectangle" at bounding box center [188, 214] width 99 height 38
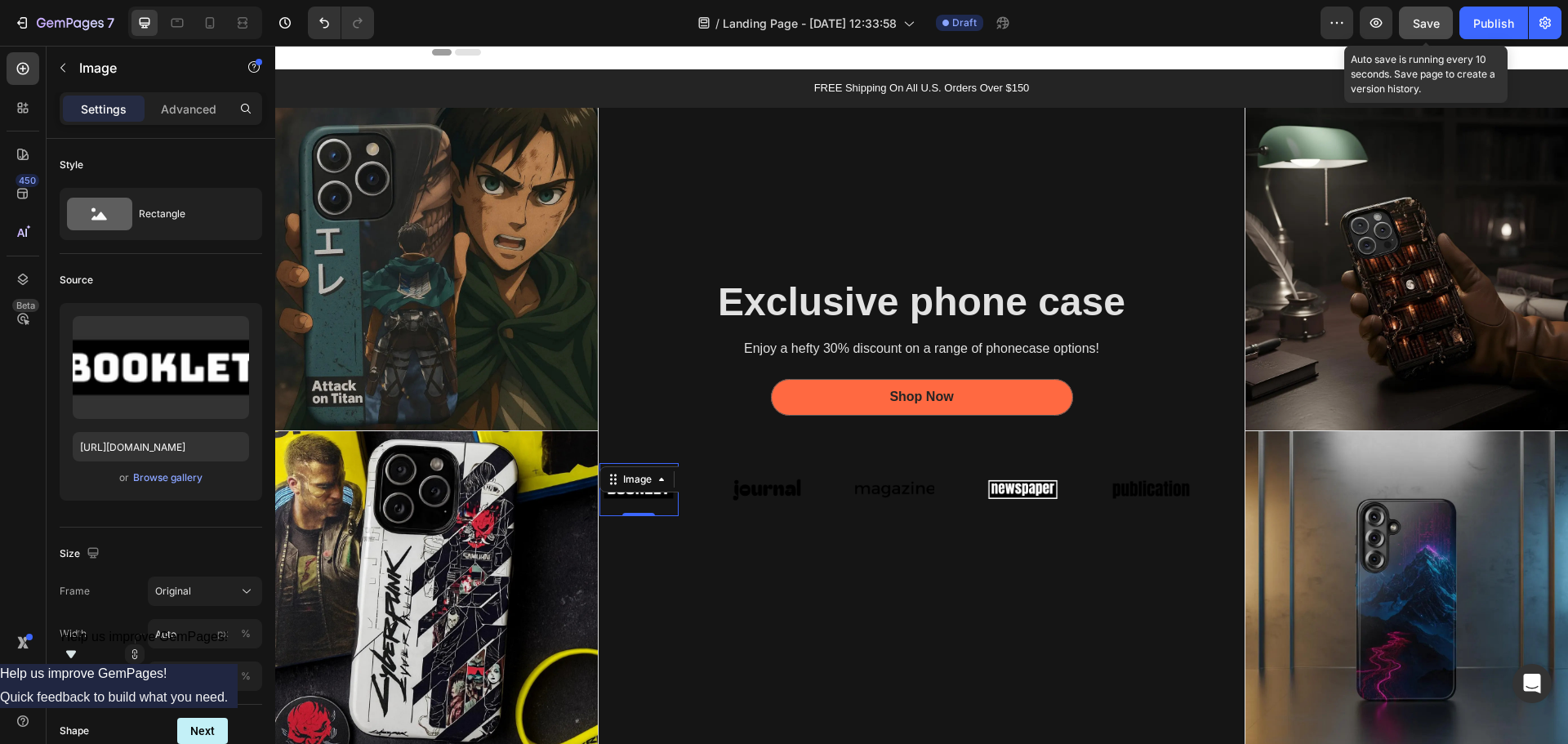
click at [1434, 18] on span "Save" at bounding box center [1426, 23] width 27 height 14
